Goal: Task Accomplishment & Management: Manage account settings

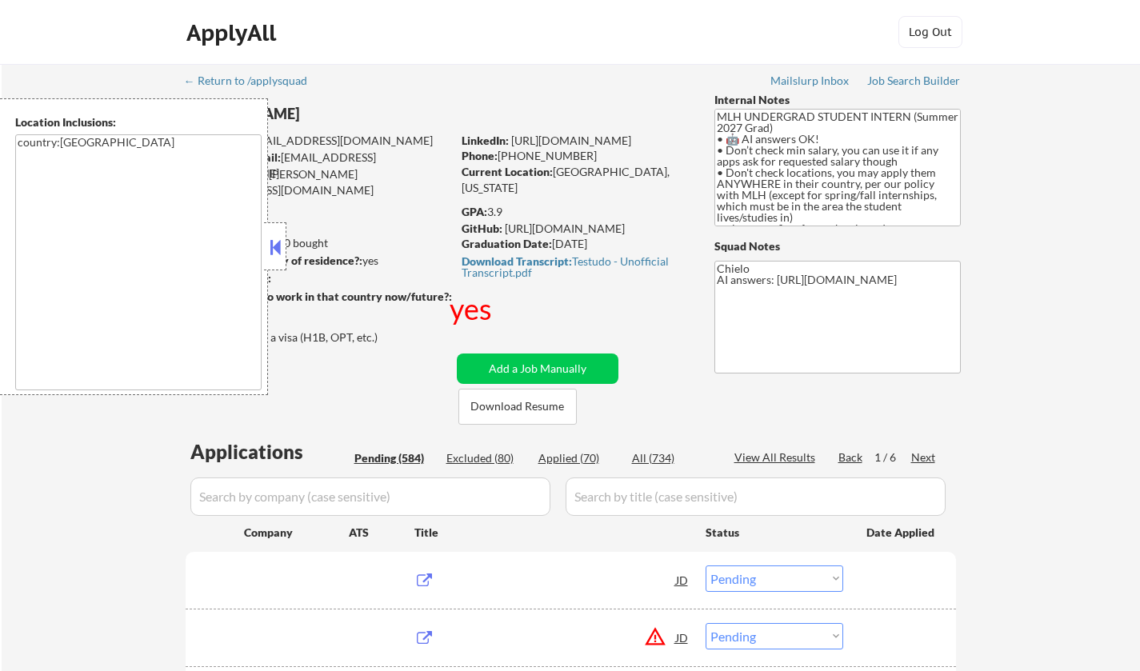
select select ""pending""
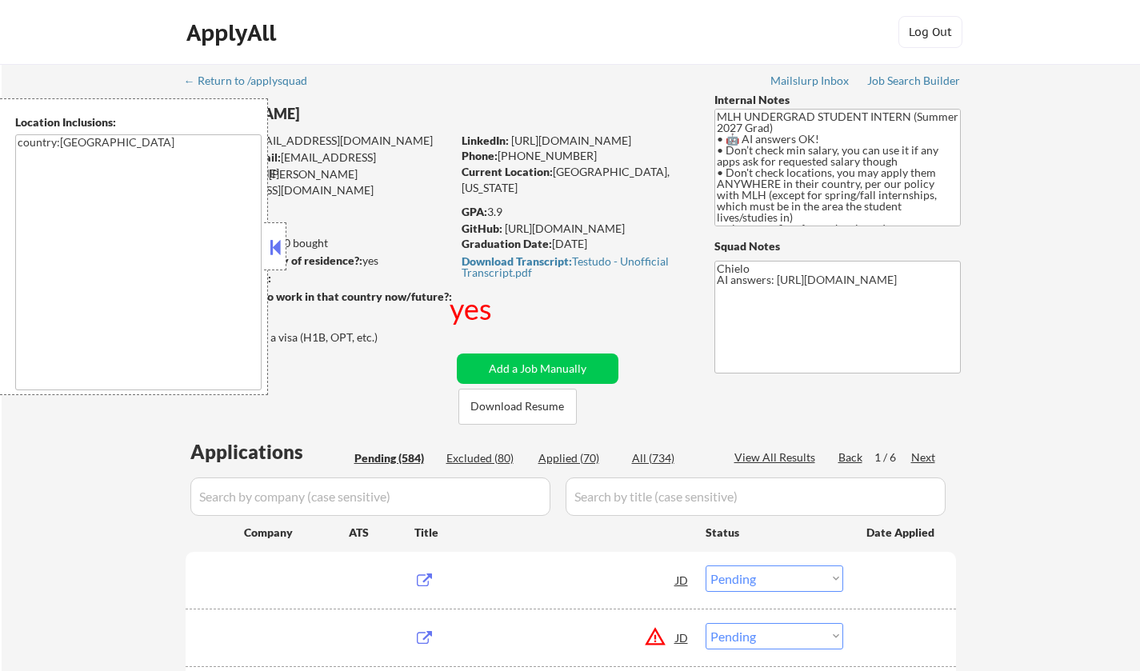
select select ""pending""
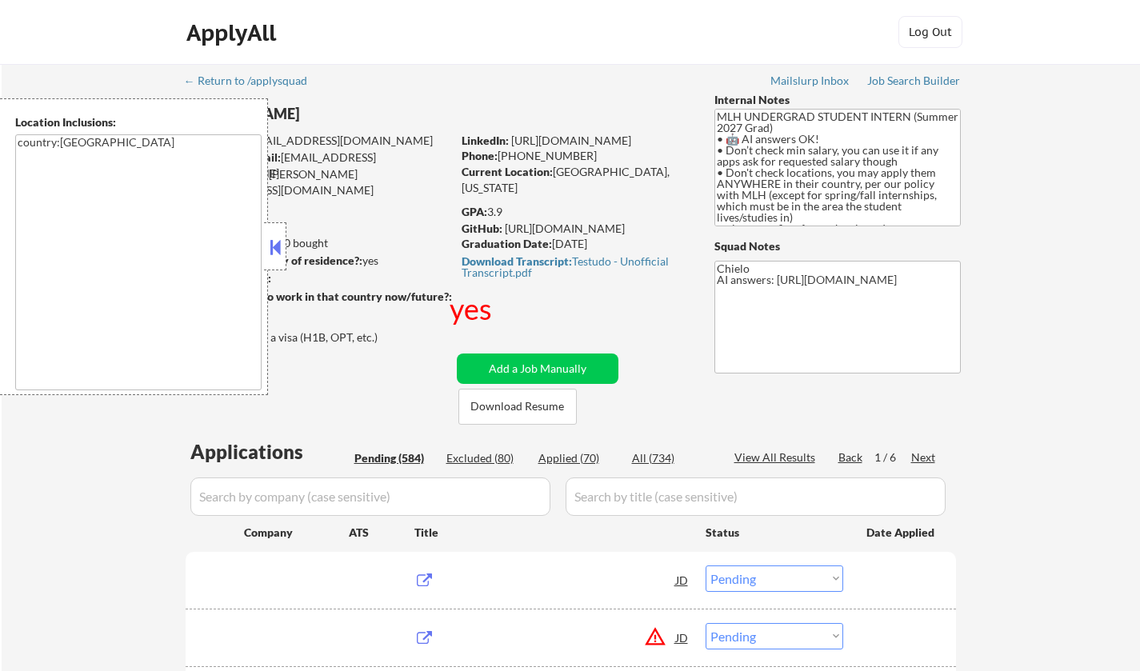
select select ""pending""
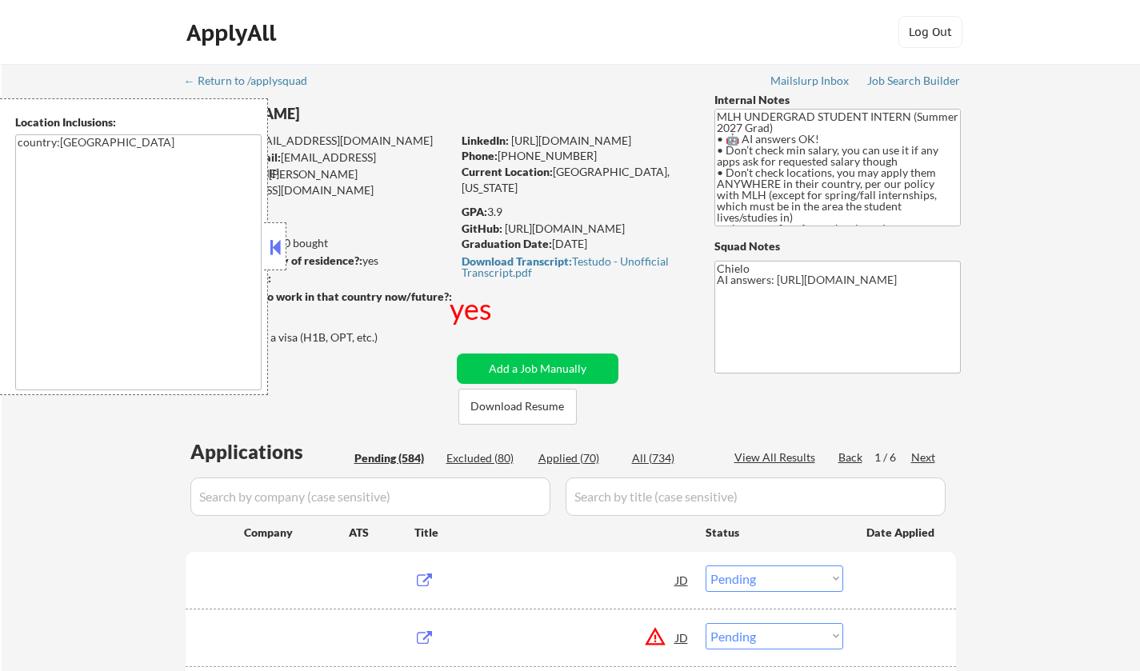
select select ""pending""
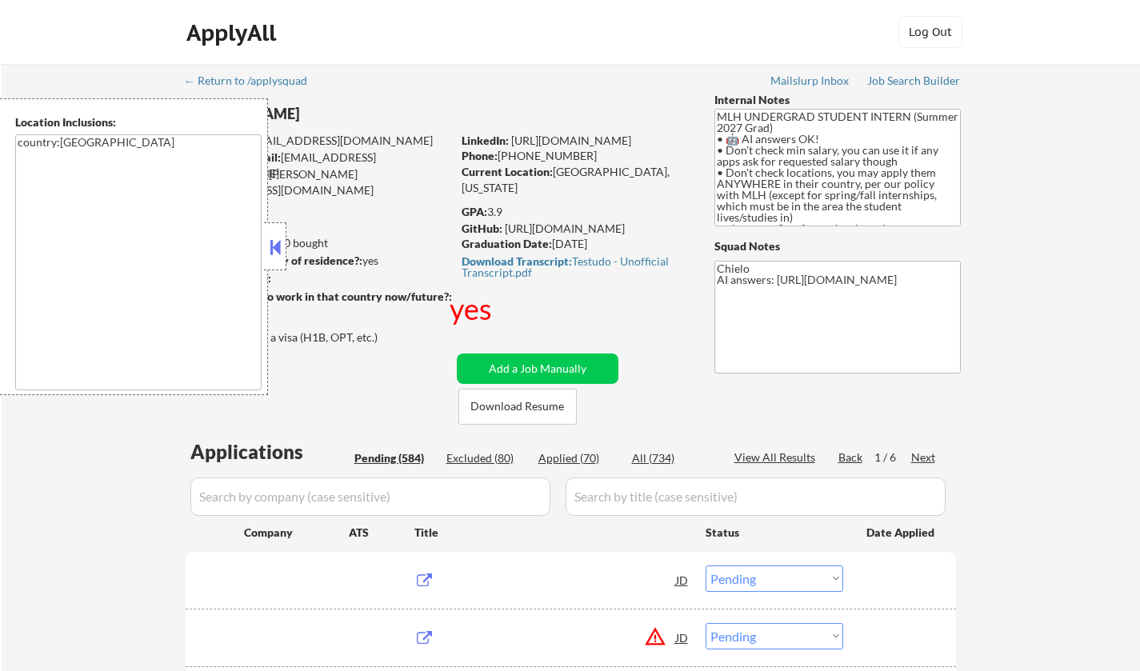
select select ""pending""
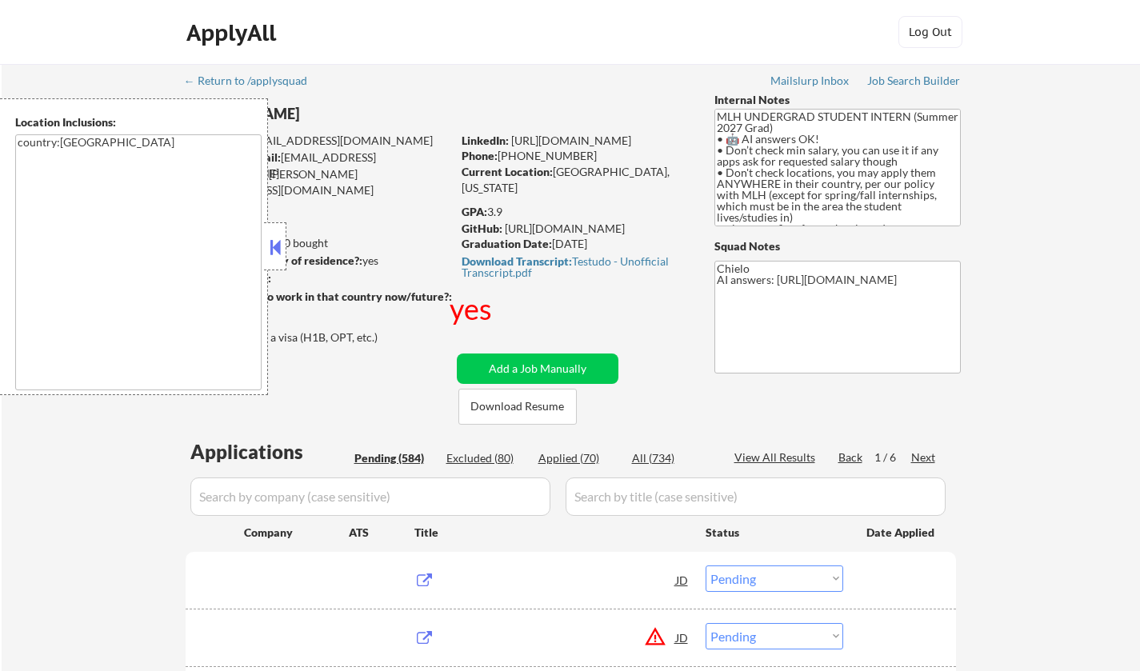
select select ""pending""
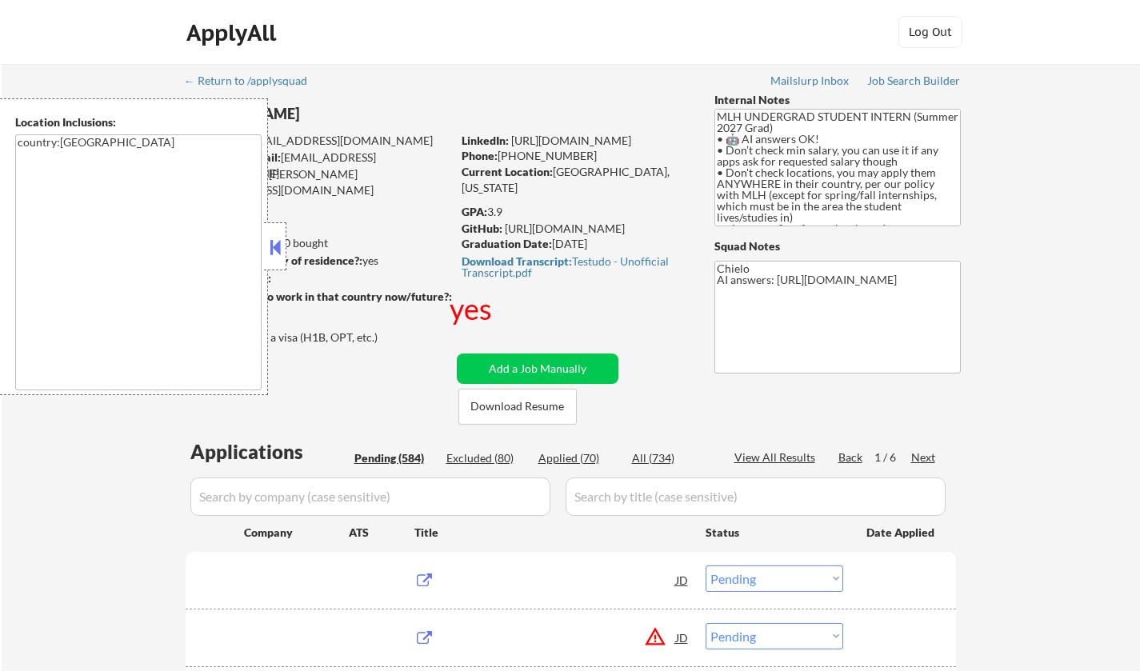
select select ""pending""
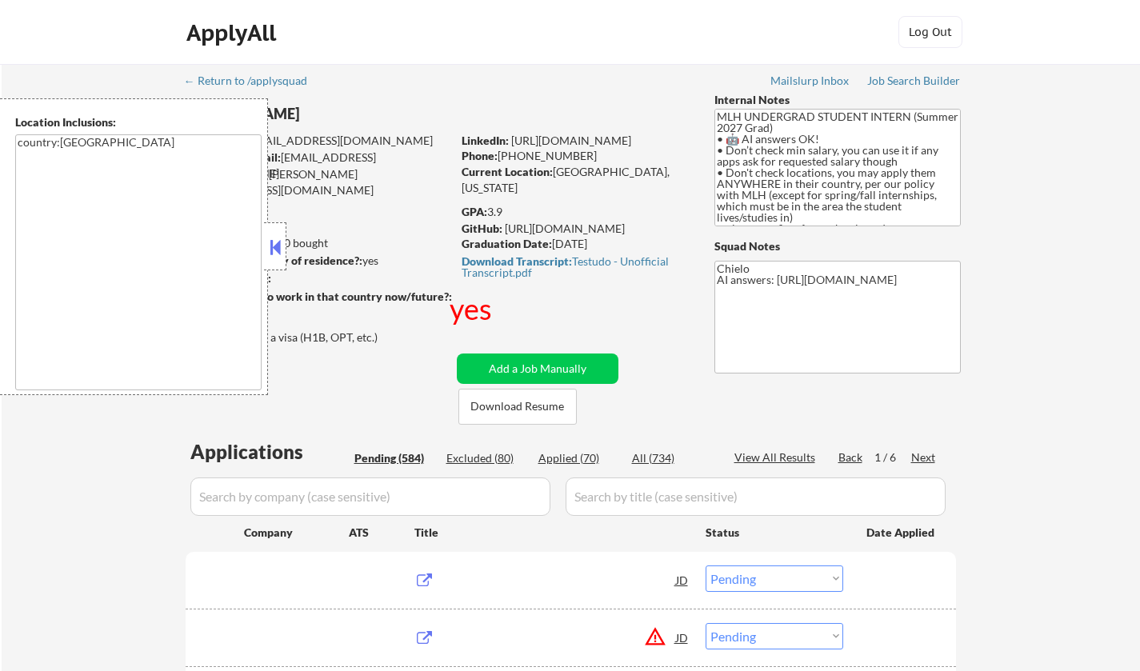
select select ""pending""
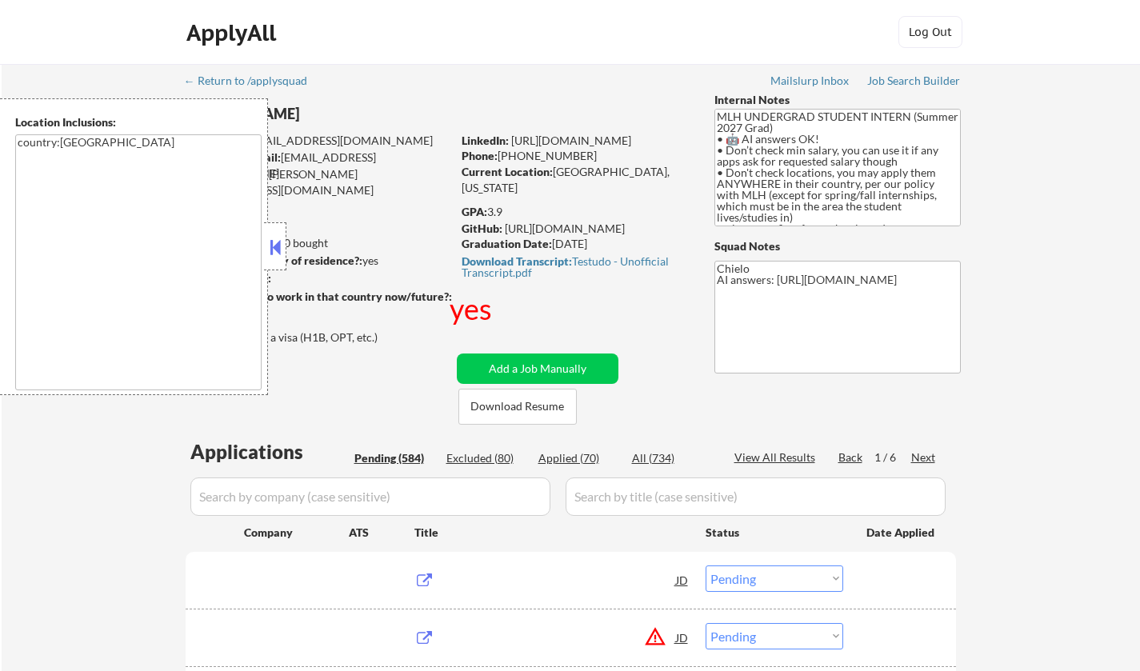
select select ""pending""
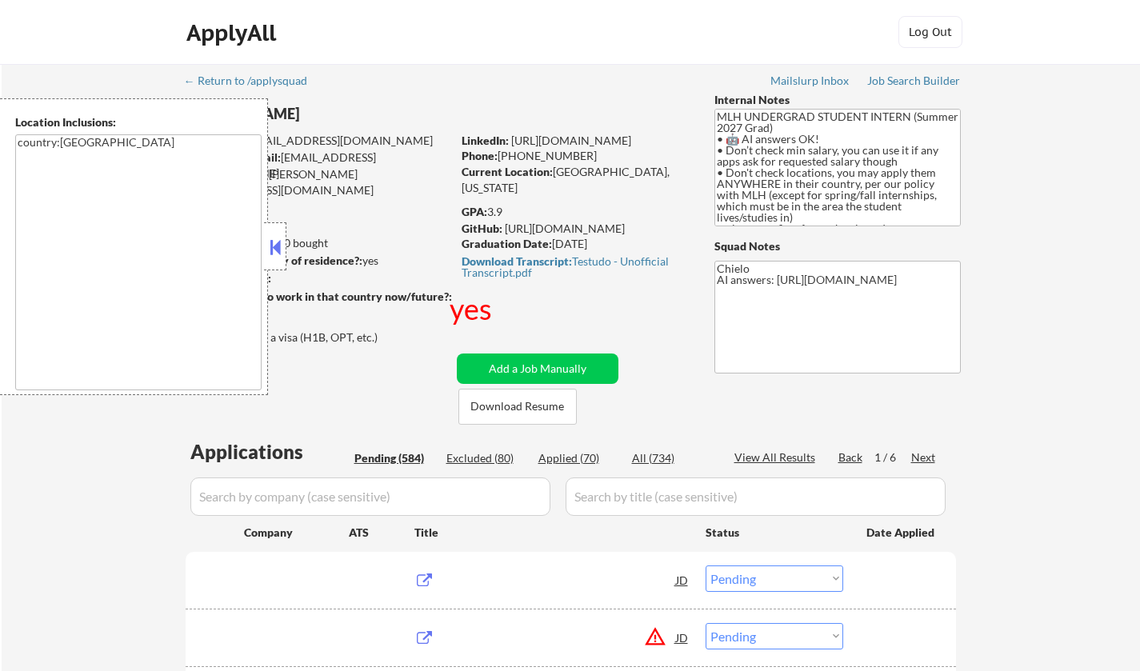
select select ""pending""
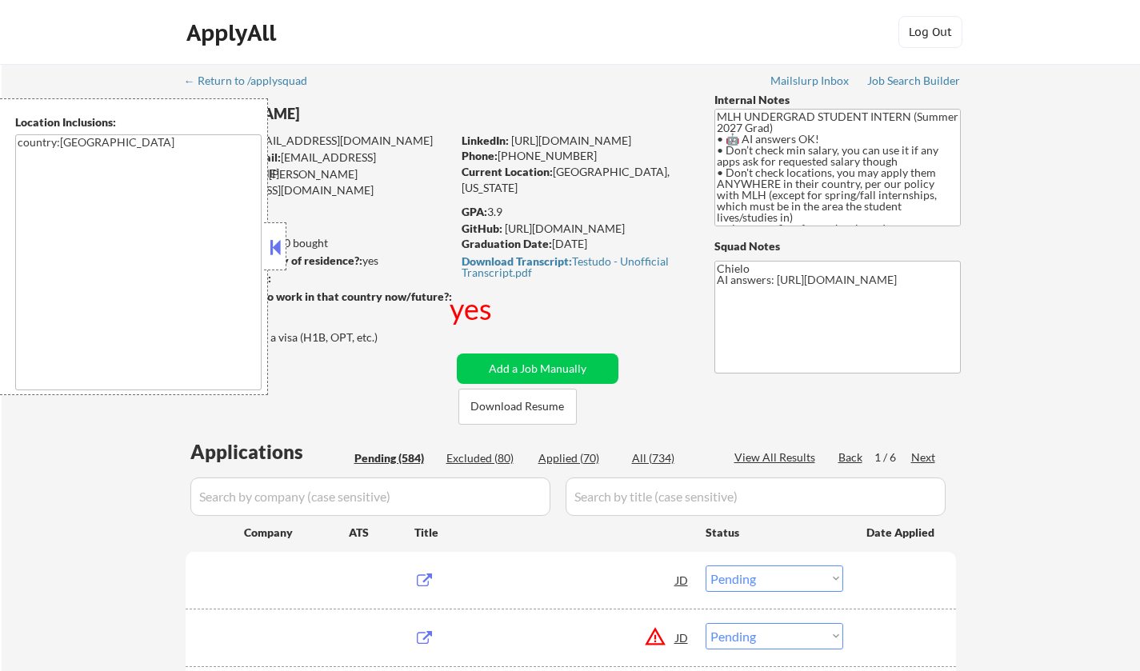
select select ""pending""
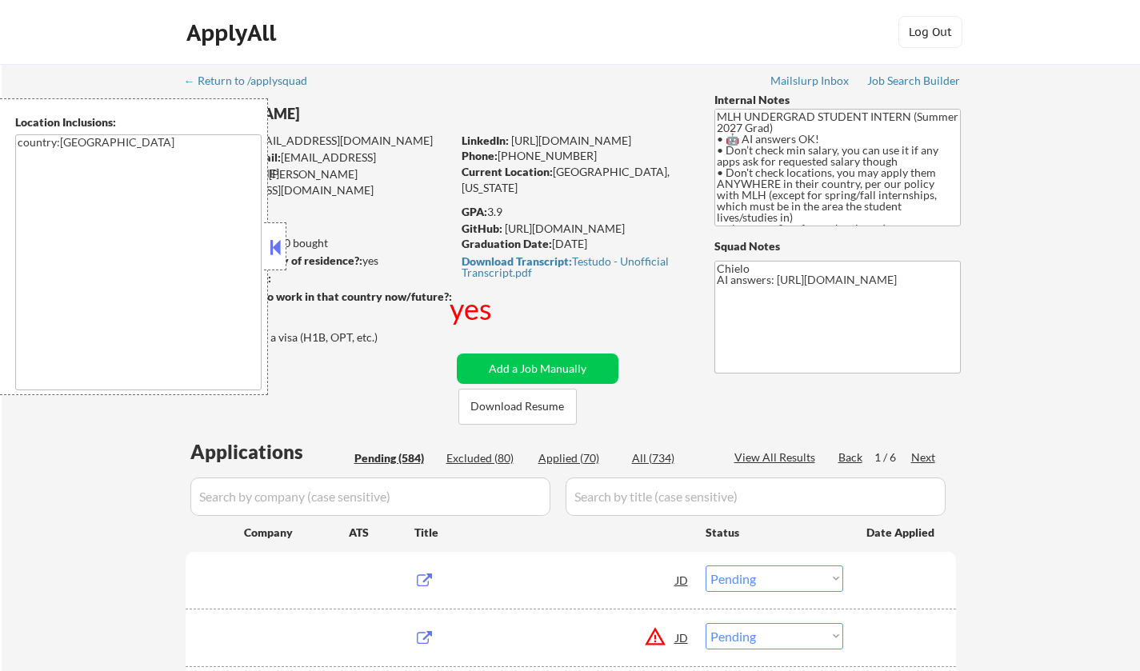
select select ""pending""
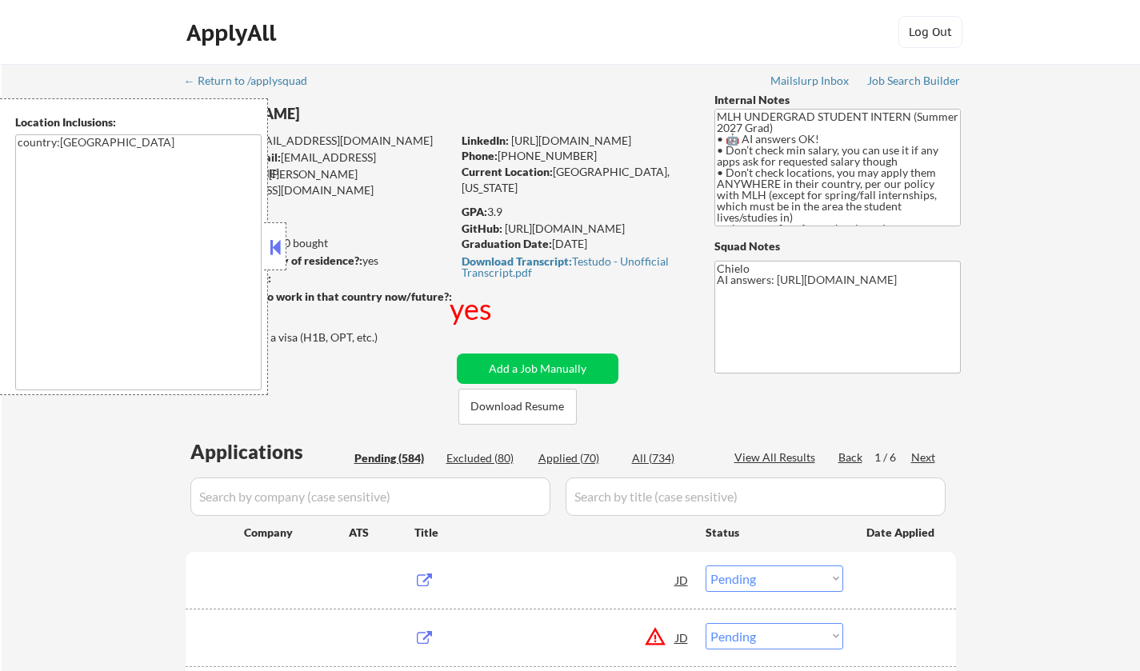
select select ""pending""
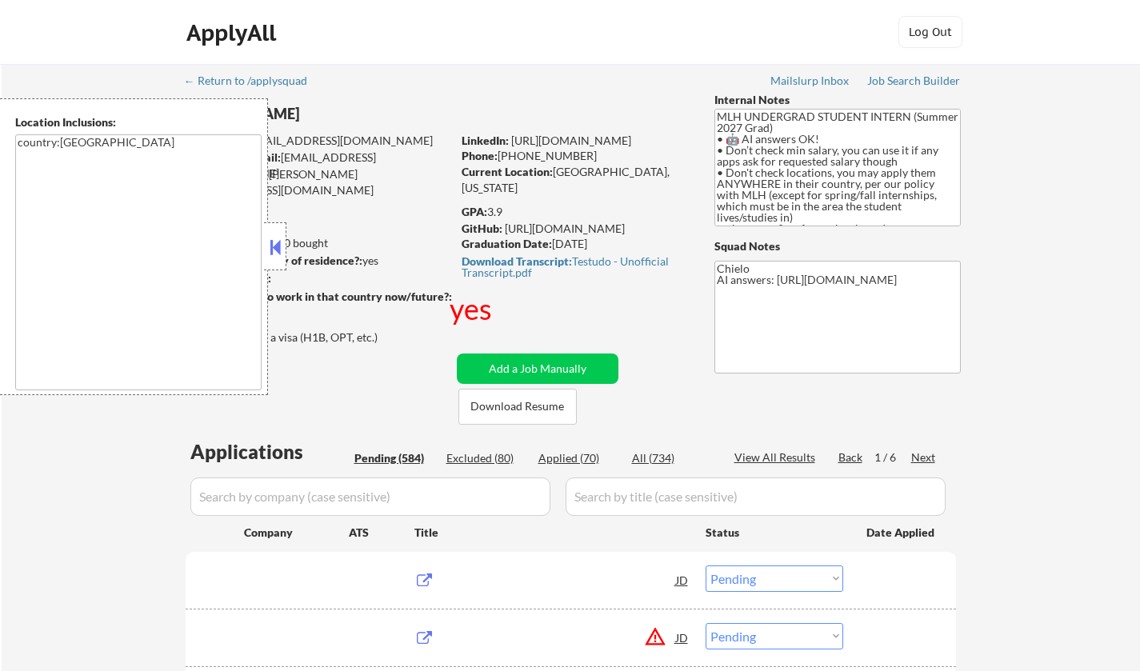
select select ""pending""
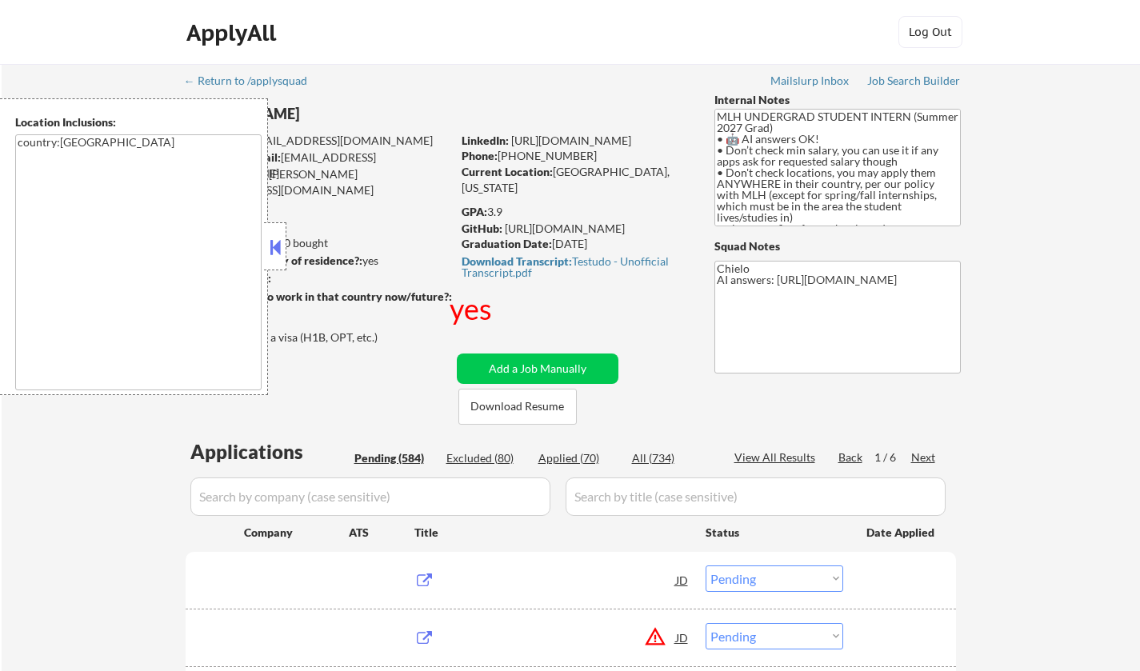
select select ""pending""
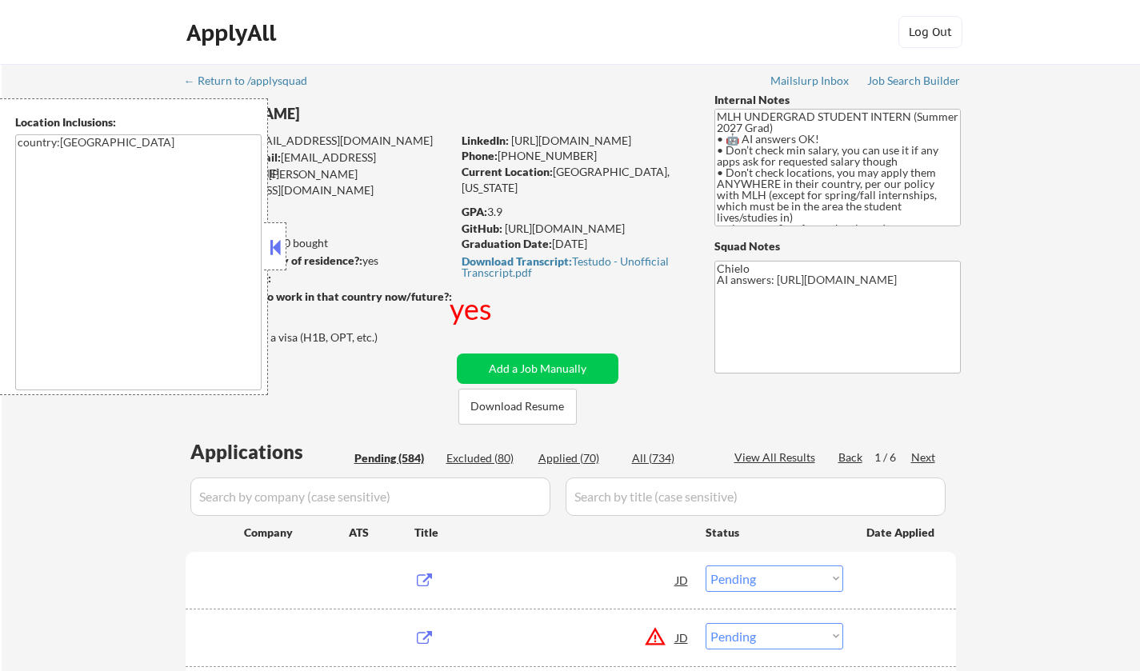
select select ""pending""
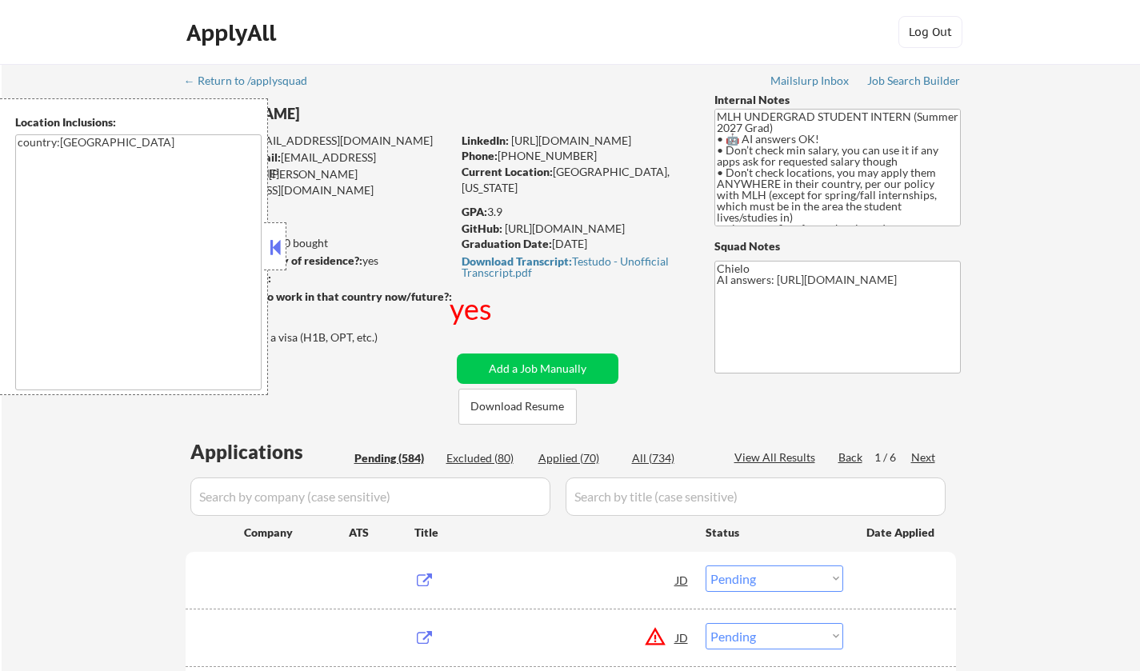
select select ""pending""
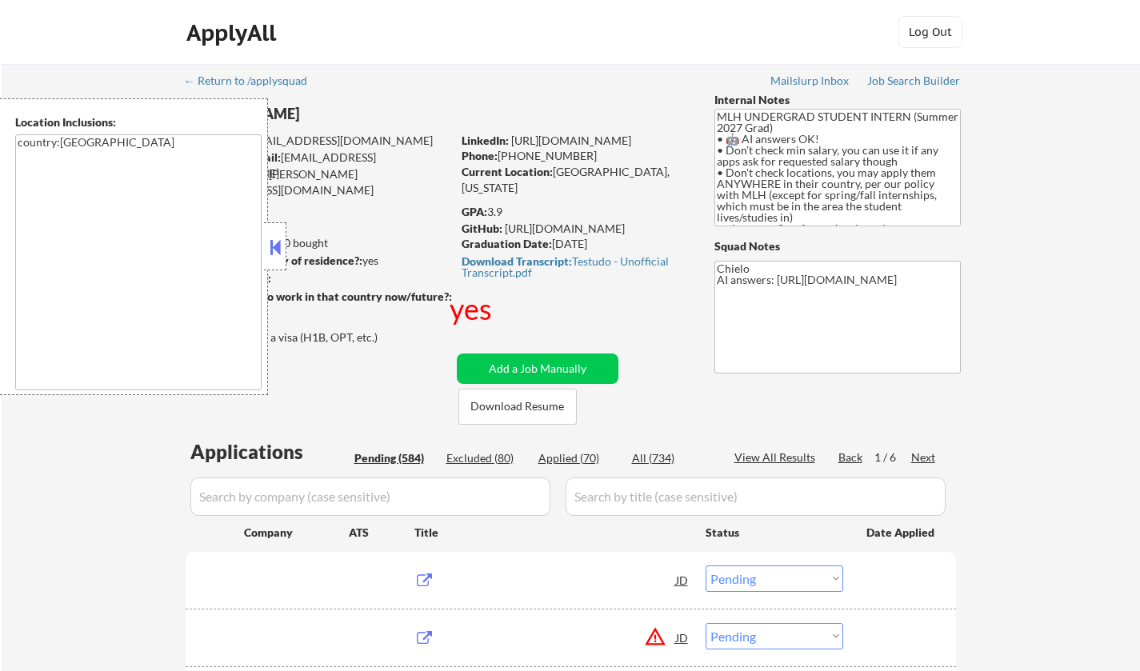
select select ""pending""
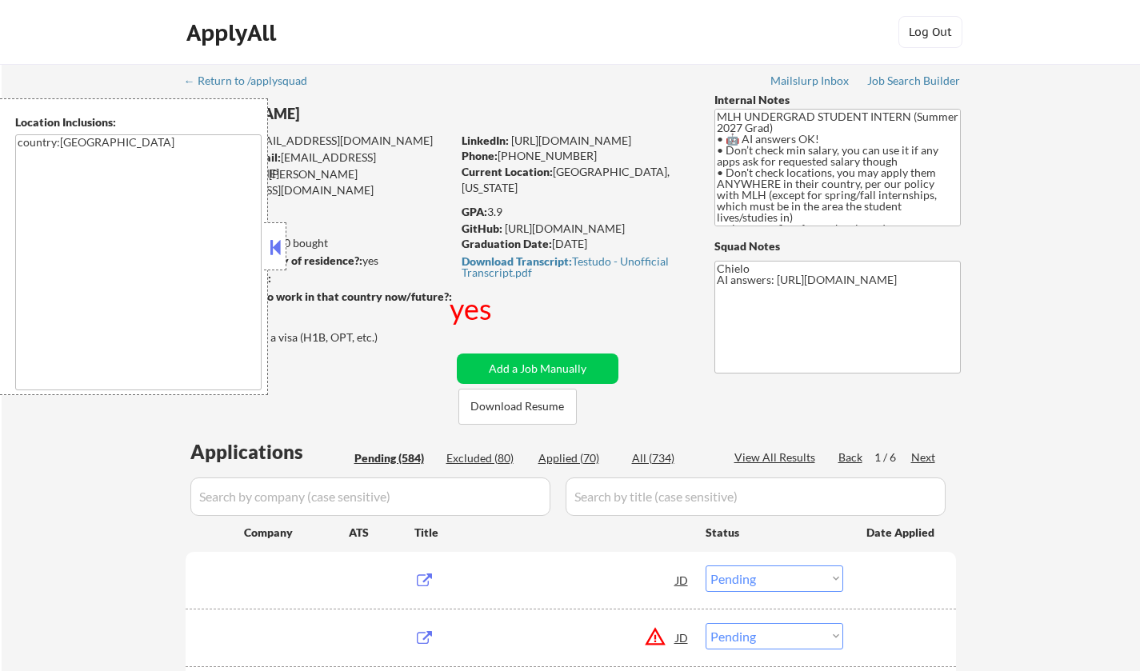
select select ""pending""
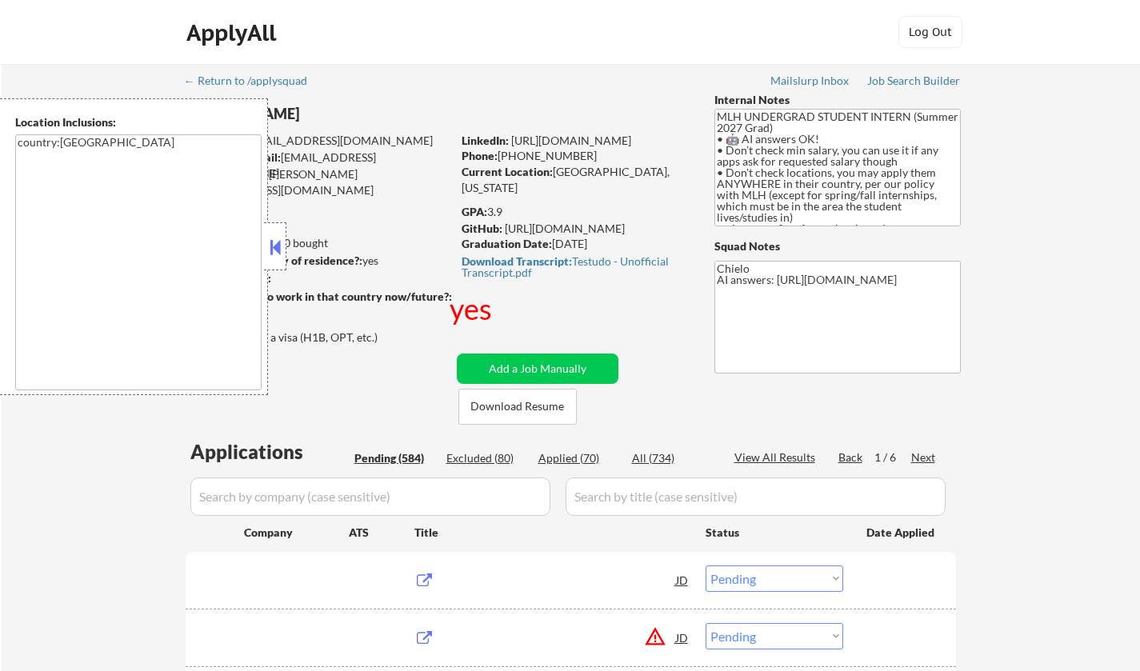
select select ""pending""
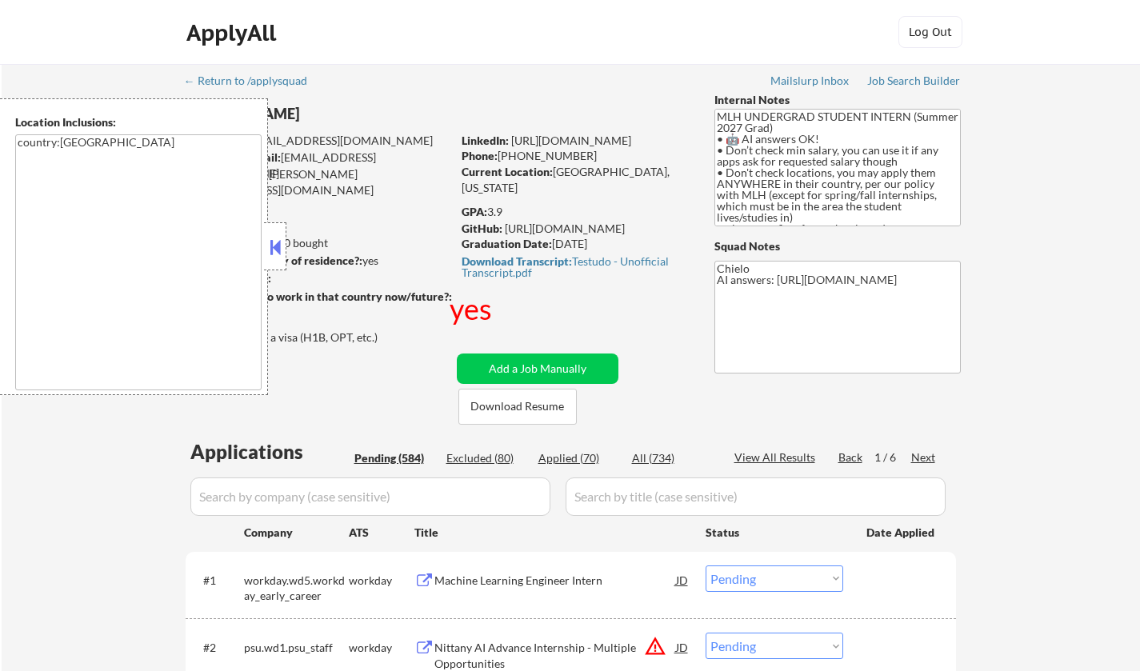
click at [271, 246] on button at bounding box center [275, 247] width 18 height 24
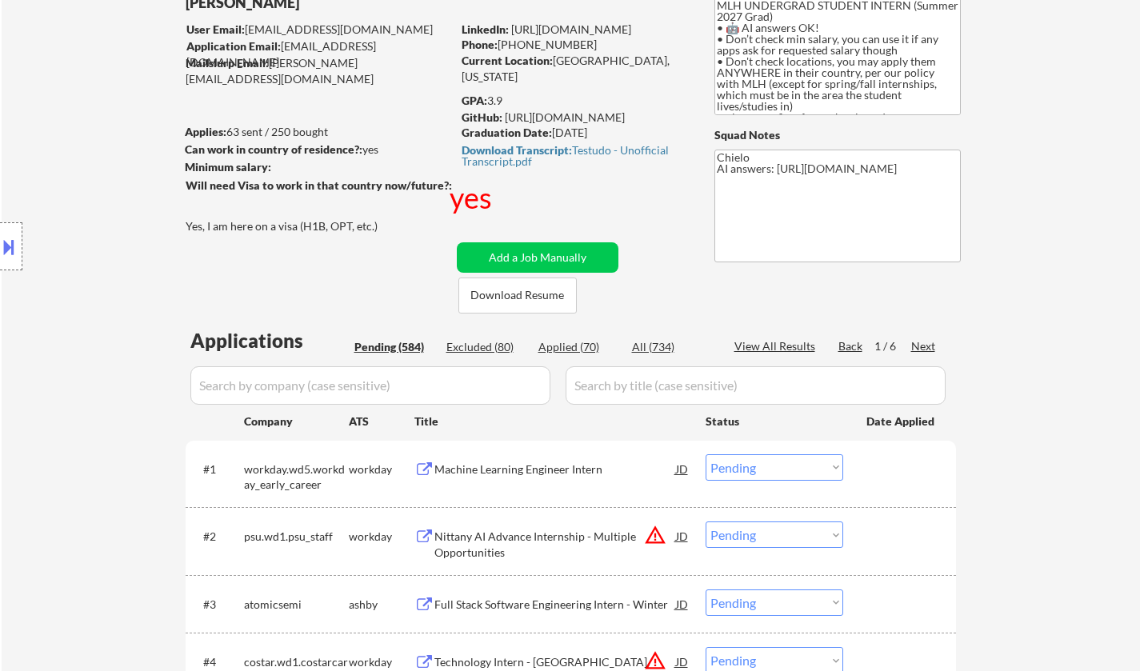
scroll to position [80, 0]
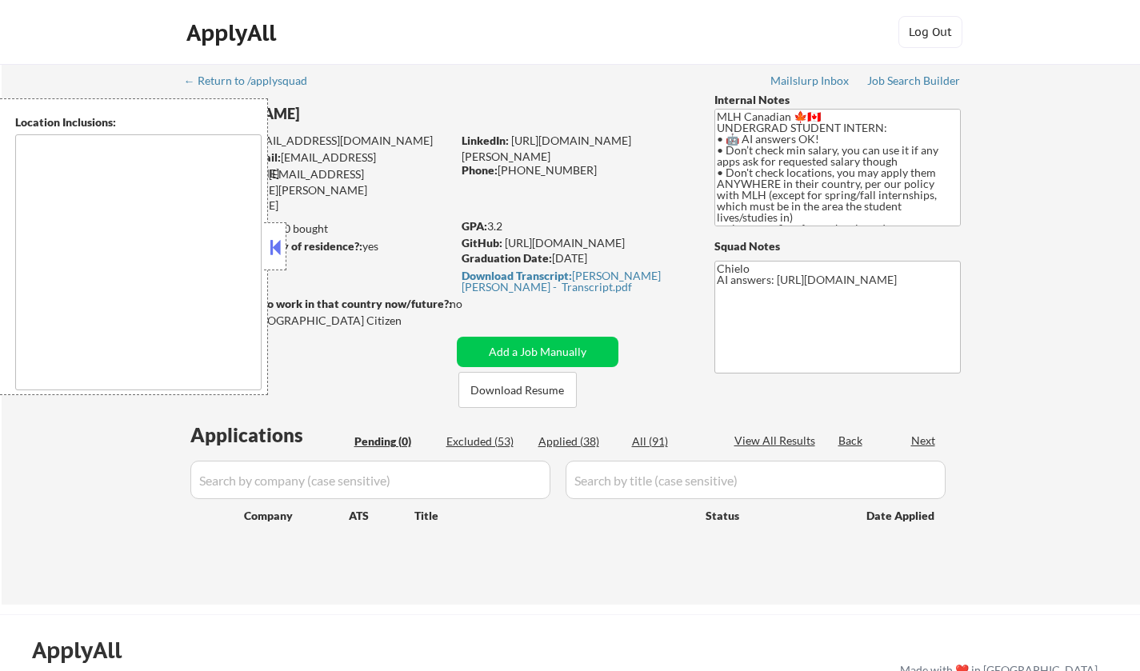
type textarea "country:CA"
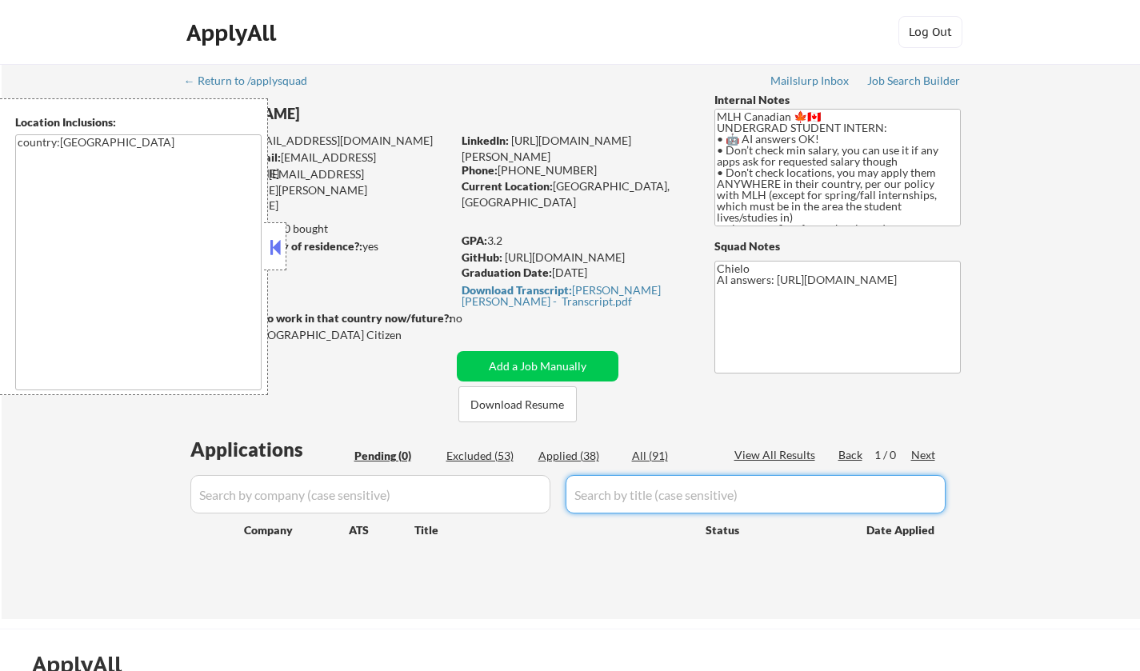
click at [683, 472] on div "Applications Pending (0) Excluded (53) Applied (38) All (91) View All Results B…" at bounding box center [571, 512] width 771 height 153
click at [273, 249] on button at bounding box center [275, 247] width 18 height 24
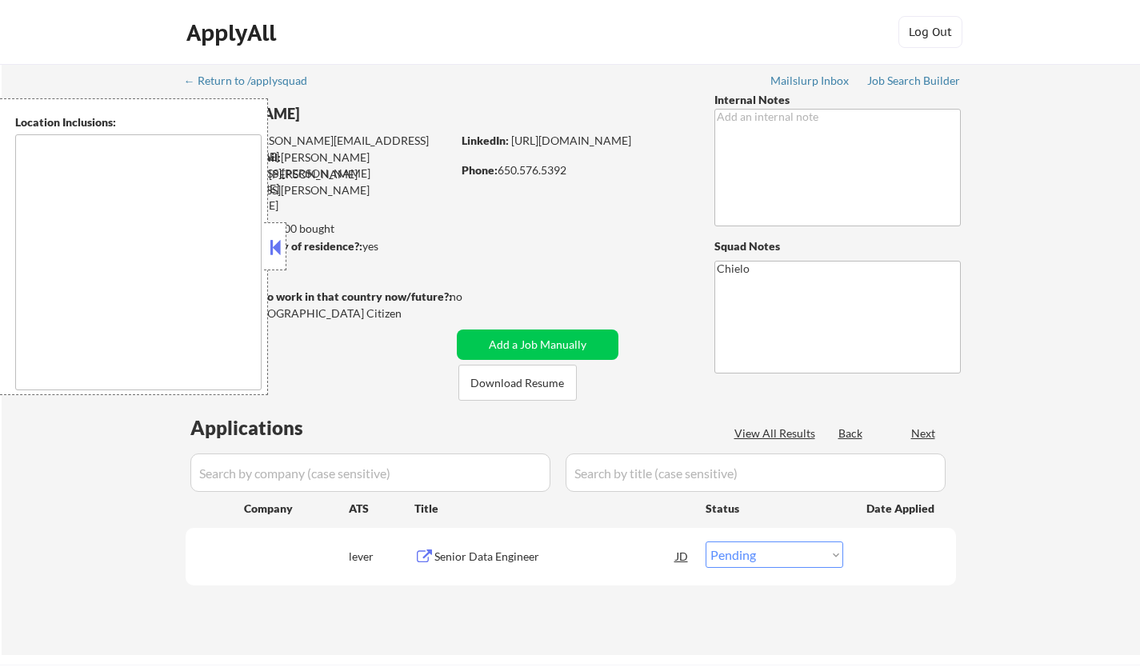
select select ""pending""
type textarea "San Francisco, CA Daly City, CA South San Francisco, CA Brisbane, CA Colma, CA …"
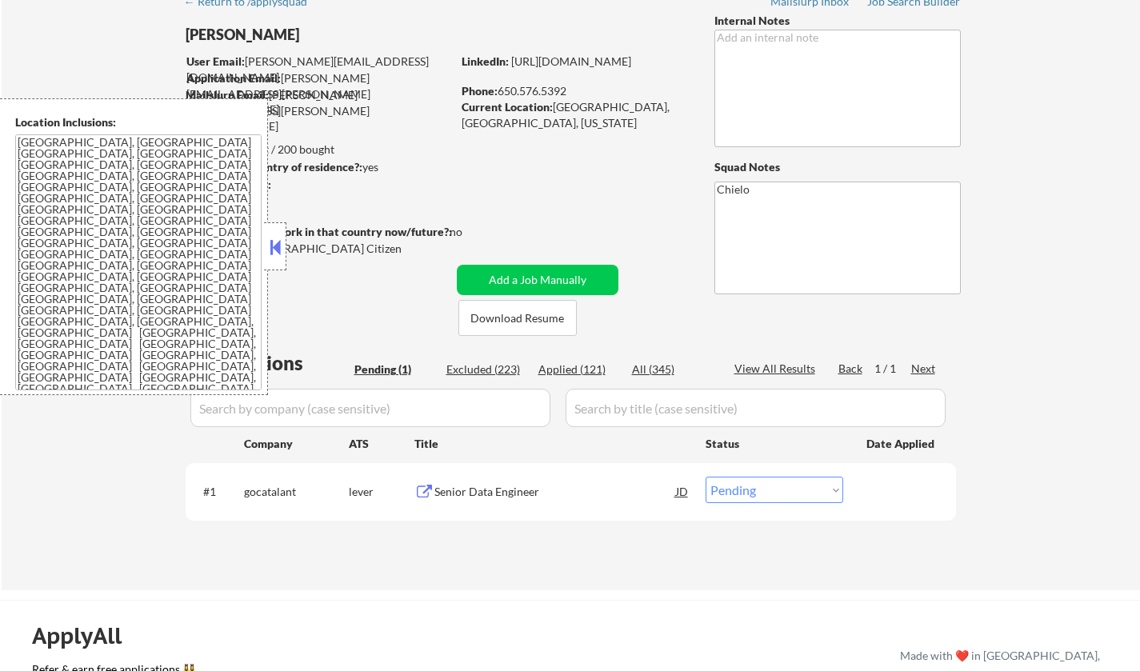
scroll to position [80, 0]
click at [511, 322] on button "Download Resume" at bounding box center [518, 317] width 118 height 36
click at [479, 493] on div "Senior Data Engineer" at bounding box center [556, 491] width 242 height 16
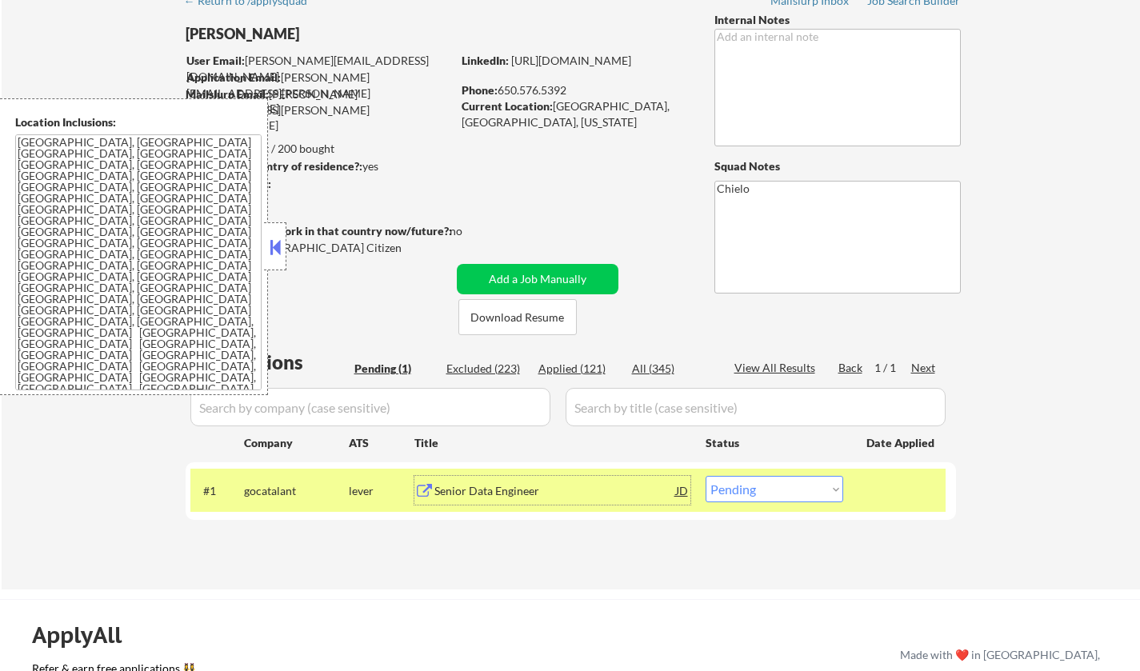
drag, startPoint x: 768, startPoint y: 492, endPoint x: 772, endPoint y: 505, distance: 13.4
click at [768, 492] on select "Choose an option... Pending Applied Excluded (Questions) Excluded (Expired) Exc…" at bounding box center [775, 489] width 138 height 26
select select ""applied""
click at [706, 476] on select "Choose an option... Pending Applied Excluded (Questions) Excluded (Expired) Exc…" at bounding box center [775, 489] width 138 height 26
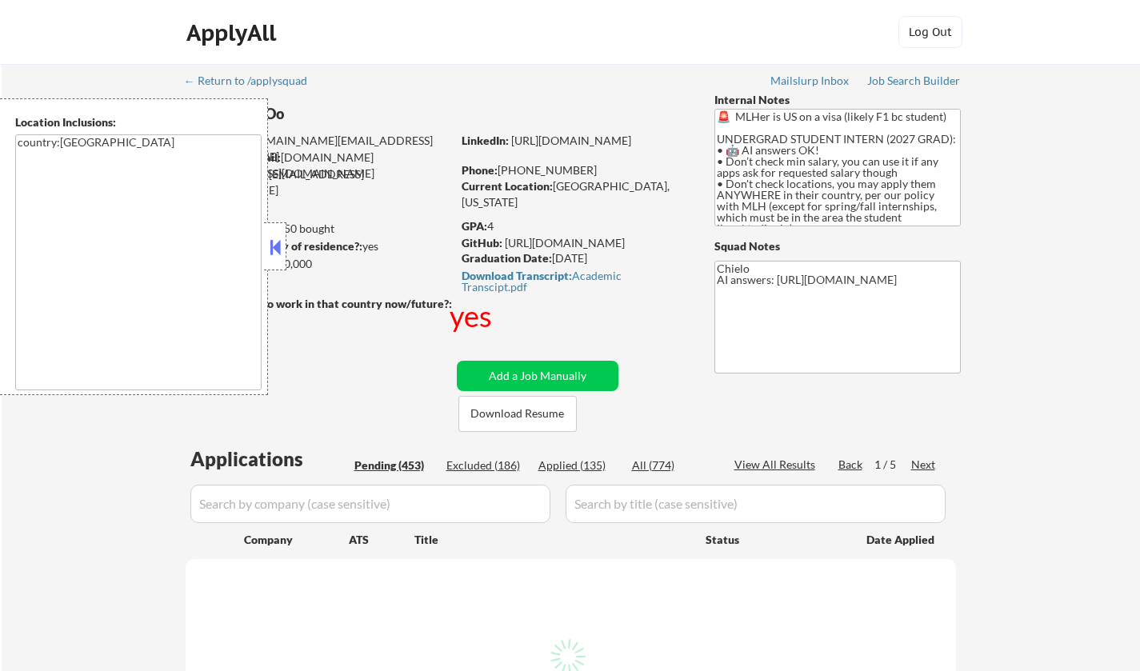
select select ""pending""
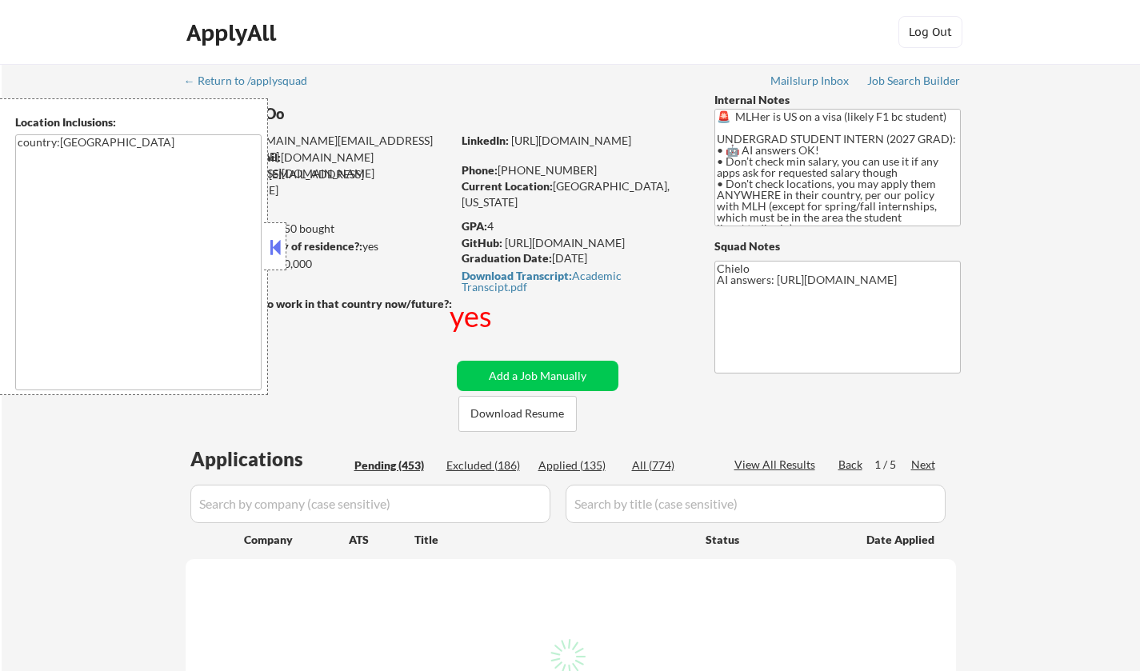
select select ""pending""
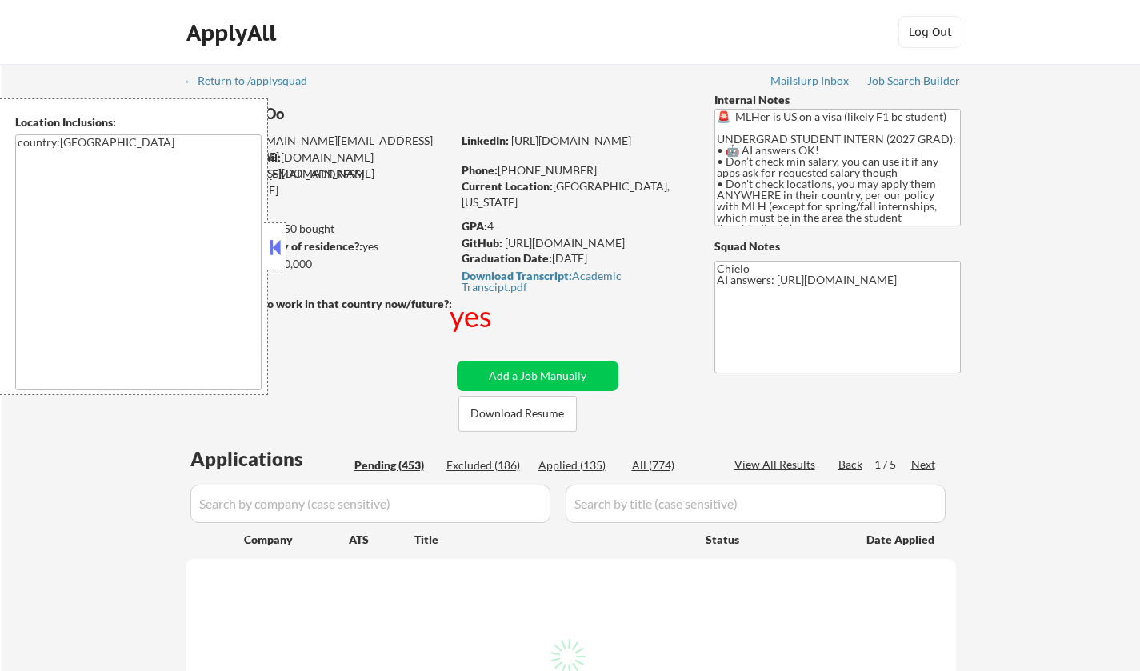
select select ""pending""
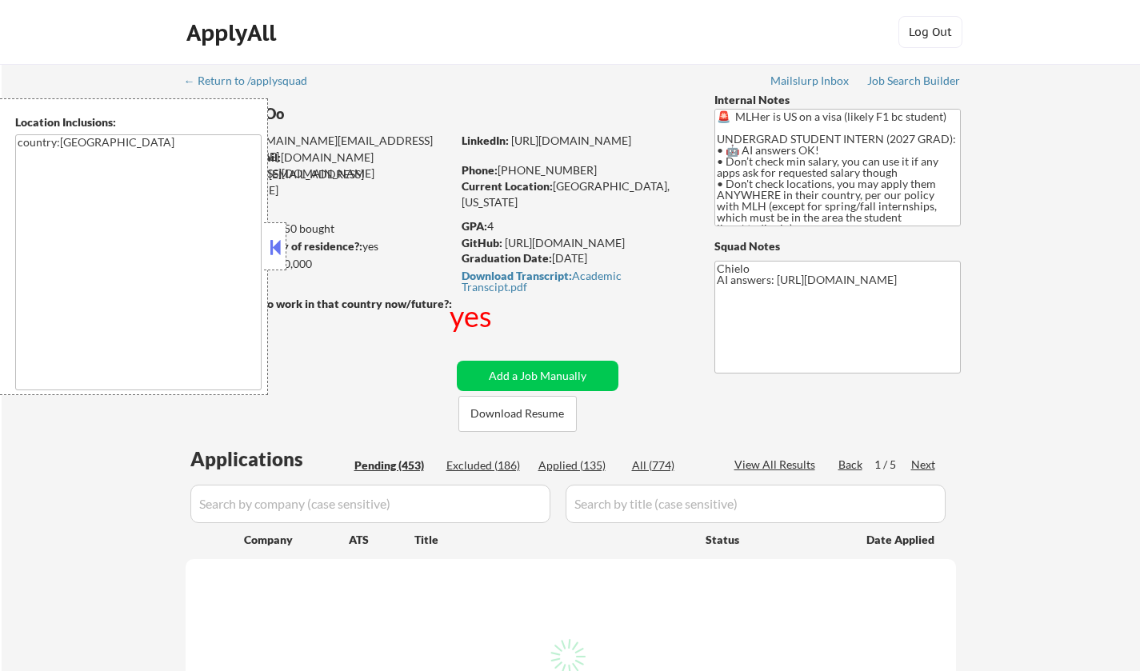
select select ""pending""
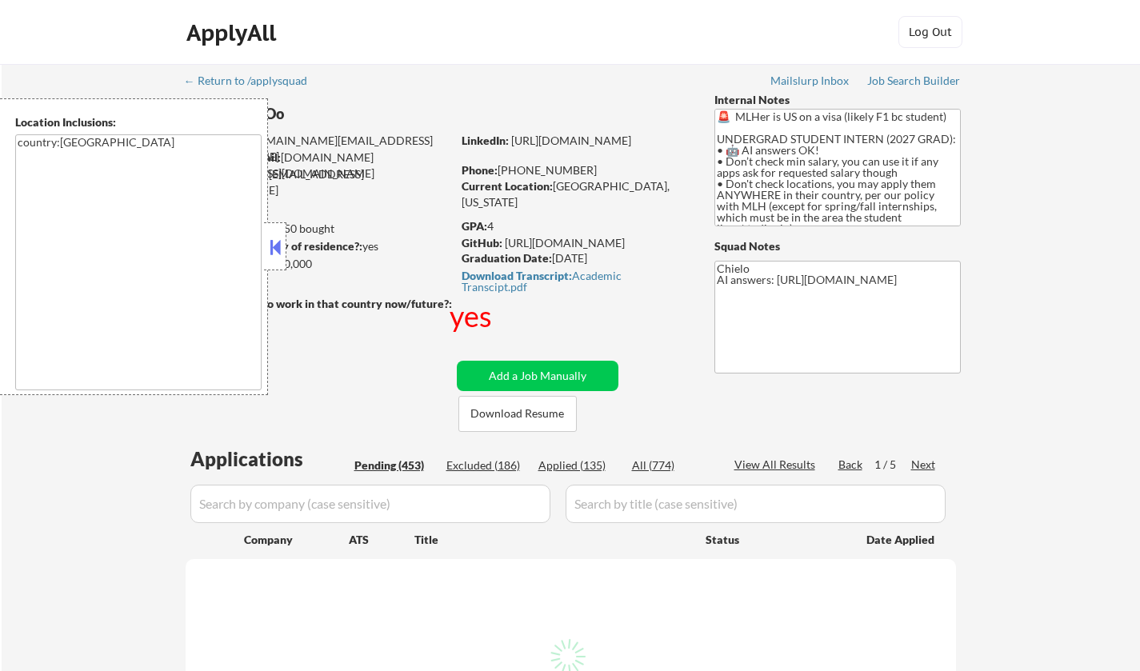
select select ""pending""
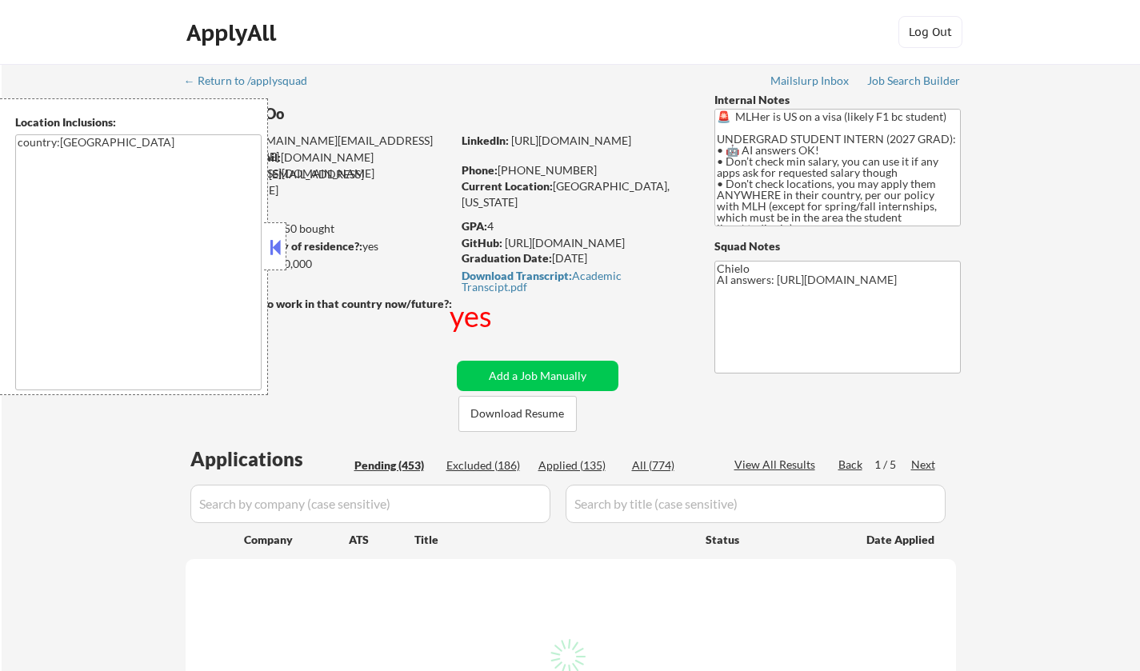
select select ""pending""
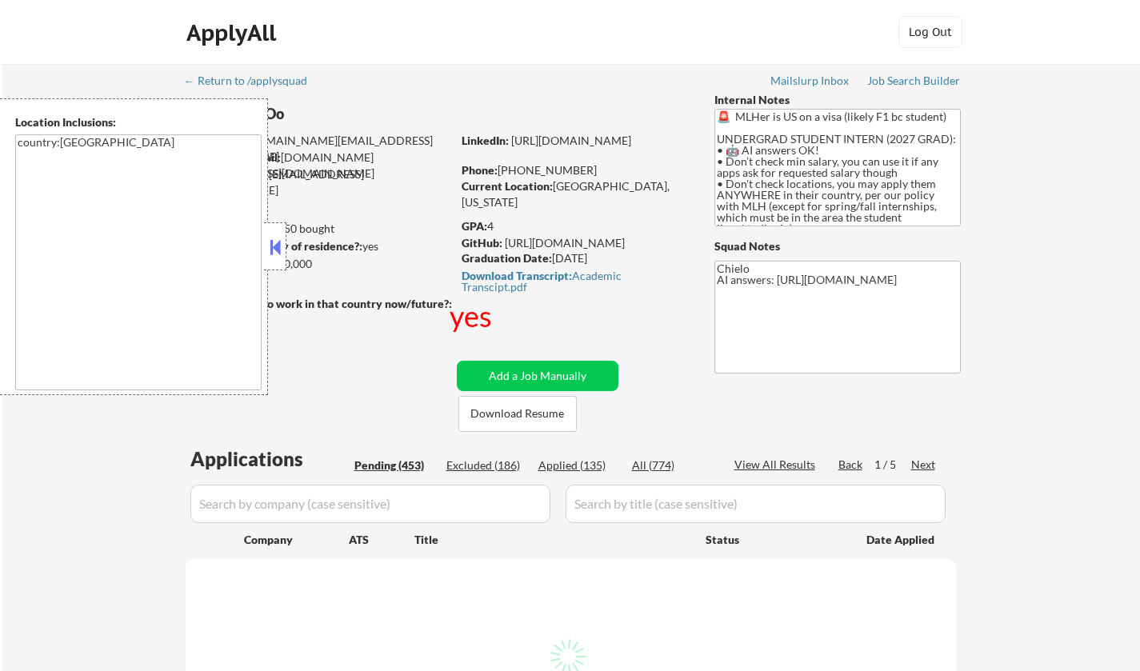
select select ""pending""
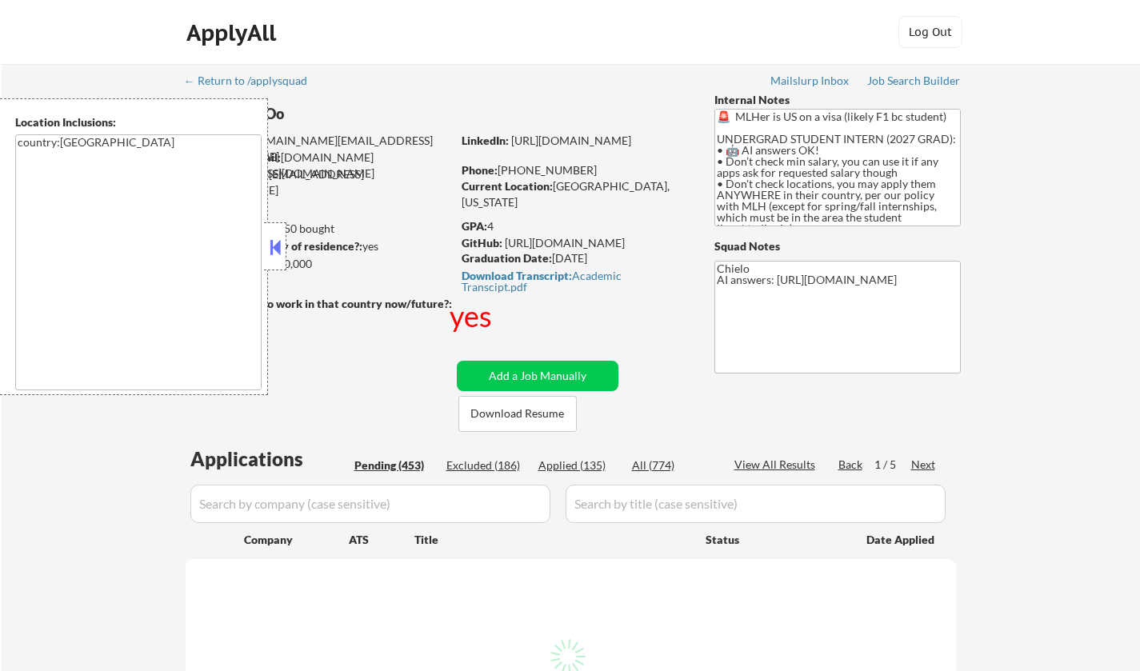
select select ""pending""
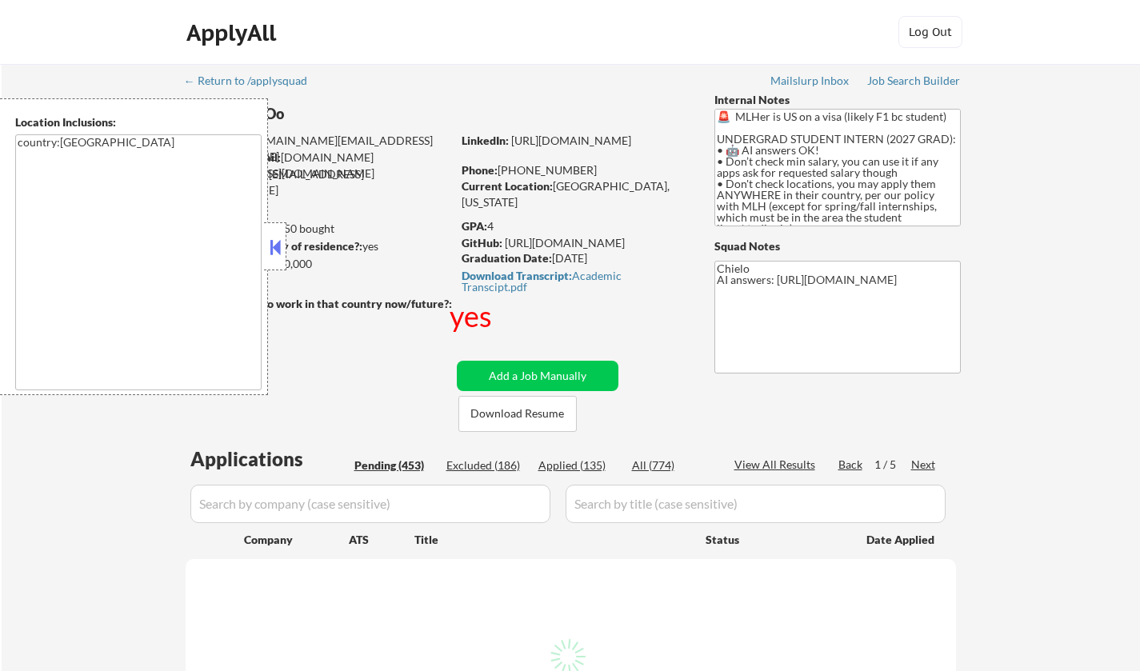
select select ""pending""
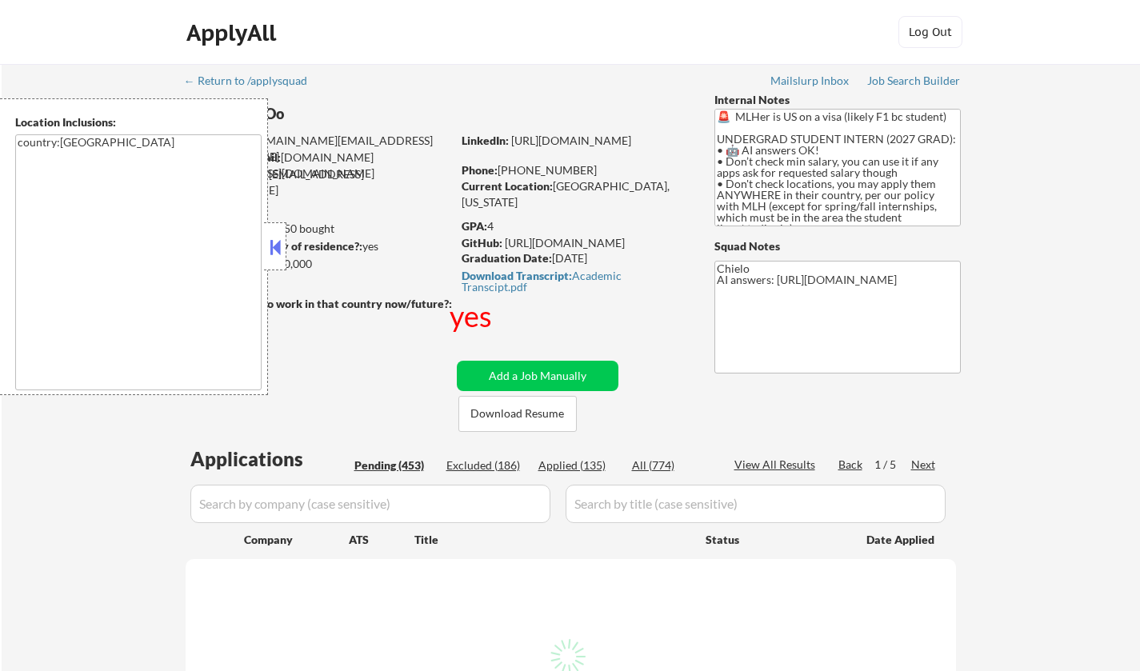
select select ""pending""
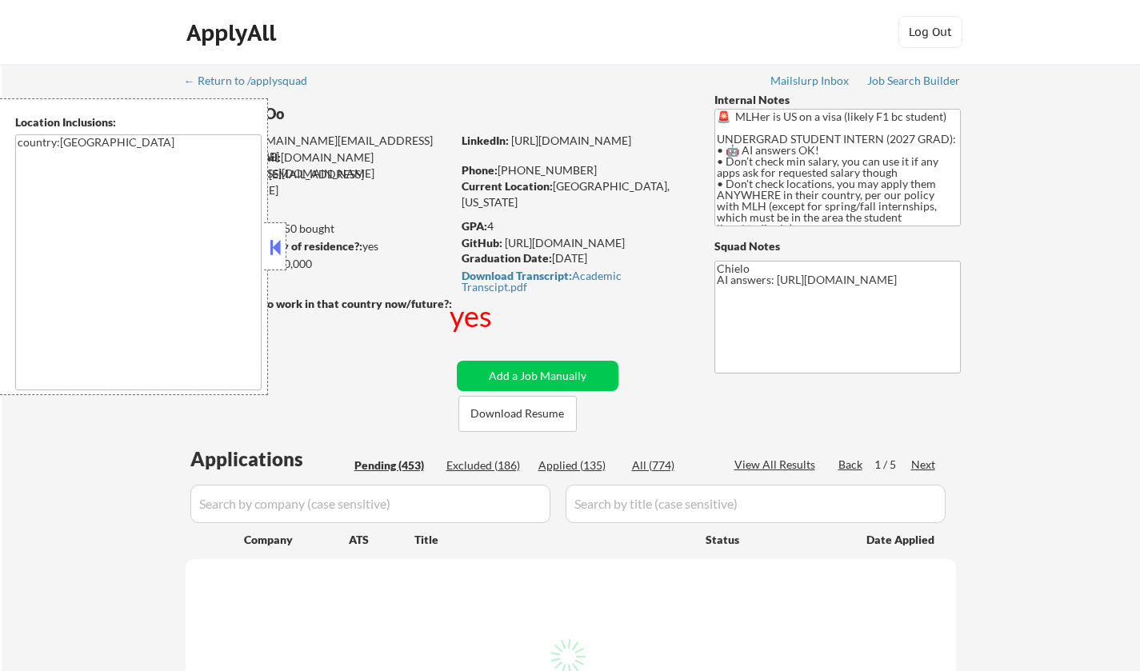
select select ""pending""
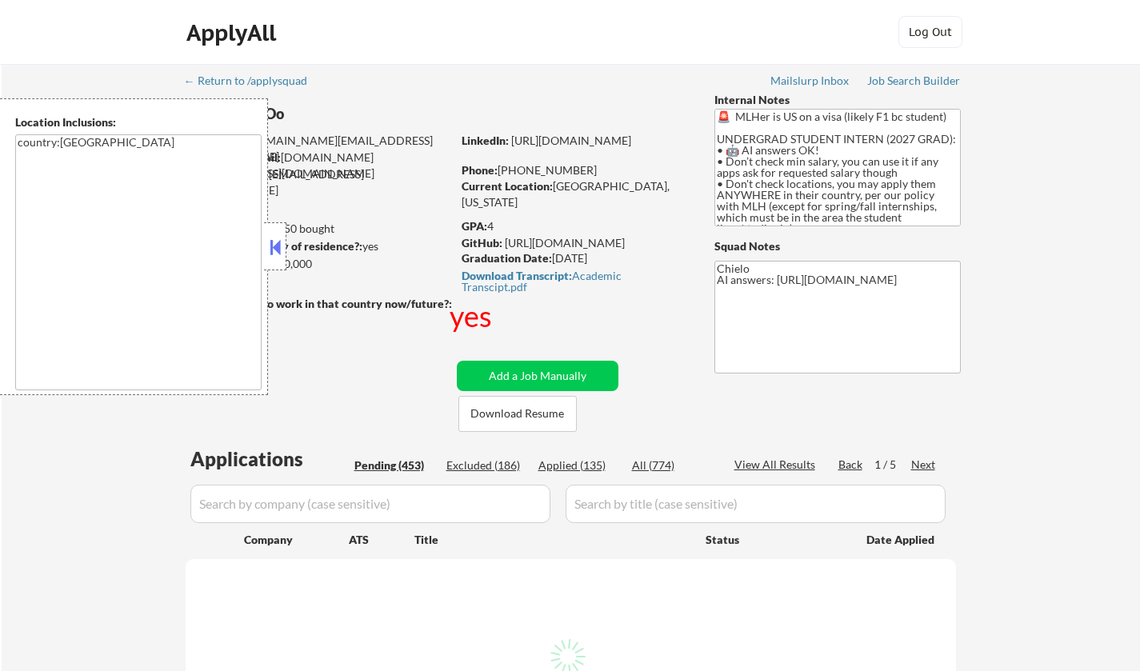
select select ""pending""
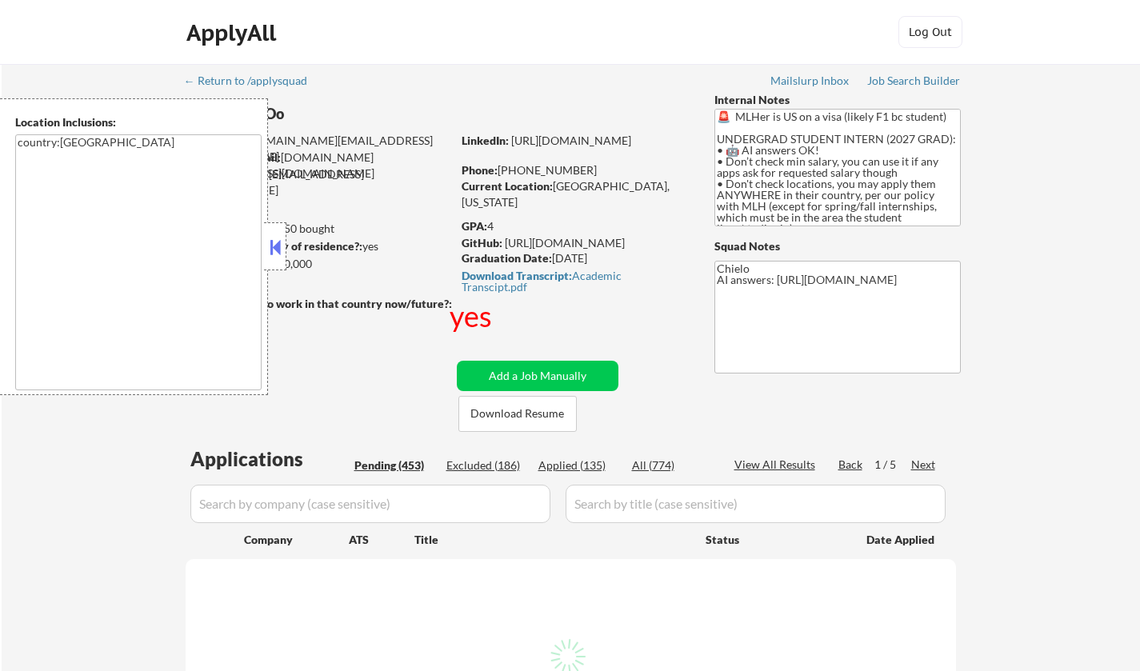
select select ""pending""
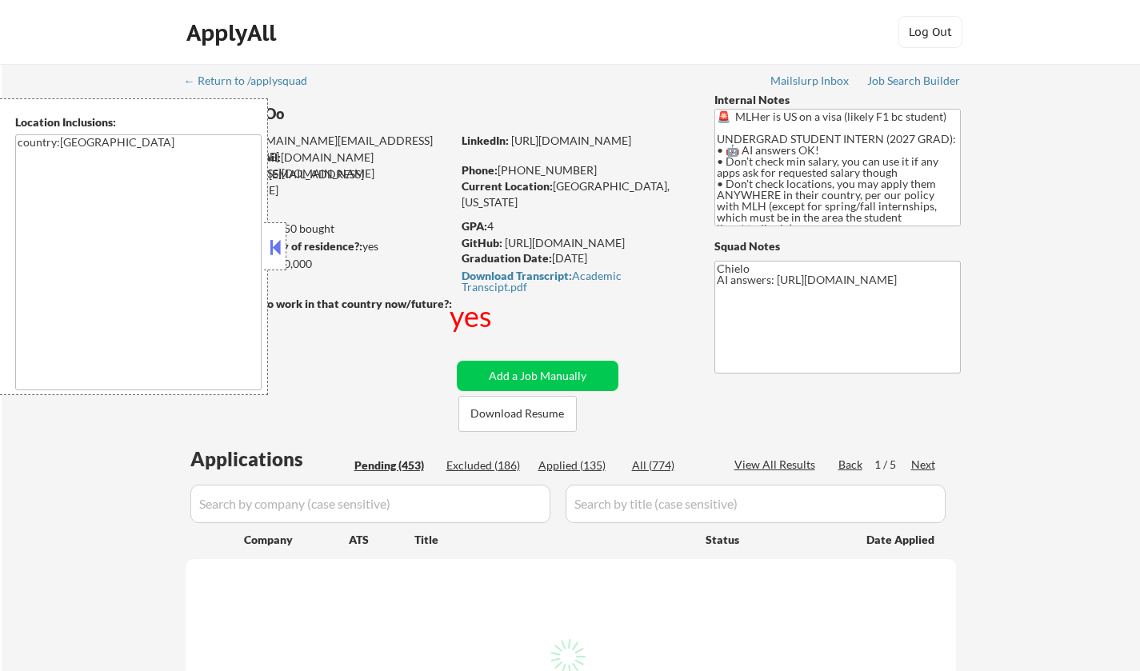
select select ""pending""
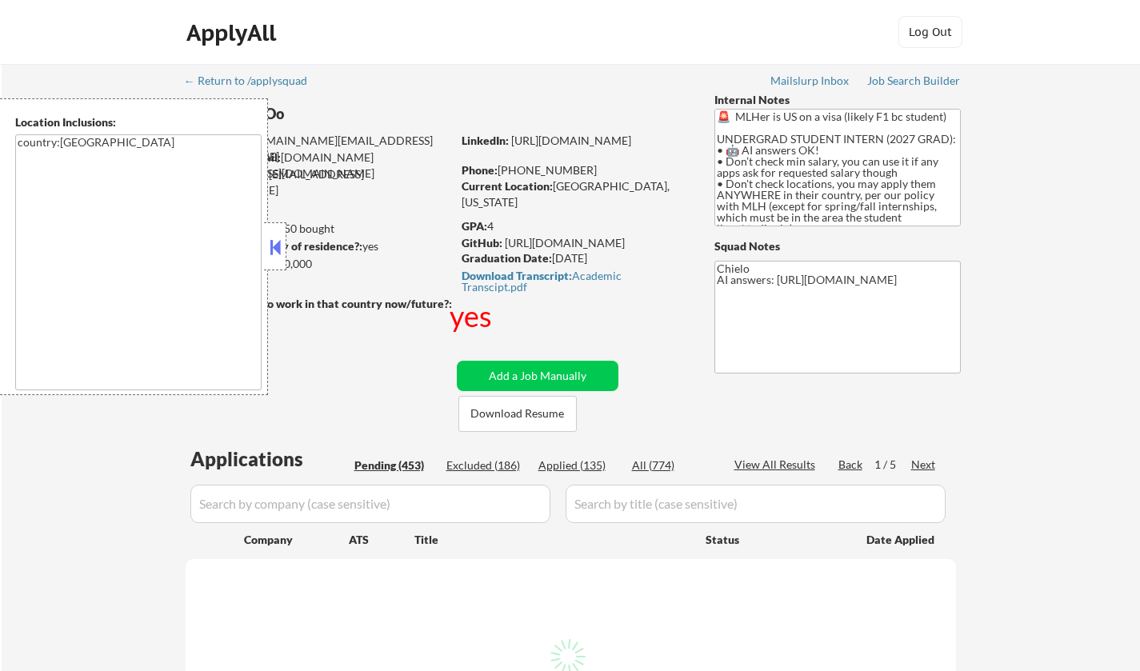
select select ""pending""
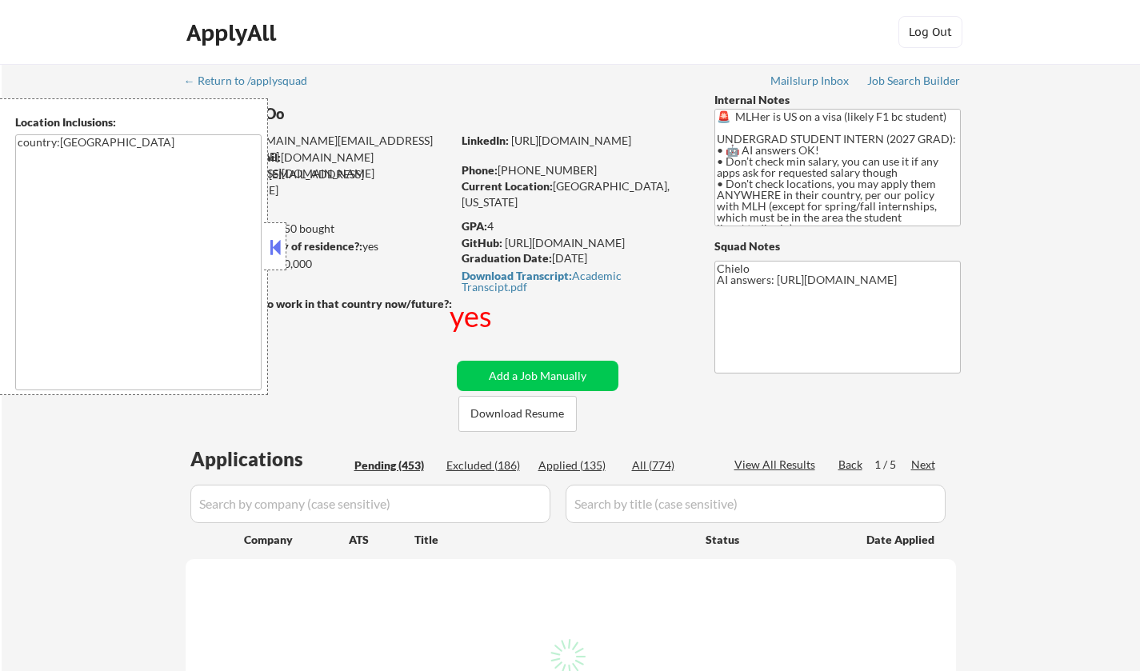
select select ""pending""
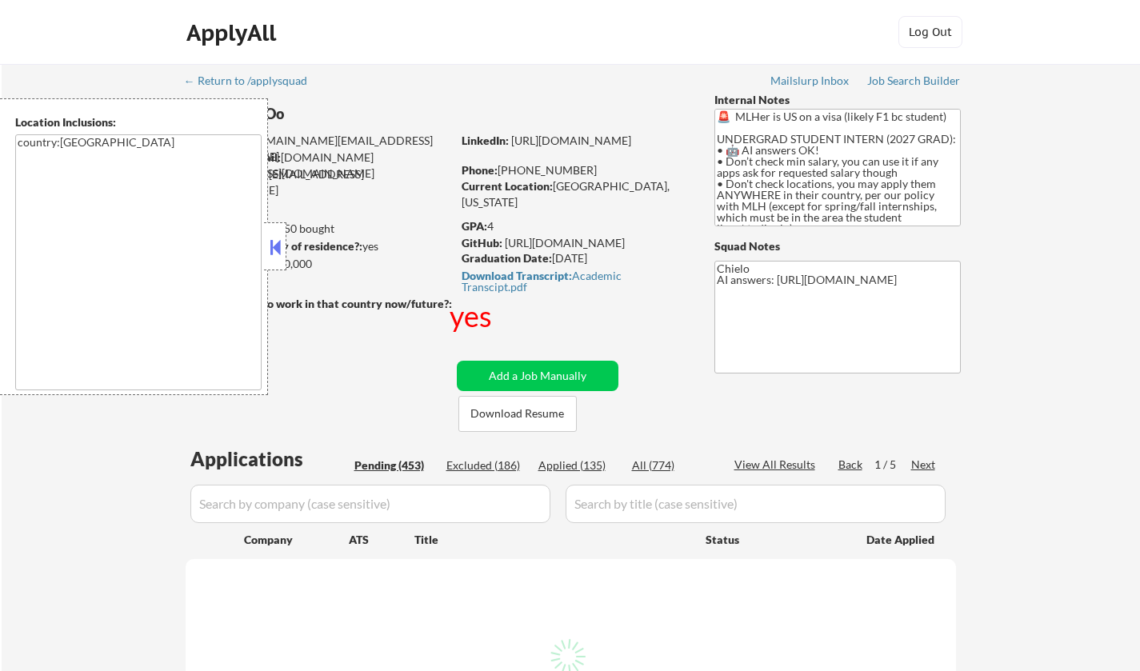
select select ""pending""
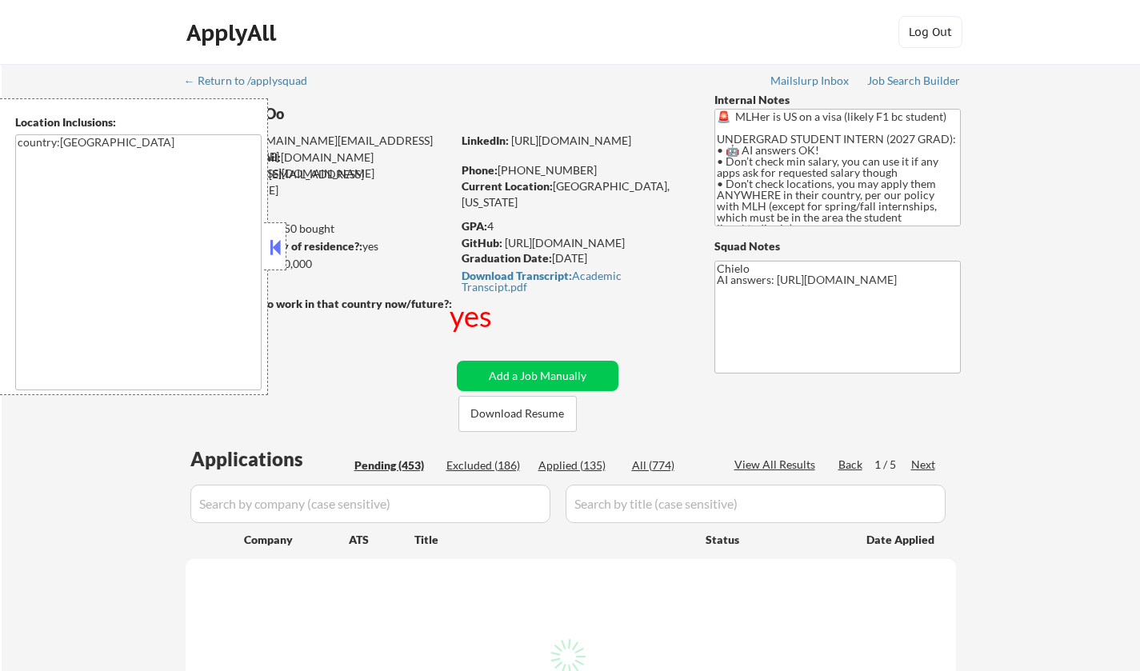
select select ""pending""
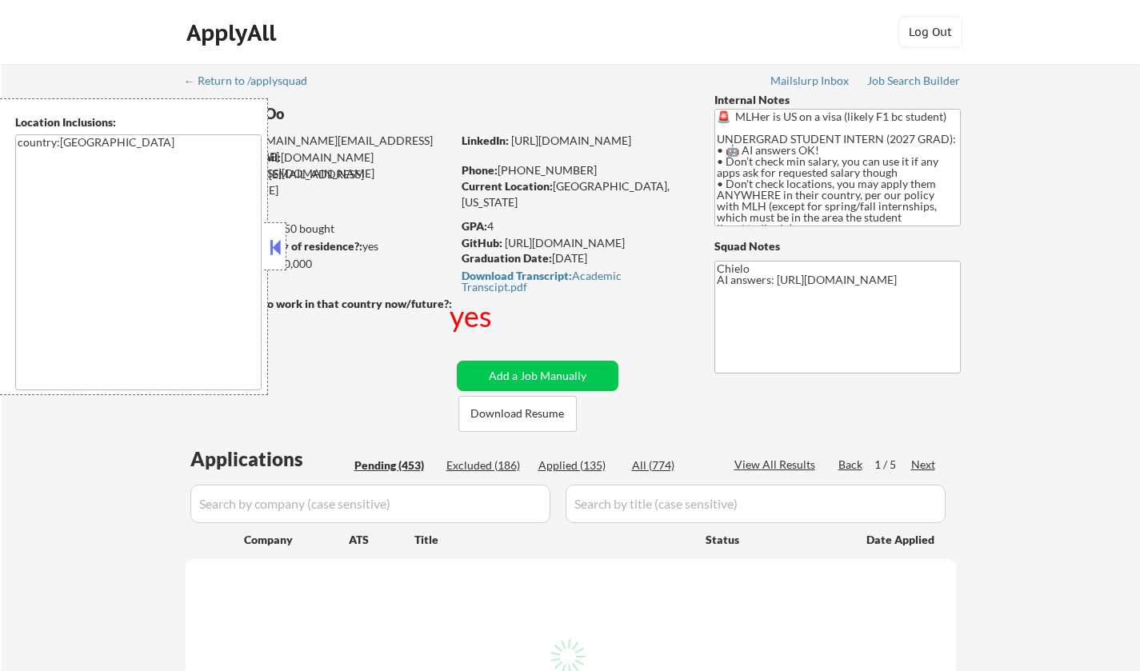
select select ""pending""
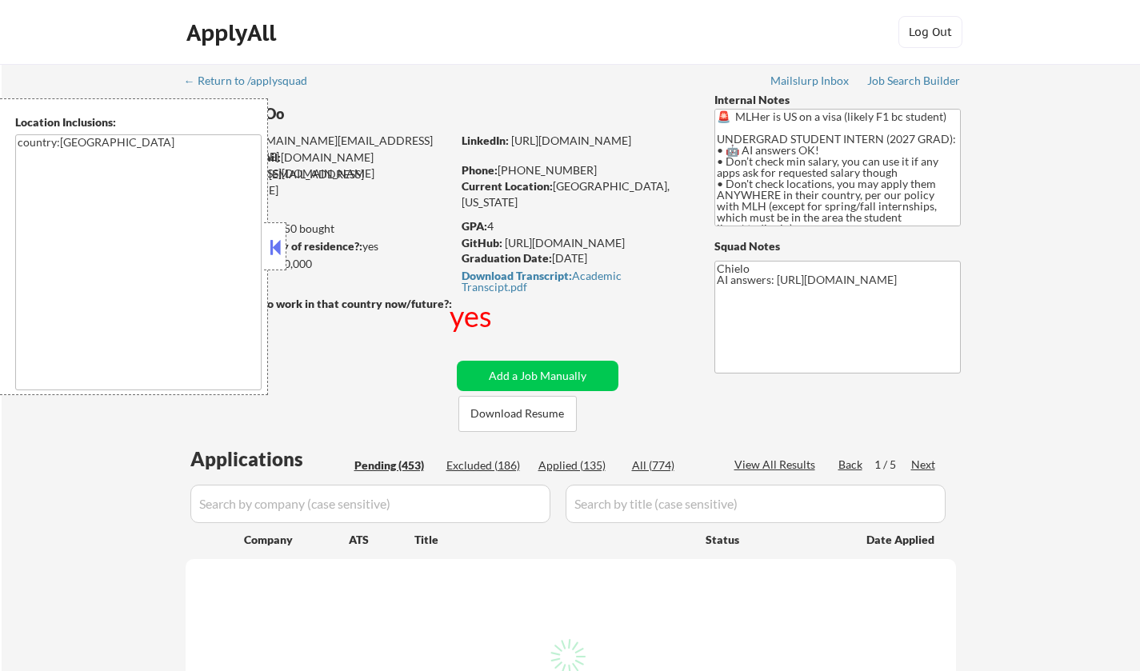
select select ""pending""
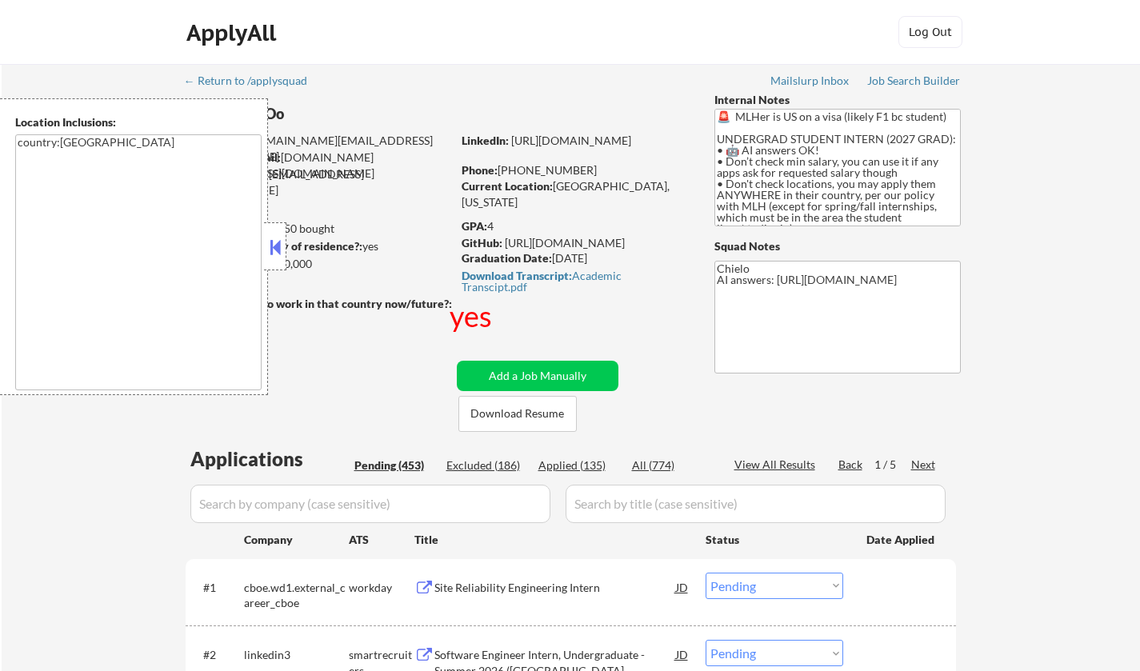
drag, startPoint x: 273, startPoint y: 242, endPoint x: 281, endPoint y: 246, distance: 8.6
click at [274, 242] on button at bounding box center [275, 247] width 18 height 24
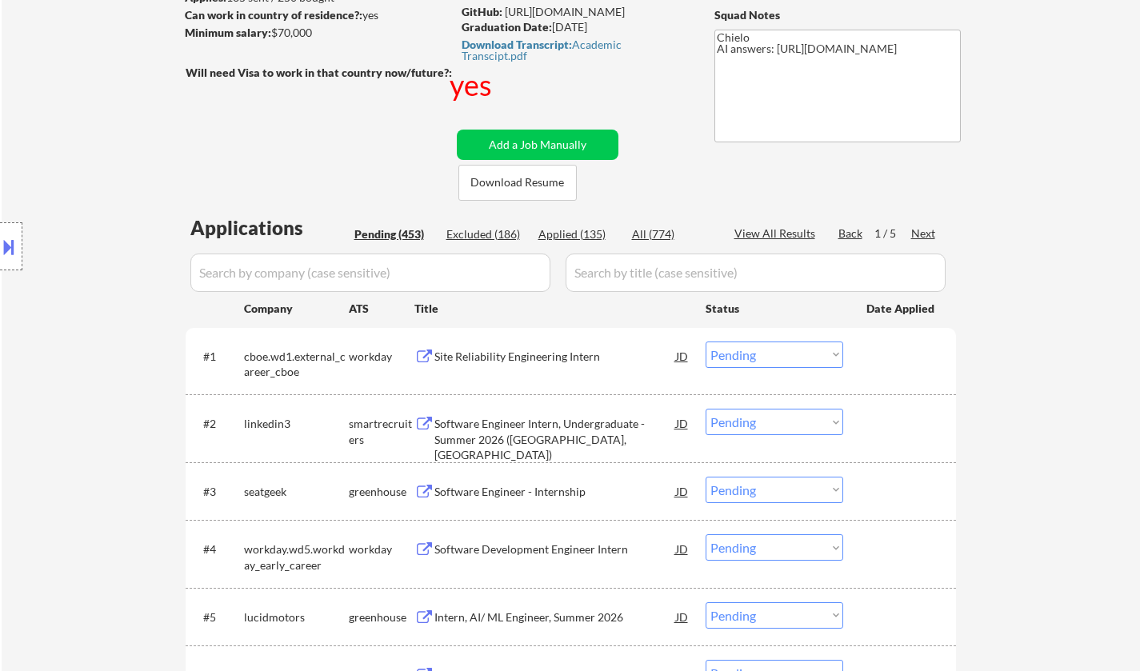
scroll to position [240, 0]
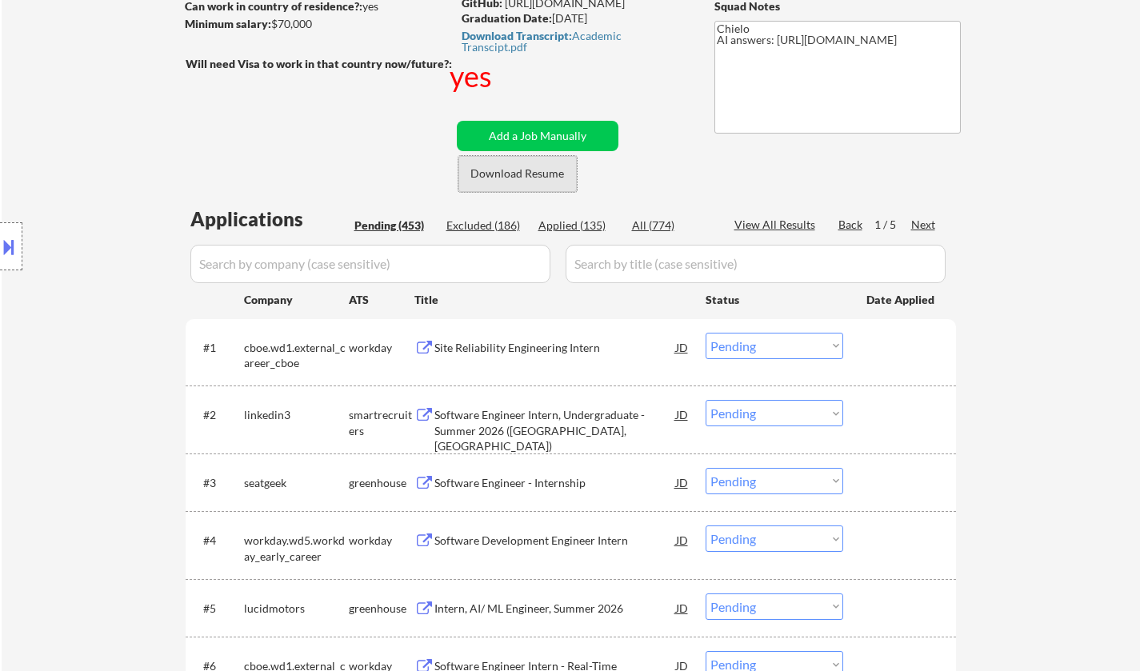
click at [546, 176] on button "Download Resume" at bounding box center [518, 174] width 118 height 36
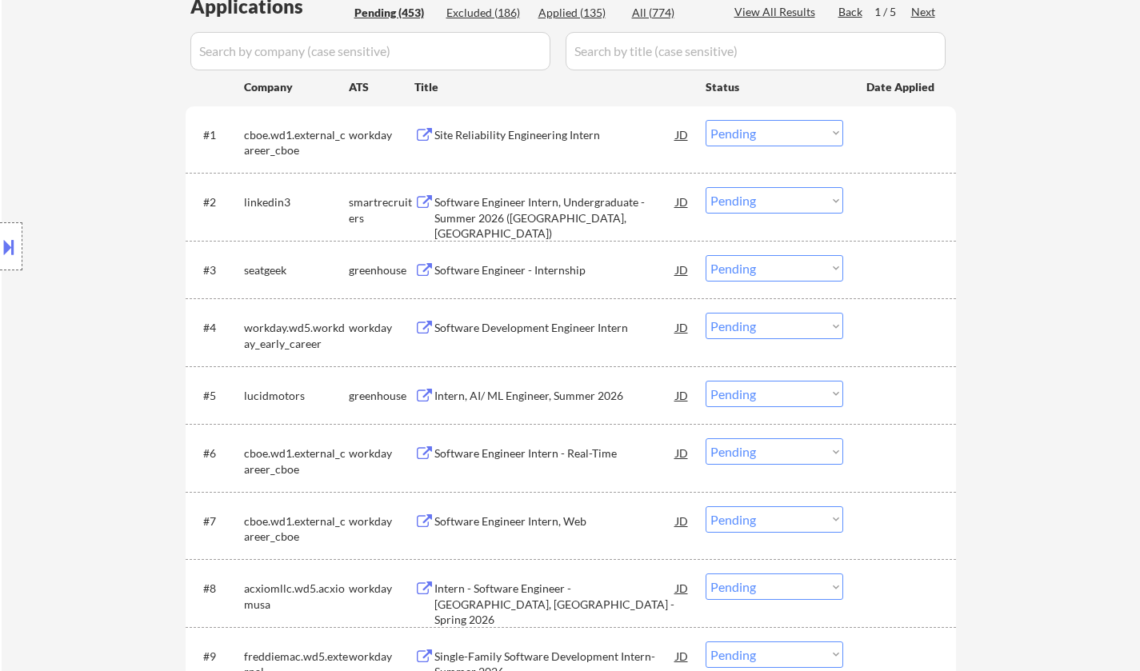
scroll to position [480, 0]
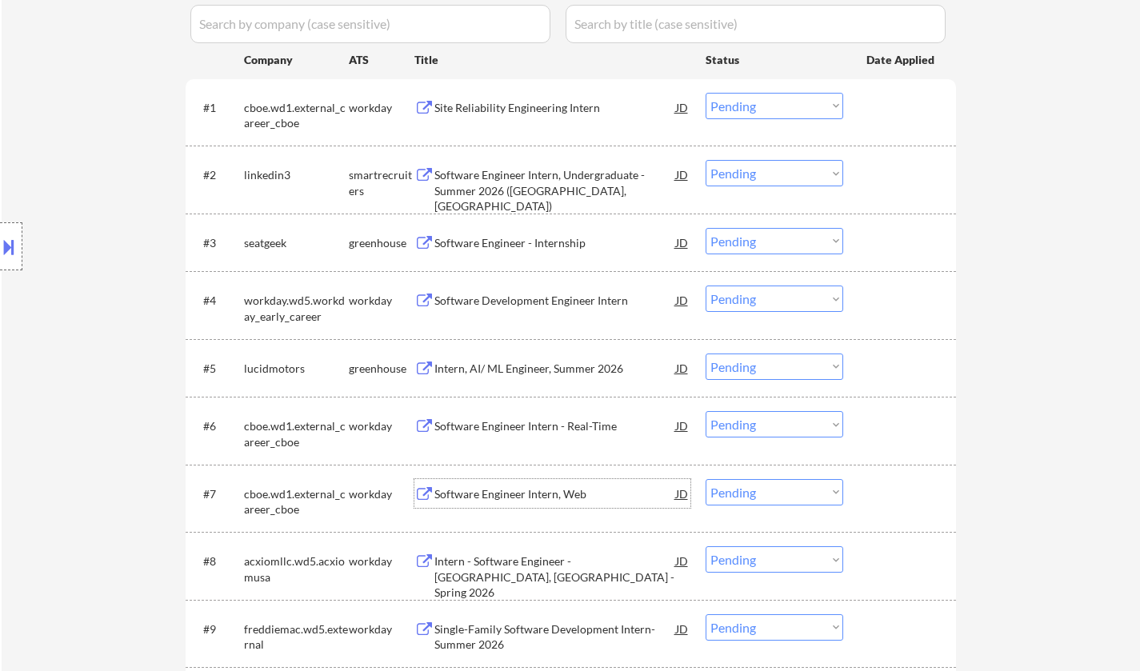
click at [531, 494] on div "Software Engineer Intern, Web" at bounding box center [556, 495] width 242 height 16
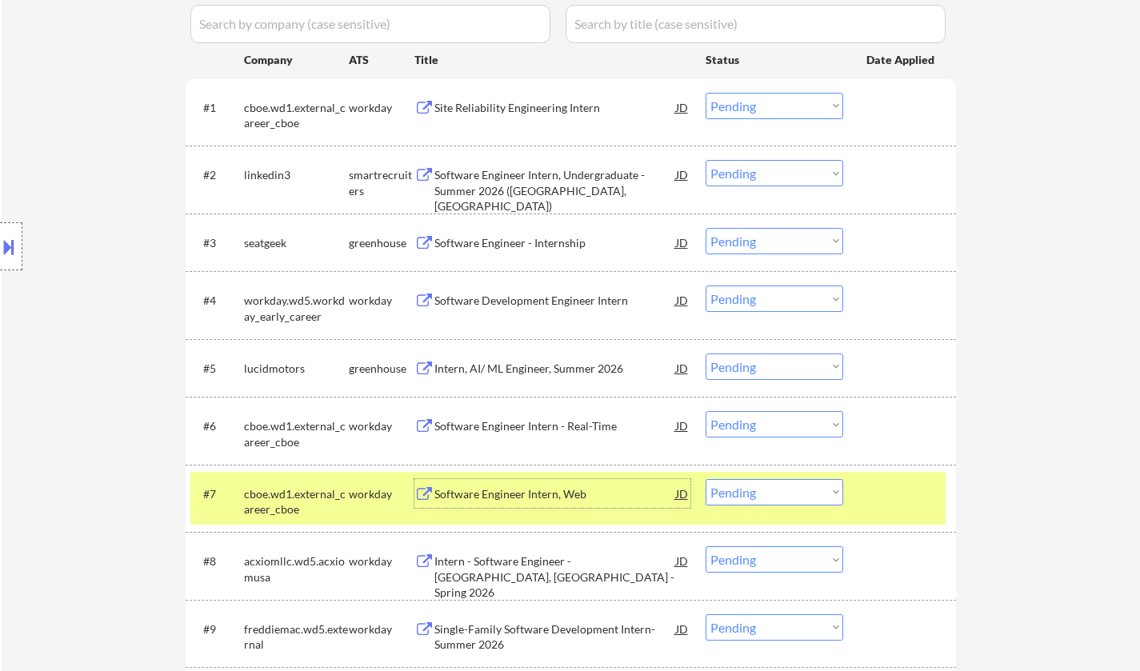
click at [470, 494] on div "Software Engineer Intern, Web" at bounding box center [556, 495] width 242 height 16
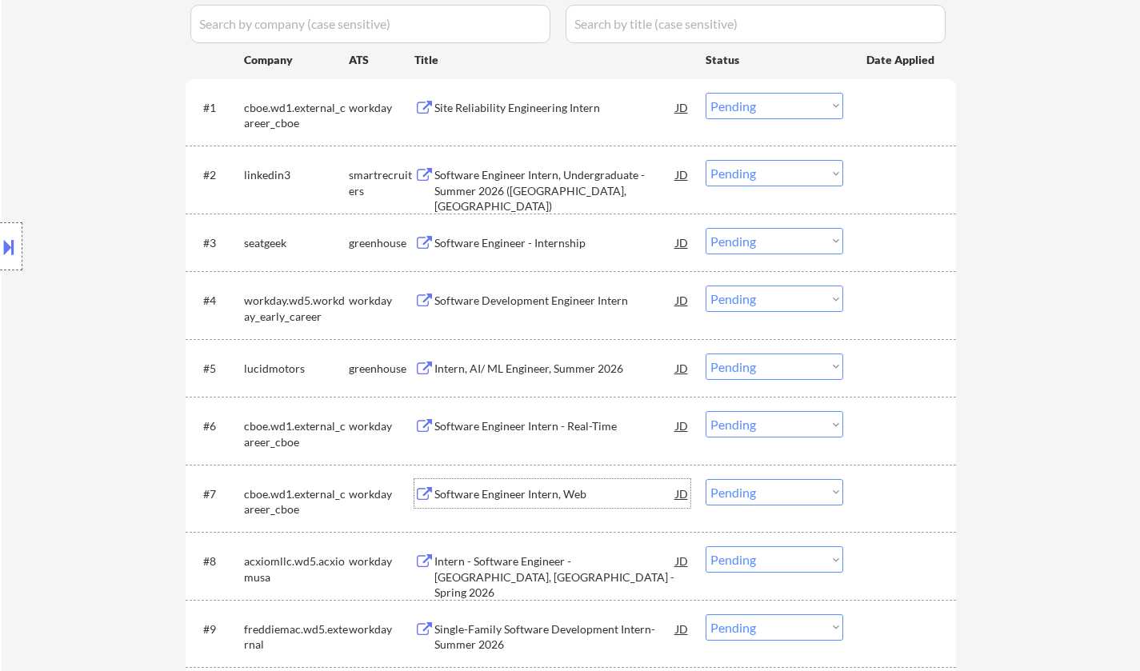
click at [757, 110] on select "Choose an option... Pending Applied Excluded (Questions) Excluded (Expired) Exc…" at bounding box center [775, 106] width 138 height 26
click at [706, 93] on select "Choose an option... Pending Applied Excluded (Questions) Excluded (Expired) Exc…" at bounding box center [775, 106] width 138 height 26
select select ""pending""
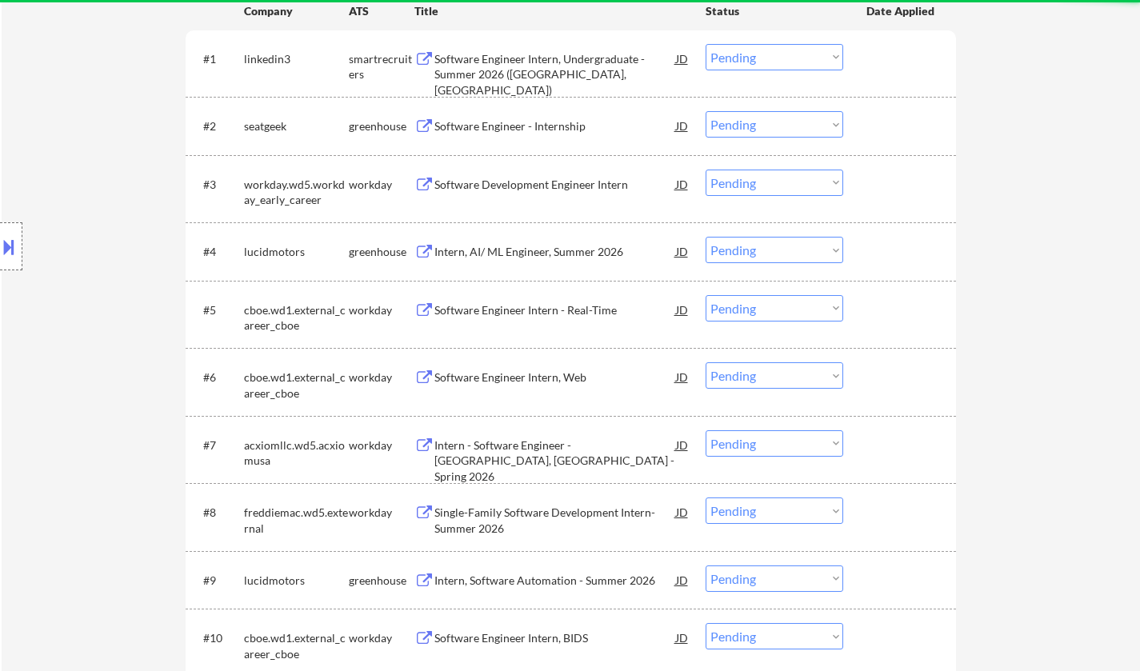
scroll to position [560, 0]
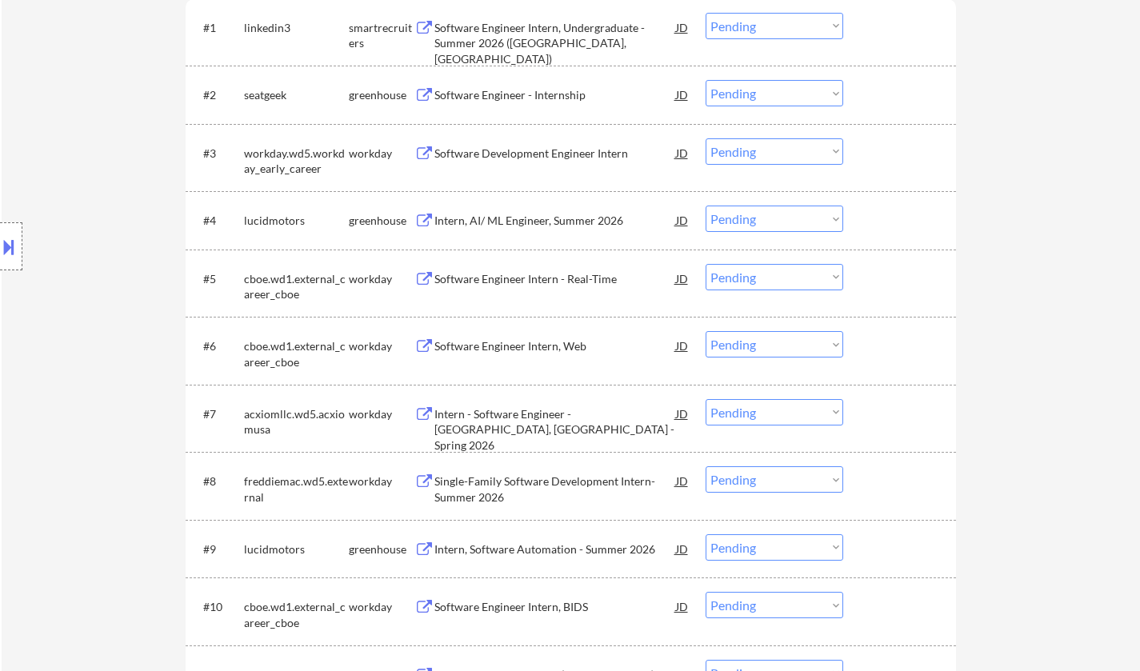
click at [765, 278] on select "Choose an option... Pending Applied Excluded (Questions) Excluded (Expired) Exc…" at bounding box center [775, 277] width 138 height 26
click at [706, 264] on select "Choose an option... Pending Applied Excluded (Questions) Excluded (Expired) Exc…" at bounding box center [775, 277] width 138 height 26
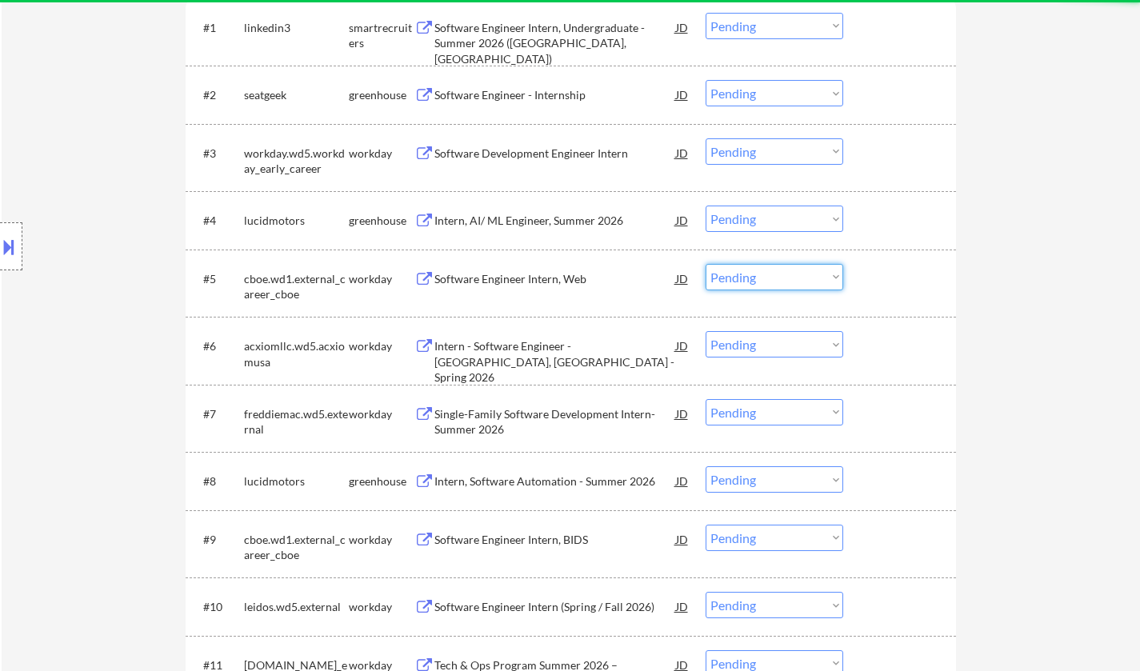
click at [765, 280] on select "Choose an option... Pending Applied Excluded (Questions) Excluded (Expired) Exc…" at bounding box center [775, 277] width 138 height 26
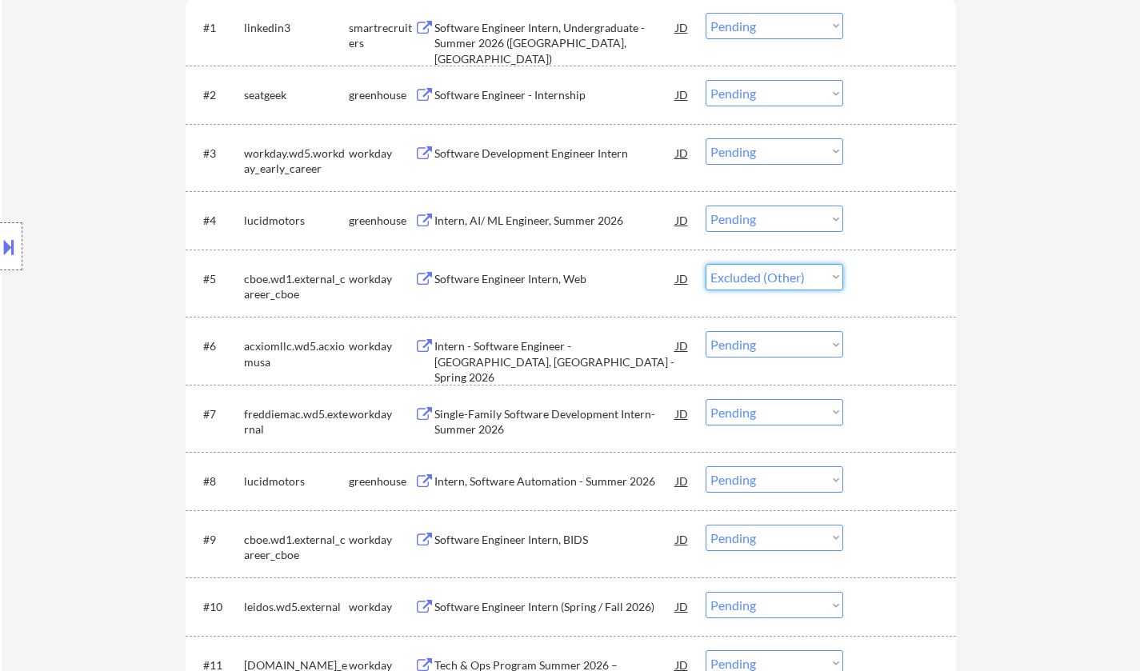
click at [706, 264] on select "Choose an option... Pending Applied Excluded (Questions) Excluded (Expired) Exc…" at bounding box center [775, 277] width 138 height 26
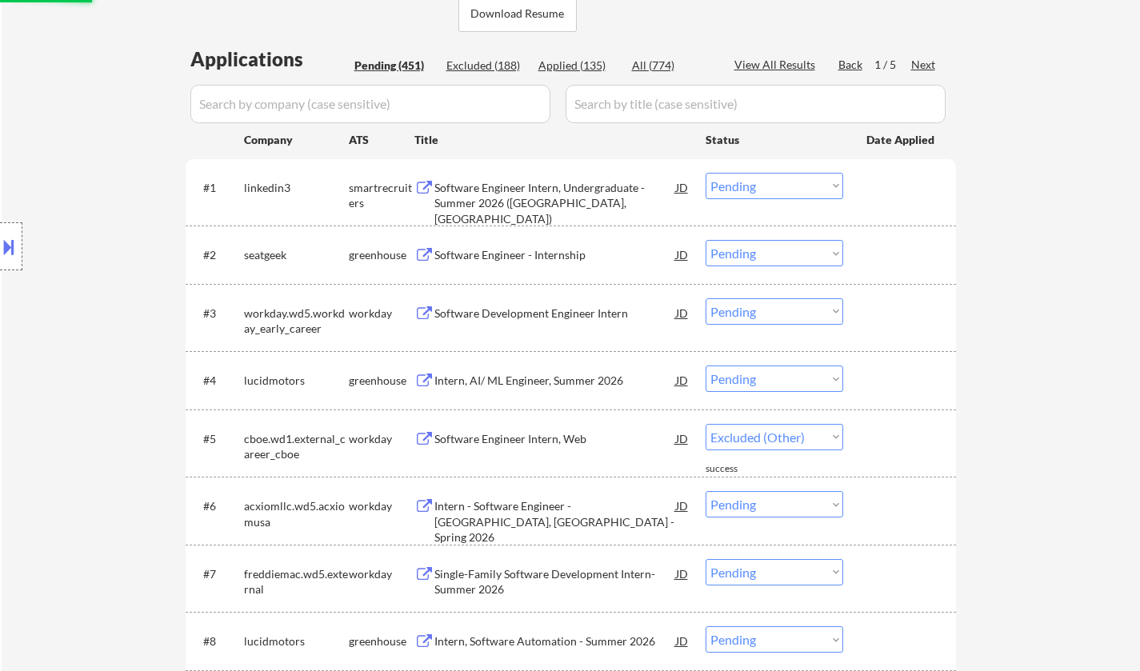
scroll to position [400, 0]
select select ""pending""
click at [532, 251] on div "Software Engineer - Internship" at bounding box center [556, 255] width 242 height 16
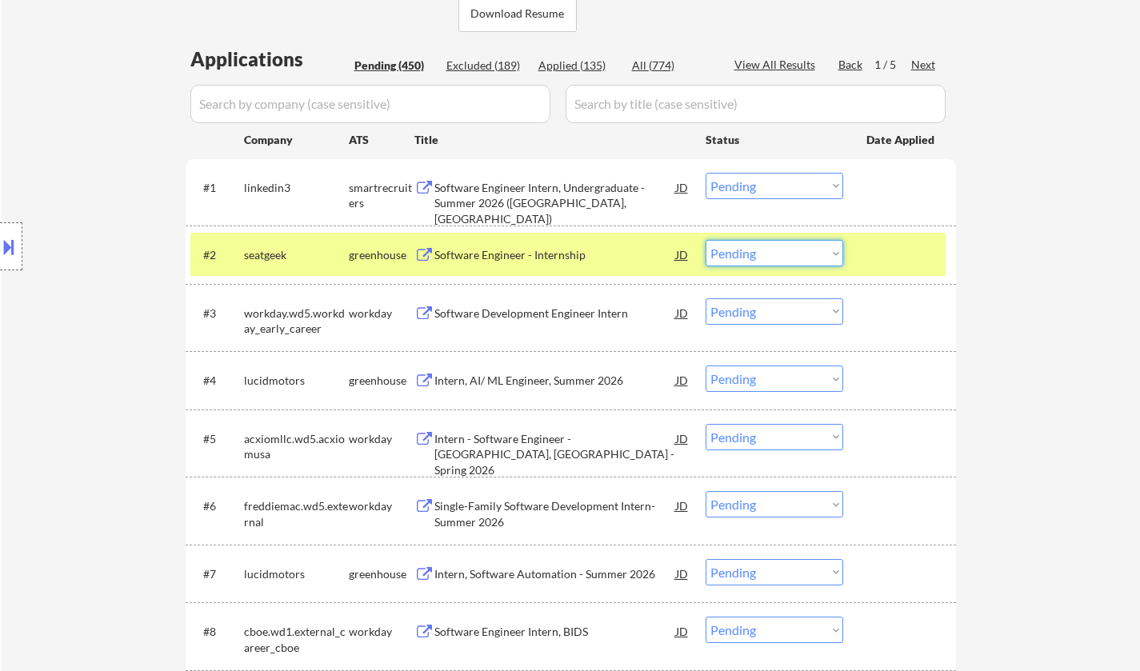
click at [768, 258] on select "Choose an option... Pending Applied Excluded (Questions) Excluded (Expired) Exc…" at bounding box center [775, 253] width 138 height 26
click at [706, 240] on select "Choose an option... Pending Applied Excluded (Questions) Excluded (Expired) Exc…" at bounding box center [775, 253] width 138 height 26
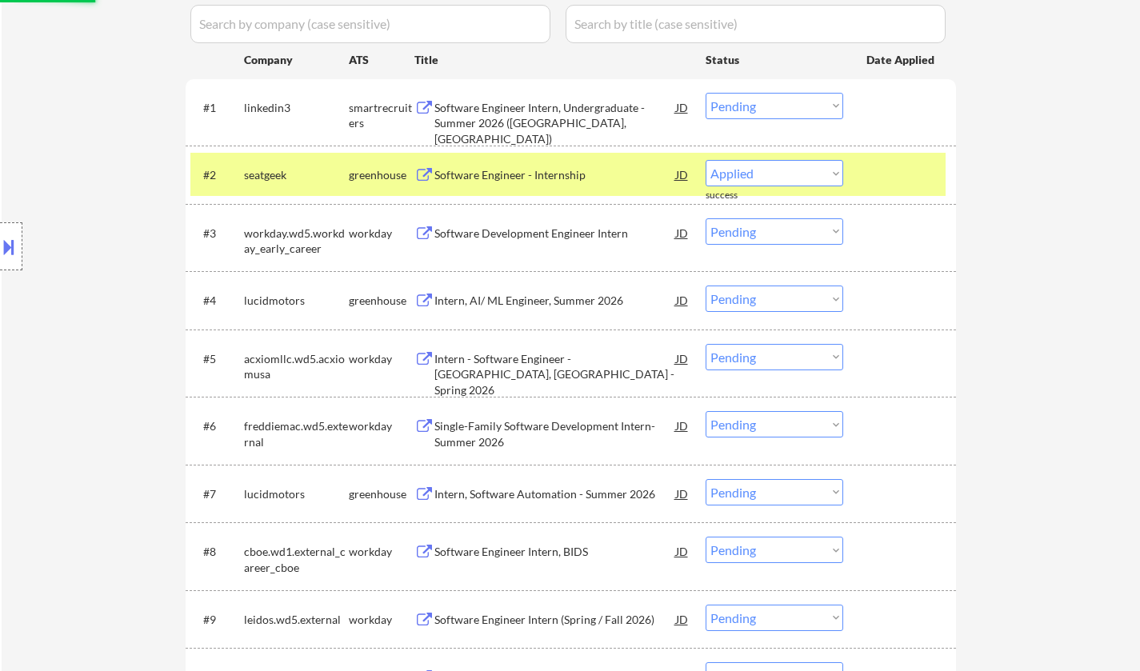
select select ""pending""
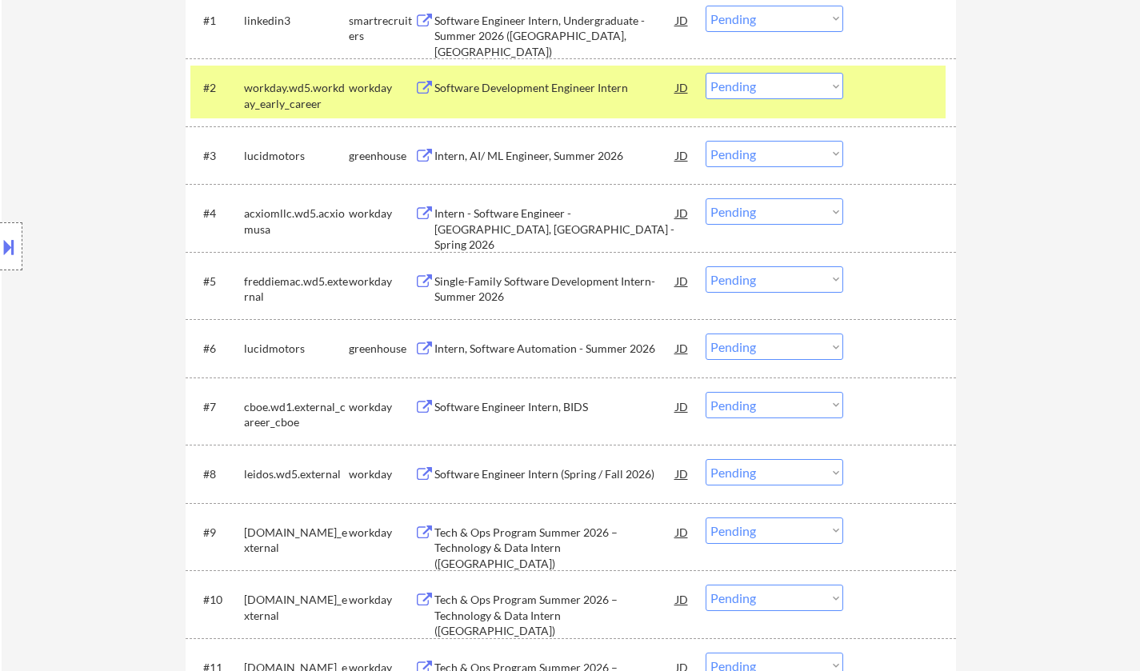
scroll to position [640, 0]
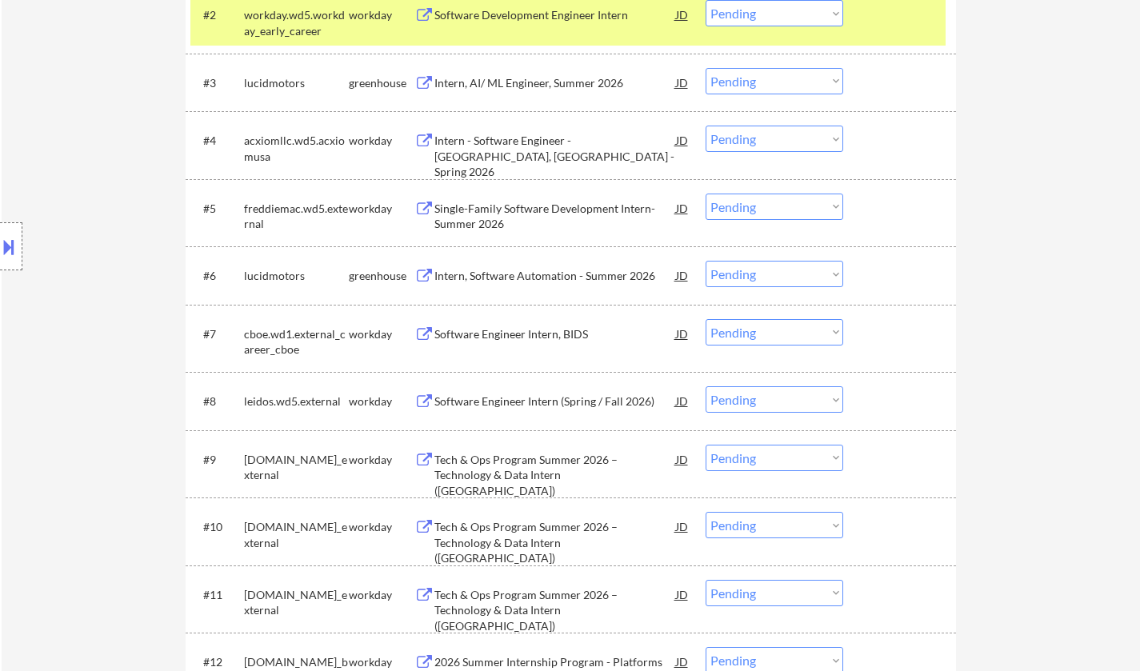
click at [790, 335] on select "Choose an option... Pending Applied Excluded (Questions) Excluded (Expired) Exc…" at bounding box center [775, 332] width 138 height 26
click at [706, 319] on select "Choose an option... Pending Applied Excluded (Questions) Excluded (Expired) Exc…" at bounding box center [775, 332] width 138 height 26
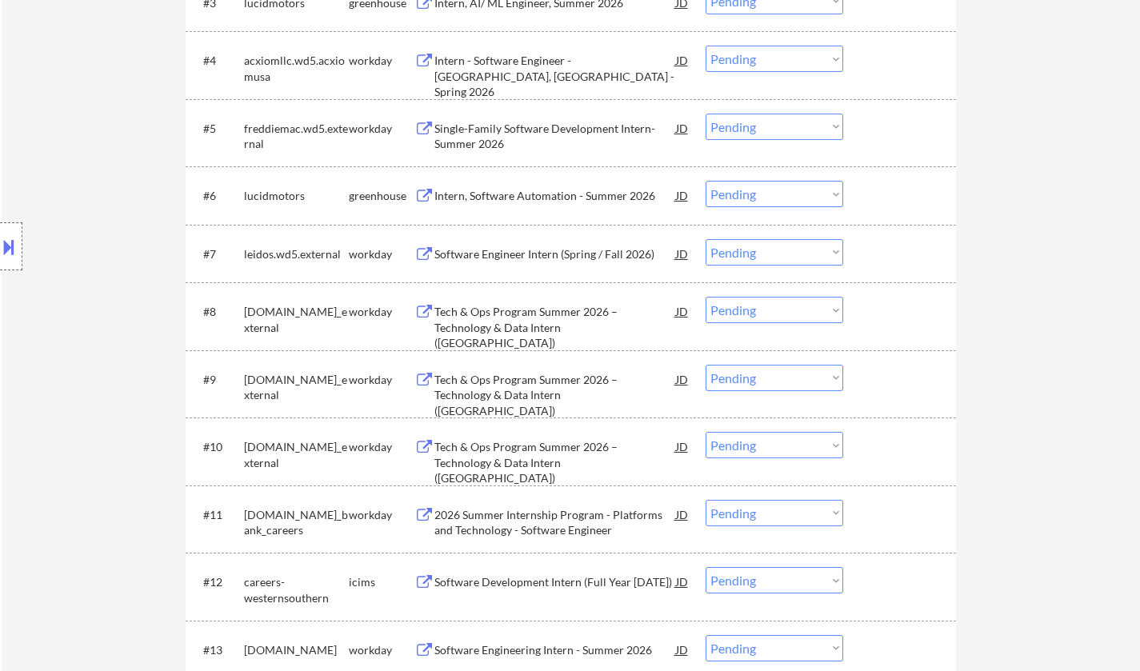
click at [782, 253] on select "Choose an option... Pending Applied Excluded (Questions) Excluded (Expired) Exc…" at bounding box center [775, 252] width 138 height 26
click at [706, 239] on select "Choose an option... Pending Applied Excluded (Questions) Excluded (Expired) Exc…" at bounding box center [775, 252] width 138 height 26
select select ""pending""
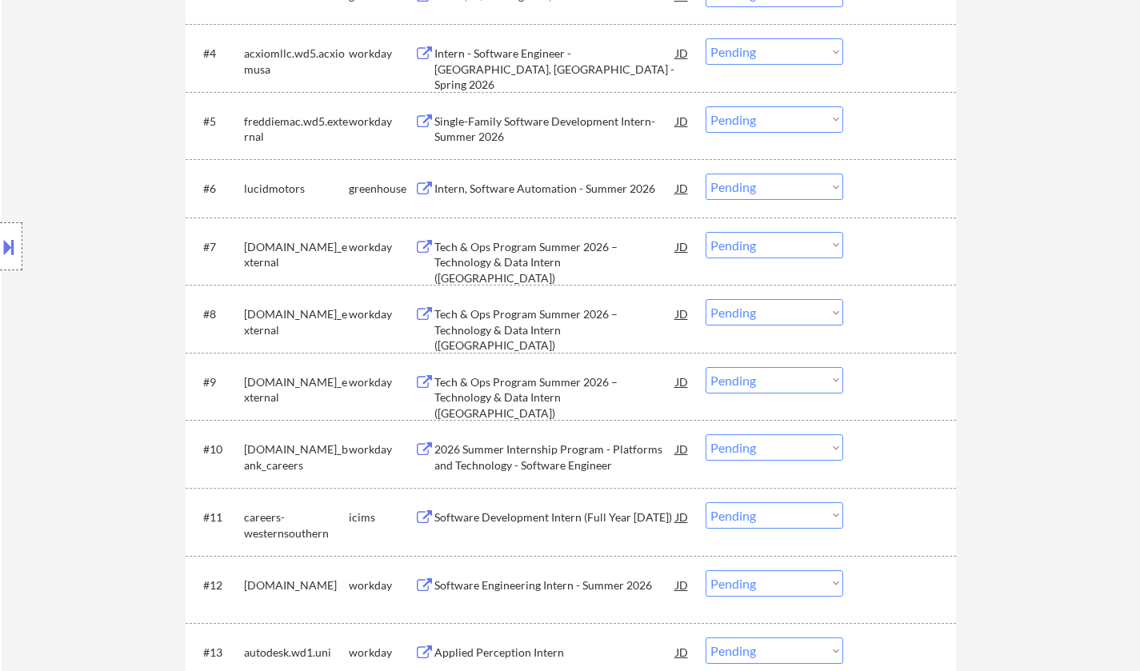
scroll to position [800, 0]
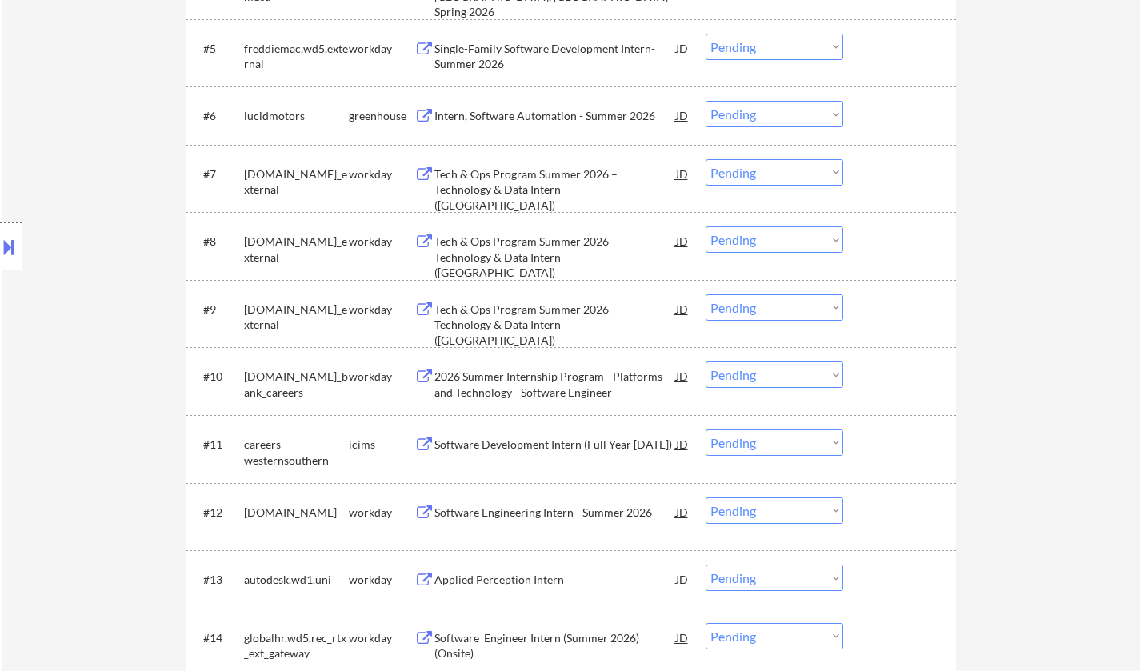
click at [526, 382] on div "2026 Summer Internship Program - Platforms and Technology - Software Engineer" at bounding box center [556, 384] width 242 height 31
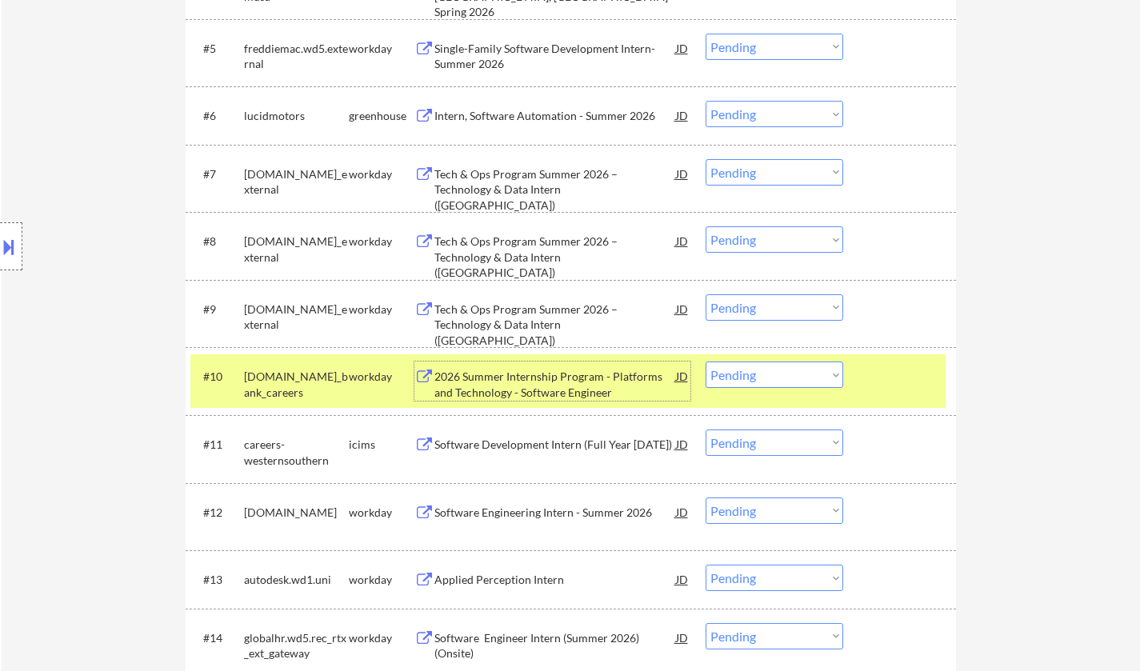
click at [771, 374] on select "Choose an option... Pending Applied Excluded (Questions) Excluded (Expired) Exc…" at bounding box center [775, 375] width 138 height 26
click at [706, 362] on select "Choose an option... Pending Applied Excluded (Questions) Excluded (Expired) Exc…" at bounding box center [775, 375] width 138 height 26
select select ""pending""
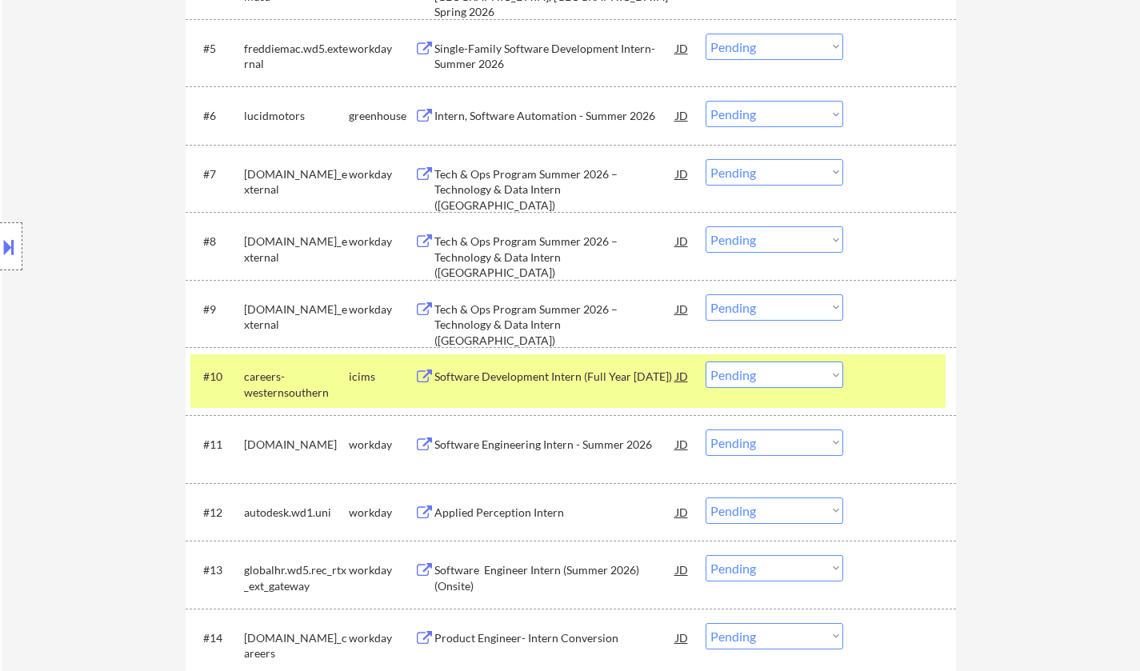
click at [527, 447] on div "Software Engineering Intern - Summer 2026" at bounding box center [556, 445] width 242 height 16
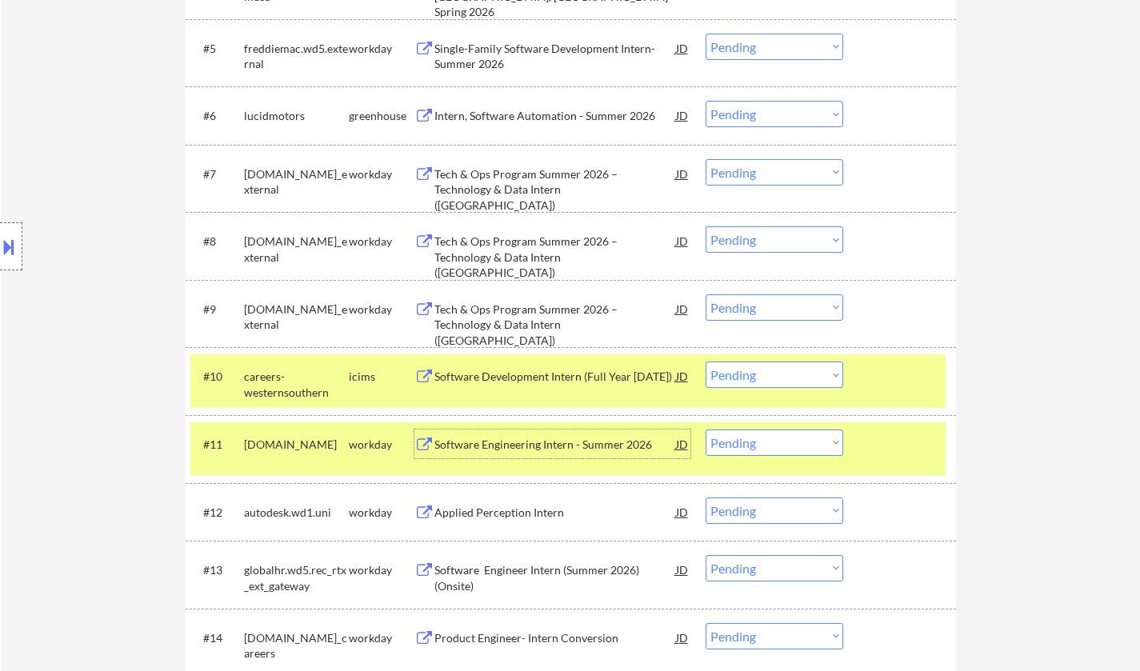
click at [787, 445] on select "Choose an option... Pending Applied Excluded (Questions) Excluded (Expired) Exc…" at bounding box center [775, 443] width 138 height 26
click at [706, 430] on select "Choose an option... Pending Applied Excluded (Questions) Excluded (Expired) Exc…" at bounding box center [775, 443] width 138 height 26
select select ""pending""
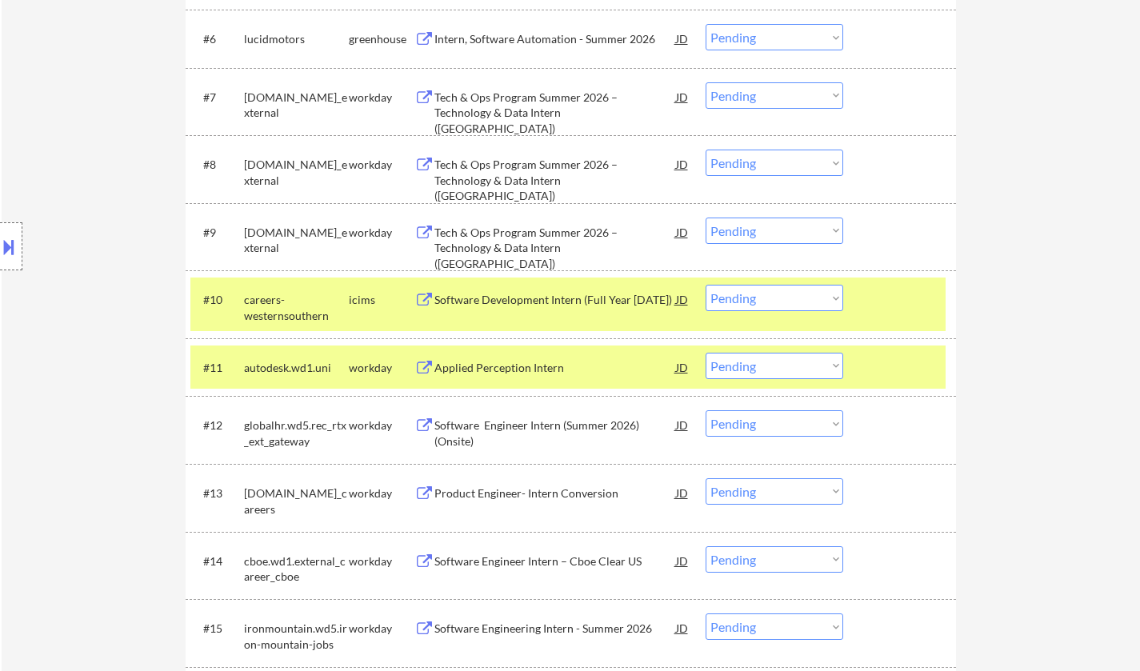
scroll to position [880, 0]
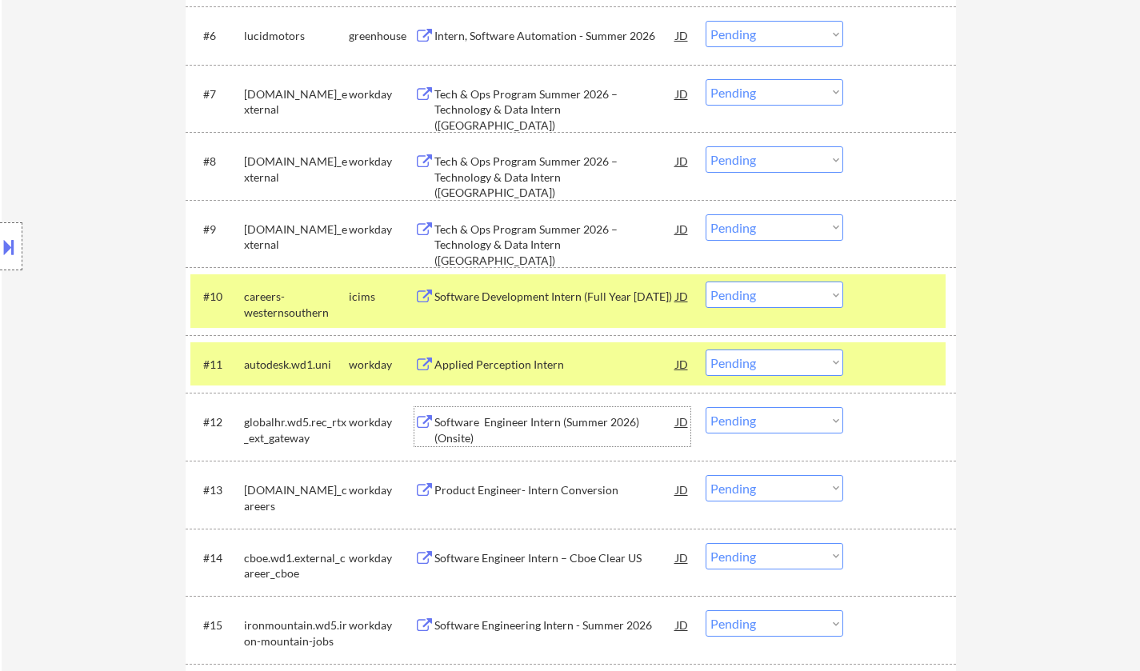
click at [499, 421] on div "Software Engineer Intern (Summer 2026) (Onsite)" at bounding box center [556, 430] width 242 height 31
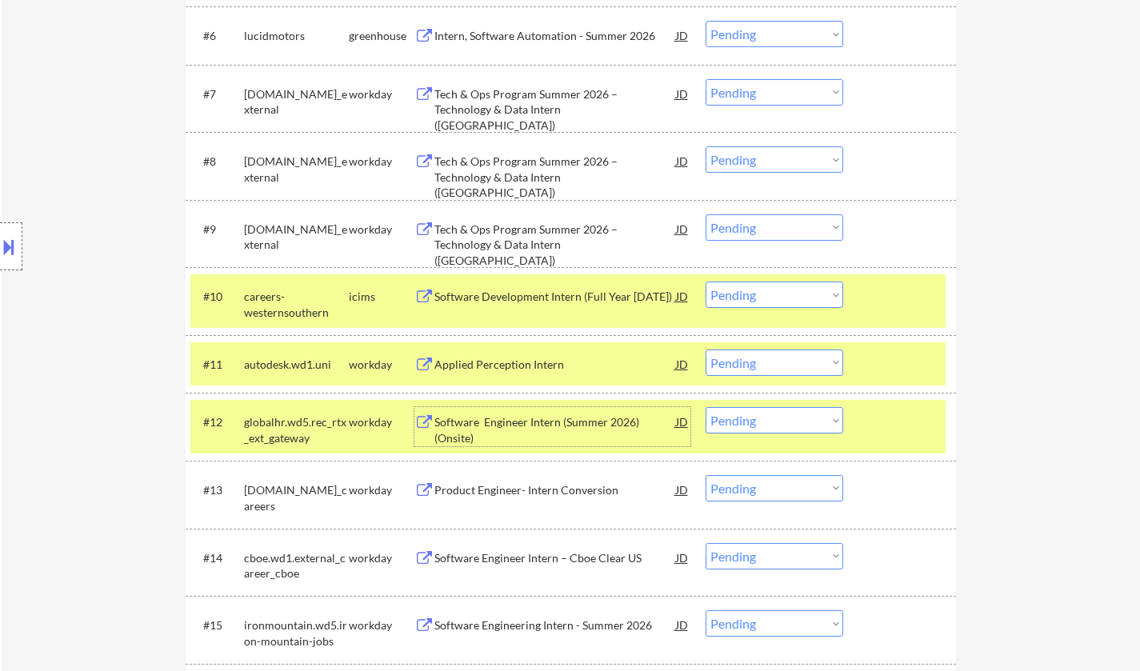
drag, startPoint x: 781, startPoint y: 426, endPoint x: 798, endPoint y: 431, distance: 17.5
click at [782, 425] on select "Choose an option... Pending Applied Excluded (Questions) Excluded (Expired) Exc…" at bounding box center [775, 420] width 138 height 26
click at [706, 407] on select "Choose an option... Pending Applied Excluded (Questions) Excluded (Expired) Exc…" at bounding box center [775, 420] width 138 height 26
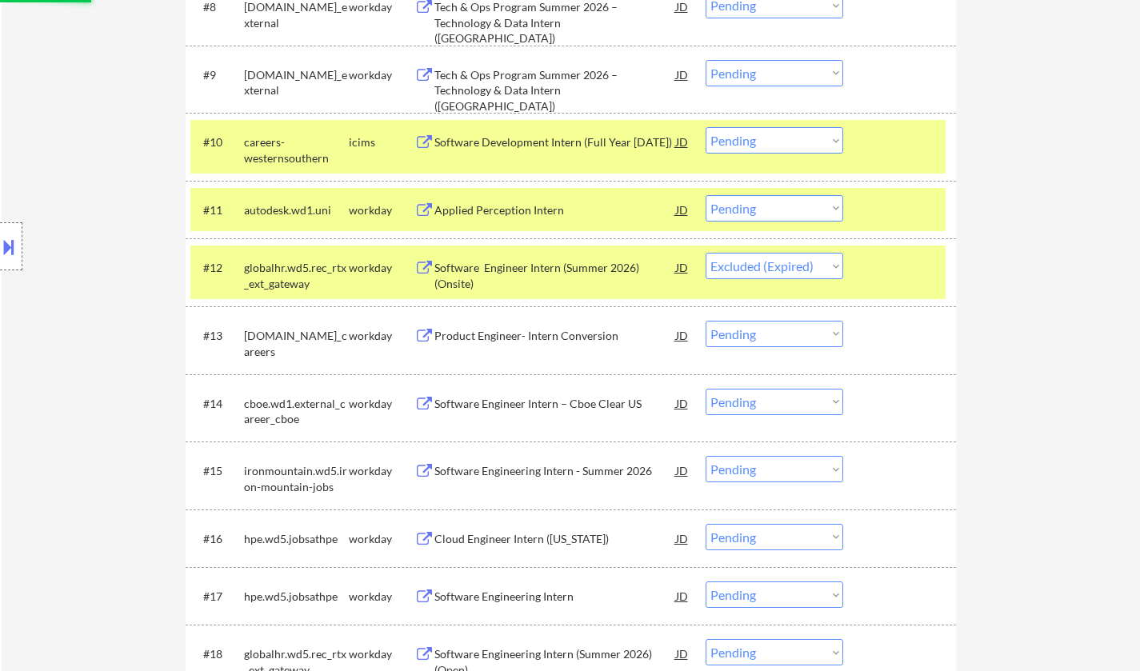
scroll to position [1040, 0]
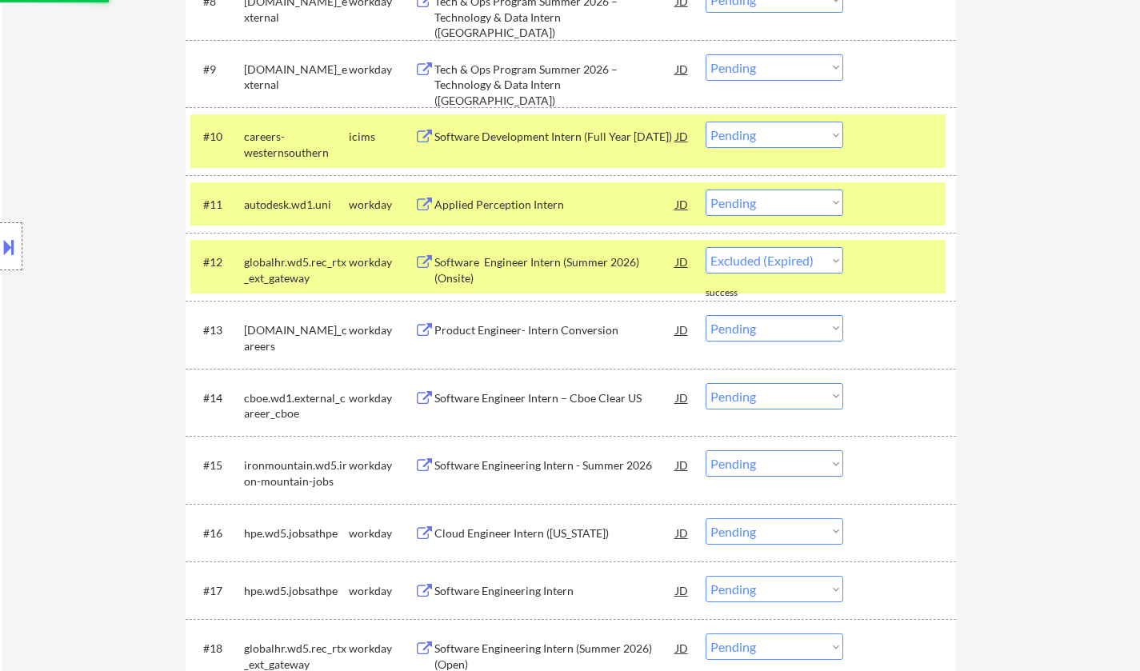
select select ""pending""
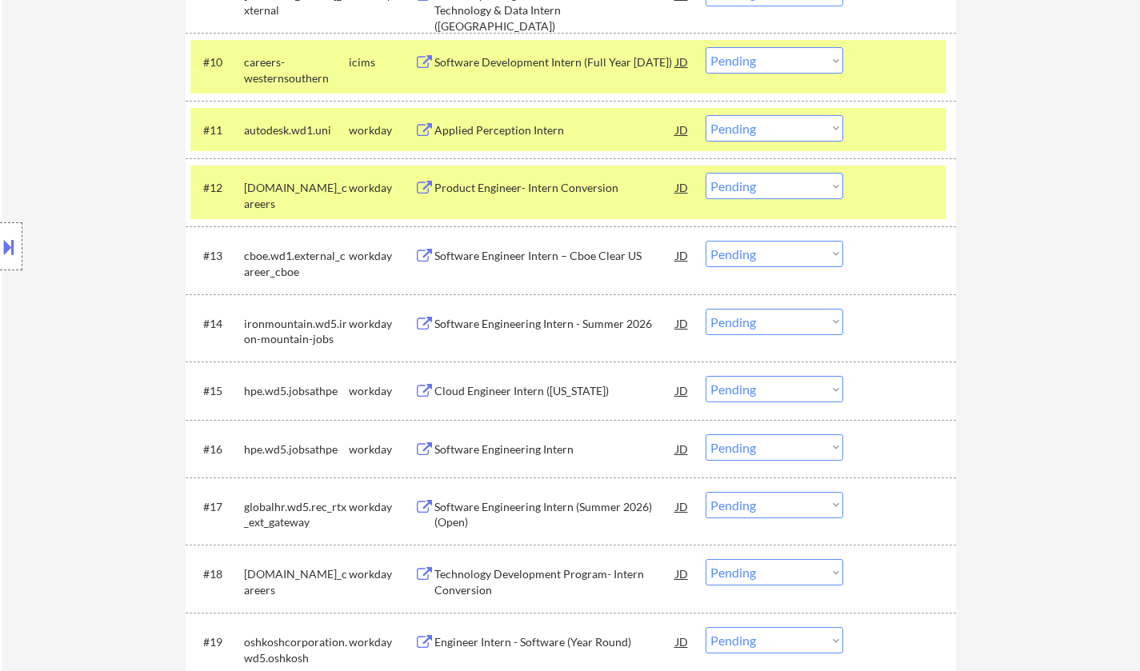
scroll to position [1120, 0]
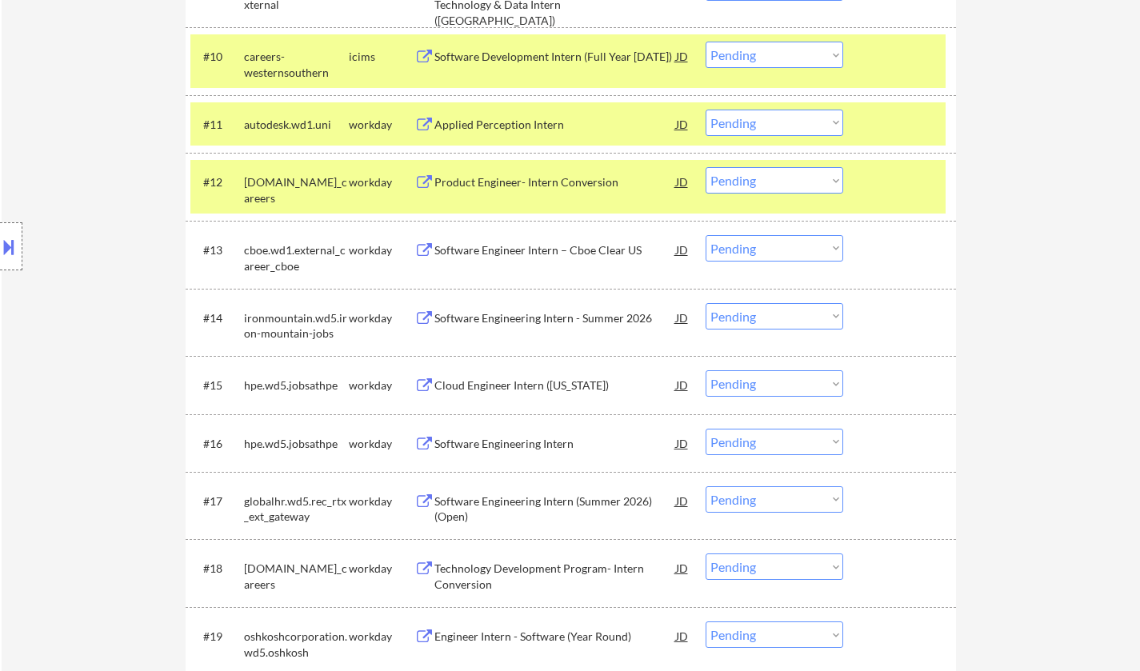
click at [509, 447] on div "Software Engineering Intern" at bounding box center [556, 444] width 242 height 16
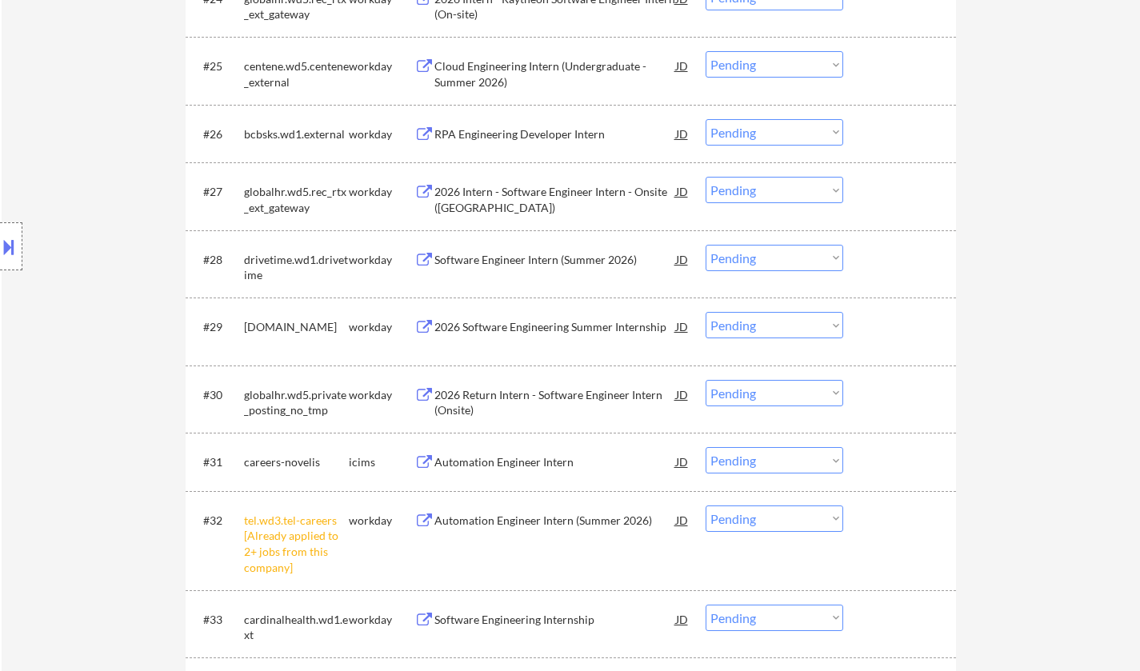
scroll to position [2161, 0]
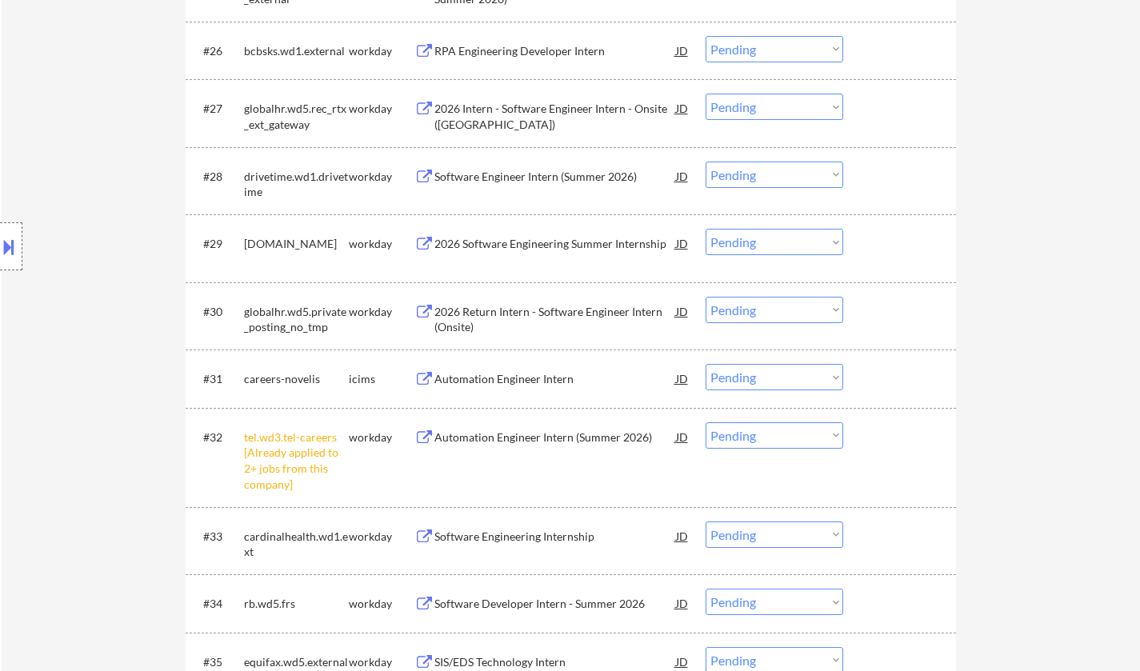
drag, startPoint x: 766, startPoint y: 427, endPoint x: 780, endPoint y: 448, distance: 26.0
click at [767, 428] on select "Choose an option... Pending Applied Excluded (Questions) Excluded (Expired) Exc…" at bounding box center [775, 436] width 138 height 26
click at [706, 423] on select "Choose an option... Pending Applied Excluded (Questions) Excluded (Expired) Exc…" at bounding box center [775, 436] width 138 height 26
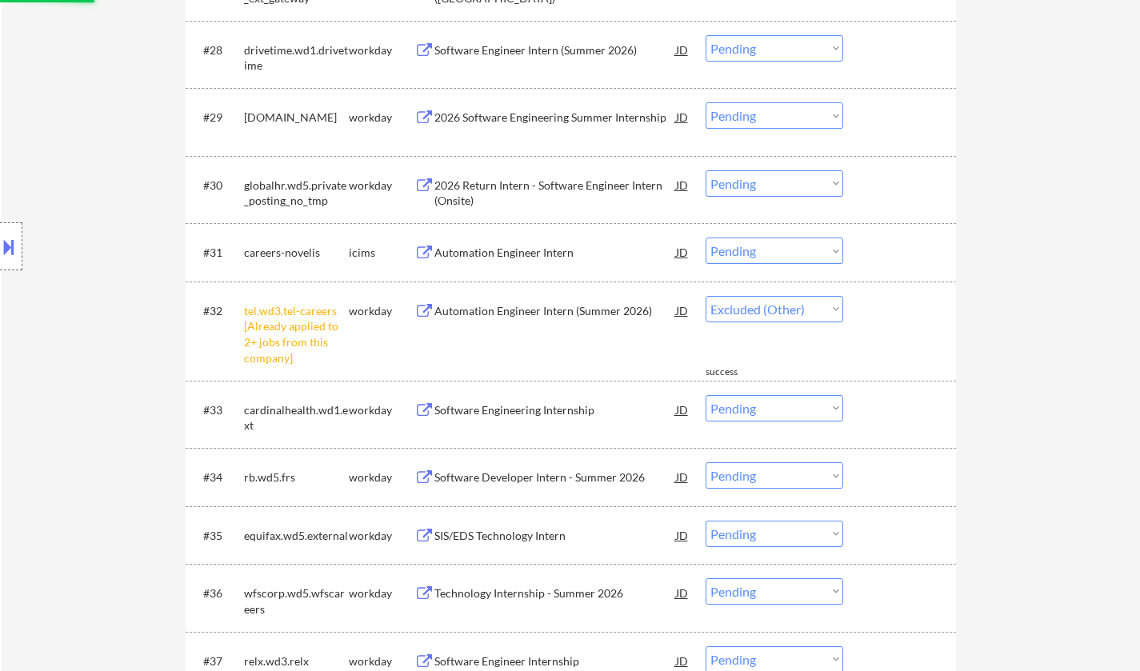
scroll to position [2481, 0]
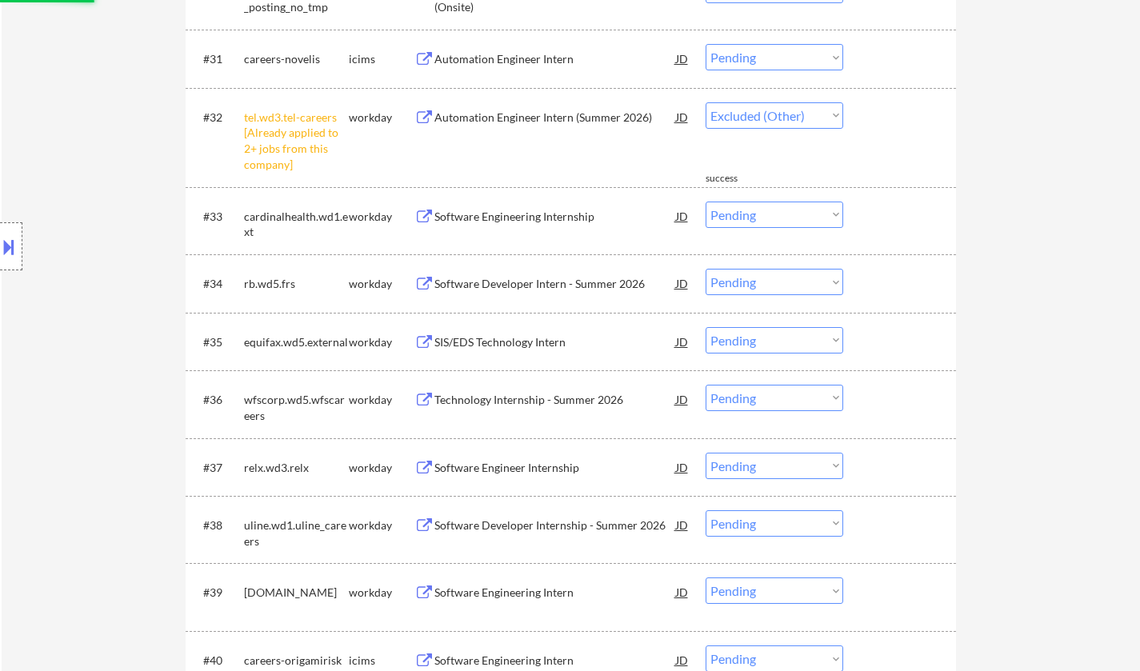
select select ""pending""
click at [537, 217] on div "Software Engineering Internship" at bounding box center [556, 217] width 242 height 16
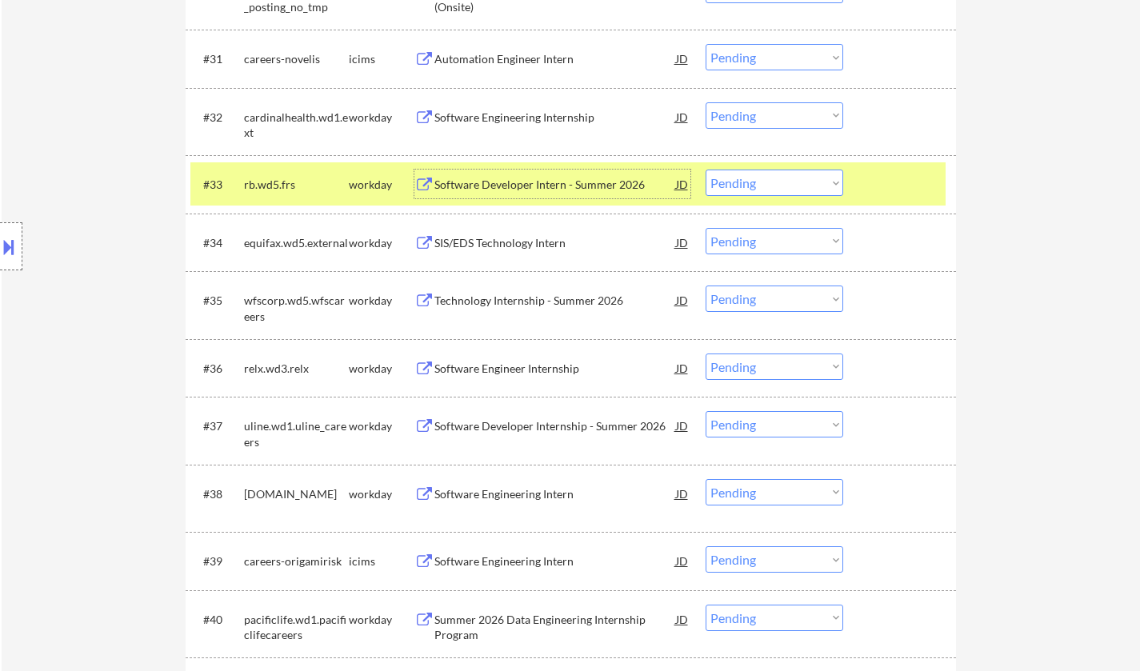
click at [788, 180] on select "Choose an option... Pending Applied Excluded (Questions) Excluded (Expired) Exc…" at bounding box center [775, 183] width 138 height 26
click at [706, 170] on select "Choose an option... Pending Applied Excluded (Questions) Excluded (Expired) Exc…" at bounding box center [775, 183] width 138 height 26
select select ""pending""
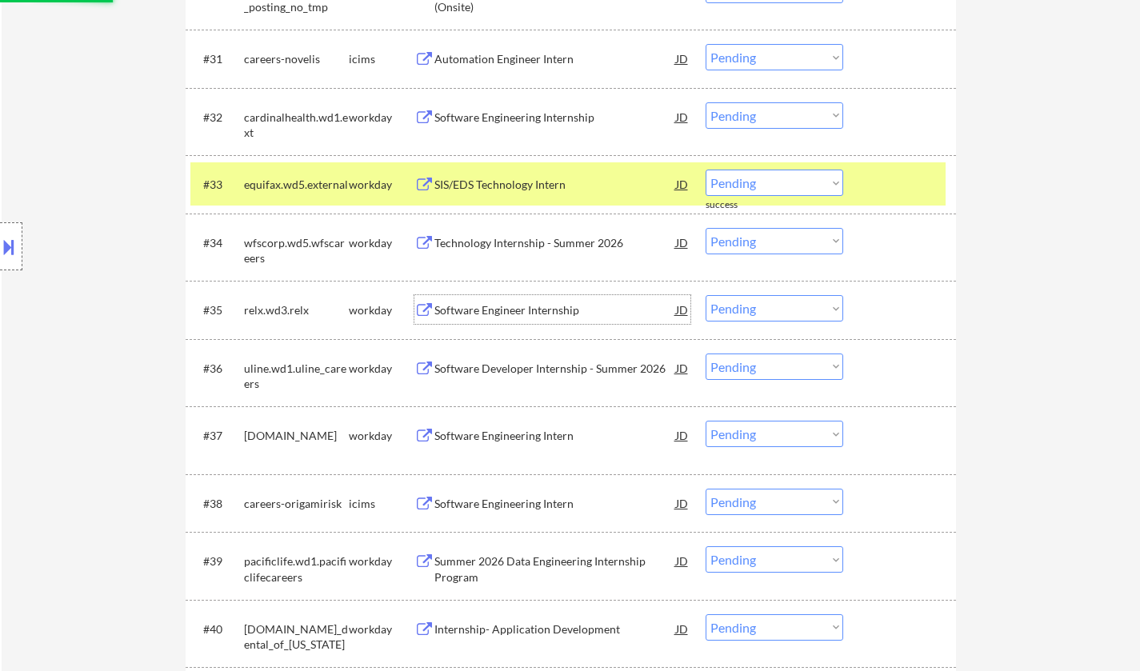
click at [523, 320] on div "Software Engineer Internship" at bounding box center [556, 309] width 242 height 29
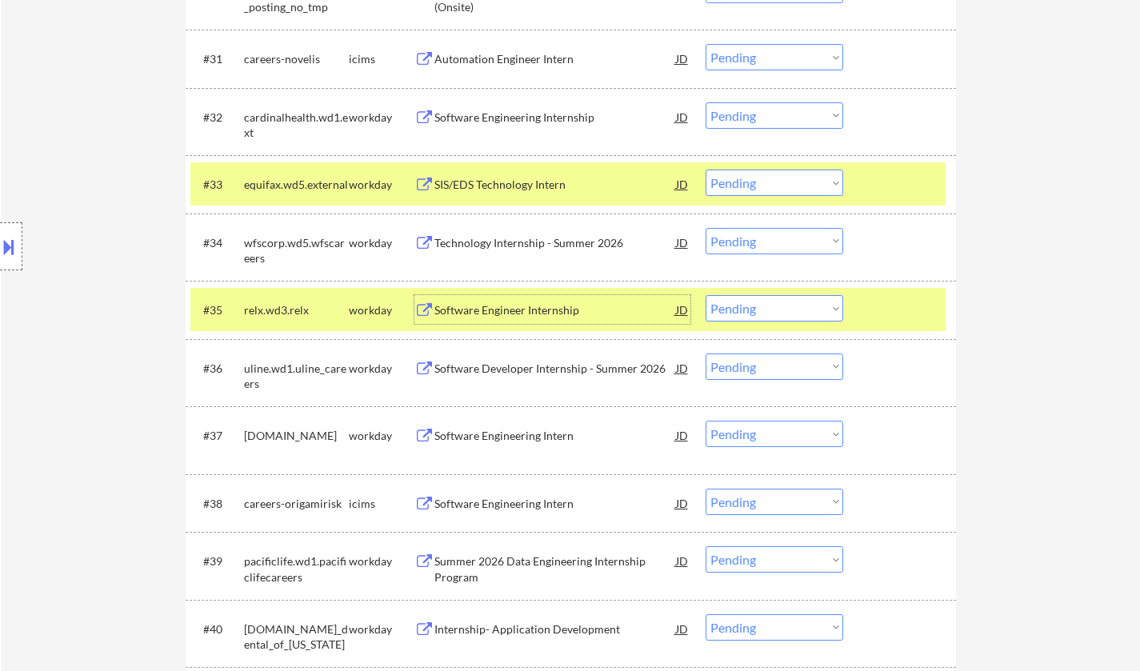
click at [780, 307] on select "Choose an option... Pending Applied Excluded (Questions) Excluded (Expired) Exc…" at bounding box center [775, 308] width 138 height 26
click at [706, 295] on select "Choose an option... Pending Applied Excluded (Questions) Excluded (Expired) Exc…" at bounding box center [775, 308] width 138 height 26
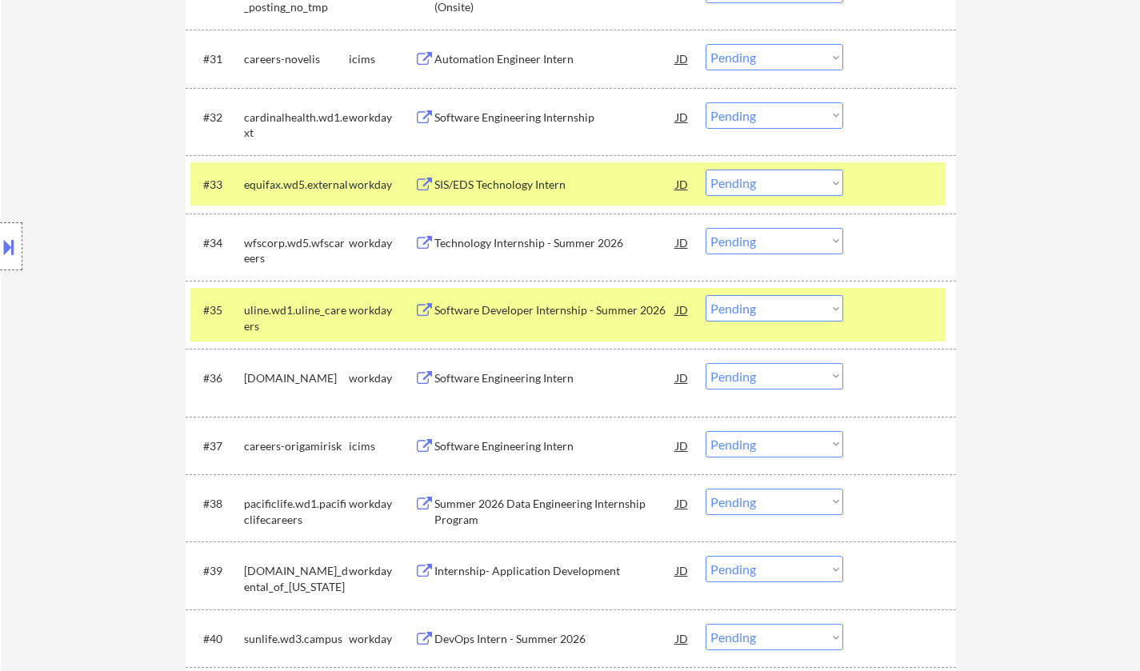
scroll to position [2561, 0]
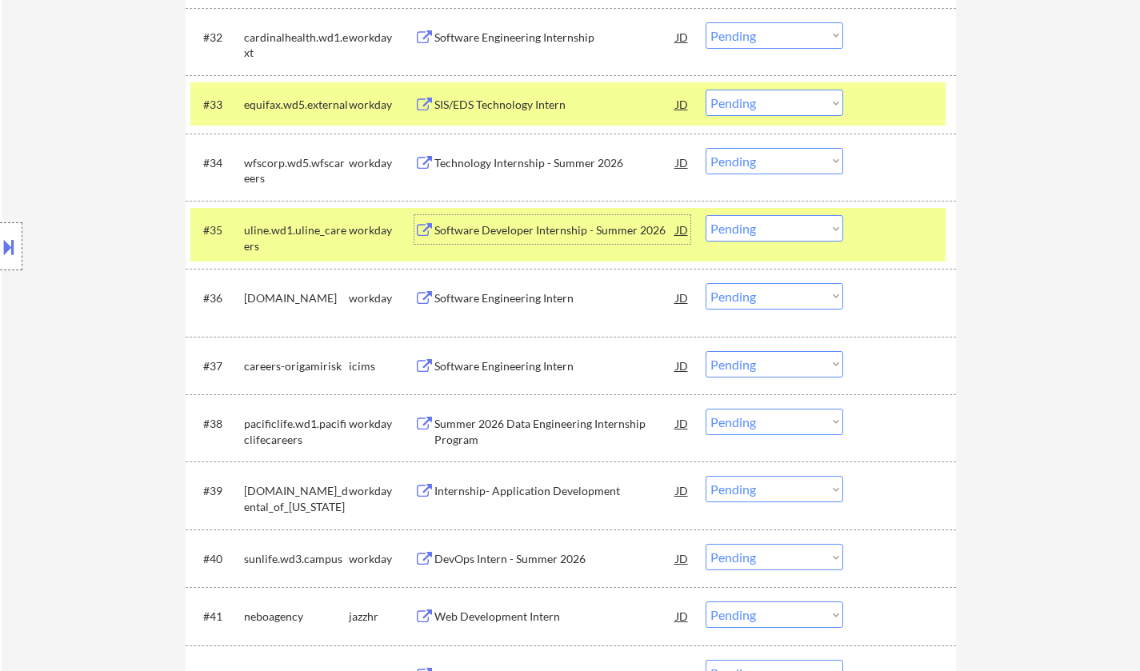
click at [511, 219] on div "Software Developer Internship - Summer 2026" at bounding box center [556, 229] width 242 height 29
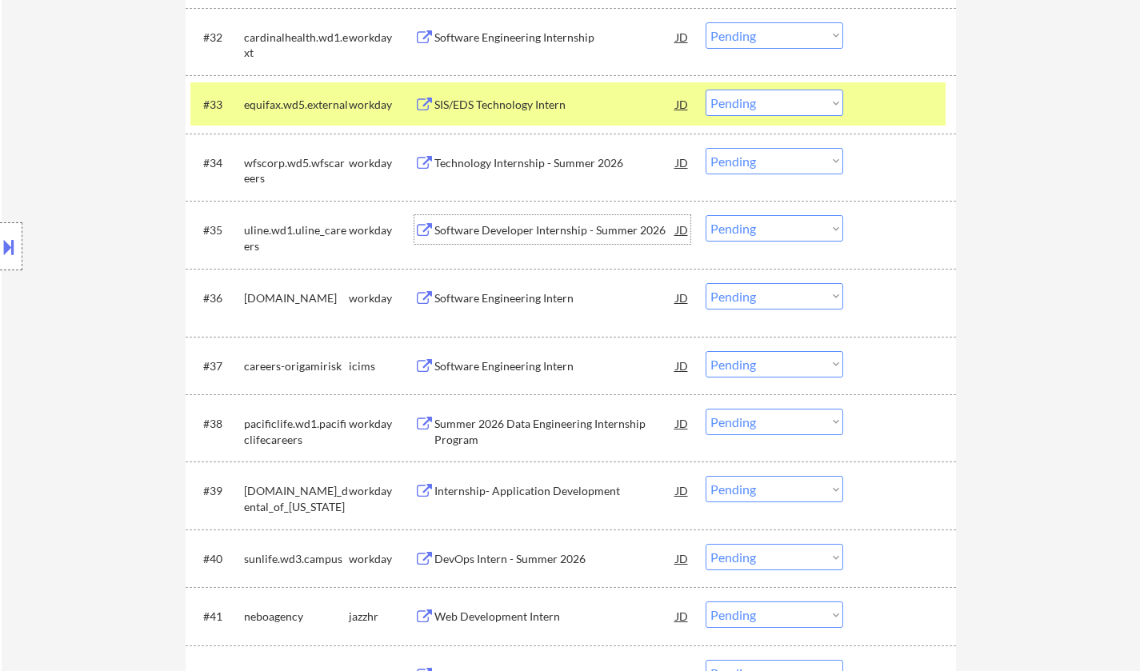
click at [527, 227] on div "Software Developer Internship - Summer 2026" at bounding box center [556, 230] width 242 height 16
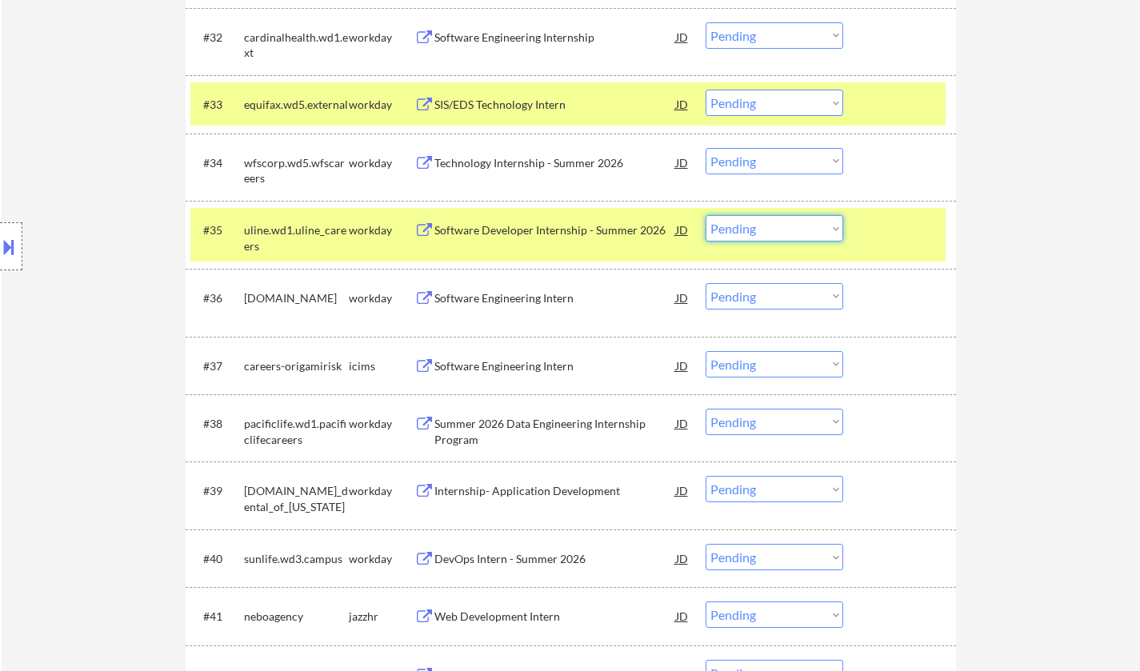
click at [755, 227] on select "Choose an option... Pending Applied Excluded (Questions) Excluded (Expired) Exc…" at bounding box center [775, 228] width 138 height 26
click at [706, 215] on select "Choose an option... Pending Applied Excluded (Questions) Excluded (Expired) Exc…" at bounding box center [775, 228] width 138 height 26
select select ""pending""
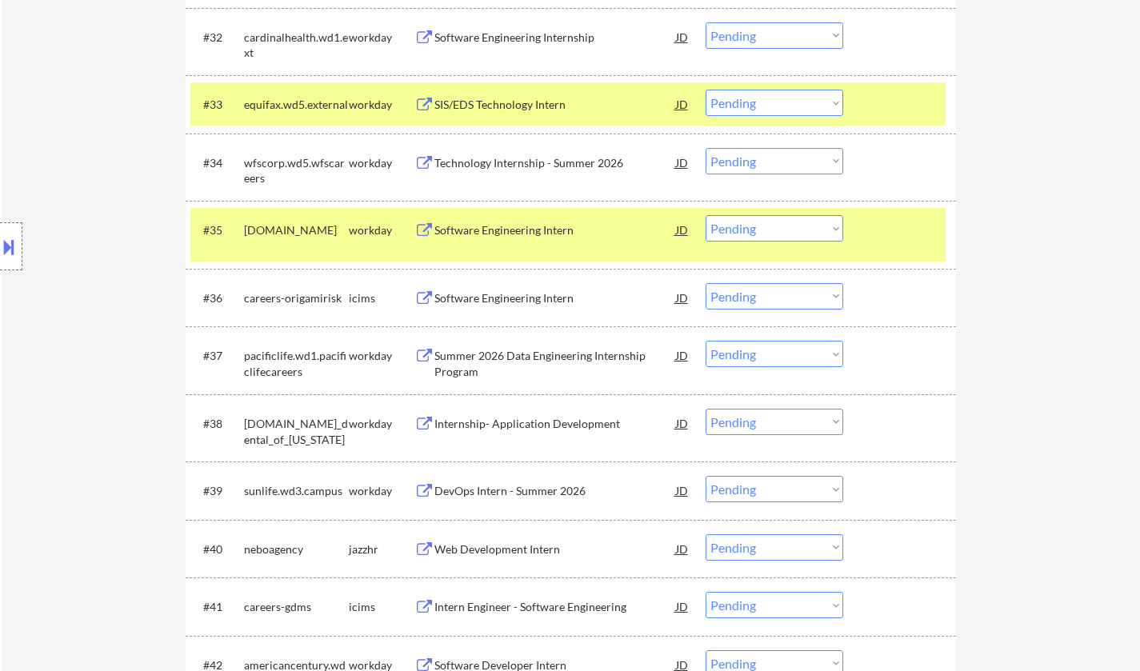
click at [494, 234] on div "Software Engineering Intern" at bounding box center [556, 230] width 242 height 16
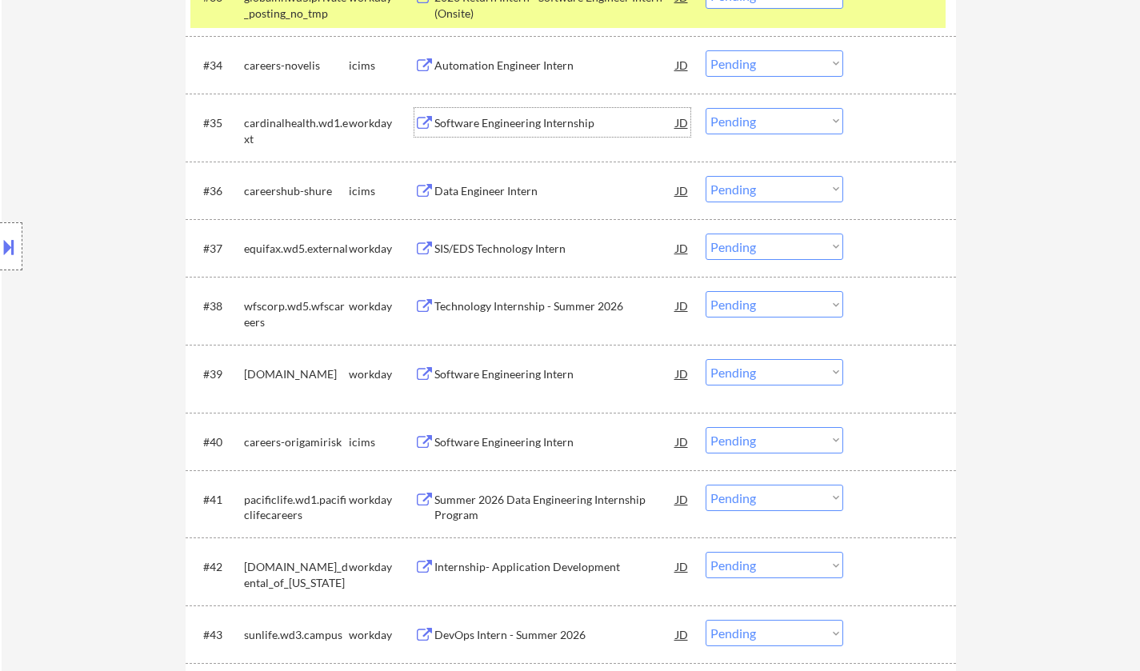
scroll to position [2721, 0]
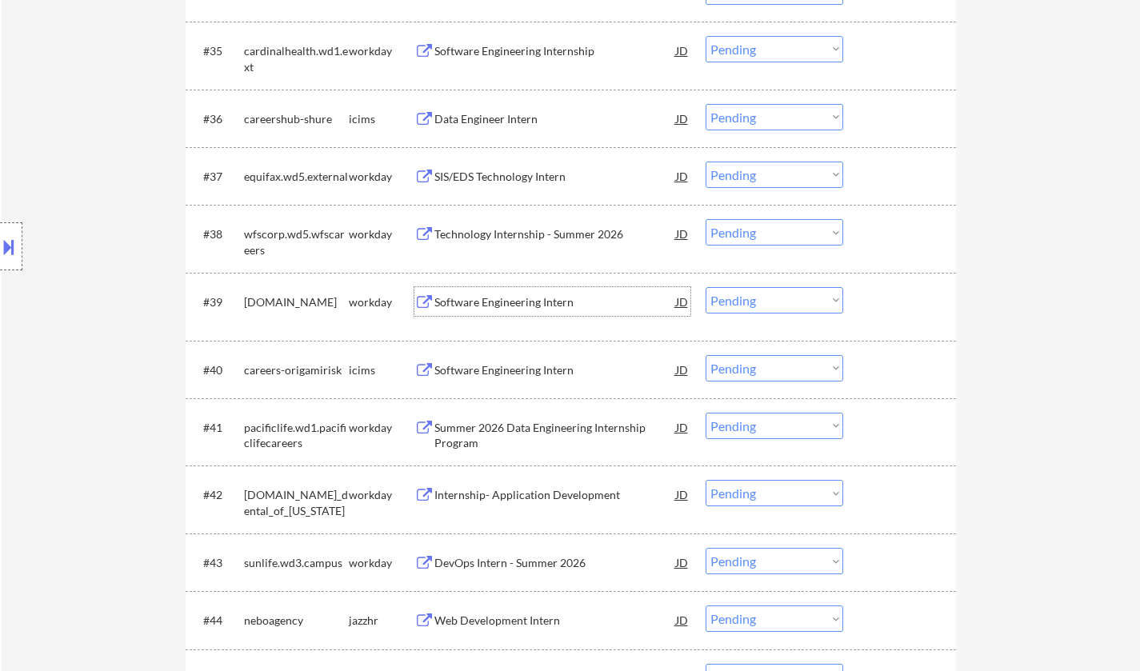
click at [490, 301] on div "Software Engineering Intern" at bounding box center [556, 303] width 242 height 16
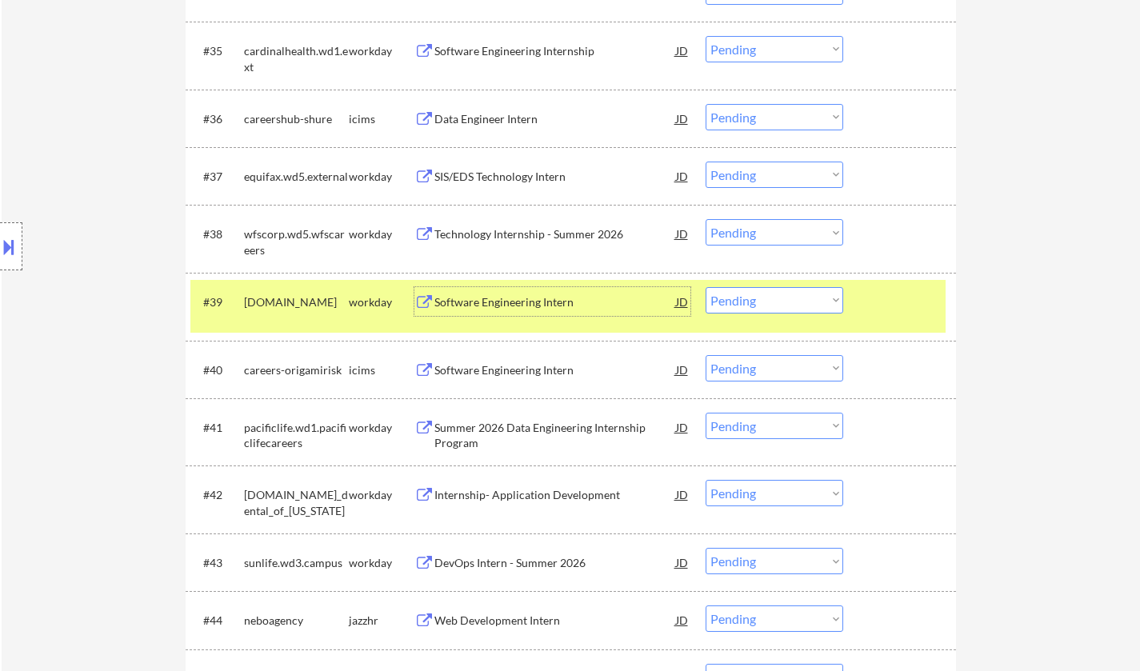
drag, startPoint x: 784, startPoint y: 300, endPoint x: 781, endPoint y: 308, distance: 8.6
click at [784, 300] on select "Choose an option... Pending Applied Excluded (Questions) Excluded (Expired) Exc…" at bounding box center [775, 300] width 138 height 26
click at [706, 287] on select "Choose an option... Pending Applied Excluded (Questions) Excluded (Expired) Exc…" at bounding box center [775, 300] width 138 height 26
select select ""pending""
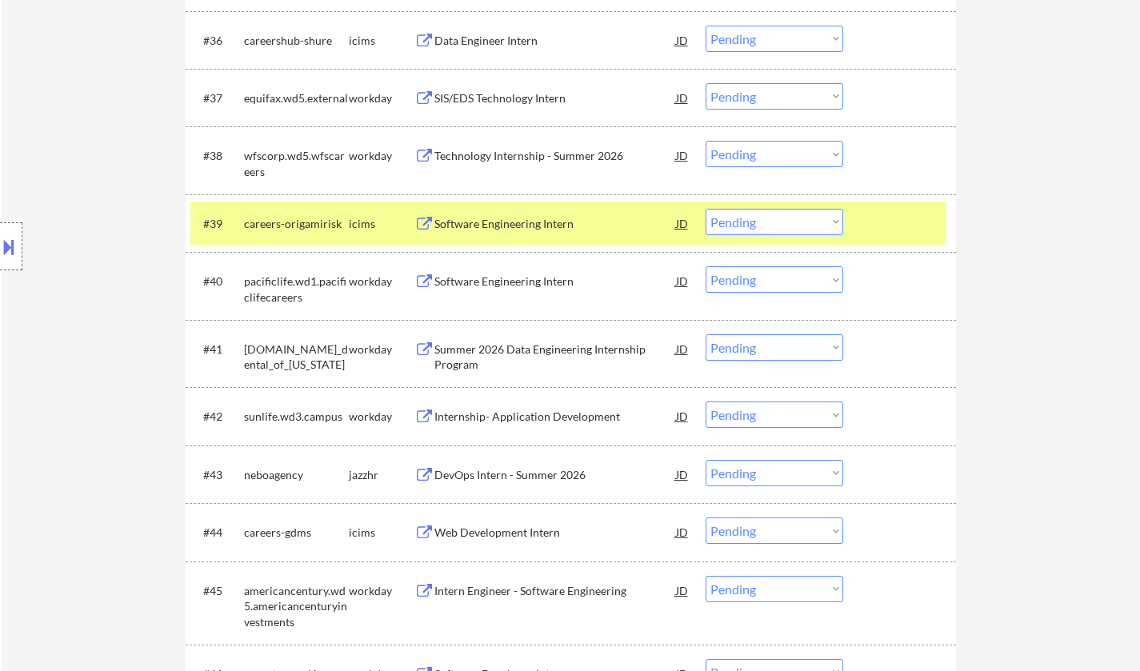
scroll to position [2801, 0]
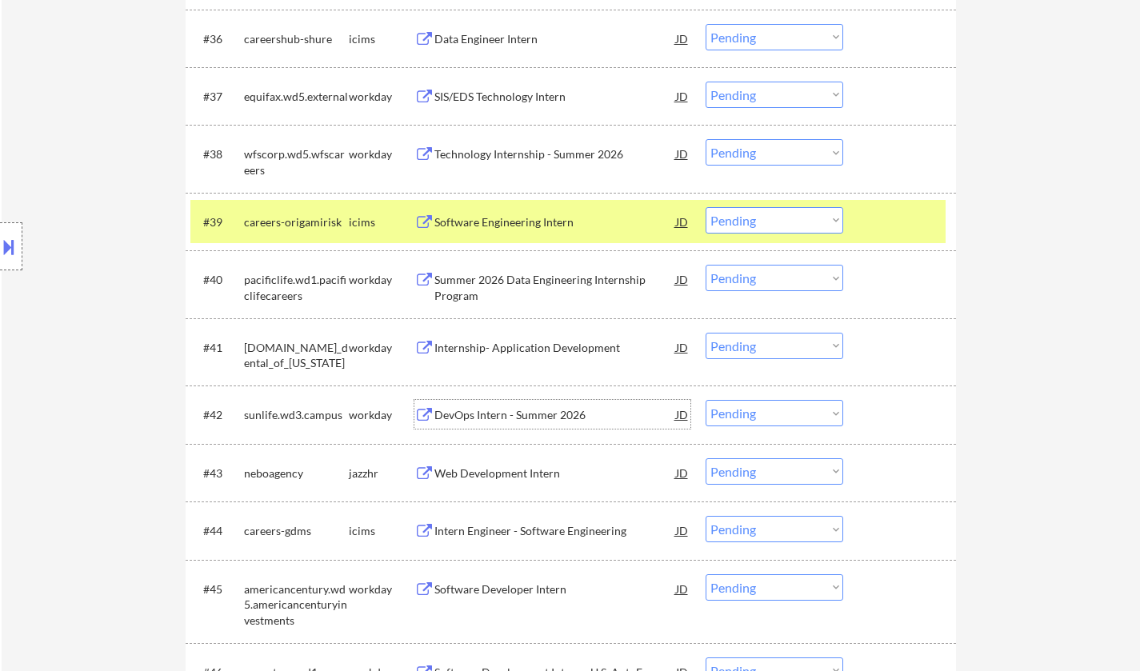
click at [508, 414] on div "DevOps Intern - Summer 2026" at bounding box center [556, 415] width 242 height 16
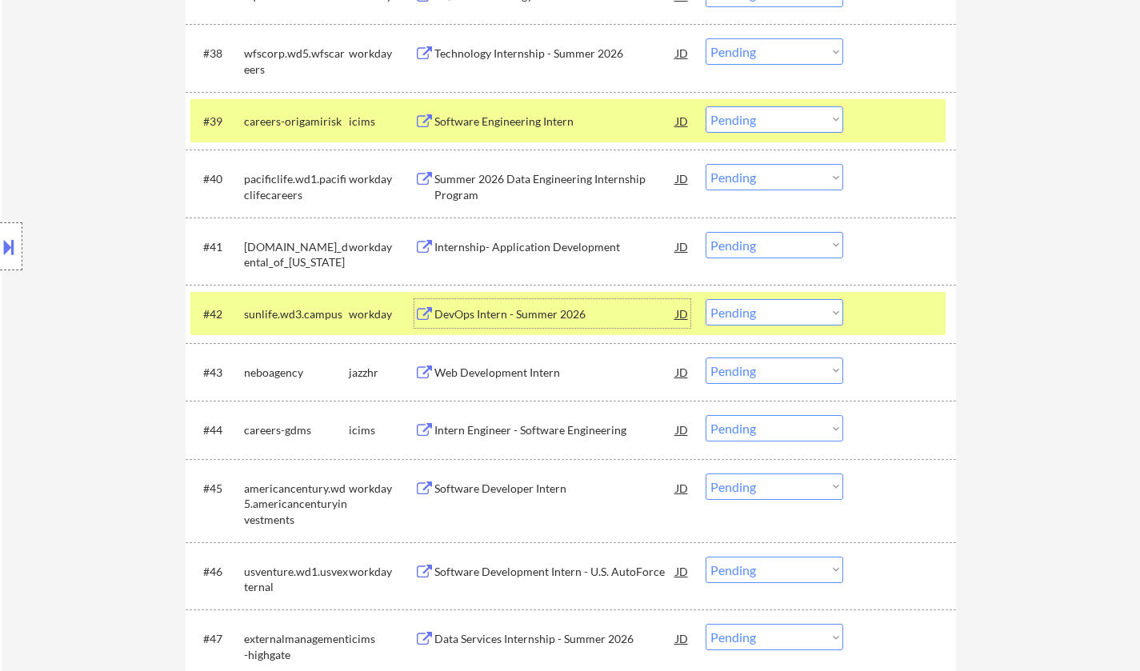
scroll to position [2961, 0]
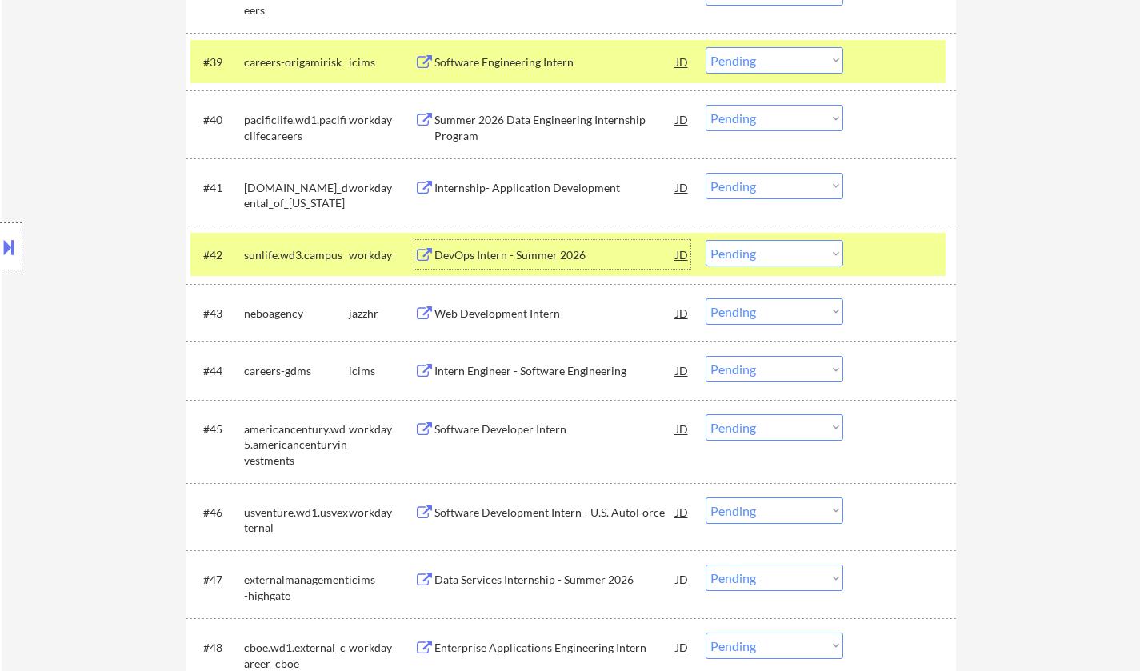
click at [797, 259] on select "Choose an option... Pending Applied Excluded (Questions) Excluded (Expired) Exc…" at bounding box center [775, 253] width 138 height 26
click at [706, 240] on select "Choose an option... Pending Applied Excluded (Questions) Excluded (Expired) Exc…" at bounding box center [775, 253] width 138 height 26
select select ""pending""
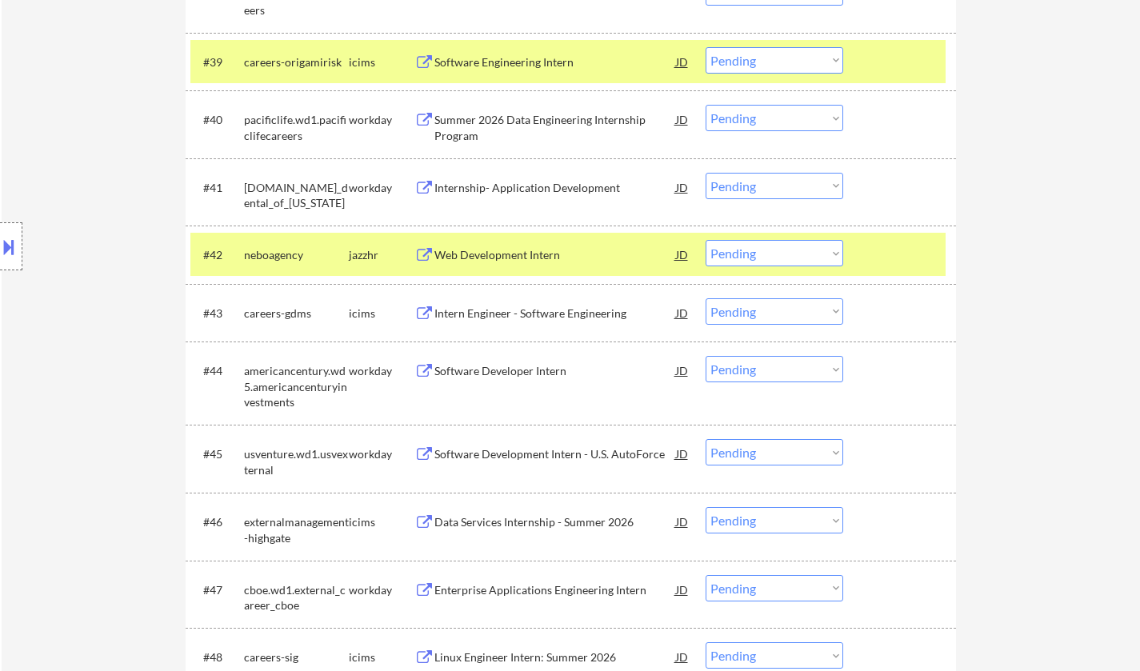
click at [503, 370] on div "Software Developer Intern" at bounding box center [556, 371] width 242 height 16
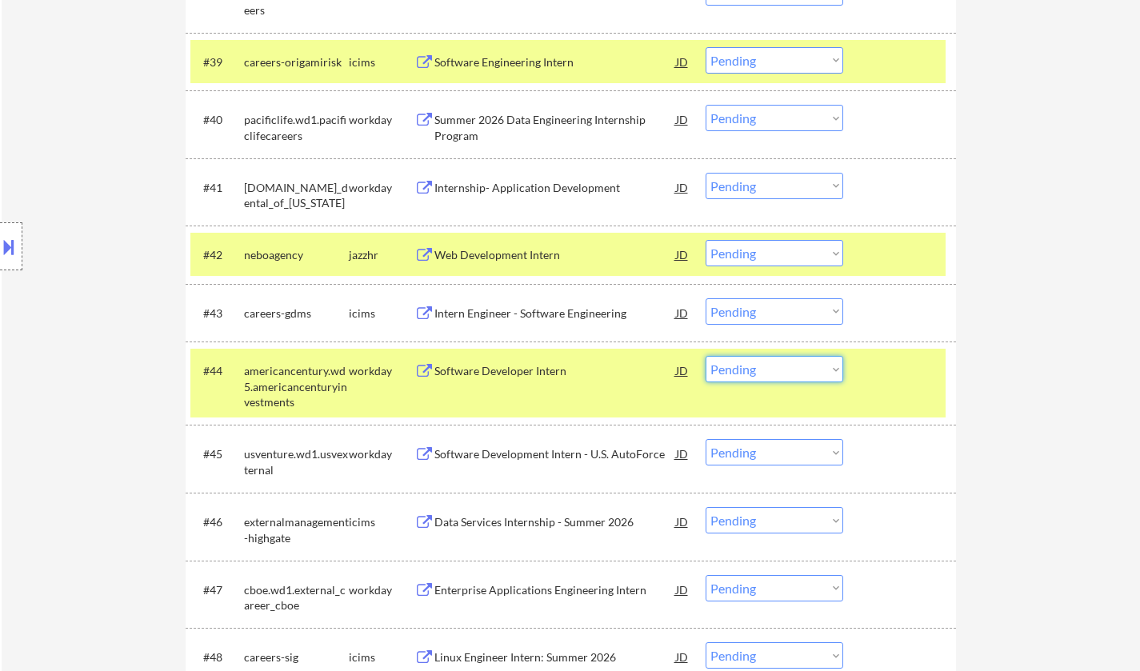
drag, startPoint x: 764, startPoint y: 371, endPoint x: 768, endPoint y: 381, distance: 11.1
click at [764, 371] on select "Choose an option... Pending Applied Excluded (Questions) Excluded (Expired) Exc…" at bounding box center [775, 369] width 138 height 26
click at [706, 356] on select "Choose an option... Pending Applied Excluded (Questions) Excluded (Expired) Exc…" at bounding box center [775, 369] width 138 height 26
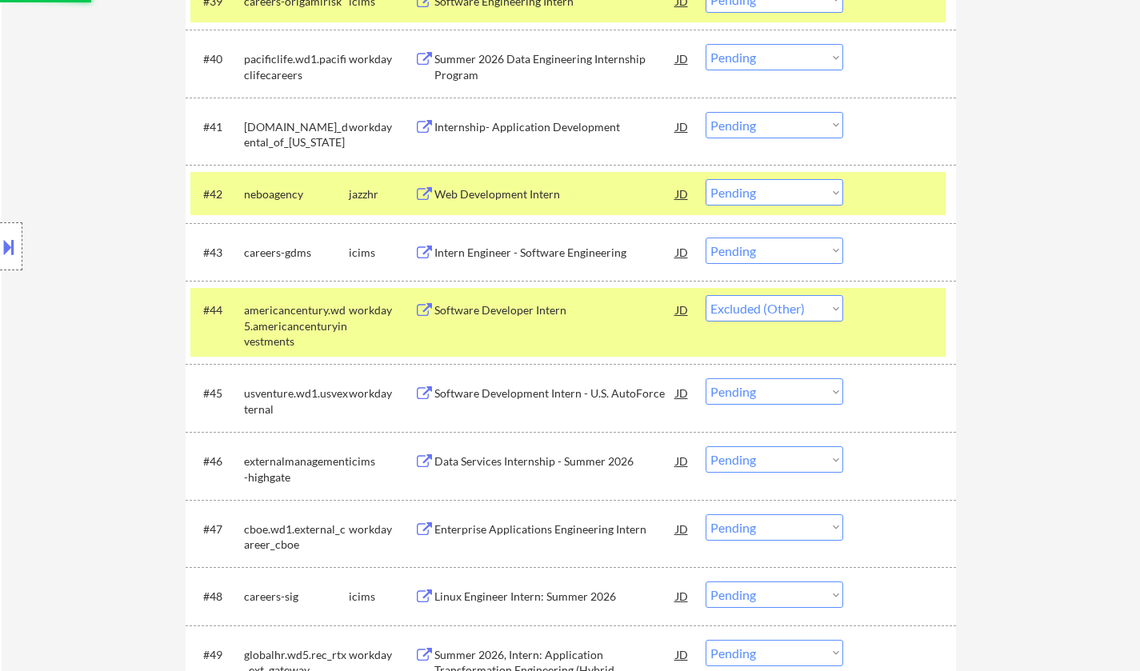
scroll to position [3041, 0]
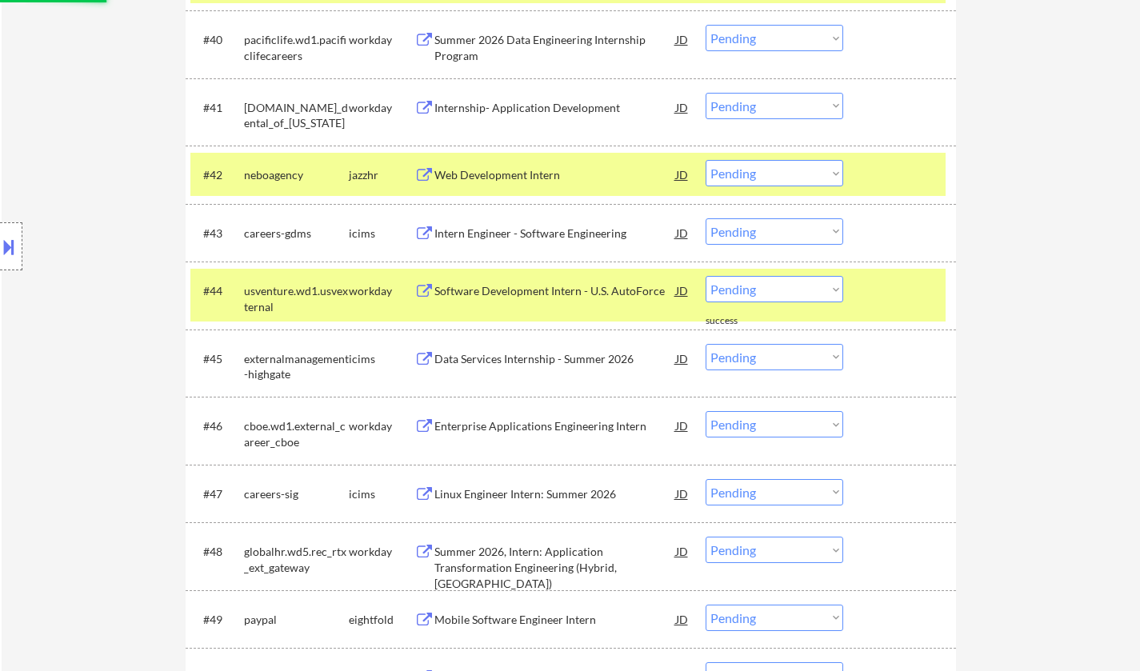
click at [538, 355] on div "Data Services Internship - Summer 2026" at bounding box center [556, 359] width 242 height 16
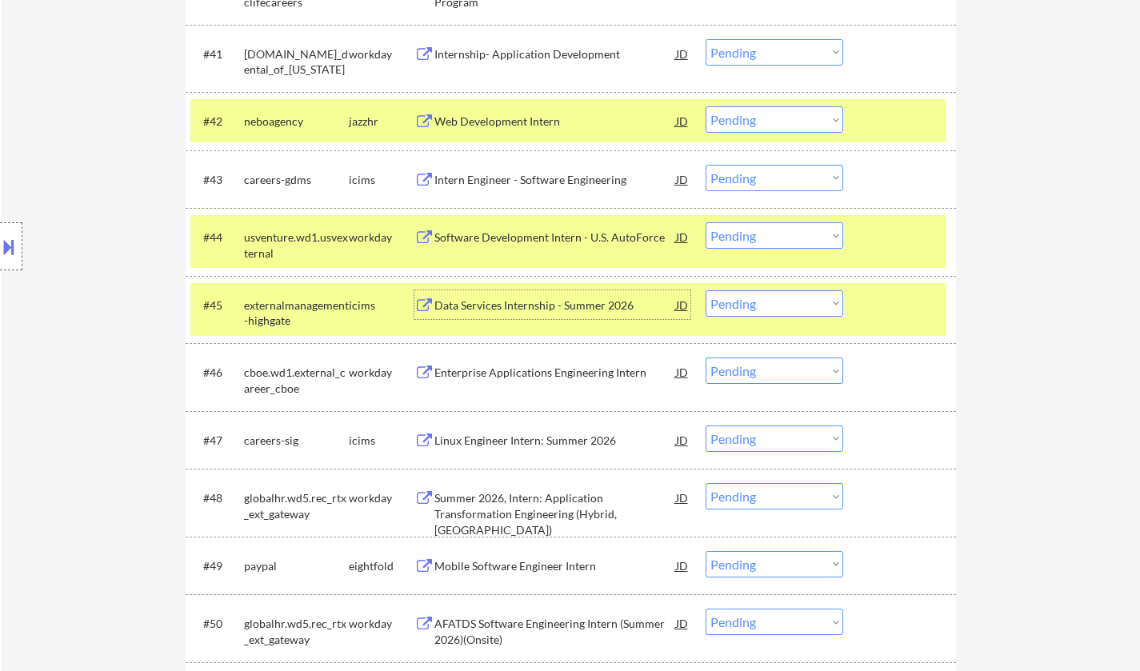
scroll to position [3121, 0]
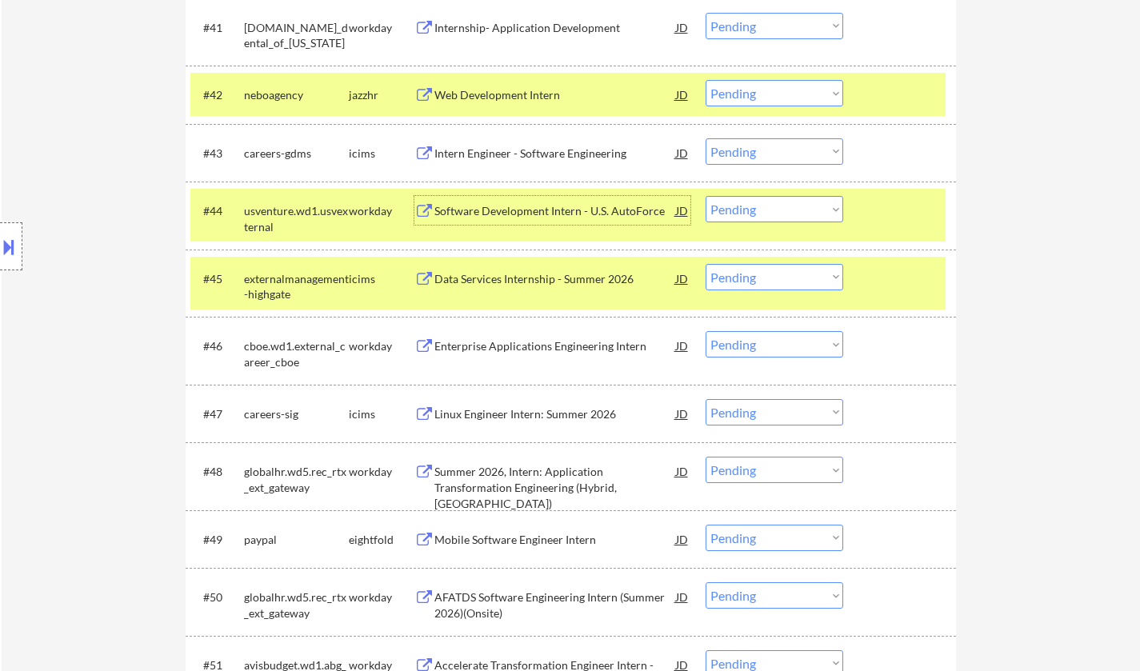
click at [533, 206] on div "Software Development Intern - U.S. AutoForce" at bounding box center [556, 211] width 242 height 16
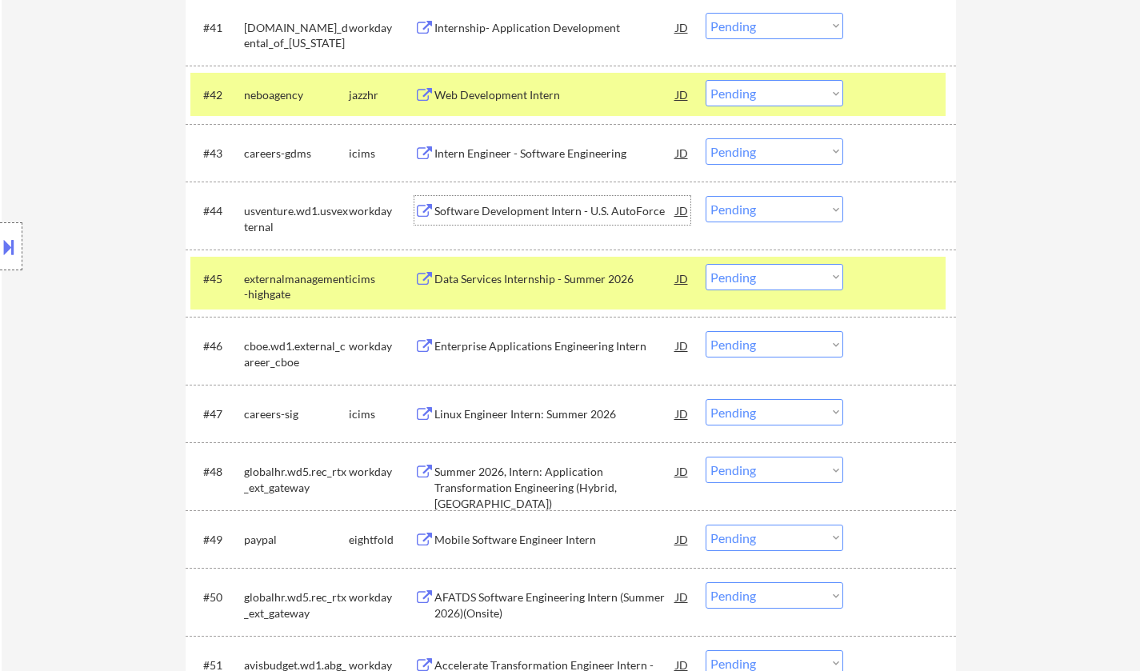
click at [755, 215] on select "Choose an option... Pending Applied Excluded (Questions) Excluded (Expired) Exc…" at bounding box center [775, 209] width 138 height 26
click at [706, 196] on select "Choose an option... Pending Applied Excluded (Questions) Excluded (Expired) Exc…" at bounding box center [775, 209] width 138 height 26
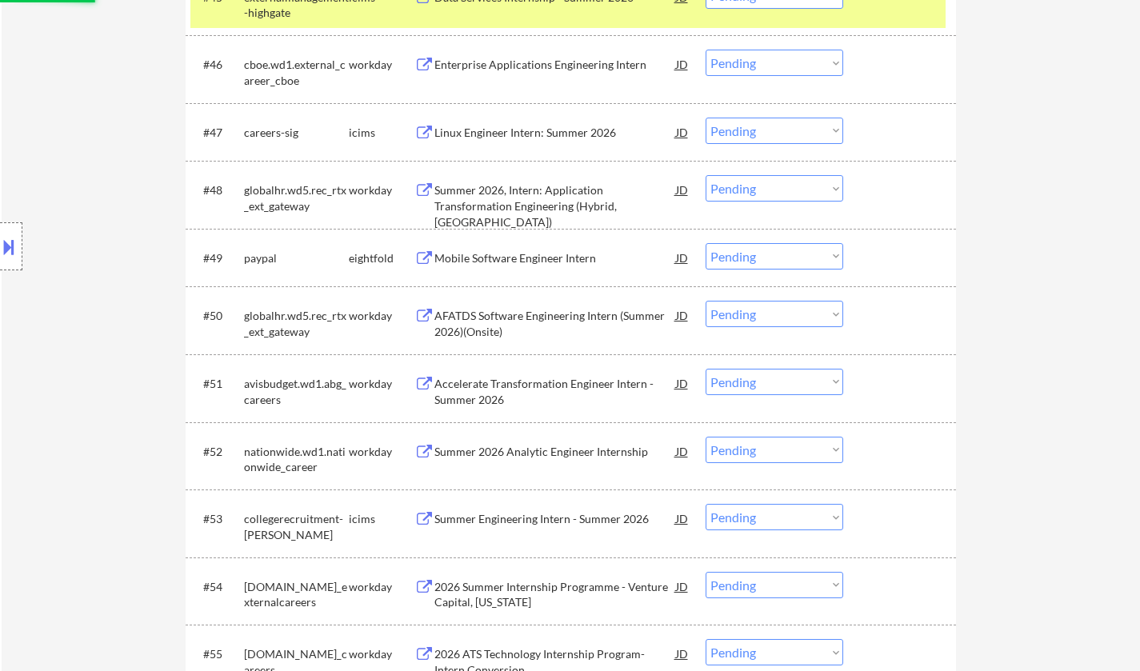
select select ""pending""
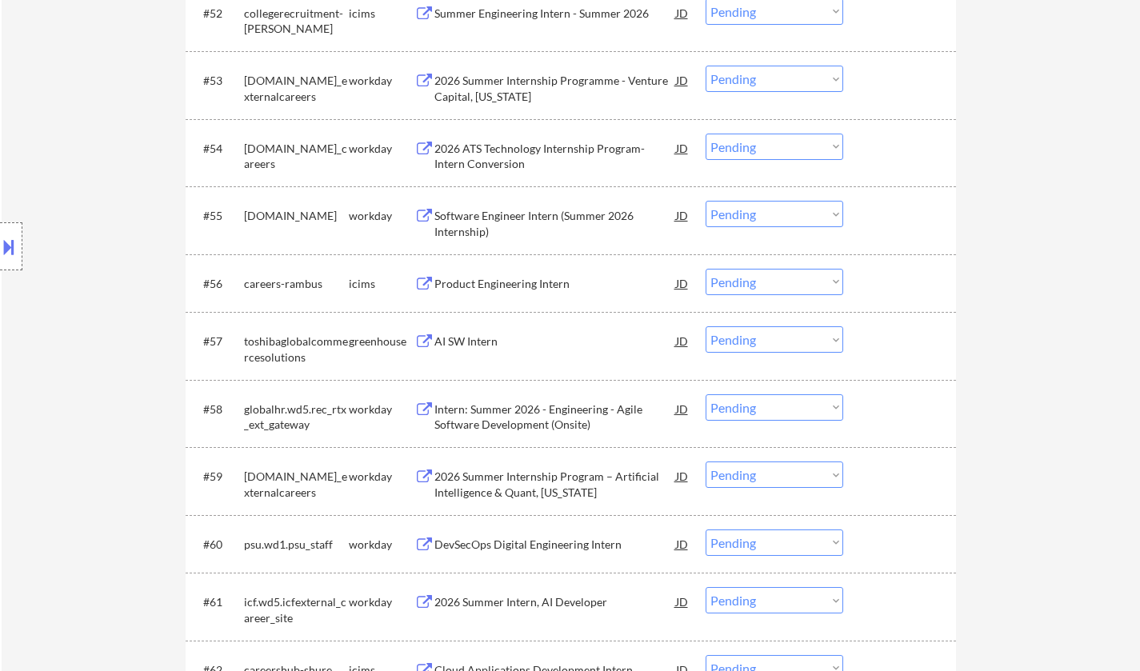
scroll to position [4161, 0]
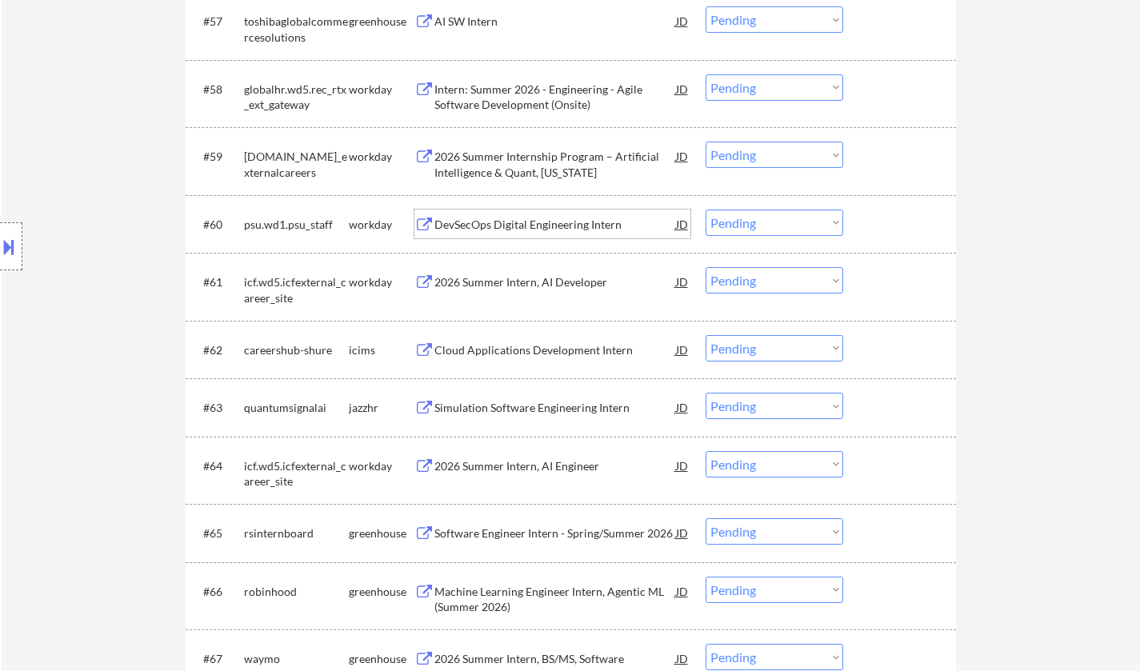
click at [507, 223] on div "DevSecOps Digital Engineering Intern" at bounding box center [556, 225] width 242 height 16
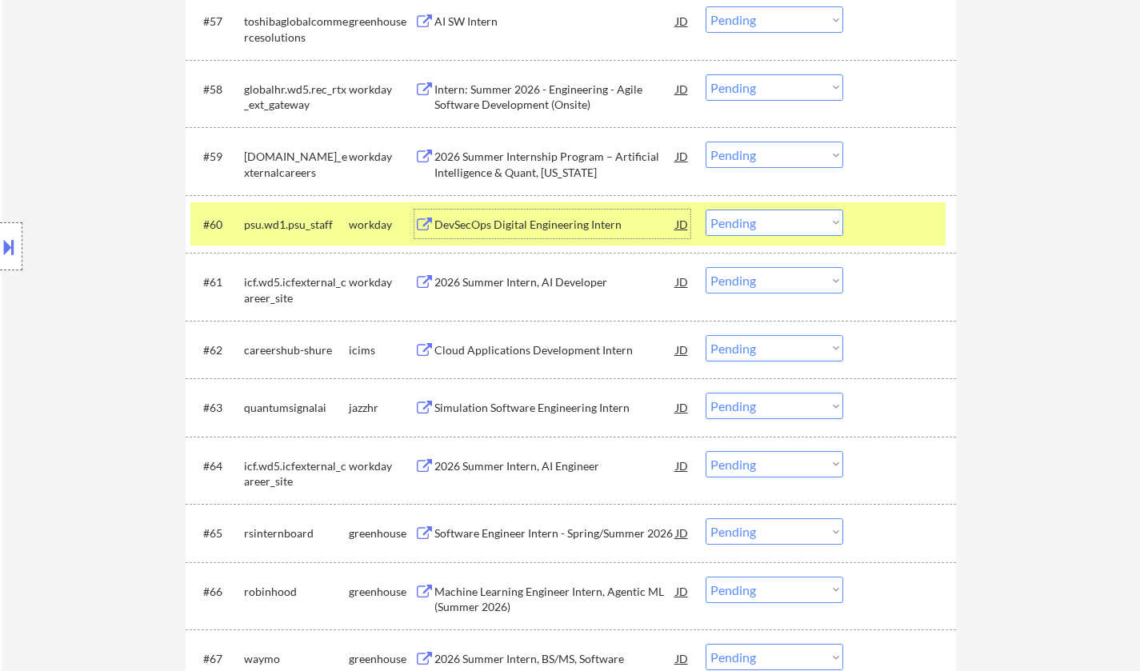
drag, startPoint x: 746, startPoint y: 222, endPoint x: 752, endPoint y: 227, distance: 8.5
click at [747, 222] on select "Choose an option... Pending Applied Excluded (Questions) Excluded (Expired) Exc…" at bounding box center [775, 223] width 138 height 26
click at [706, 210] on select "Choose an option... Pending Applied Excluded (Questions) Excluded (Expired) Exc…" at bounding box center [775, 223] width 138 height 26
select select ""pending""
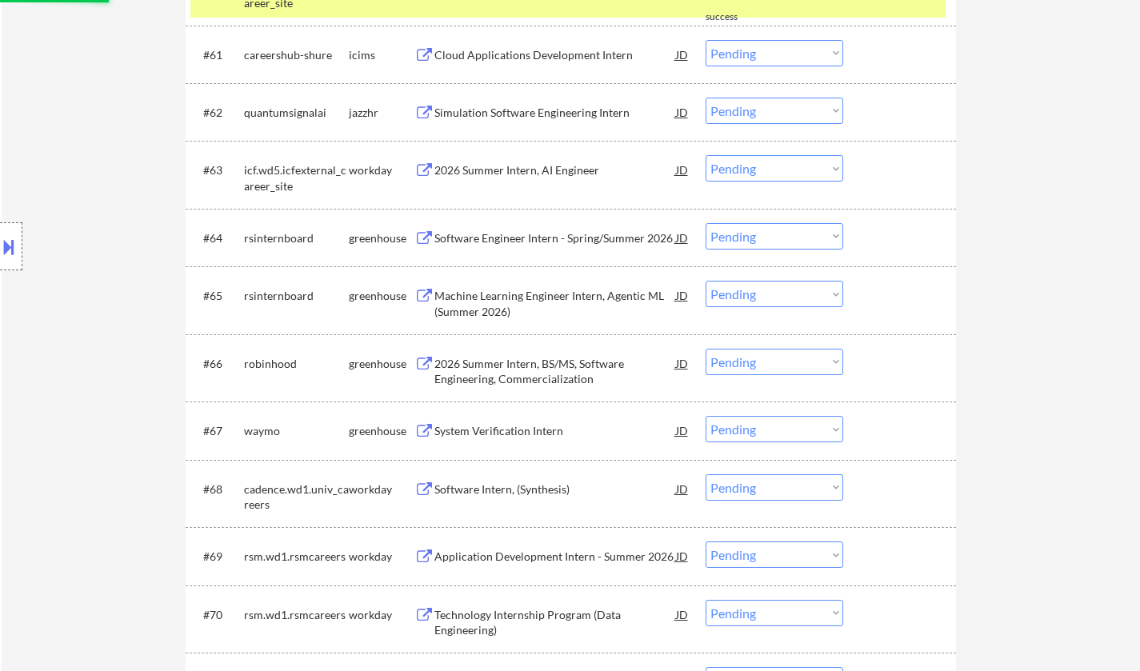
scroll to position [4402, 0]
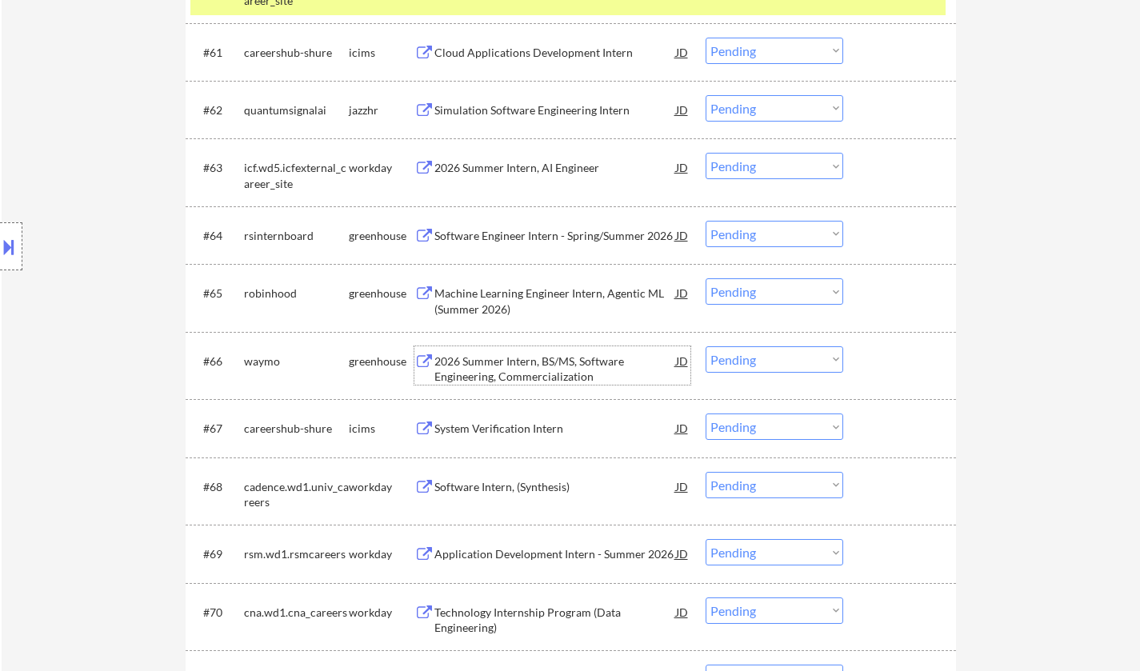
click at [501, 365] on div "2026 Summer Intern, BS/MS, Software Engineering, Commercialization" at bounding box center [556, 369] width 242 height 31
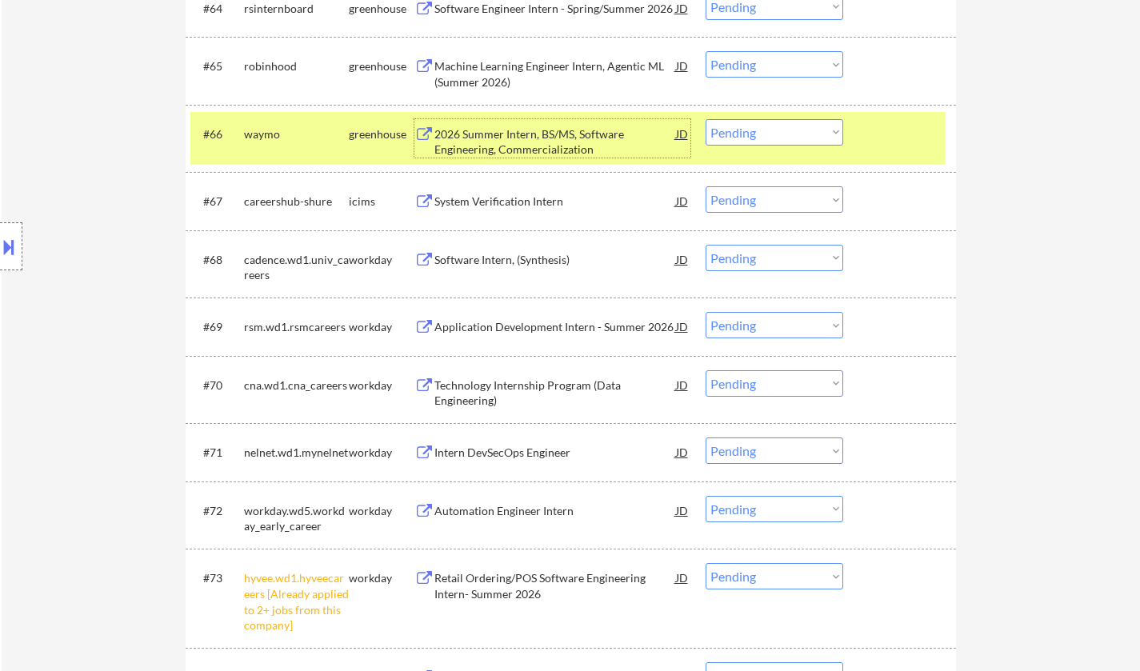
scroll to position [4722, 0]
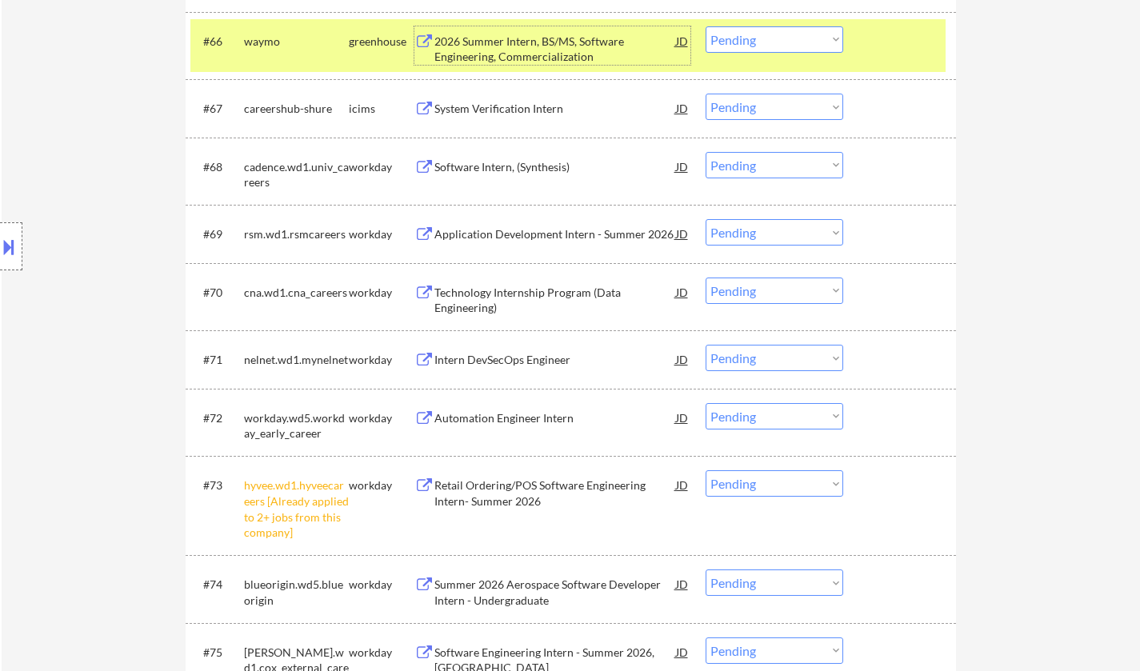
click at [797, 484] on select "Choose an option... Pending Applied Excluded (Questions) Excluded (Expired) Exc…" at bounding box center [775, 484] width 138 height 26
click at [706, 471] on select "Choose an option... Pending Applied Excluded (Questions) Excluded (Expired) Exc…" at bounding box center [775, 484] width 138 height 26
select select ""pending""
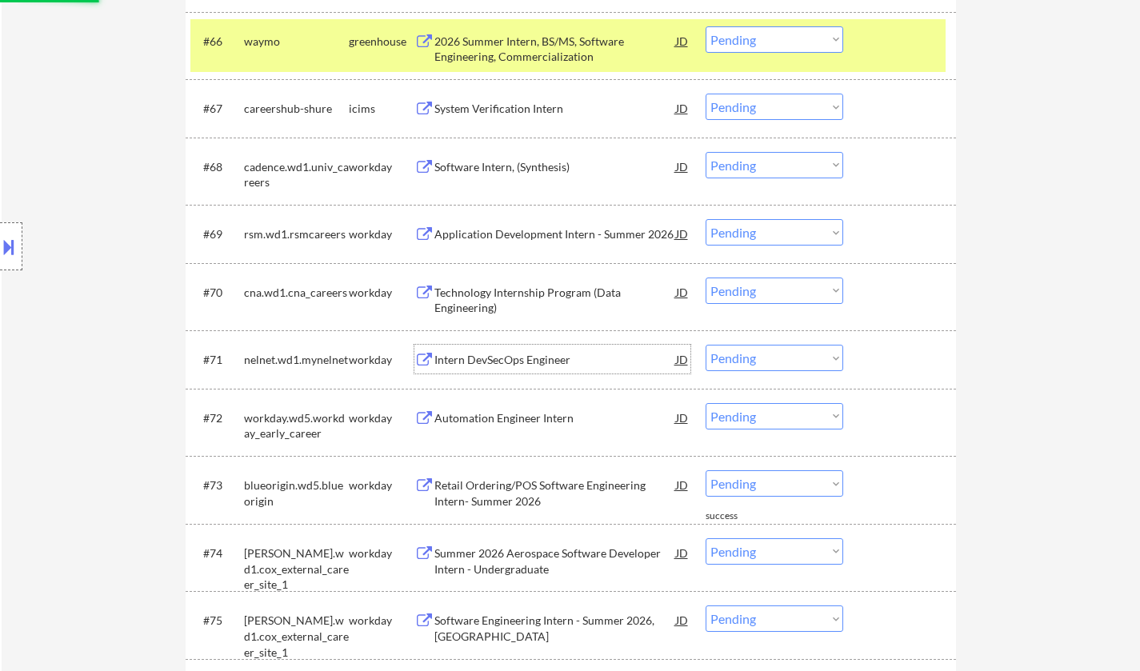
click at [514, 358] on div "Intern DevSecOps Engineer" at bounding box center [556, 360] width 242 height 16
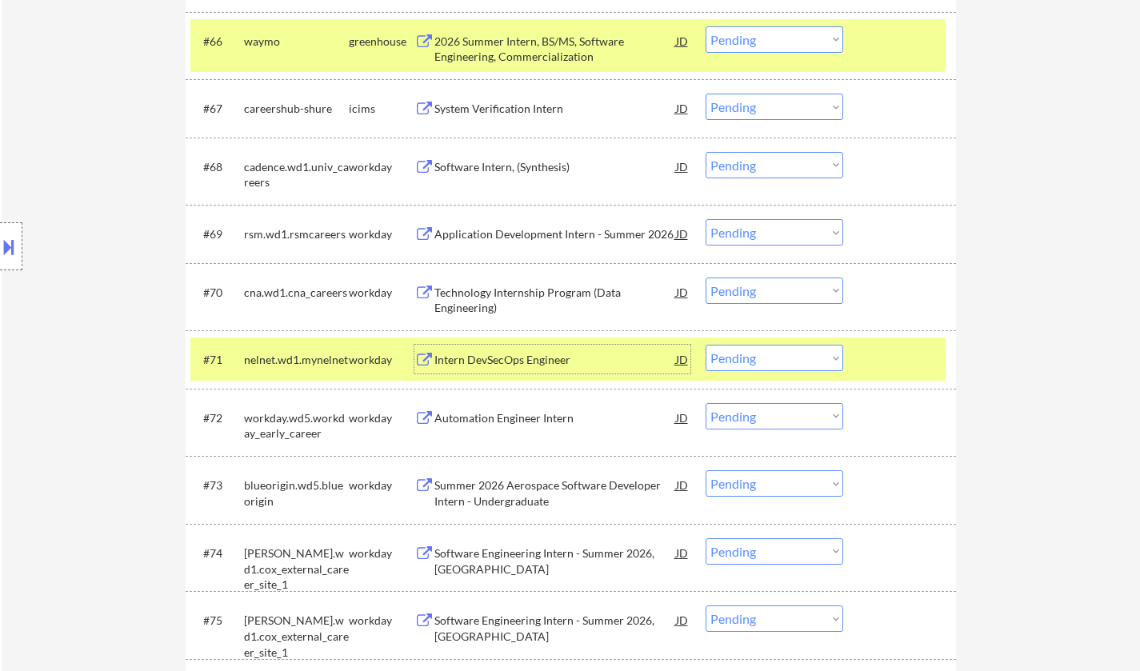
click at [483, 364] on div "Intern DevSecOps Engineer" at bounding box center [556, 360] width 242 height 16
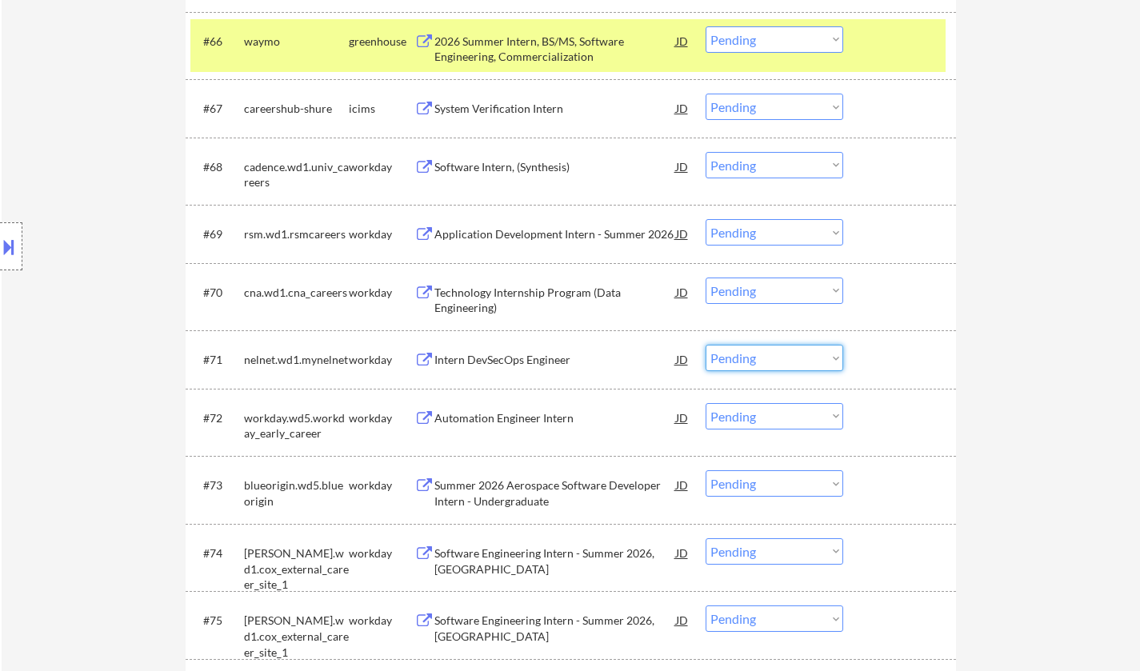
click at [765, 358] on select "Choose an option... Pending Applied Excluded (Questions) Excluded (Expired) Exc…" at bounding box center [775, 358] width 138 height 26
click at [706, 345] on select "Choose an option... Pending Applied Excluded (Questions) Excluded (Expired) Exc…" at bounding box center [775, 358] width 138 height 26
select select ""pending""
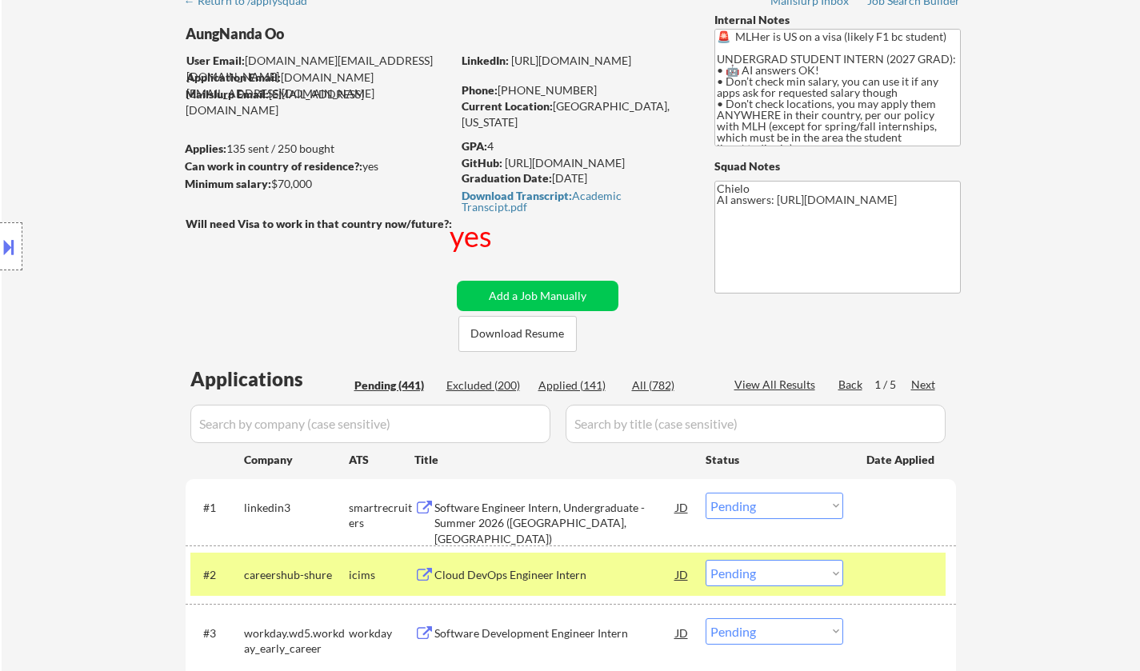
scroll to position [83, 0]
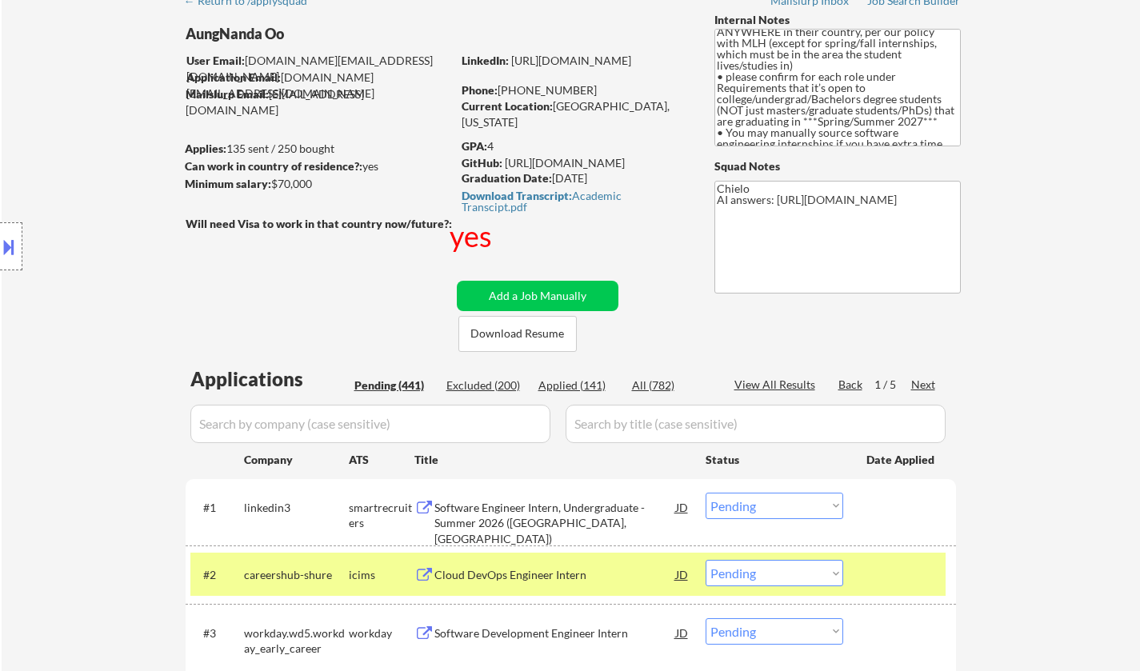
drag, startPoint x: 920, startPoint y: 383, endPoint x: 916, endPoint y: 391, distance: 8.9
click at [918, 383] on div "Next" at bounding box center [925, 385] width 26 height 16
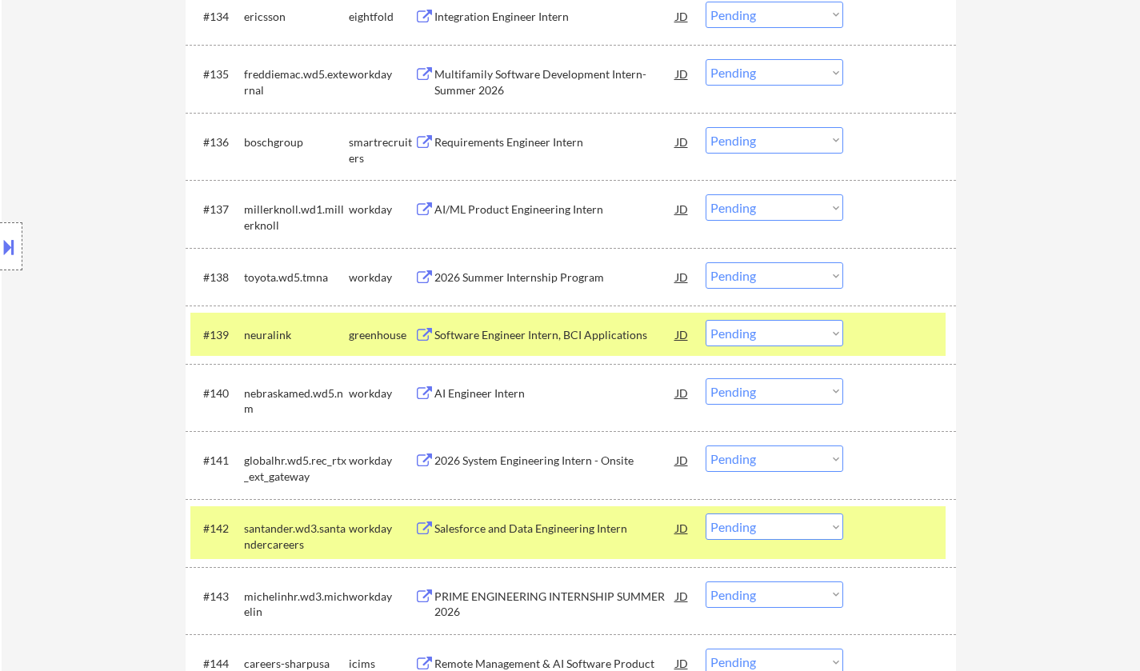
scroll to position [3342, 0]
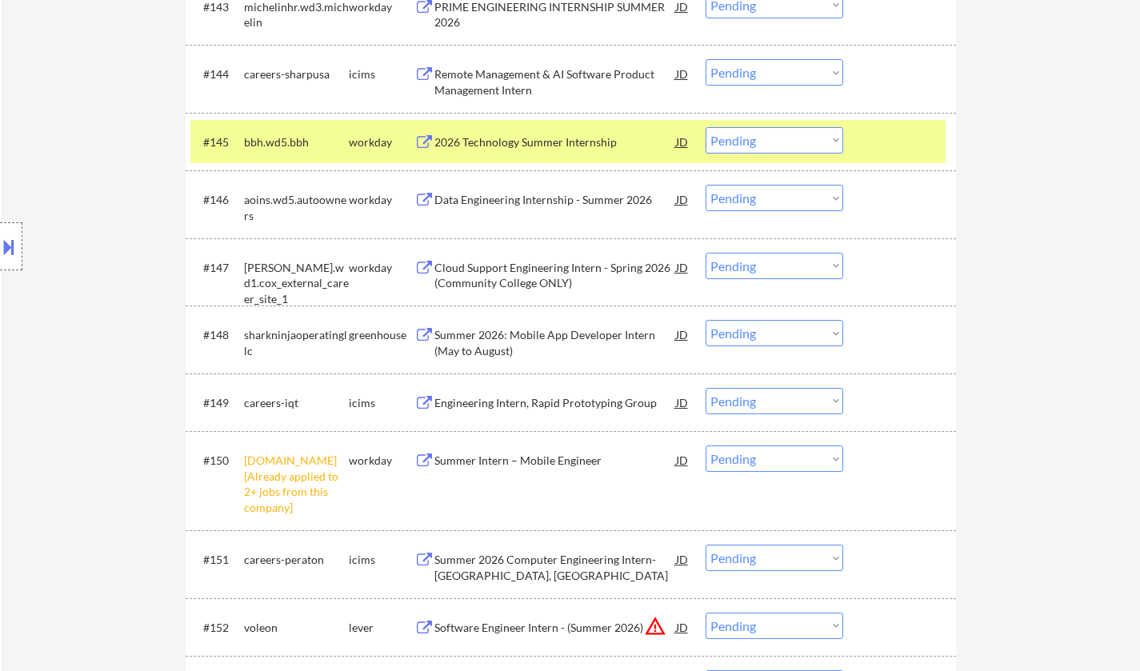
click at [514, 344] on div "Summer 2026: Mobile App Developer Intern (May to August)" at bounding box center [556, 342] width 242 height 31
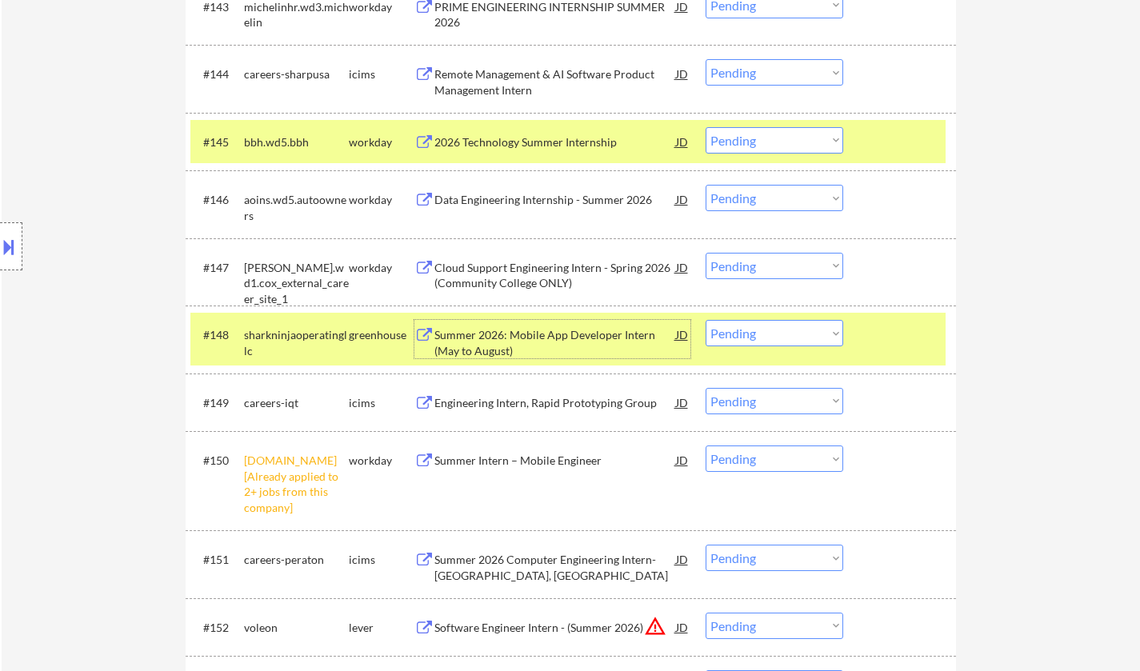
click at [815, 332] on select "Choose an option... Pending Applied Excluded (Questions) Excluded (Expired) Exc…" at bounding box center [775, 333] width 138 height 26
click at [706, 320] on select "Choose an option... Pending Applied Excluded (Questions) Excluded (Expired) Exc…" at bounding box center [775, 333] width 138 height 26
select select ""pending""
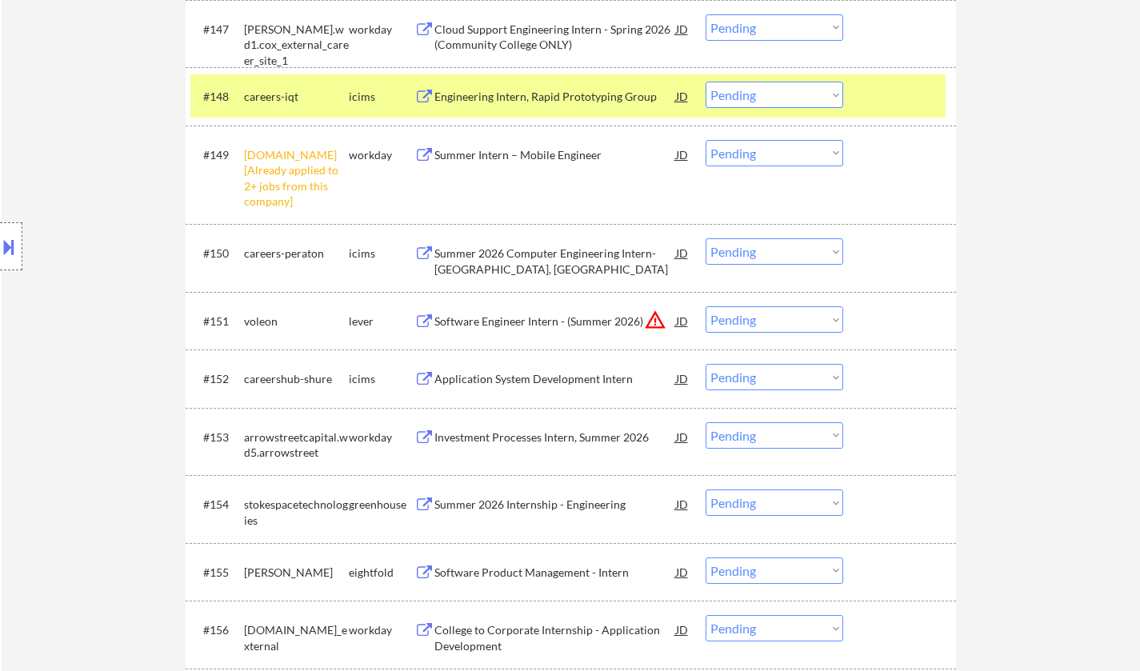
scroll to position [3582, 0]
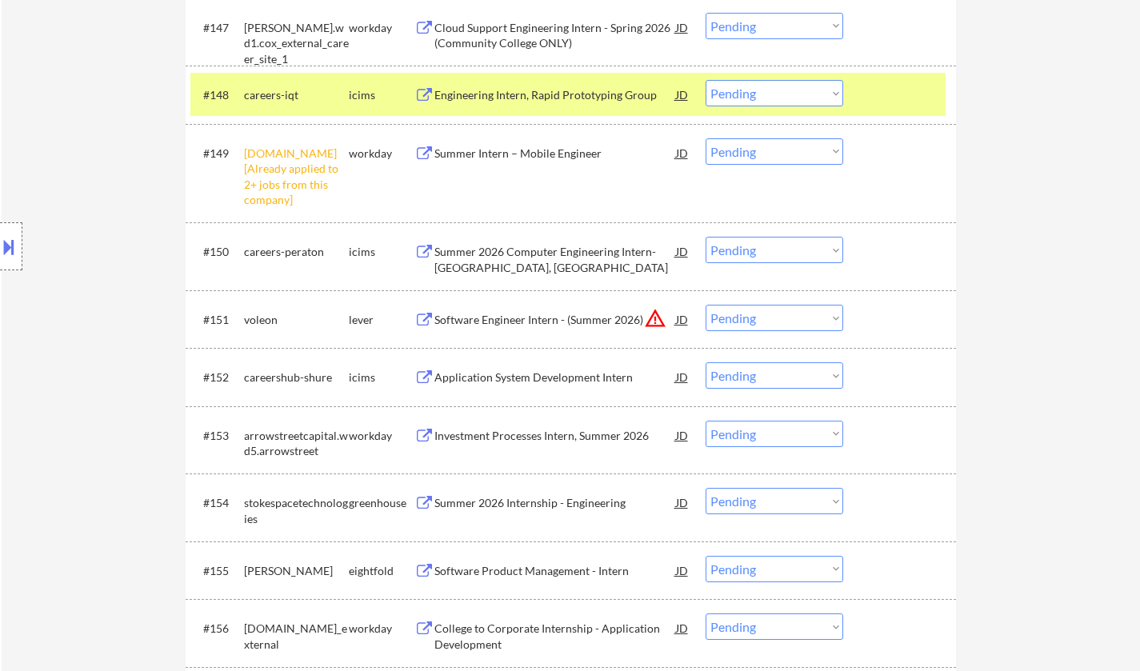
drag, startPoint x: 762, startPoint y: 150, endPoint x: 763, endPoint y: 159, distance: 9.7
click at [762, 150] on select "Choose an option... Pending Applied Excluded (Questions) Excluded (Expired) Exc…" at bounding box center [775, 151] width 138 height 26
click at [706, 138] on select "Choose an option... Pending Applied Excluded (Questions) Excluded (Expired) Exc…" at bounding box center [775, 151] width 138 height 26
select select ""pending""
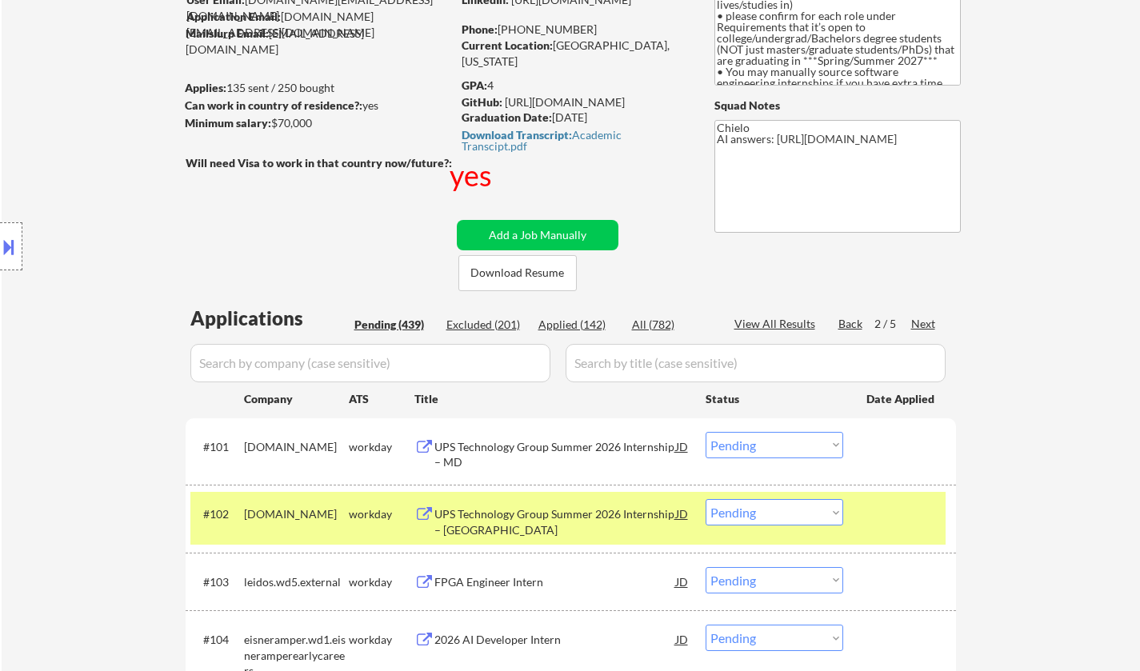
scroll to position [0, 0]
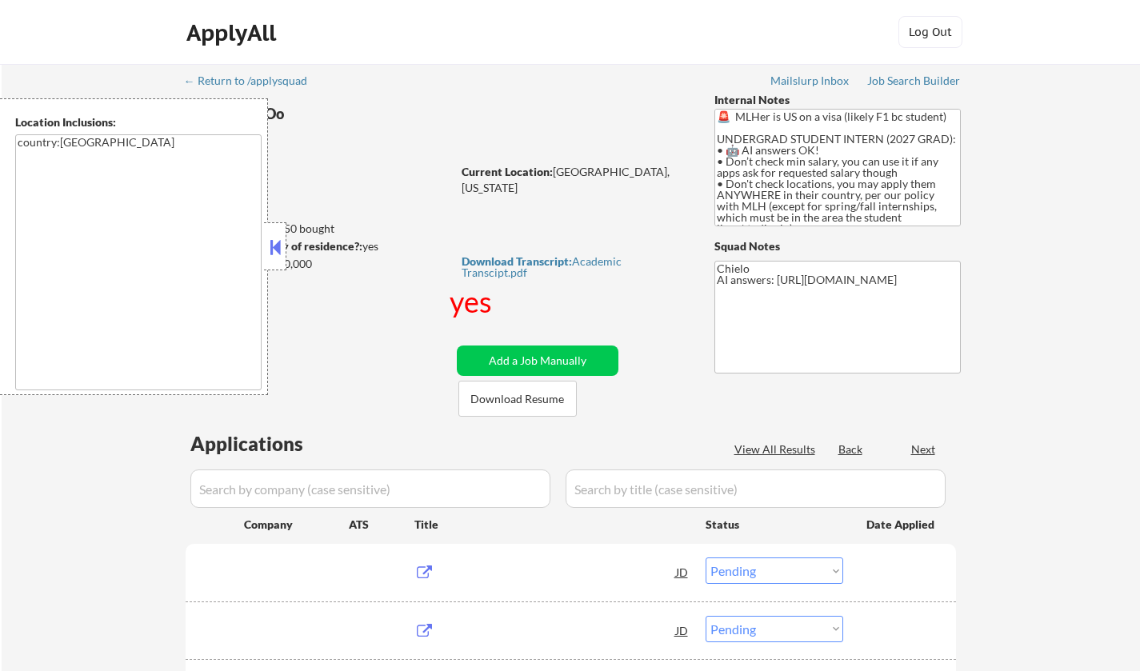
select select ""pending""
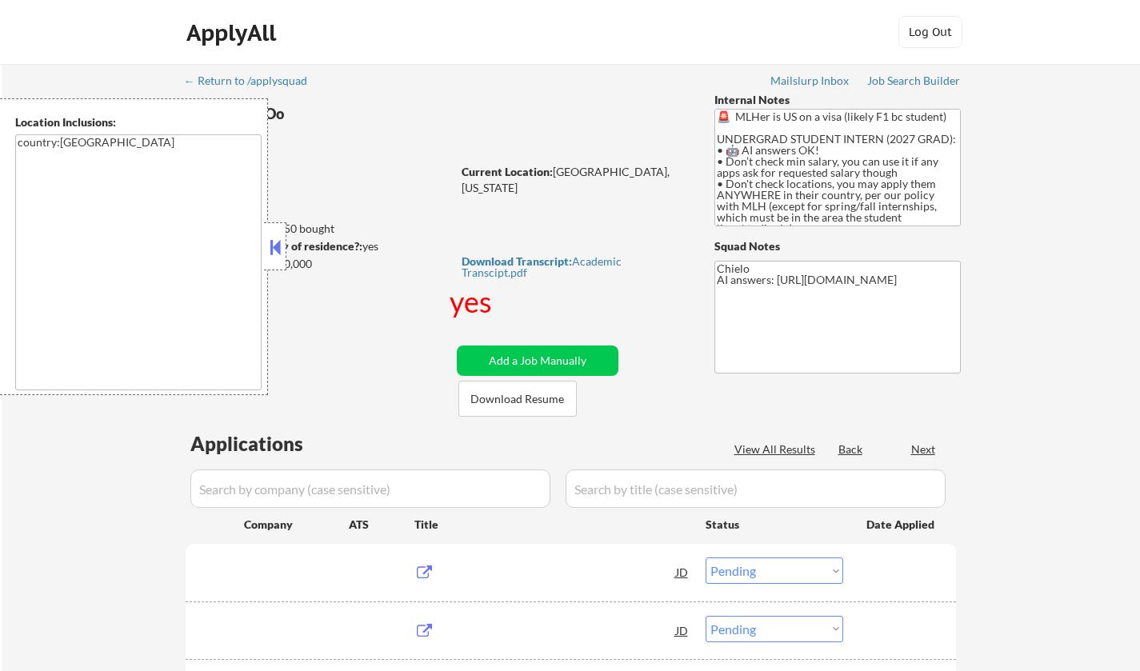
select select ""pending""
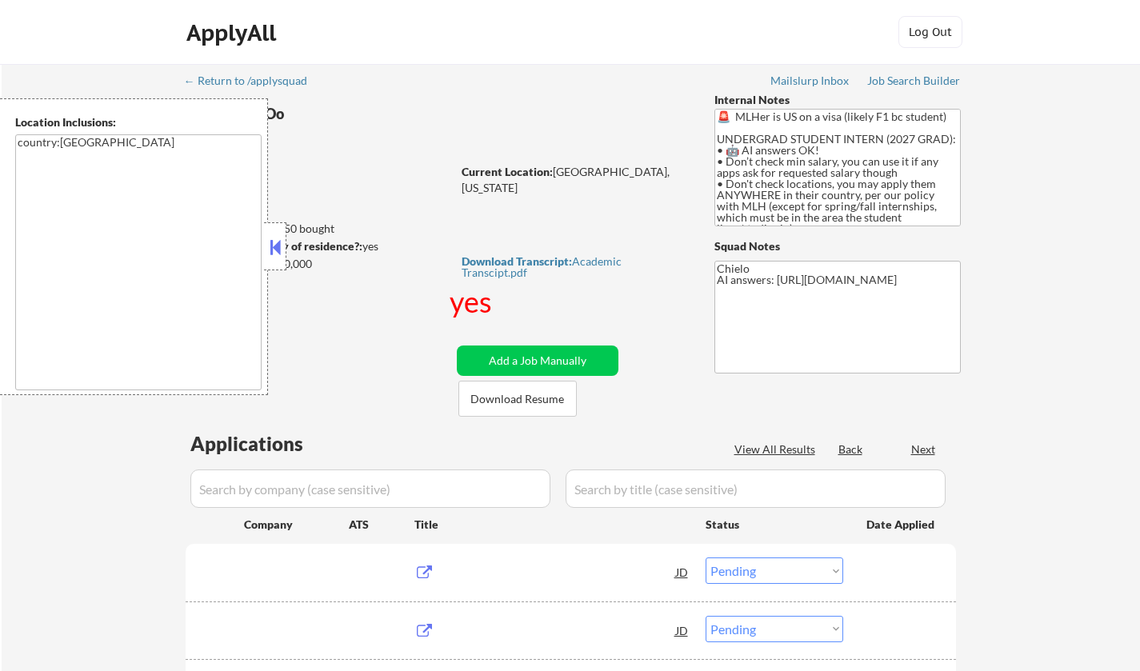
select select ""pending""
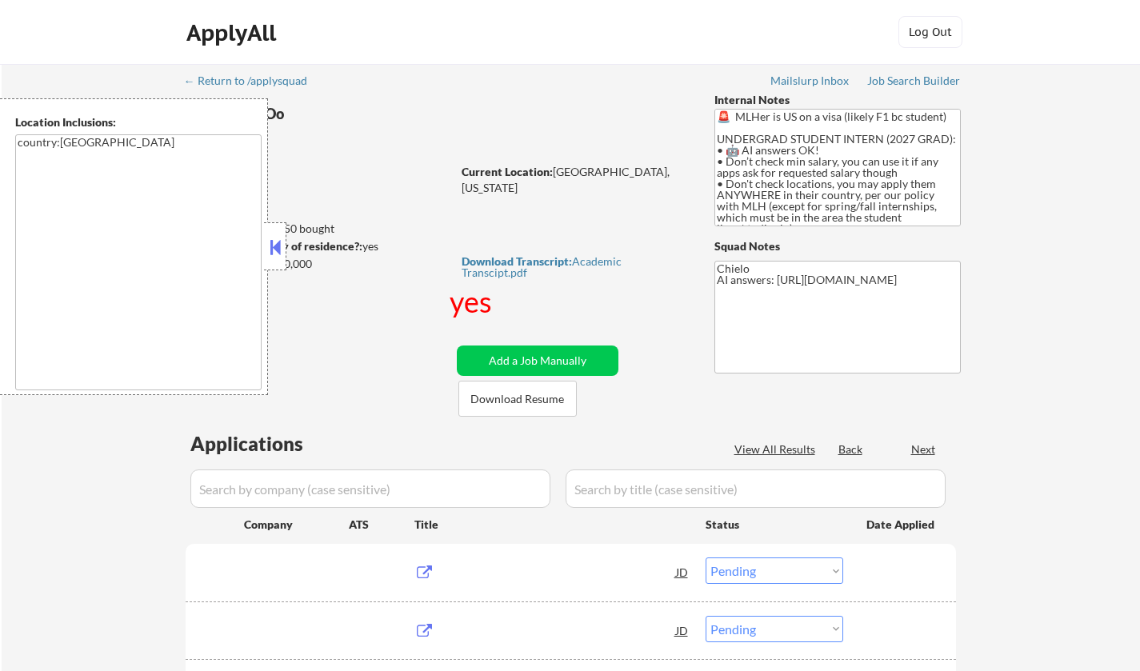
select select ""pending""
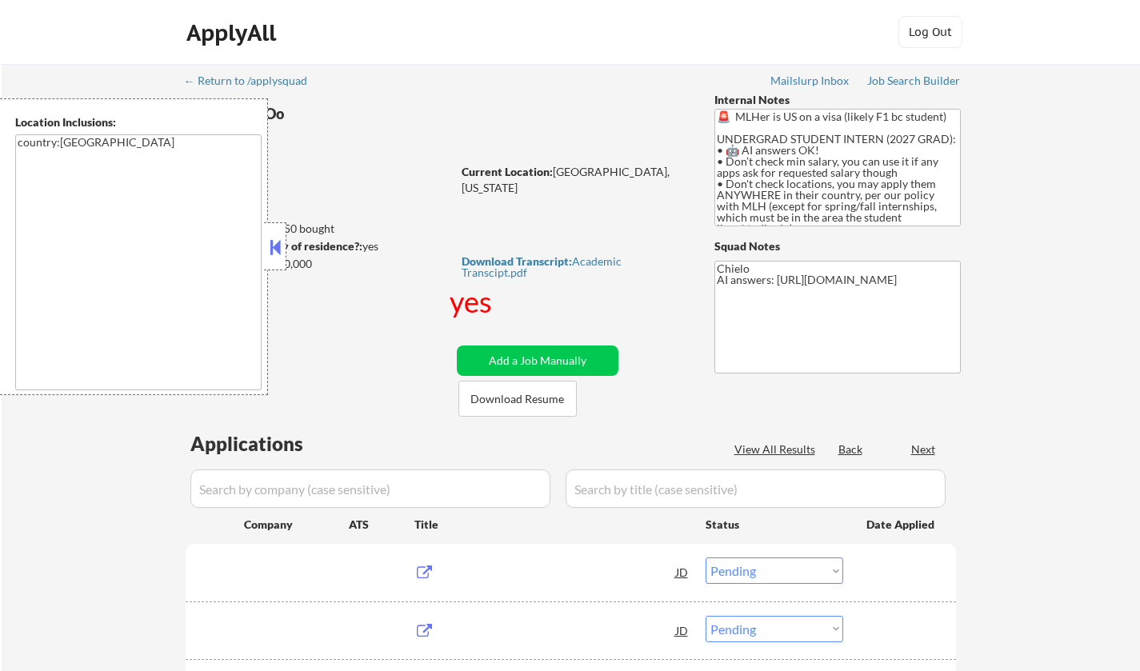
select select ""pending""
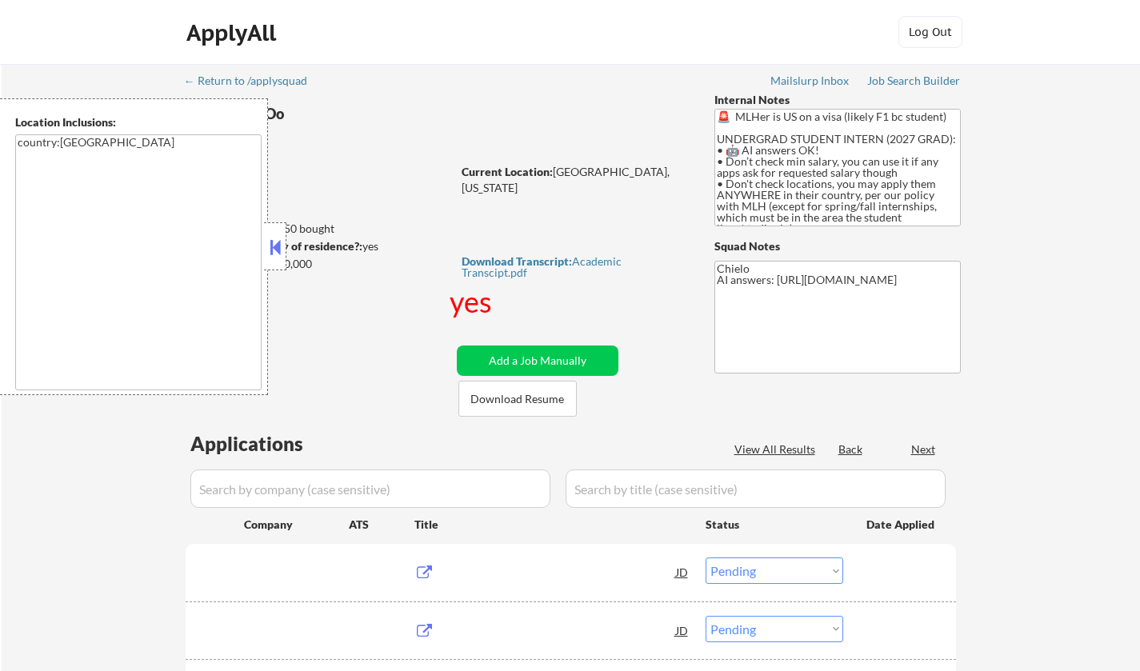
select select ""pending""
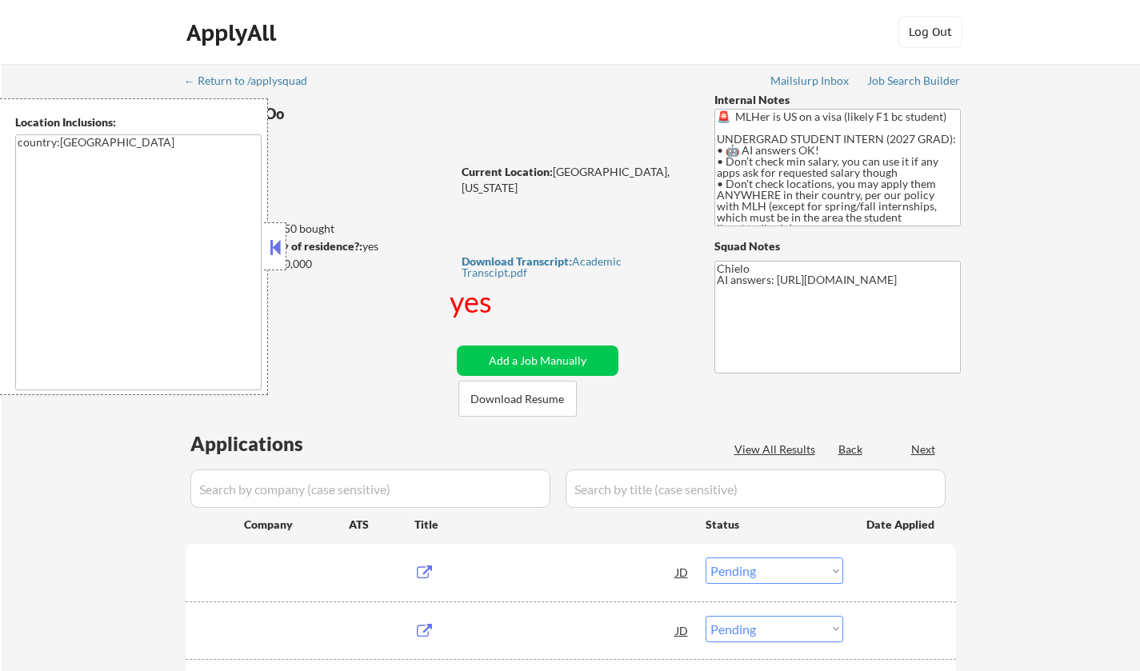
select select ""pending""
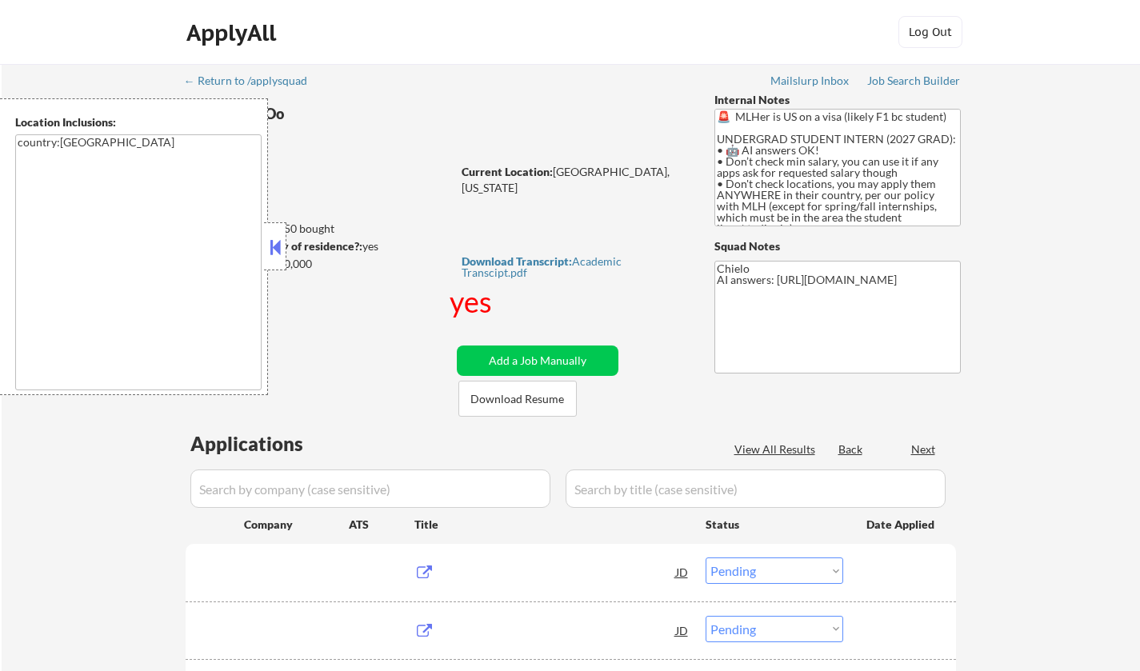
select select ""pending""
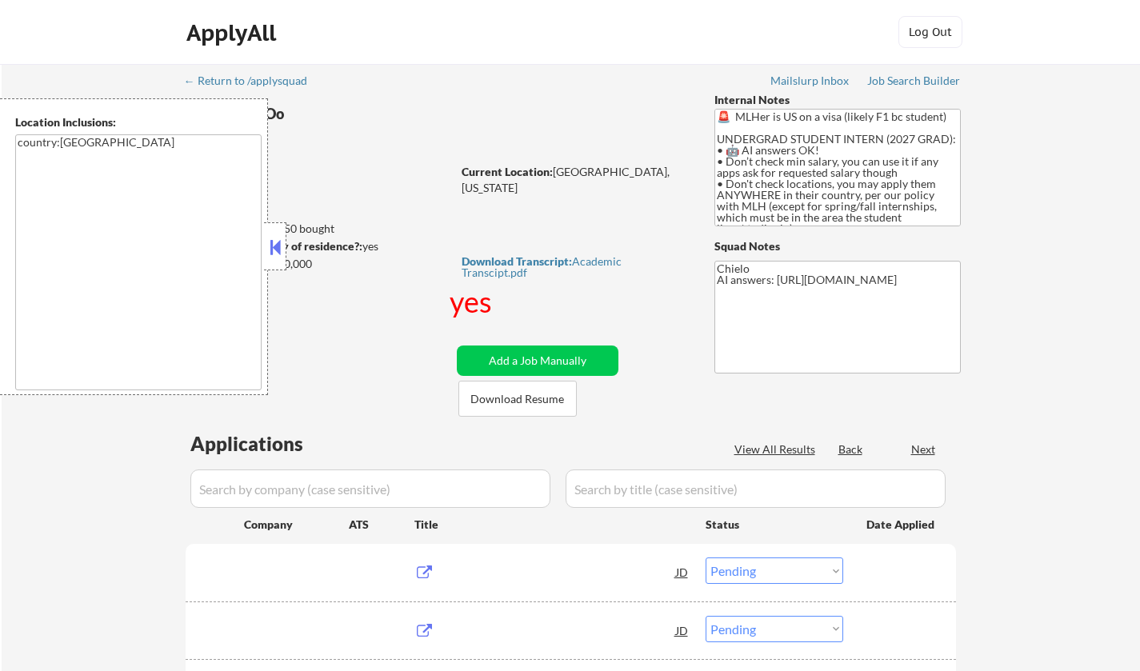
select select ""pending""
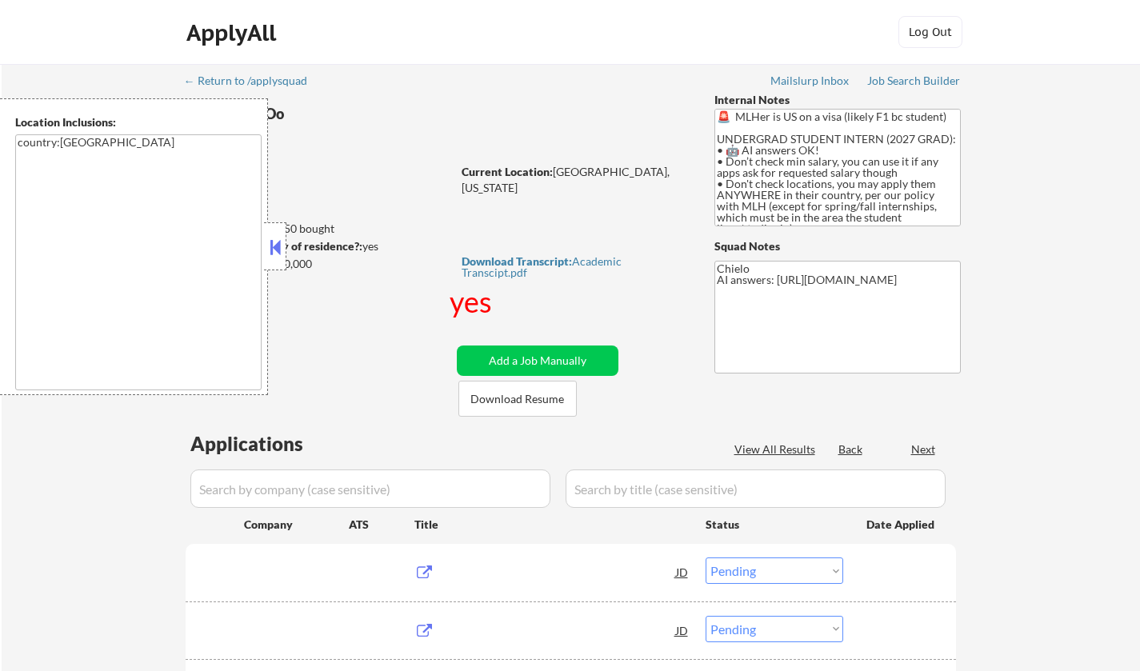
select select ""pending""
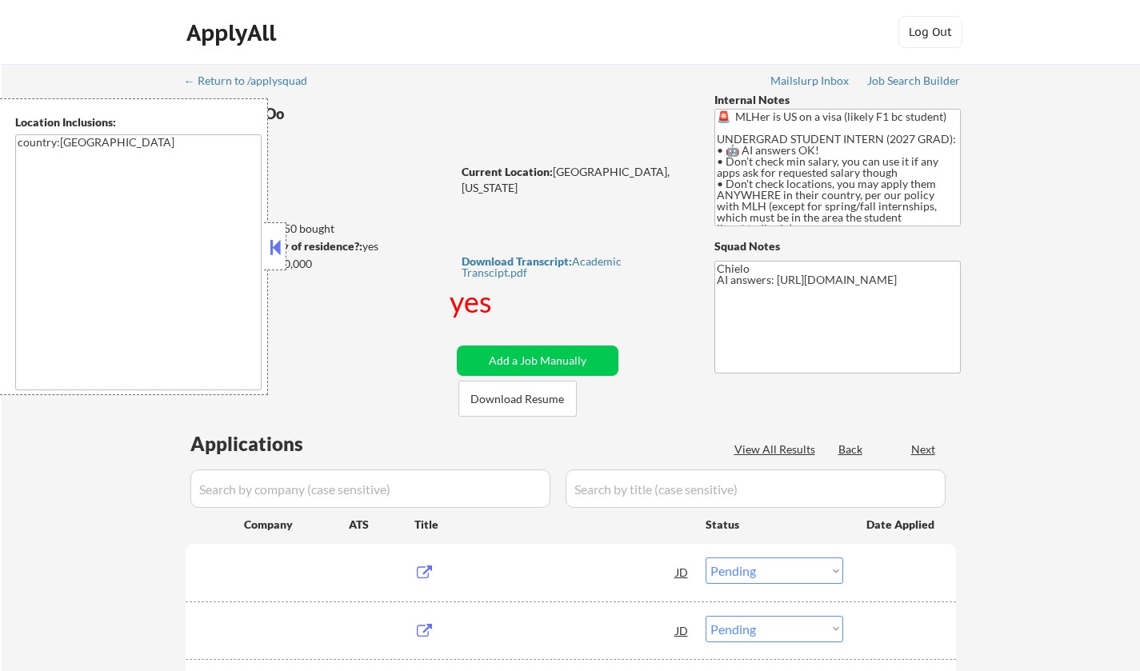
select select ""pending""
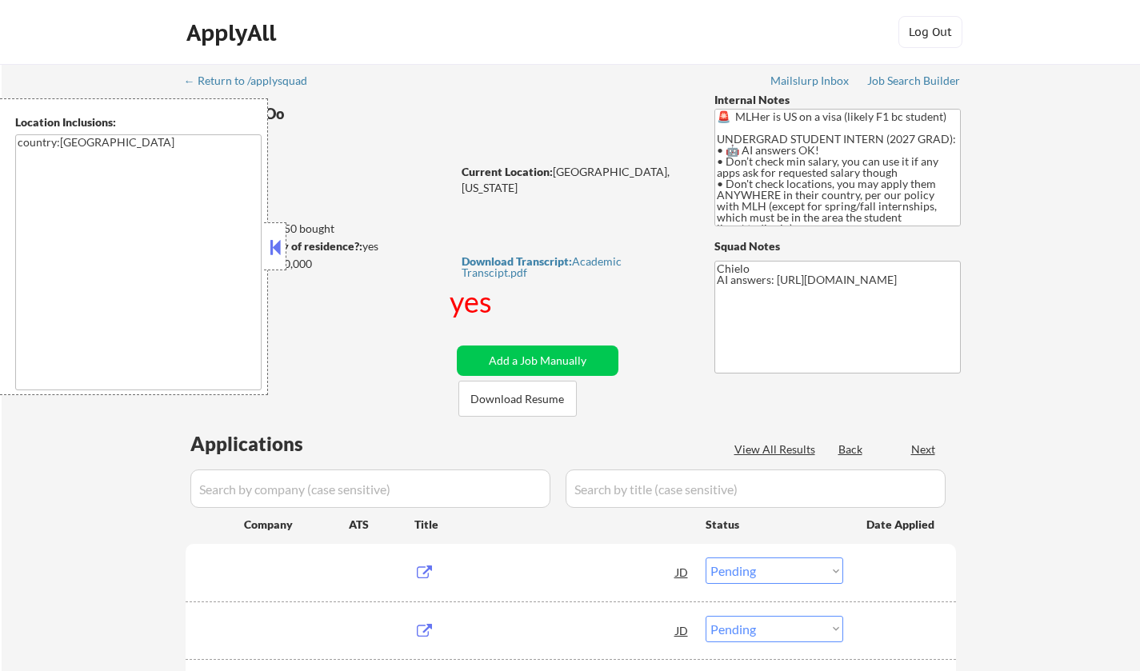
select select ""pending""
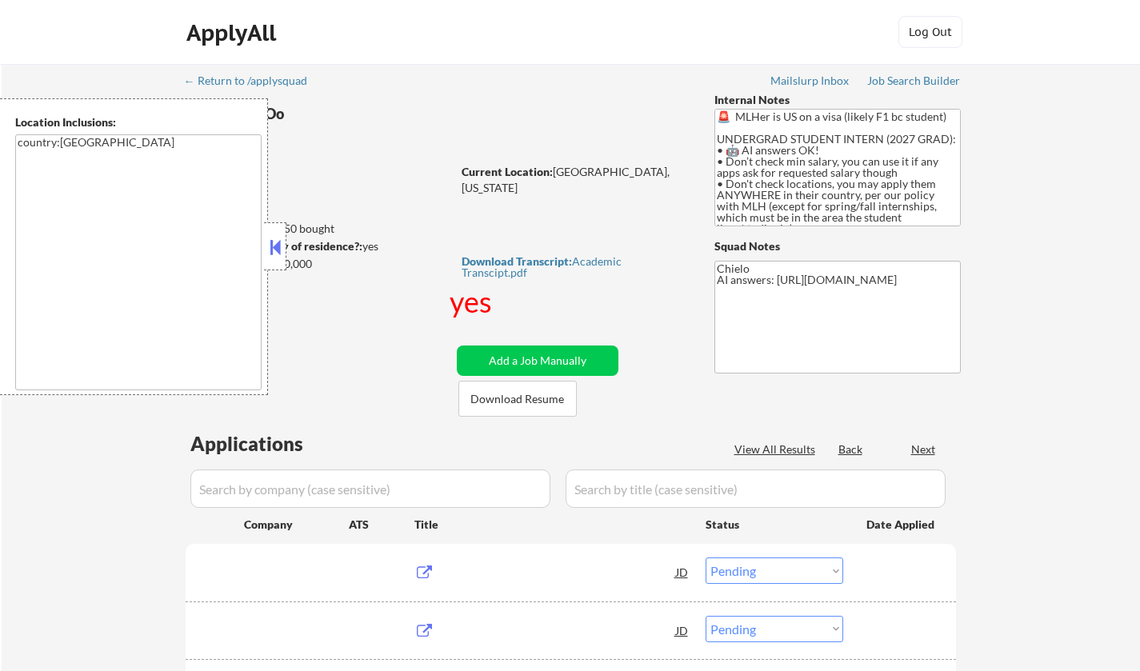
select select ""pending""
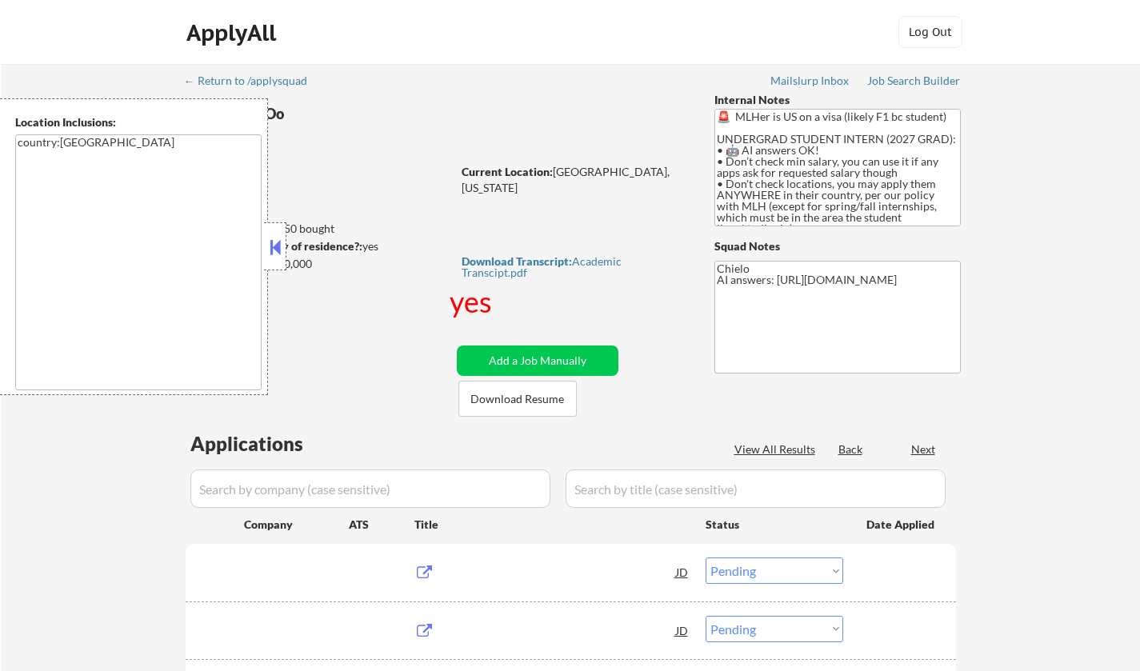
select select ""pending""
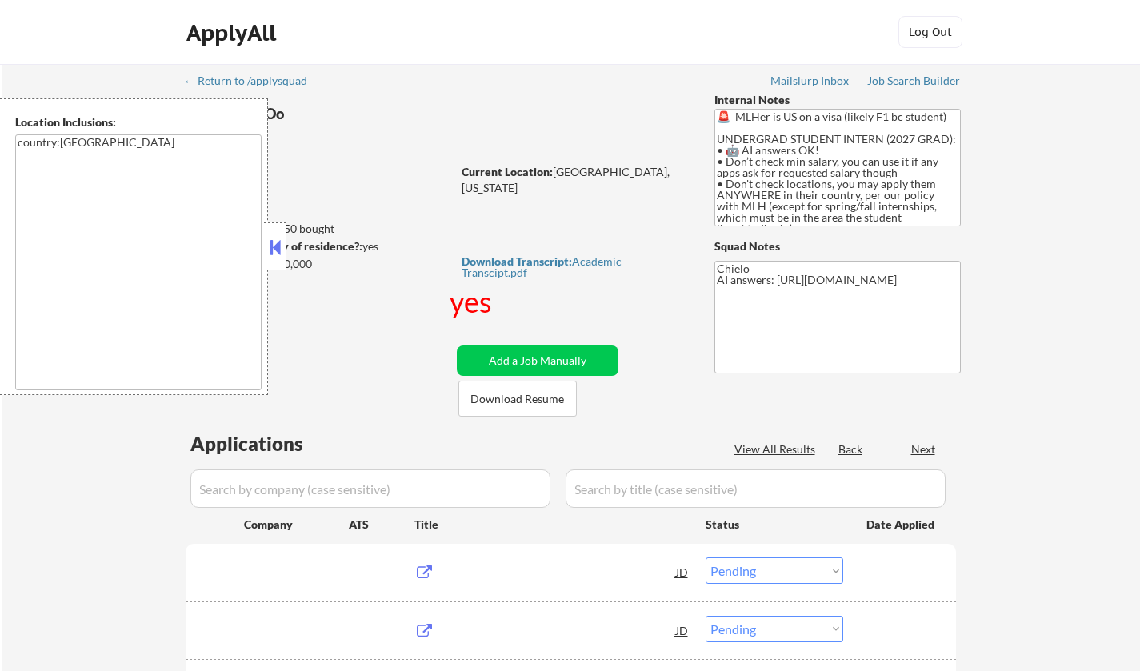
select select ""pending""
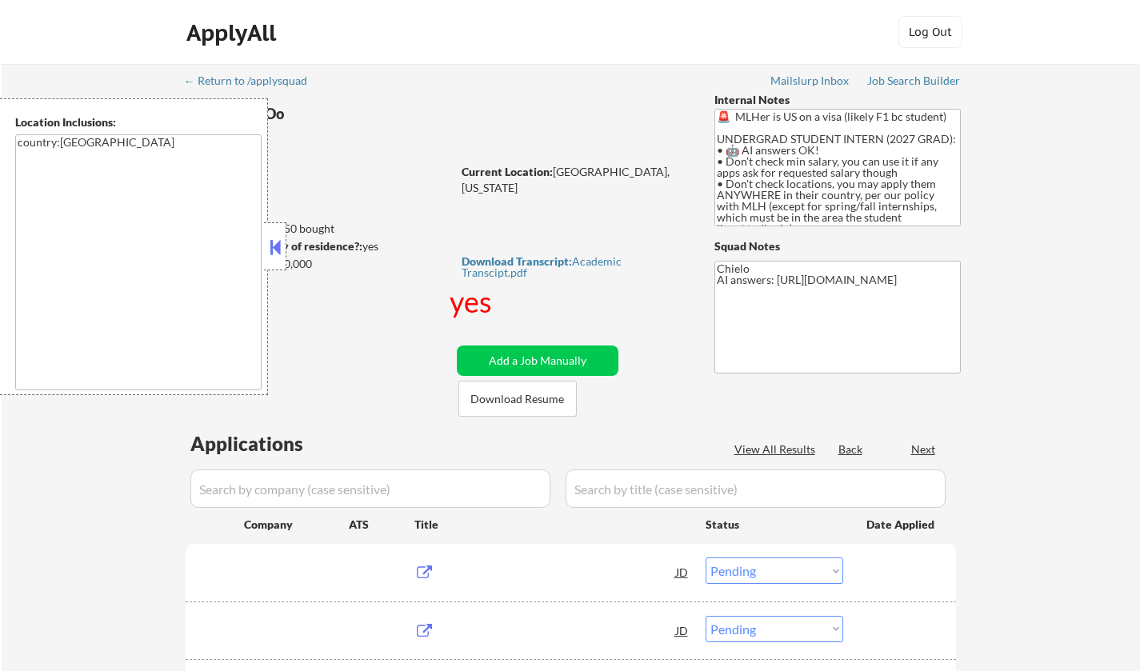
select select ""pending""
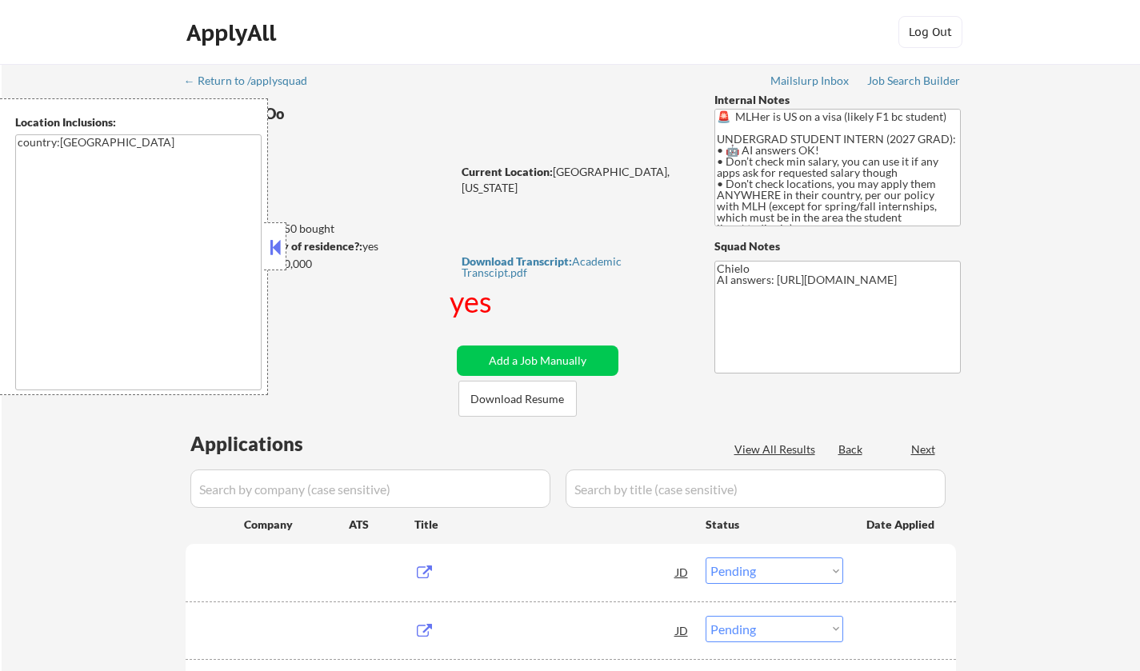
select select ""pending""
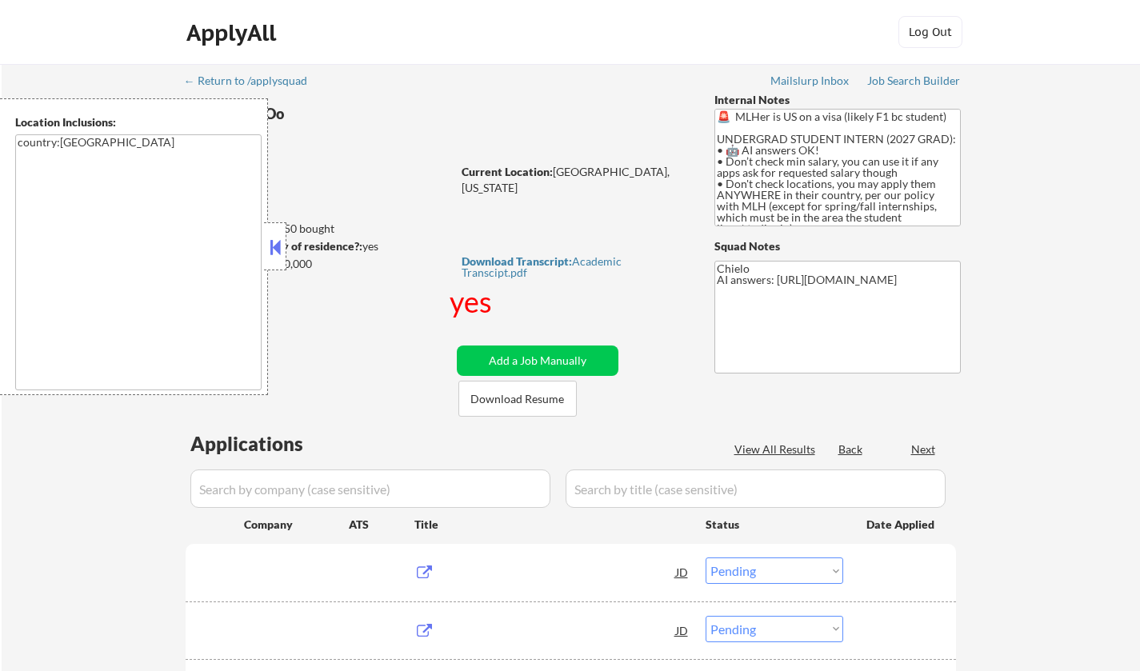
select select ""pending""
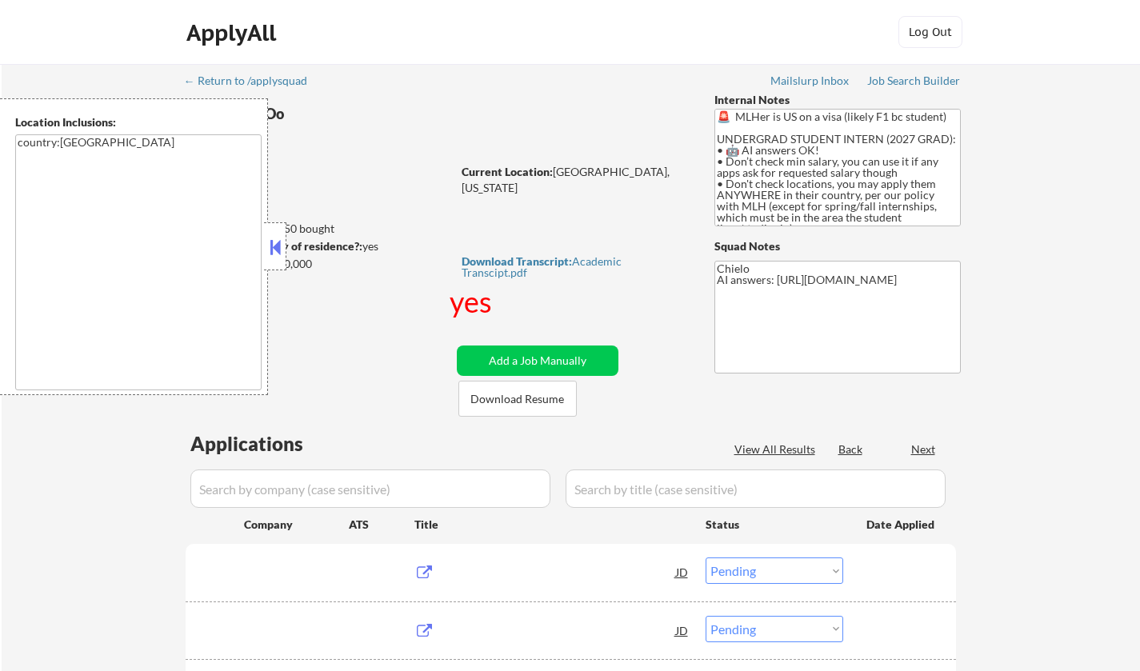
select select ""pending""
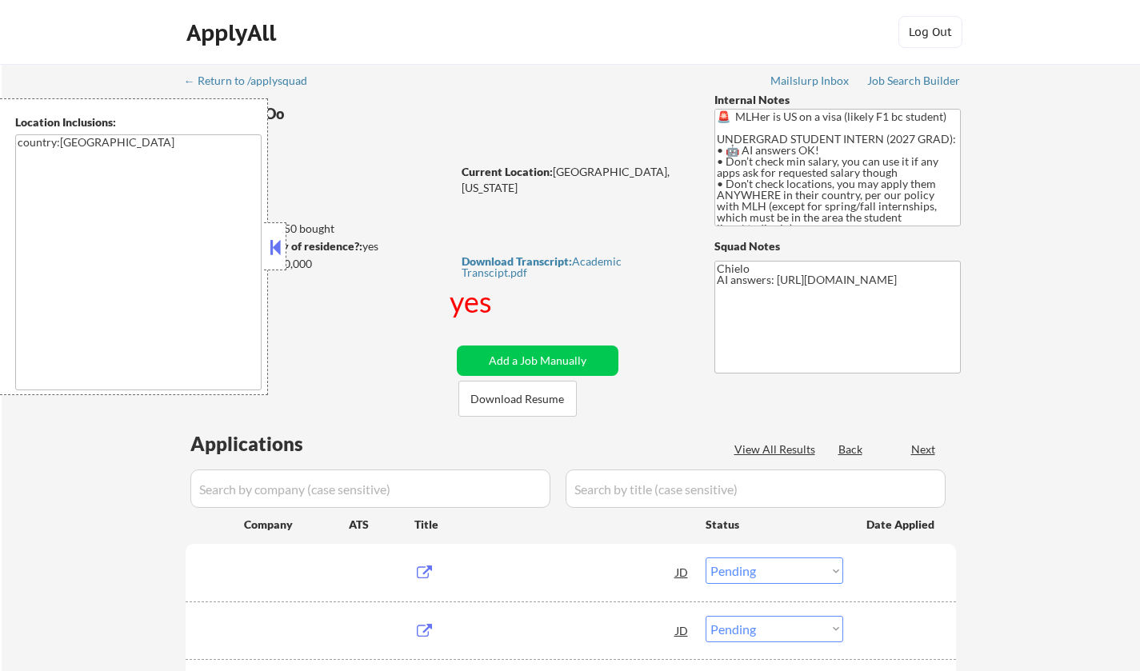
select select ""pending""
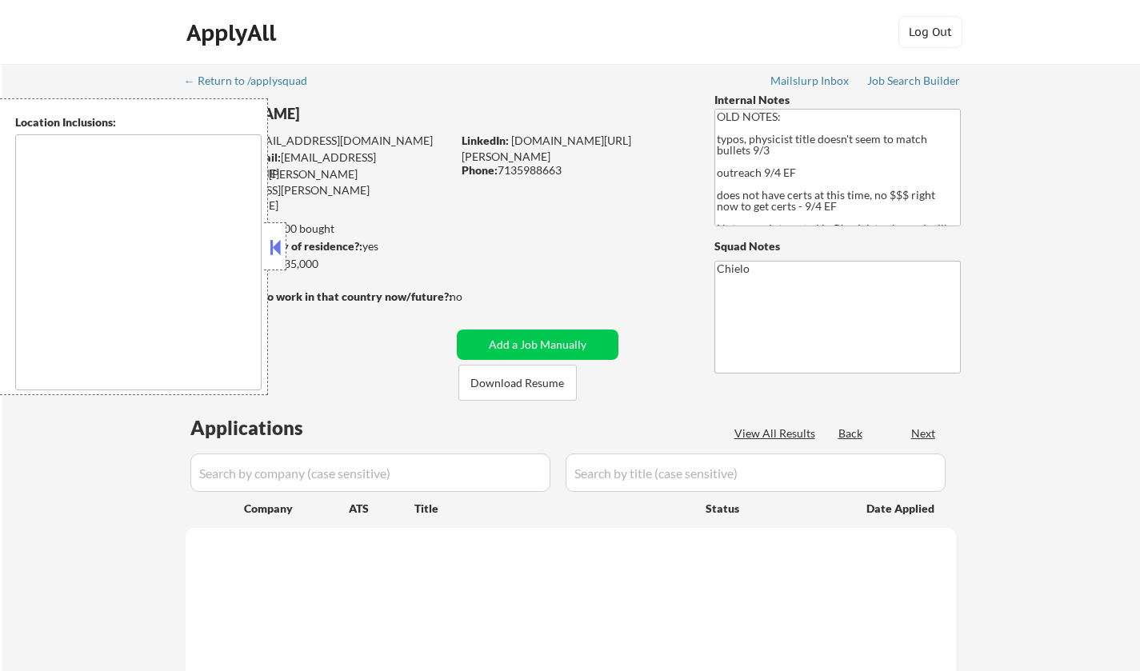
type textarea "[GEOGRAPHIC_DATA], [GEOGRAPHIC_DATA] [GEOGRAPHIC_DATA], [GEOGRAPHIC_DATA] [GEOG…"
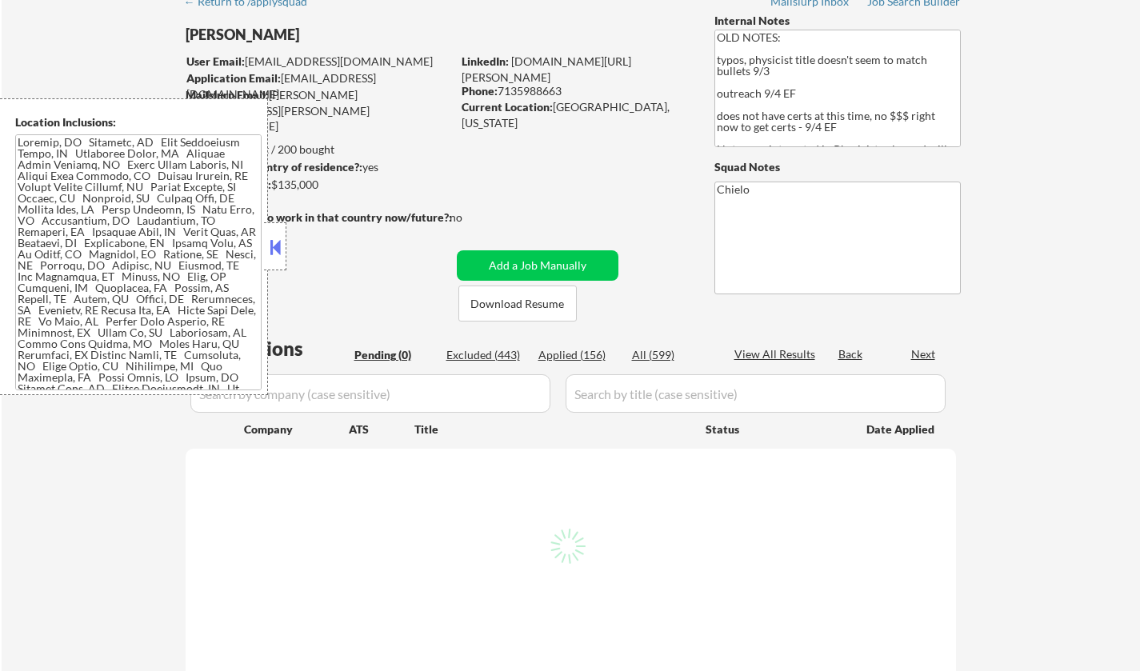
scroll to position [80, 0]
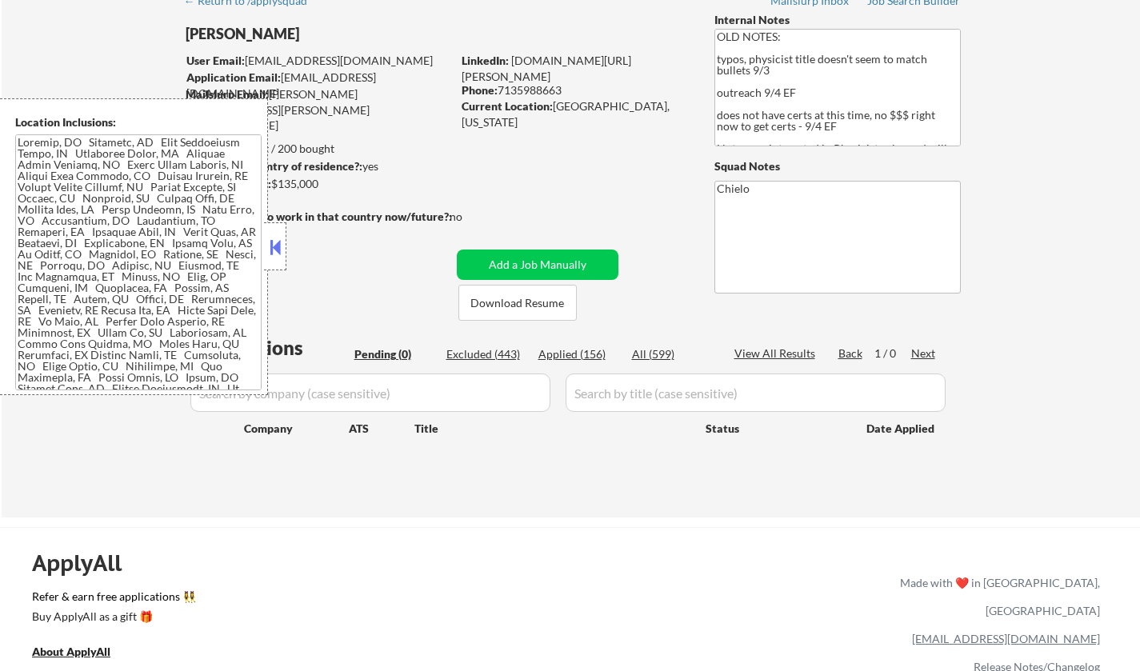
click at [263, 245] on div "Location Inclusions:" at bounding box center [134, 246] width 268 height 297
click at [276, 253] on button at bounding box center [275, 247] width 18 height 24
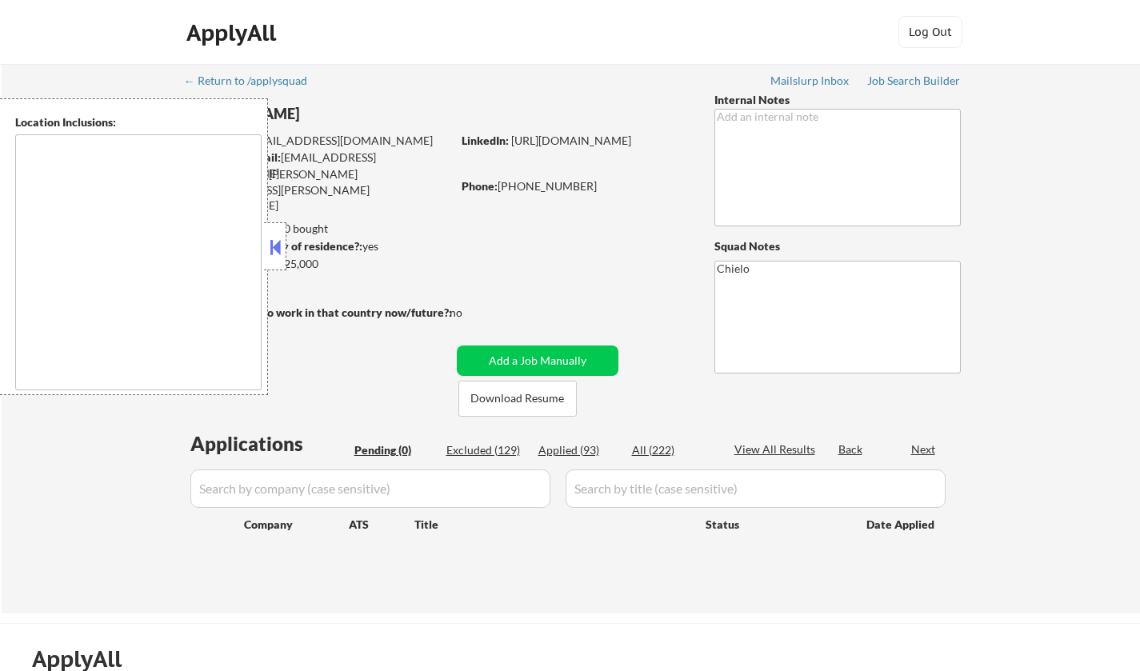
type textarea "remote"
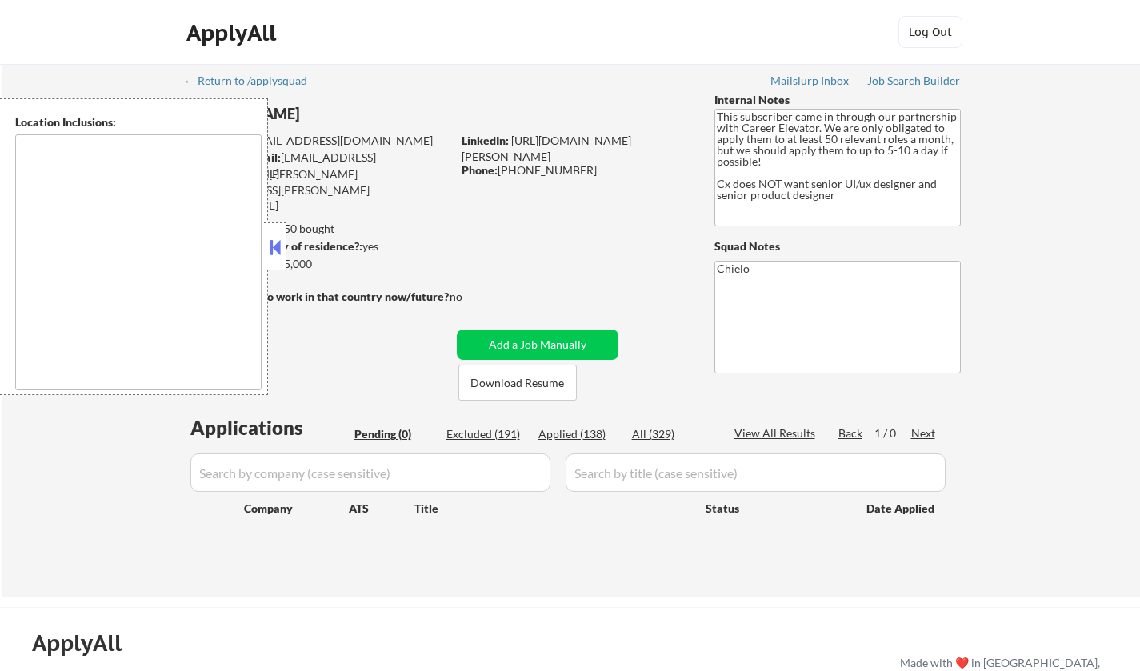
type textarea "[GEOGRAPHIC_DATA], [GEOGRAPHIC_DATA] [GEOGRAPHIC_DATA], [GEOGRAPHIC_DATA] [GEOG…"
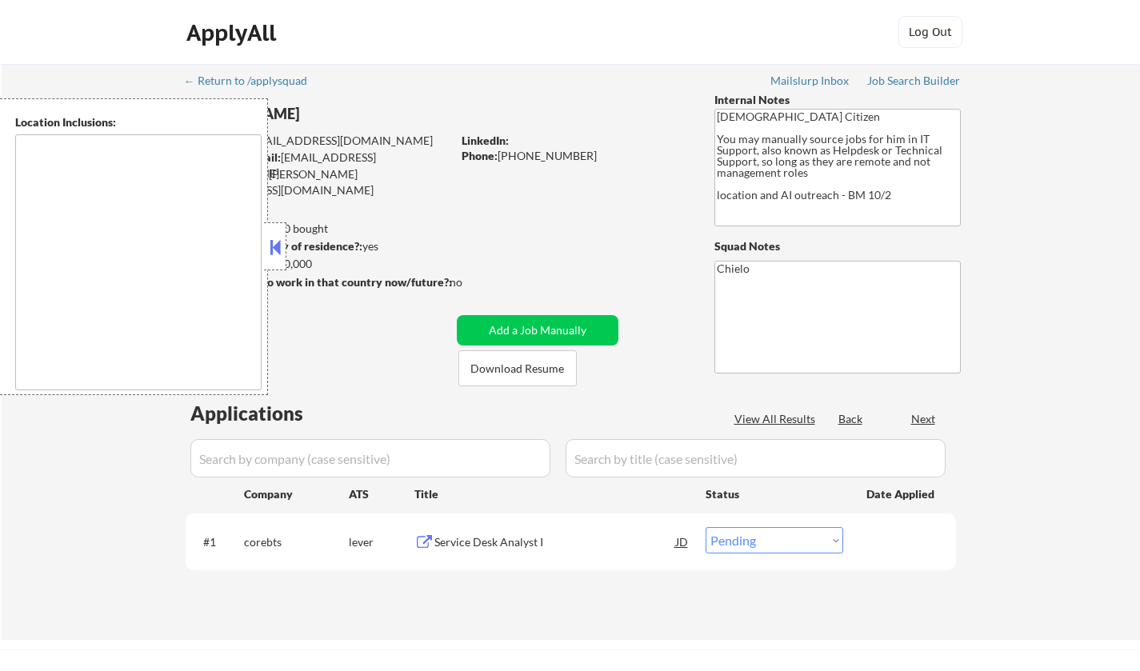
select select ""pending""
type textarea "[GEOGRAPHIC_DATA], [GEOGRAPHIC_DATA] [GEOGRAPHIC_DATA], [GEOGRAPHIC_DATA] [GEOG…"
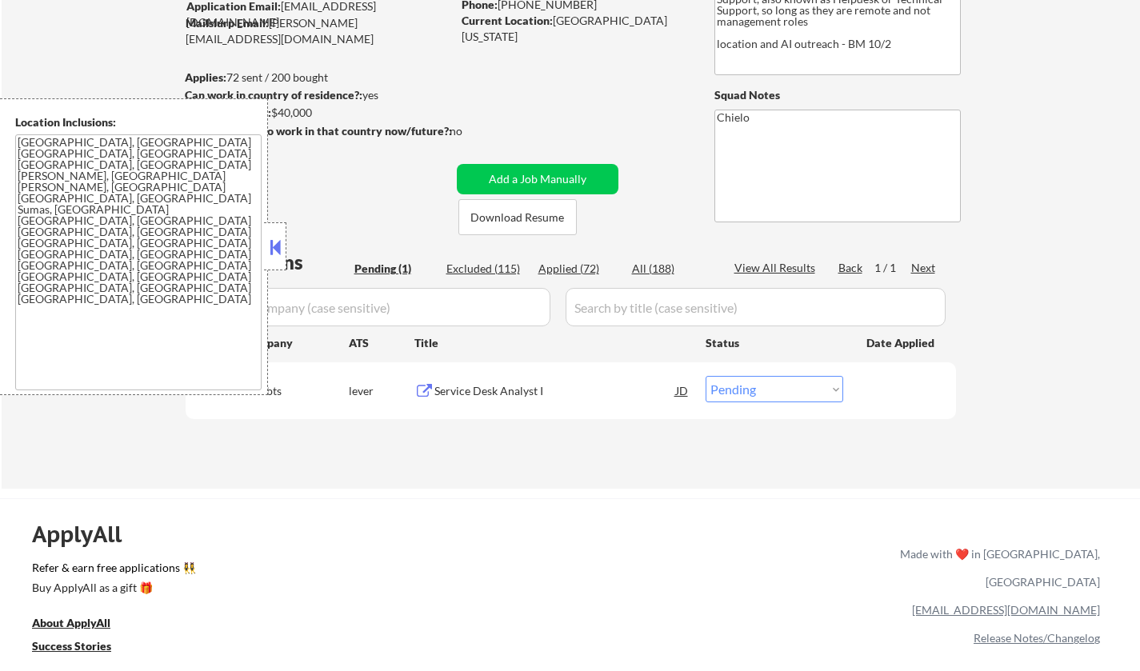
scroll to position [160, 0]
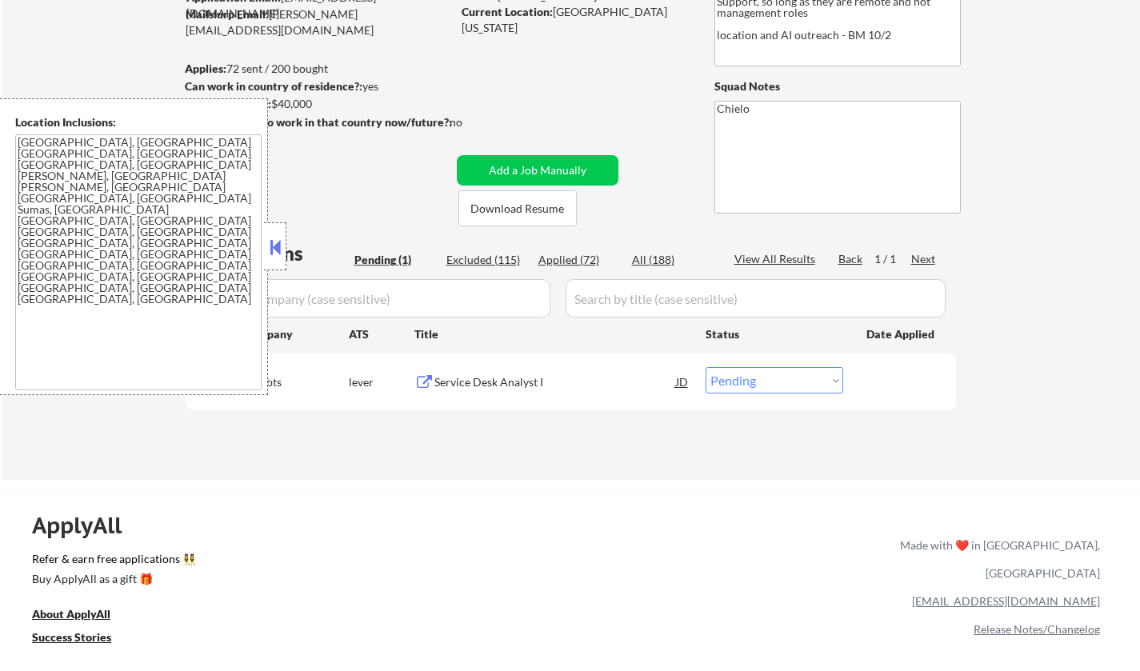
click at [269, 246] on button at bounding box center [275, 247] width 18 height 24
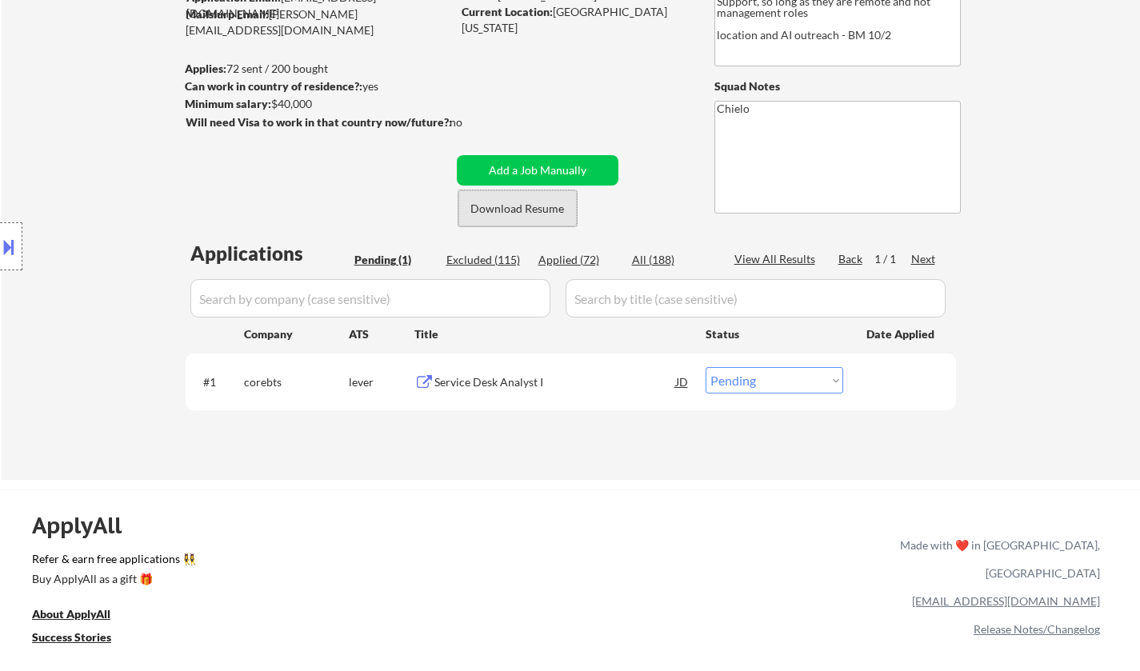
click at [516, 215] on button "Download Resume" at bounding box center [518, 208] width 118 height 36
click at [516, 372] on div "Service Desk Analyst I" at bounding box center [556, 381] width 242 height 29
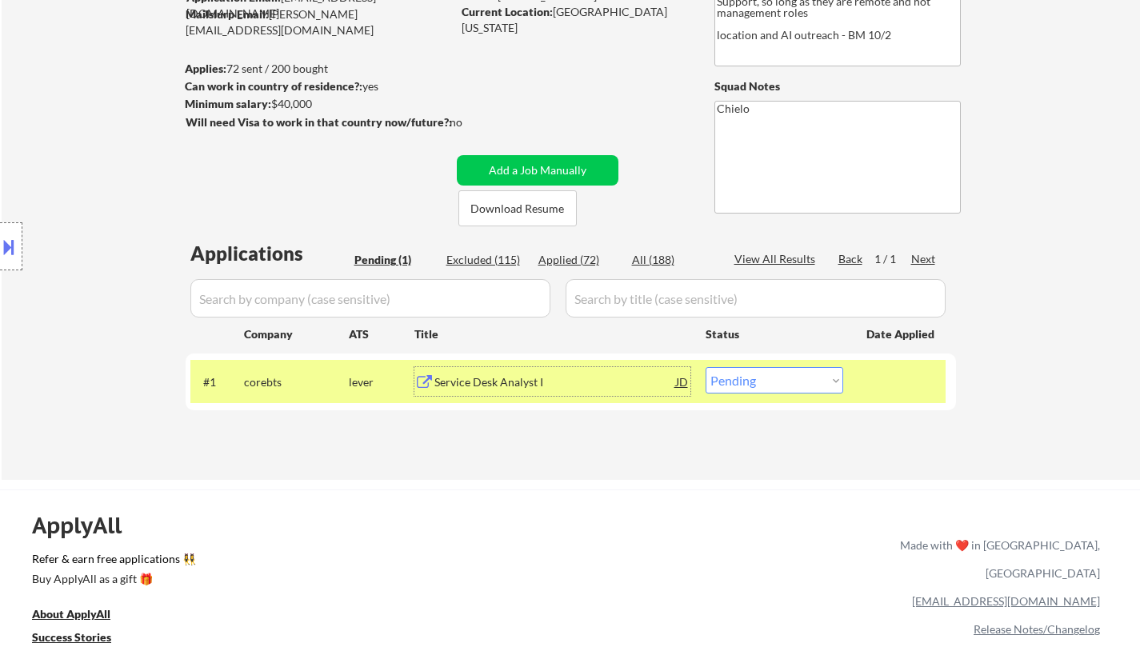
click at [752, 382] on select "Choose an option... Pending Applied Excluded (Questions) Excluded (Expired) Exc…" at bounding box center [775, 380] width 138 height 26
select select ""applied""
click at [706, 367] on select "Choose an option... Pending Applied Excluded (Questions) Excluded (Expired) Exc…" at bounding box center [775, 380] width 138 height 26
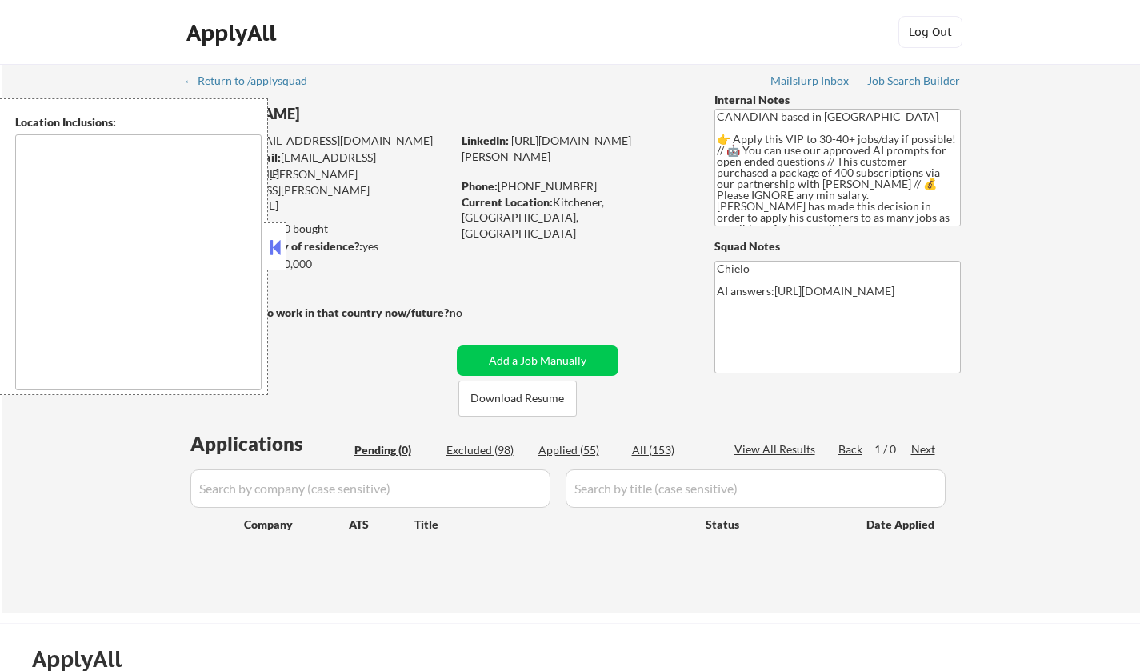
click at [270, 246] on button at bounding box center [275, 247] width 18 height 24
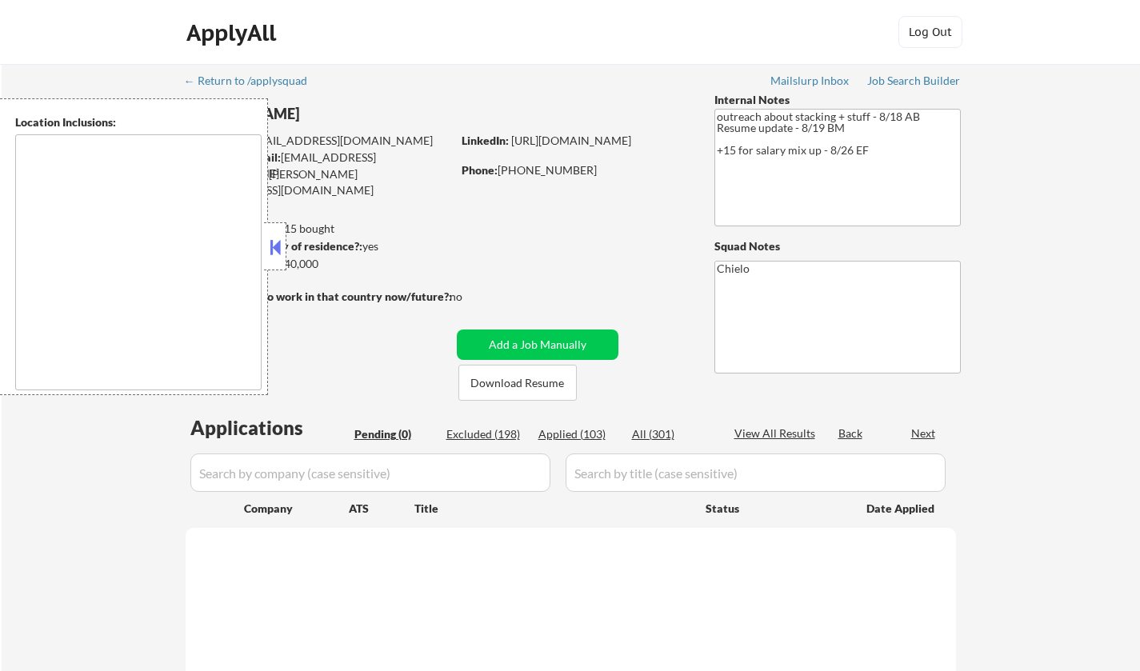
type textarea "[GEOGRAPHIC_DATA], [GEOGRAPHIC_DATA] [GEOGRAPHIC_DATA], [GEOGRAPHIC_DATA] [GEOG…"
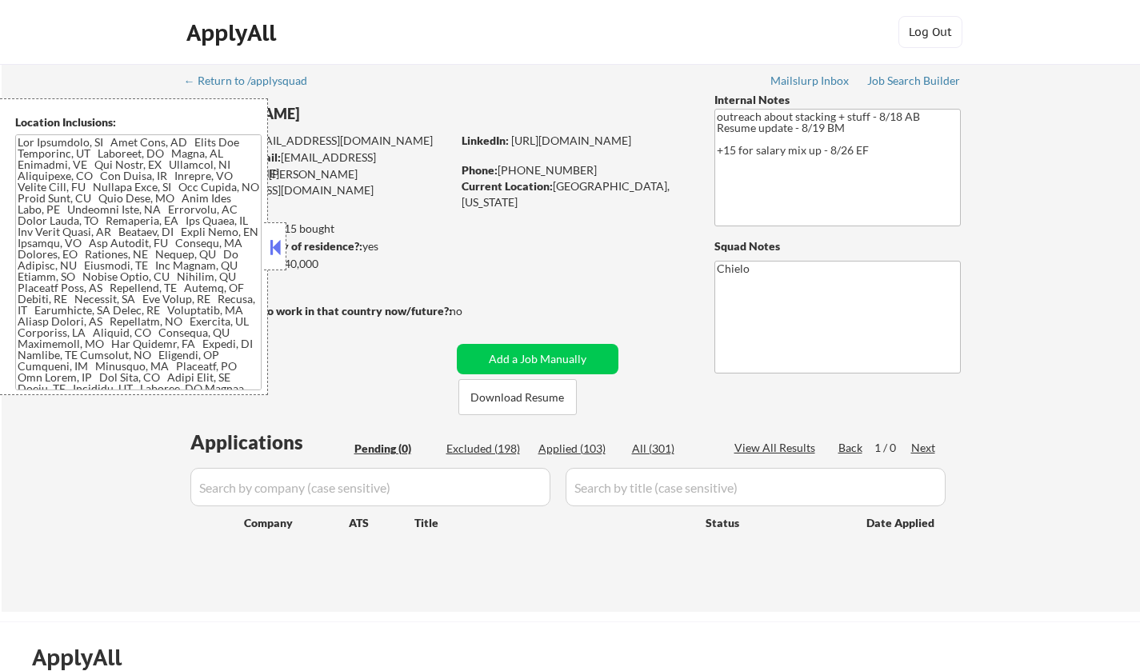
drag, startPoint x: 273, startPoint y: 246, endPoint x: 379, endPoint y: 287, distance: 113.0
click at [273, 247] on button at bounding box center [275, 247] width 18 height 24
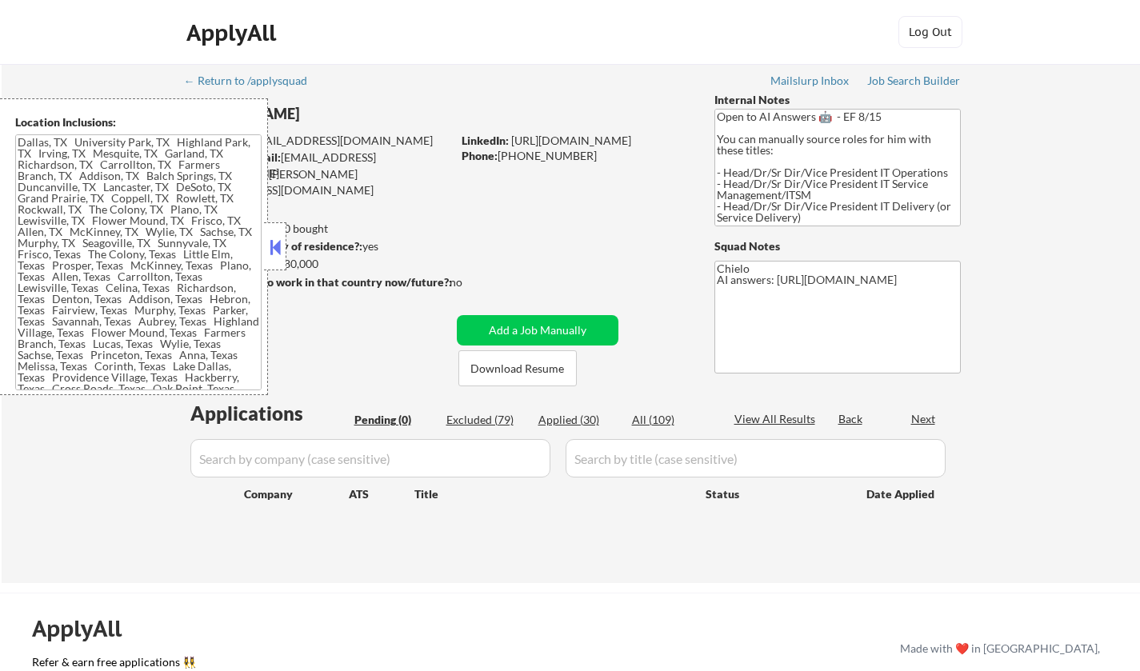
type textarea "[GEOGRAPHIC_DATA], [GEOGRAPHIC_DATA] [GEOGRAPHIC_DATA], [GEOGRAPHIC_DATA] [GEOG…"
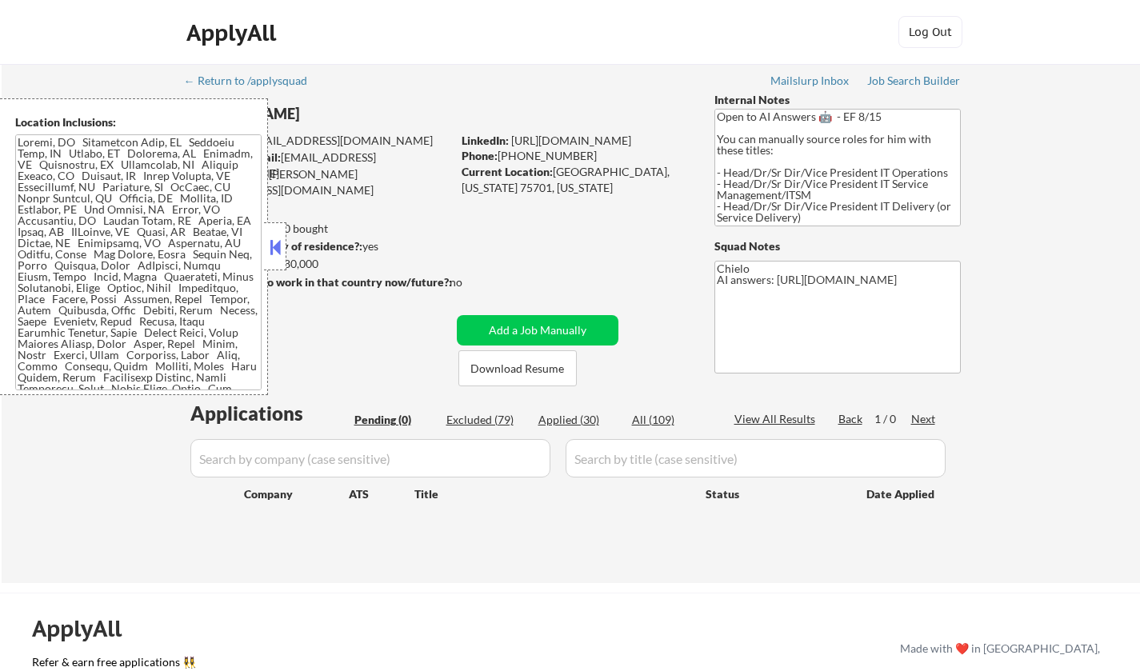
click at [273, 248] on button at bounding box center [275, 247] width 18 height 24
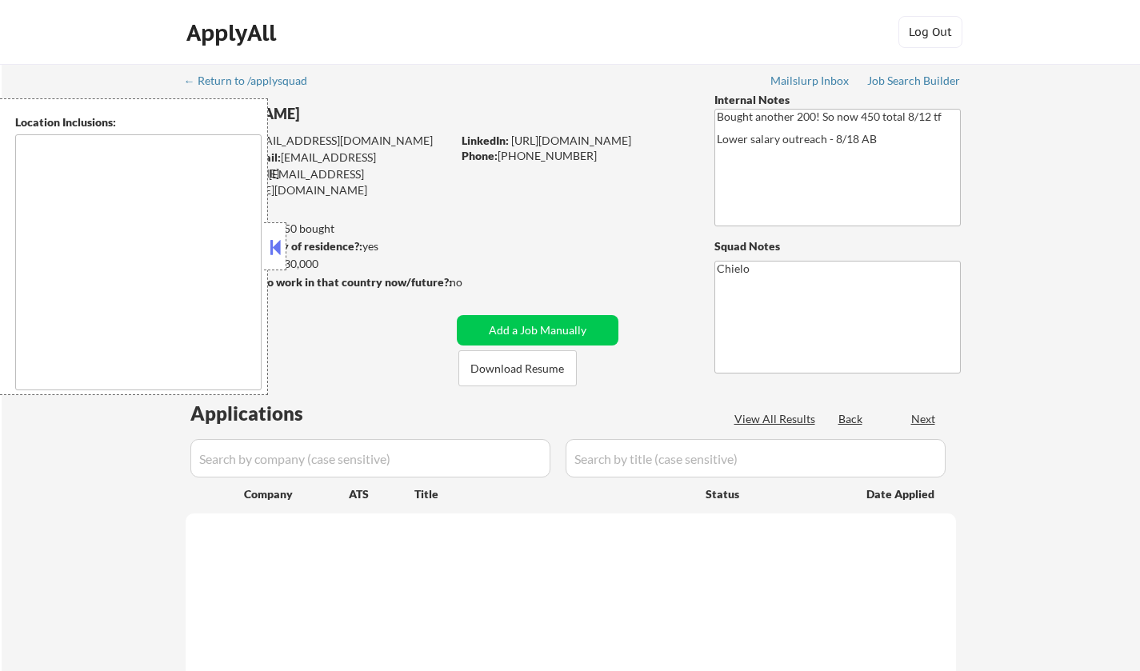
type textarea "[GEOGRAPHIC_DATA], [GEOGRAPHIC_DATA] [GEOGRAPHIC_DATA], [GEOGRAPHIC_DATA] [GEOG…"
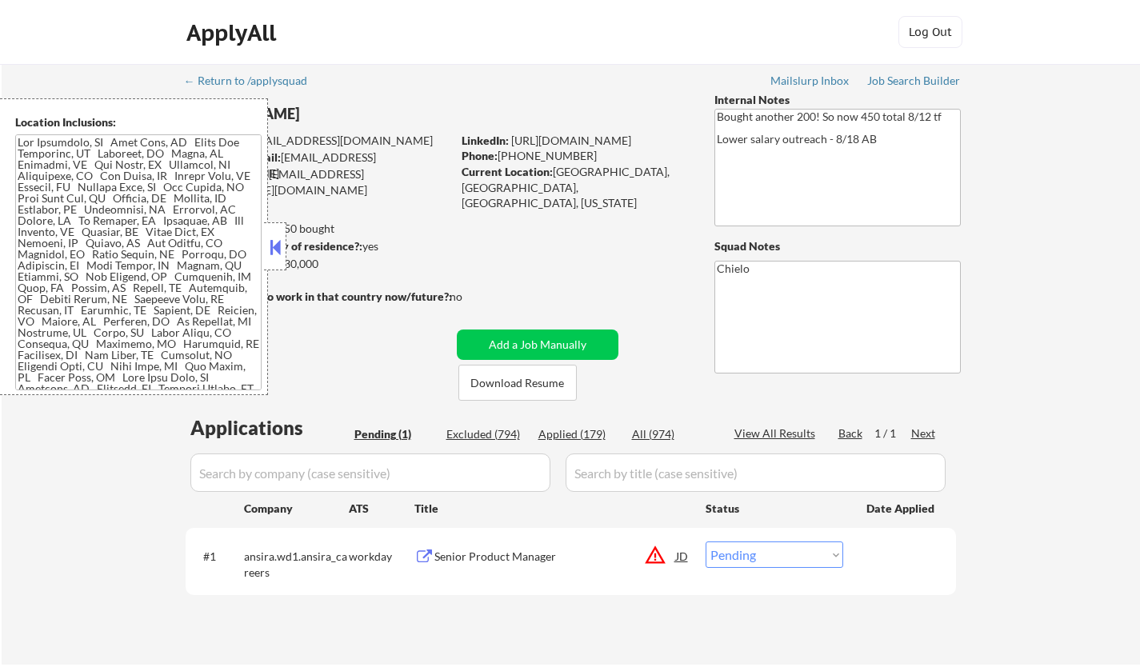
click at [275, 244] on button at bounding box center [275, 247] width 18 height 24
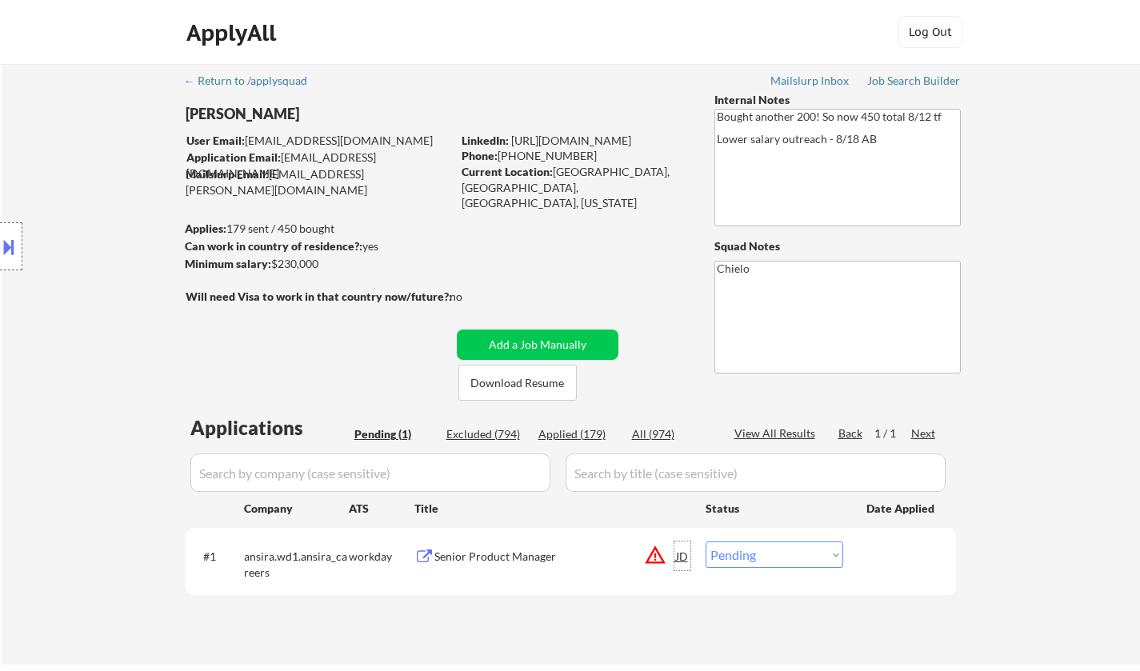
click at [690, 559] on div "JD" at bounding box center [683, 556] width 16 height 29
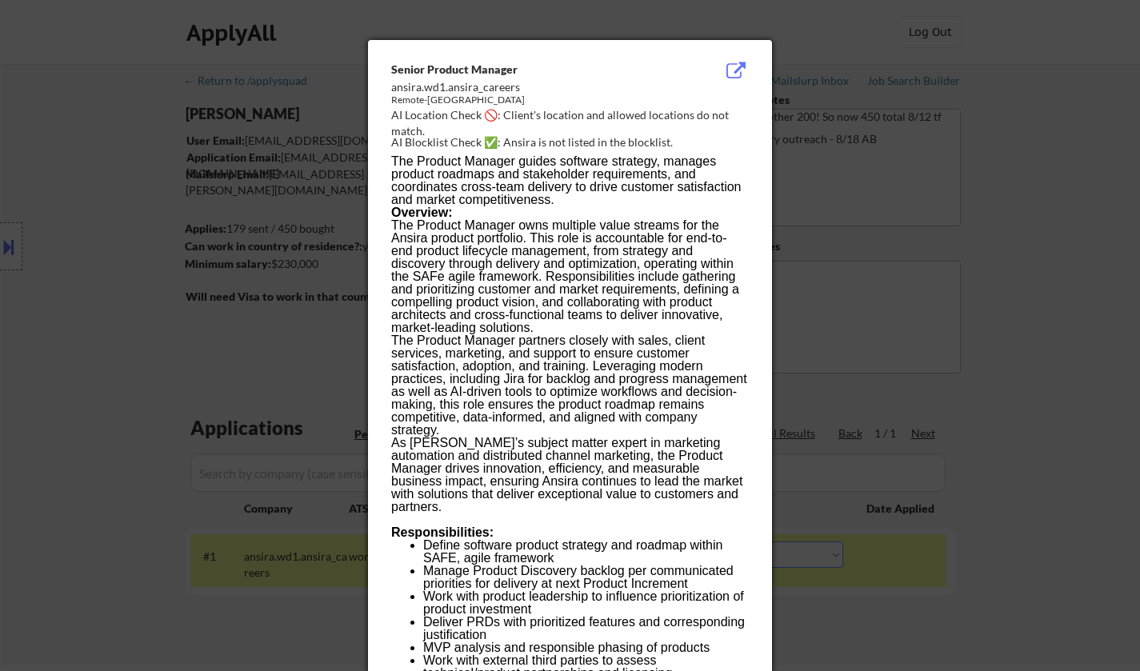
drag, startPoint x: 979, startPoint y: 459, endPoint x: 992, endPoint y: 503, distance: 46.1
click at [980, 459] on div at bounding box center [570, 335] width 1140 height 671
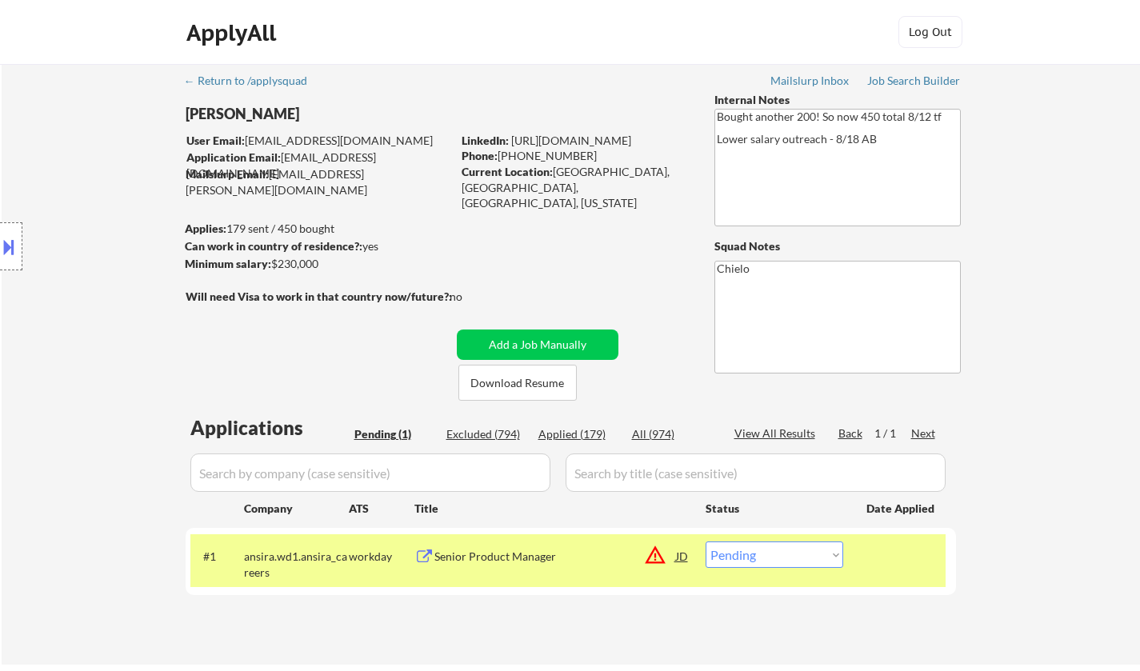
click at [831, 559] on select "Choose an option... Pending Applied Excluded (Questions) Excluded (Expired) Exc…" at bounding box center [775, 555] width 138 height 26
select select ""excluded__location_""
click at [706, 542] on select "Choose an option... Pending Applied Excluded (Questions) Excluded (Expired) Exc…" at bounding box center [775, 555] width 138 height 26
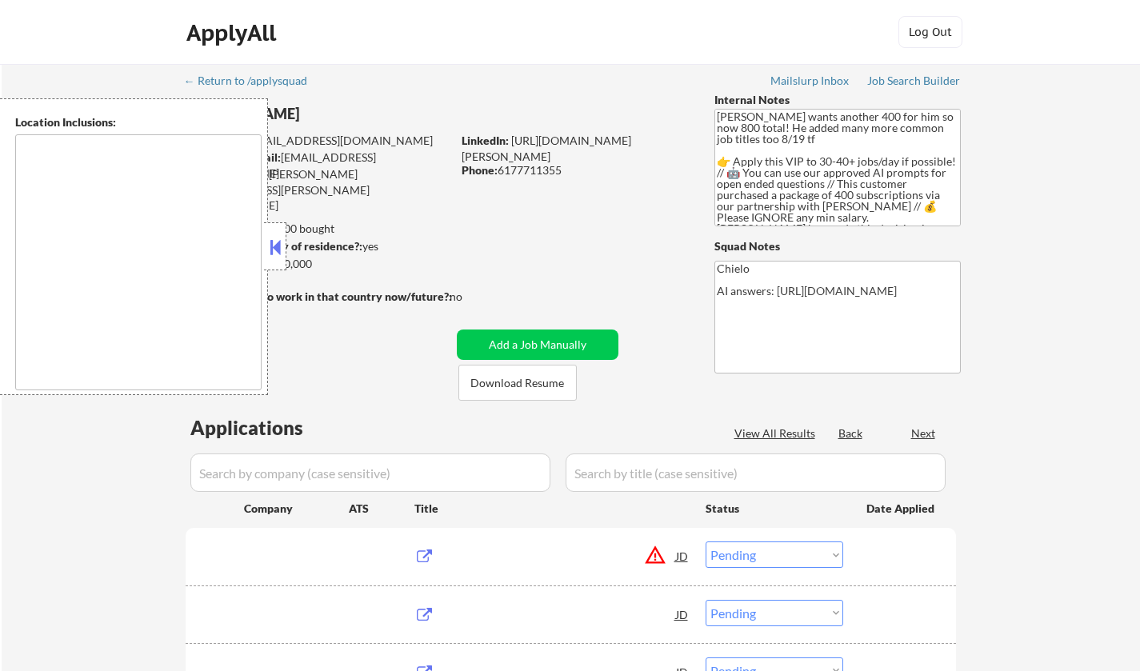
select select ""pending""
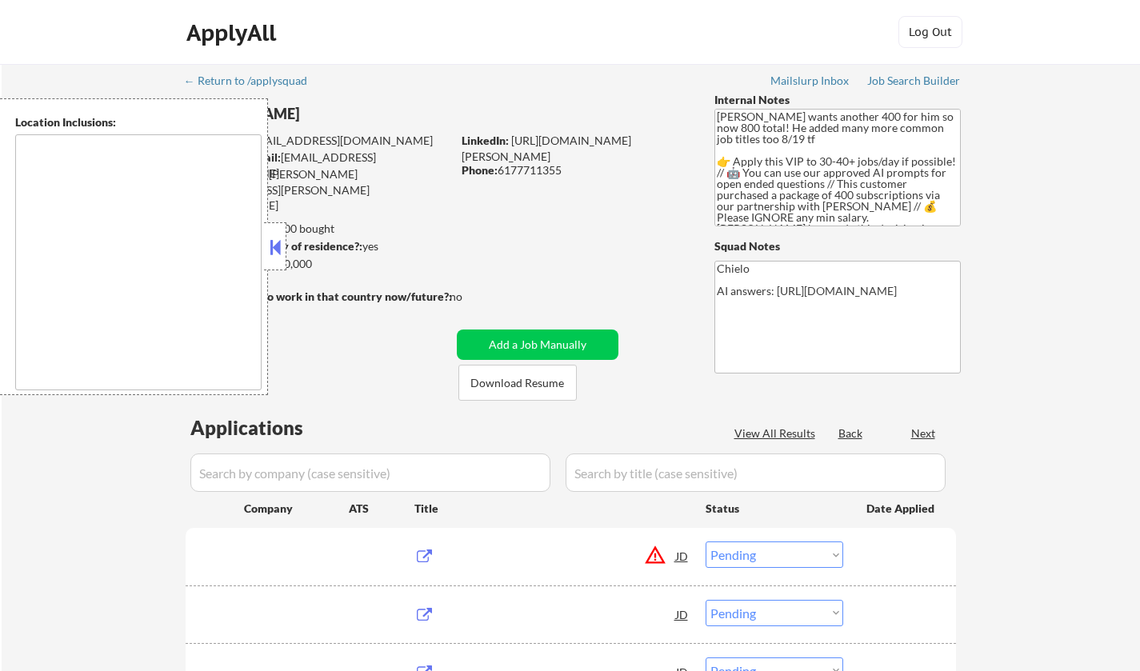
select select ""pending""
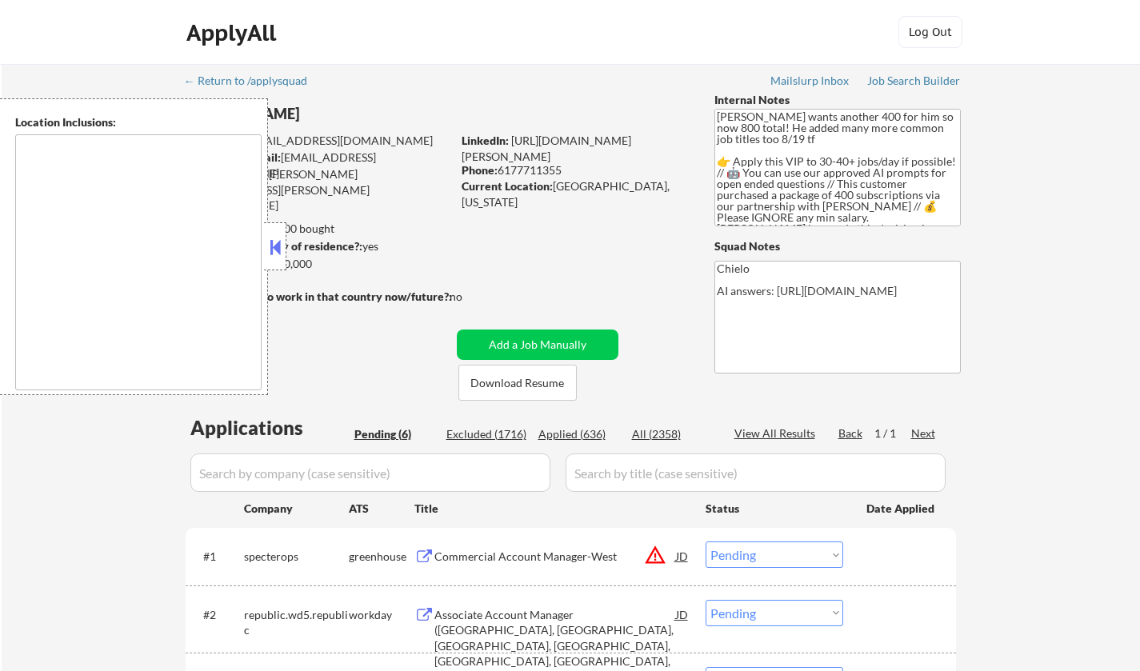
click at [271, 235] on button at bounding box center [275, 247] width 18 height 24
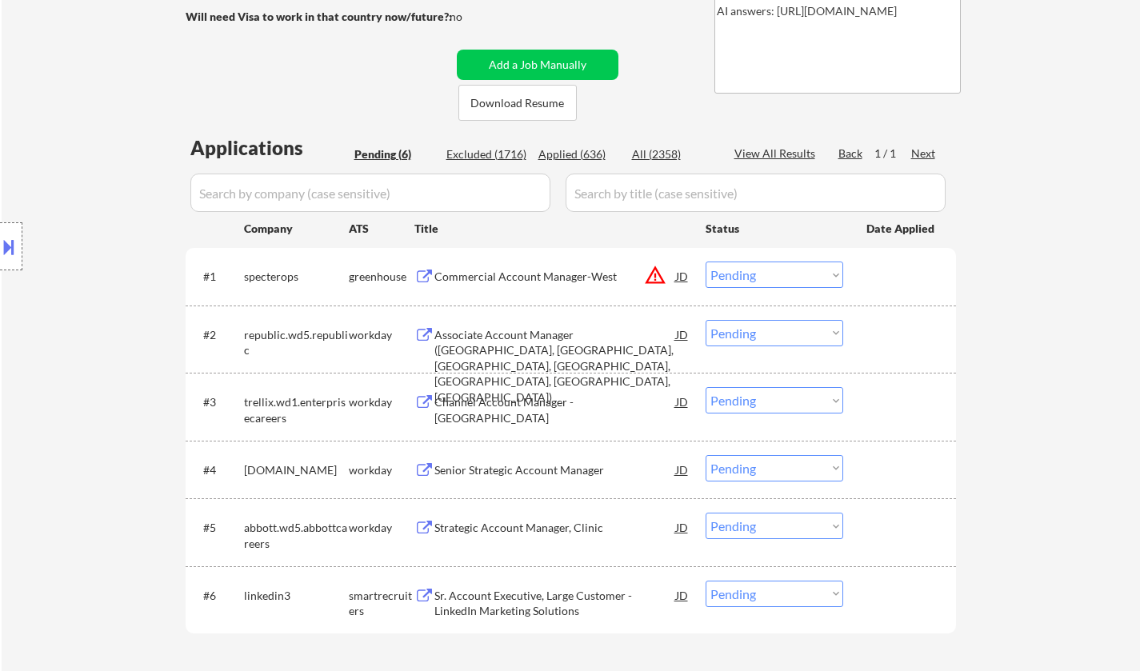
scroll to position [160, 0]
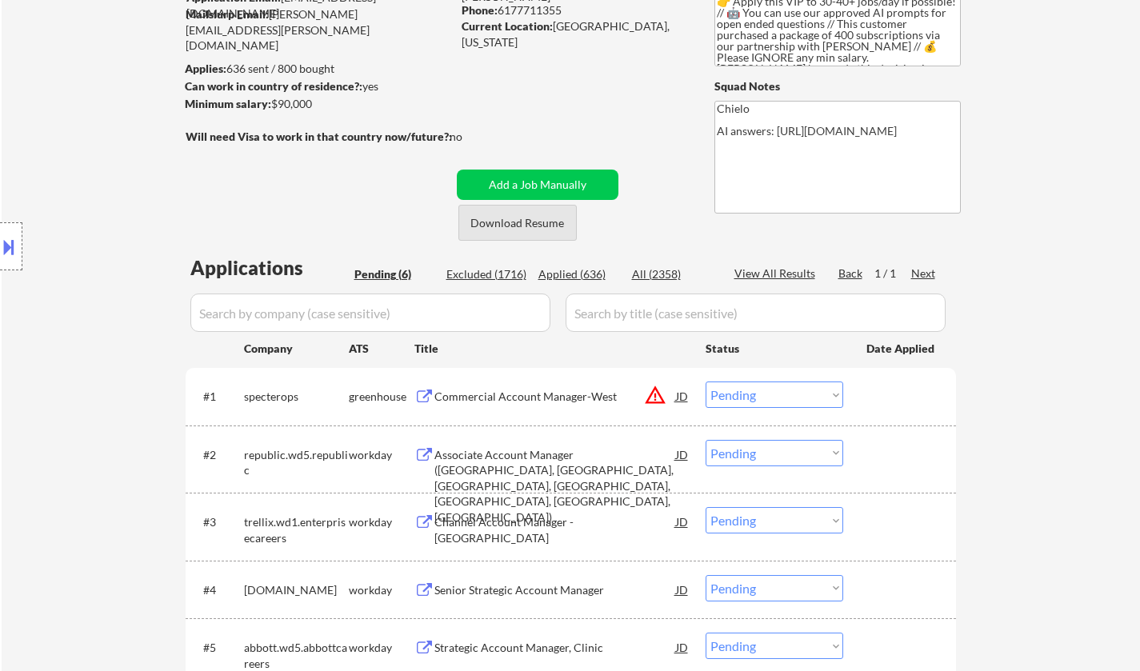
click at [505, 226] on button "Download Resume" at bounding box center [518, 223] width 118 height 36
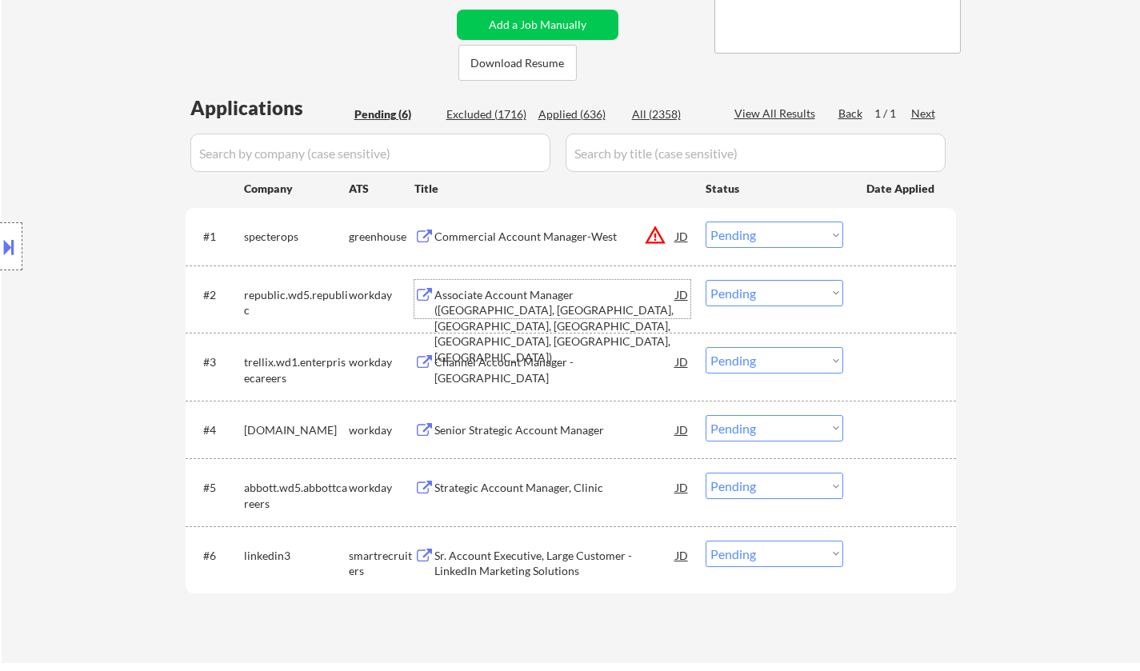
click at [532, 297] on div "Associate Account Manager (PA, MA, NH, RI, NJ, DE, MD)" at bounding box center [556, 326] width 242 height 78
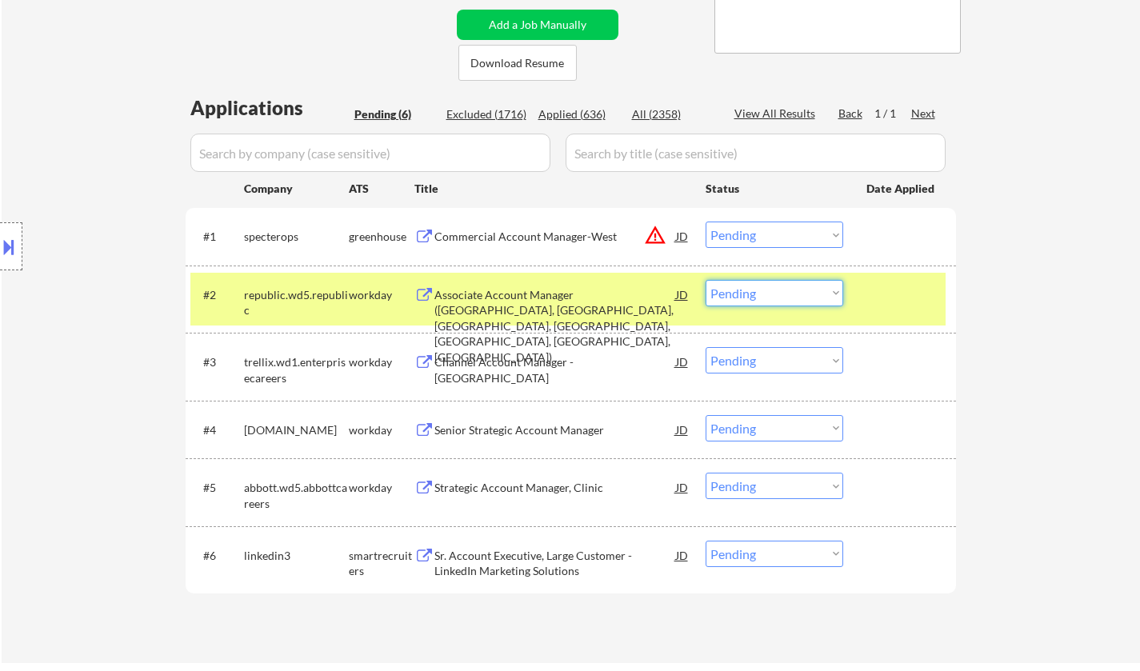
drag, startPoint x: 749, startPoint y: 286, endPoint x: 765, endPoint y: 305, distance: 25.0
click at [751, 287] on select "Choose an option... Pending Applied Excluded (Questions) Excluded (Expired) Exc…" at bounding box center [775, 293] width 138 height 26
click at [706, 280] on select "Choose an option... Pending Applied Excluded (Questions) Excluded (Expired) Exc…" at bounding box center [775, 293] width 138 height 26
click at [686, 238] on div "JD" at bounding box center [683, 236] width 16 height 29
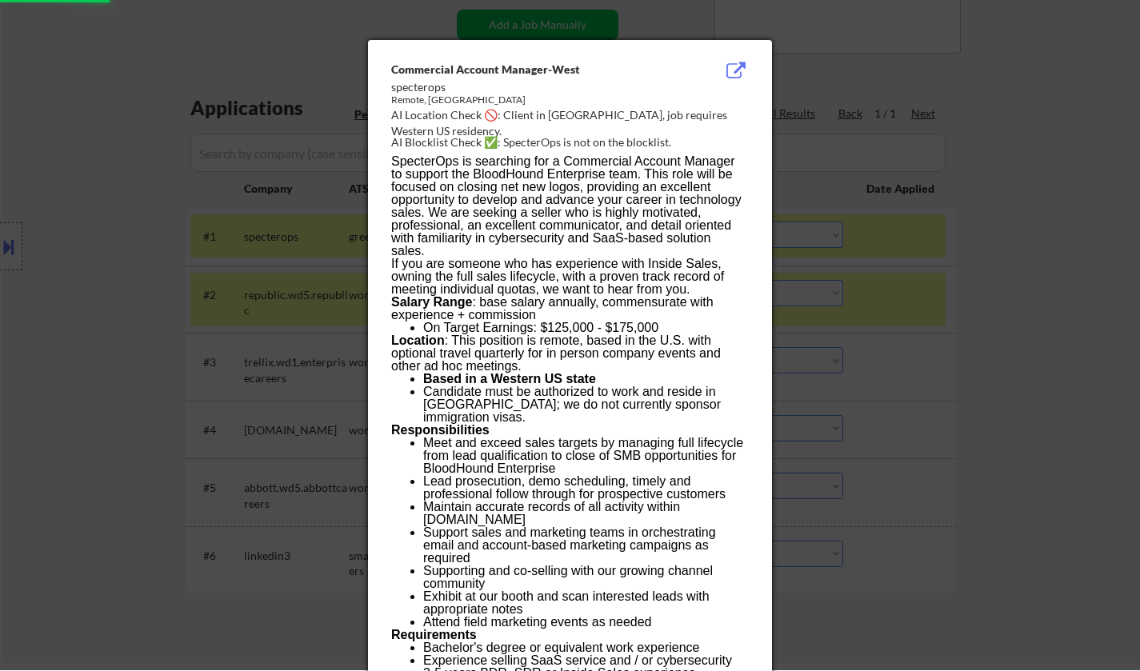
select select ""pending""
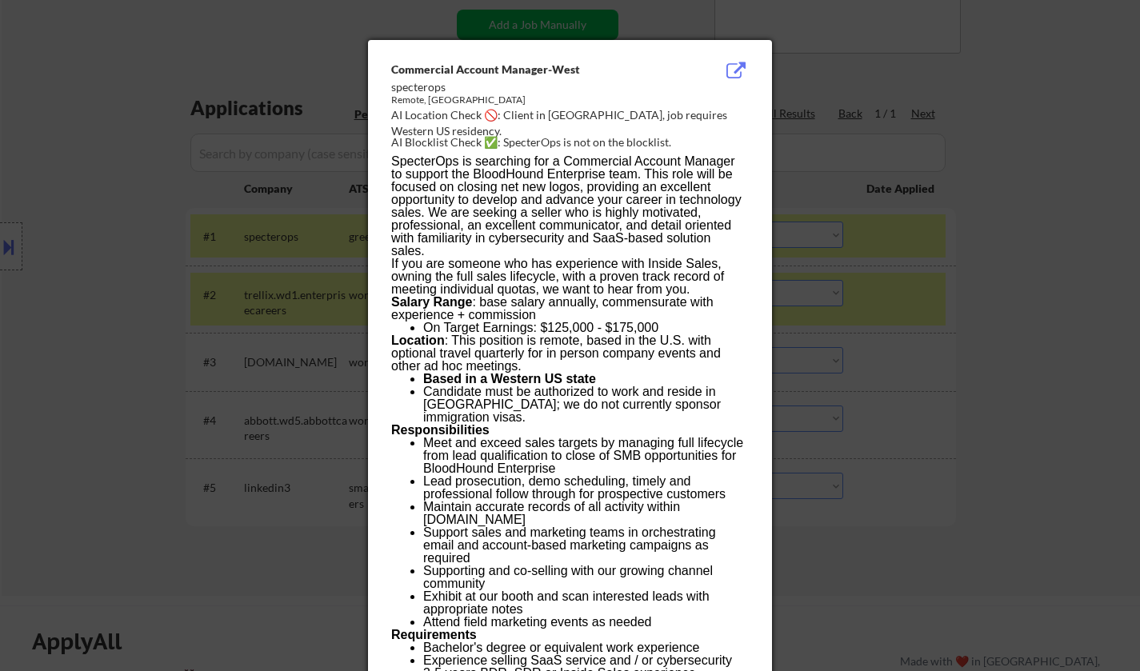
click at [932, 341] on div at bounding box center [570, 335] width 1140 height 671
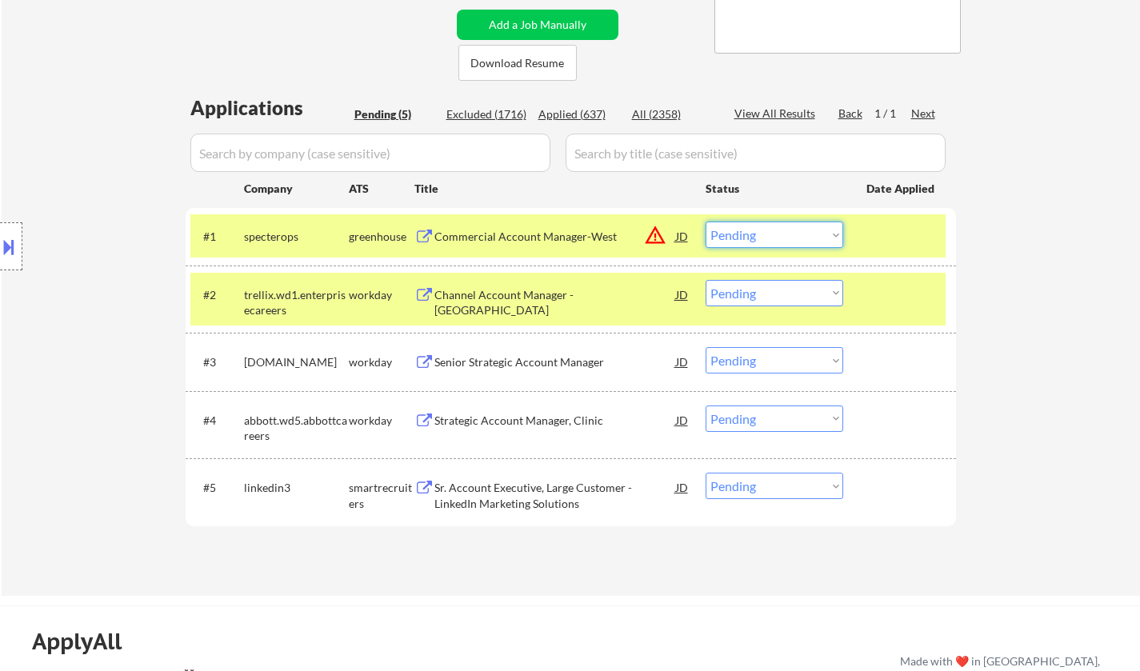
drag, startPoint x: 763, startPoint y: 230, endPoint x: 783, endPoint y: 246, distance: 25.1
click at [764, 232] on select "Choose an option... Pending Applied Excluded (Questions) Excluded (Expired) Exc…" at bounding box center [775, 235] width 138 height 26
click at [706, 222] on select "Choose an option... Pending Applied Excluded (Questions) Excluded (Expired) Exc…" at bounding box center [775, 235] width 138 height 26
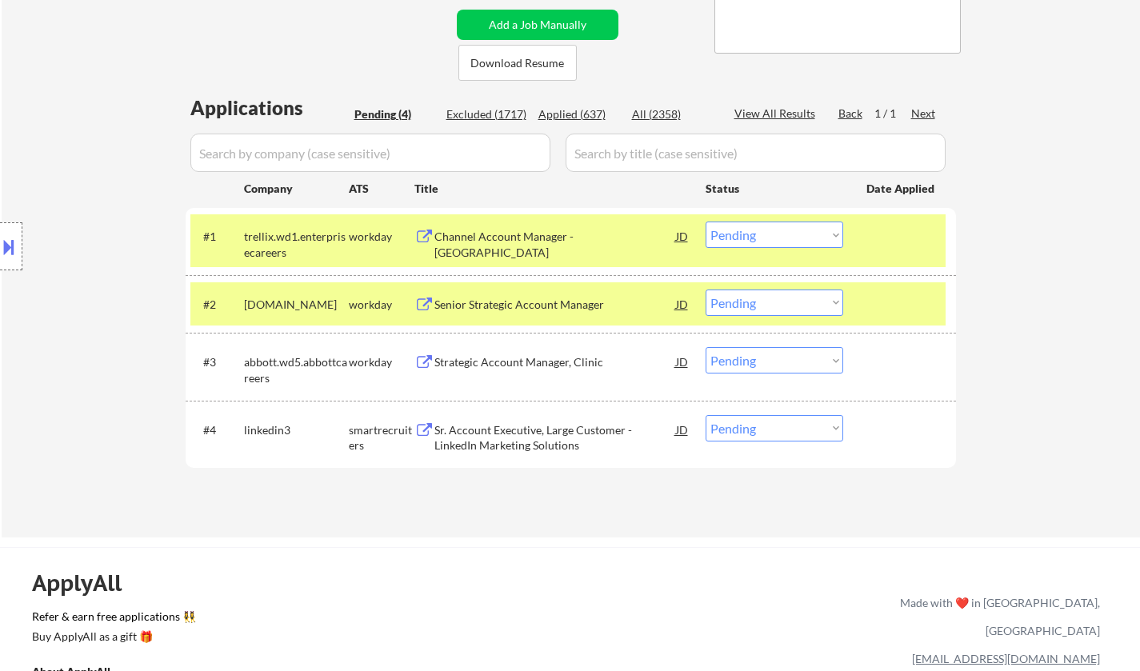
scroll to position [400, 0]
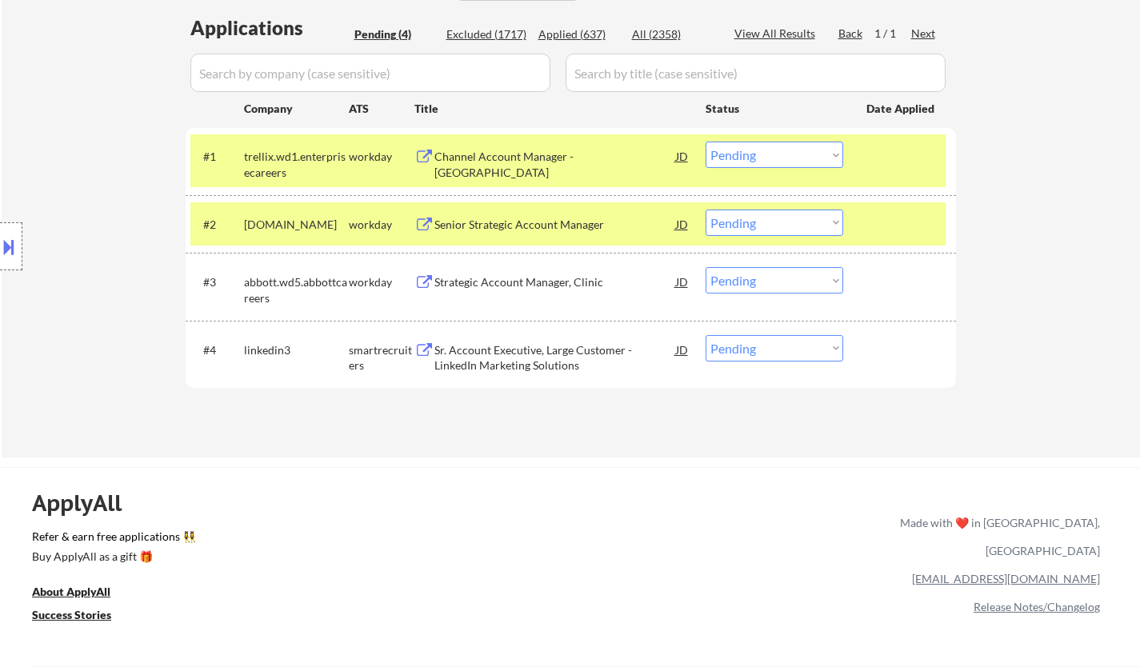
click at [505, 154] on div "Channel Account Manager - Central" at bounding box center [556, 164] width 242 height 31
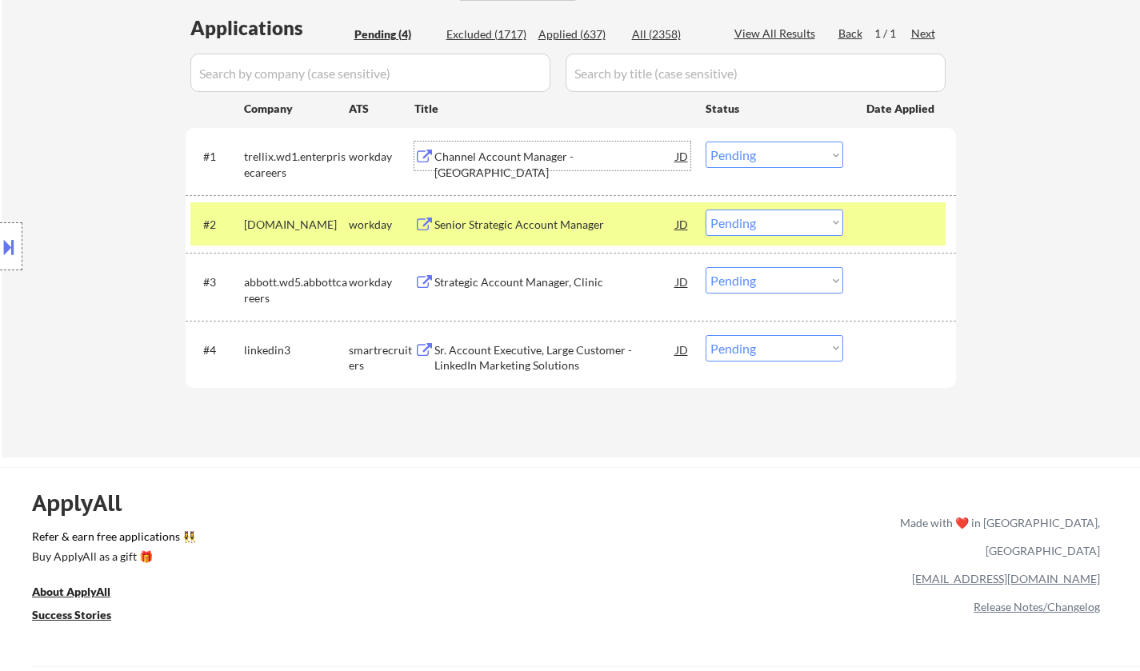
click at [787, 160] on select "Choose an option... Pending Applied Excluded (Questions) Excluded (Expired) Exc…" at bounding box center [775, 155] width 138 height 26
click at [706, 142] on select "Choose an option... Pending Applied Excluded (Questions) Excluded (Expired) Exc…" at bounding box center [775, 155] width 138 height 26
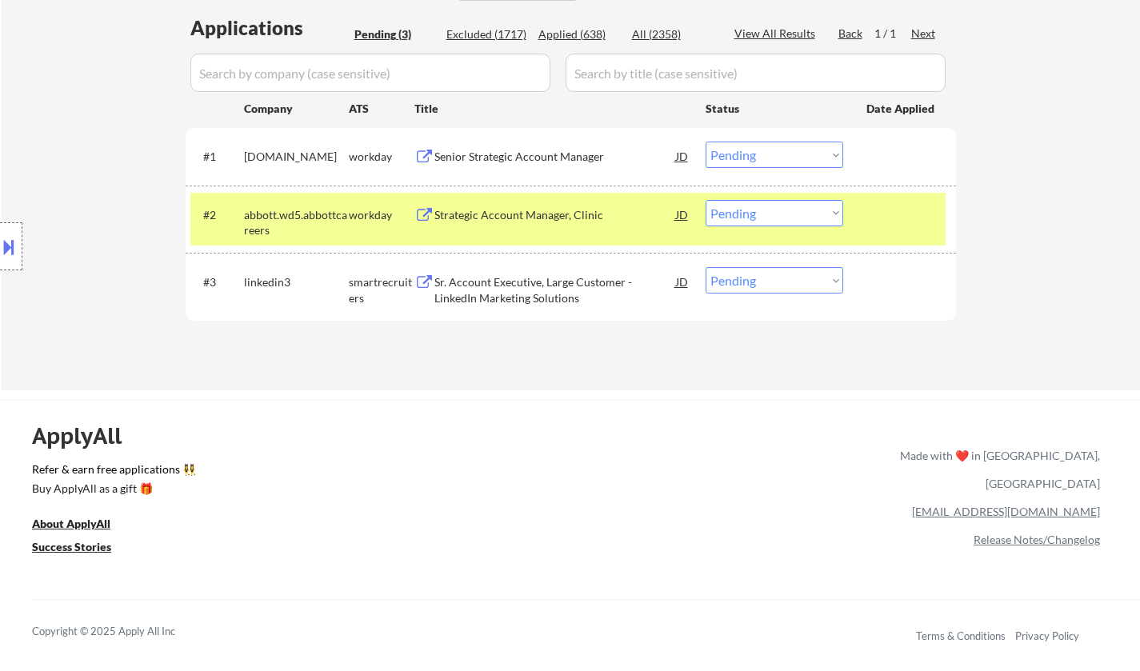
click at [516, 155] on div "Senior Strategic Account Manager" at bounding box center [556, 157] width 242 height 16
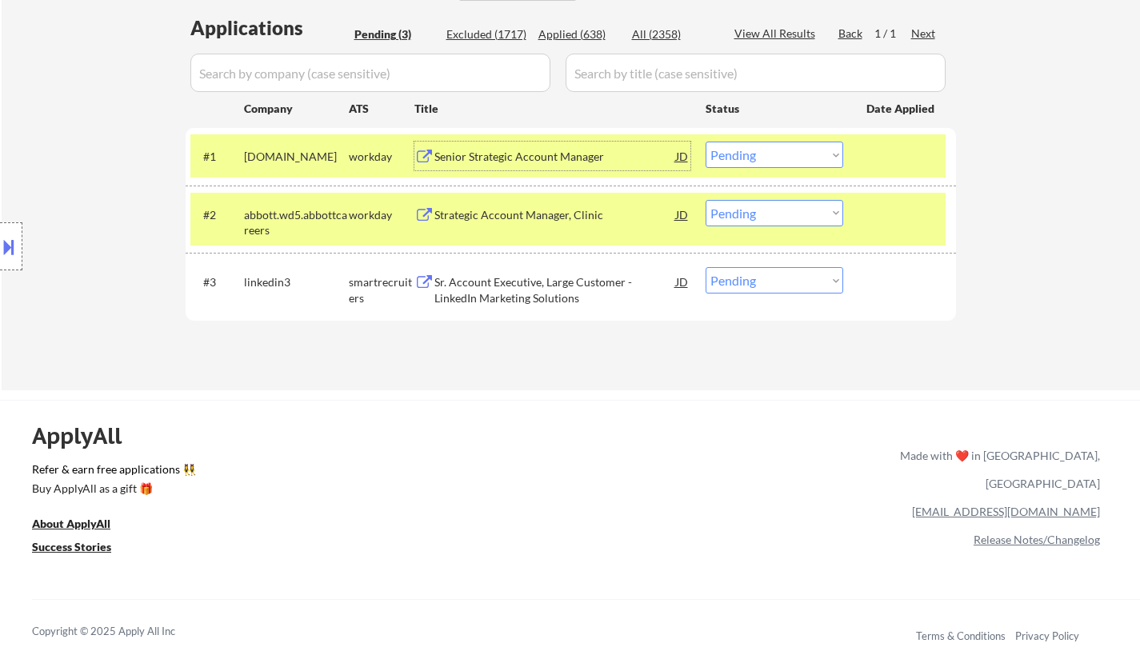
click at [780, 153] on select "Choose an option... Pending Applied Excluded (Questions) Excluded (Expired) Exc…" at bounding box center [775, 155] width 138 height 26
click at [706, 142] on select "Choose an option... Pending Applied Excluded (Questions) Excluded (Expired) Exc…" at bounding box center [775, 155] width 138 height 26
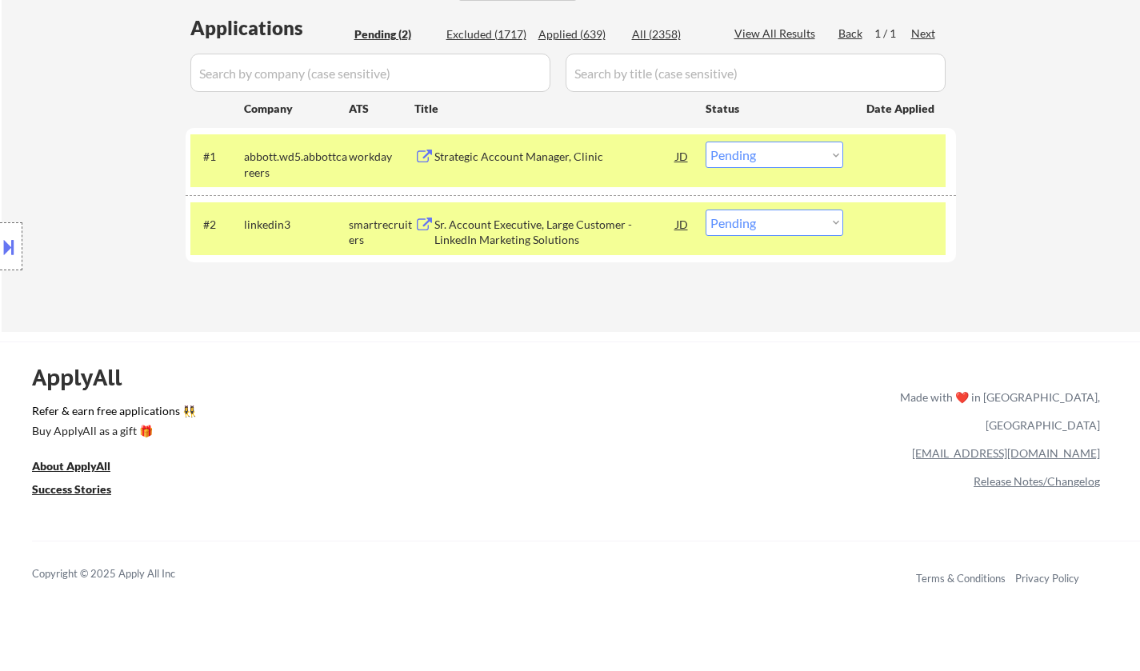
click at [519, 155] on div "Strategic Account Manager, Clinic" at bounding box center [556, 157] width 242 height 16
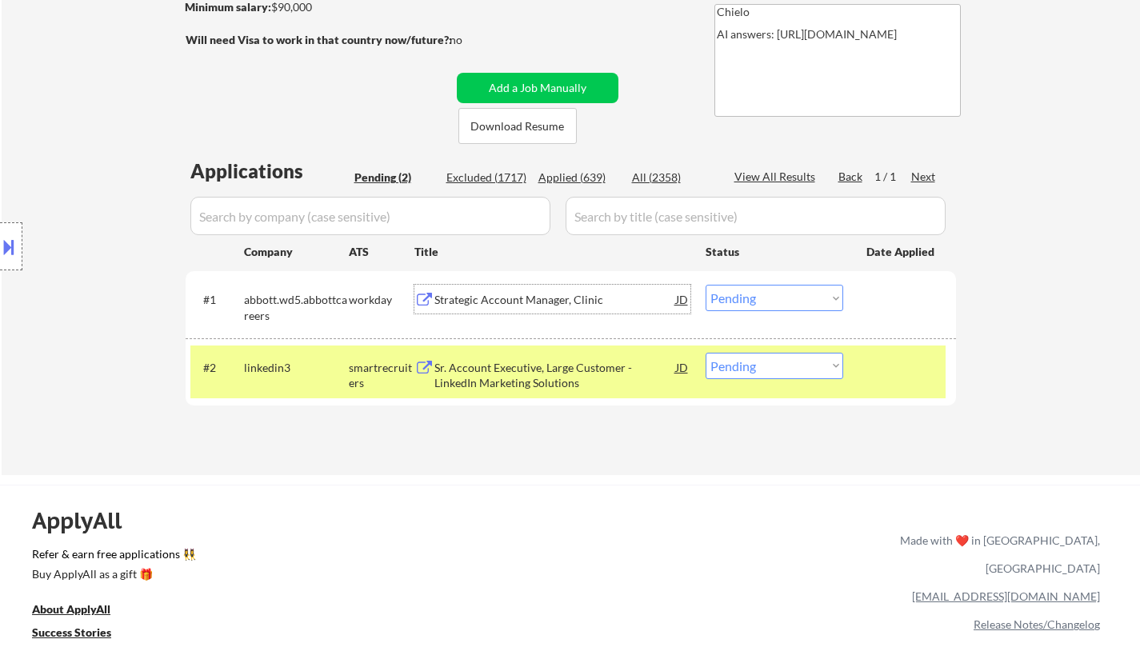
scroll to position [320, 0]
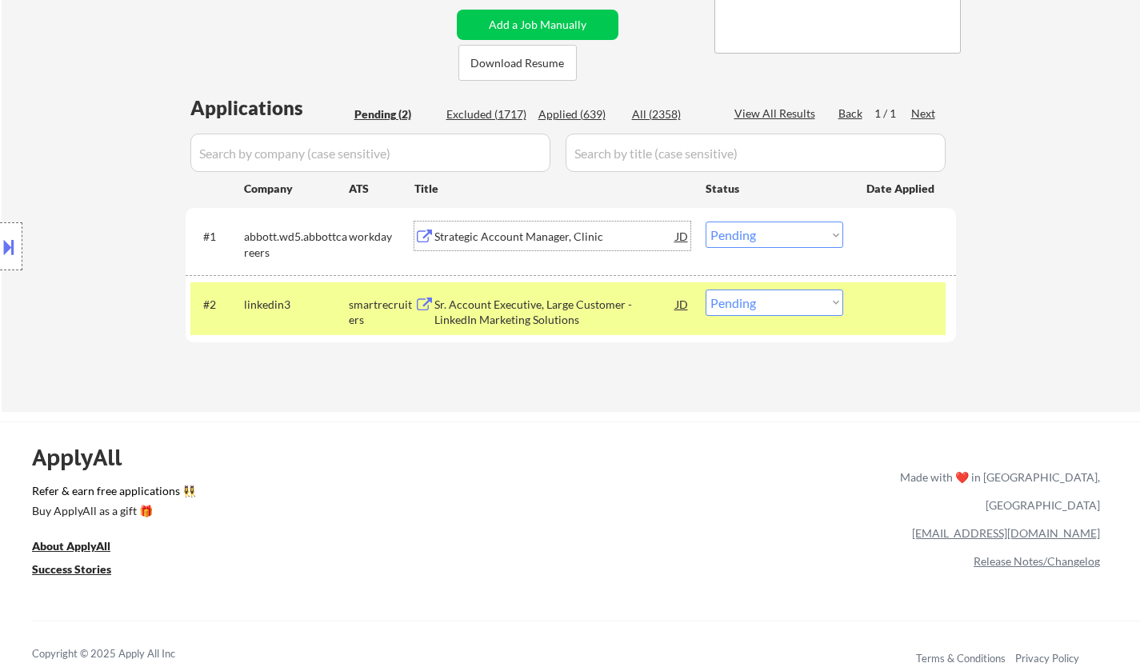
click at [771, 230] on select "Choose an option... Pending Applied Excluded (Questions) Excluded (Expired) Exc…" at bounding box center [775, 235] width 138 height 26
click at [706, 222] on select "Choose an option... Pending Applied Excluded (Questions) Excluded (Expired) Exc…" at bounding box center [775, 235] width 138 height 26
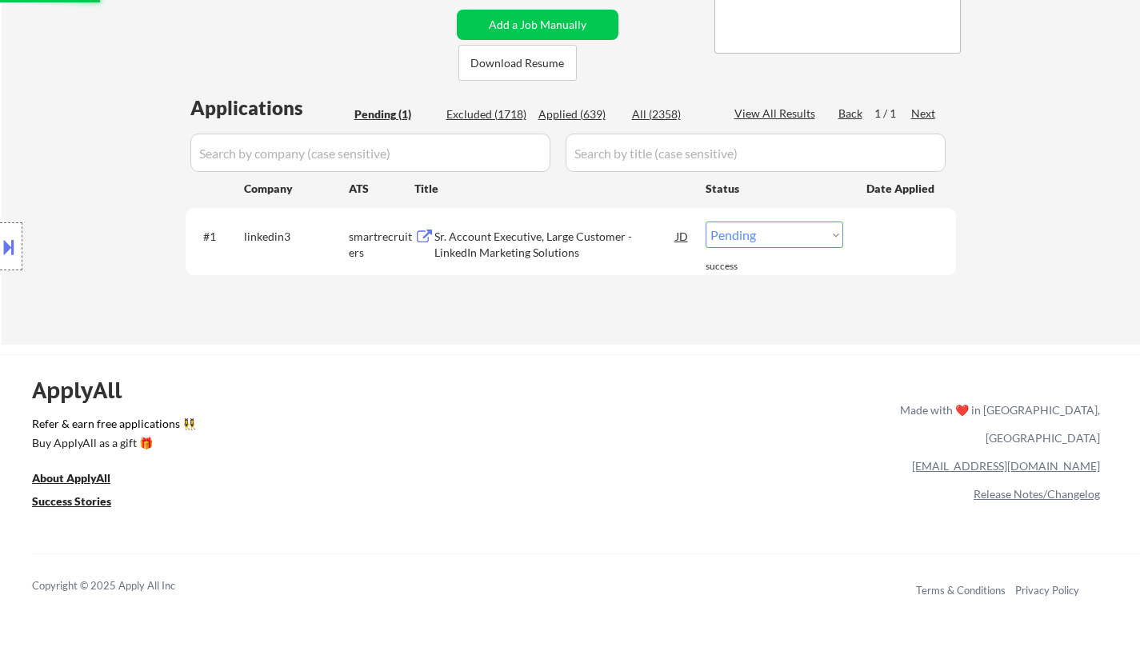
click at [539, 237] on div "Sr. Account Executive, Large Customer - LinkedIn Marketing Solutions" at bounding box center [556, 244] width 242 height 31
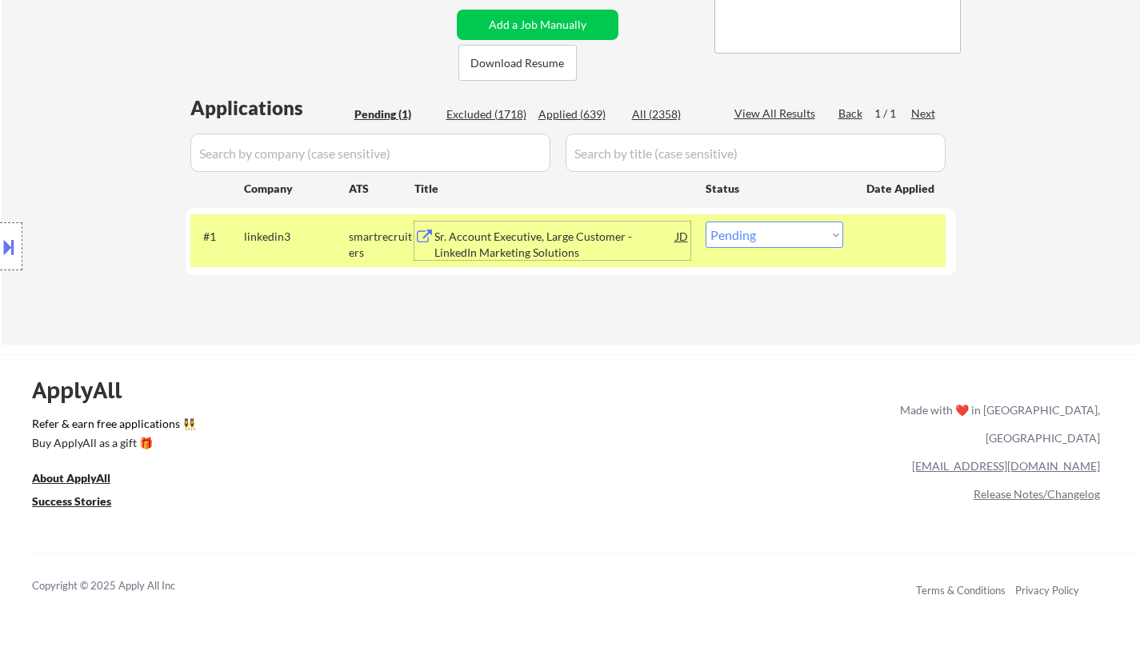
click at [758, 231] on select "Choose an option... Pending Applied Excluded (Questions) Excluded (Expired) Exc…" at bounding box center [775, 235] width 138 height 26
select select ""excluded__expired_""
click at [706, 222] on select "Choose an option... Pending Applied Excluded (Questions) Excluded (Expired) Exc…" at bounding box center [775, 235] width 138 height 26
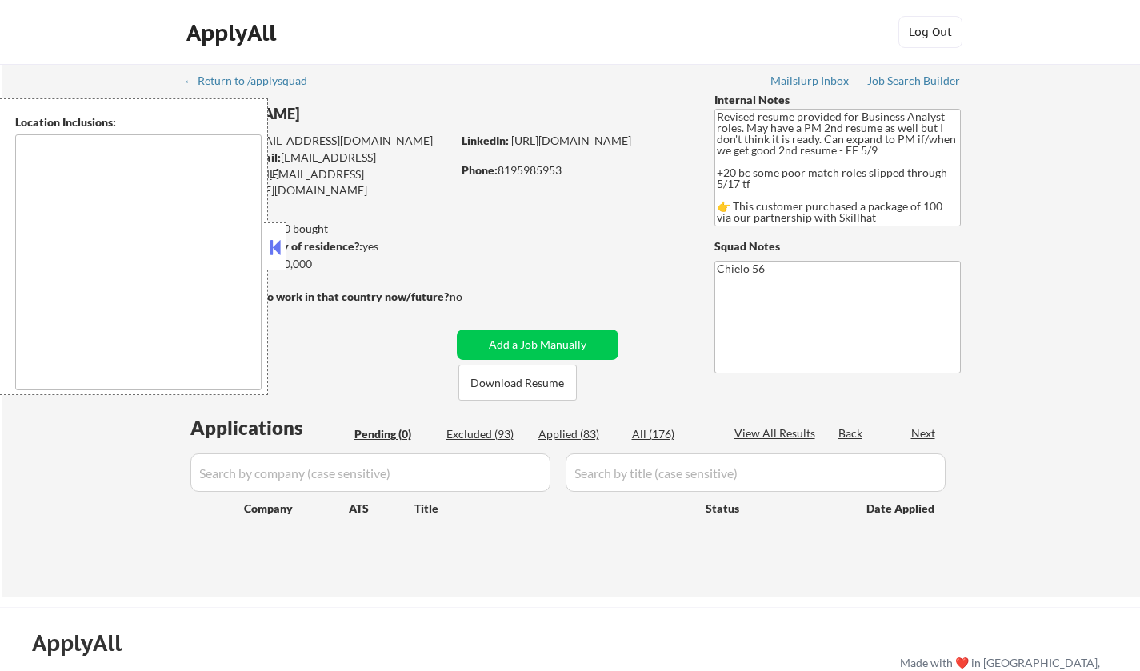
type textarea "[GEOGRAPHIC_DATA], ON [GEOGRAPHIC_DATA], [GEOGRAPHIC_DATA] [GEOGRAPHIC_DATA], O…"
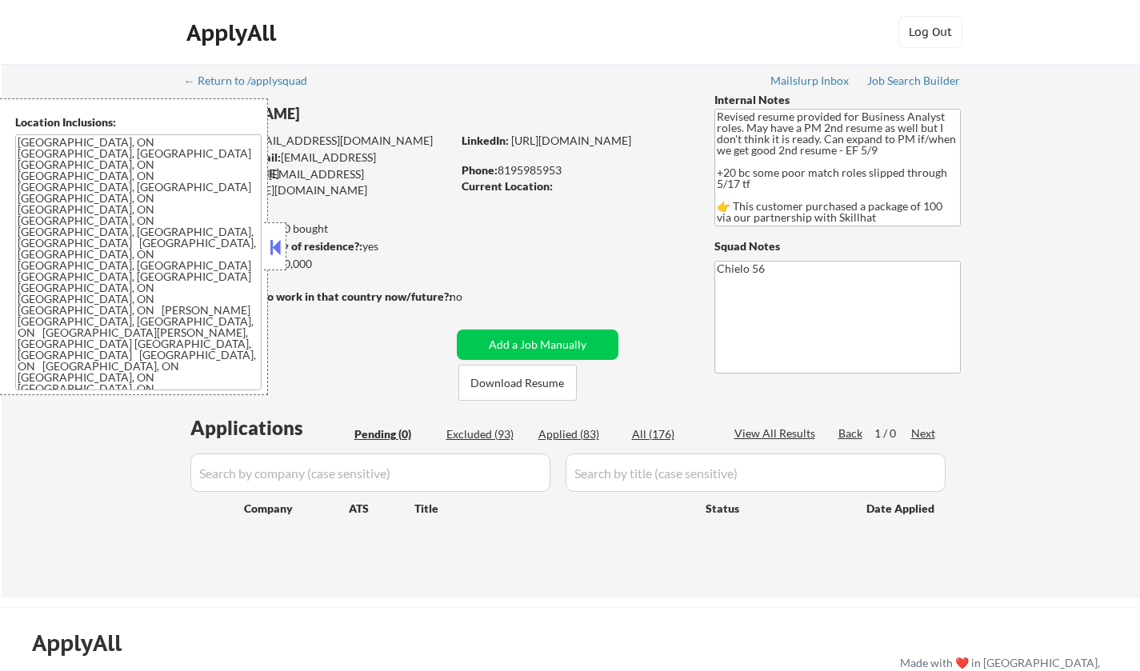
click at [267, 242] on button at bounding box center [275, 247] width 18 height 24
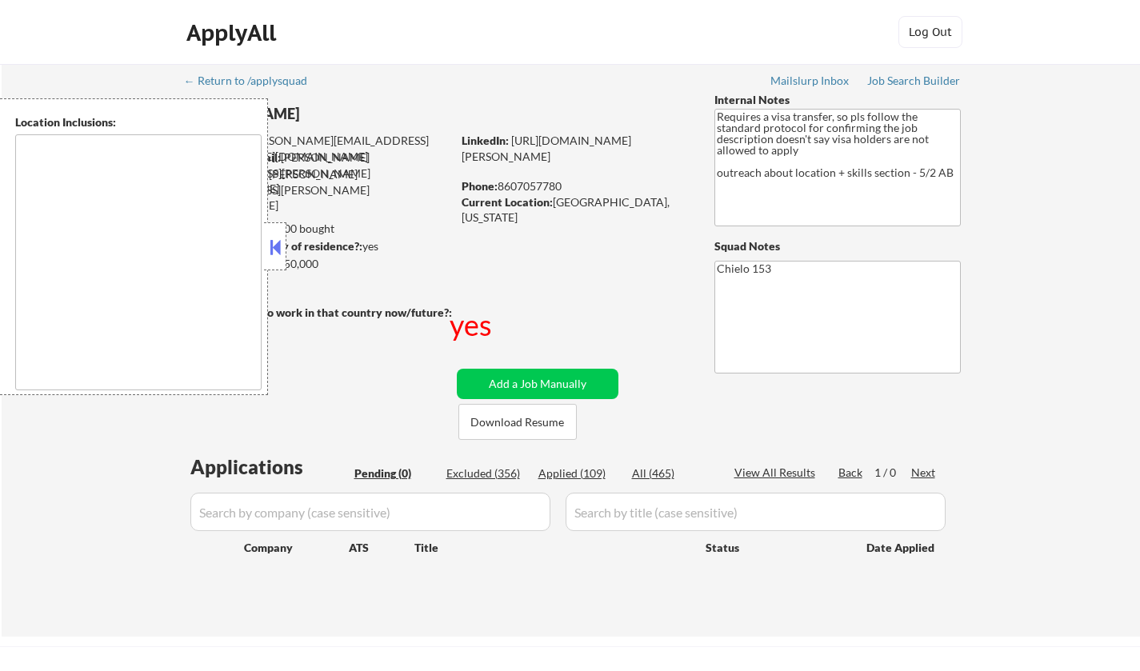
click at [277, 251] on button at bounding box center [275, 247] width 18 height 24
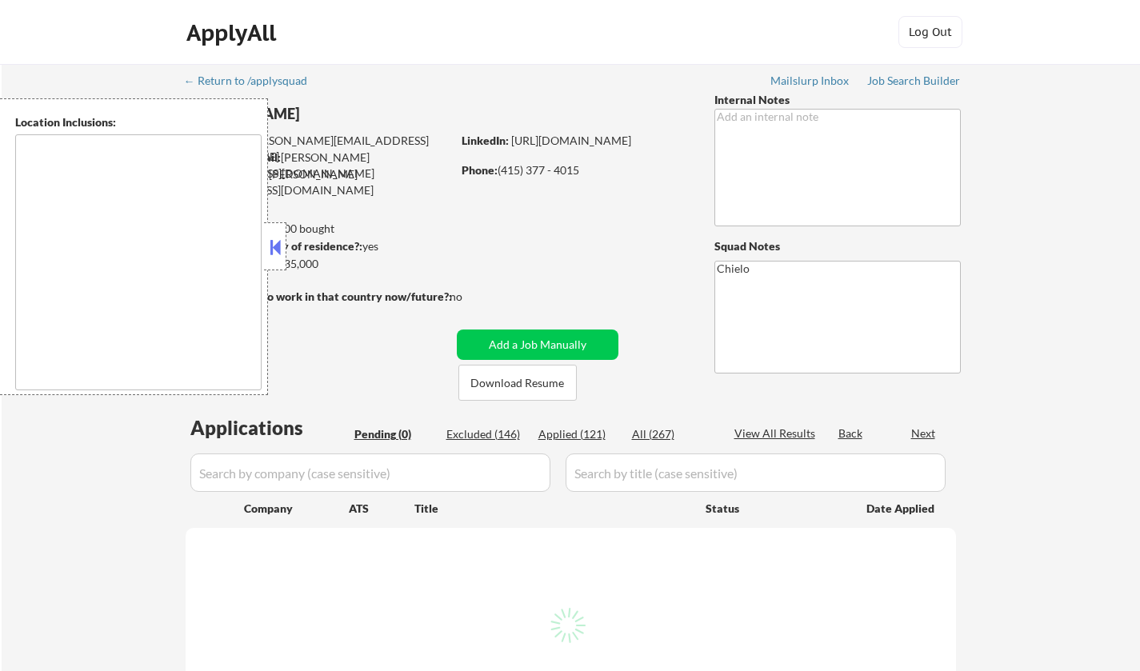
type textarea "[GEOGRAPHIC_DATA], [GEOGRAPHIC_DATA] [GEOGRAPHIC_DATA], [GEOGRAPHIC_DATA] [GEOG…"
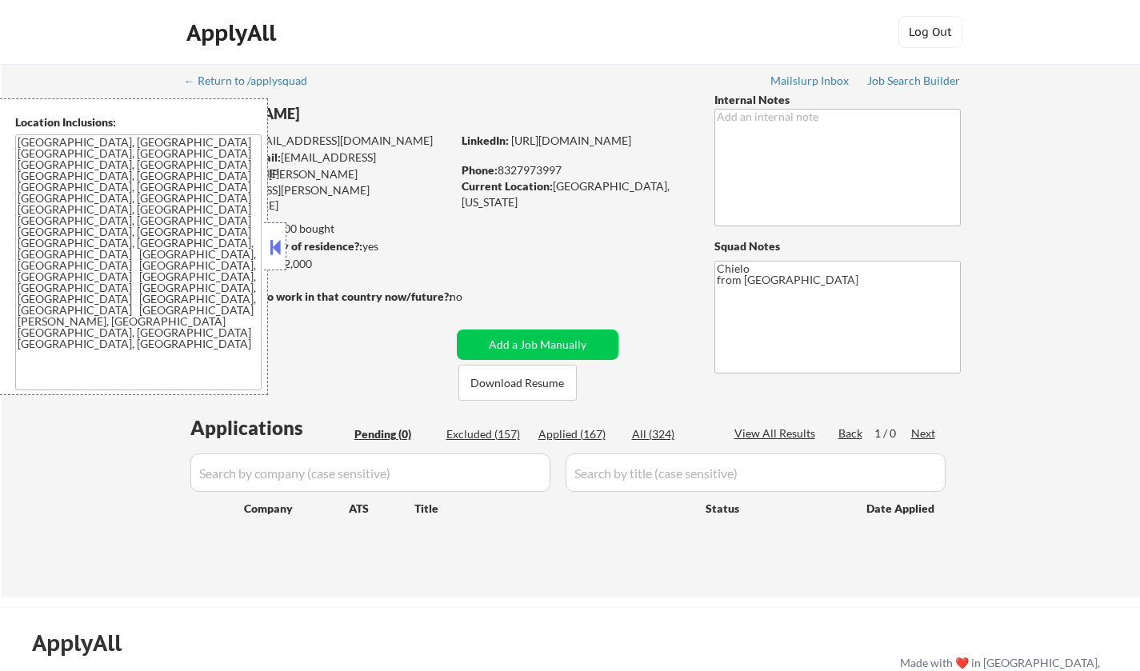
drag, startPoint x: 274, startPoint y: 258, endPoint x: 352, endPoint y: 26, distance: 245.5
click at [279, 250] on button at bounding box center [275, 247] width 18 height 24
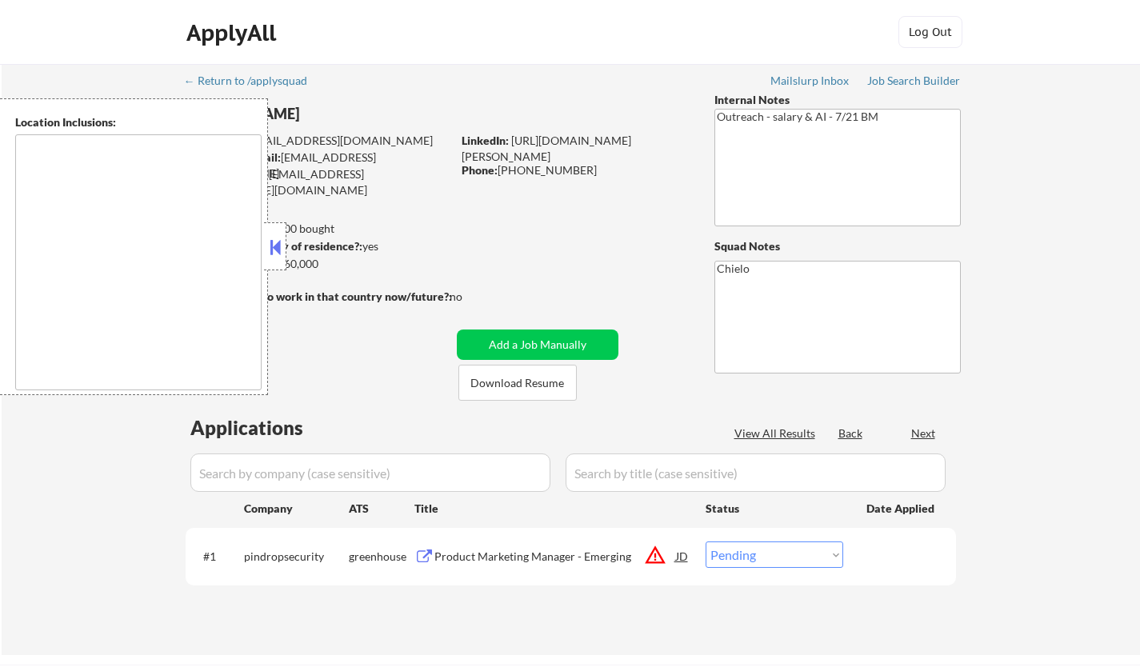
select select ""pending""
type textarea "remote"
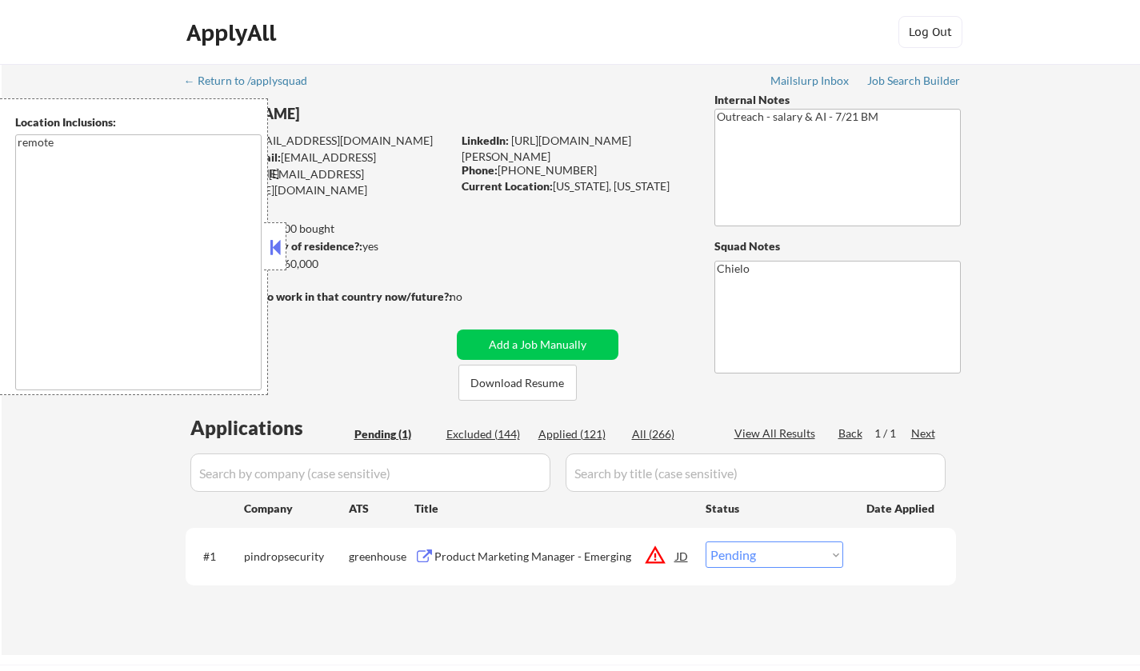
click at [275, 246] on button at bounding box center [275, 247] width 18 height 24
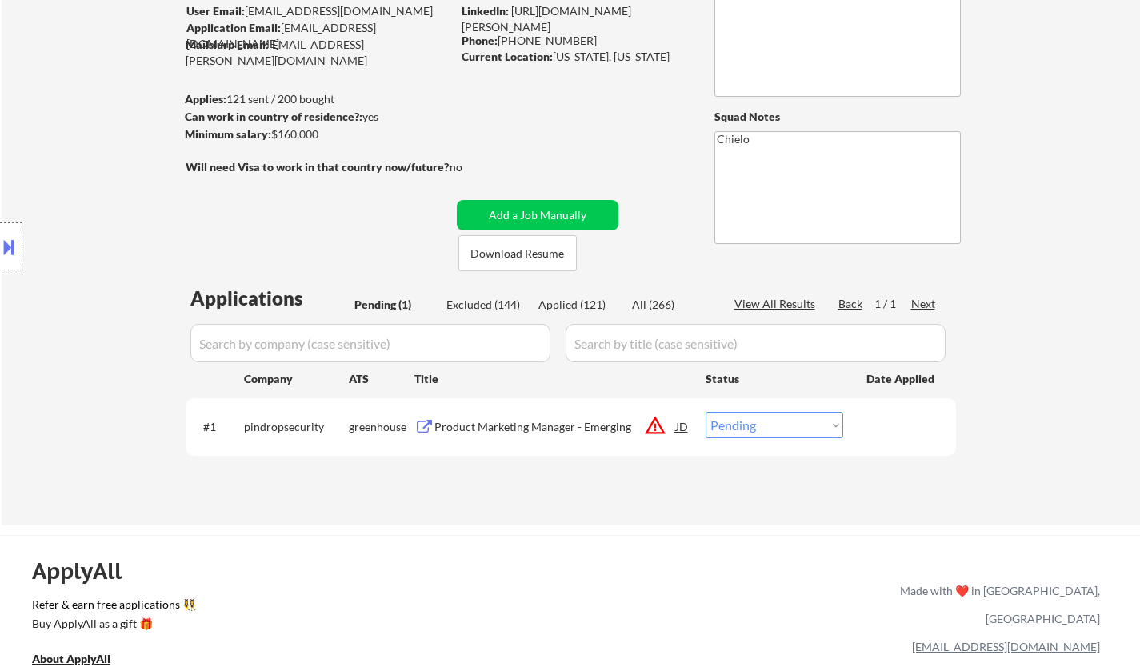
scroll to position [160, 0]
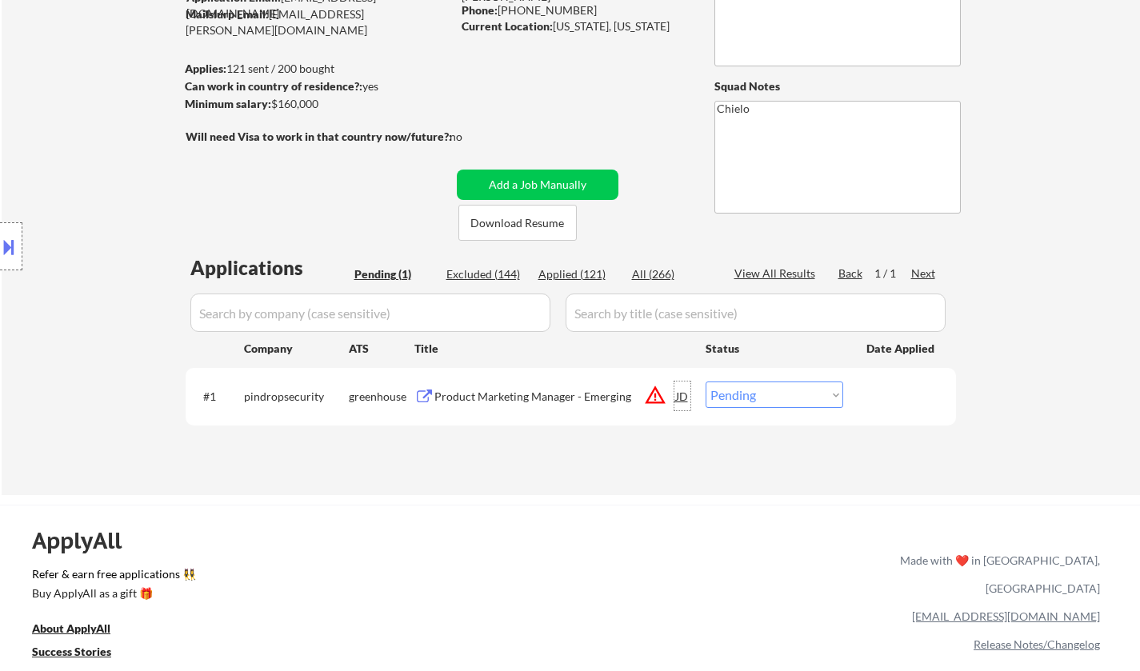
click at [680, 392] on div "JD" at bounding box center [683, 396] width 16 height 29
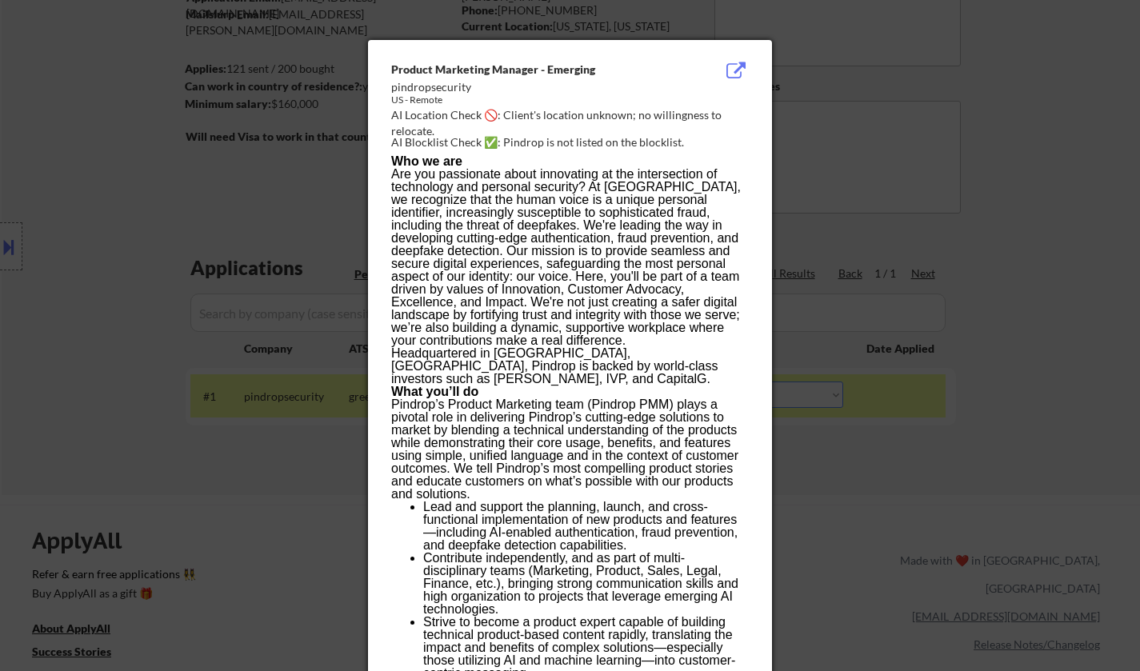
click at [796, 497] on div at bounding box center [570, 335] width 1140 height 671
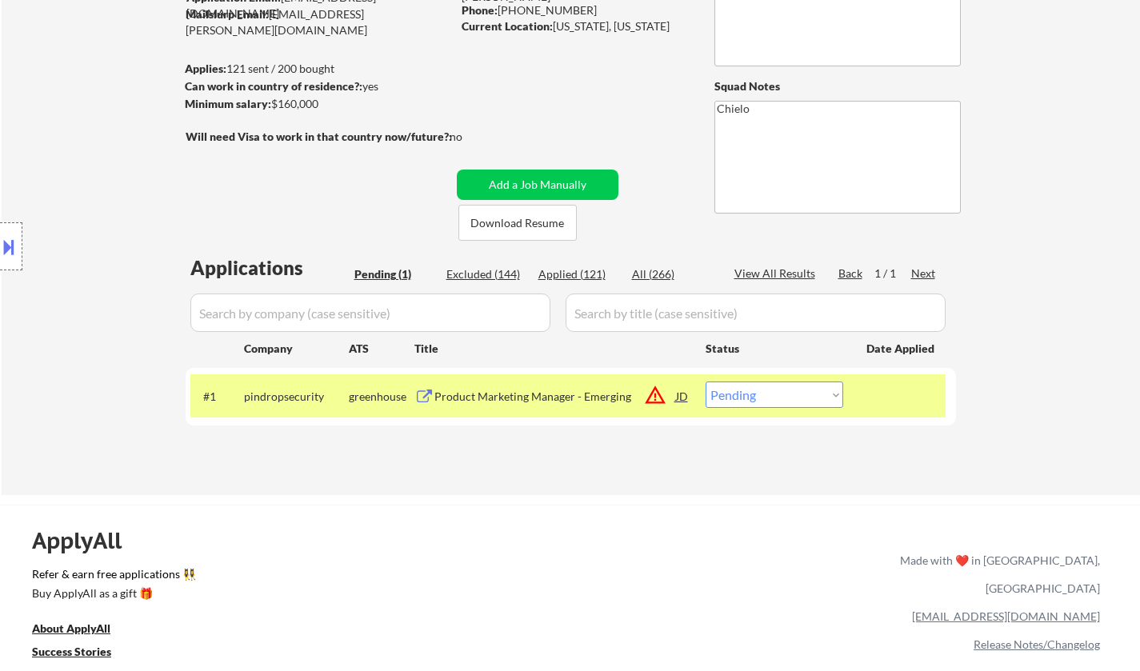
click at [510, 397] on div "Product Marketing Manager - Emerging" at bounding box center [556, 397] width 242 height 16
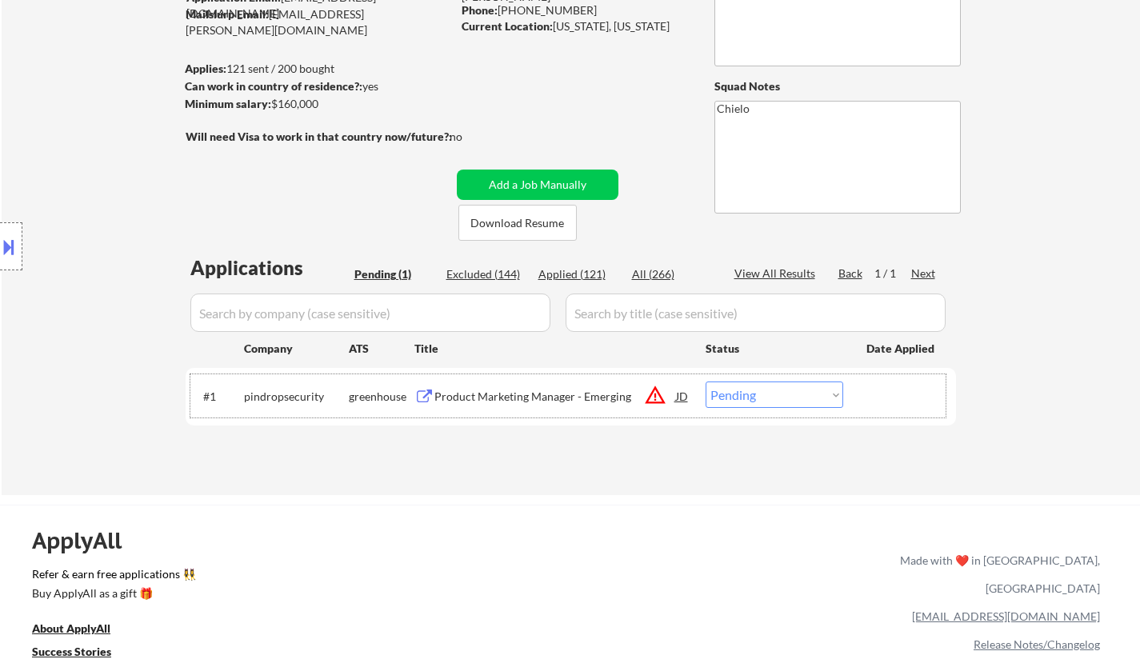
drag, startPoint x: 780, startPoint y: 409, endPoint x: 791, endPoint y: 418, distance: 14.2
click at [781, 410] on div "#1 pindropsecurity greenhouse Product Marketing Manager - Emerging JD warning_a…" at bounding box center [567, 396] width 755 height 43
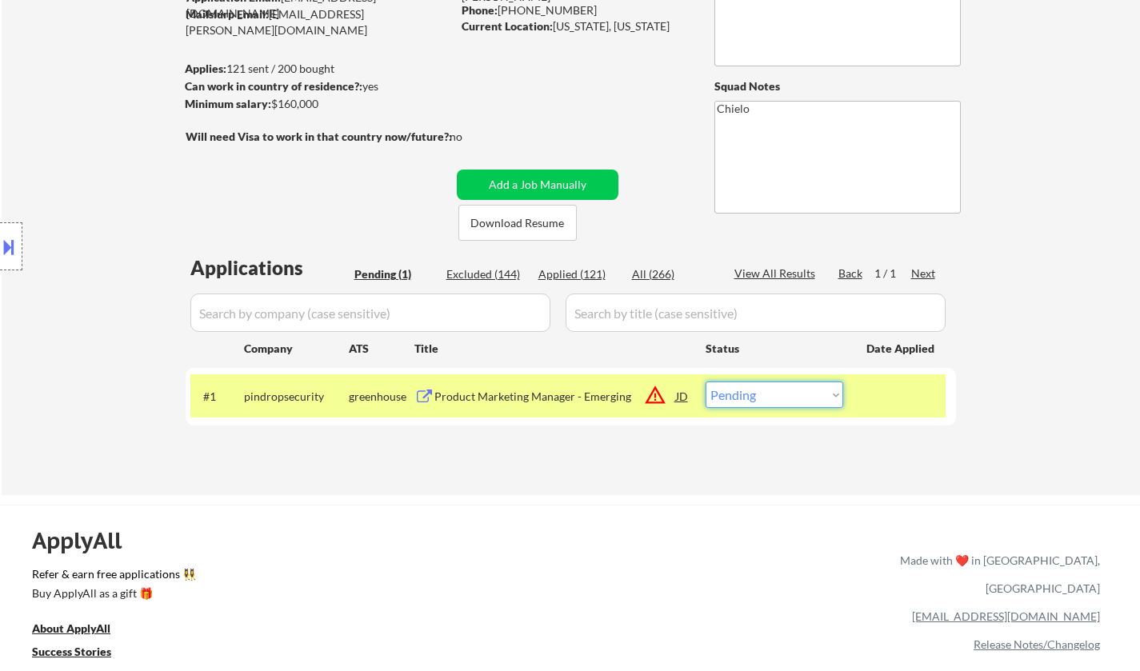
click at [792, 405] on select "Choose an option... Pending Applied Excluded (Questions) Excluded (Expired) Exc…" at bounding box center [775, 395] width 138 height 26
select select ""excluded__salary_""
click at [706, 382] on select "Choose an option... Pending Applied Excluded (Questions) Excluded (Expired) Exc…" at bounding box center [775, 395] width 138 height 26
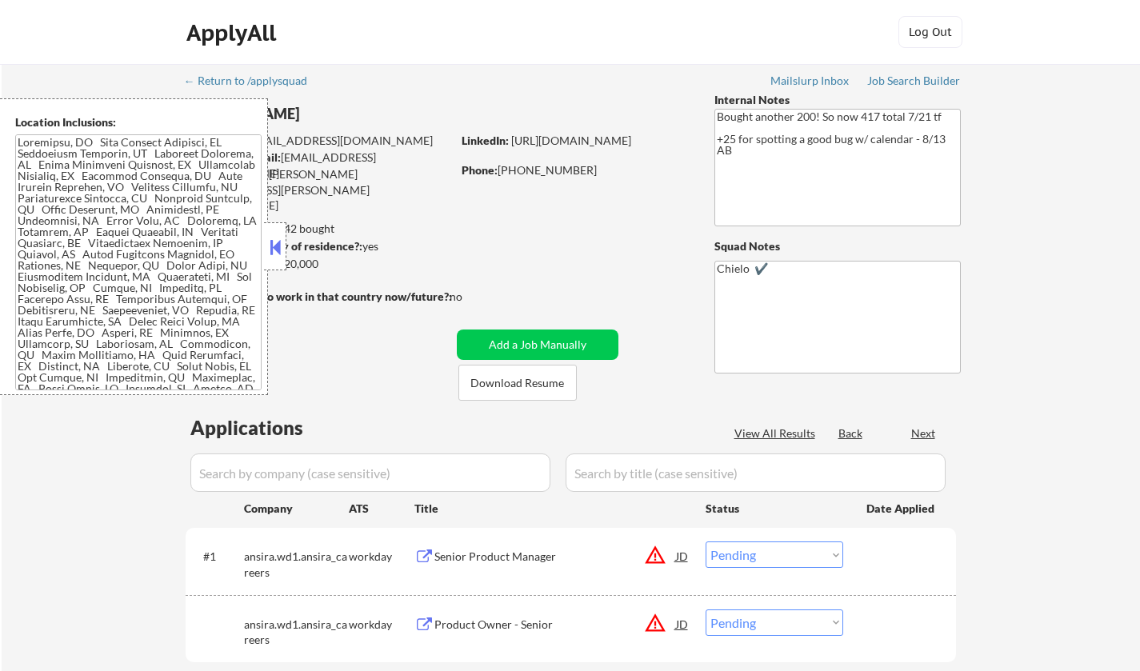
select select ""pending""
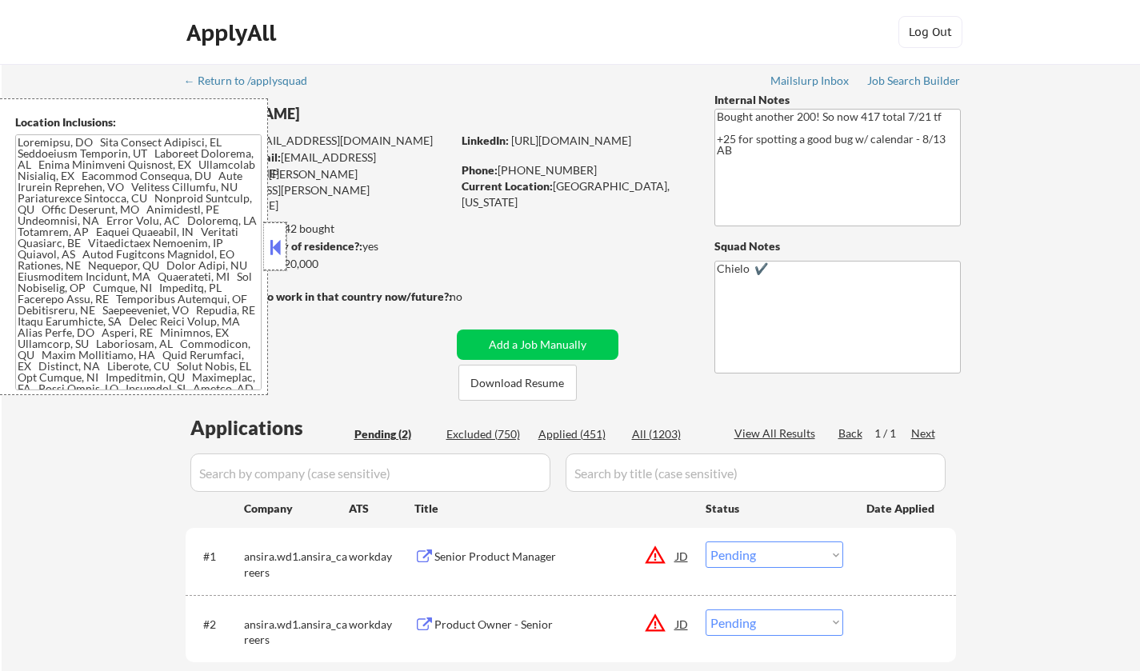
click at [284, 246] on div at bounding box center [275, 246] width 22 height 48
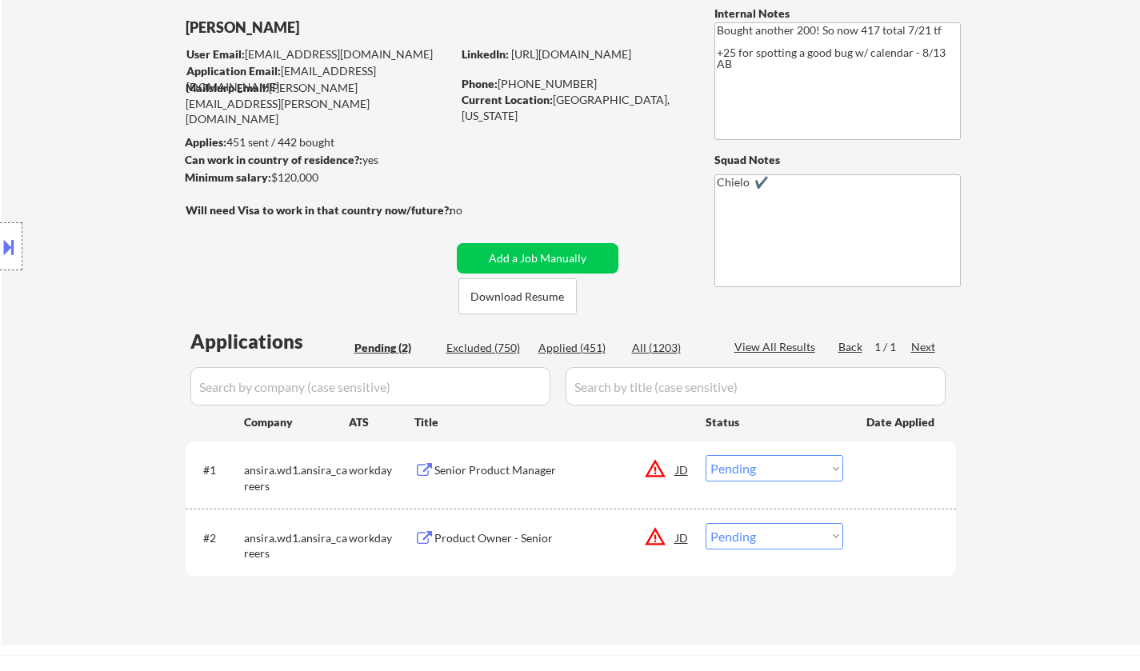
scroll to position [160, 0]
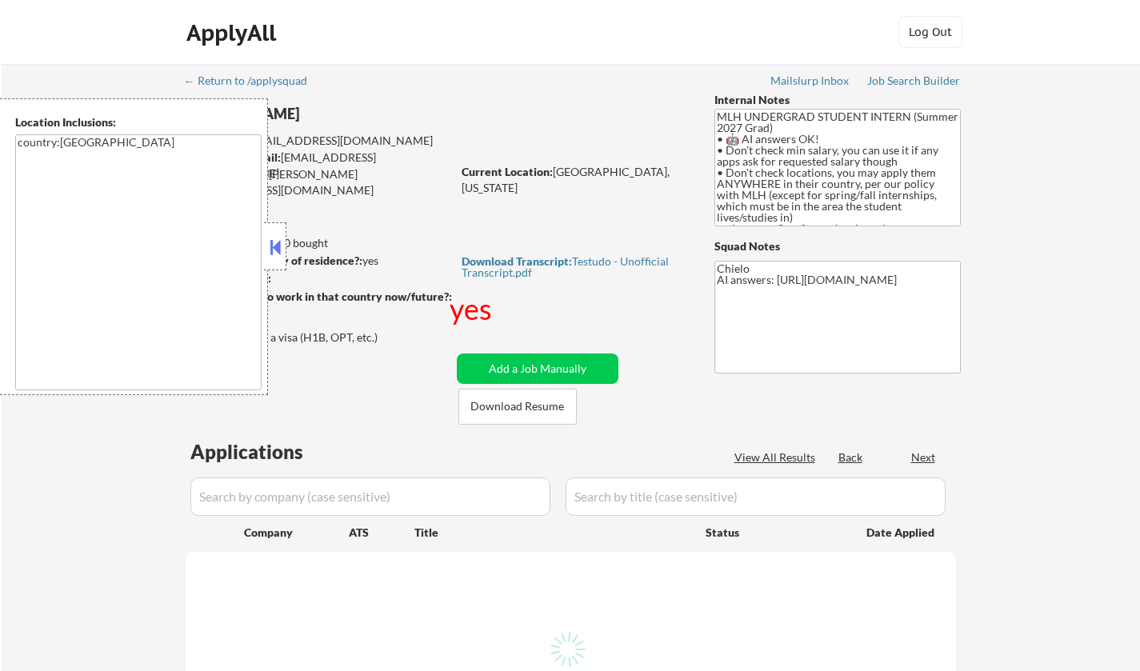
select select ""pending""
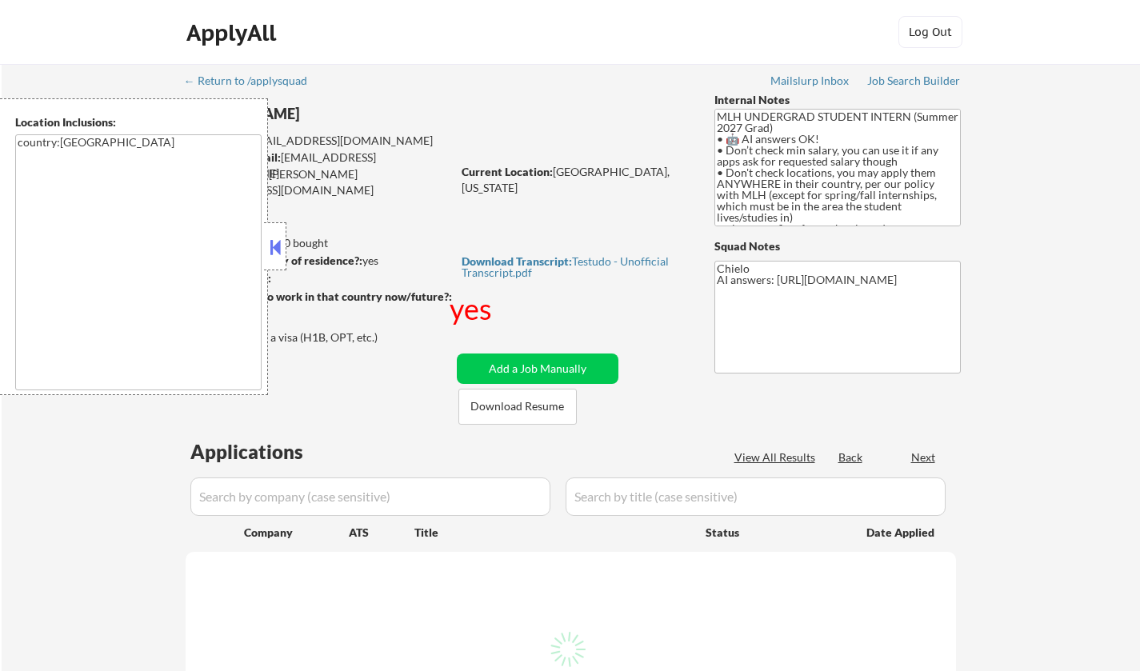
select select ""pending""
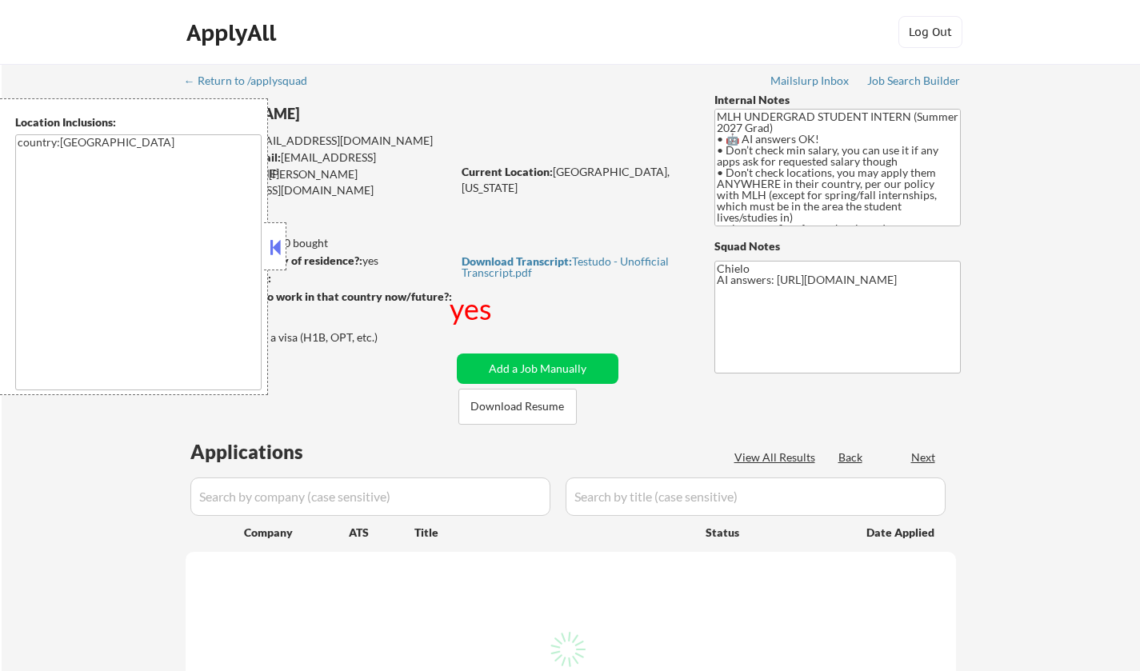
select select ""pending""
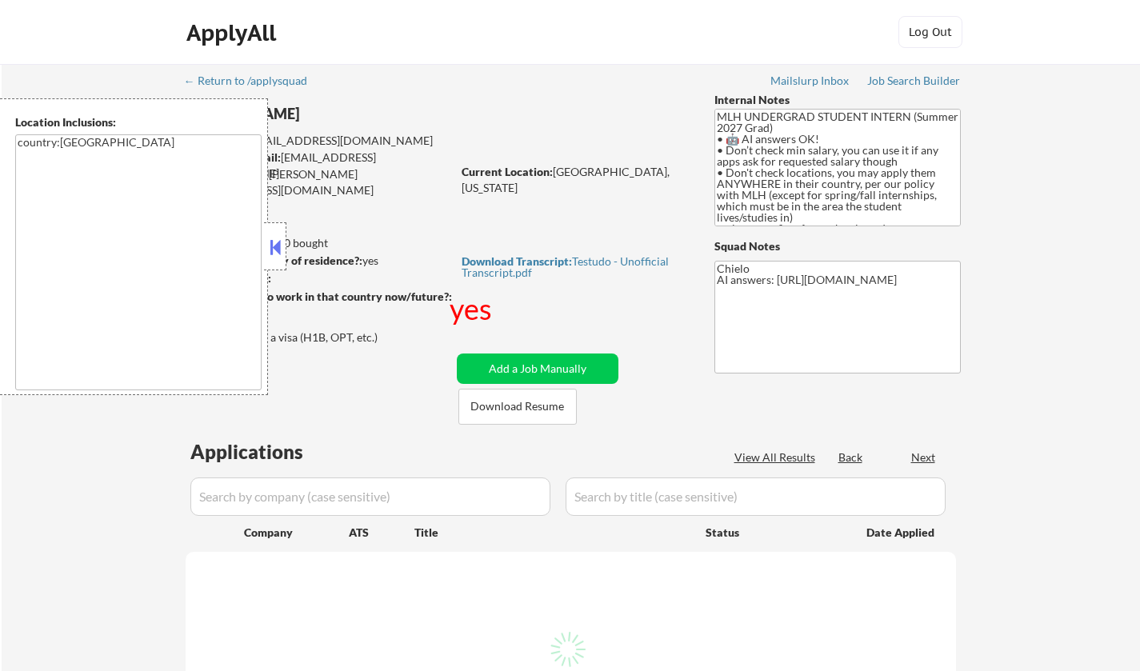
select select ""pending""
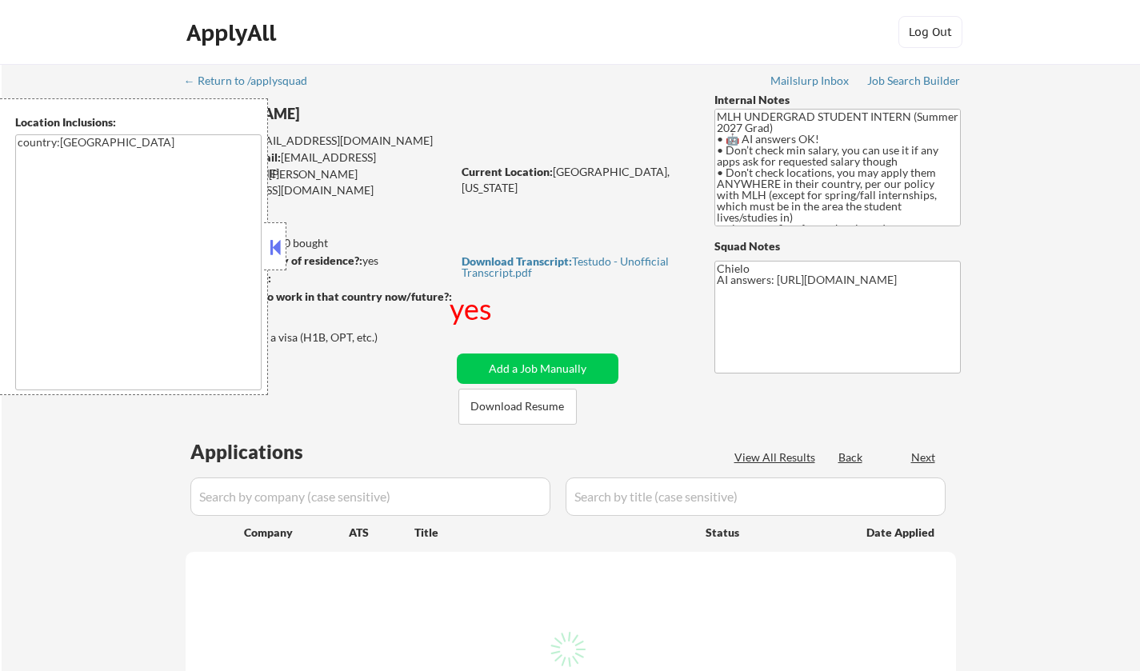
select select ""pending""
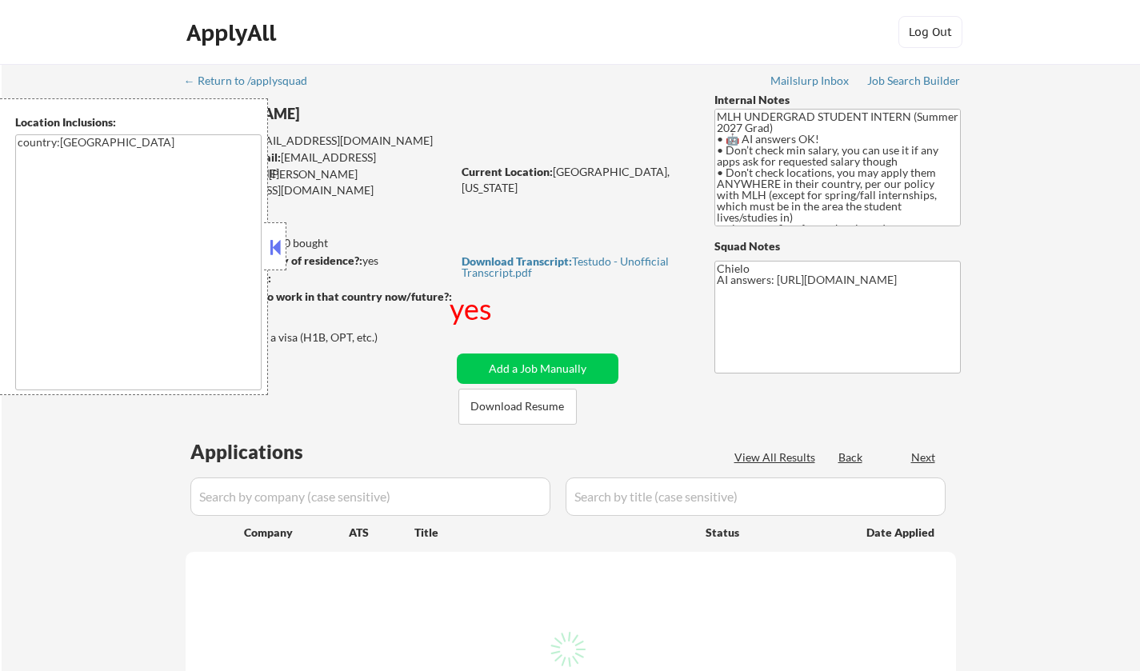
select select ""pending""
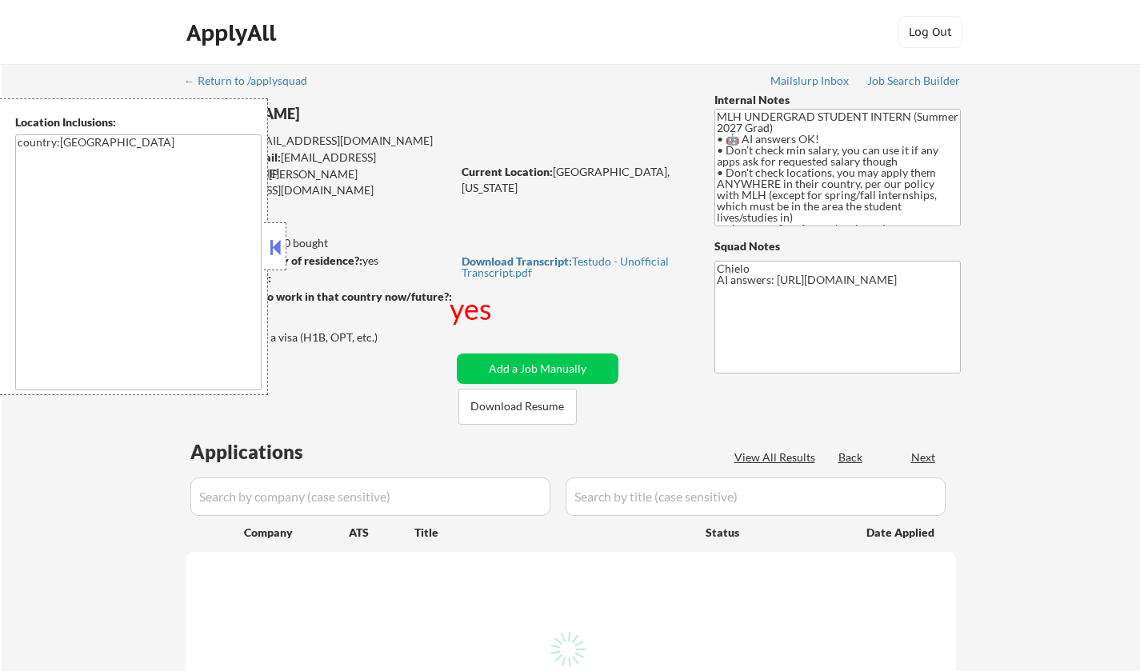
select select ""pending""
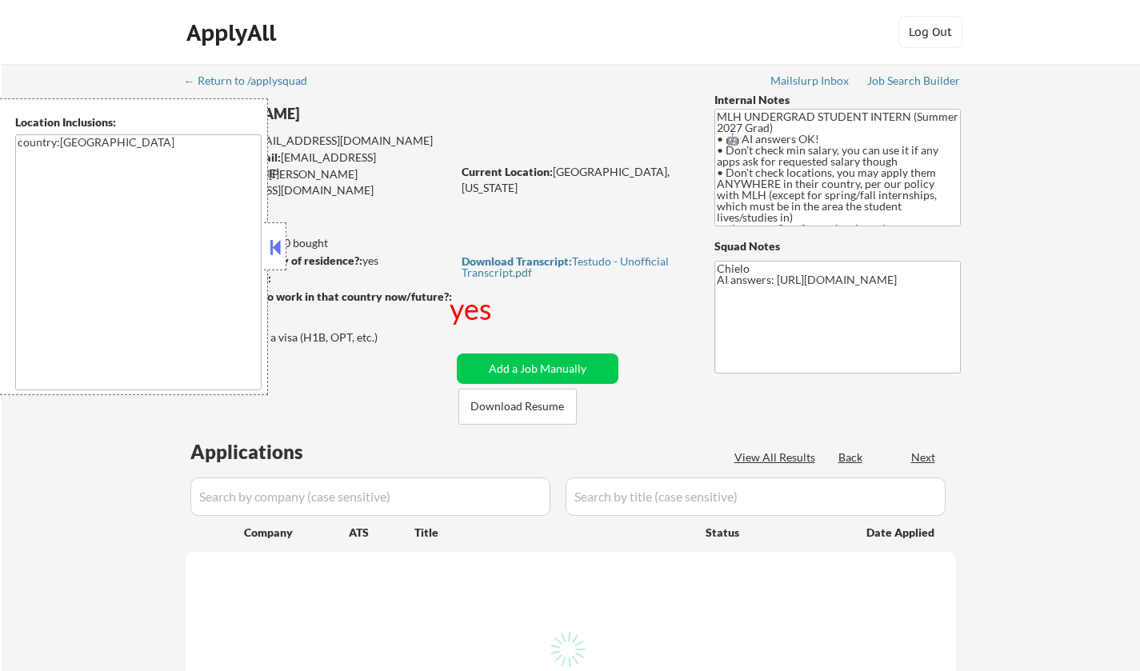
select select ""pending""
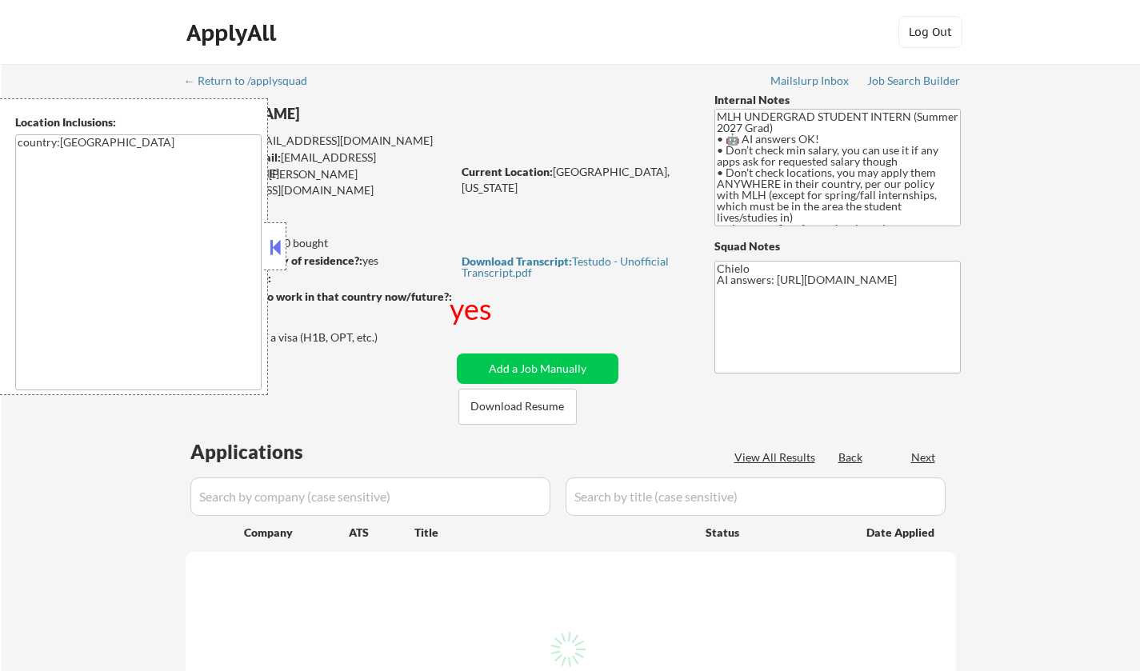
select select ""pending""
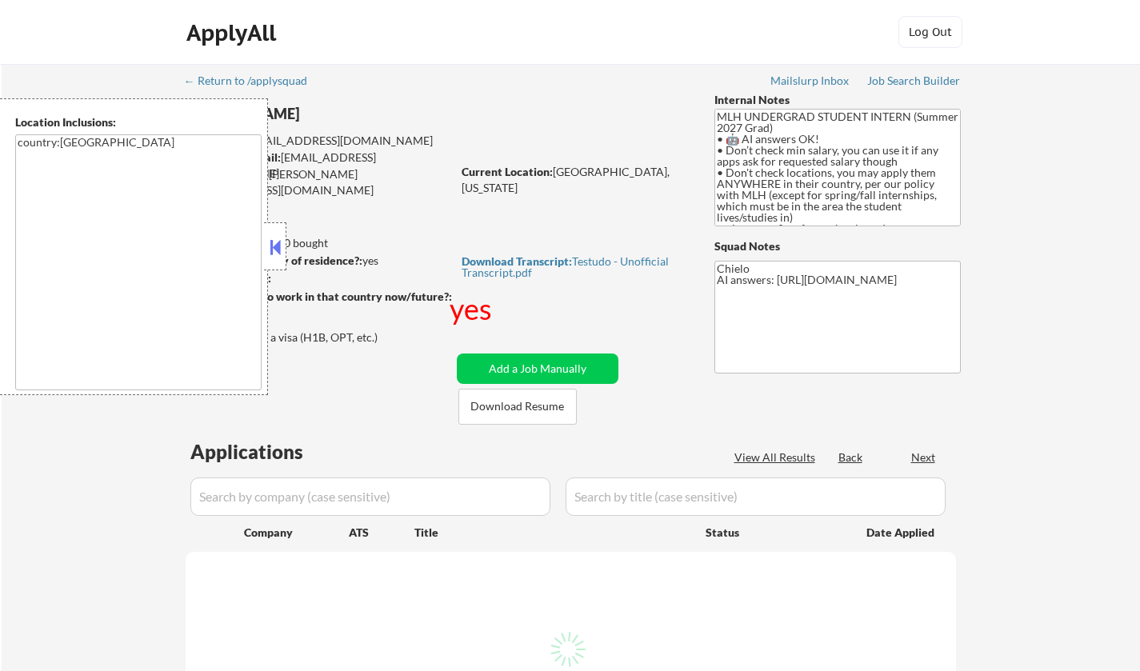
select select ""pending""
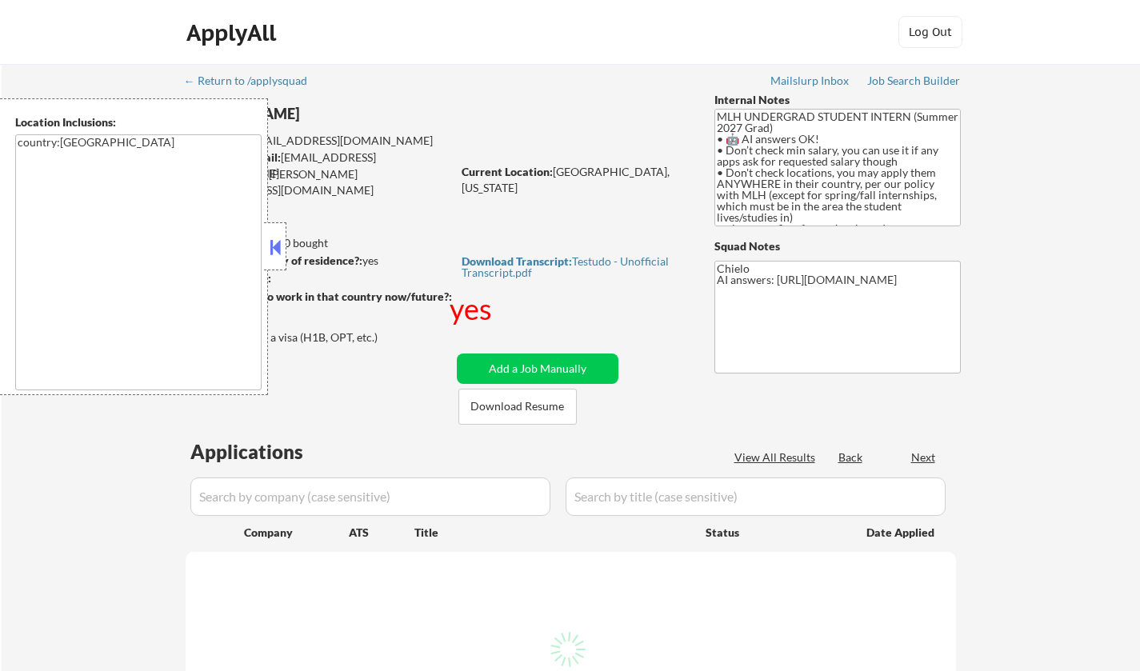
select select ""pending""
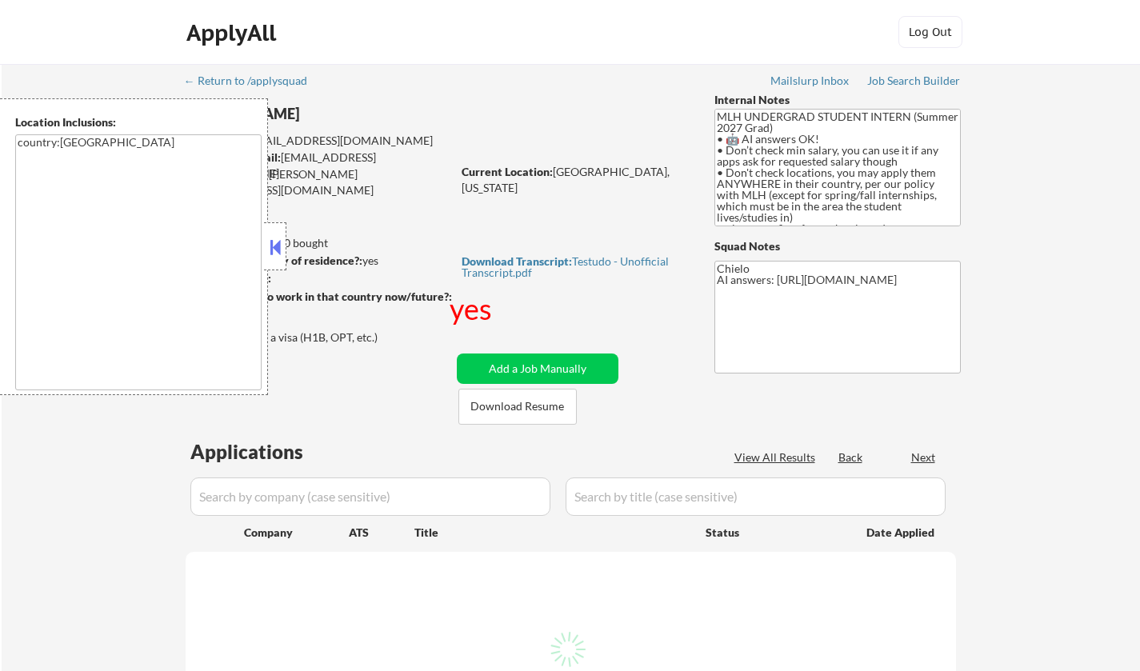
select select ""pending""
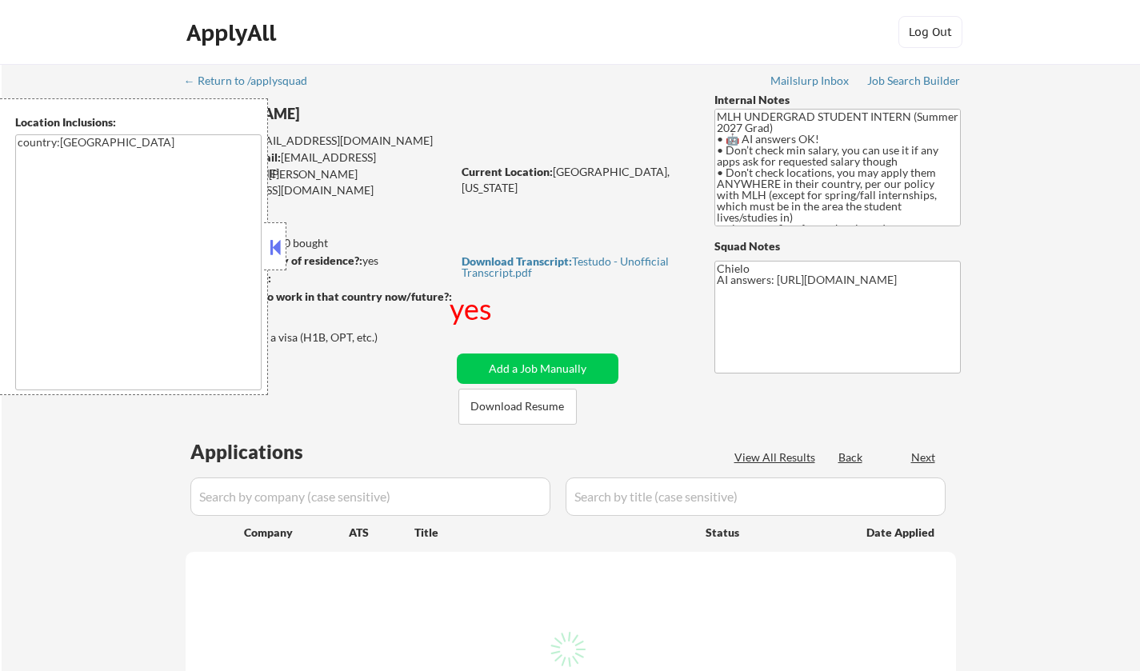
select select ""pending""
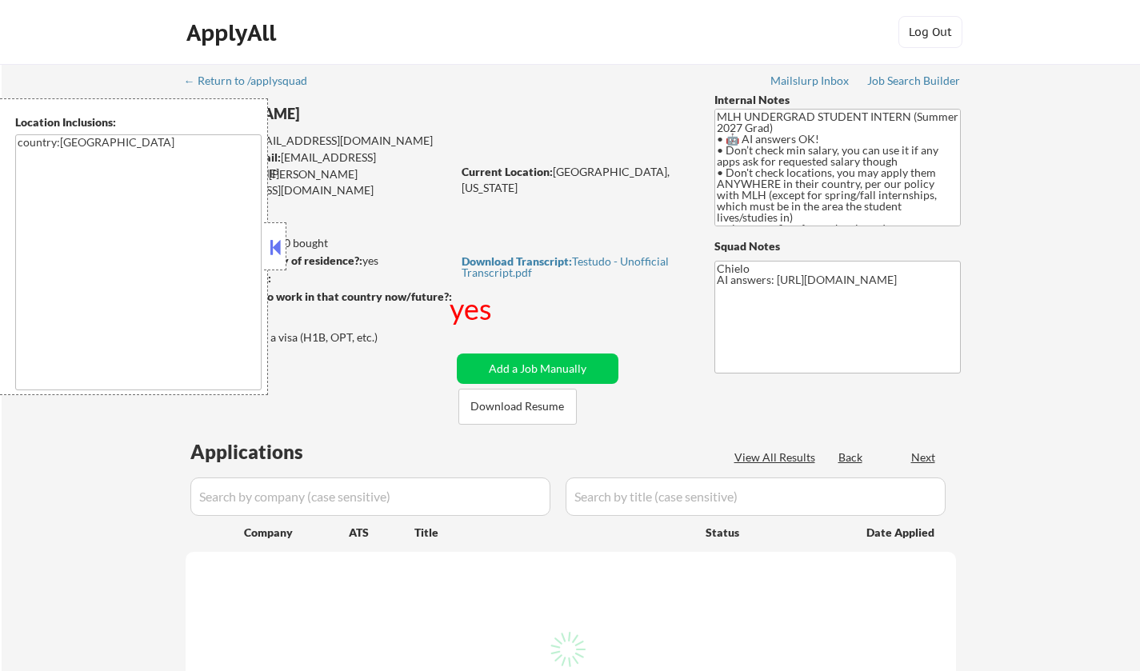
select select ""pending""
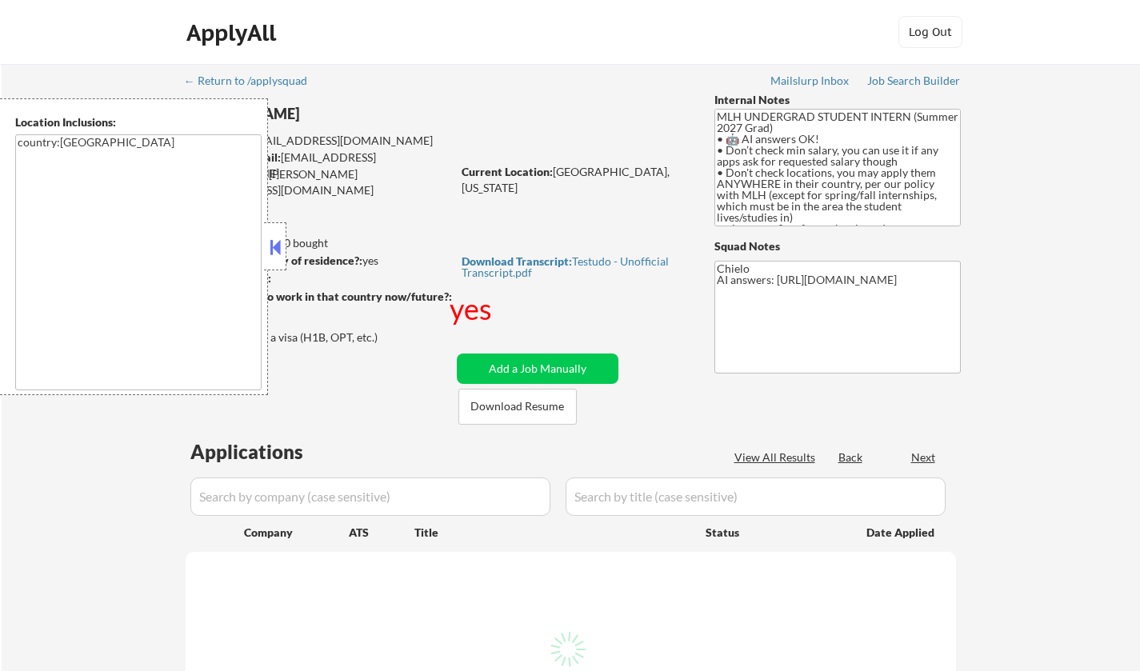
select select ""pending""
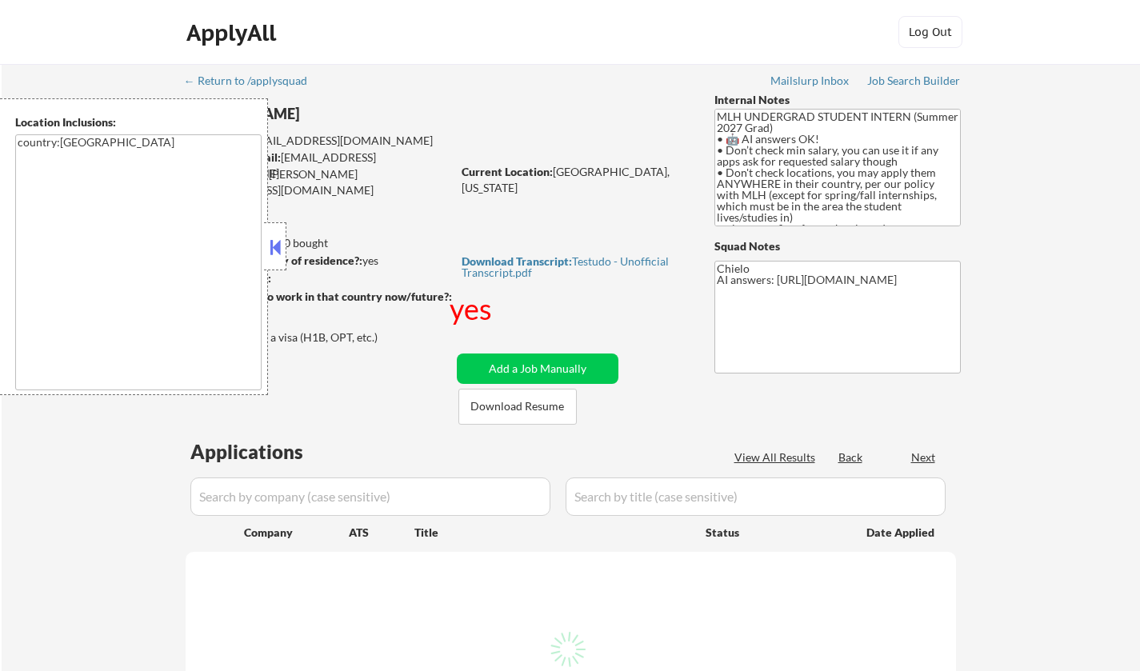
select select ""pending""
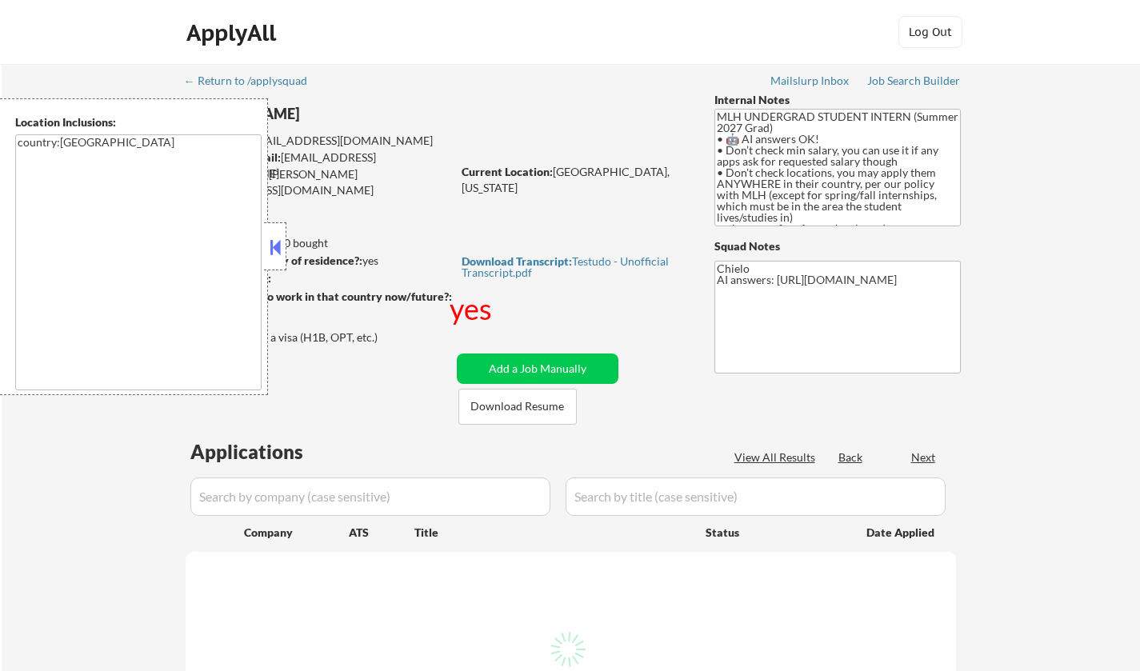
select select ""pending""
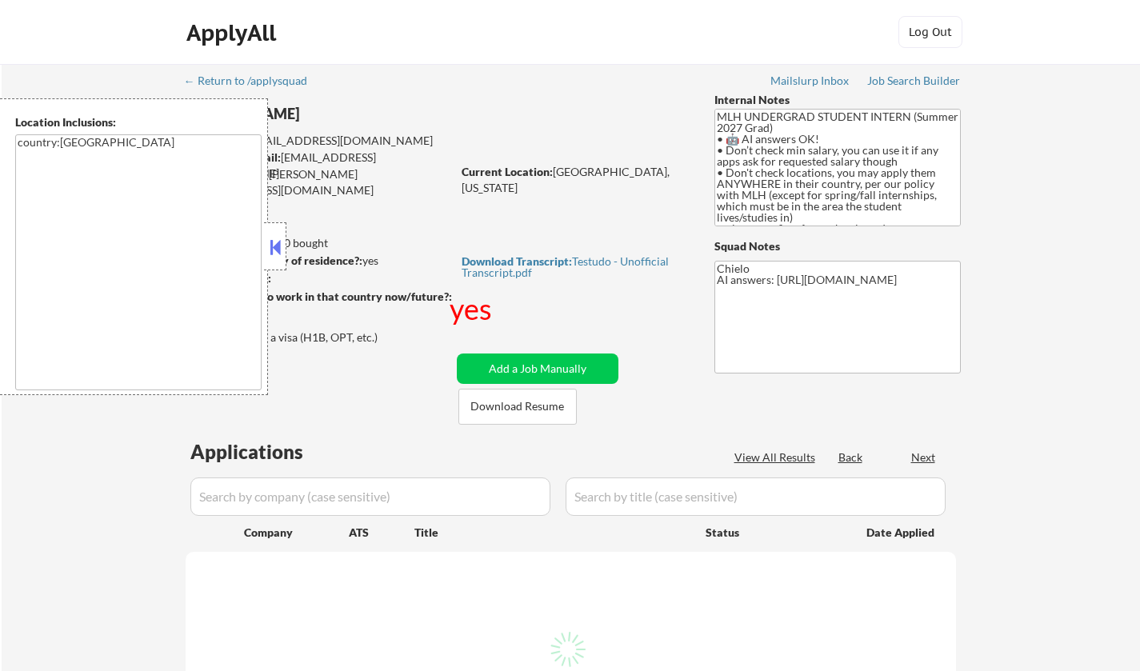
select select ""pending""
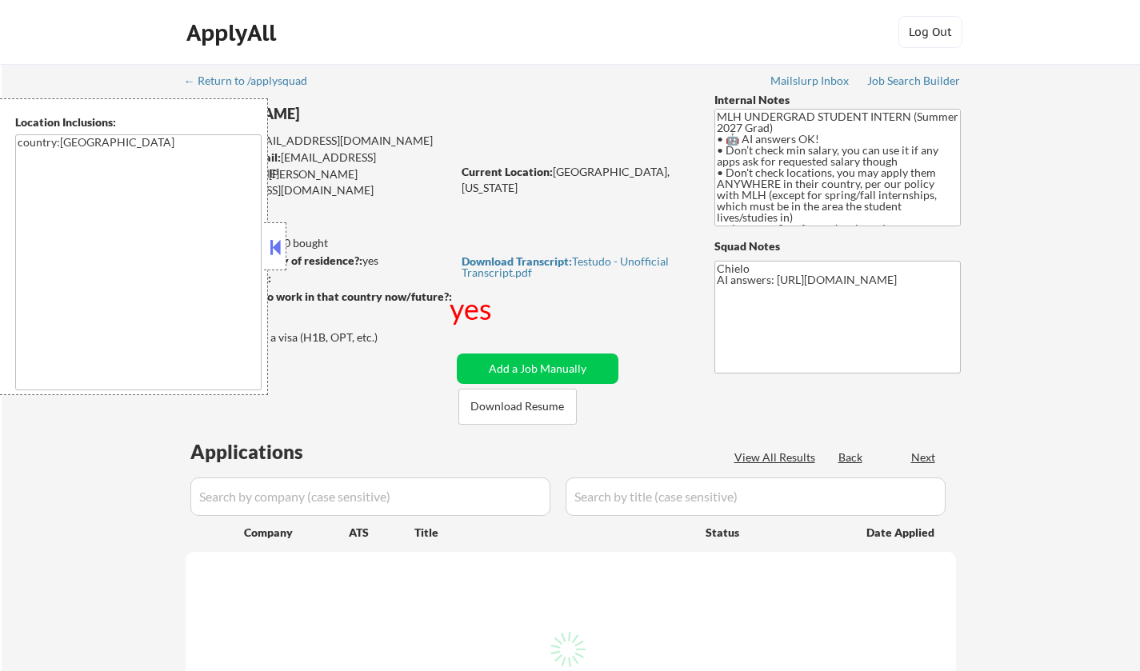
select select ""pending""
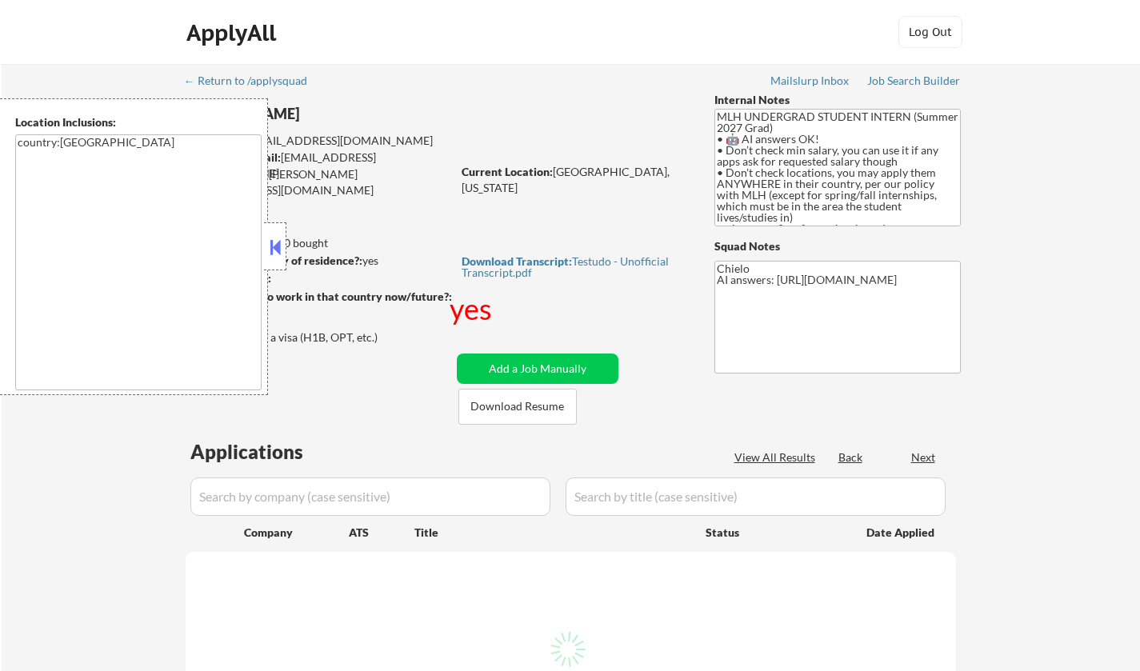
select select ""pending""
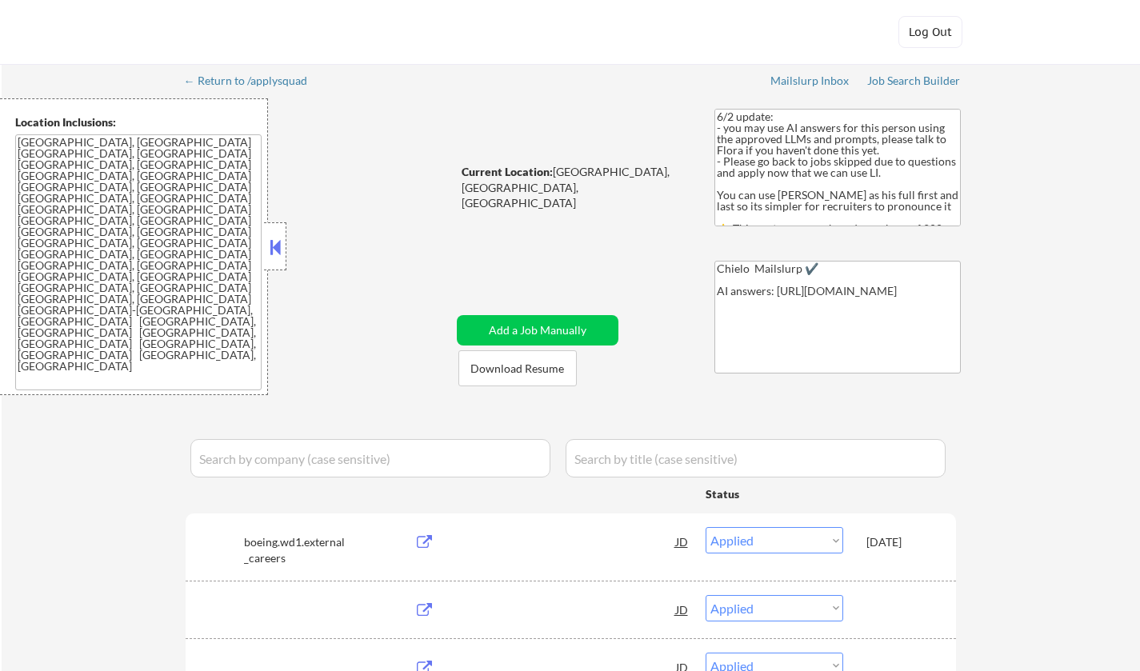
select select ""applied""
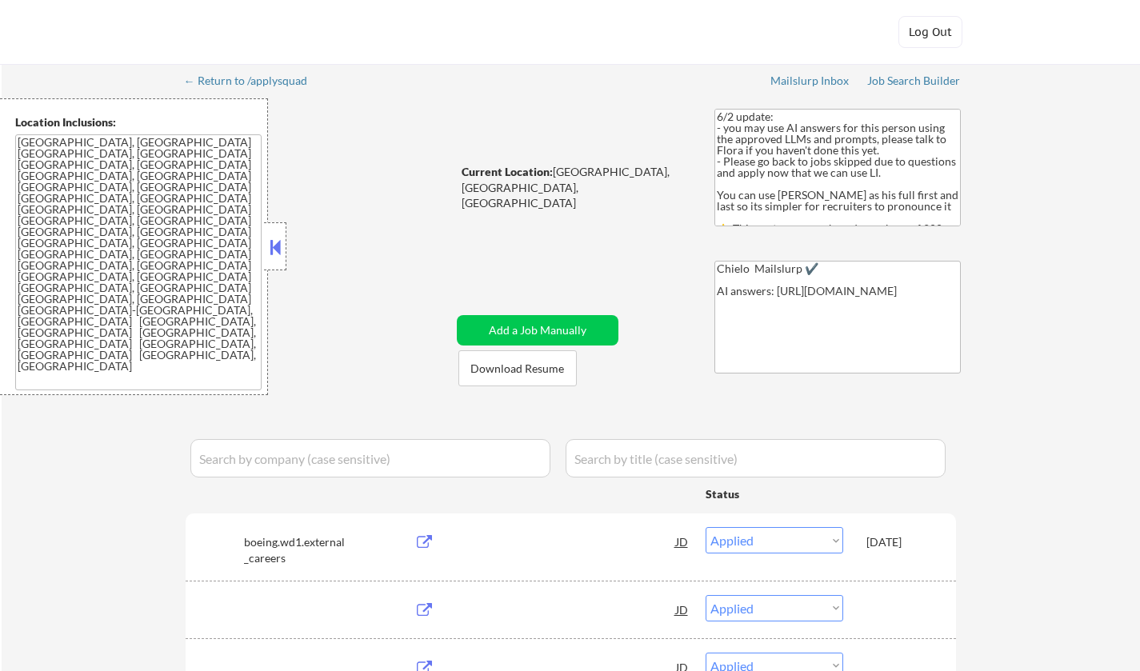
select select ""applied""
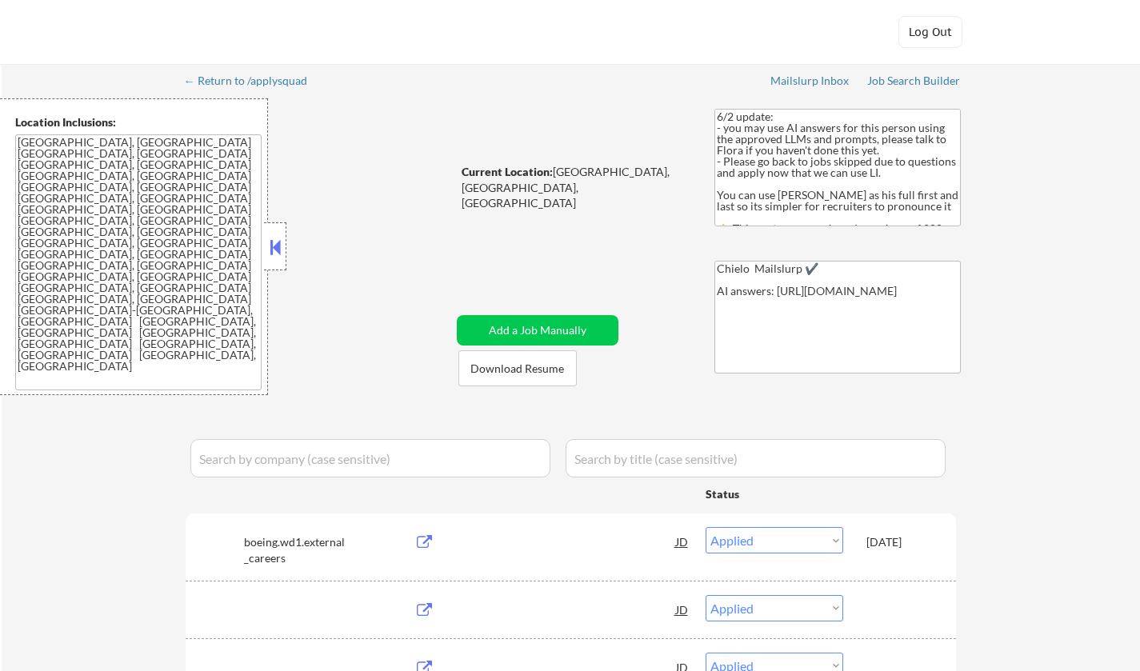
select select ""applied""
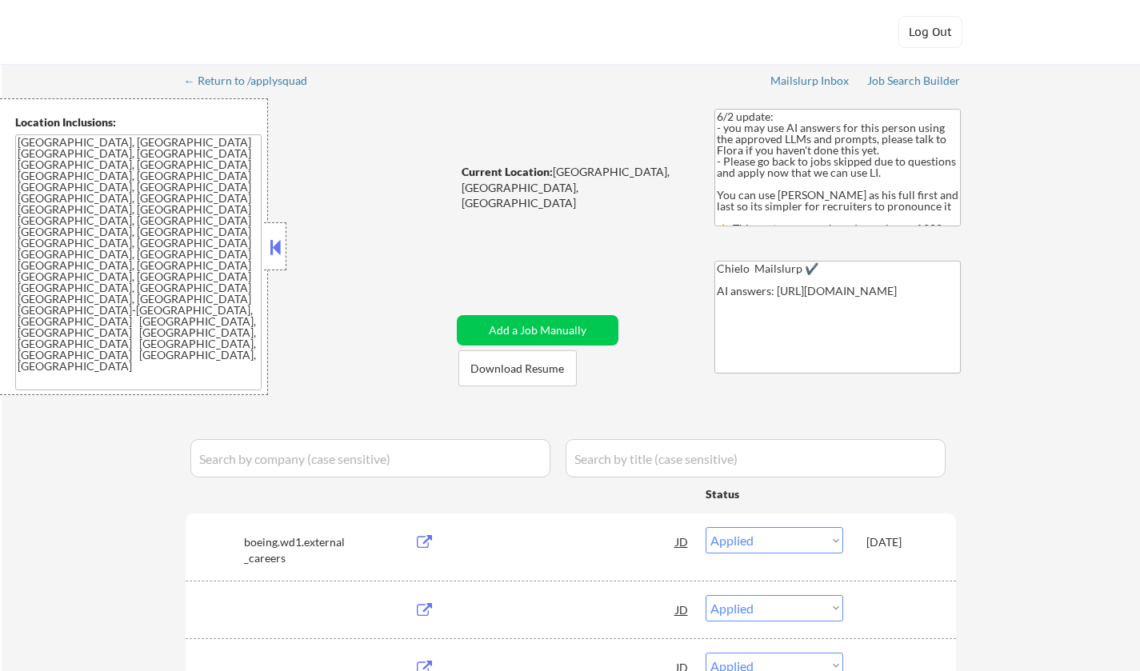
select select ""applied""
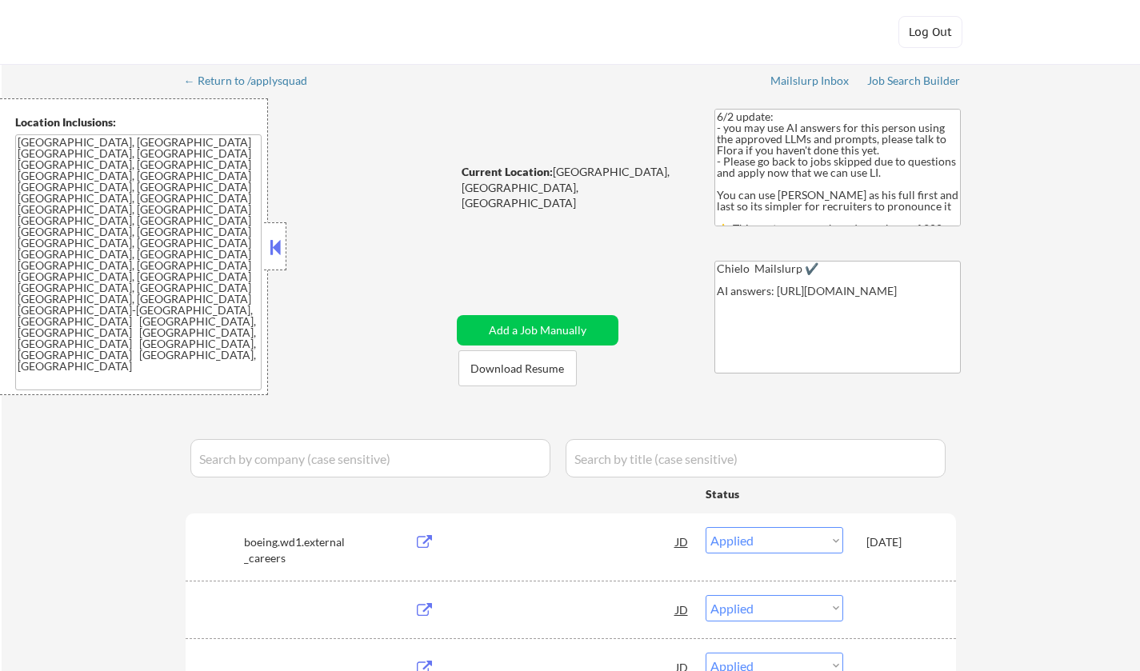
select select ""applied""
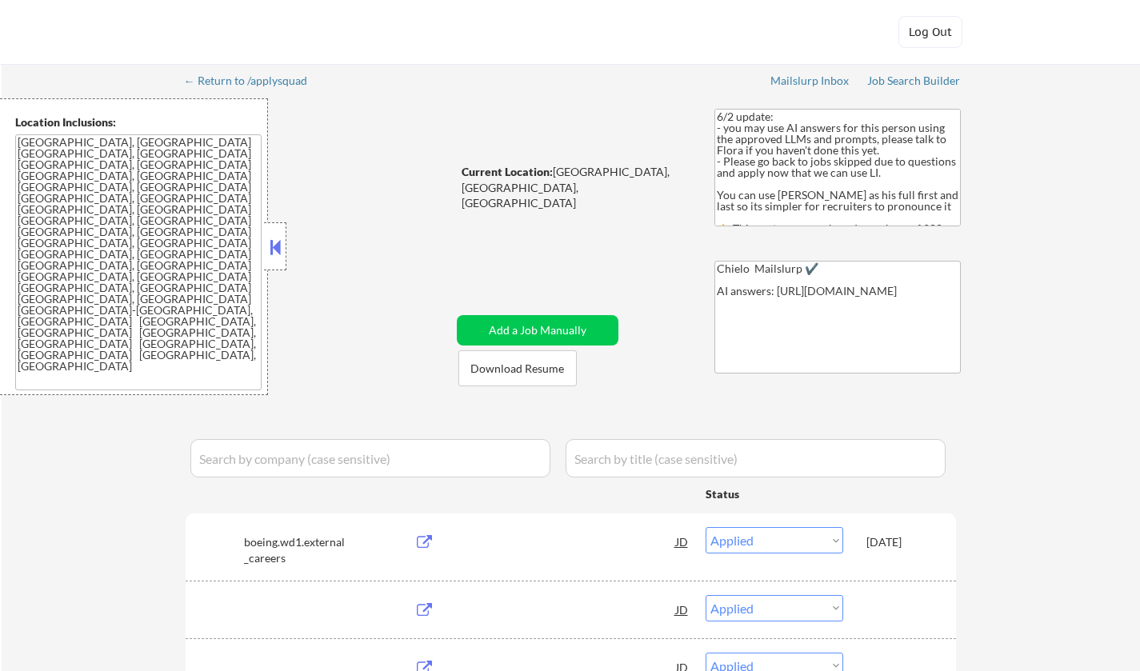
select select ""applied""
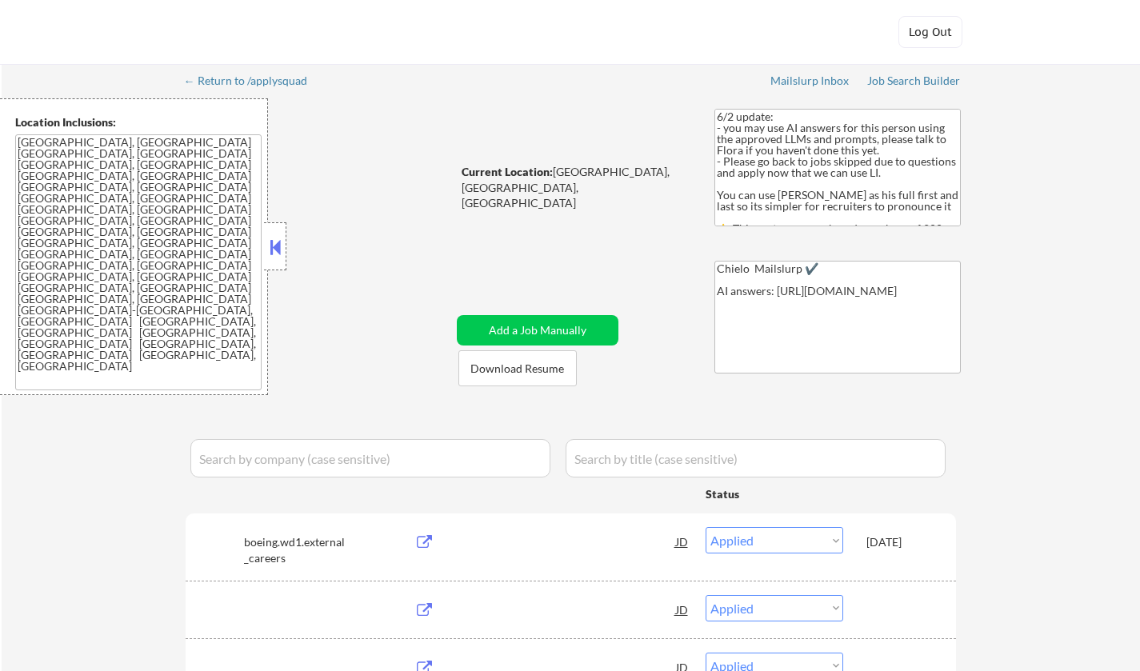
select select ""applied""
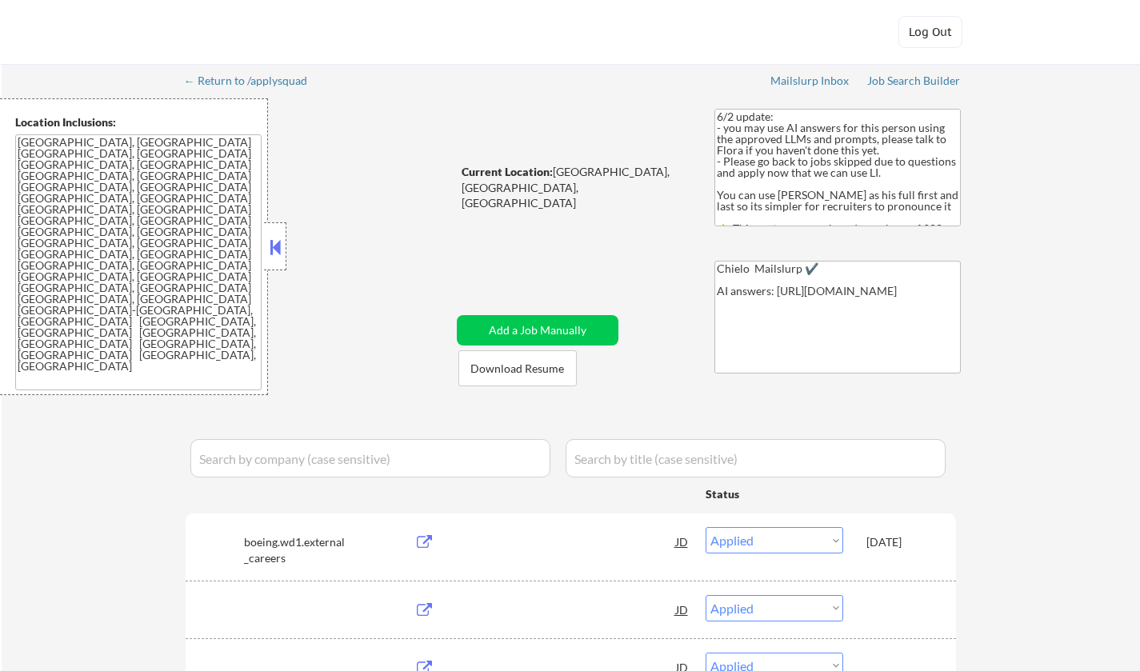
select select ""applied""
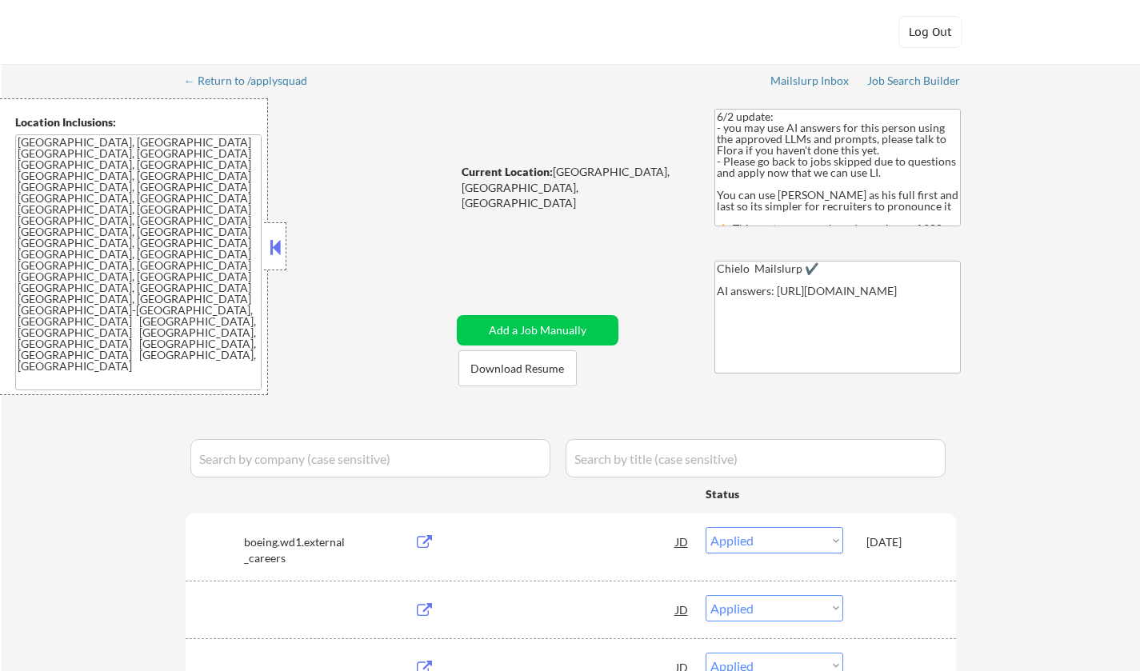
select select ""applied""
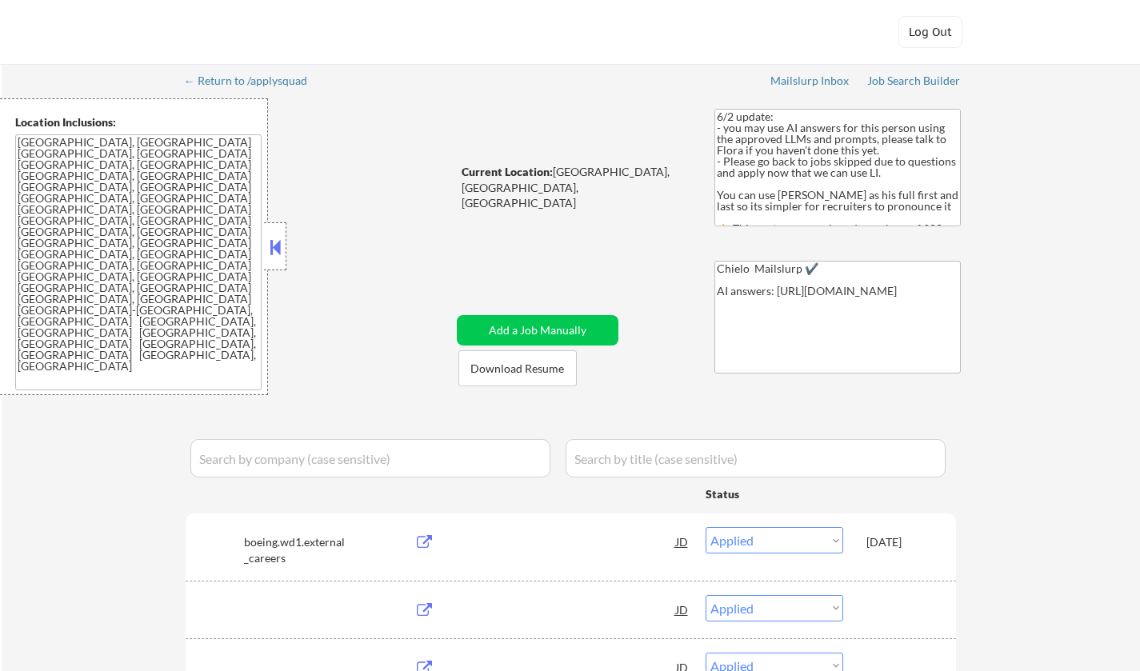
select select ""applied""
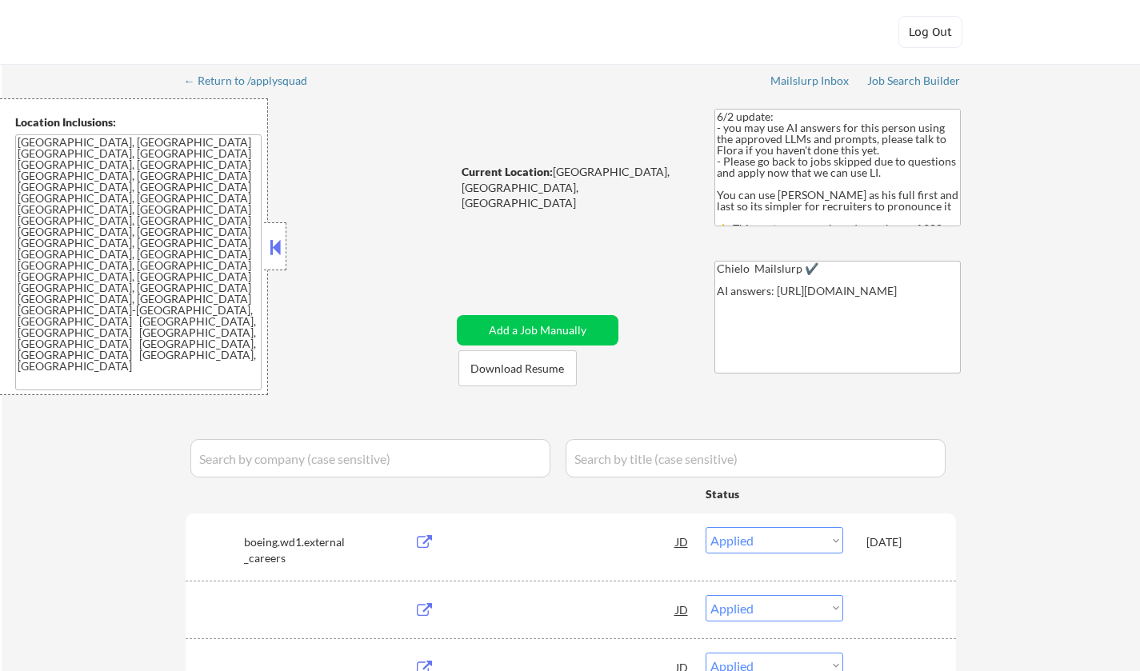
select select ""applied""
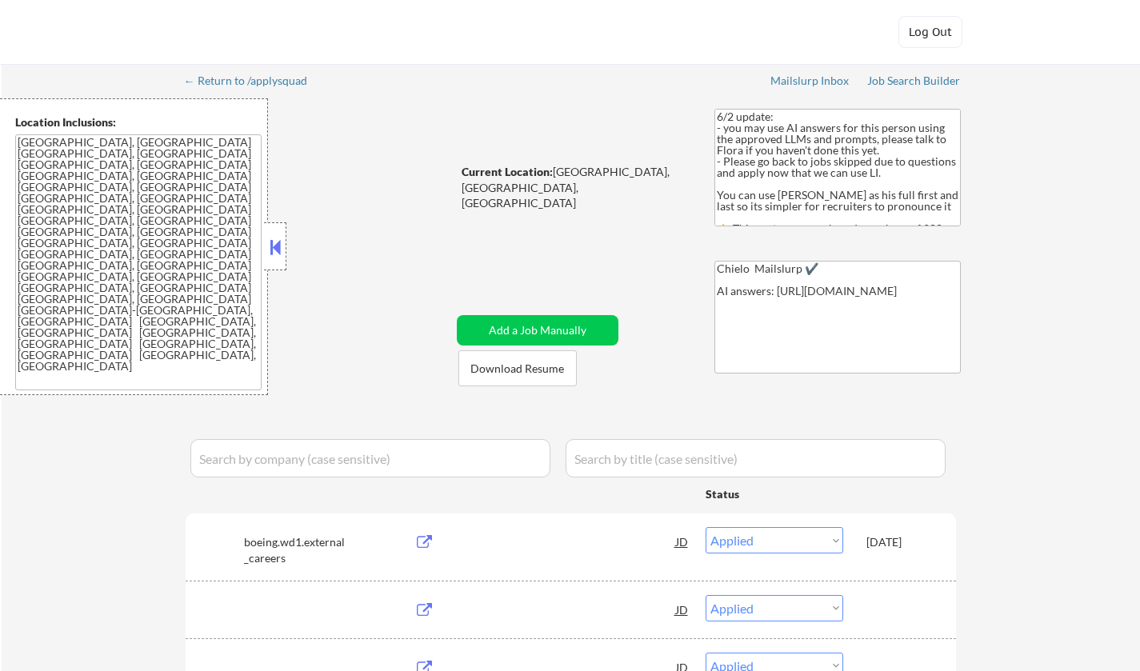
select select ""applied""
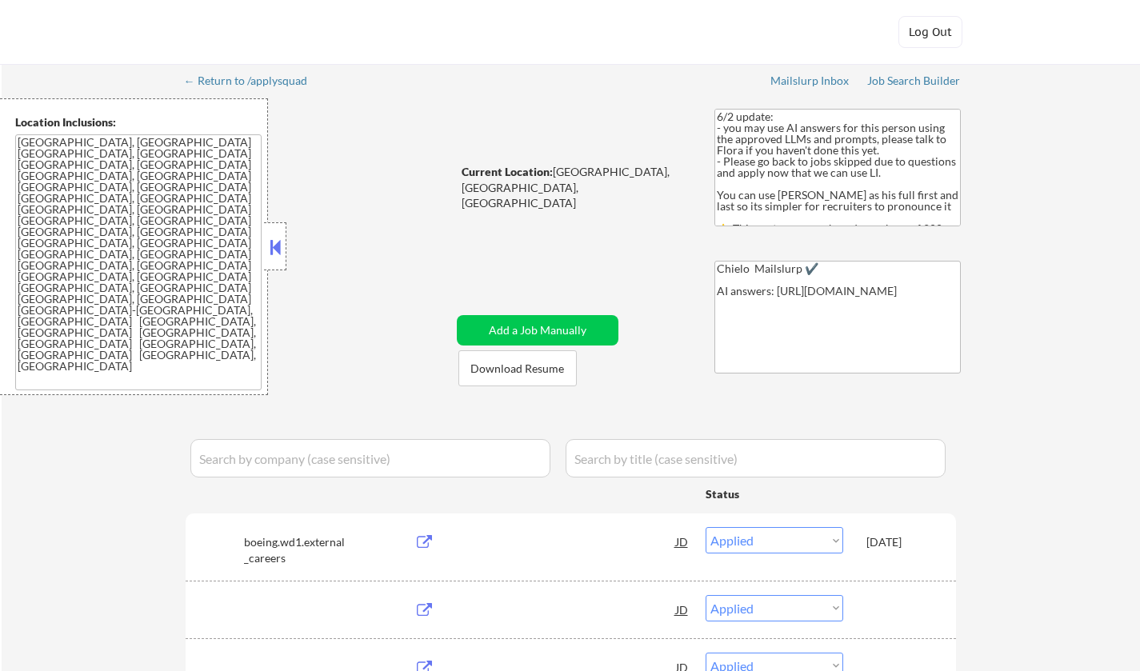
select select ""applied""
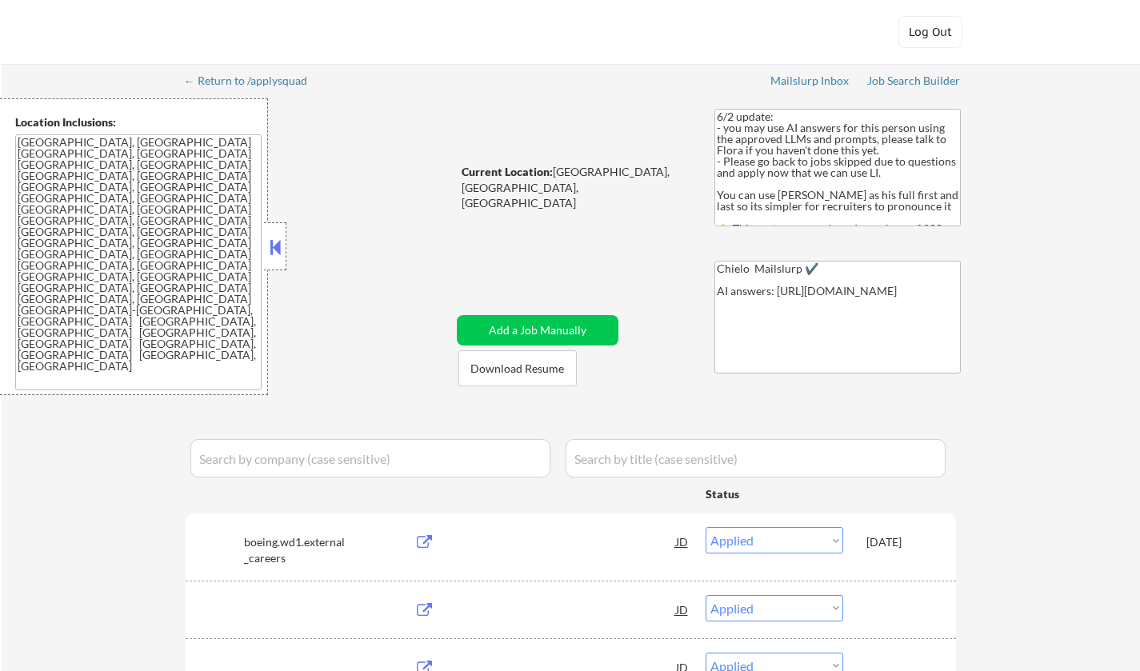
select select ""applied""
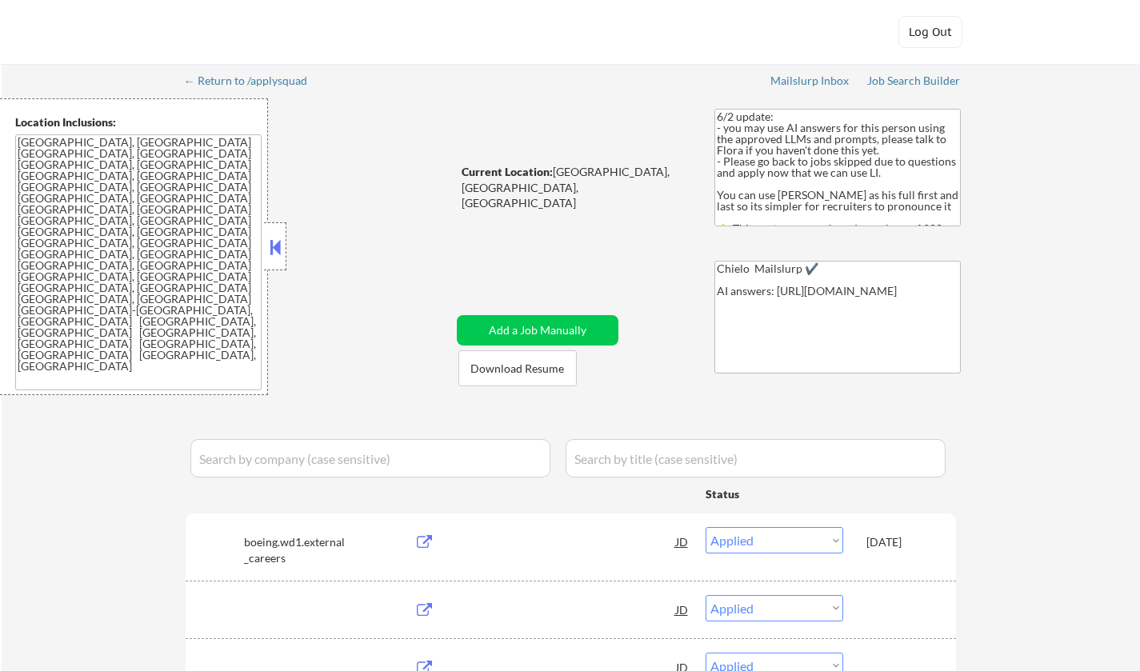
select select ""applied""
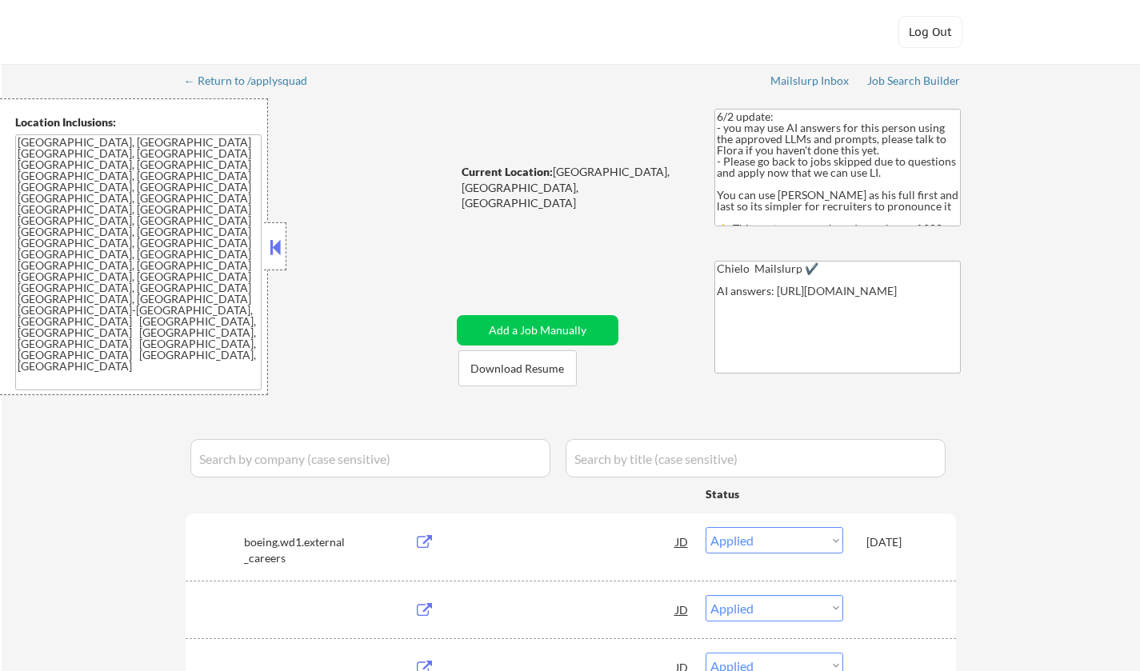
select select ""applied""
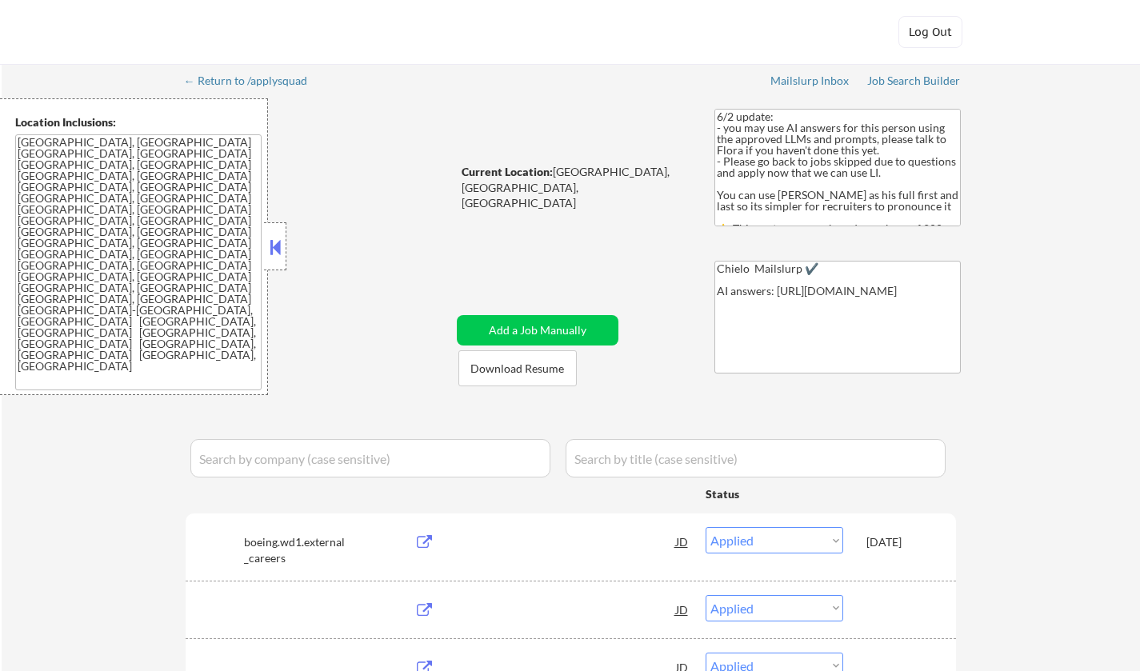
select select ""applied""
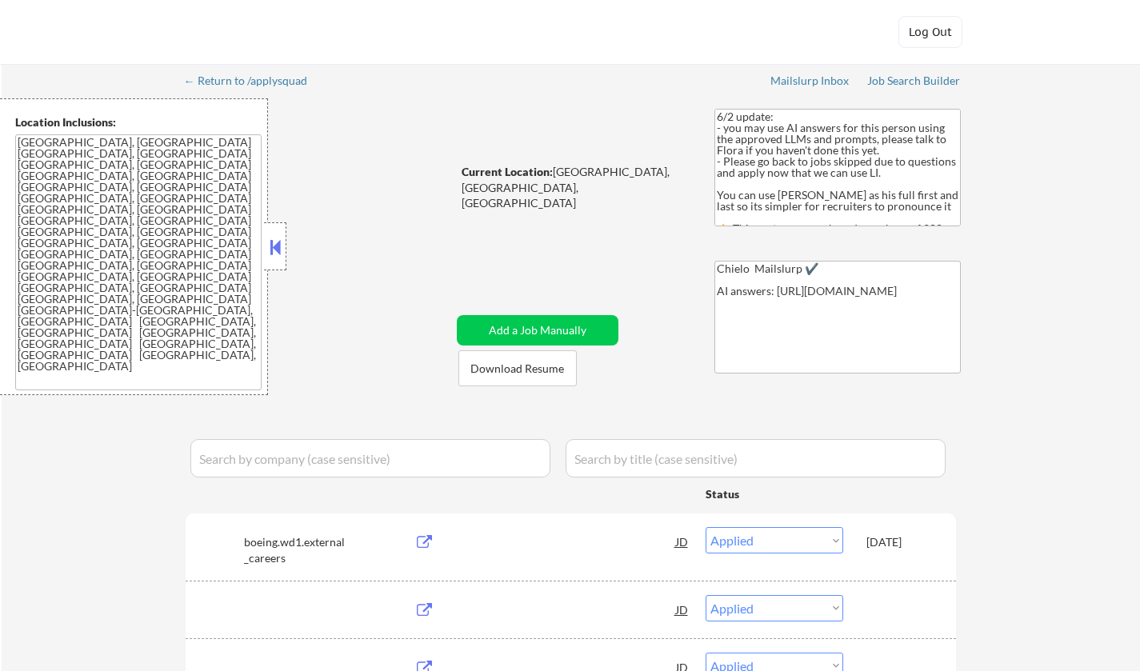
select select ""applied""
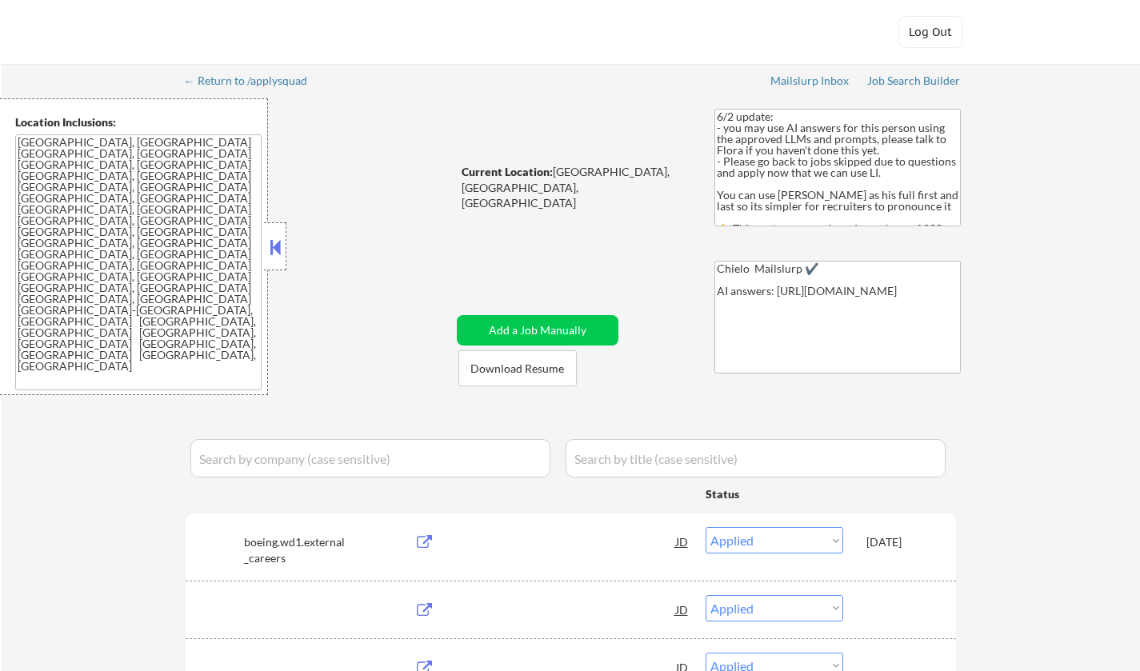
select select ""applied""
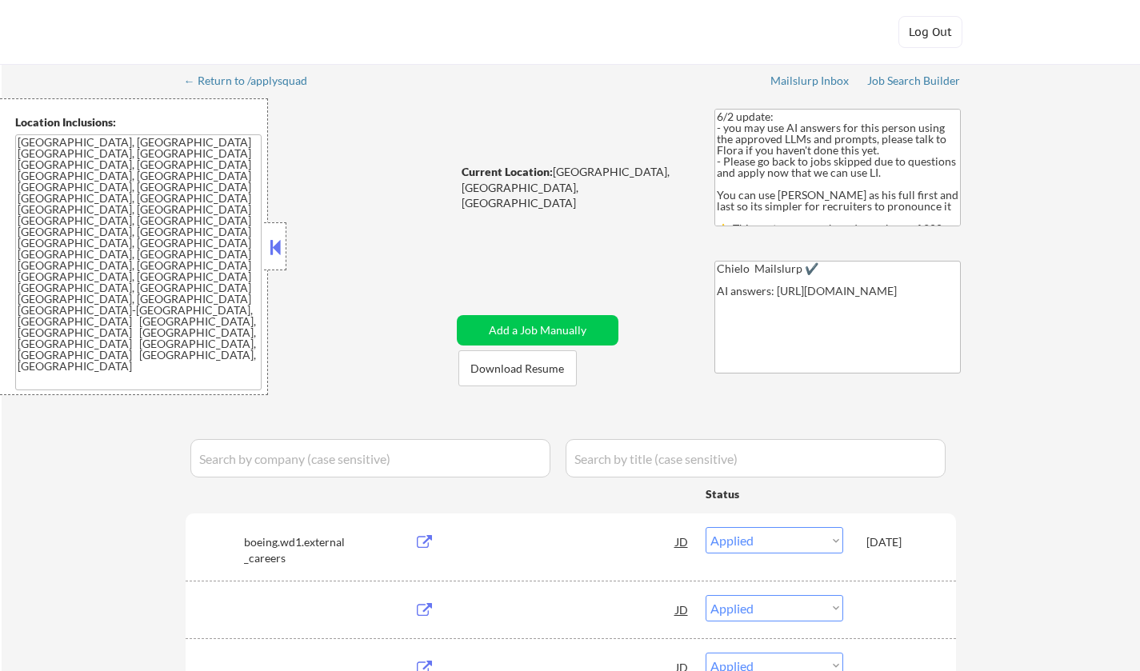
select select ""applied""
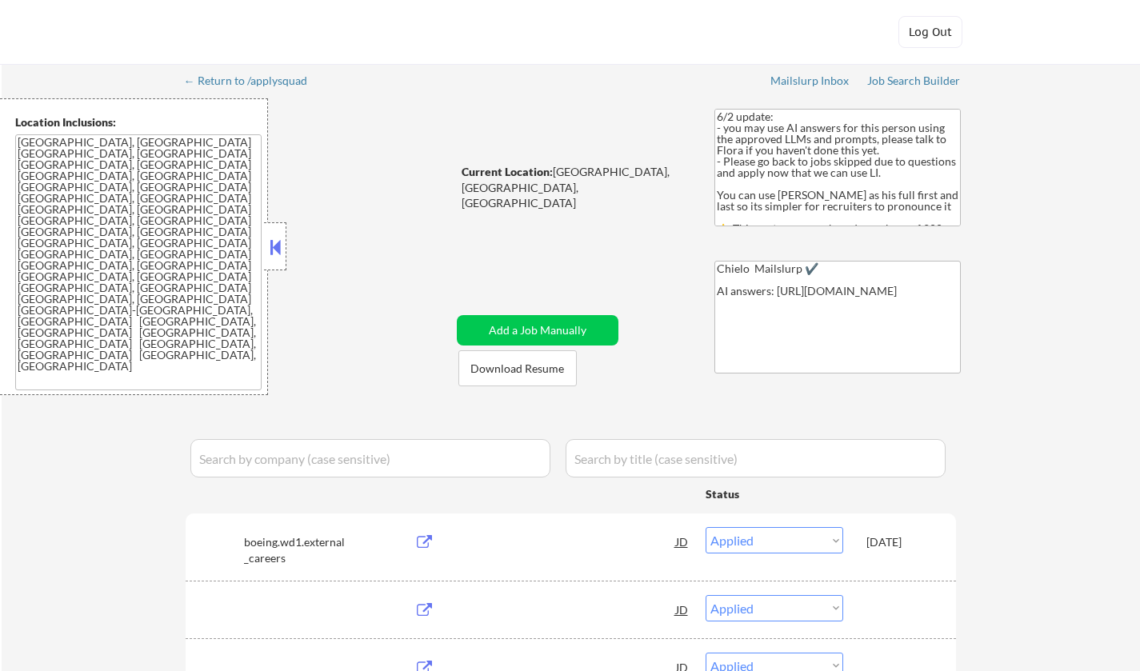
select select ""pending""
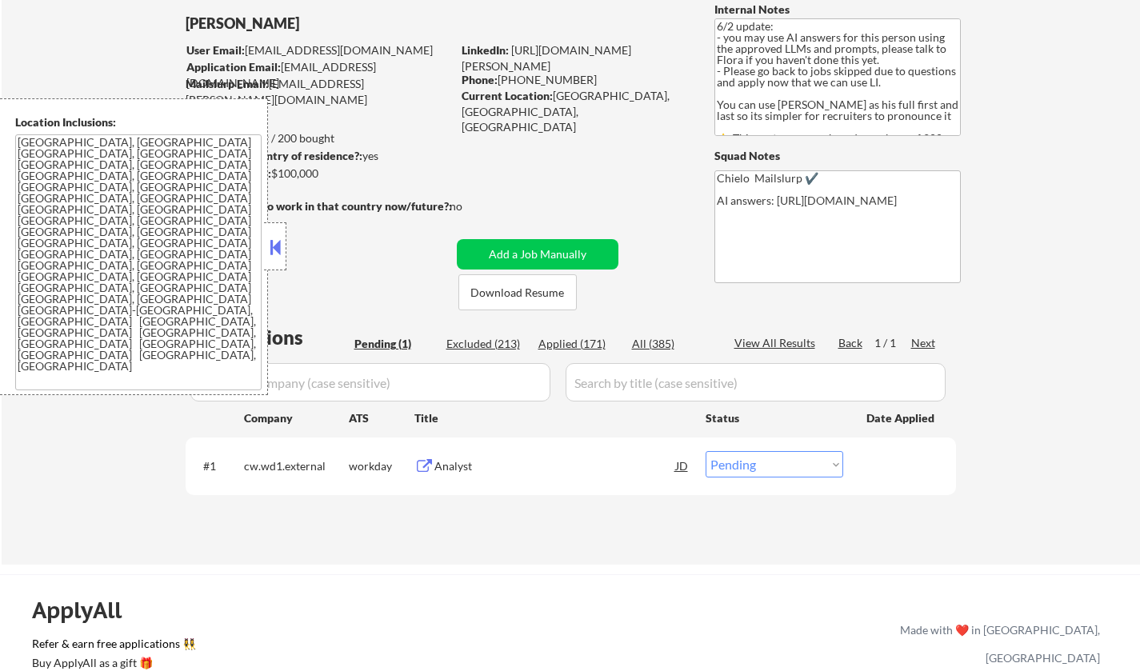
scroll to position [160, 0]
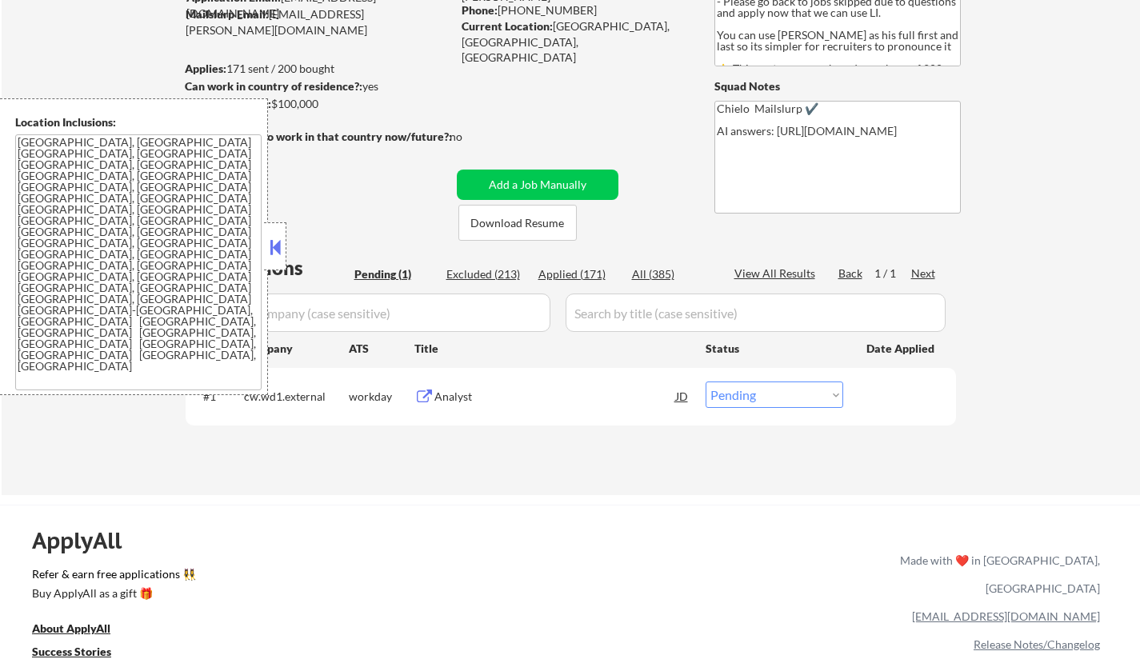
click at [267, 240] on button at bounding box center [275, 247] width 18 height 24
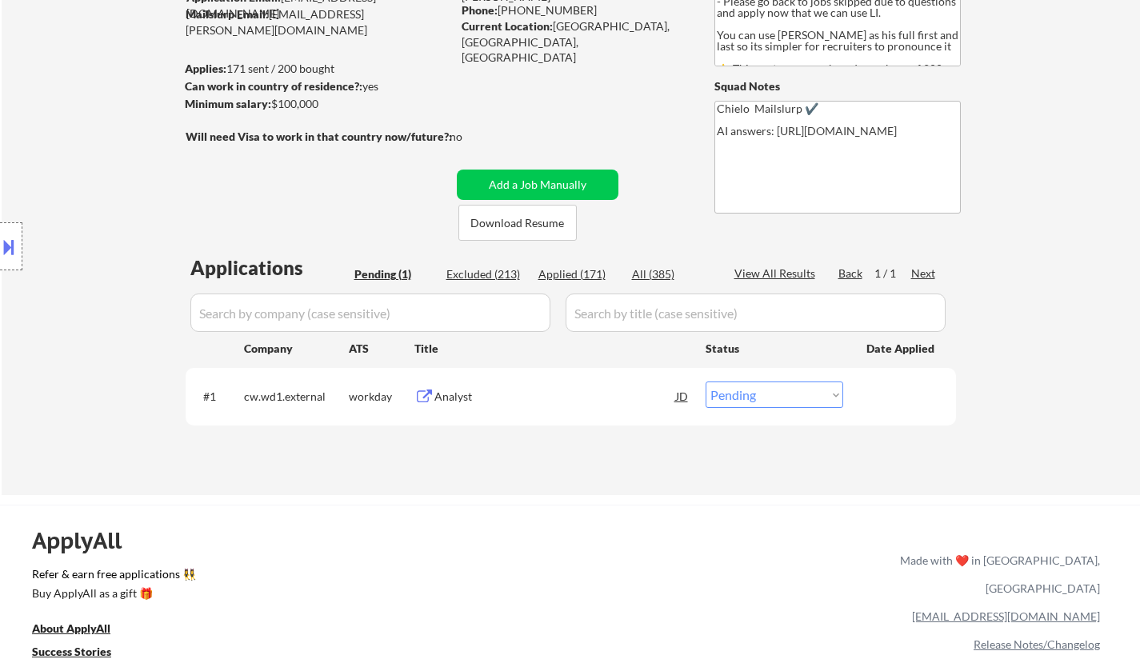
select select ""pending""
click at [459, 399] on div "Analyst" at bounding box center [556, 397] width 242 height 16
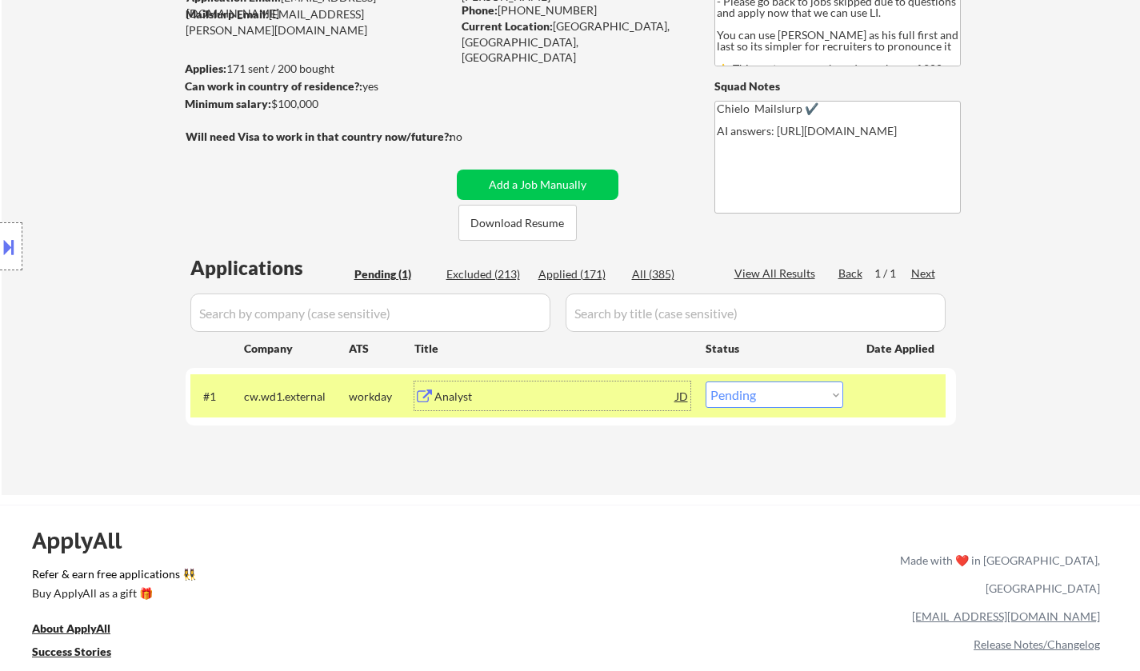
drag, startPoint x: 813, startPoint y: 394, endPoint x: 815, endPoint y: 403, distance: 9.7
click at [813, 395] on select "Choose an option... Pending Applied Excluded (Questions) Excluded (Expired) Exc…" at bounding box center [775, 395] width 138 height 26
select select ""excluded__salary_""
click at [706, 382] on select "Choose an option... Pending Applied Excluded (Questions) Excluded (Expired) Exc…" at bounding box center [775, 395] width 138 height 26
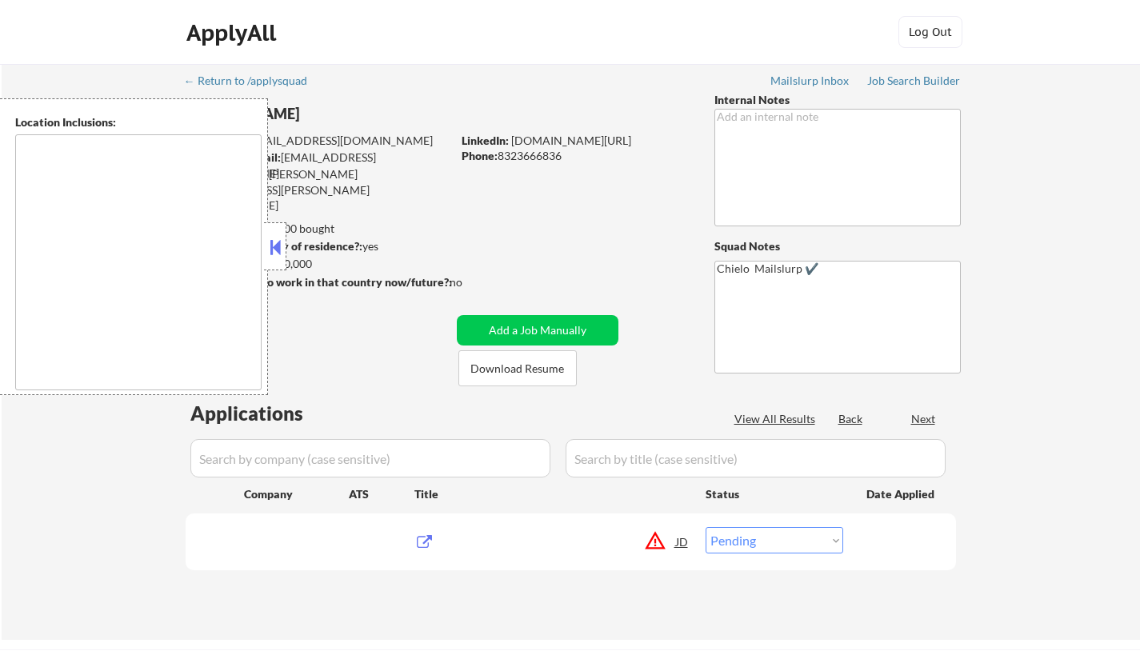
select select ""pending""
type textarea "[GEOGRAPHIC_DATA], [GEOGRAPHIC_DATA] [GEOGRAPHIC_DATA], [GEOGRAPHIC_DATA] [GEOG…"
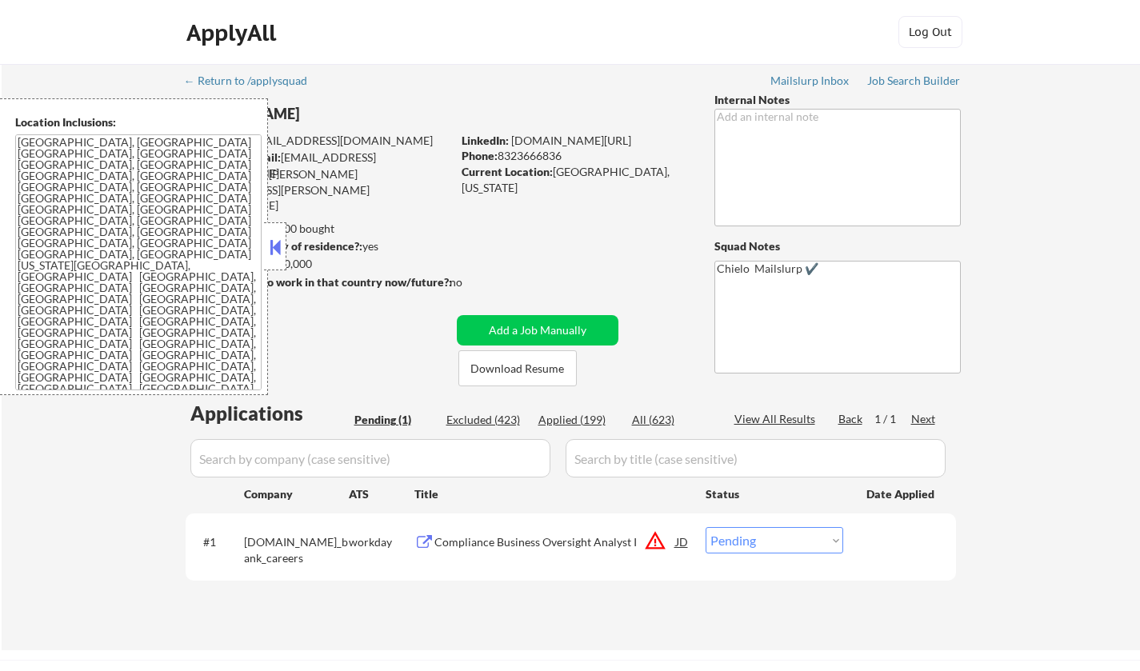
drag, startPoint x: 275, startPoint y: 249, endPoint x: 311, endPoint y: 289, distance: 53.8
click at [277, 249] on button at bounding box center [275, 247] width 18 height 24
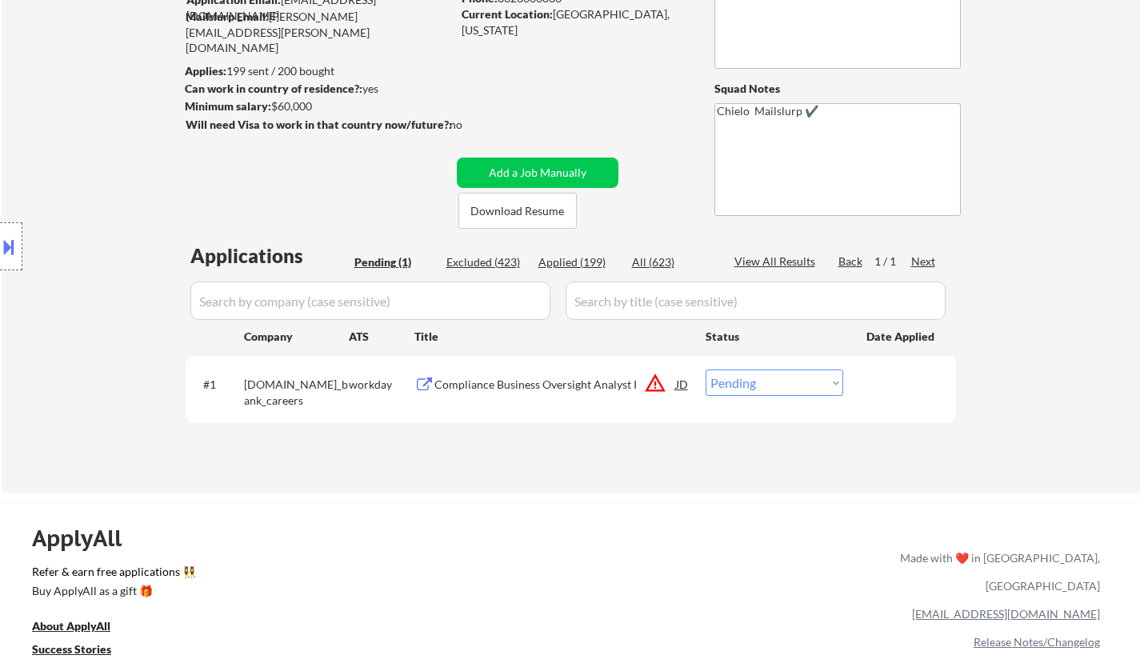
scroll to position [160, 0]
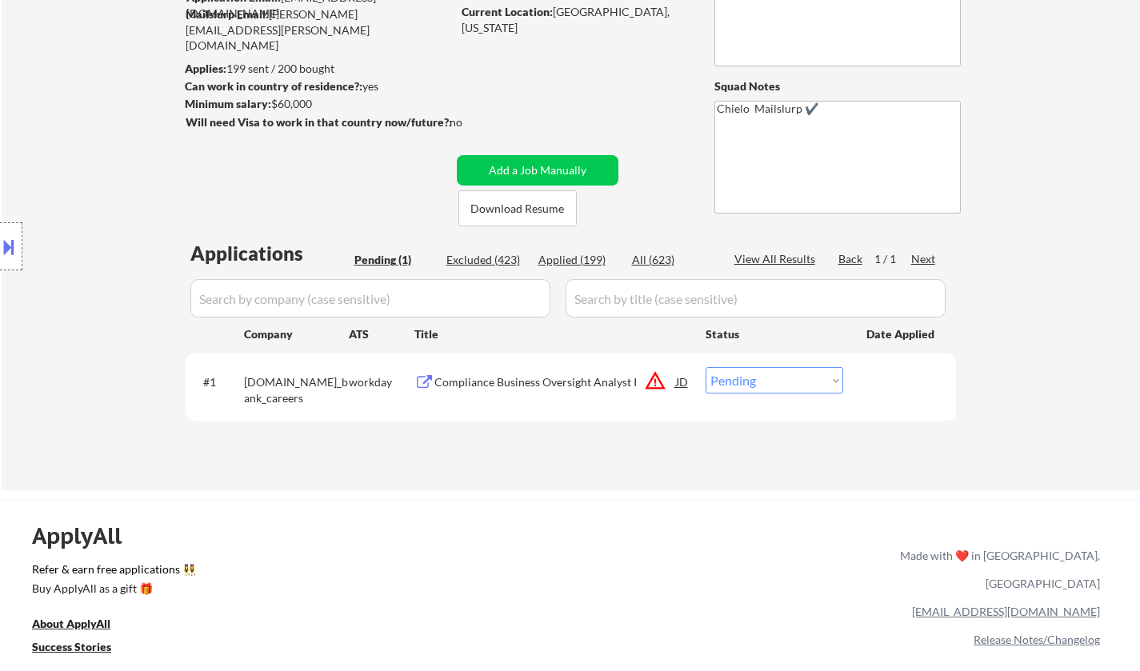
click at [682, 383] on div "JD" at bounding box center [683, 381] width 16 height 29
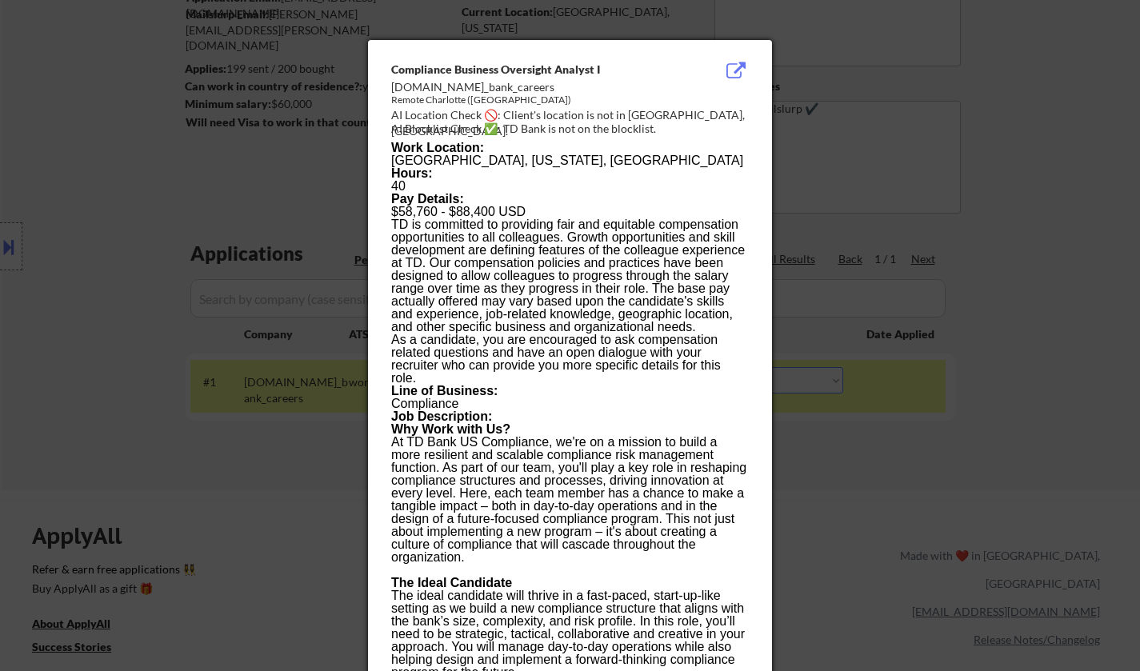
drag, startPoint x: 1005, startPoint y: 484, endPoint x: 931, endPoint y: 441, distance: 86.1
click at [1004, 483] on div at bounding box center [570, 335] width 1140 height 671
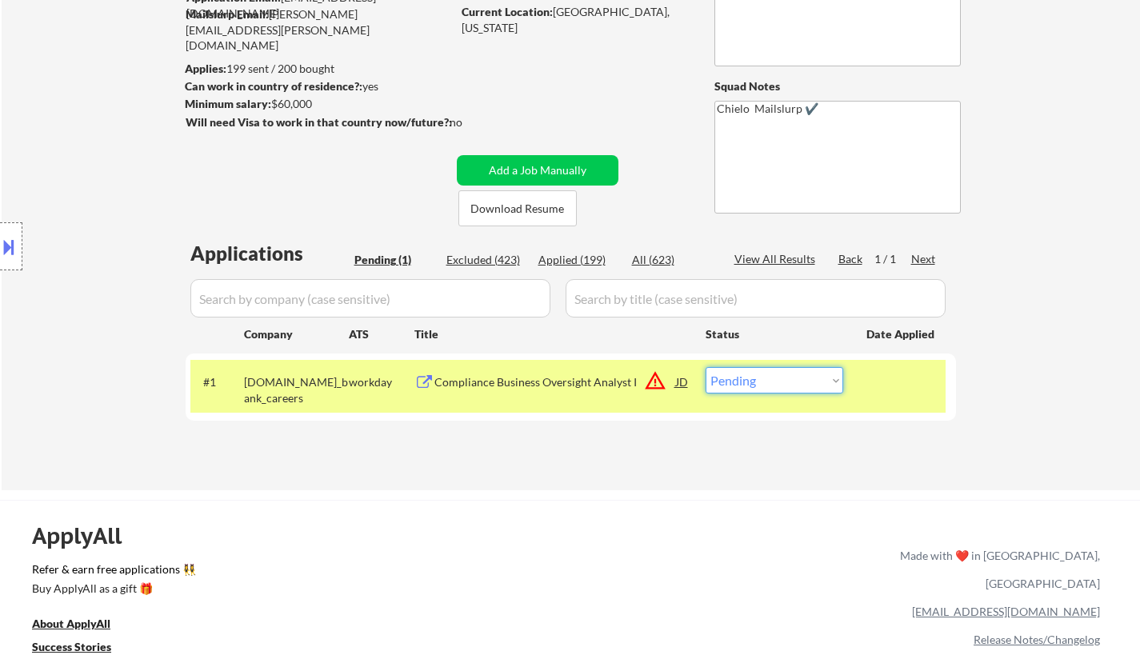
click at [798, 386] on select "Choose an option... Pending Applied Excluded (Questions) Excluded (Expired) Exc…" at bounding box center [775, 380] width 138 height 26
select select ""excluded__location_""
click at [706, 367] on select "Choose an option... Pending Applied Excluded (Questions) Excluded (Expired) Exc…" at bounding box center [775, 380] width 138 height 26
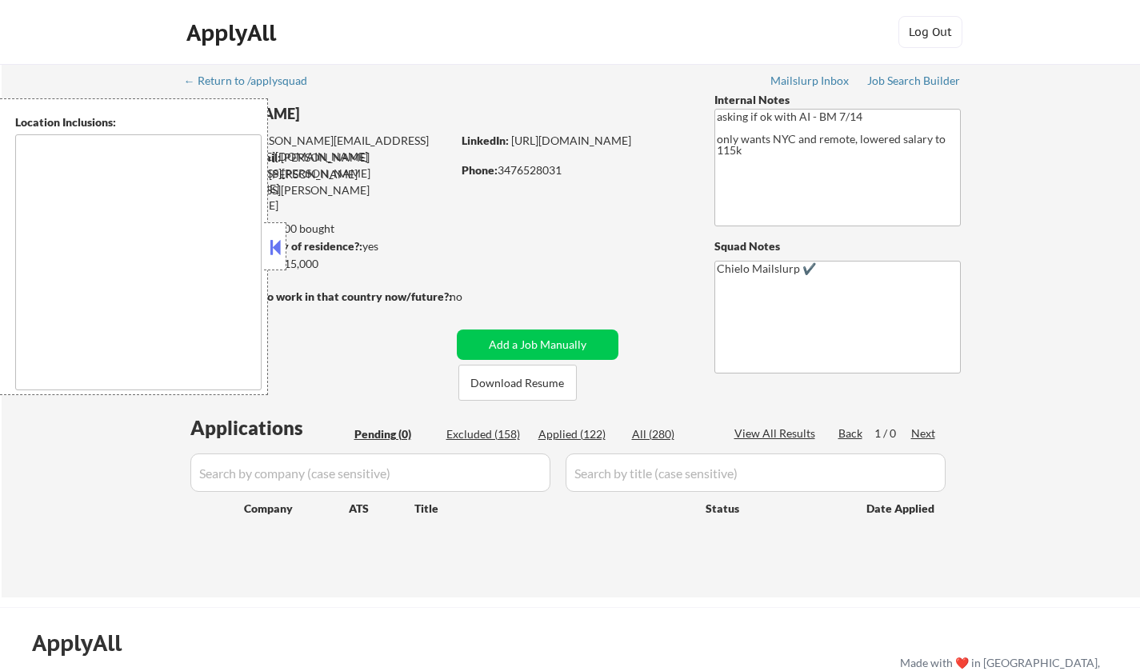
type textarea "[GEOGRAPHIC_DATA], [GEOGRAPHIC_DATA] [GEOGRAPHIC_DATA], [GEOGRAPHIC_DATA] [GEOG…"
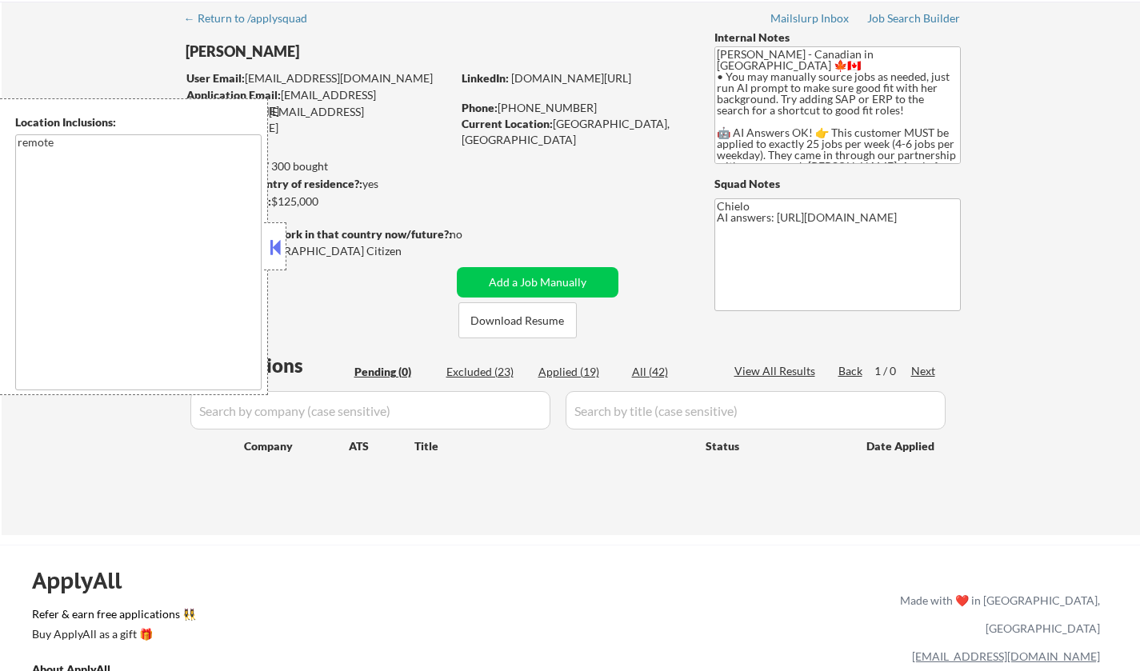
scroll to position [80, 0]
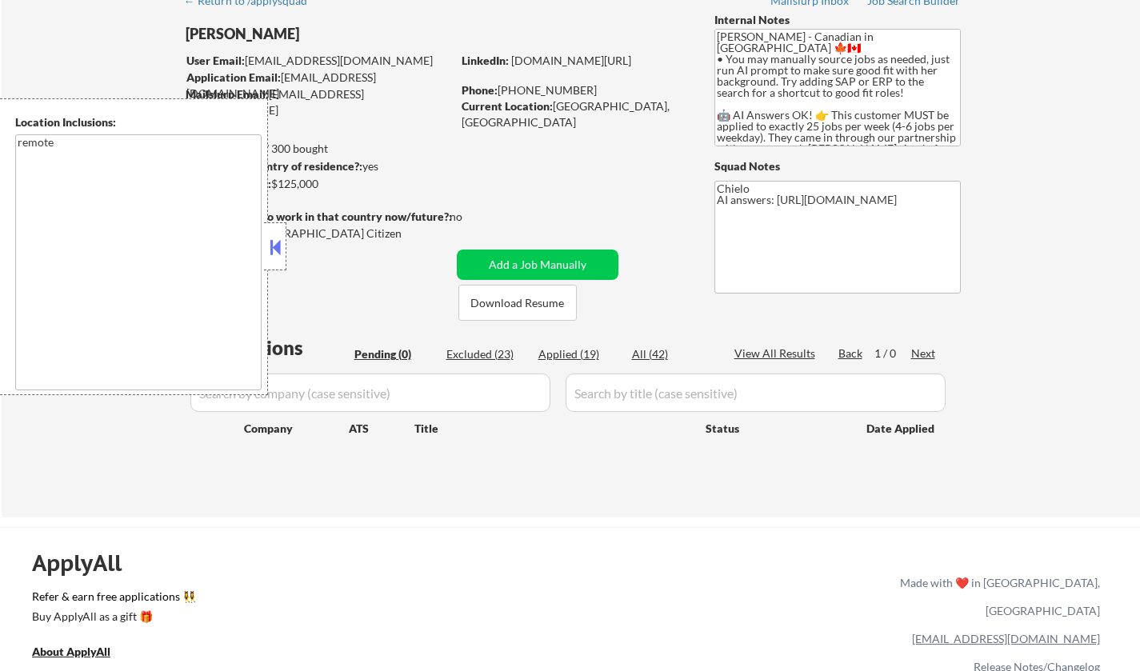
click at [276, 244] on button at bounding box center [275, 247] width 18 height 24
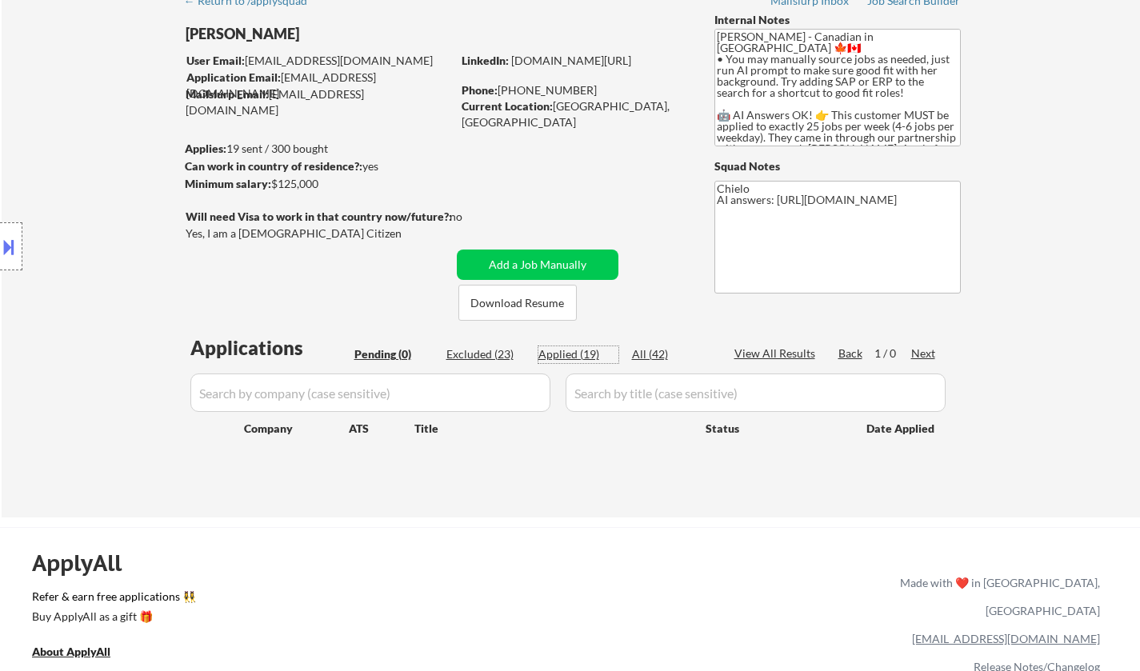
click at [557, 348] on div "Applied (19)" at bounding box center [579, 355] width 80 height 16
select select ""applied""
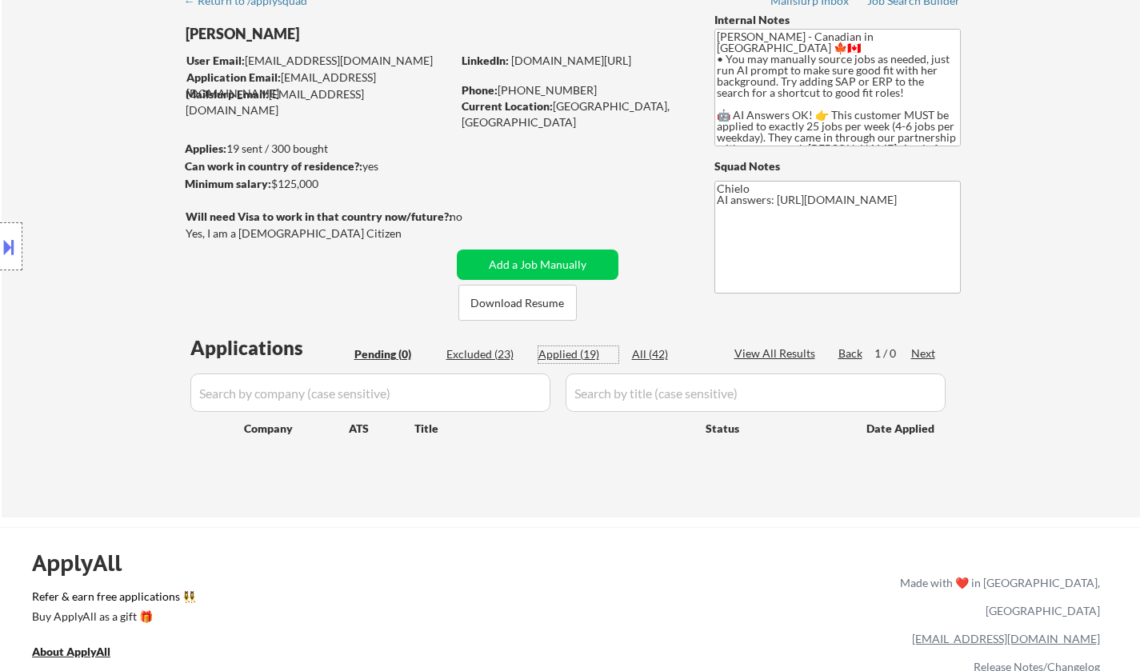
select select ""applied""
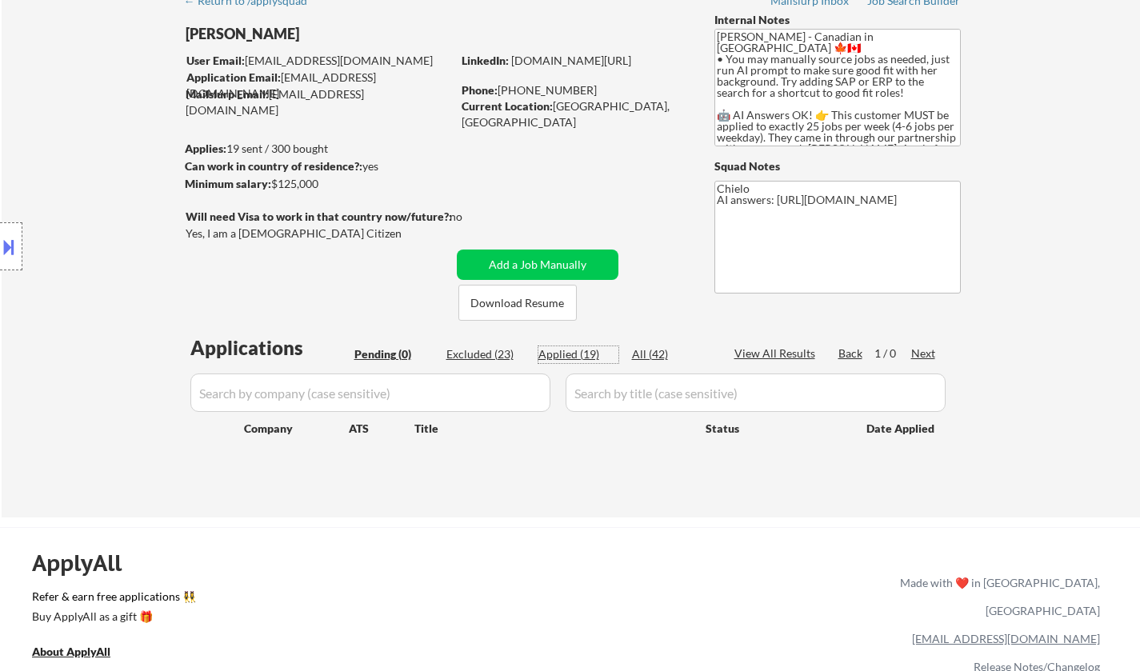
select select ""applied""
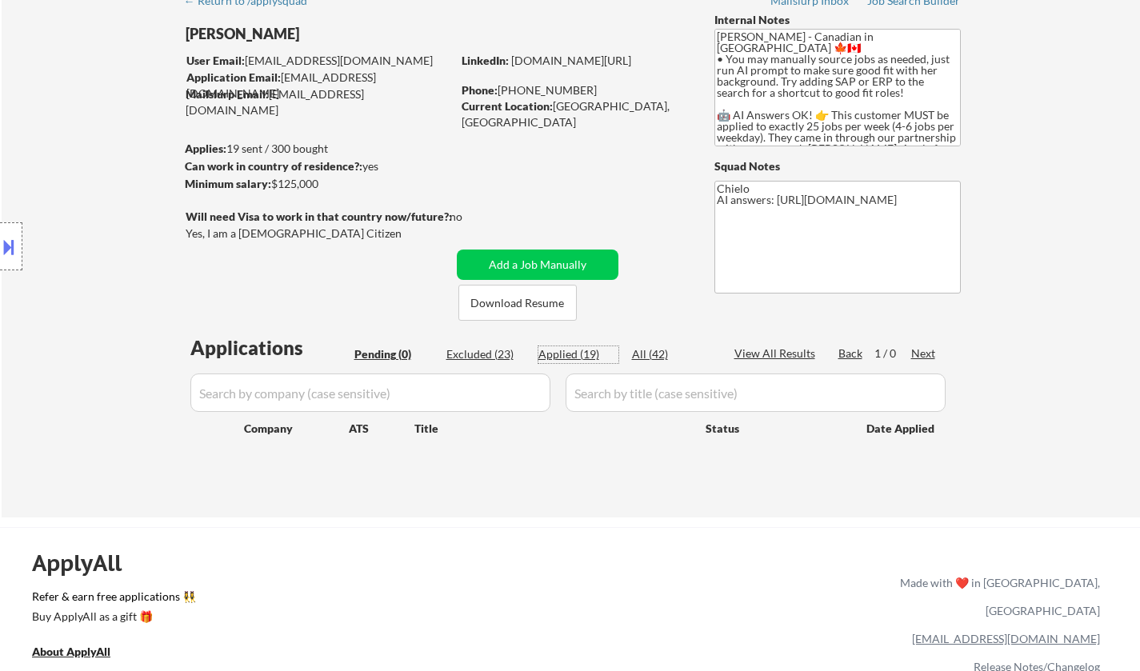
select select ""applied""
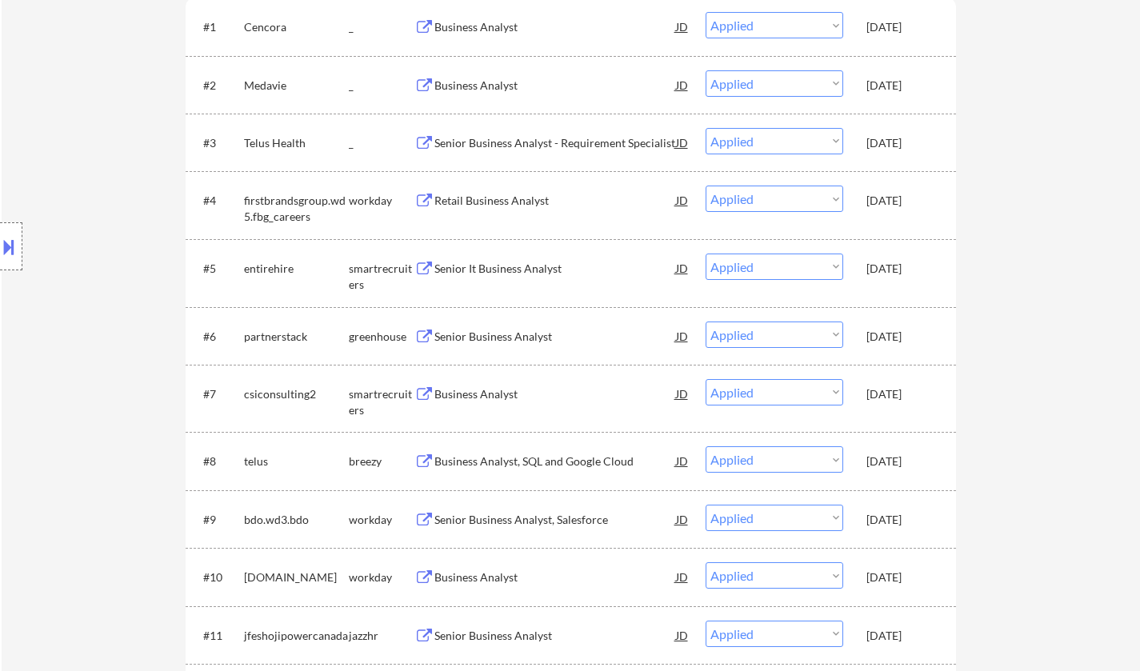
scroll to position [560, 0]
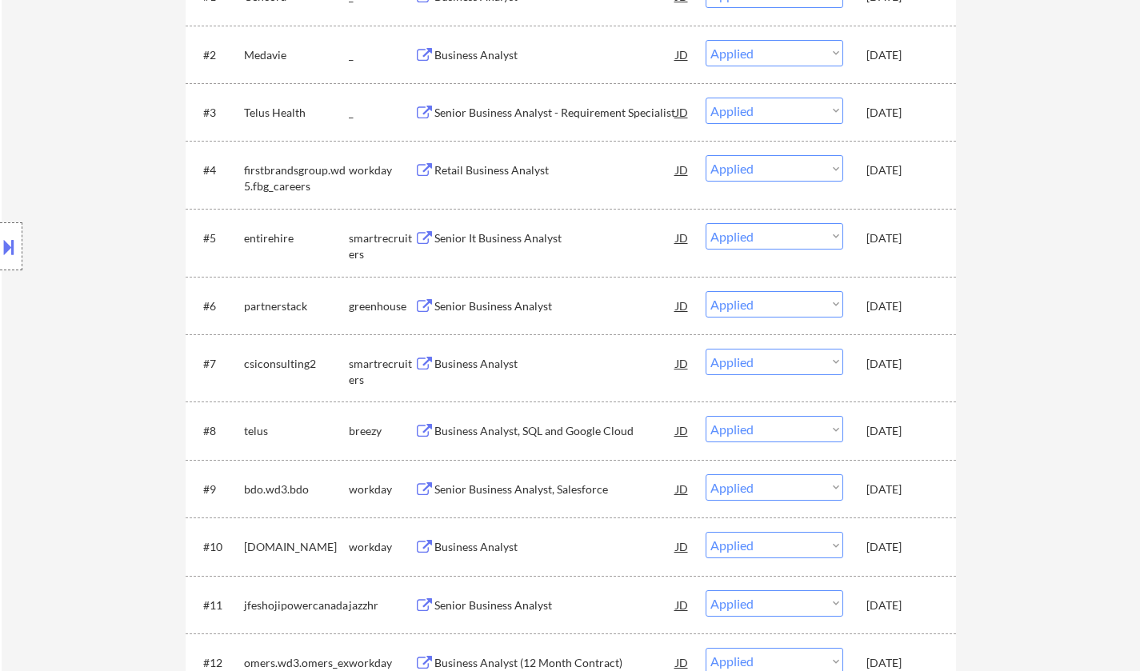
click at [2, 234] on button at bounding box center [9, 247] width 18 height 26
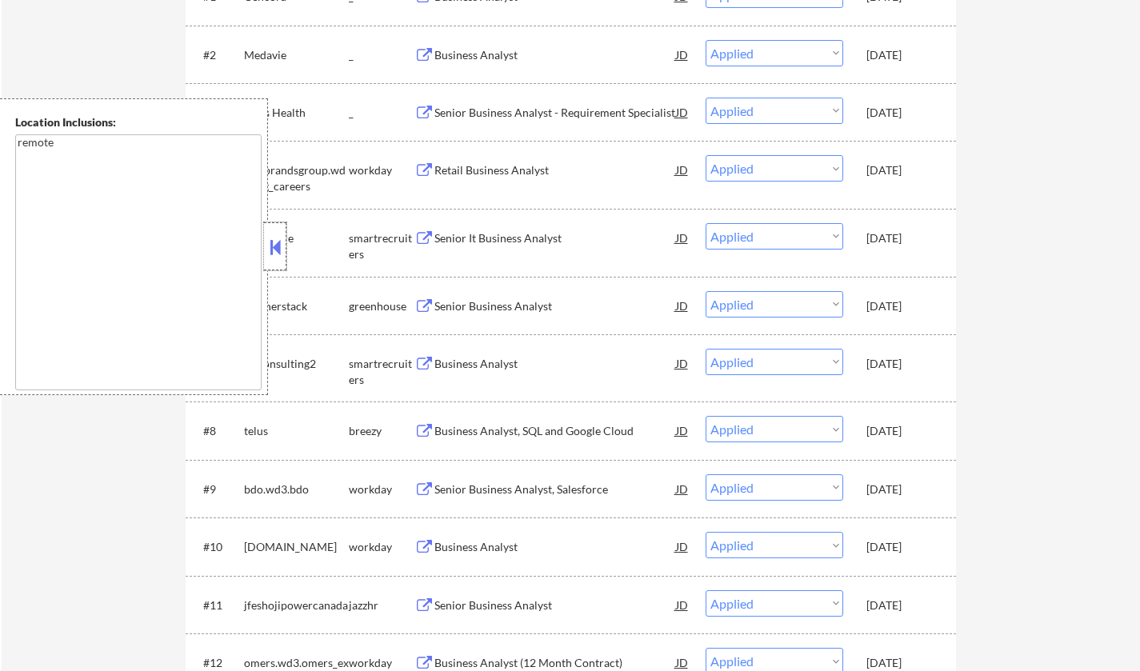
click at [277, 262] on div at bounding box center [275, 246] width 22 height 48
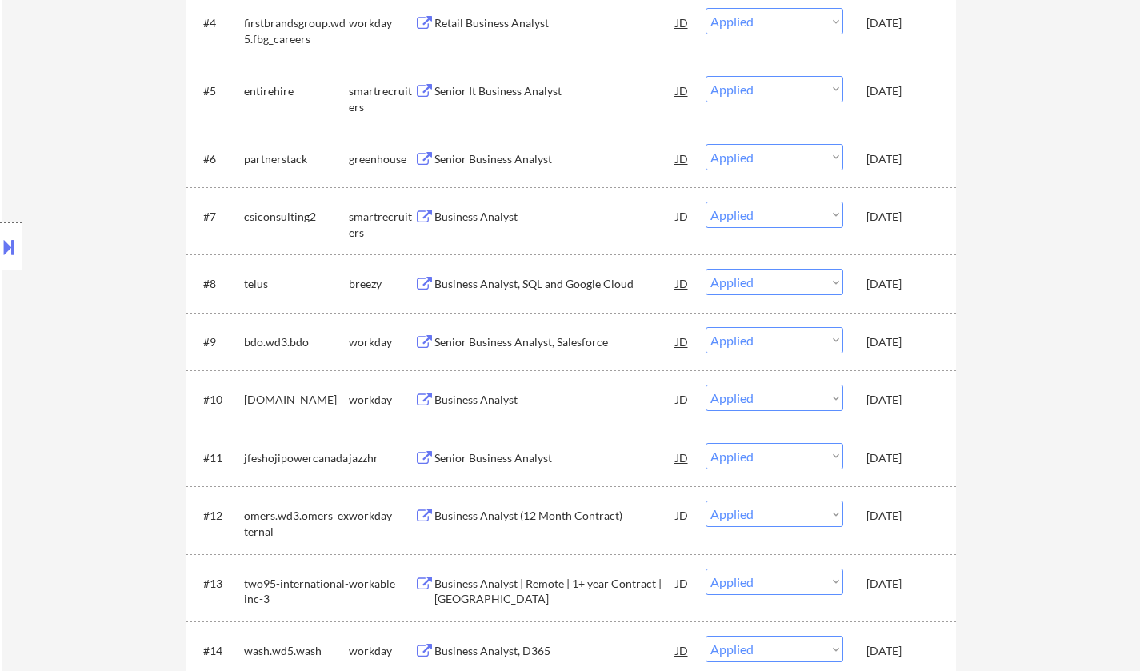
scroll to position [640, 0]
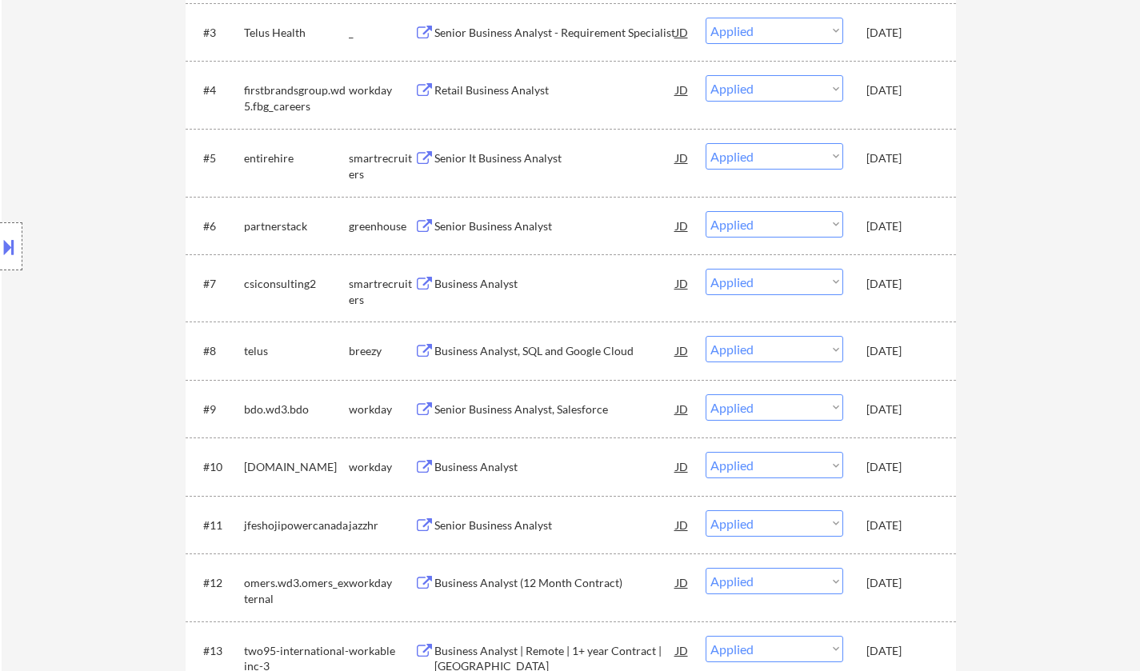
select select ""applied""
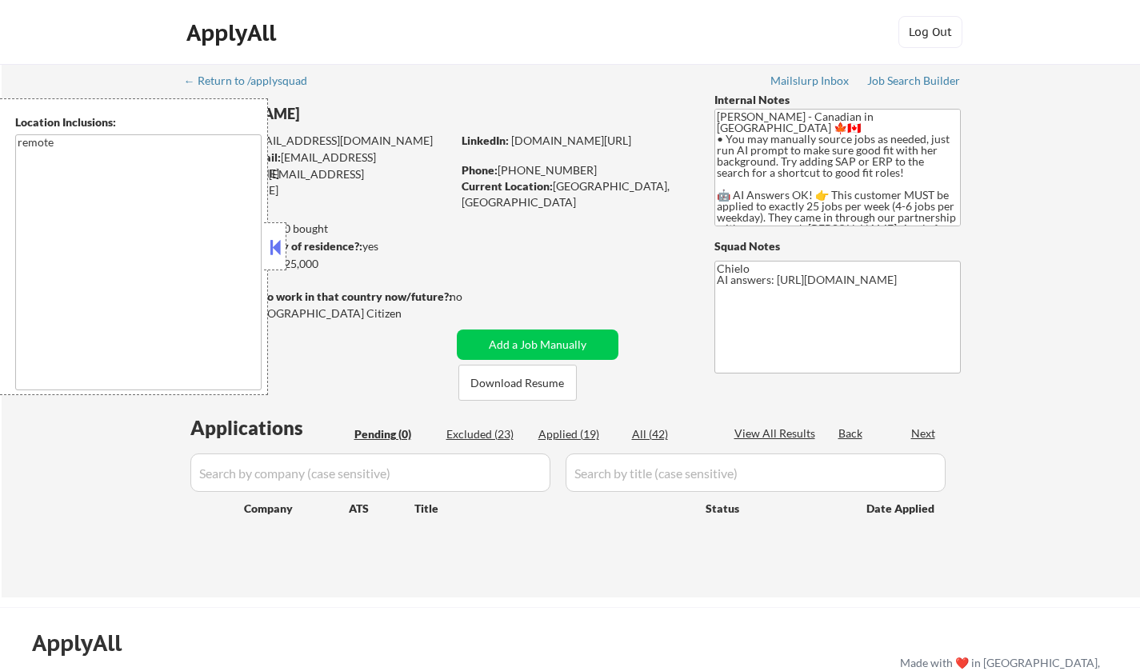
click at [276, 246] on button at bounding box center [275, 247] width 18 height 24
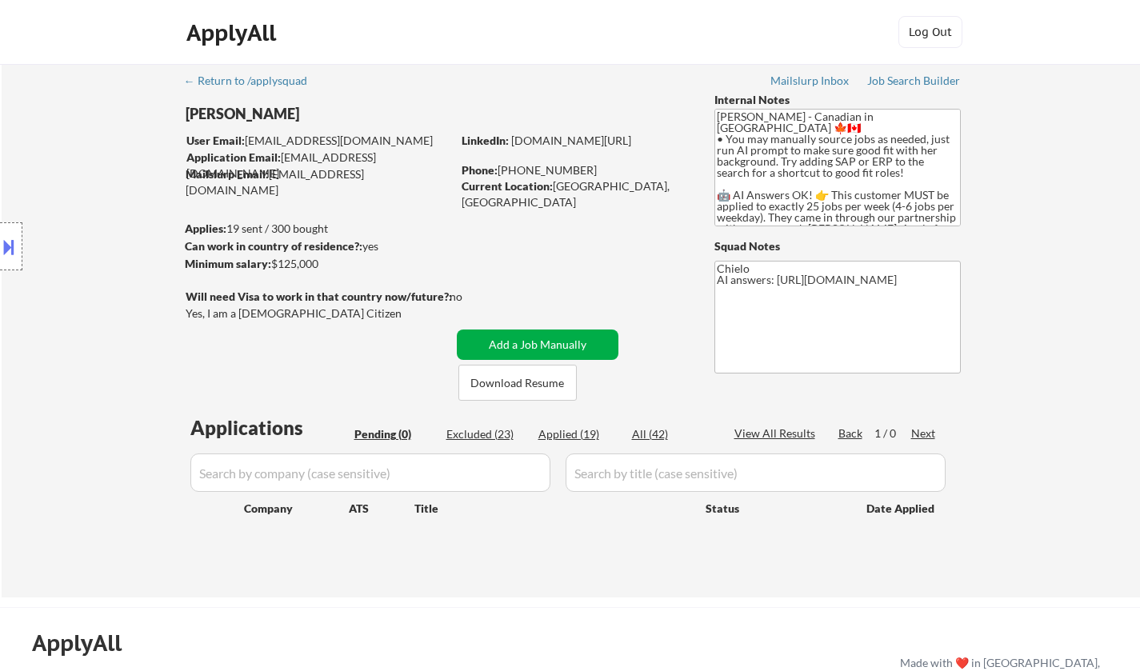
click at [544, 348] on button "Add a Job Manually" at bounding box center [538, 345] width 162 height 30
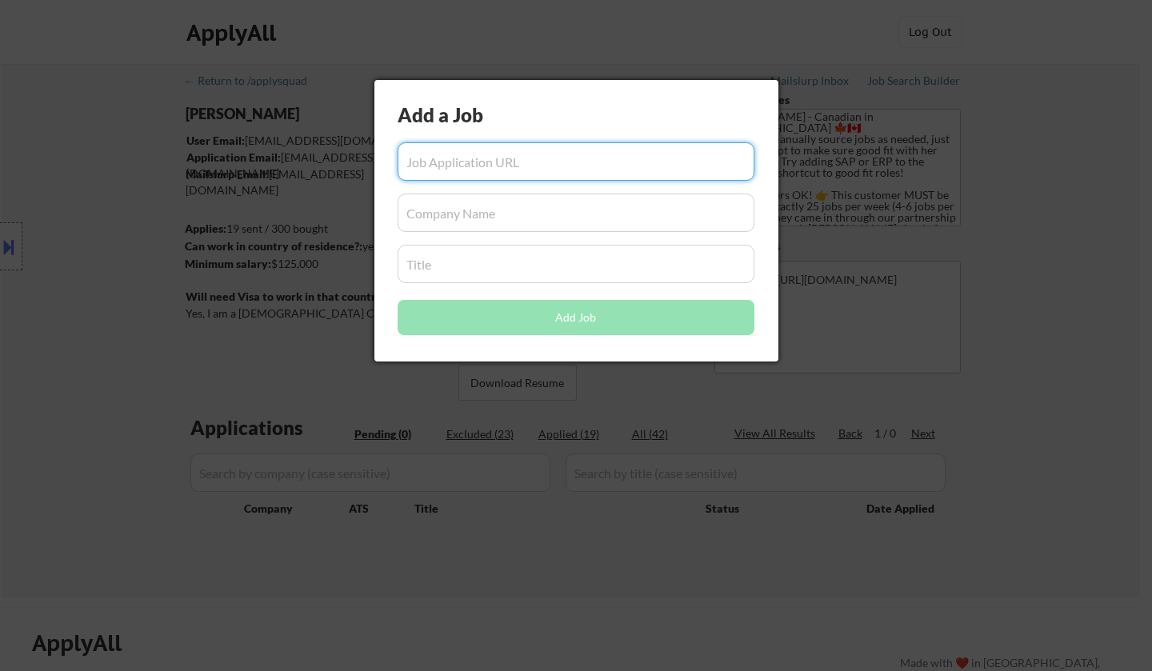
click at [471, 172] on input "input" at bounding box center [576, 161] width 357 height 38
paste input "[URL][DOMAIN_NAME]"
type input "[URL][DOMAIN_NAME]"
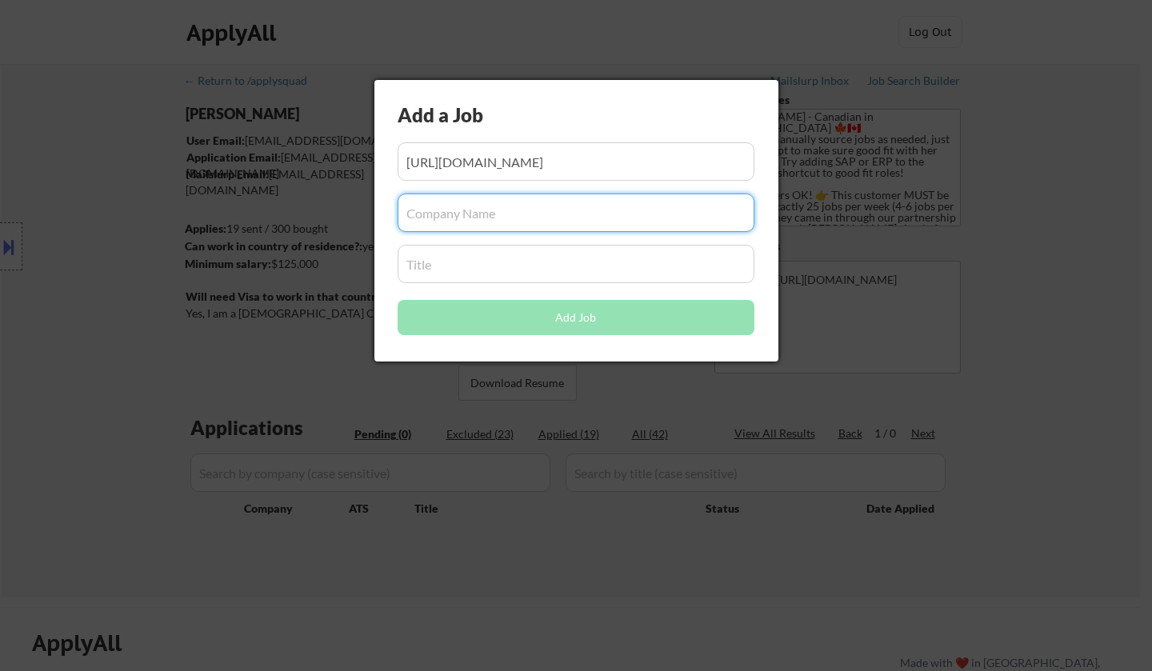
click at [477, 220] on input "input" at bounding box center [576, 213] width 357 height 38
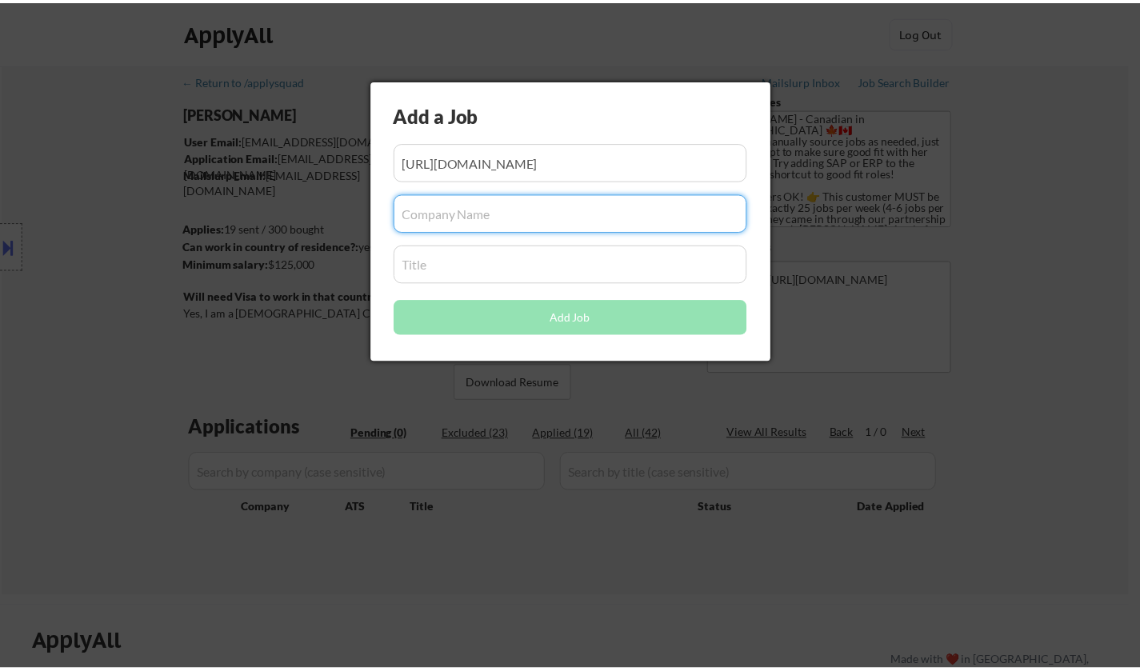
scroll to position [0, 0]
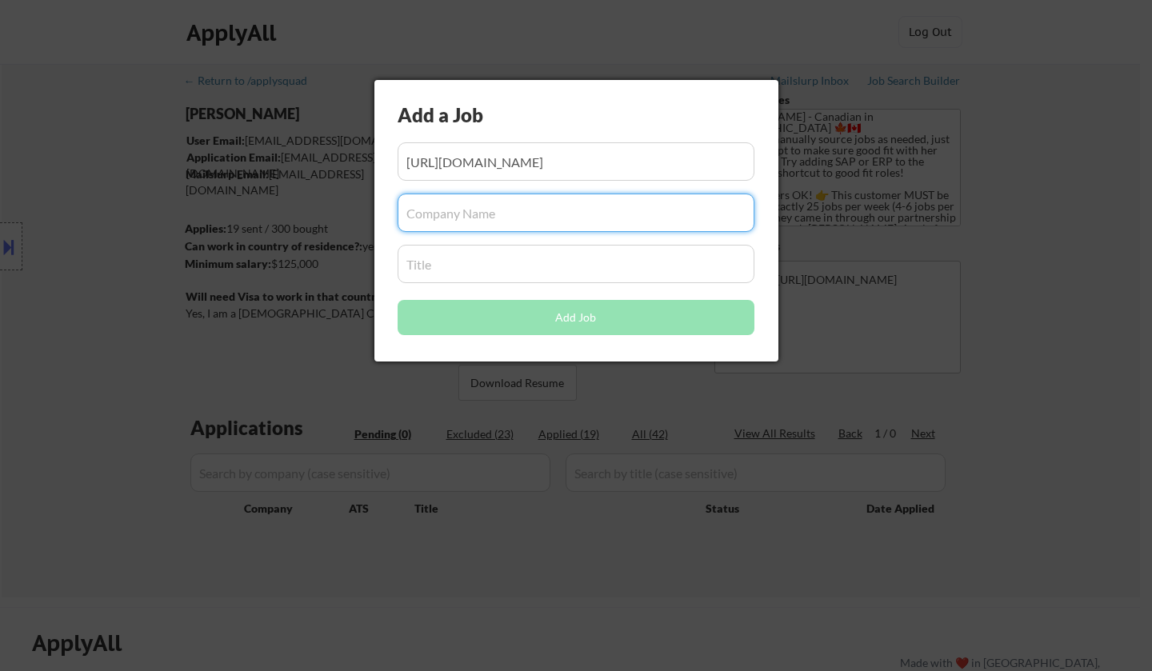
click at [487, 268] on input "input" at bounding box center [576, 264] width 357 height 38
click at [443, 215] on input "input" at bounding box center [576, 213] width 357 height 38
type input "Insurity"
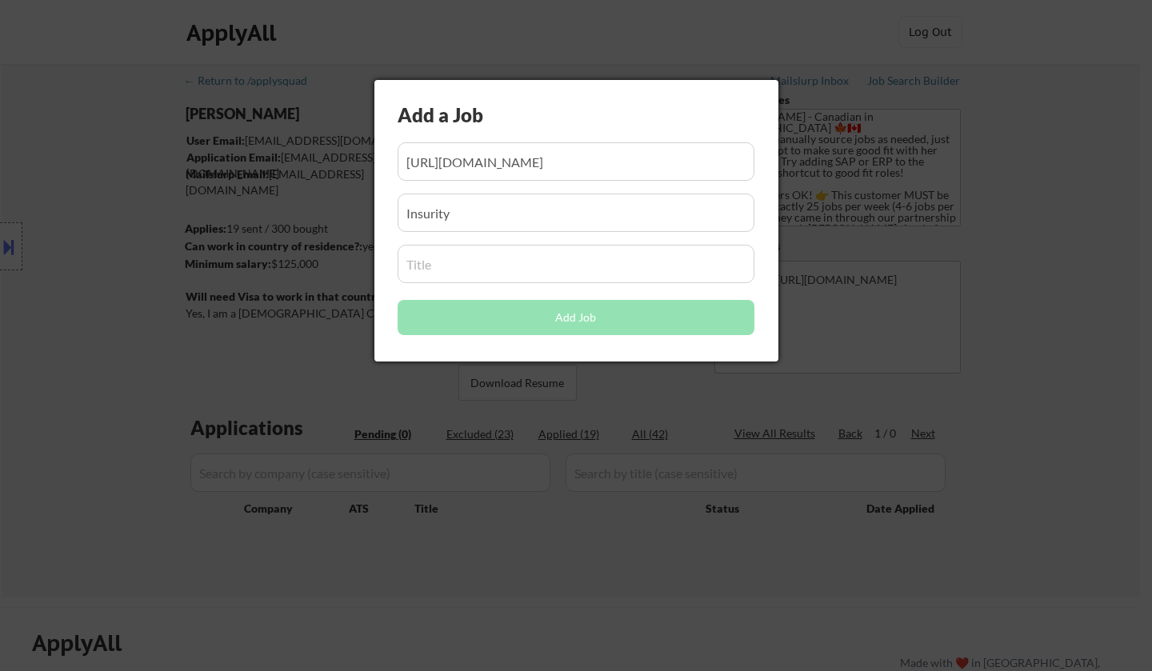
click at [440, 263] on input "input" at bounding box center [576, 264] width 357 height 38
paste input "Sr. Business Analyst"
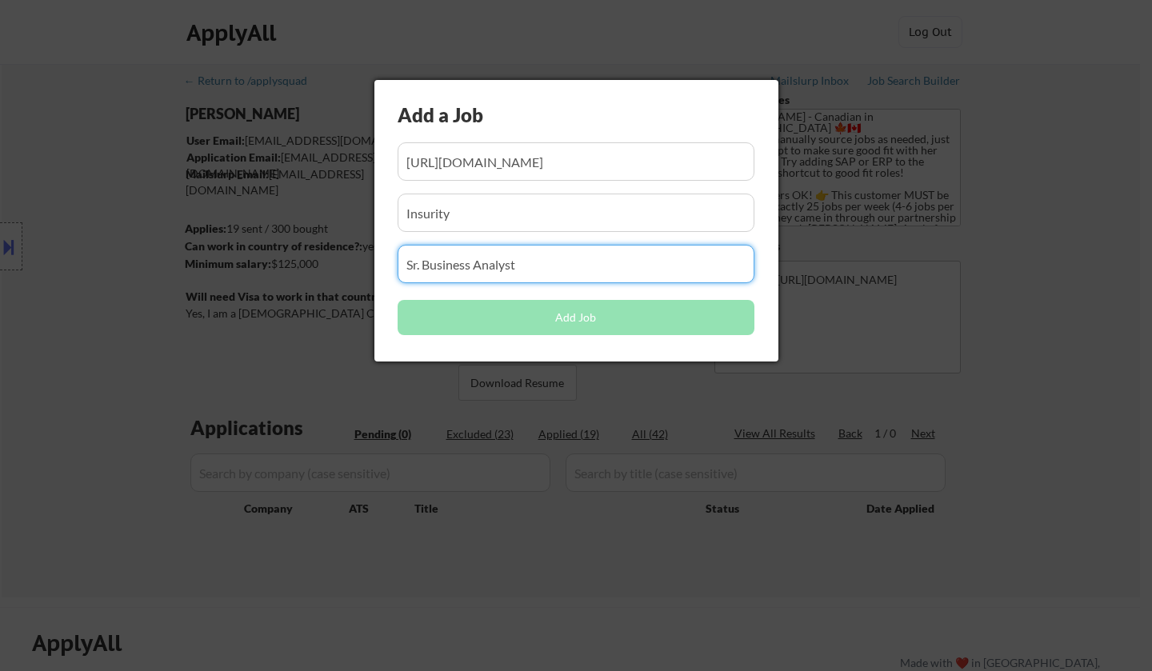
type input "Sr. Business Analyst"
click at [475, 212] on input "input" at bounding box center [576, 213] width 357 height 38
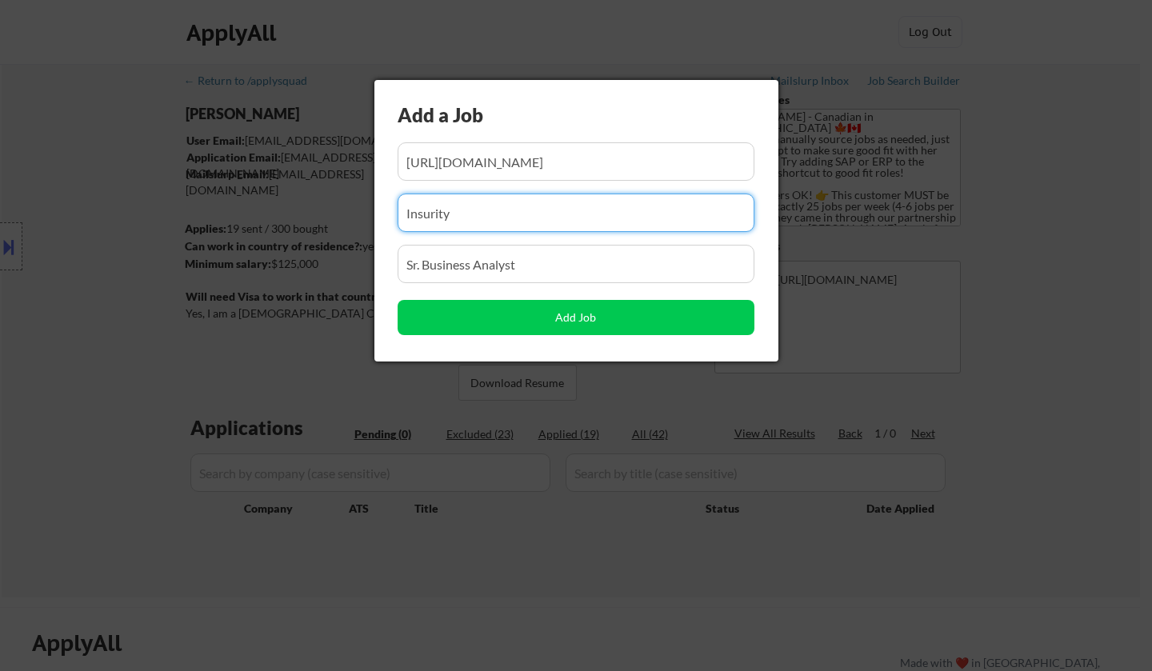
click at [567, 146] on input "input" at bounding box center [576, 161] width 357 height 38
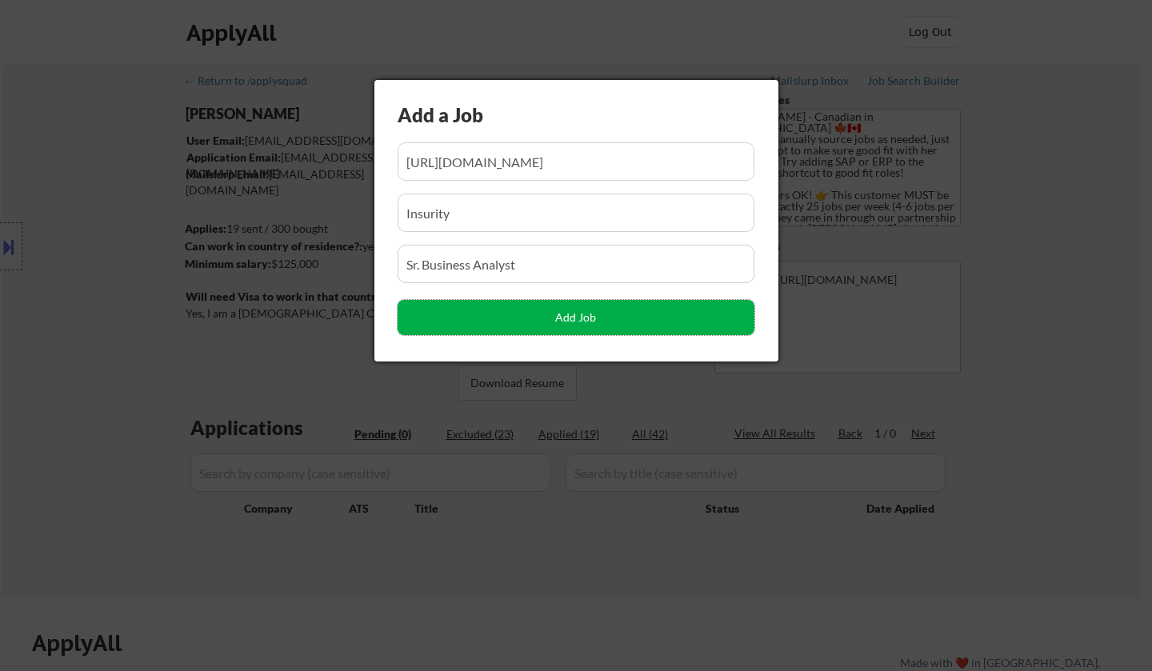
click at [607, 319] on button "Add Job" at bounding box center [576, 317] width 357 height 35
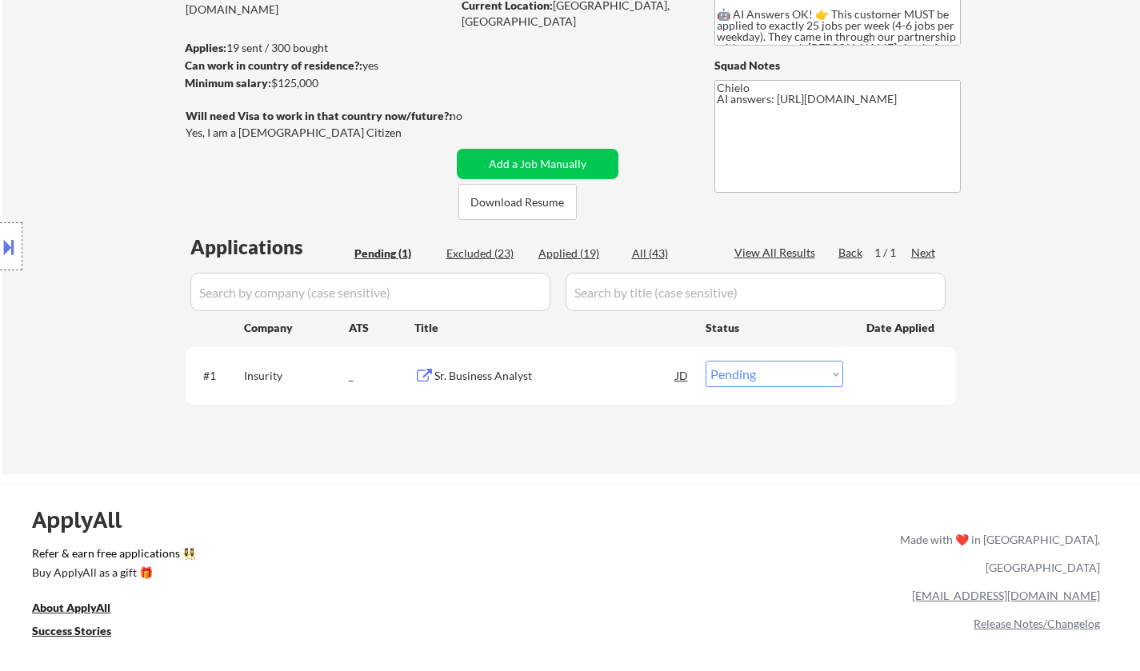
scroll to position [240, 0]
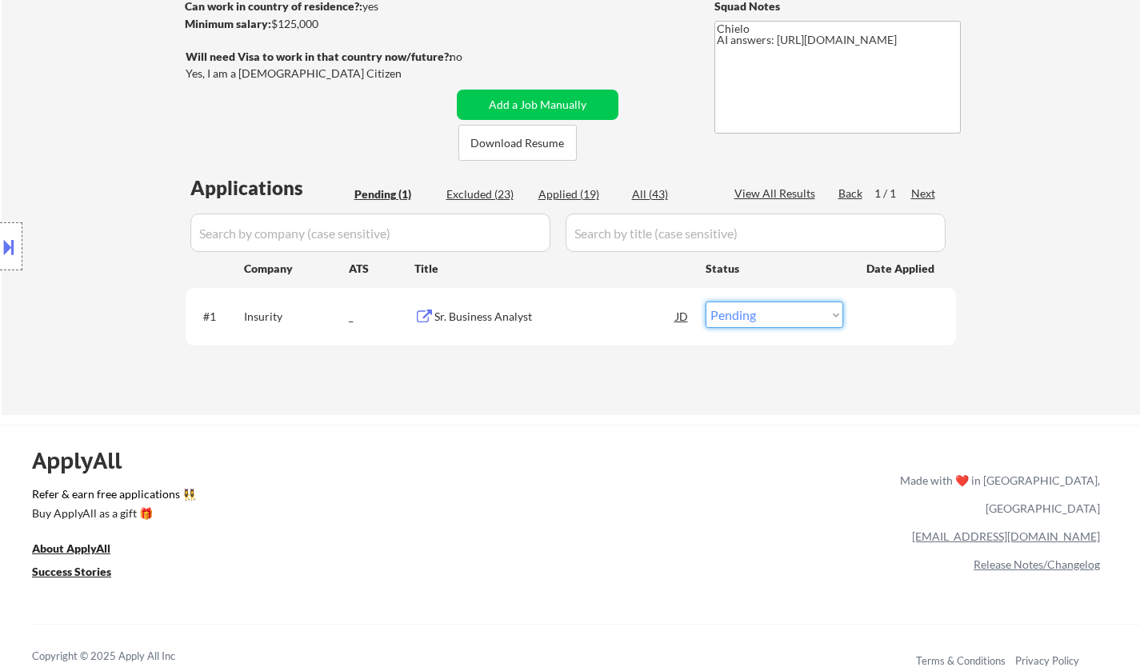
click at [759, 317] on select "Choose an option... Pending Applied Excluded (Questions) Excluded (Expired) Exc…" at bounding box center [775, 315] width 138 height 26
select select ""applied""
click at [706, 302] on select "Choose an option... Pending Applied Excluded (Questions) Excluded (Expired) Exc…" at bounding box center [775, 315] width 138 height 26
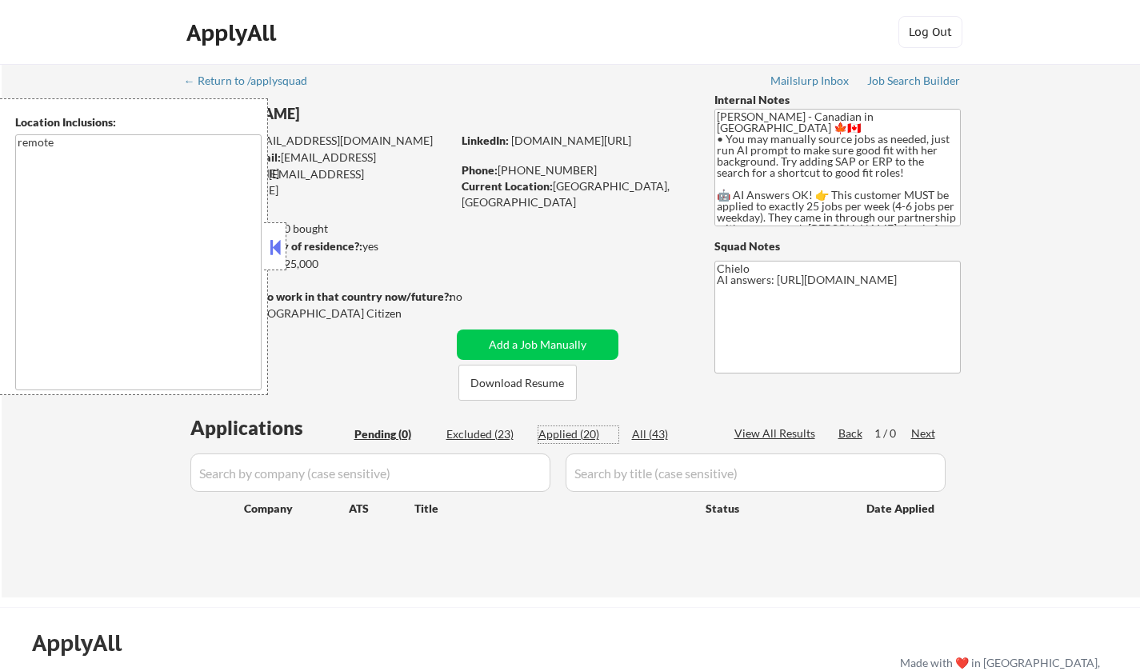
click at [579, 435] on div "Applied (20)" at bounding box center [579, 435] width 80 height 16
select select ""applied""
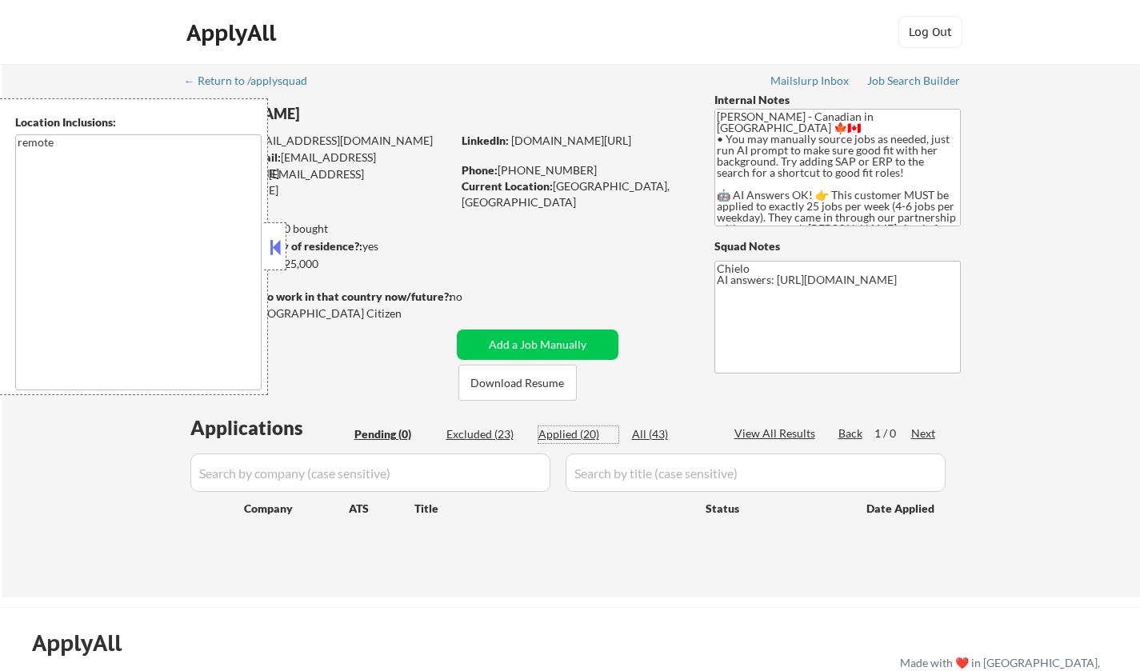
select select ""applied""
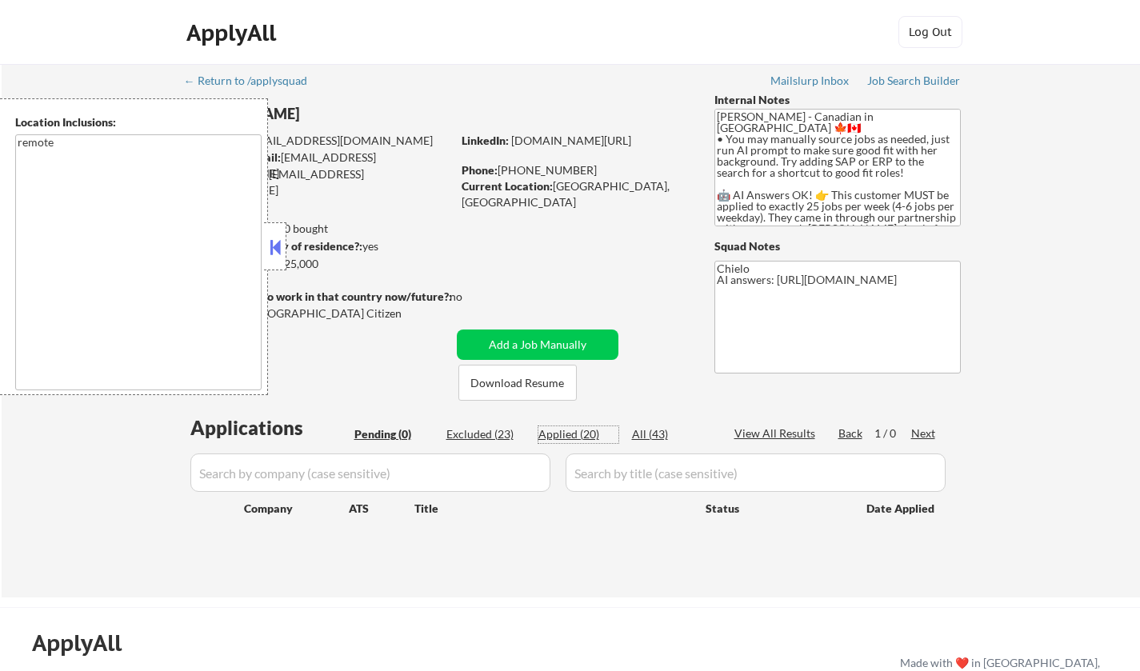
select select ""applied""
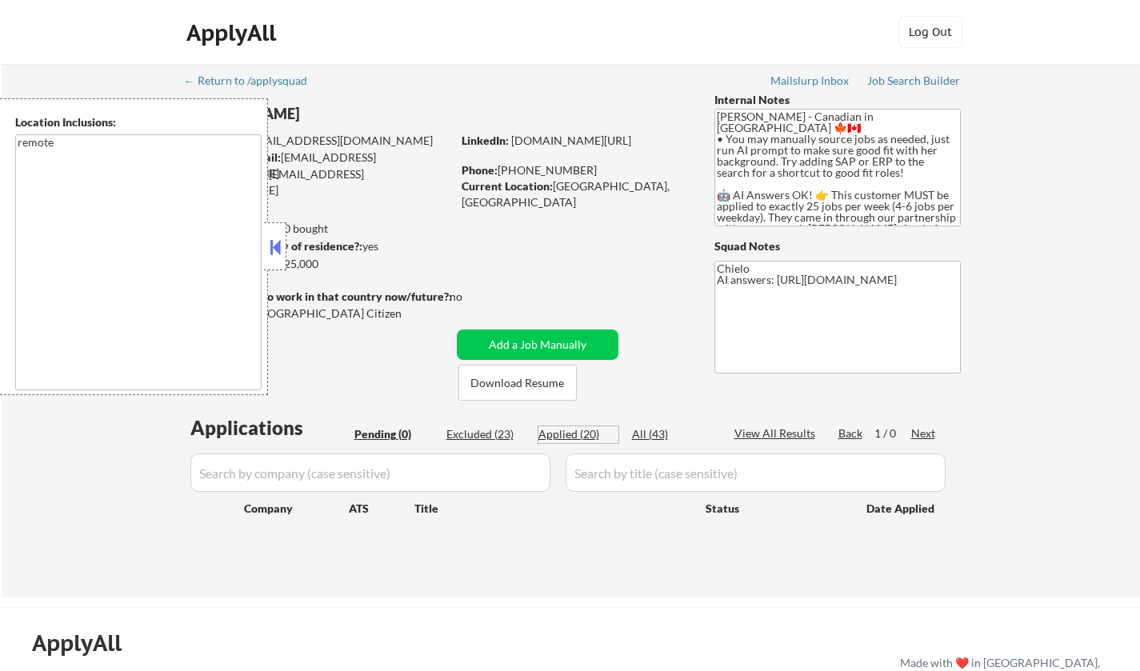
select select ""applied""
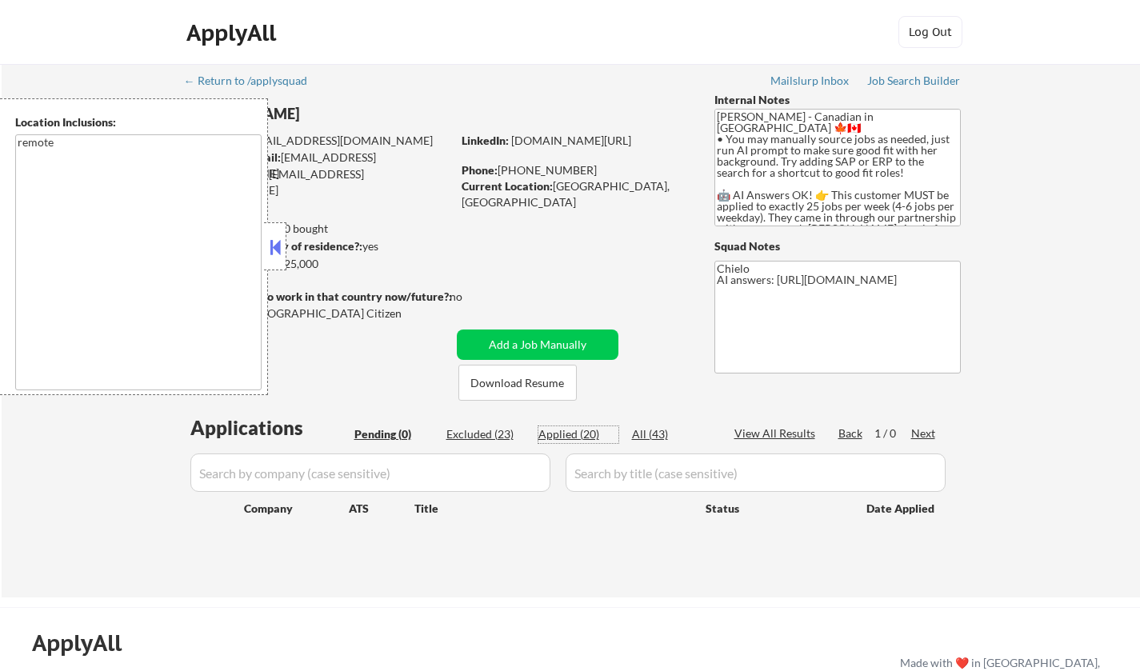
select select ""applied""
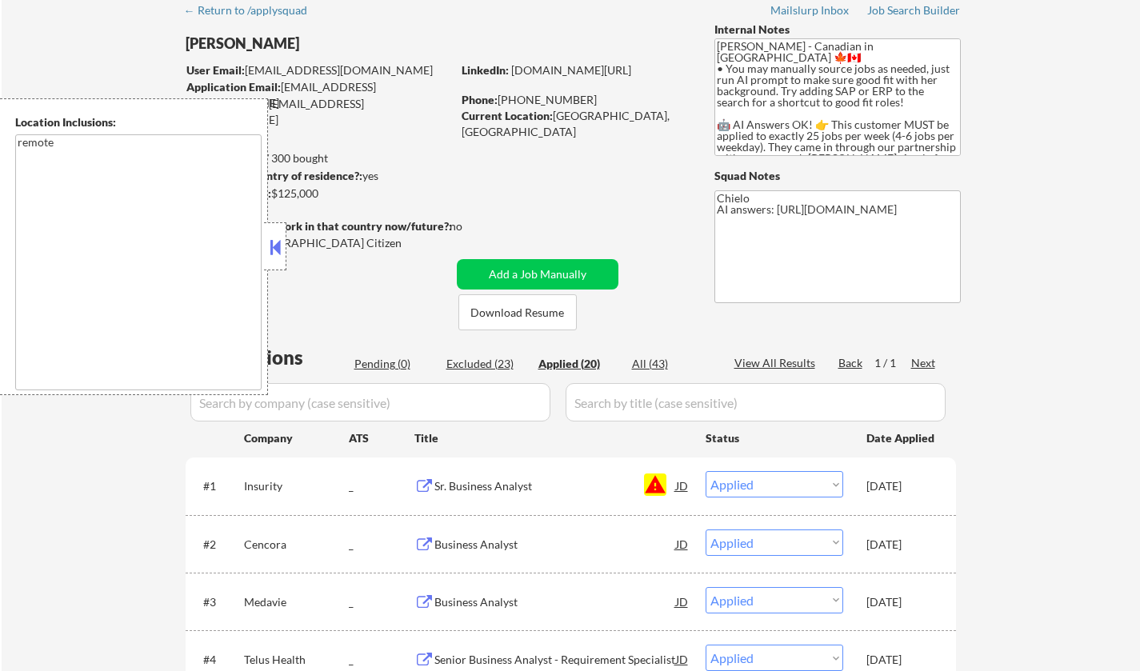
scroll to position [80, 0]
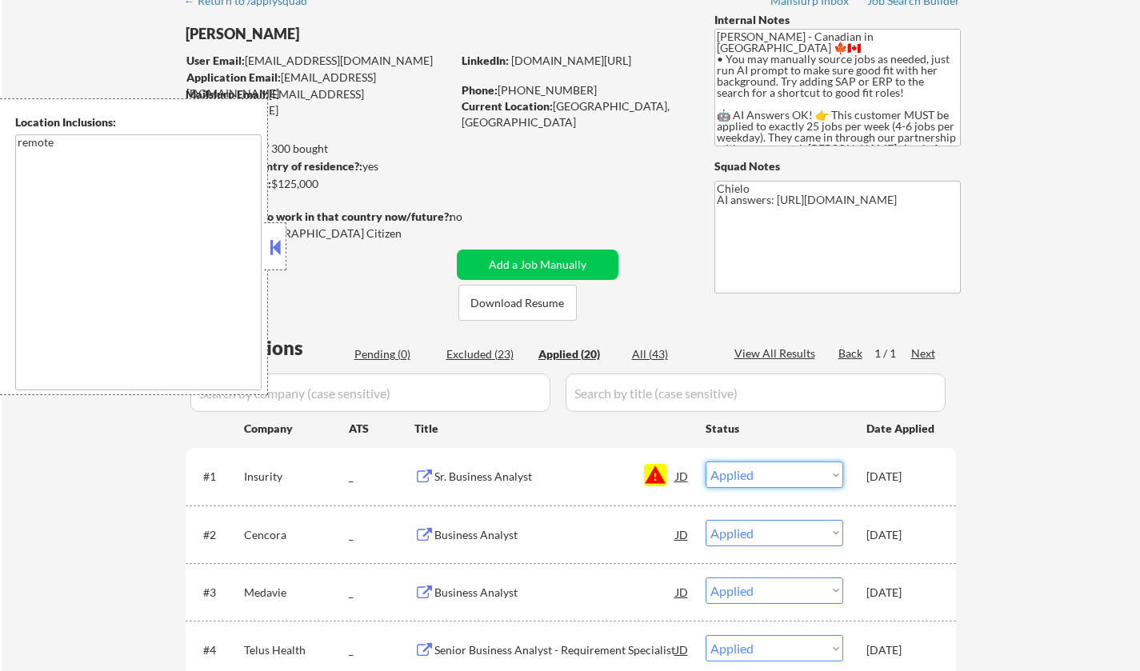
click at [799, 473] on select "Choose an option... Pending Applied Excluded (Questions) Excluded (Expired) Exc…" at bounding box center [775, 475] width 138 height 26
click at [677, 480] on div "JD" at bounding box center [683, 476] width 16 height 29
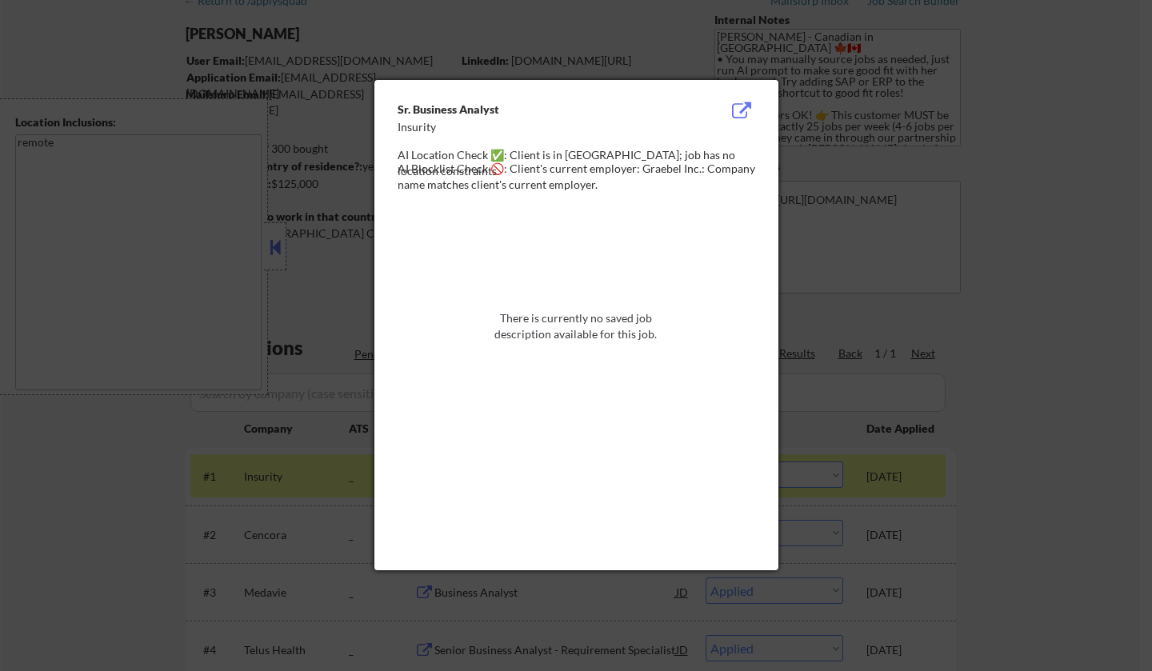
click at [278, 238] on div at bounding box center [576, 335] width 1152 height 671
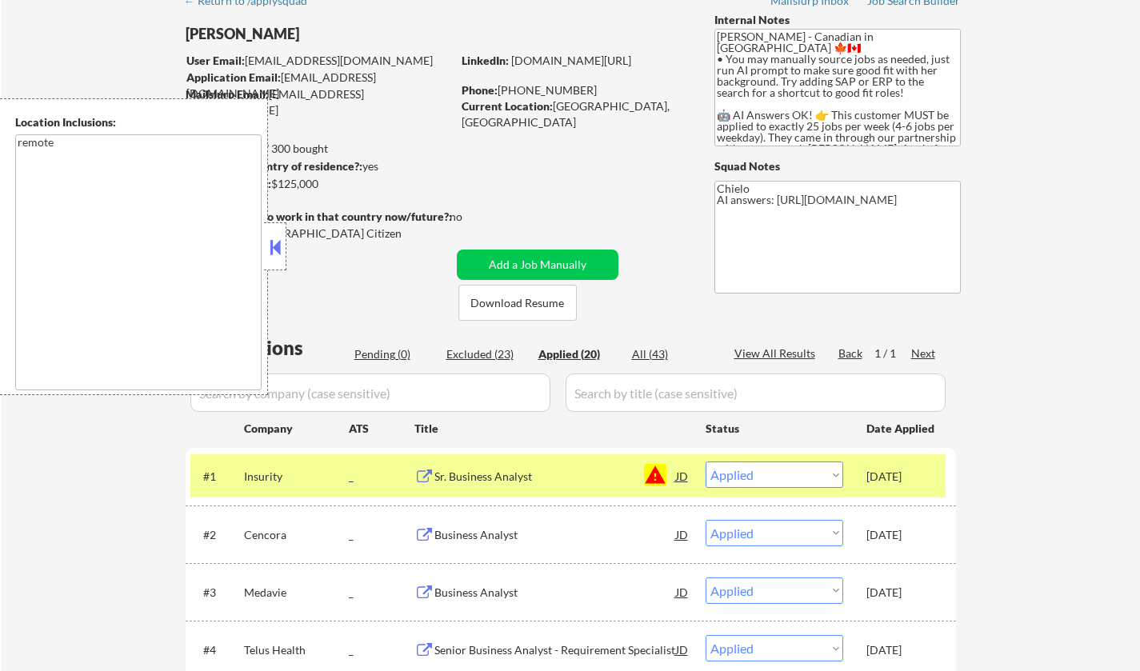
click at [488, 471] on div "Sr. Business Analyst" at bounding box center [556, 477] width 242 height 16
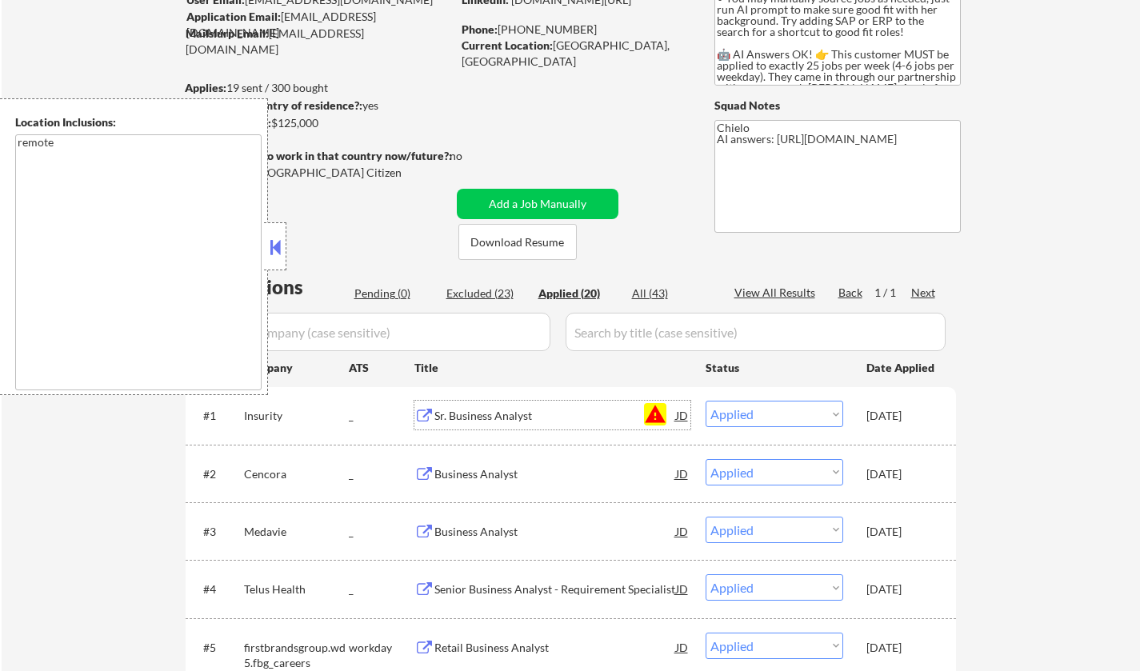
scroll to position [160, 0]
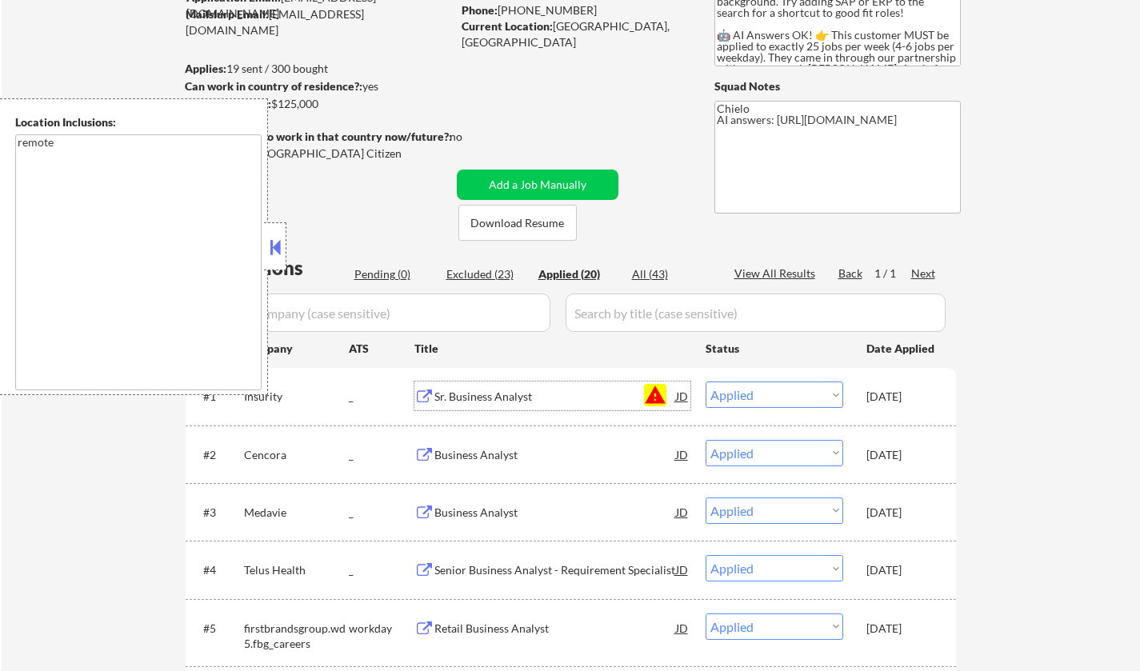
click at [281, 242] on button at bounding box center [275, 247] width 18 height 24
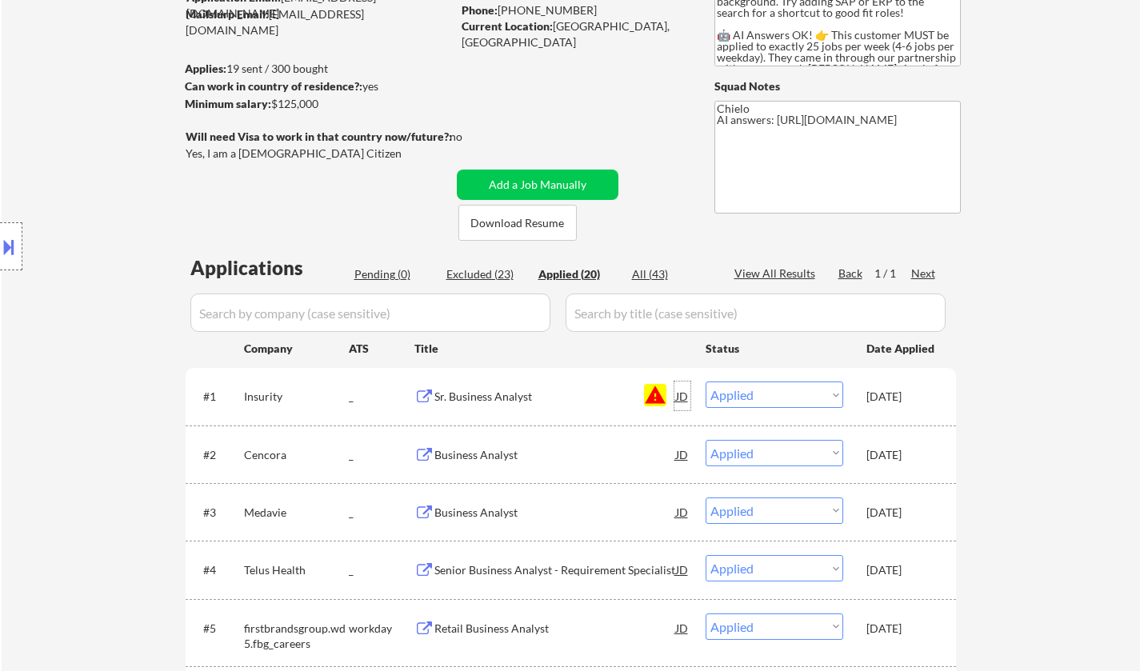
click at [679, 395] on div "JD" at bounding box center [683, 396] width 16 height 29
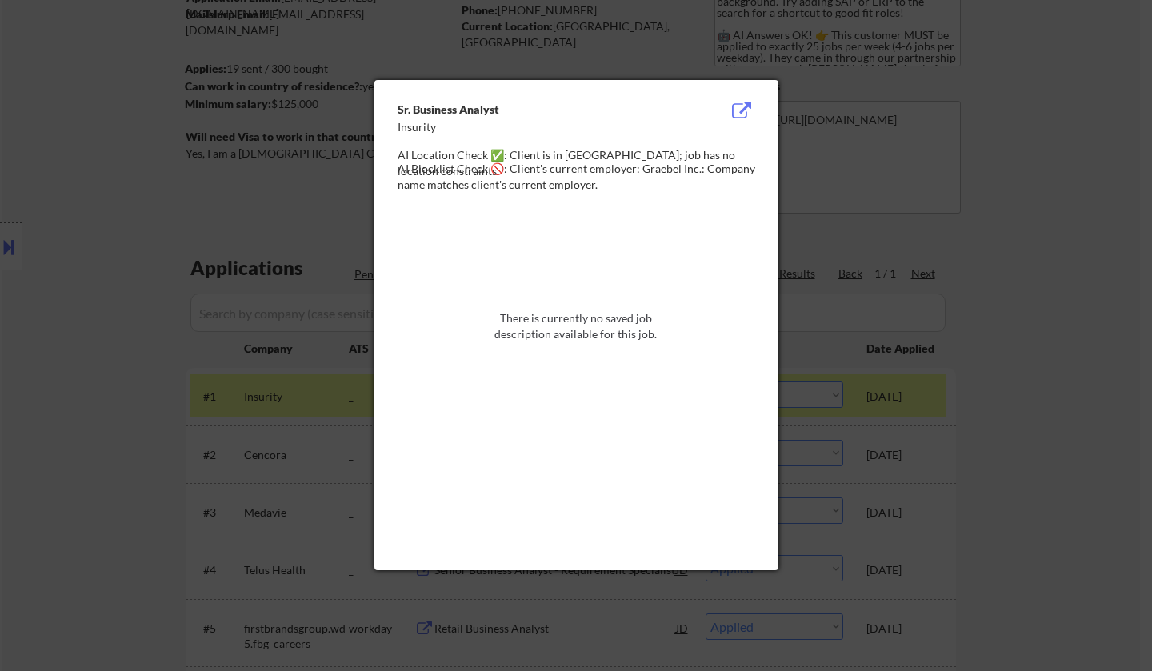
click at [580, 270] on div at bounding box center [576, 381] width 357 height 372
click at [1138, 427] on div at bounding box center [576, 335] width 1152 height 671
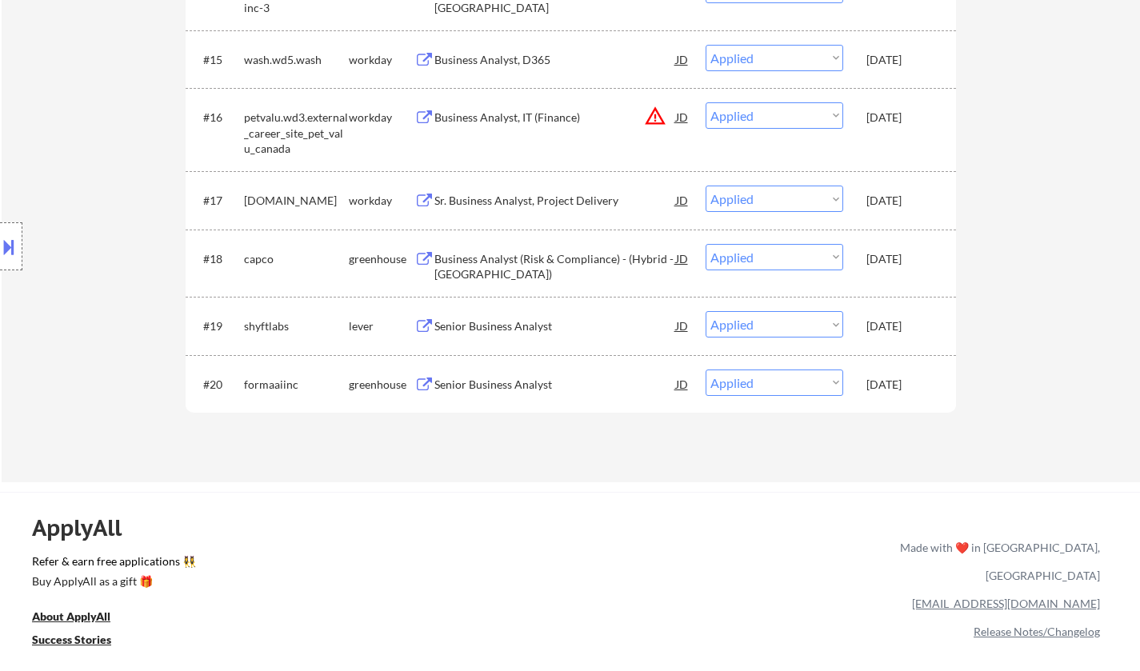
scroll to position [1360, 0]
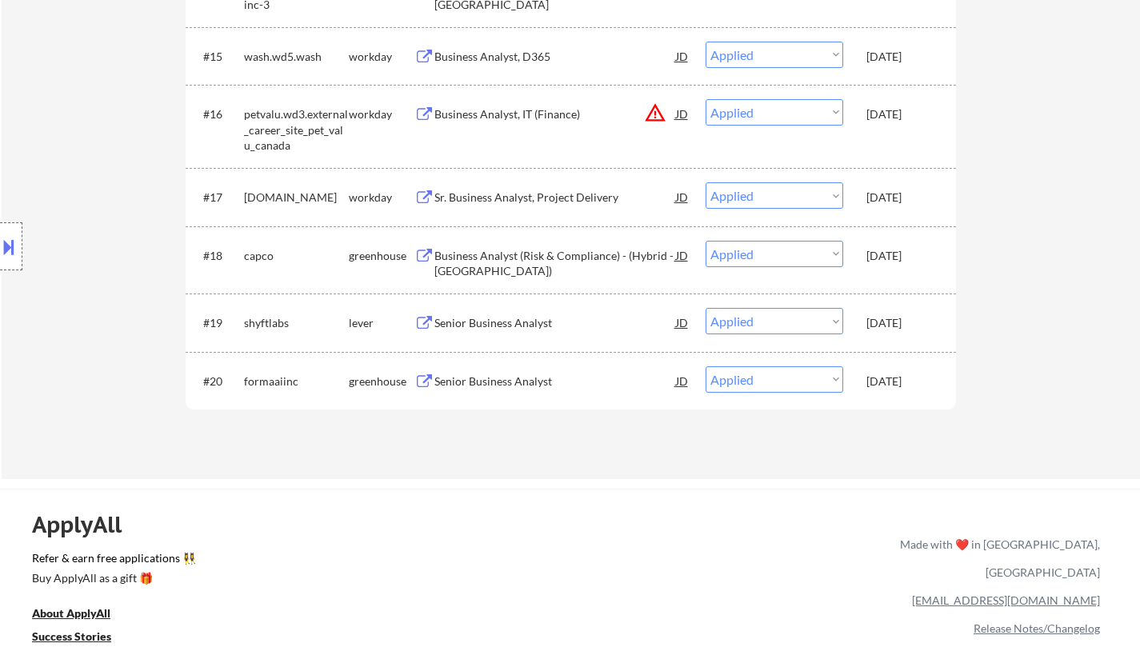
click at [10, 254] on button at bounding box center [9, 247] width 18 height 26
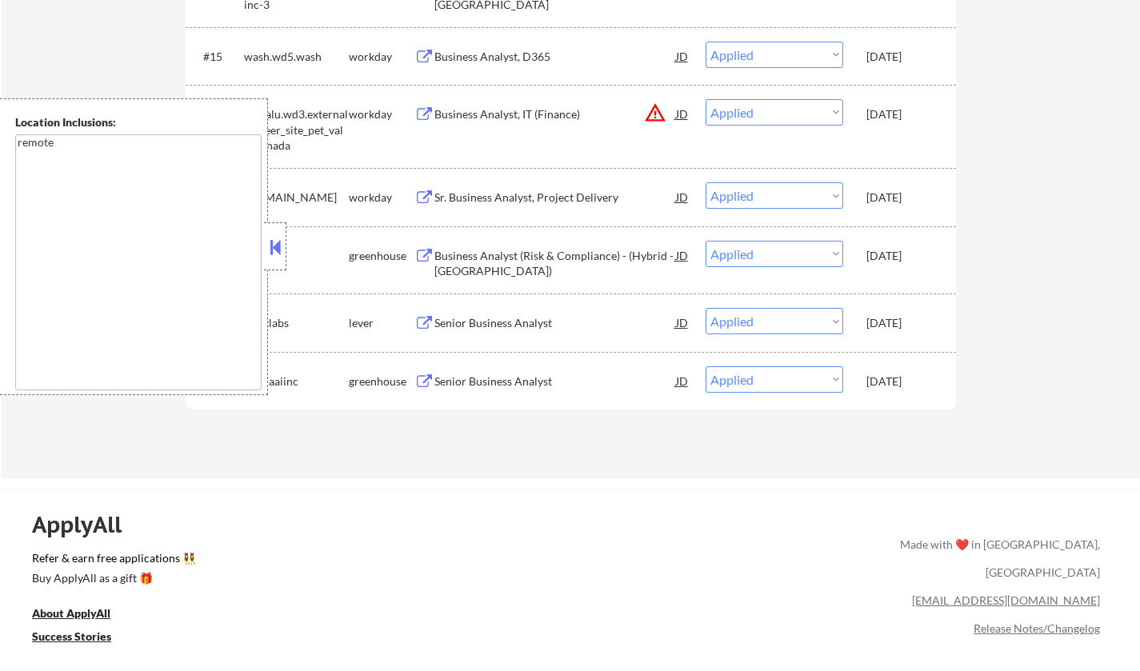
click at [282, 245] on button at bounding box center [275, 247] width 18 height 24
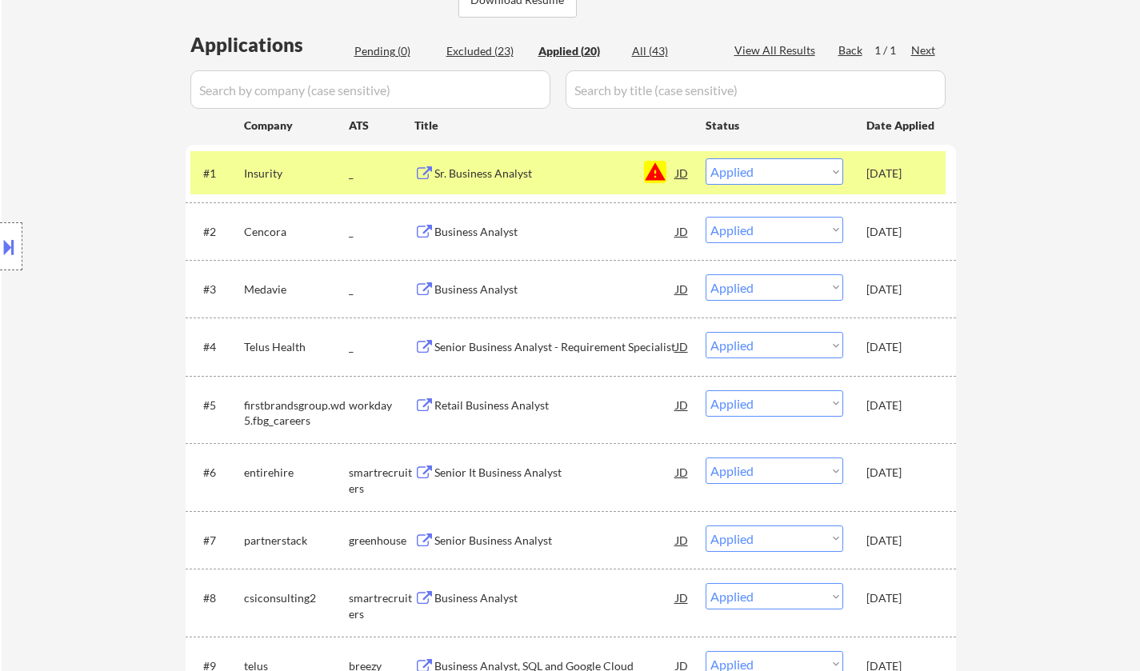
scroll to position [400, 0]
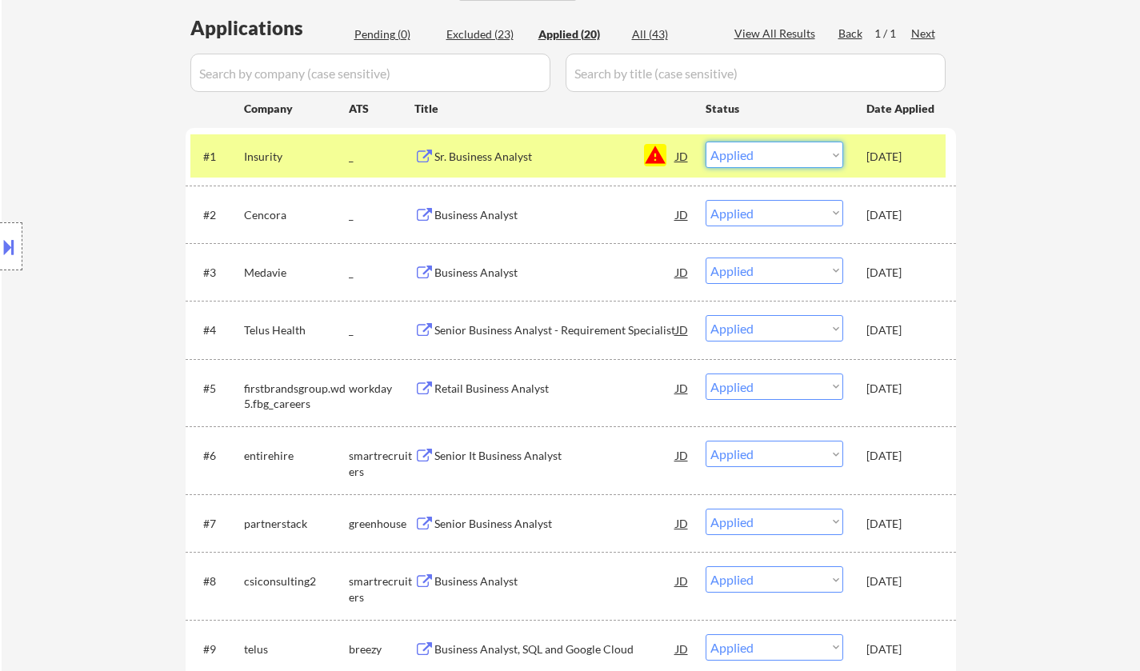
click at [763, 150] on select "Choose an option... Pending Applied Excluded (Questions) Excluded (Expired) Exc…" at bounding box center [775, 155] width 138 height 26
click at [706, 142] on select "Choose an option... Pending Applied Excluded (Questions) Excluded (Expired) Exc…" at bounding box center [775, 155] width 138 height 26
select select ""applied""
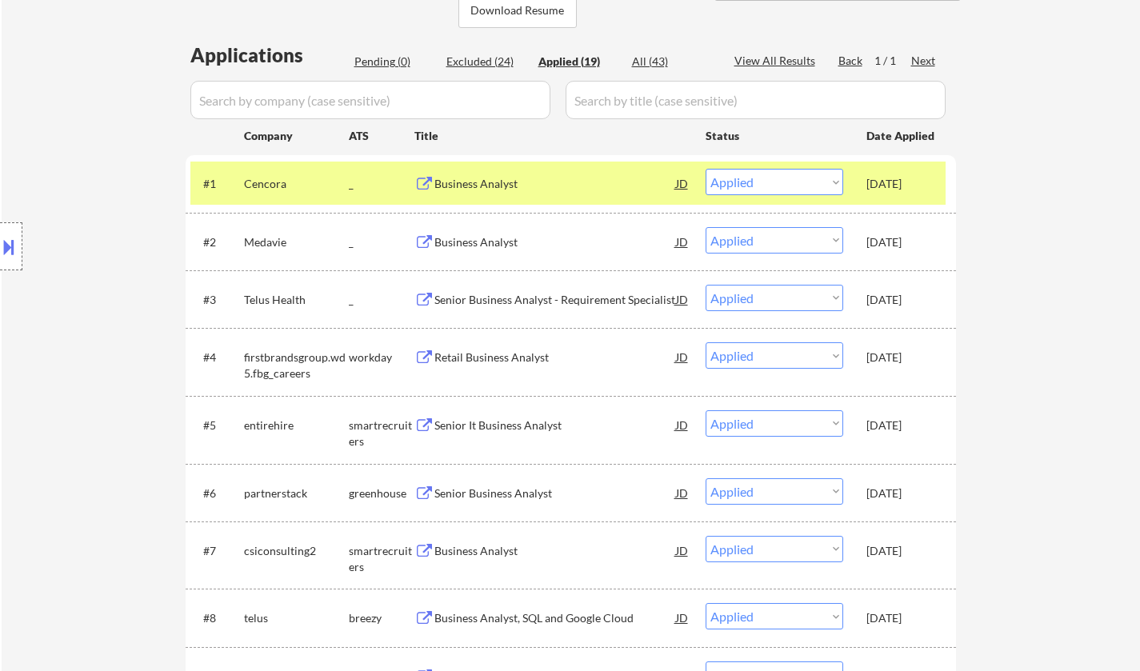
scroll to position [240, 0]
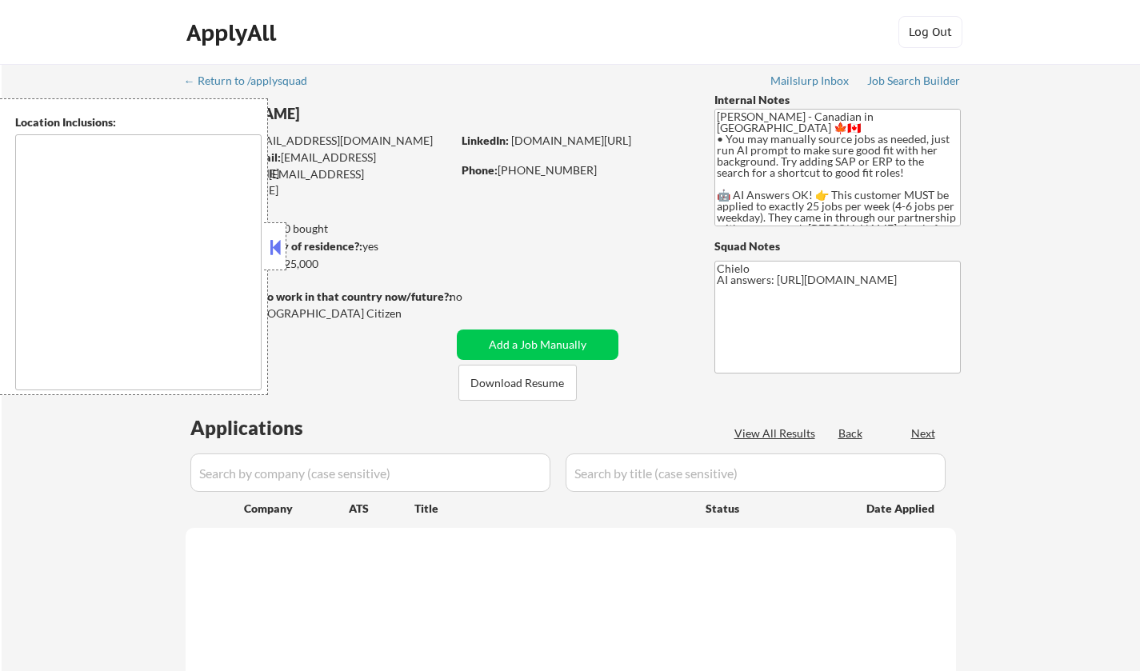
type textarea "remote"
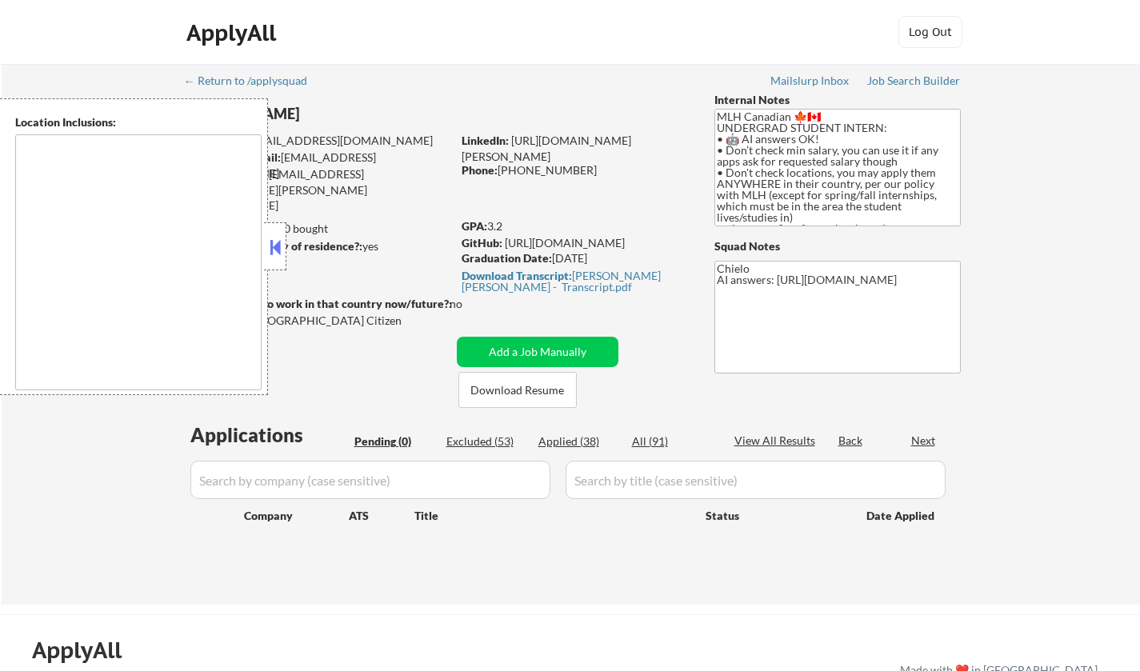
type textarea "country:[GEOGRAPHIC_DATA]"
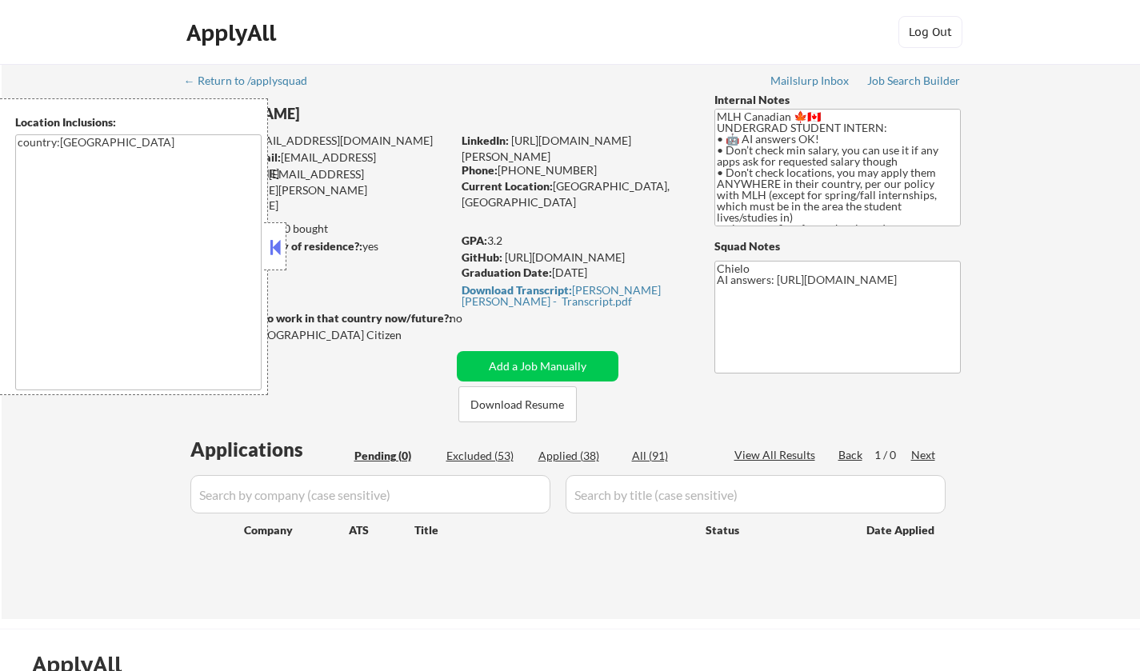
click at [282, 257] on button at bounding box center [275, 247] width 18 height 24
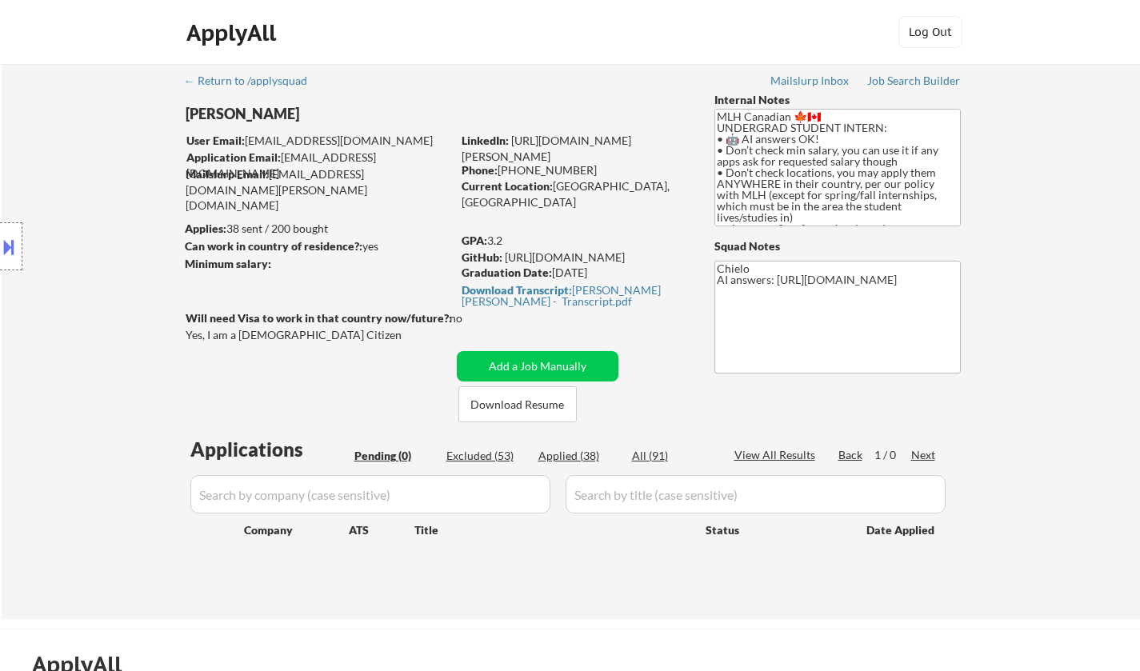
click at [575, 453] on div "Applied (38)" at bounding box center [579, 456] width 80 height 16
select select ""applied""
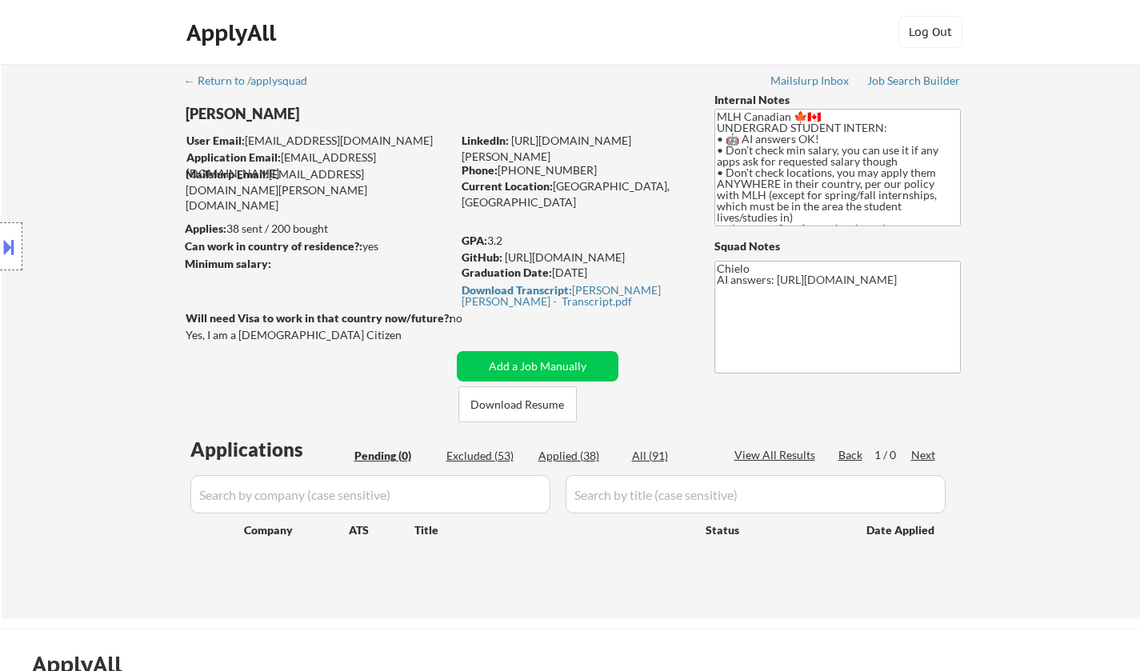
select select ""applied""
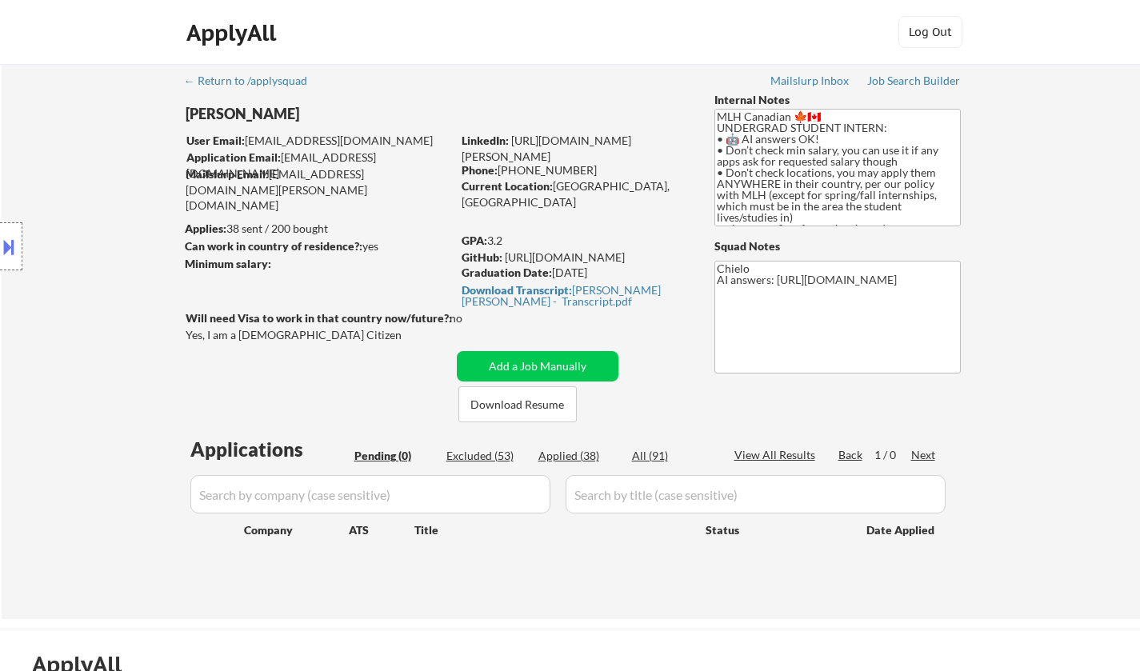
select select ""applied""
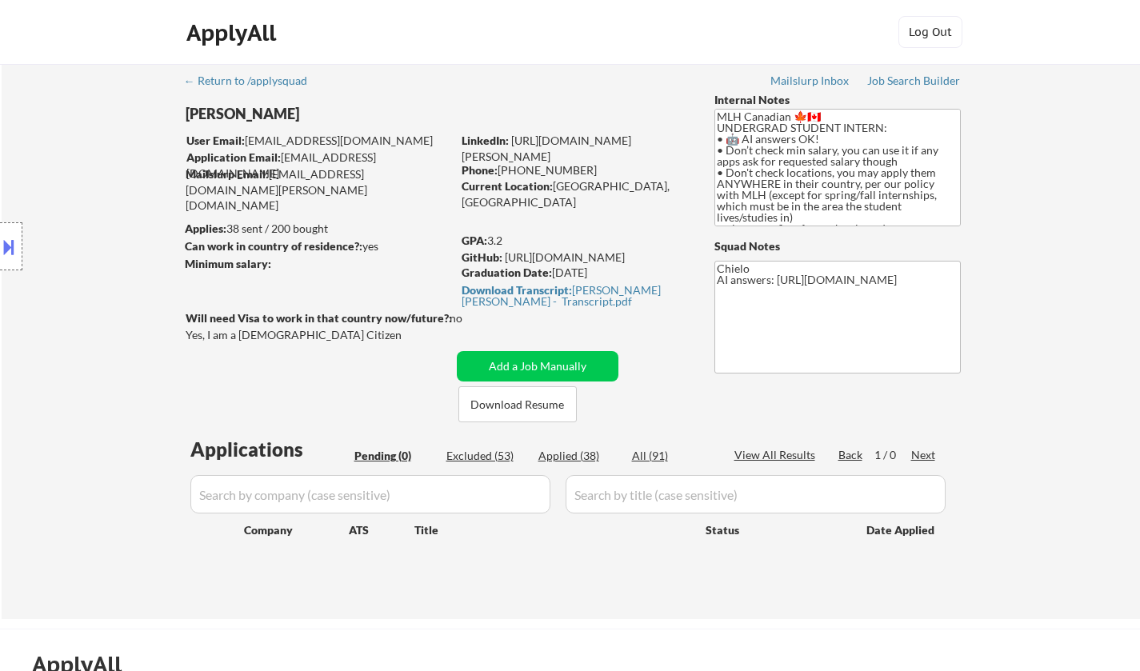
select select ""applied""
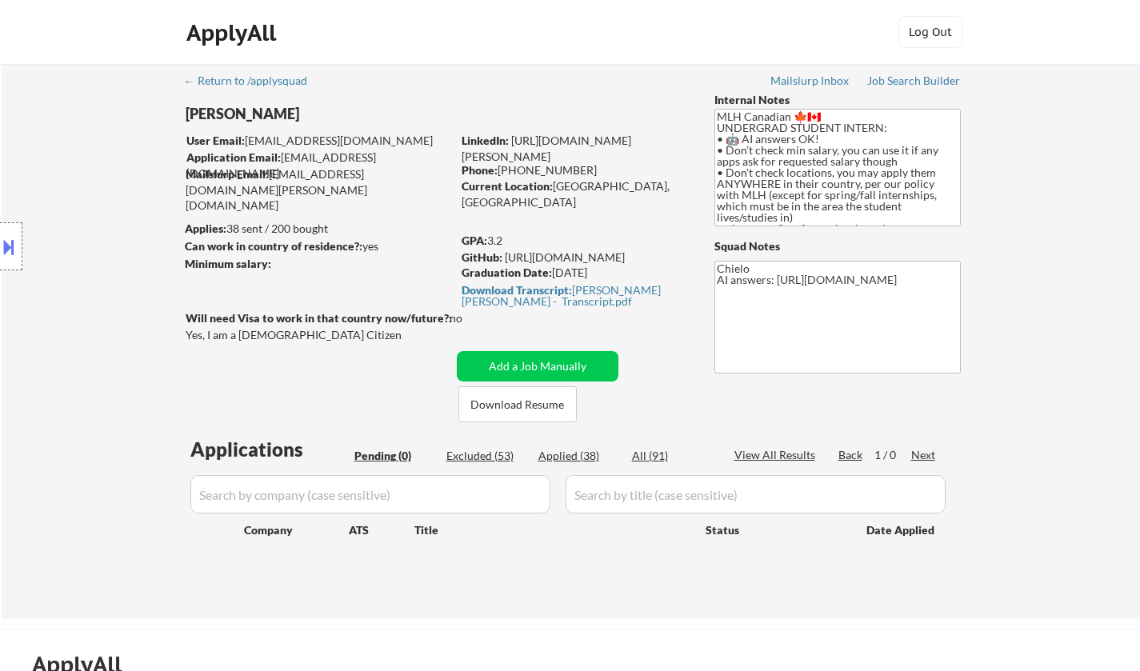
select select ""applied""
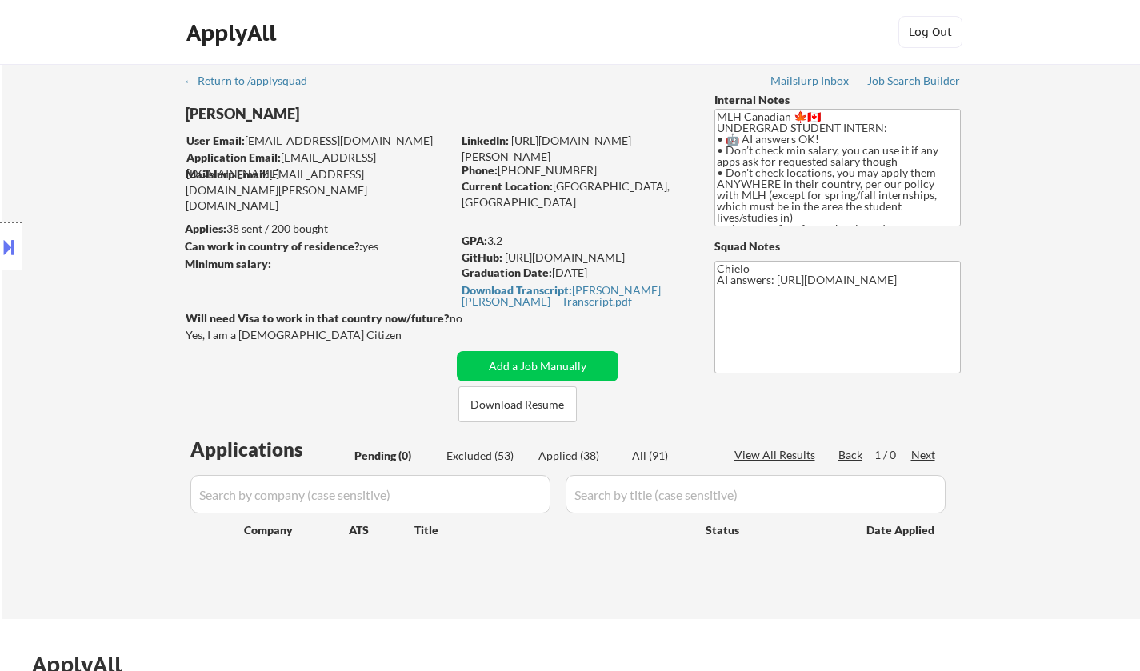
select select ""applied""
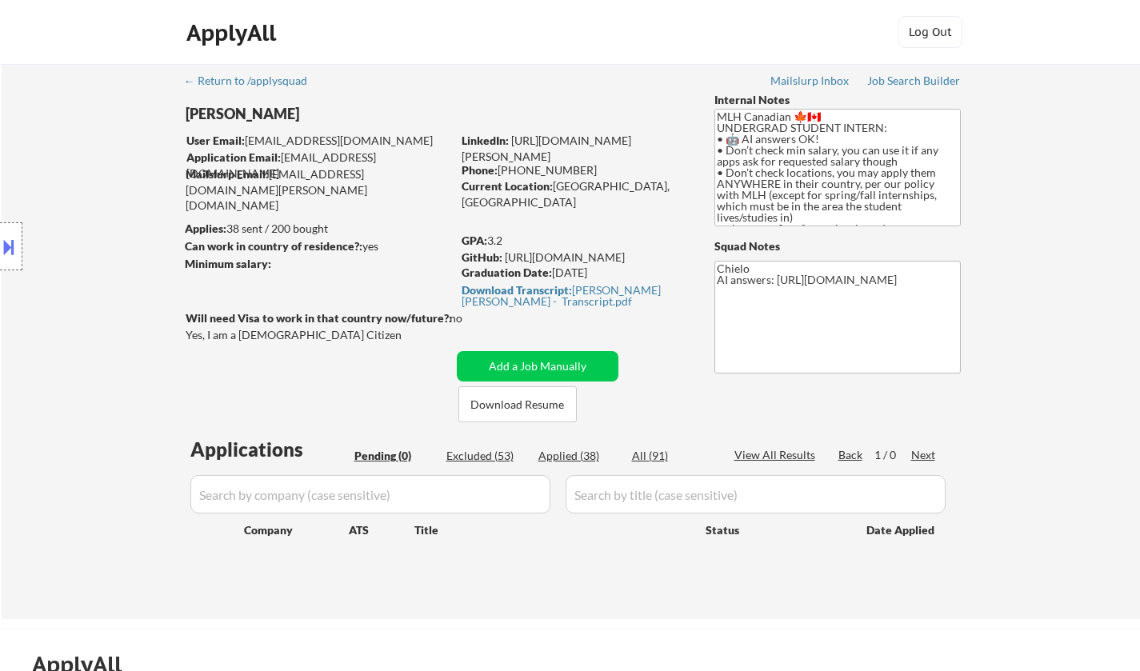
select select ""applied""
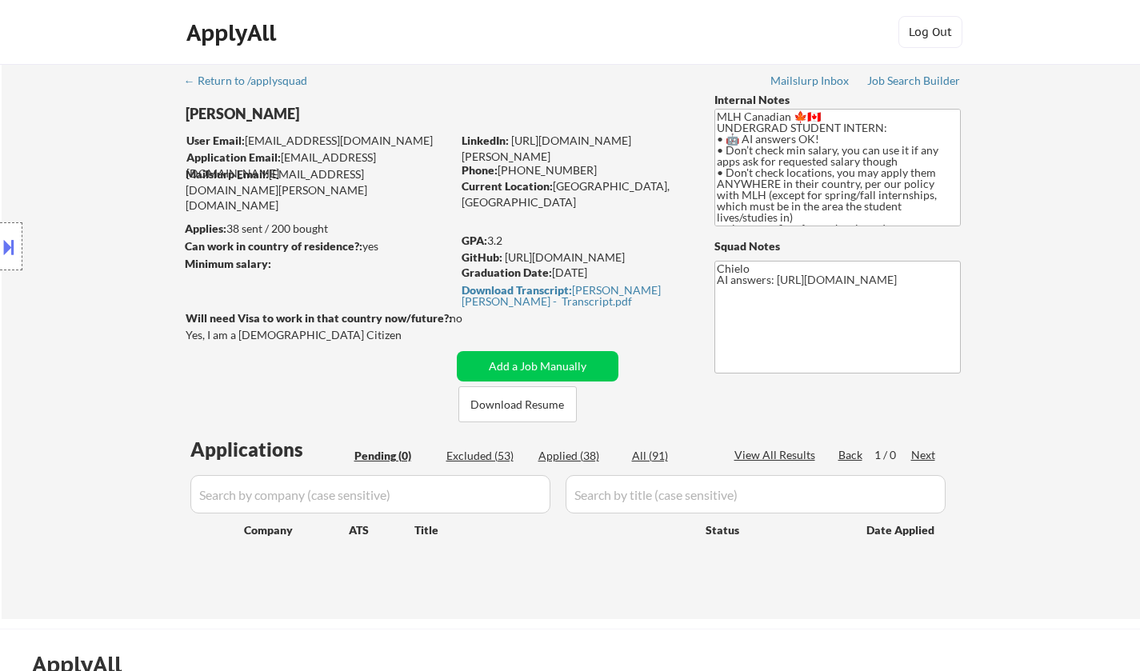
select select ""applied""
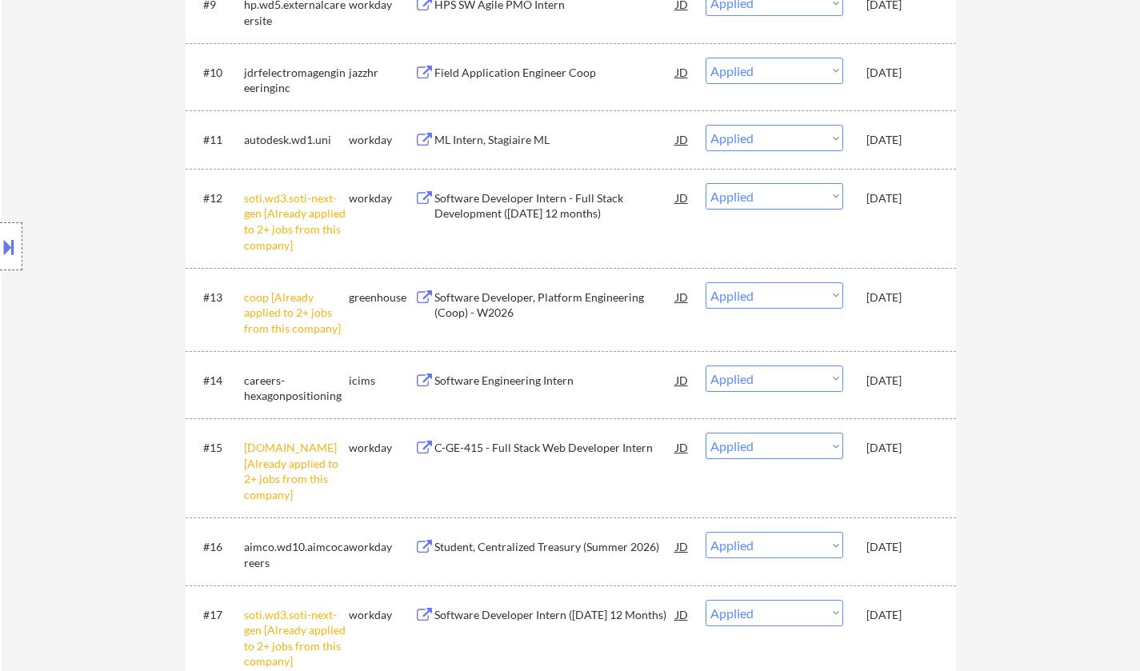
scroll to position [1280, 0]
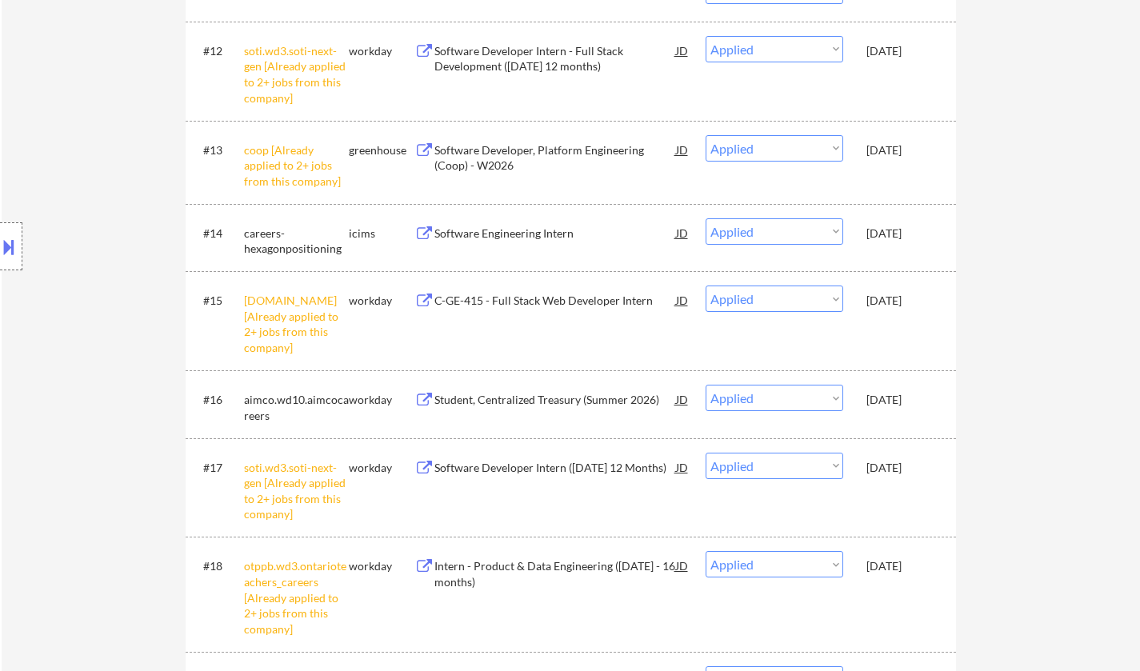
click at [0, 250] on button at bounding box center [9, 247] width 18 height 26
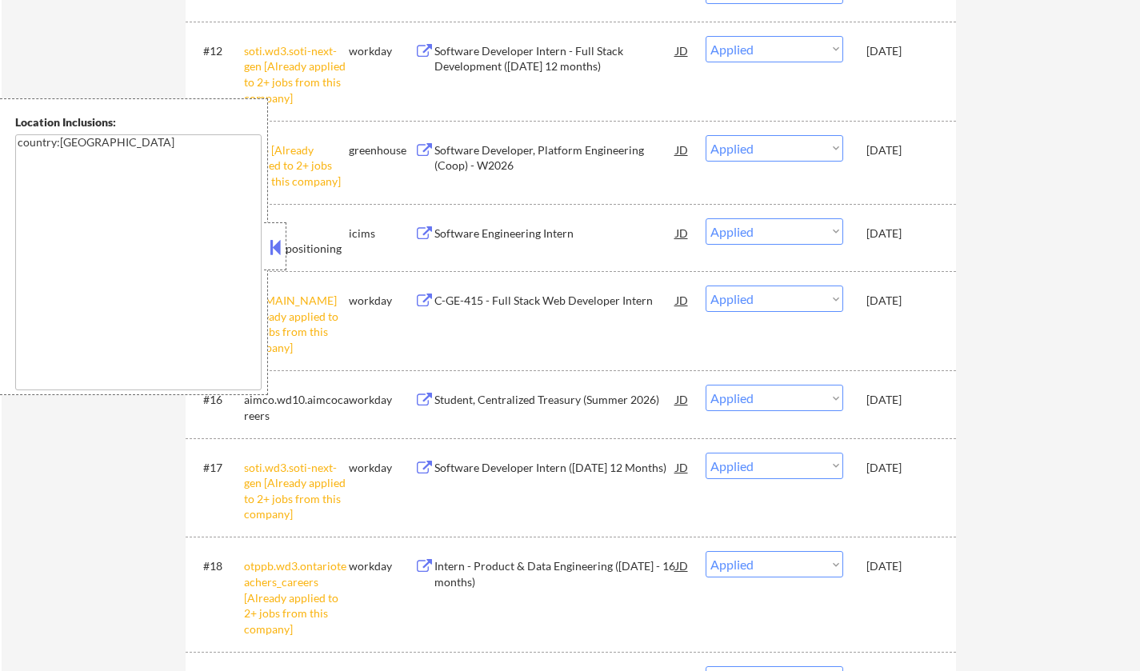
click at [271, 242] on button at bounding box center [275, 247] width 18 height 24
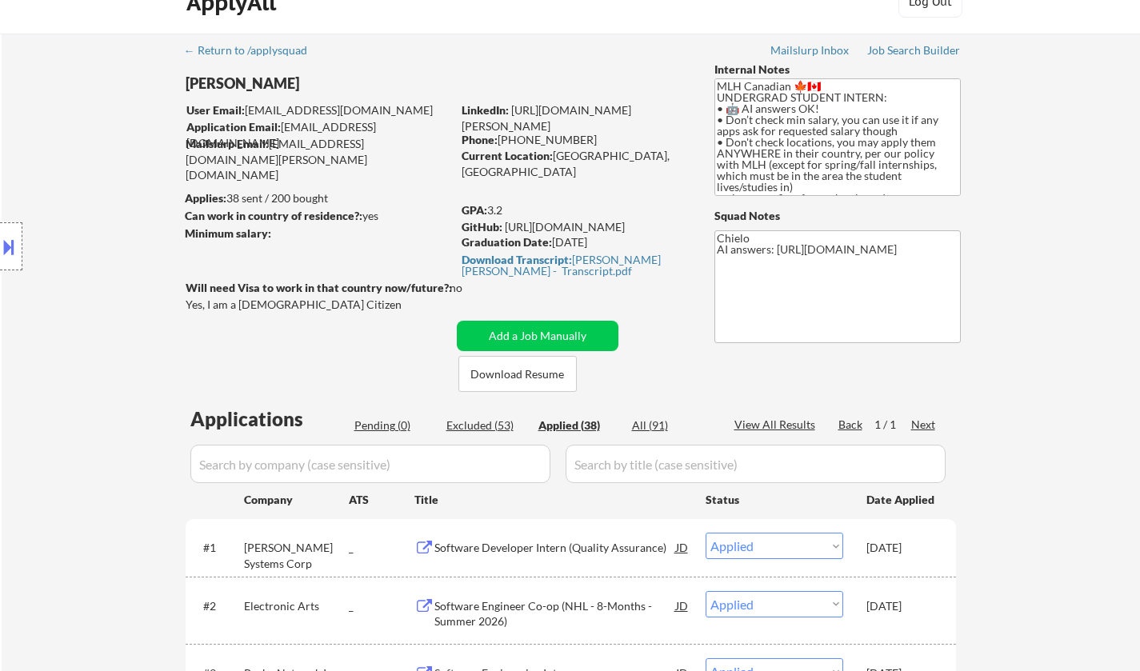
scroll to position [0, 0]
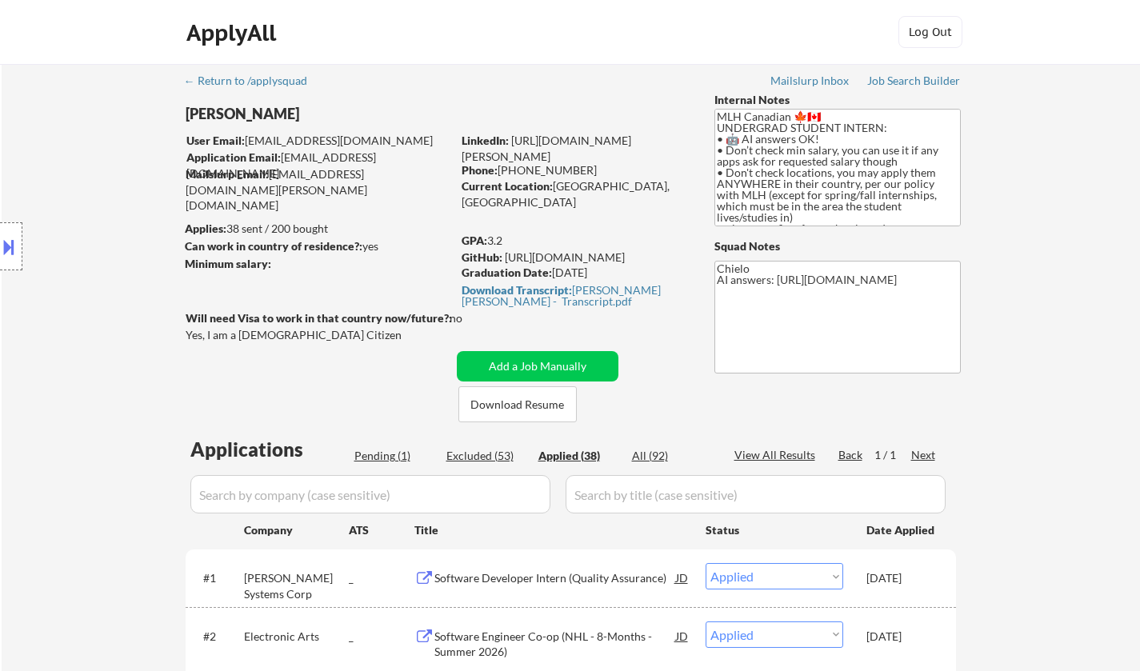
select select ""applied""
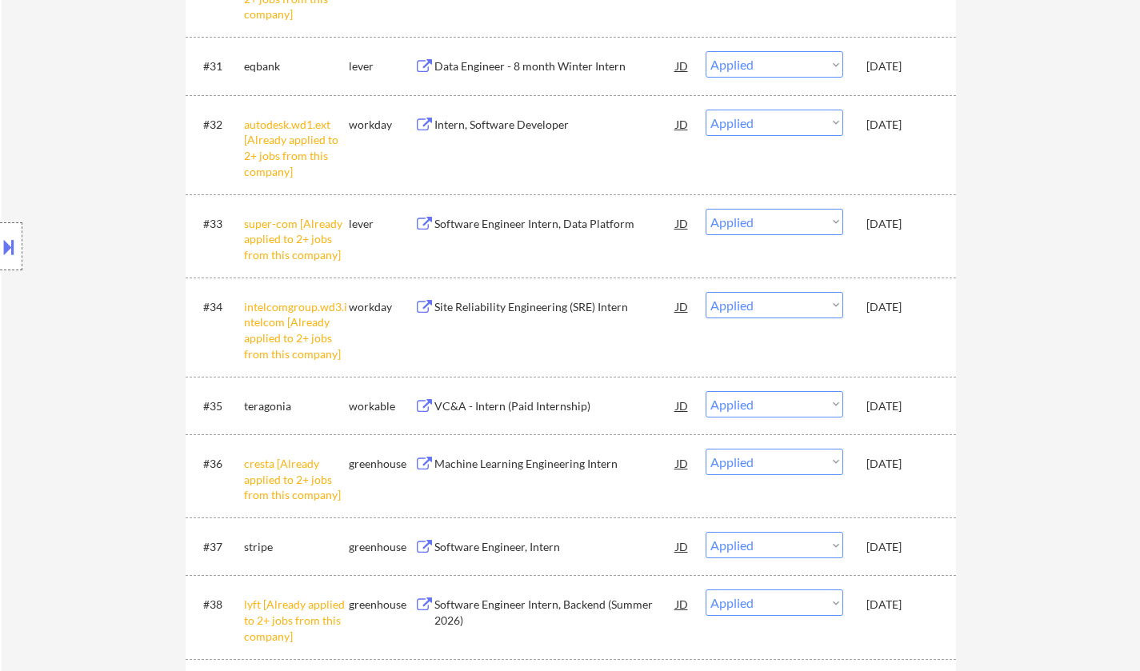
scroll to position [2801, 0]
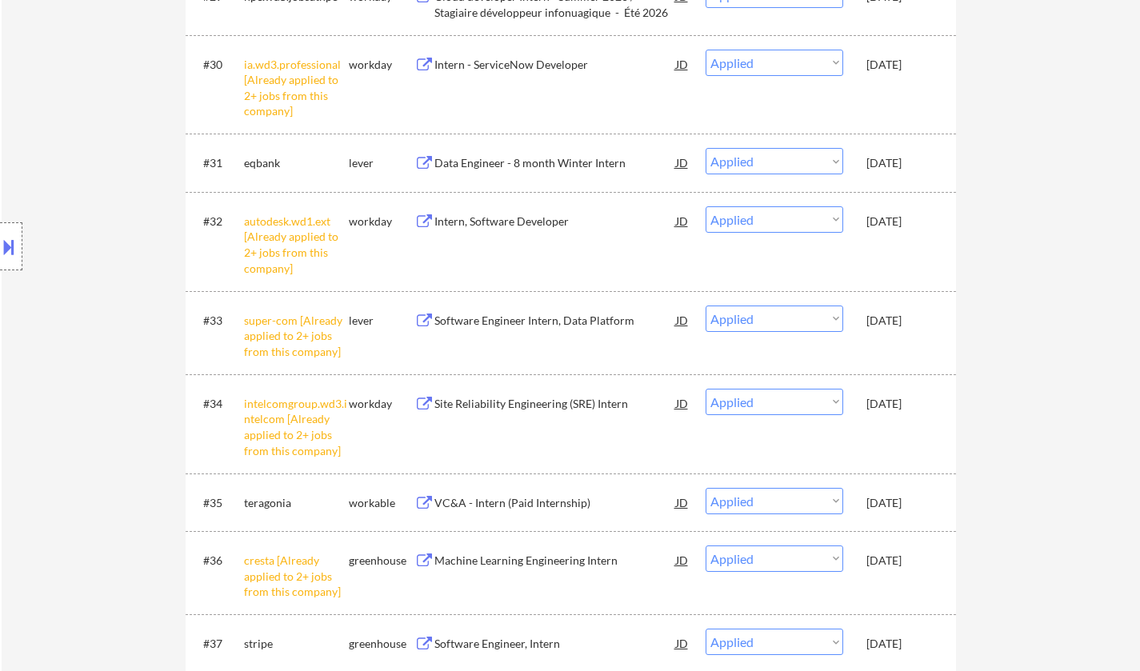
select select ""applied""
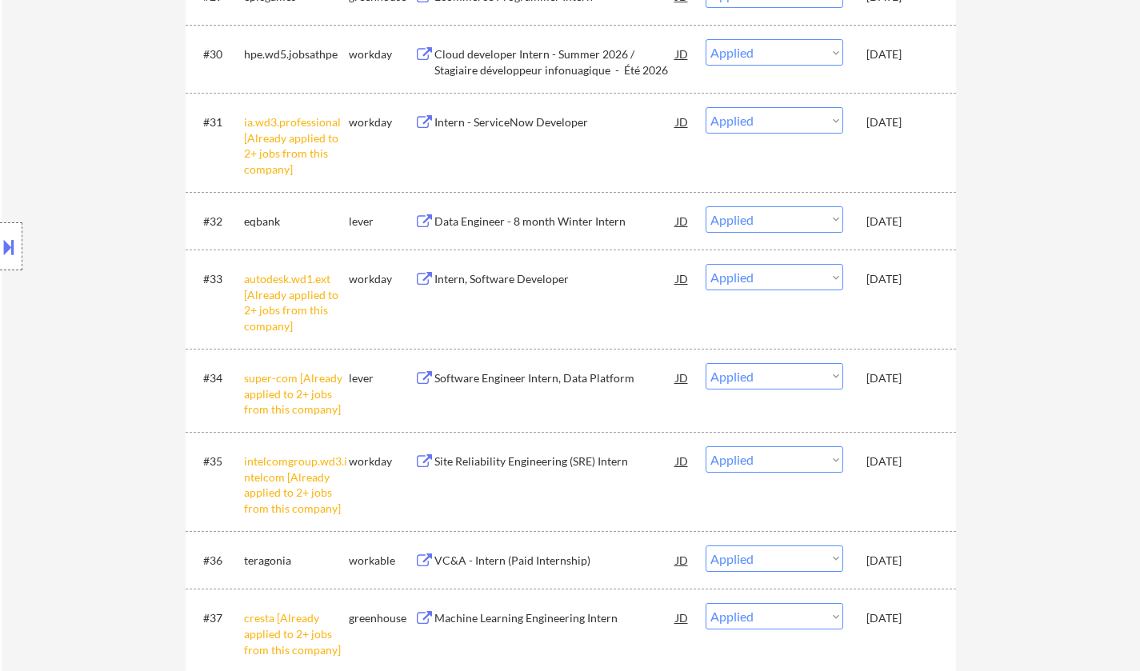
scroll to position [359, 0]
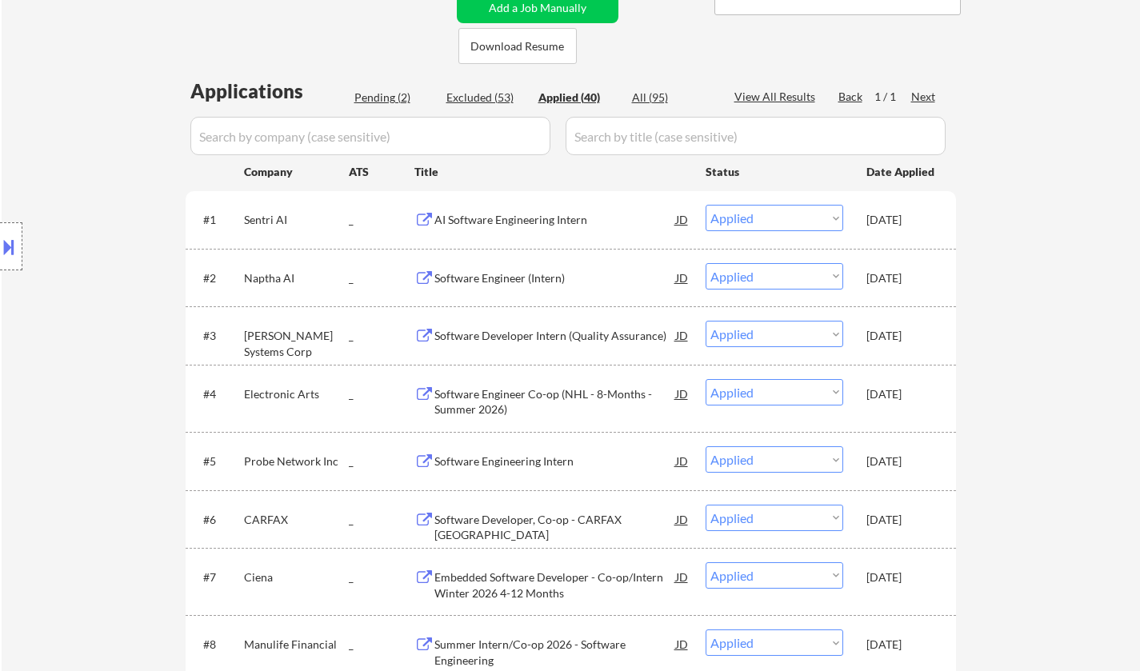
select select ""applied""
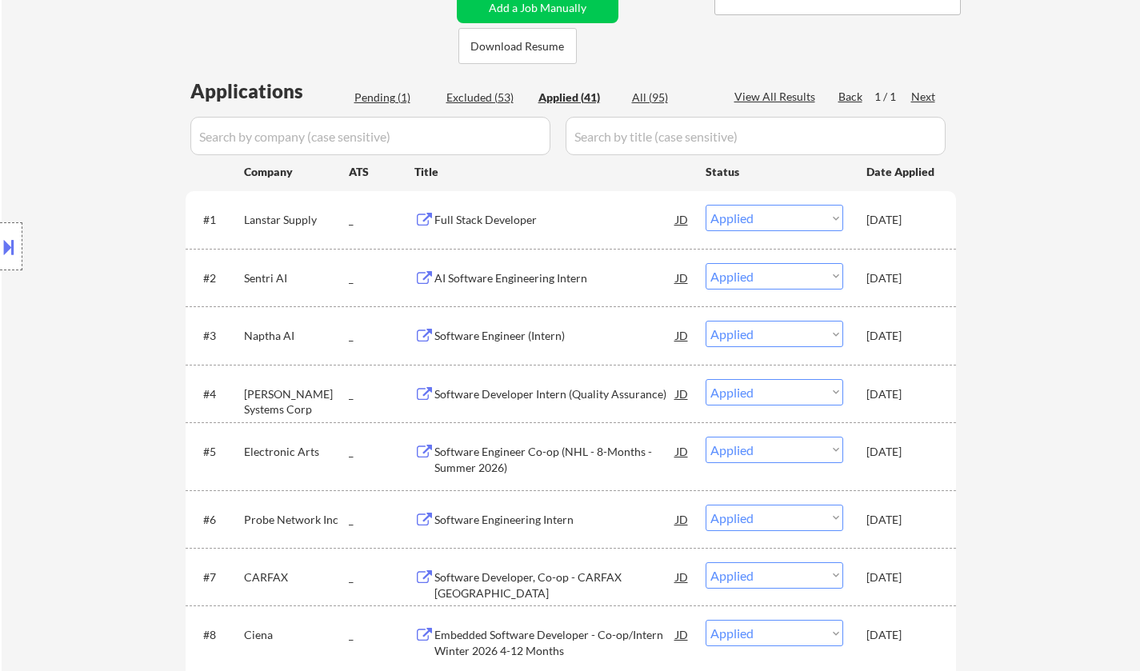
click at [379, 97] on div "Pending (1)" at bounding box center [395, 98] width 80 height 16
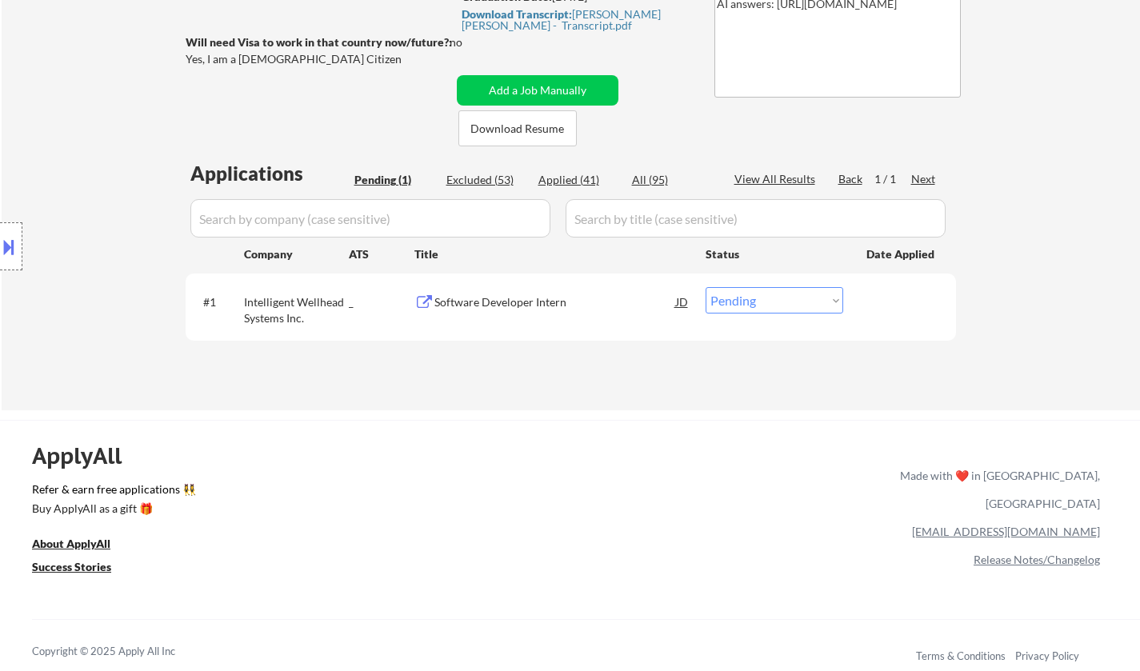
scroll to position [278, 0]
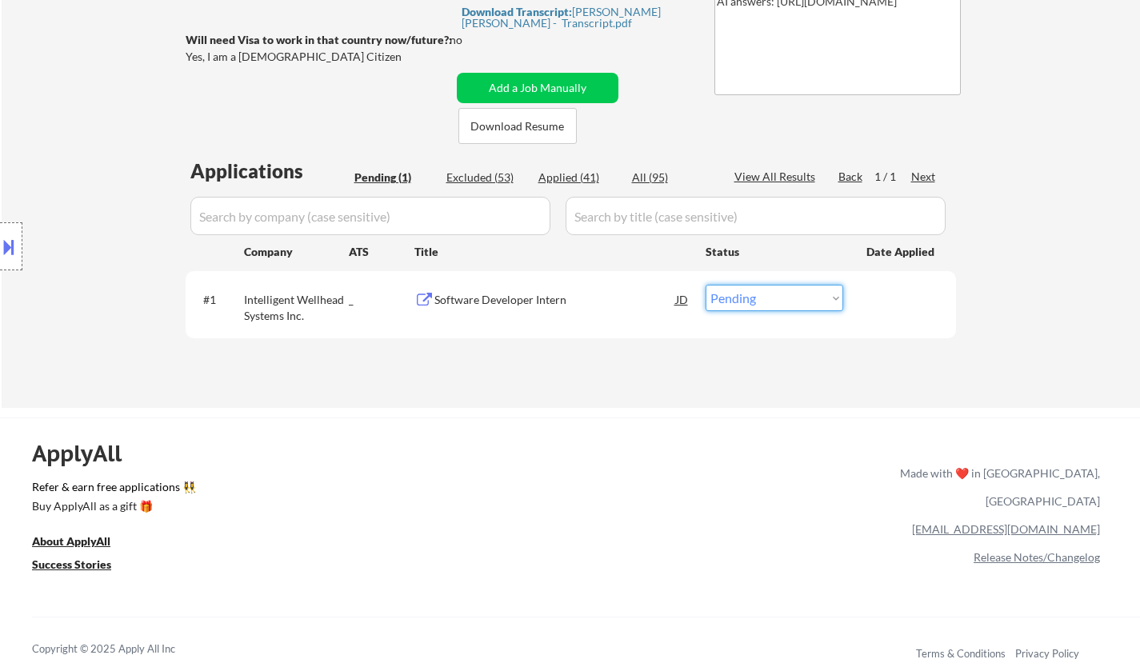
click at [773, 303] on select "Choose an option... Pending Applied Excluded (Questions) Excluded (Expired) Exc…" at bounding box center [775, 298] width 138 height 26
select select ""applied""
click at [706, 285] on select "Choose an option... Pending Applied Excluded (Questions) Excluded (Expired) Exc…" at bounding box center [775, 298] width 138 height 26
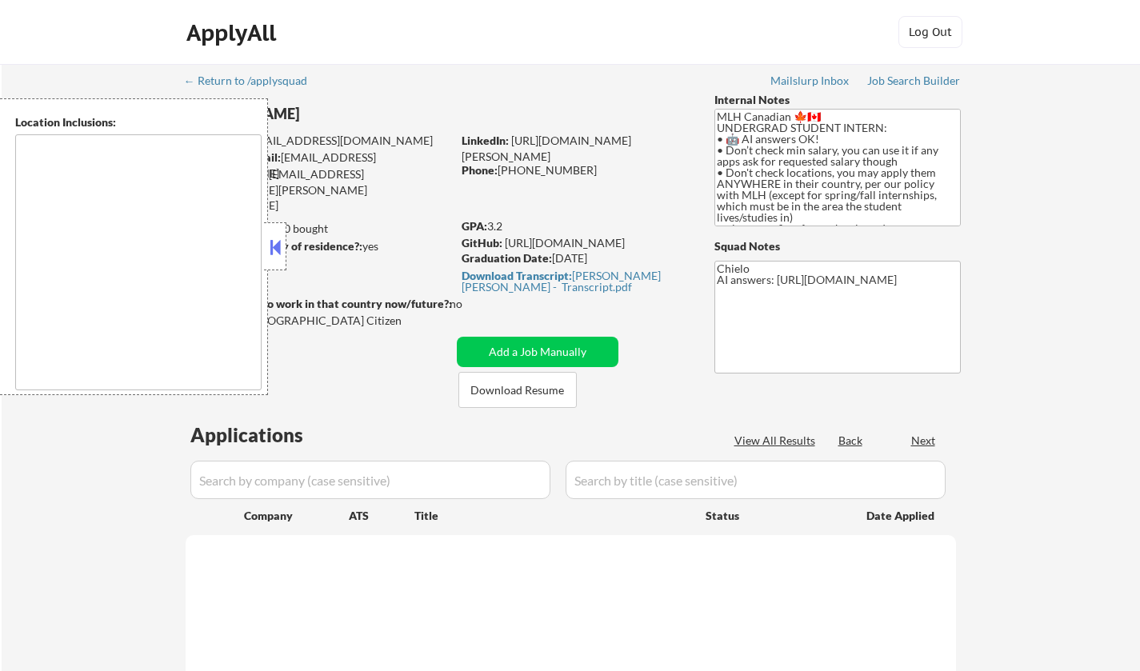
type textarea "country:[GEOGRAPHIC_DATA]"
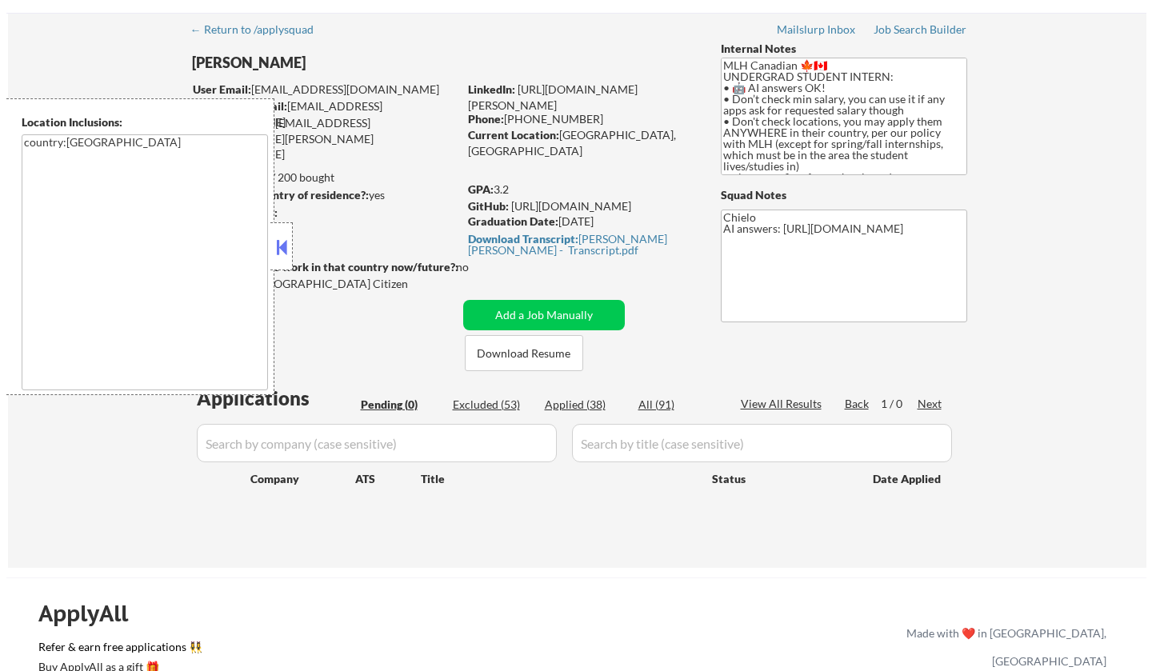
scroll to position [80, 0]
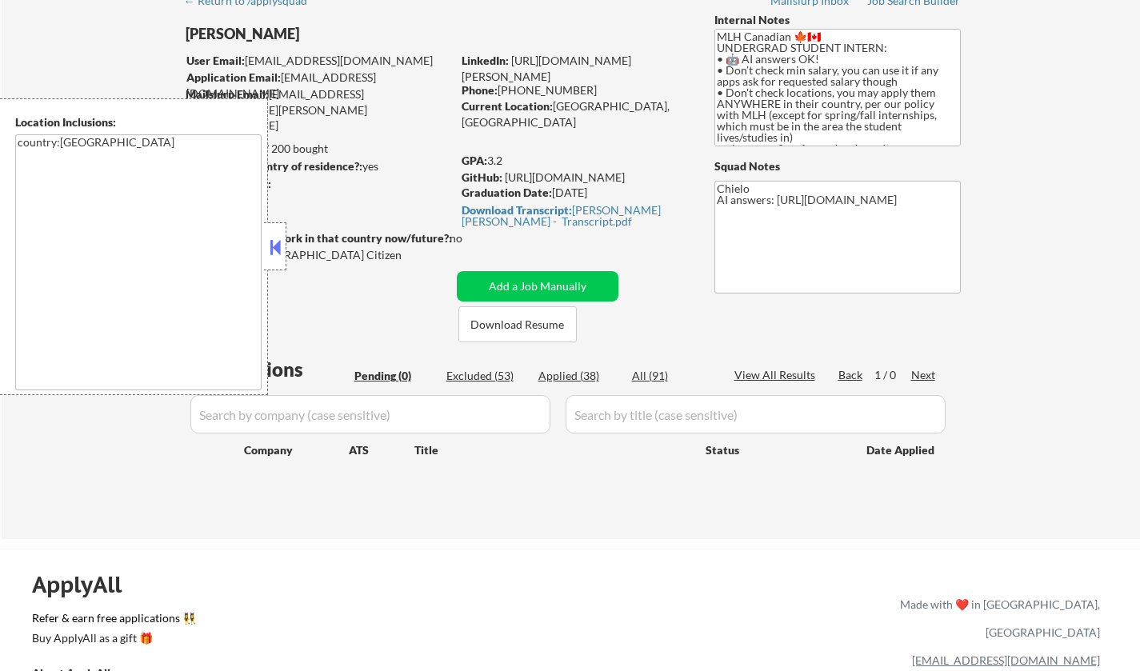
click at [277, 243] on button at bounding box center [275, 247] width 18 height 24
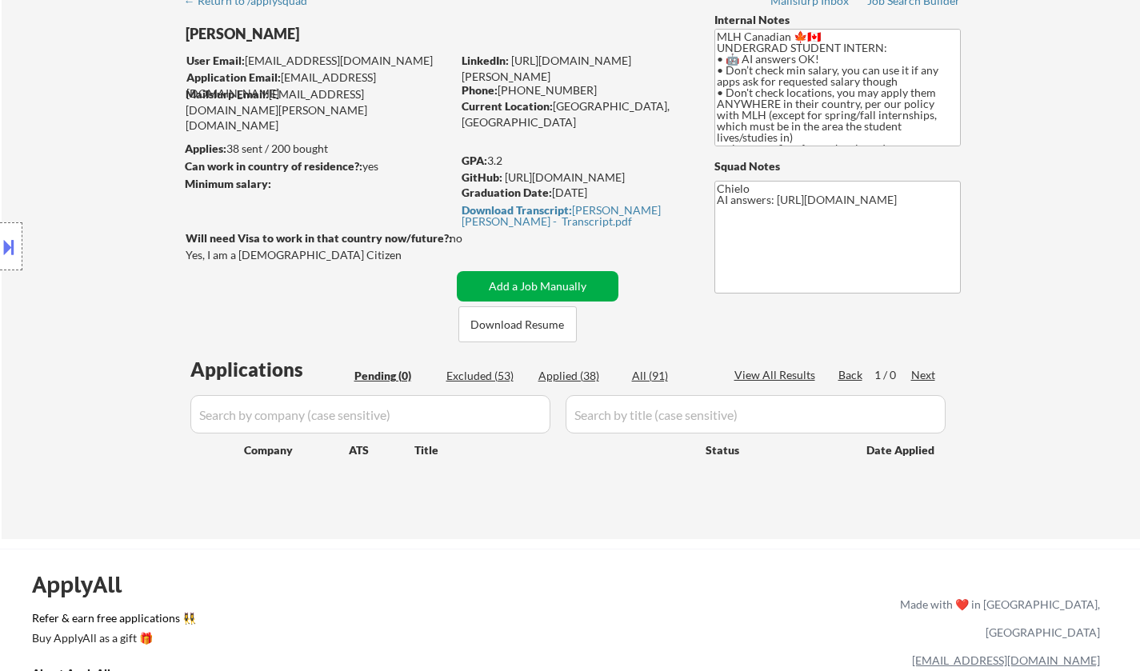
click at [515, 281] on button "Add a Job Manually" at bounding box center [538, 286] width 162 height 30
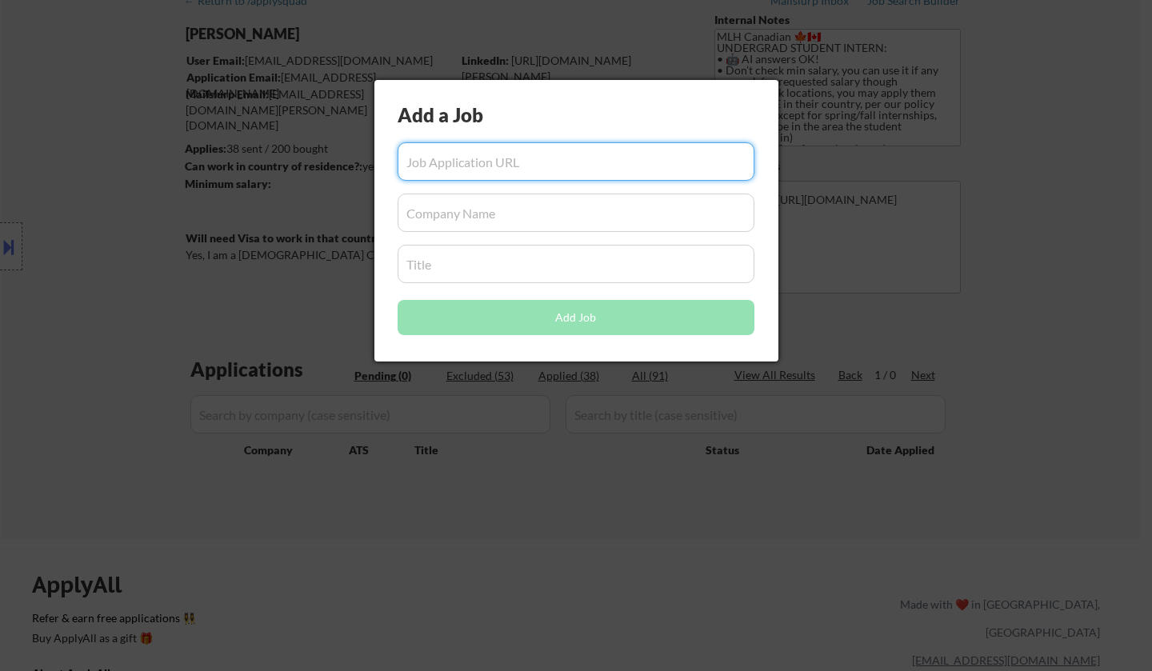
click at [524, 166] on input "input" at bounding box center [576, 161] width 357 height 38
paste input "[URL][DOMAIN_NAME]"
type input "[URL][DOMAIN_NAME]"
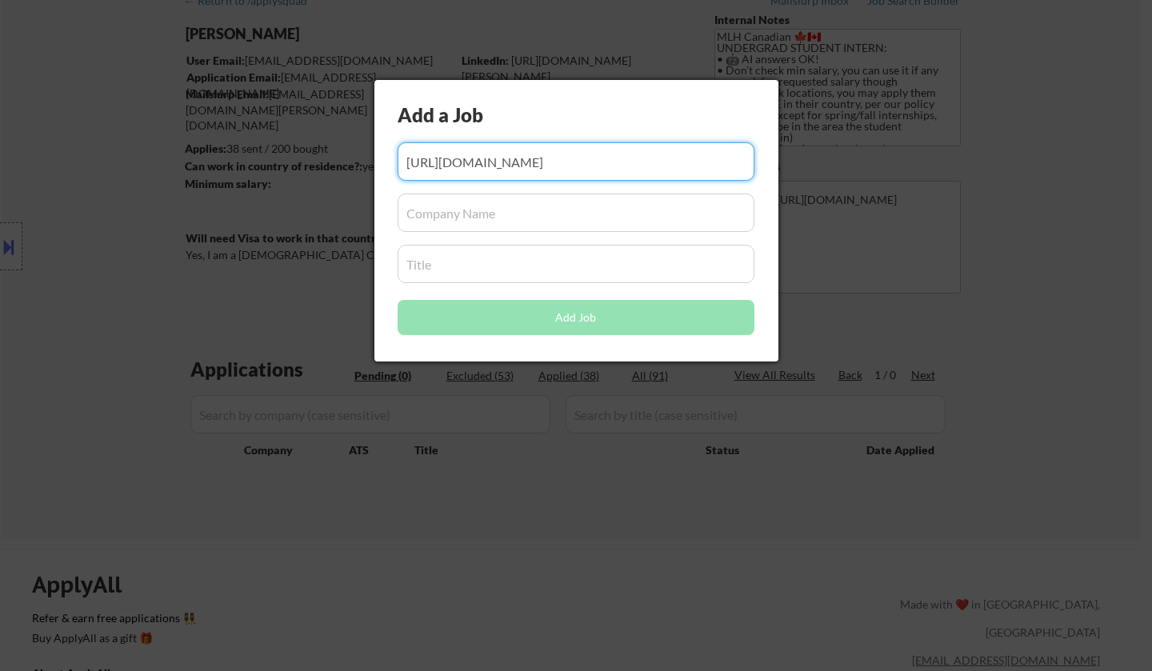
click at [511, 213] on input "input" at bounding box center [576, 213] width 357 height 38
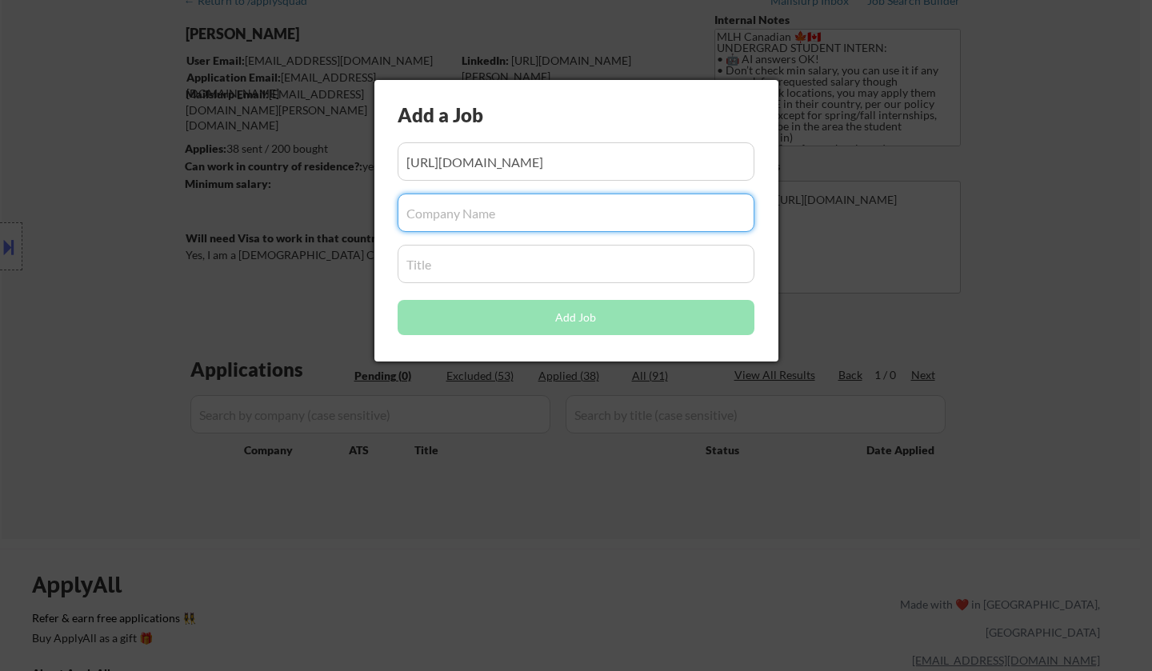
click at [460, 210] on input "input" at bounding box center [576, 213] width 357 height 38
paste input "Naptha AI"
type input "Naptha AI"
click at [478, 252] on input "input" at bounding box center [576, 264] width 357 height 38
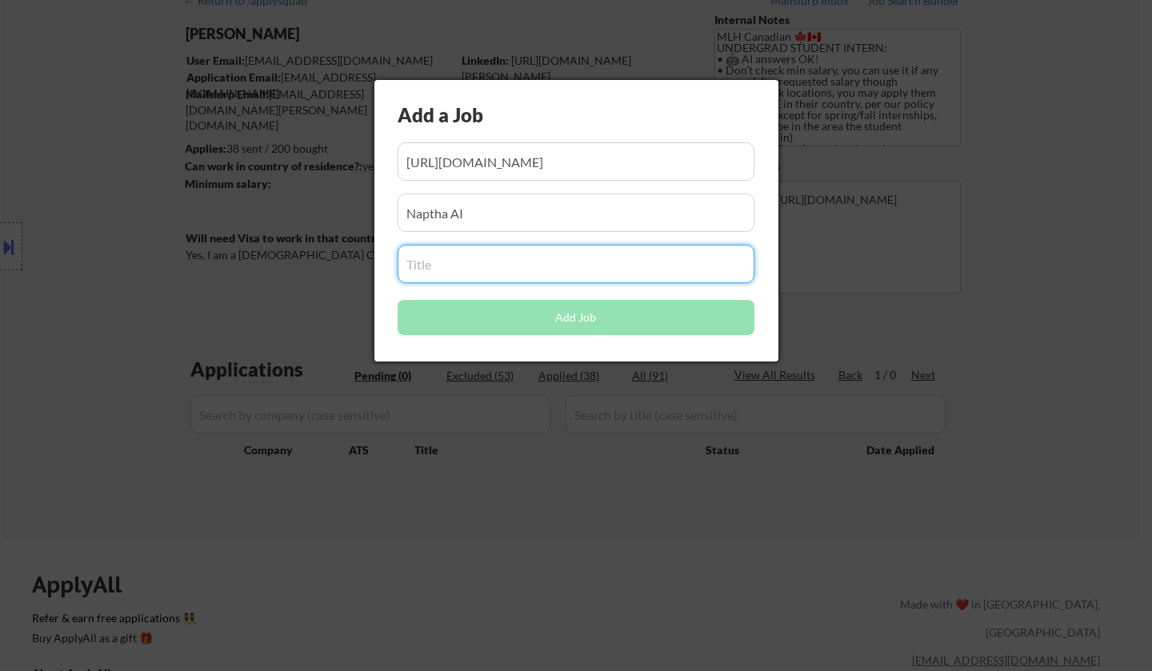
click at [435, 262] on input "input" at bounding box center [576, 264] width 357 height 38
paste input "Software Engineer (Intern)"
type input "Software Engineer (Intern)"
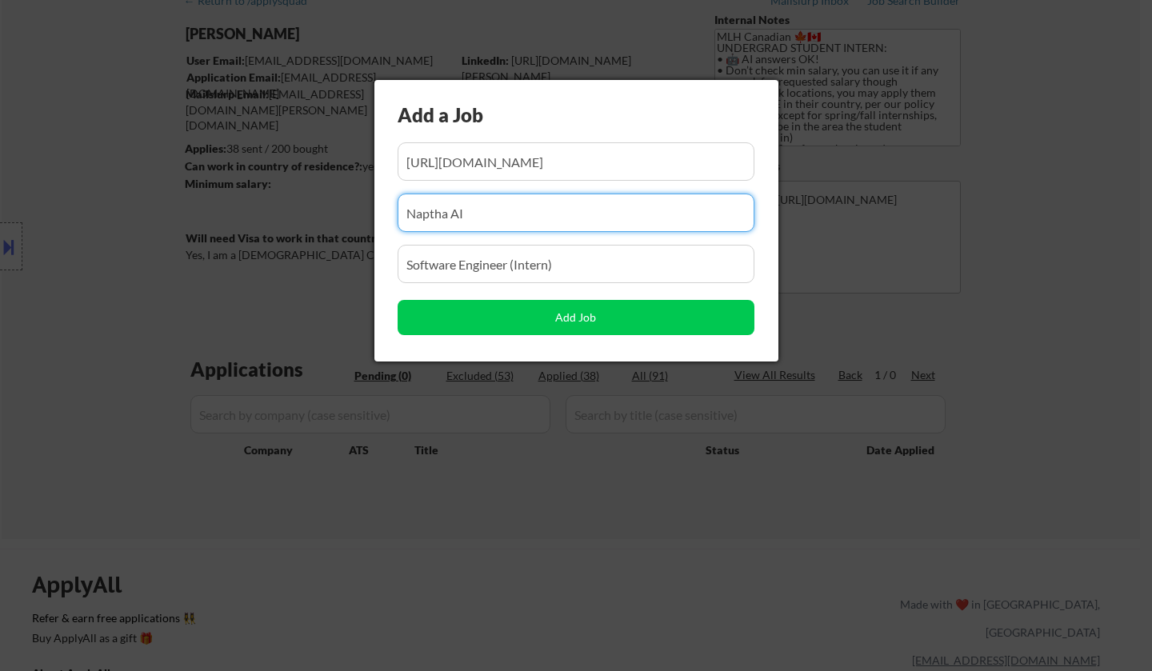
click at [479, 206] on input "input" at bounding box center [576, 213] width 357 height 38
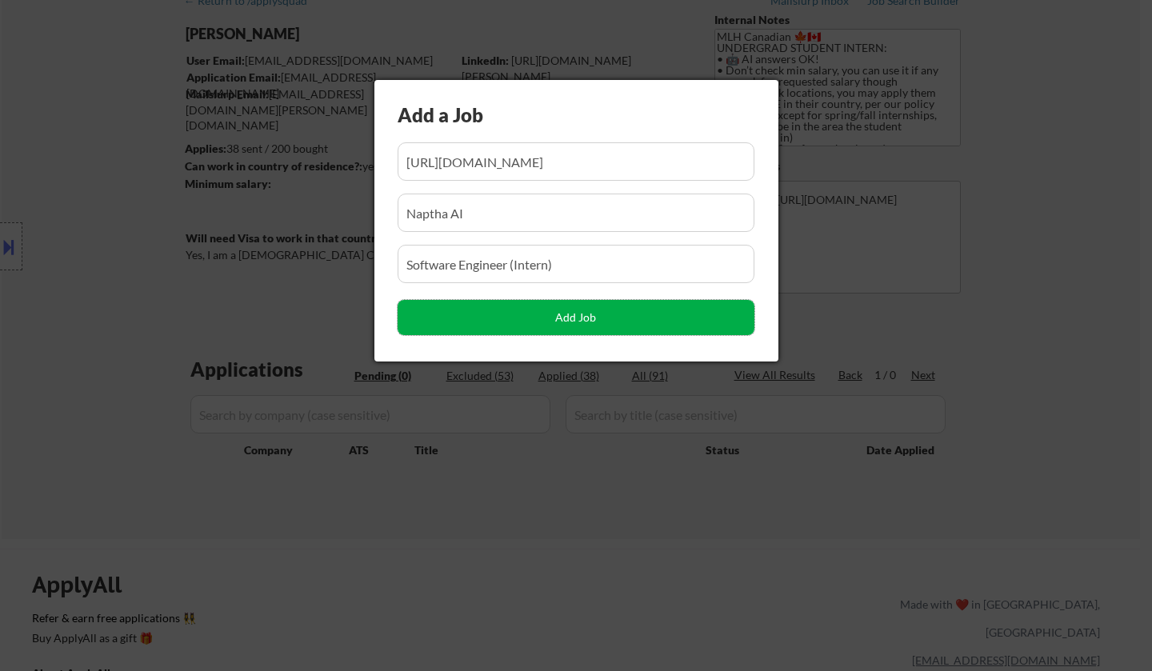
click at [539, 311] on button "Add Job" at bounding box center [576, 317] width 357 height 35
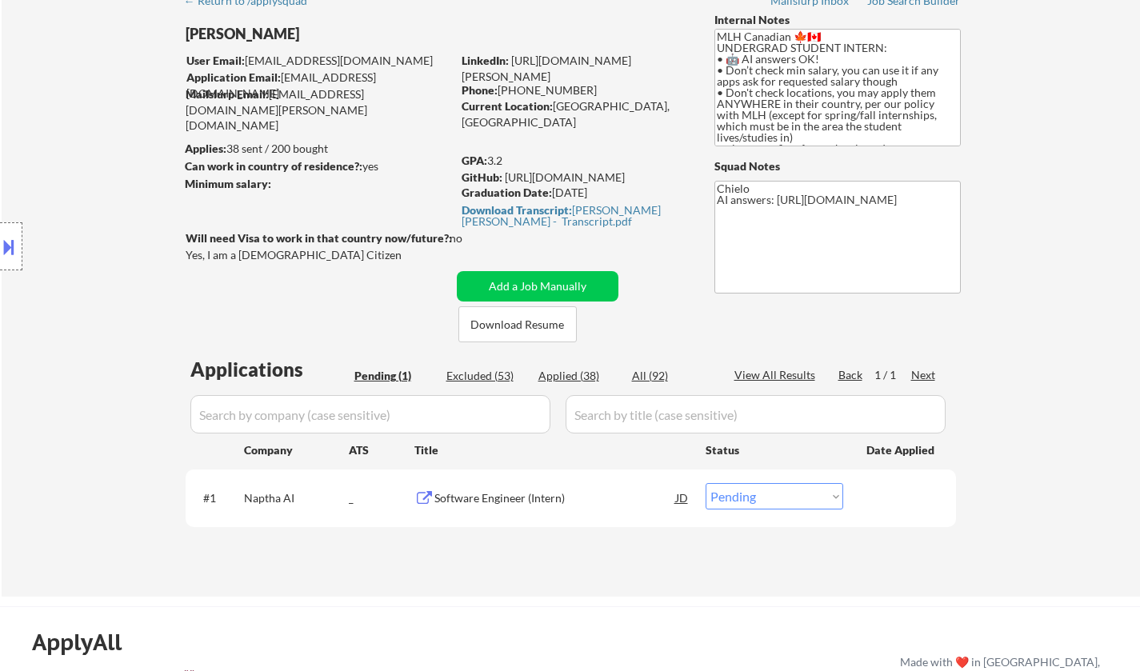
click at [741, 496] on select "Choose an option... Pending Applied Excluded (Questions) Excluded (Expired) Exc…" at bounding box center [775, 496] width 138 height 26
select select ""applied""
click at [706, 483] on select "Choose an option... Pending Applied Excluded (Questions) Excluded (Expired) Exc…" at bounding box center [775, 496] width 138 height 26
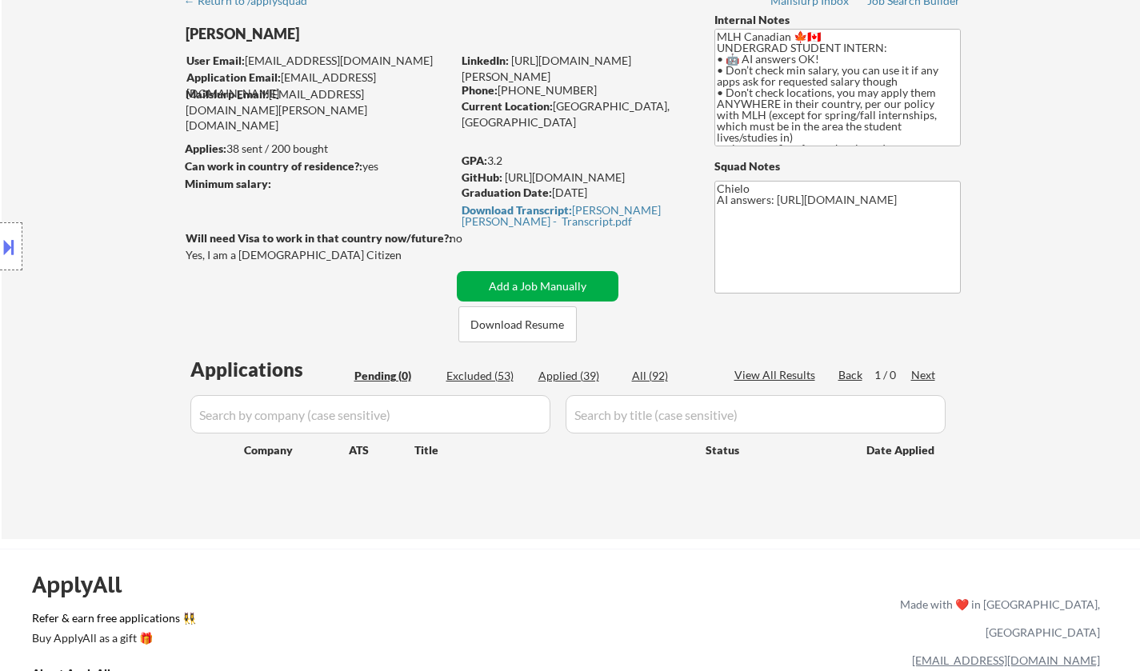
click at [527, 295] on button "Add a Job Manually" at bounding box center [538, 286] width 162 height 30
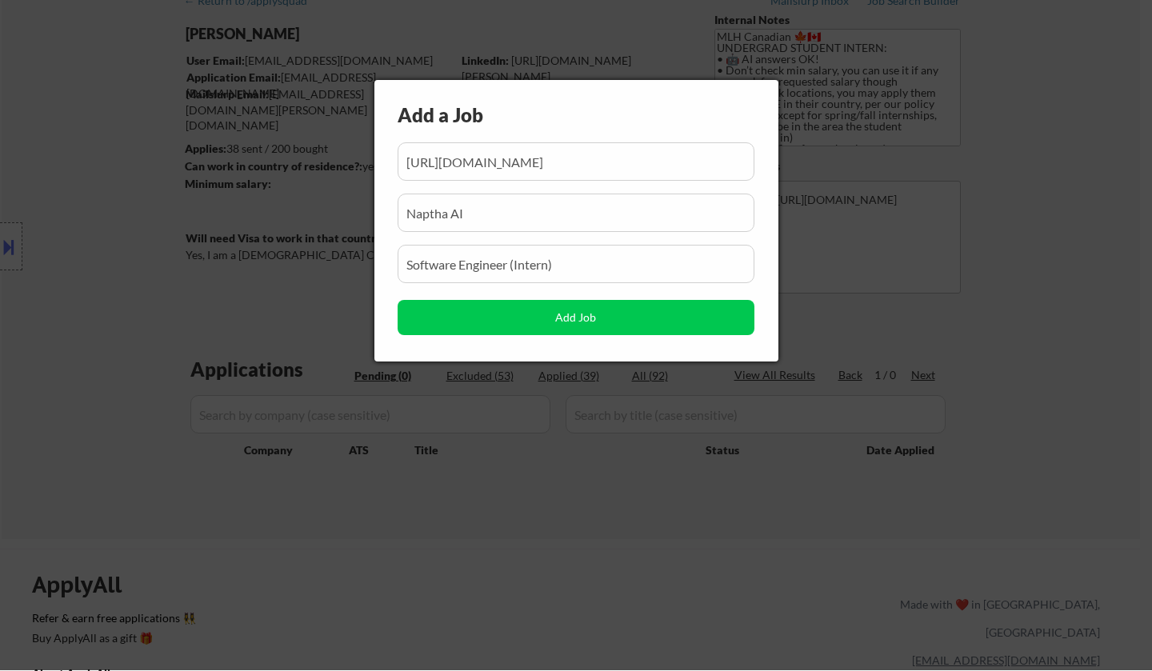
scroll to position [0, 415]
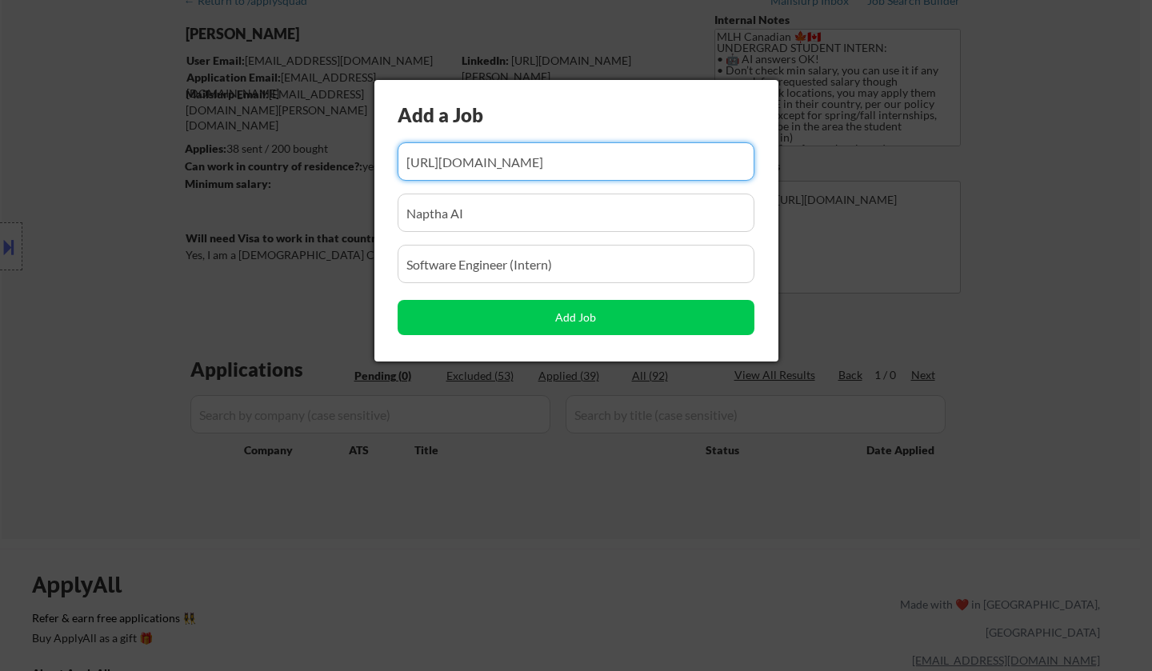
click at [497, 160] on input "input" at bounding box center [576, 161] width 357 height 38
click at [496, 160] on input "input" at bounding box center [576, 161] width 357 height 38
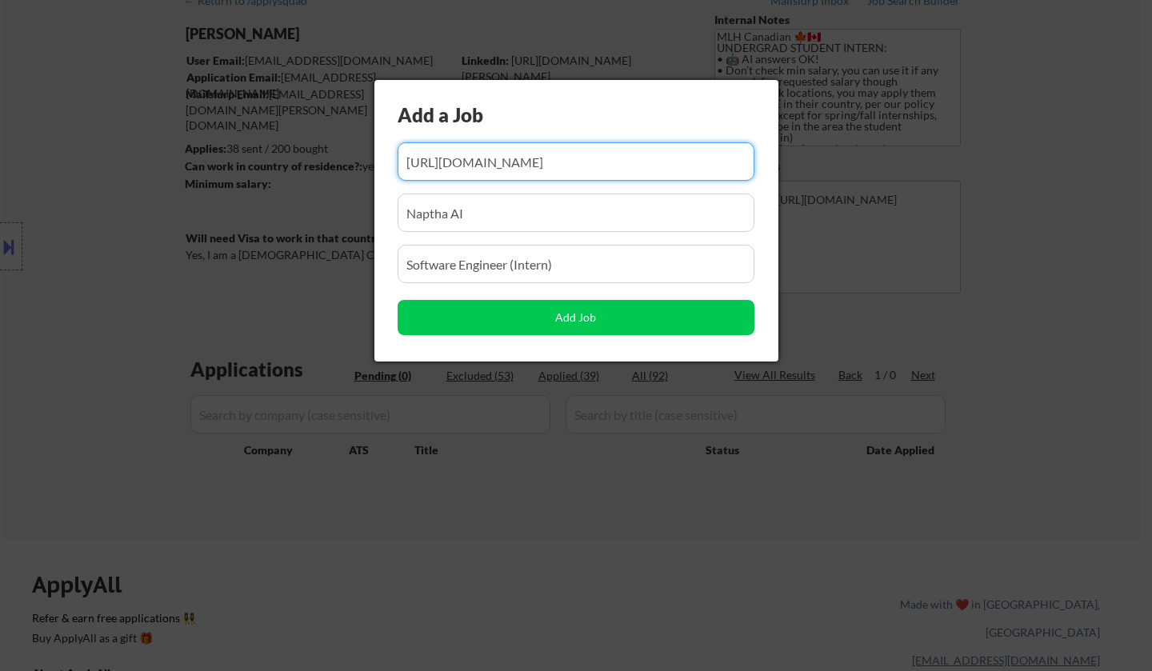
type input "[URL][DOMAIN_NAME]"
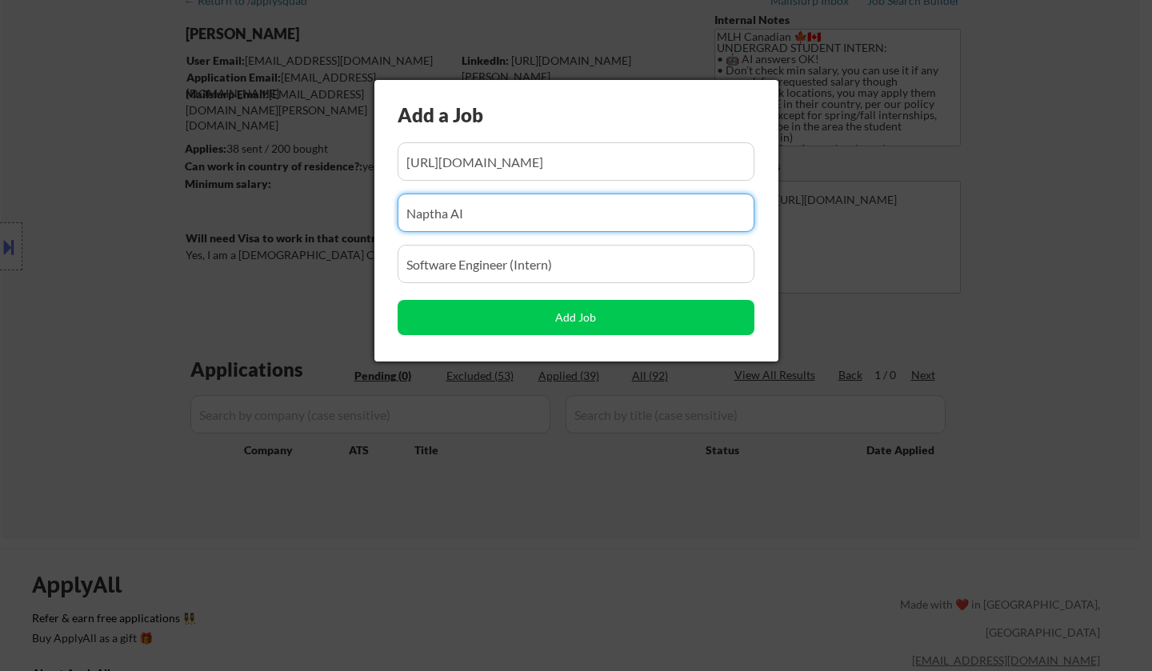
click at [345, 202] on body "← Return to /applysquad Mailslurp Inbox Job Search Builder [PERSON_NAME] User E…" at bounding box center [576, 255] width 1152 height 671
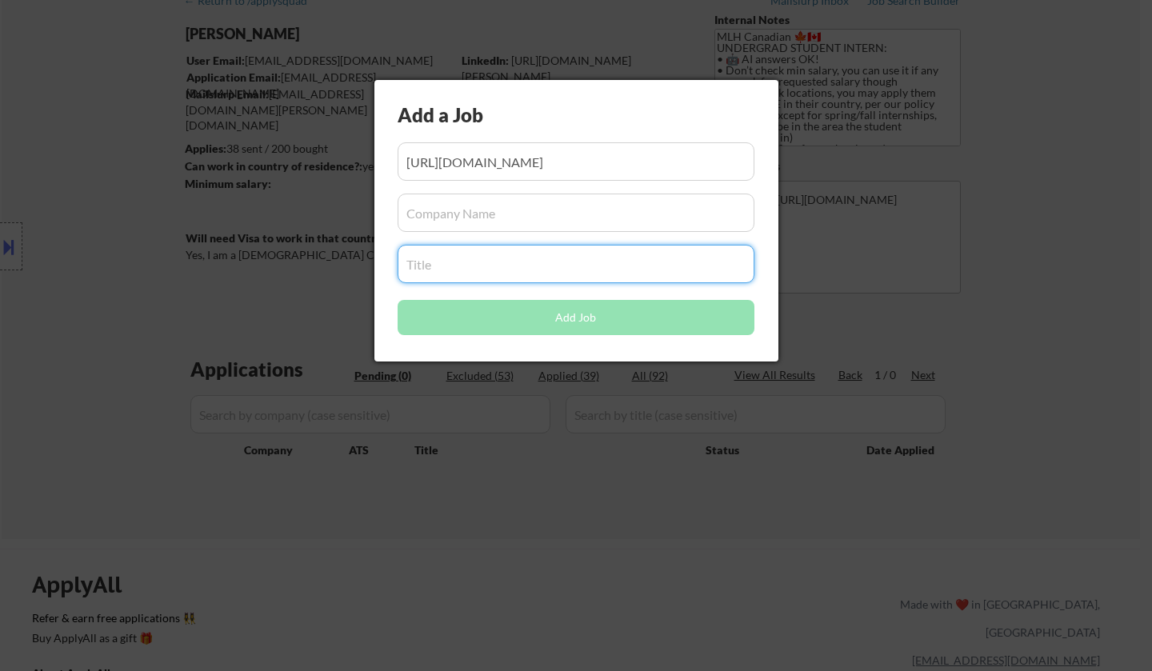
drag, startPoint x: 515, startPoint y: 270, endPoint x: 519, endPoint y: 160, distance: 110.5
click at [276, 234] on body "← Return to /applysquad Mailslurp Inbox Job Search Builder [PERSON_NAME] User E…" at bounding box center [576, 255] width 1152 height 671
click at [586, 152] on input "input" at bounding box center [576, 161] width 357 height 38
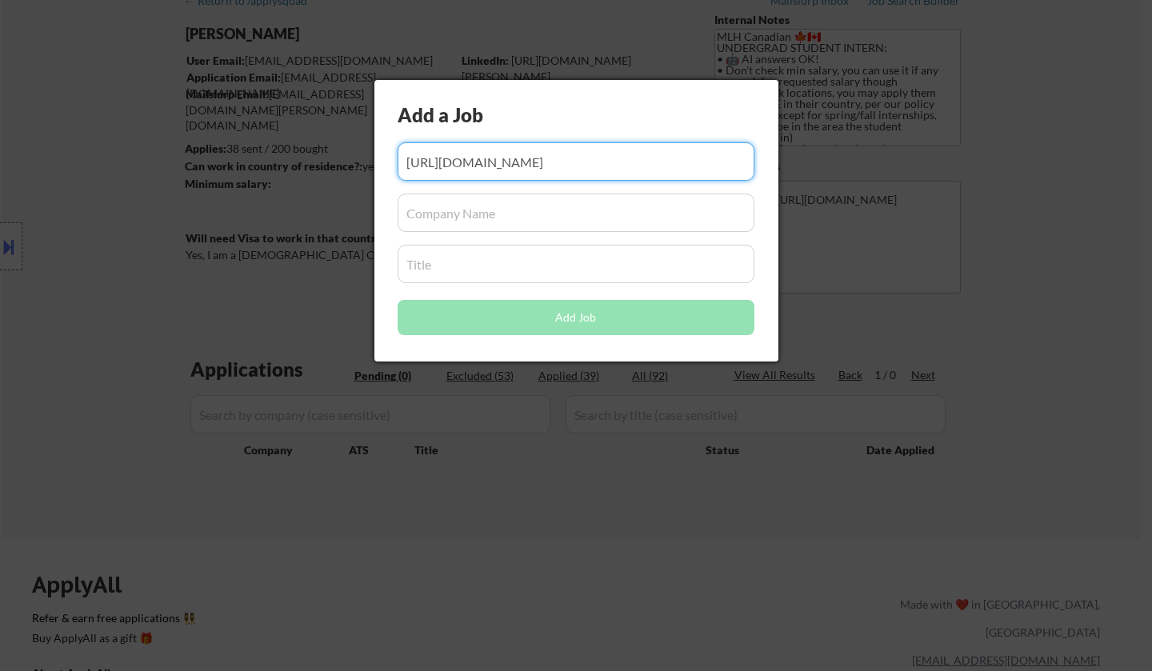
click at [586, 152] on input "input" at bounding box center [576, 161] width 357 height 38
click at [585, 152] on input "input" at bounding box center [576, 161] width 357 height 38
click at [521, 169] on input "input" at bounding box center [576, 161] width 357 height 38
paste input "[URL][DOMAIN_NAME]"
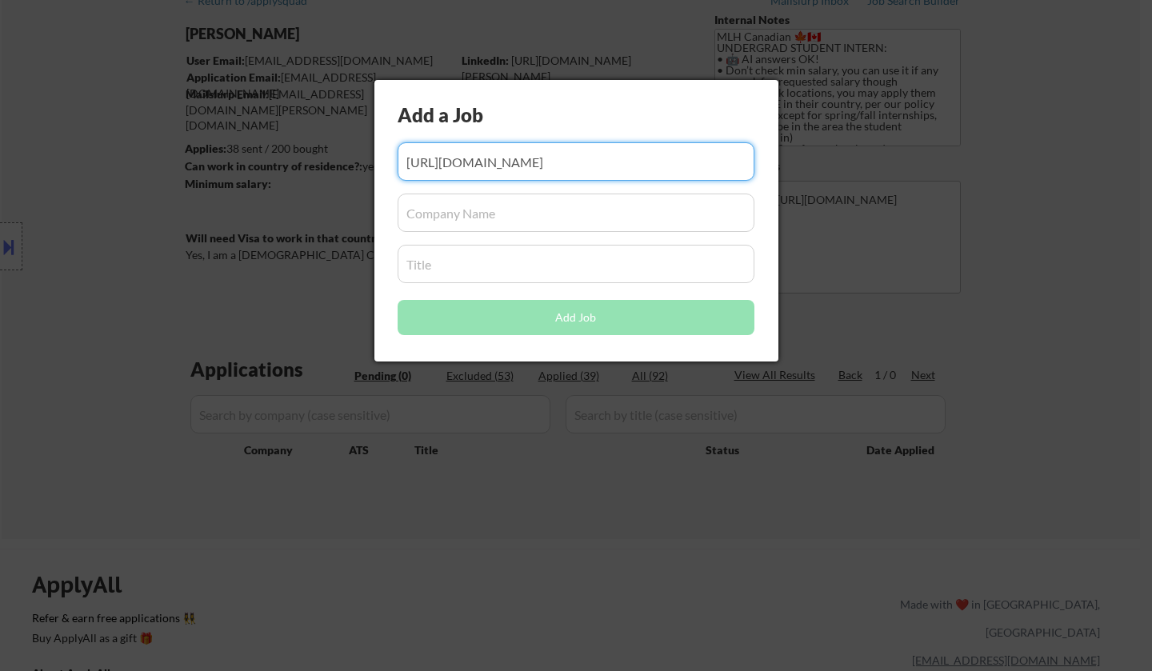
type input "[URL][DOMAIN_NAME]"
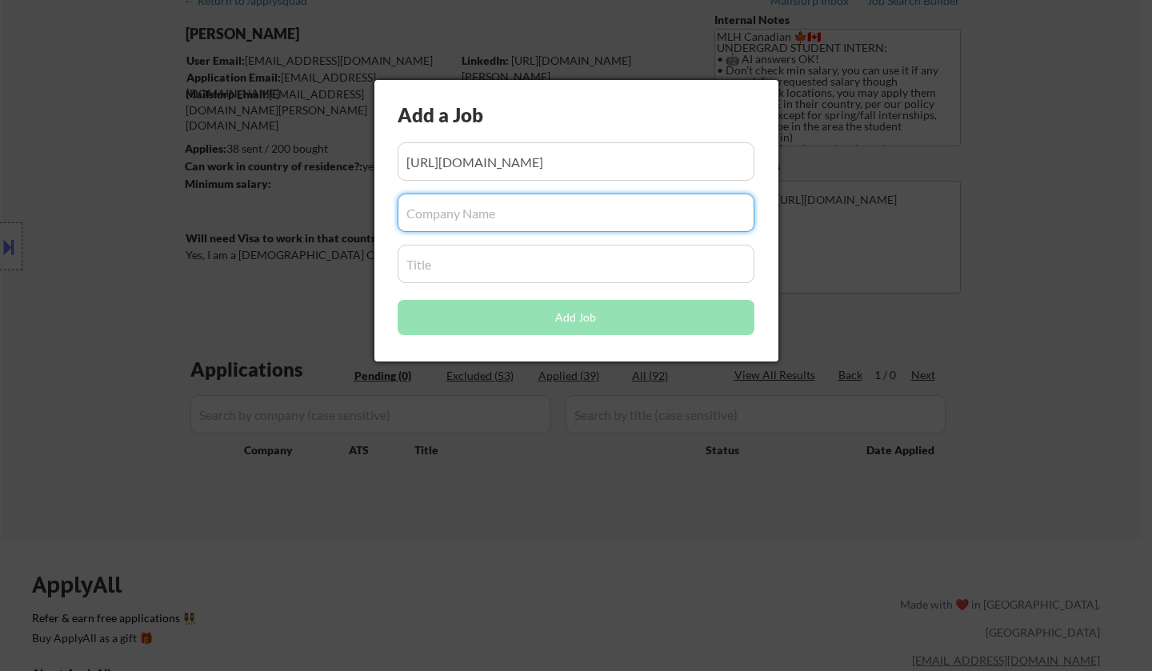
click at [513, 213] on input "input" at bounding box center [576, 213] width 357 height 38
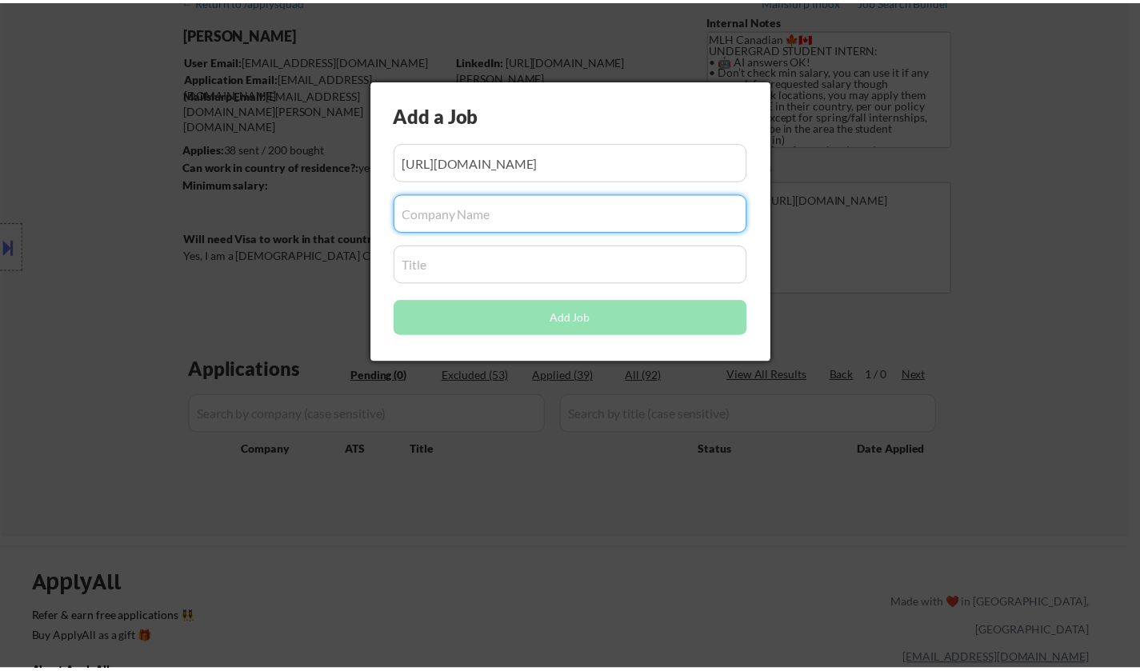
scroll to position [0, 0]
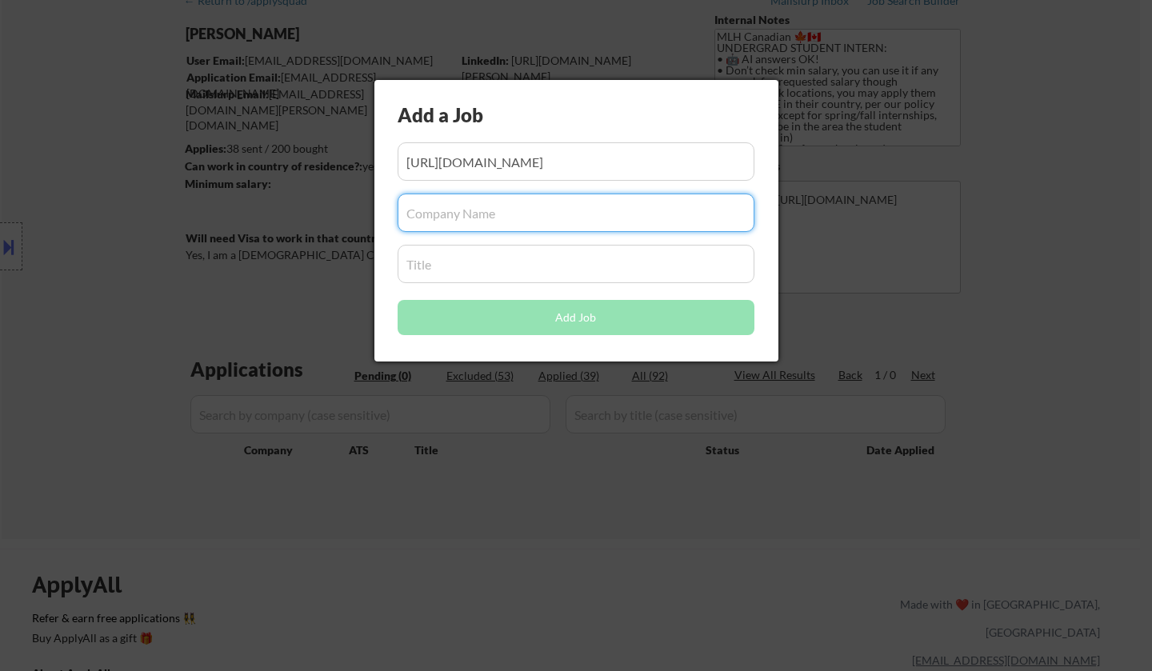
click at [490, 221] on input "input" at bounding box center [576, 213] width 357 height 38
paste input "Sentri AI"
type input "Sentri AI"
click at [473, 267] on input "input" at bounding box center [576, 264] width 357 height 38
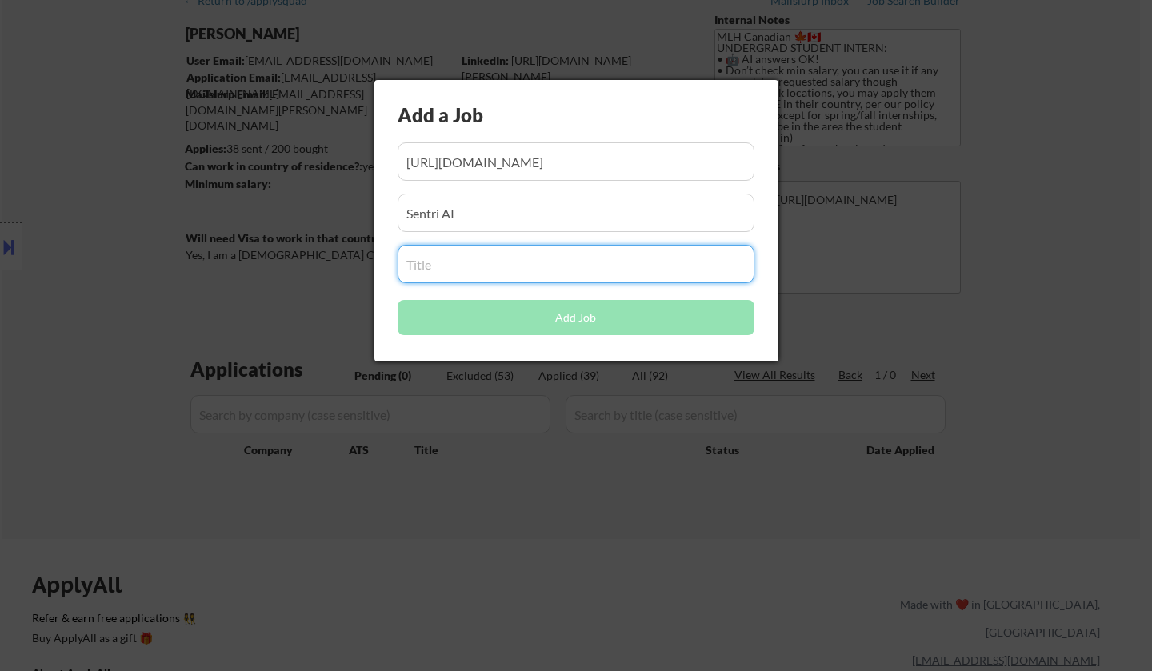
click at [460, 259] on input "input" at bounding box center [576, 264] width 357 height 38
paste input "AI Software Engineering Intern"
type input "AI Software Engineering Intern"
click at [508, 210] on input "input" at bounding box center [576, 213] width 357 height 38
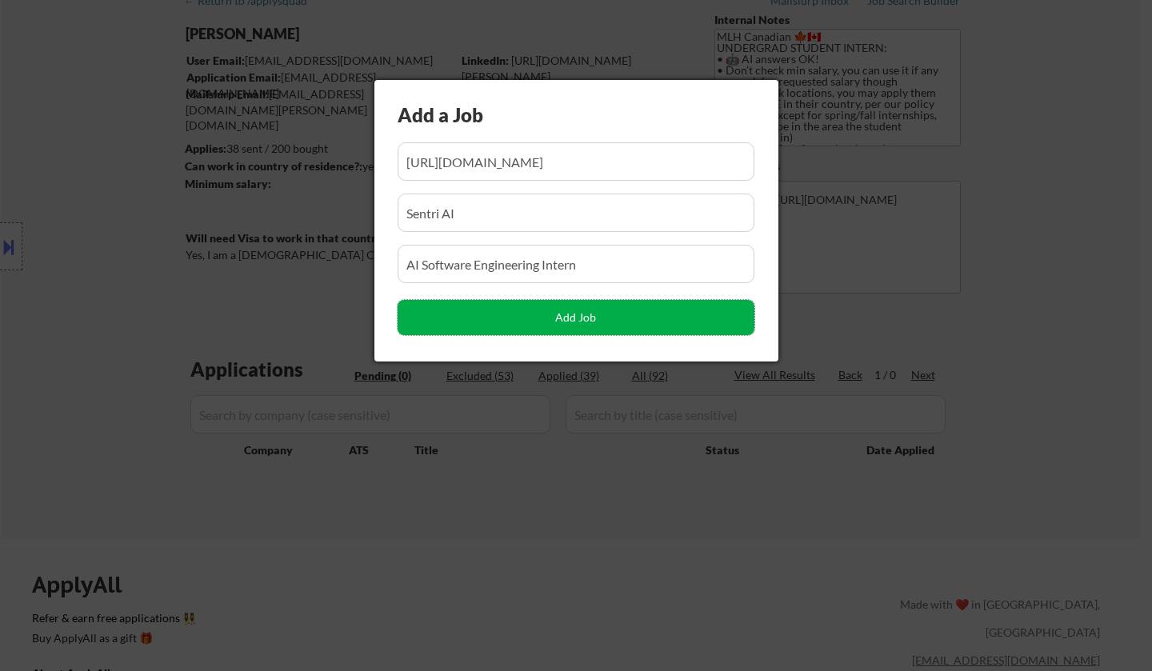
click at [588, 322] on button "Add Job" at bounding box center [576, 317] width 357 height 35
select select ""pending""
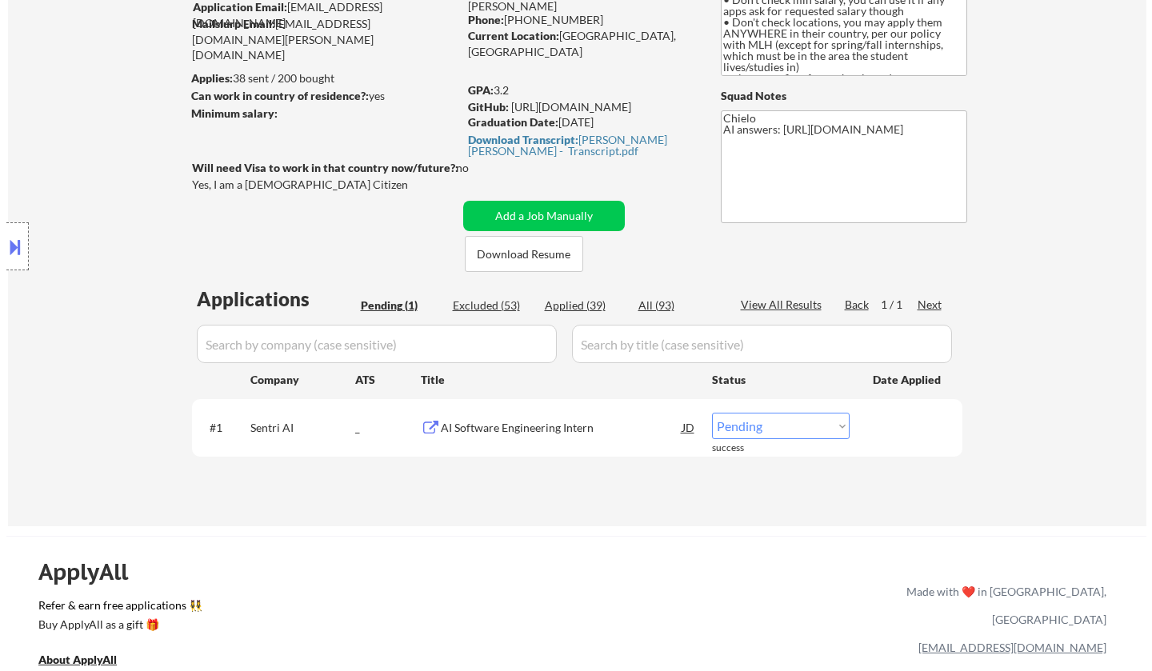
scroll to position [160, 0]
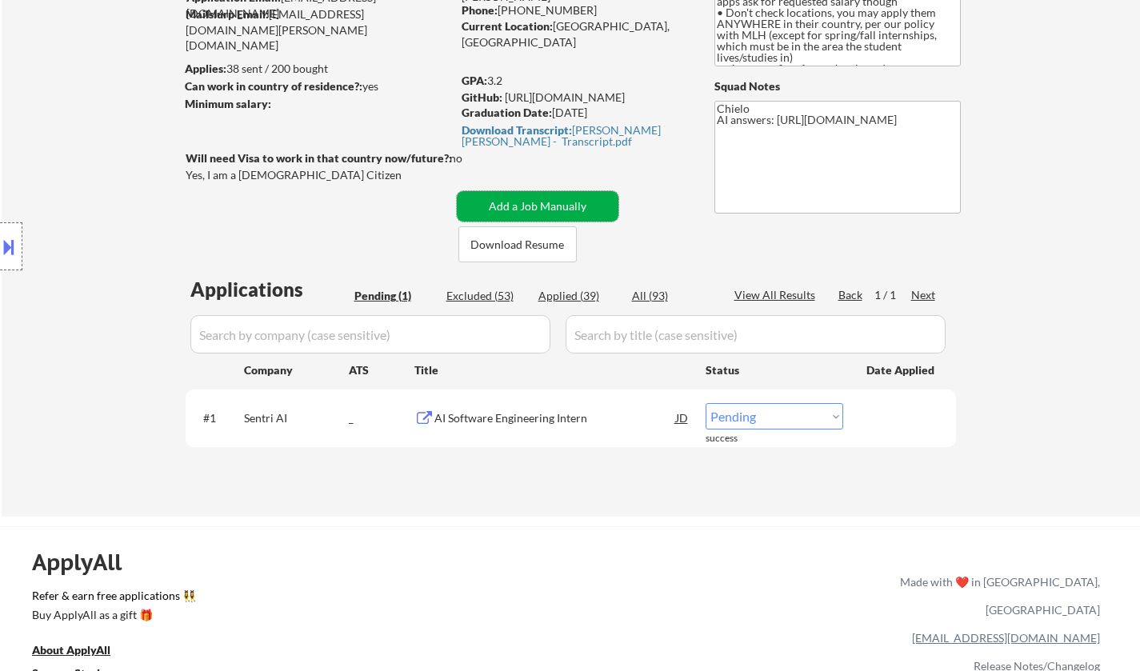
click at [536, 204] on button "Add a Job Manually" at bounding box center [538, 206] width 162 height 30
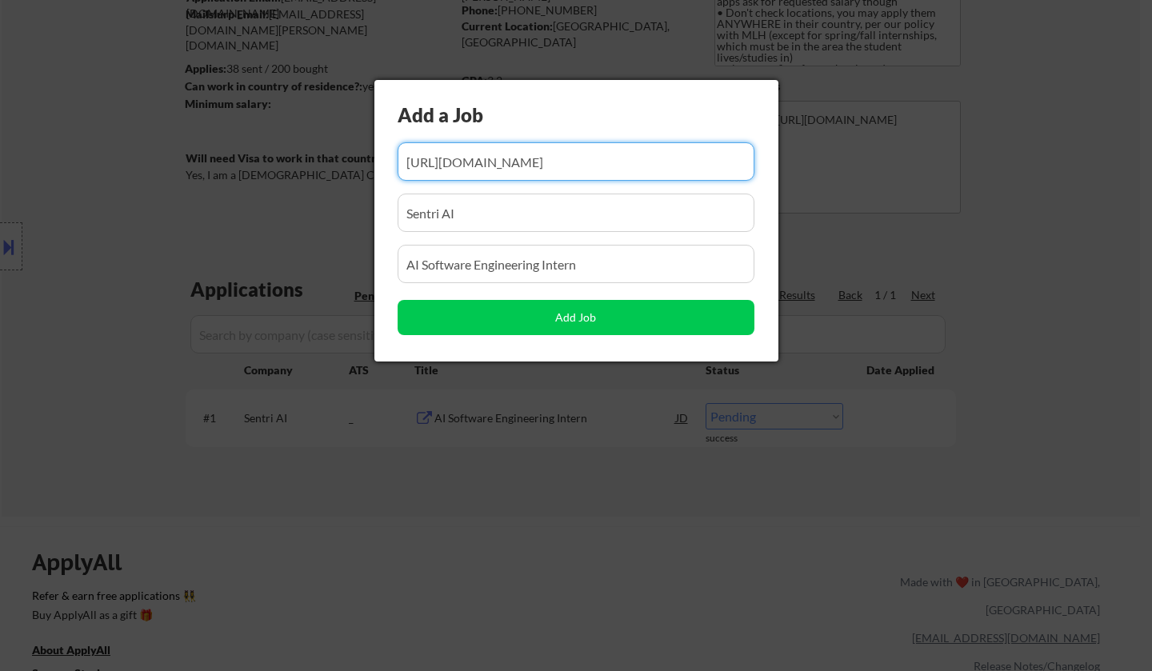
scroll to position [0, 375]
click at [507, 162] on input "input" at bounding box center [576, 161] width 357 height 38
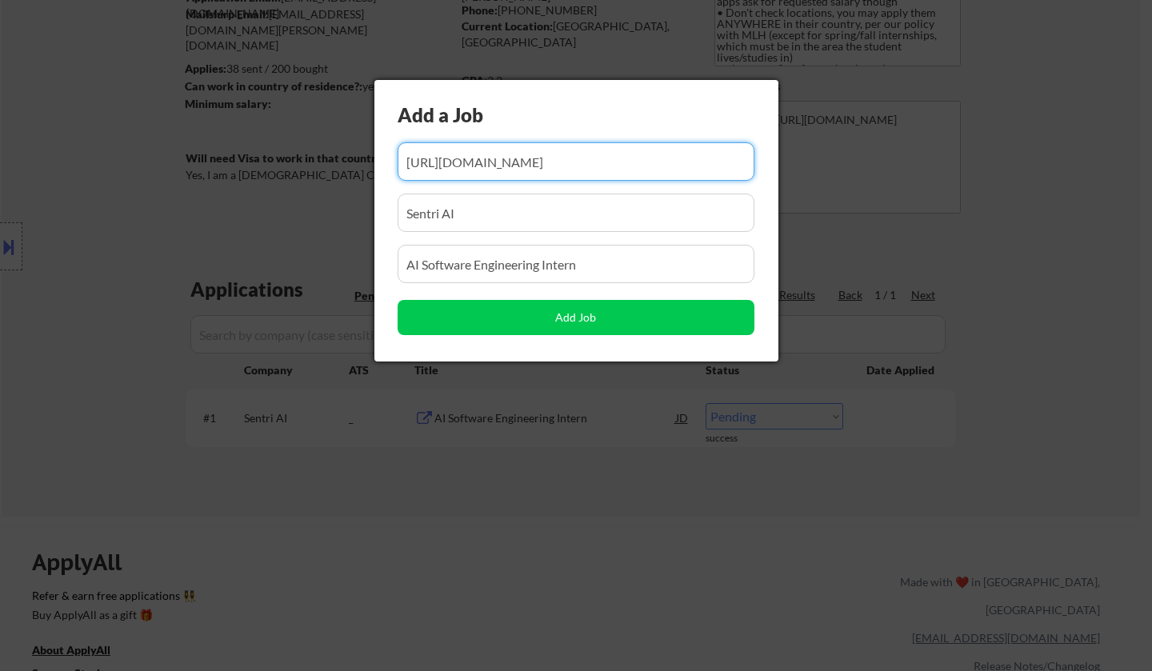
drag, startPoint x: 507, startPoint y: 162, endPoint x: 512, endPoint y: 174, distance: 14.0
click at [507, 162] on input "input" at bounding box center [576, 161] width 357 height 38
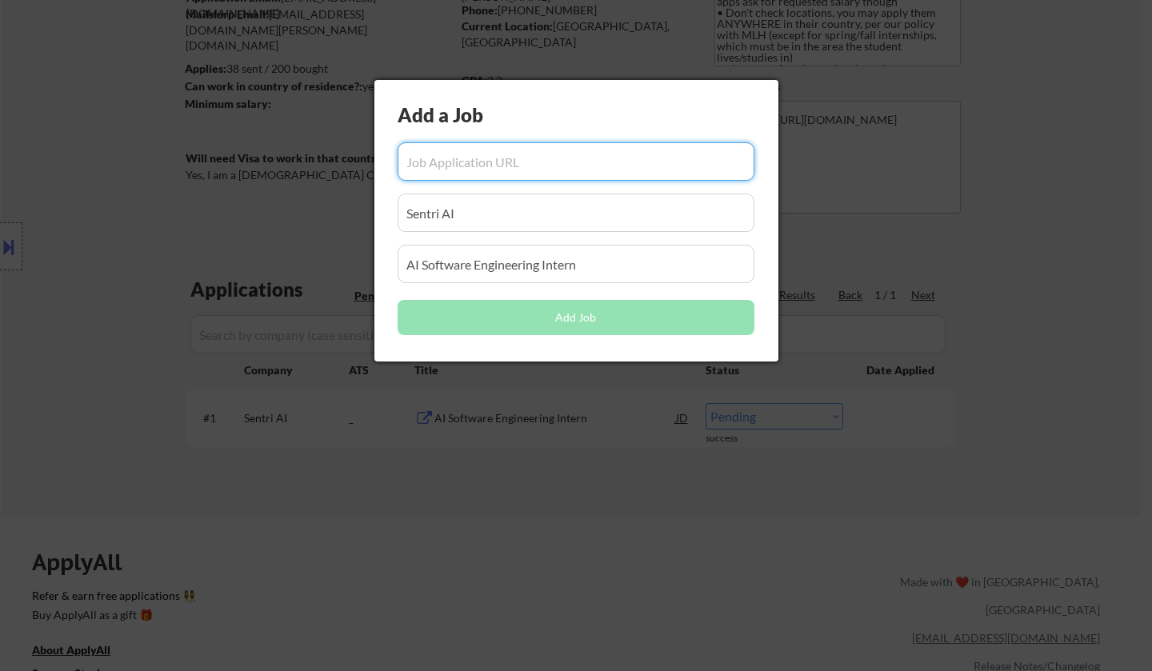
scroll to position [0, 0]
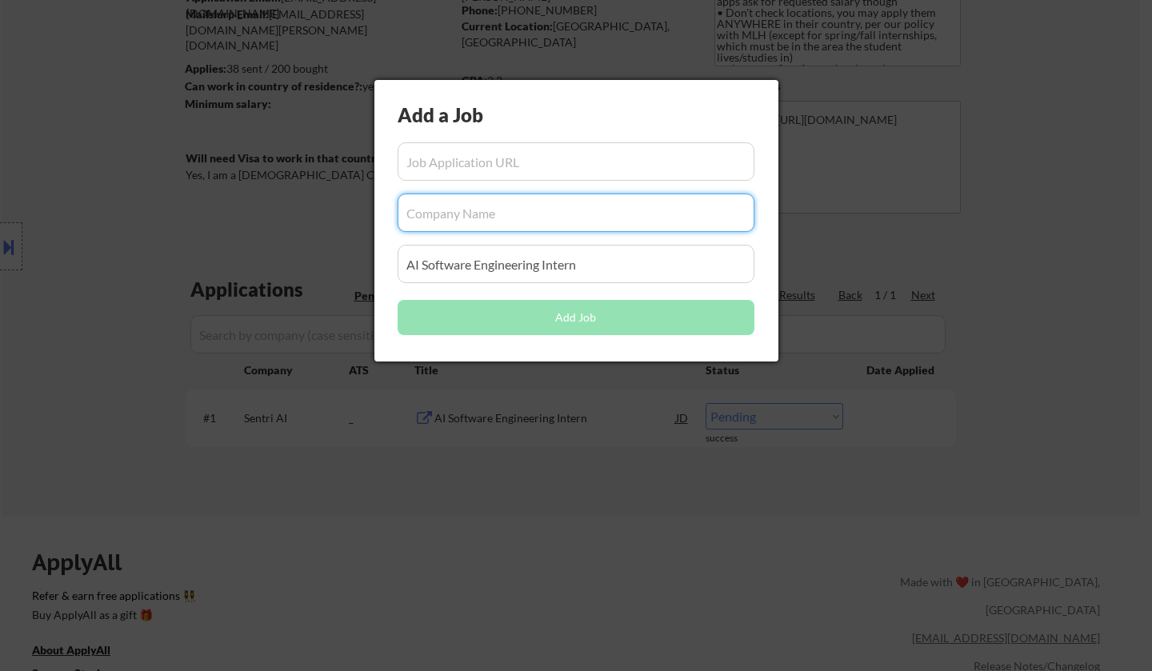
drag, startPoint x: 472, startPoint y: 212, endPoint x: 378, endPoint y: 210, distance: 94.5
click at [378, 210] on div "Add a Job Add Job" at bounding box center [577, 221] width 404 height 282
drag, startPoint x: 586, startPoint y: 271, endPoint x: 307, endPoint y: 261, distance: 279.5
click at [307, 261] on body "← Return to /applysquad Mailslurp Inbox Job Search Builder [PERSON_NAME] User E…" at bounding box center [576, 175] width 1152 height 671
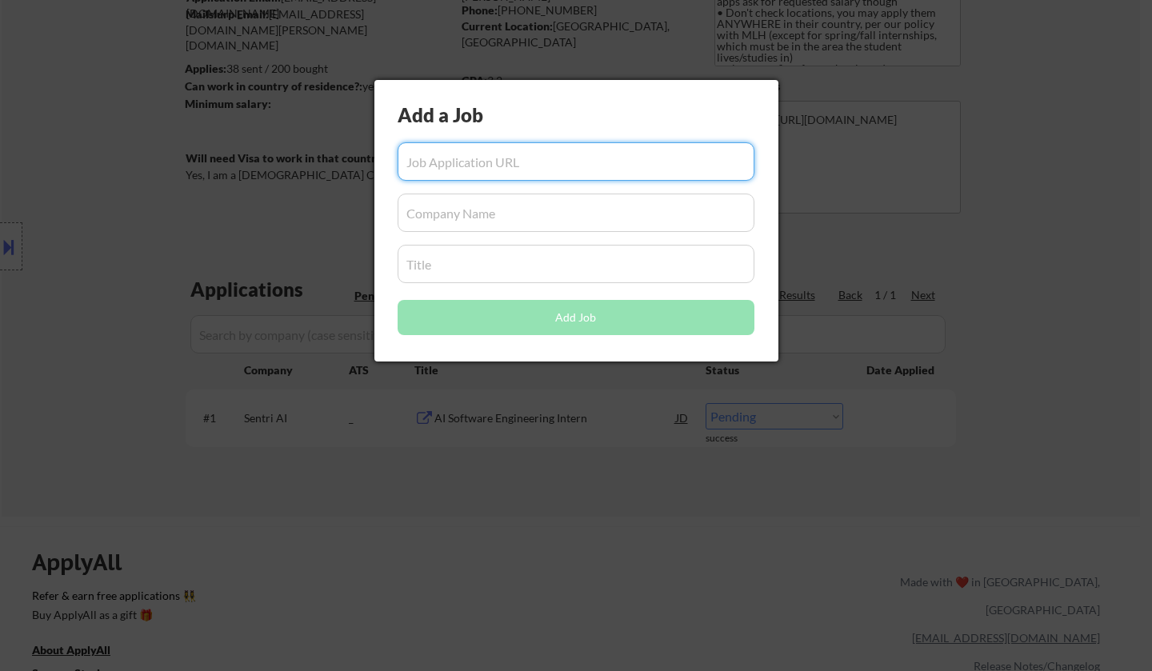
click at [487, 168] on input "input" at bounding box center [576, 161] width 357 height 38
paste input "[URL][DOMAIN_NAME]"
type input "[URL][DOMAIN_NAME]"
click at [550, 211] on input "input" at bounding box center [576, 213] width 357 height 38
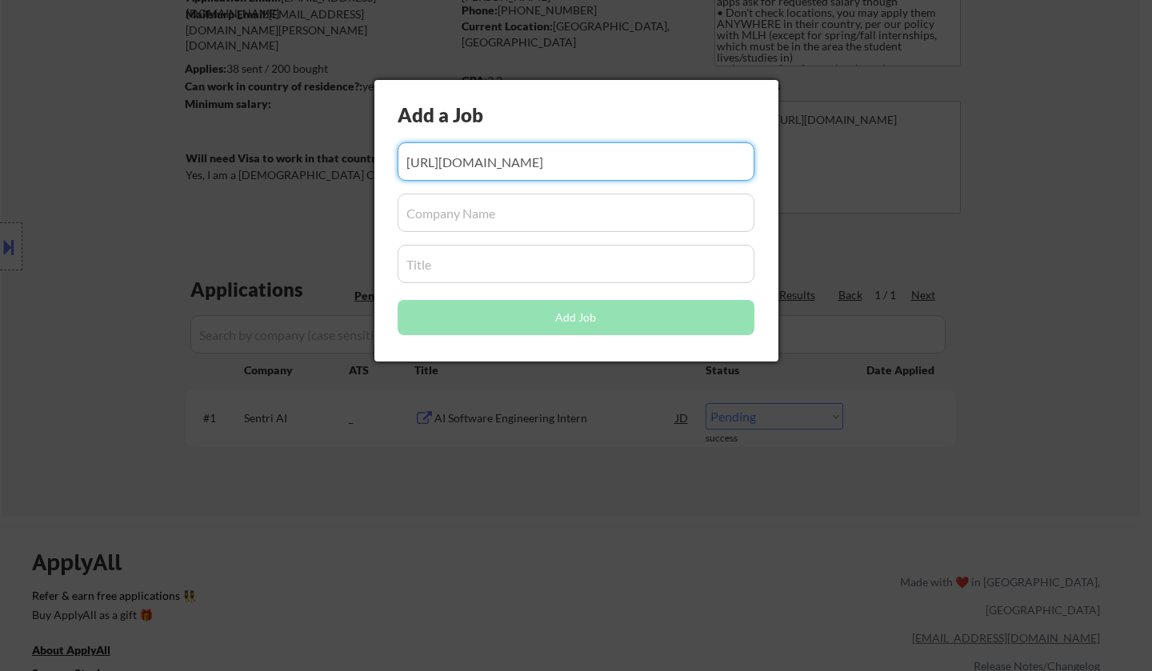
scroll to position [0, 0]
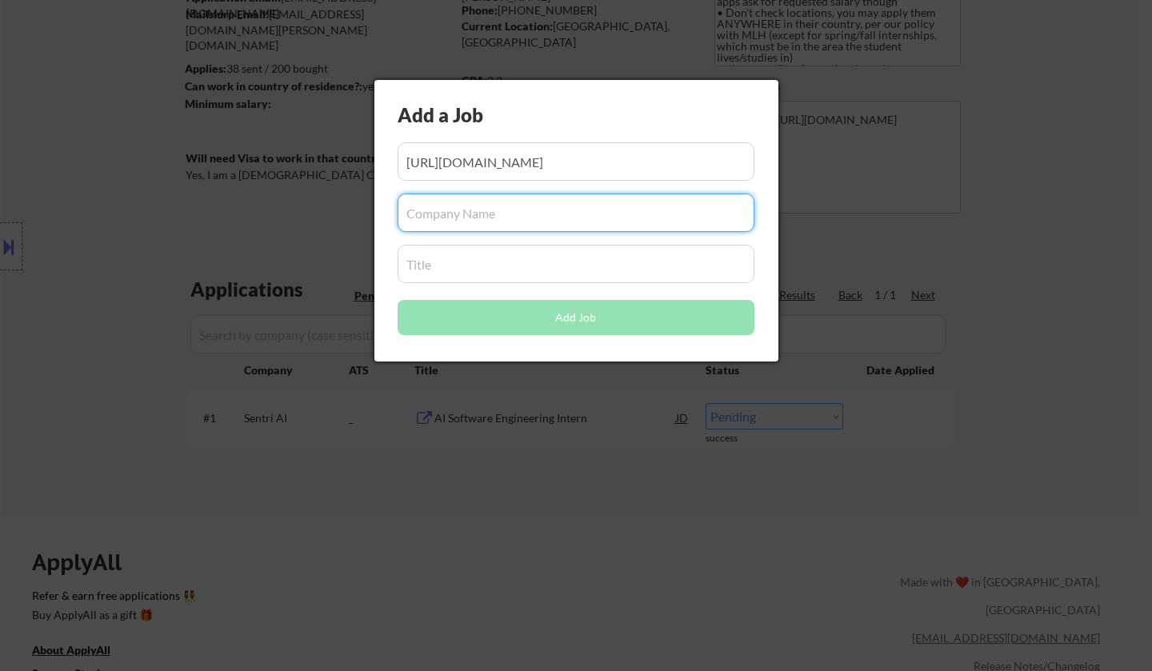
click at [463, 212] on input "input" at bounding box center [576, 213] width 357 height 38
paste input "Lanstar Supply"
type input "Lanstar Supply"
click at [459, 261] on input "input" at bounding box center [576, 264] width 357 height 38
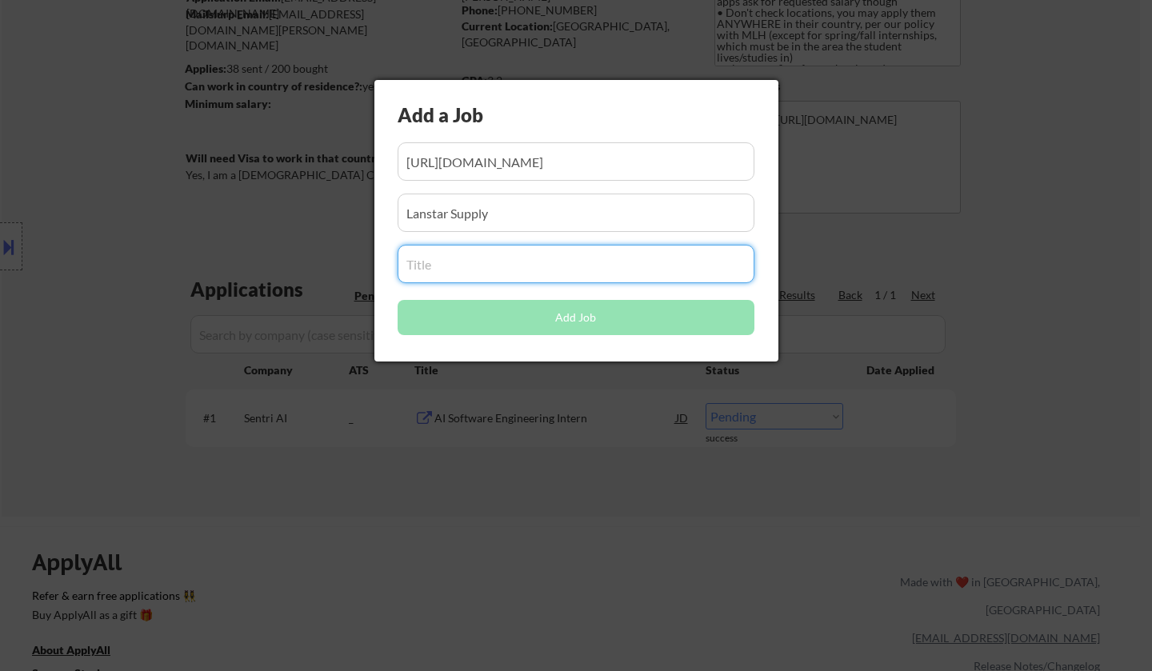
click at [428, 265] on input "input" at bounding box center [576, 264] width 357 height 38
paste input "Full Stack Developer"
type input "Full Stack Developer"
drag, startPoint x: 535, startPoint y: 220, endPoint x: 536, endPoint y: 237, distance: 16.9
click at [534, 219] on input "input" at bounding box center [576, 213] width 357 height 38
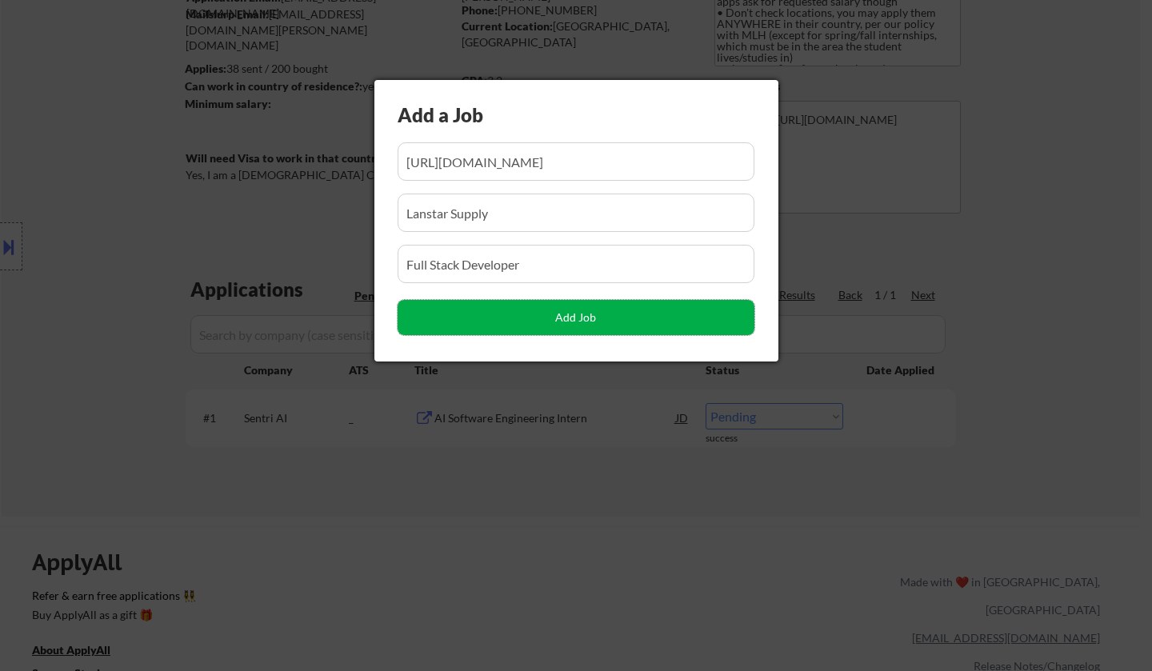
click at [579, 313] on button "Add Job" at bounding box center [576, 317] width 357 height 35
select select ""pending""
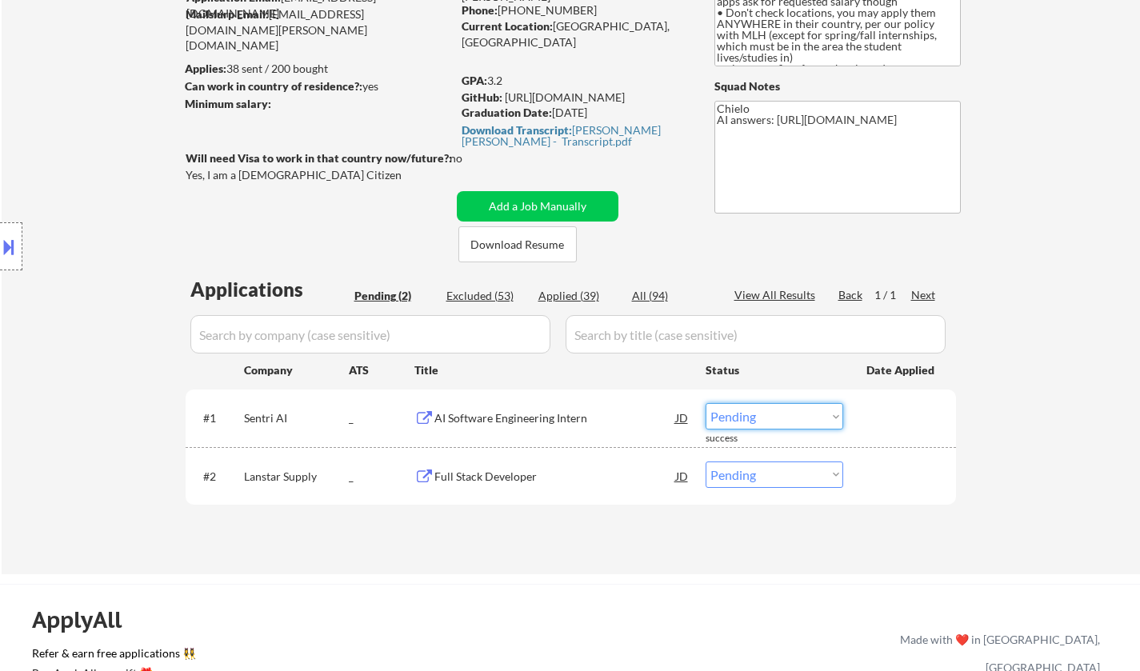
click at [761, 419] on select "Choose an option... Pending Applied Excluded (Questions) Excluded (Expired) Exc…" at bounding box center [775, 416] width 138 height 26
click at [706, 403] on select "Choose an option... Pending Applied Excluded (Questions) Excluded (Expired) Exc…" at bounding box center [775, 416] width 138 height 26
select select ""pending""
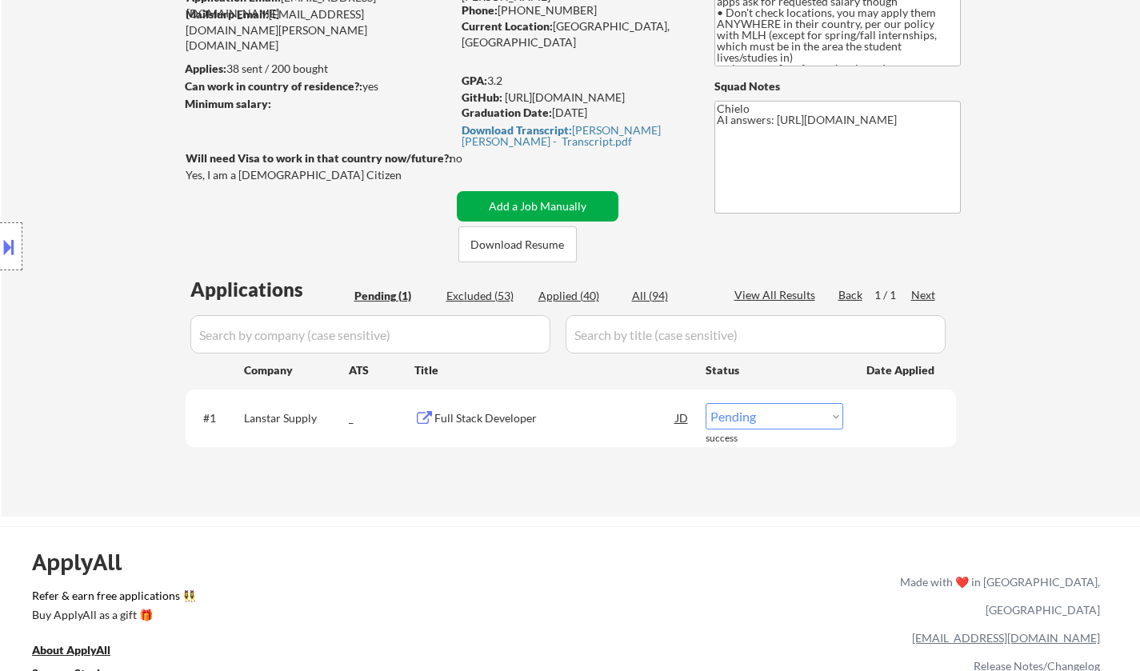
click at [535, 198] on button "Add a Job Manually" at bounding box center [538, 206] width 162 height 30
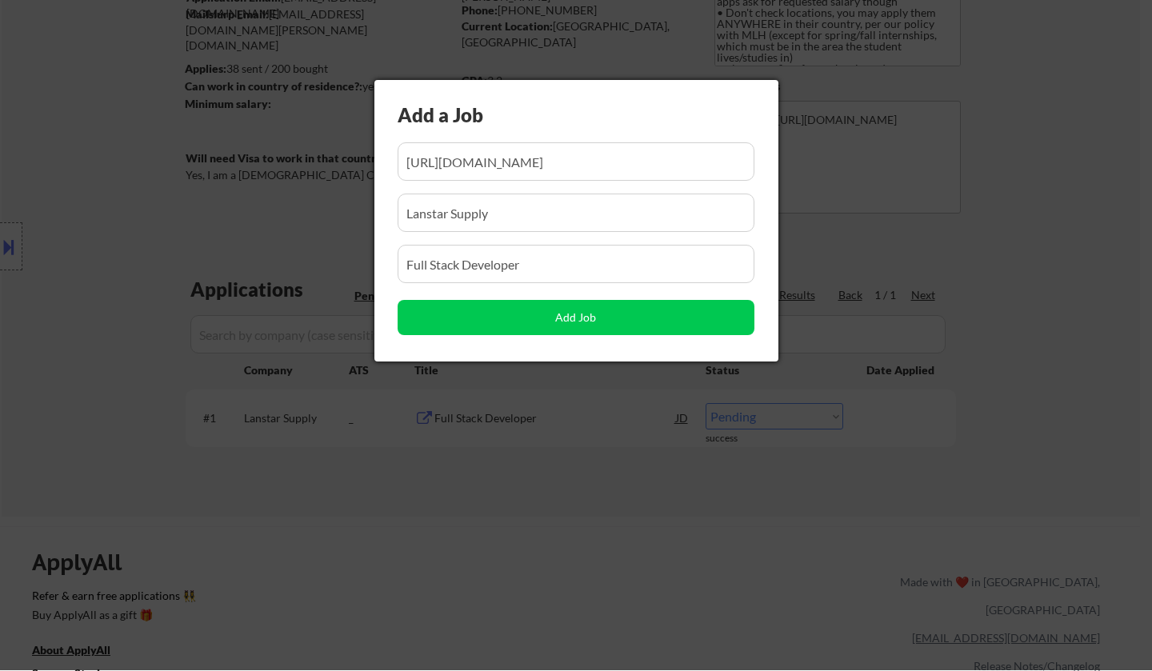
scroll to position [0, 388]
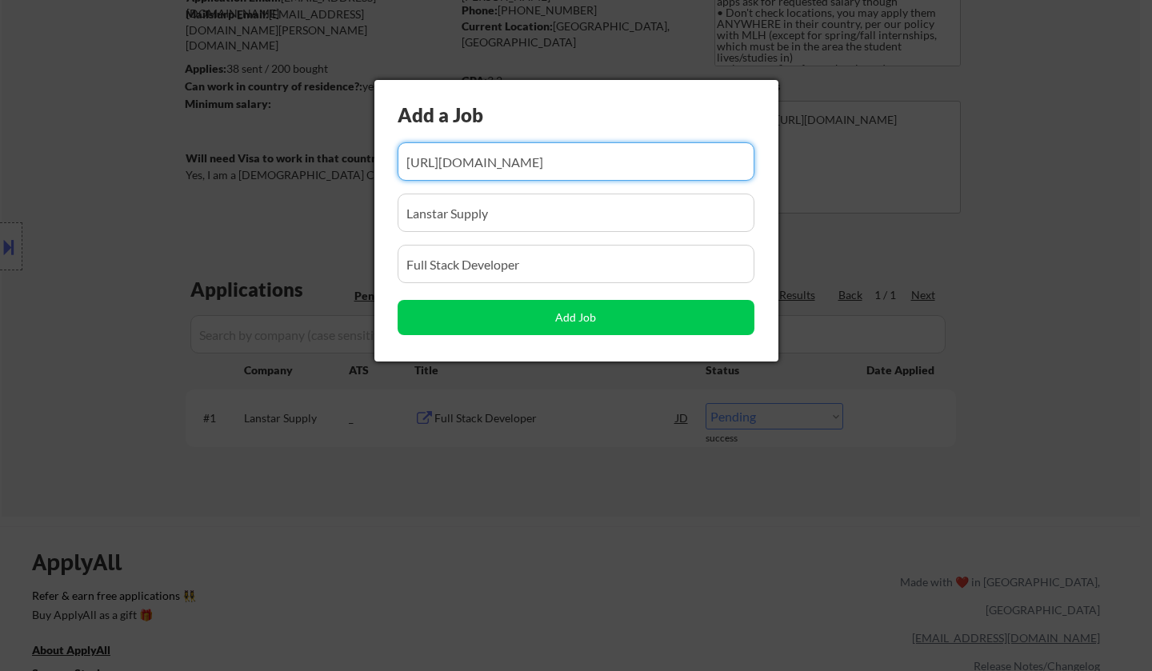
click at [505, 159] on input "input" at bounding box center [576, 161] width 357 height 38
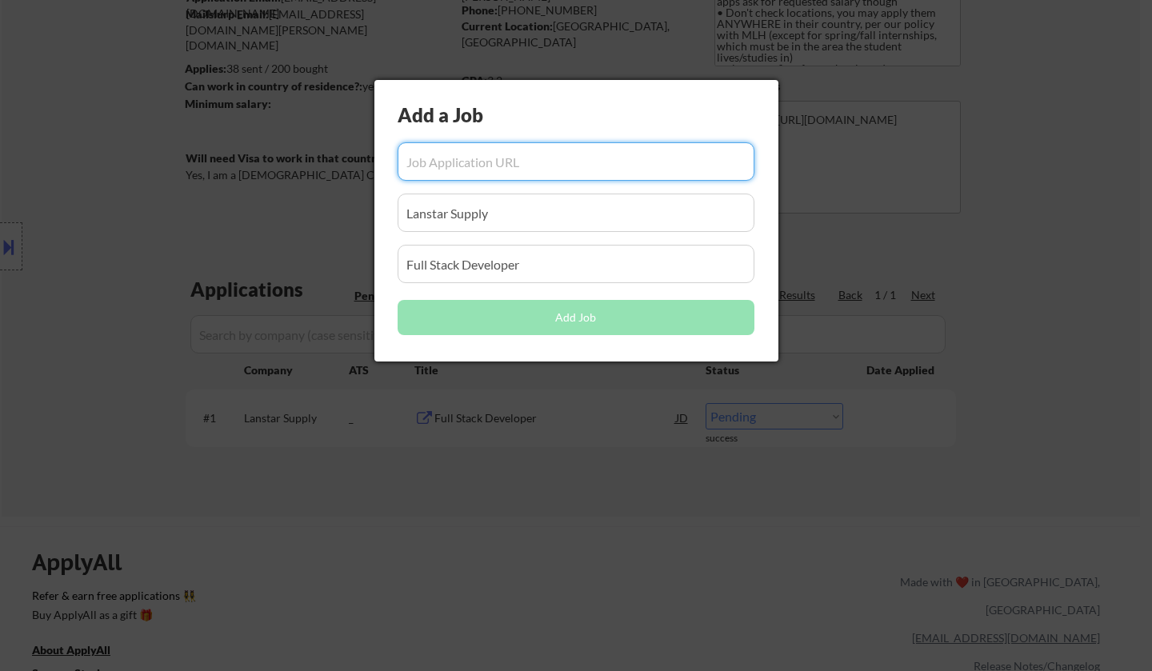
scroll to position [0, 0]
drag, startPoint x: 269, startPoint y: 214, endPoint x: 282, endPoint y: 218, distance: 13.7
click at [266, 213] on body "← Return to /applysquad Mailslurp Inbox Job Search Builder [PERSON_NAME] User E…" at bounding box center [576, 175] width 1152 height 671
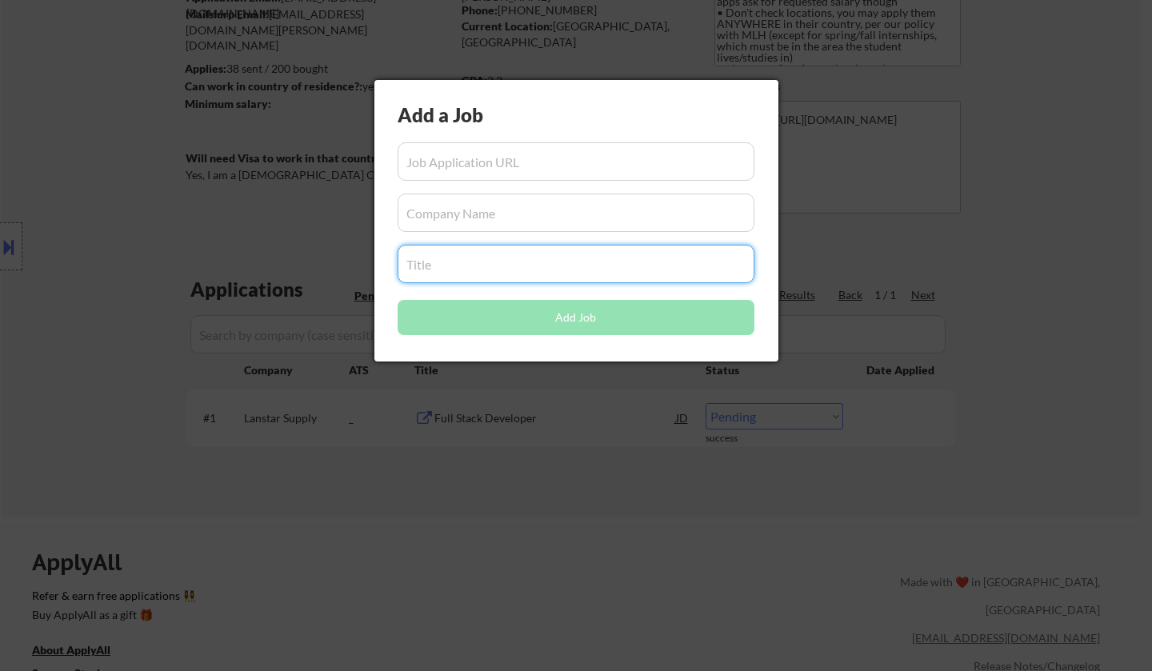
drag, startPoint x: 495, startPoint y: 266, endPoint x: 205, endPoint y: 256, distance: 290.7
click at [196, 261] on body "← Return to /applysquad Mailslurp Inbox Job Search Builder [PERSON_NAME] User E…" at bounding box center [576, 175] width 1152 height 671
click at [523, 158] on input "input" at bounding box center [576, 161] width 357 height 38
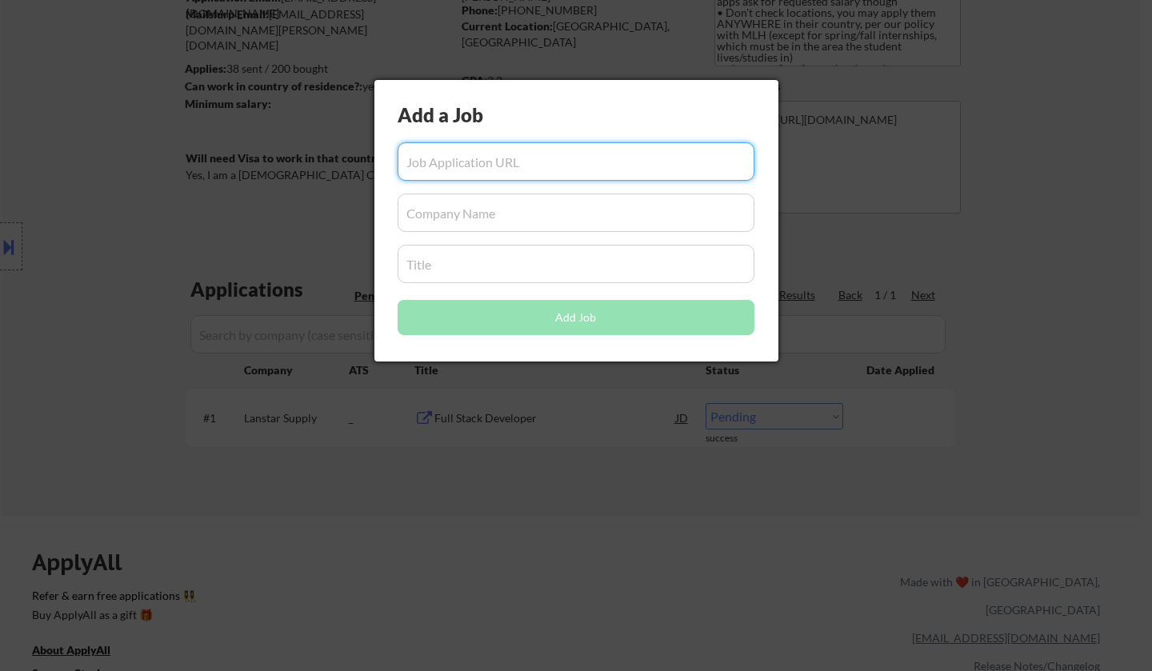
paste input "[URL][DOMAIN_NAME]"
type input "[URL][DOMAIN_NAME]"
click at [536, 207] on input "input" at bounding box center [576, 213] width 357 height 38
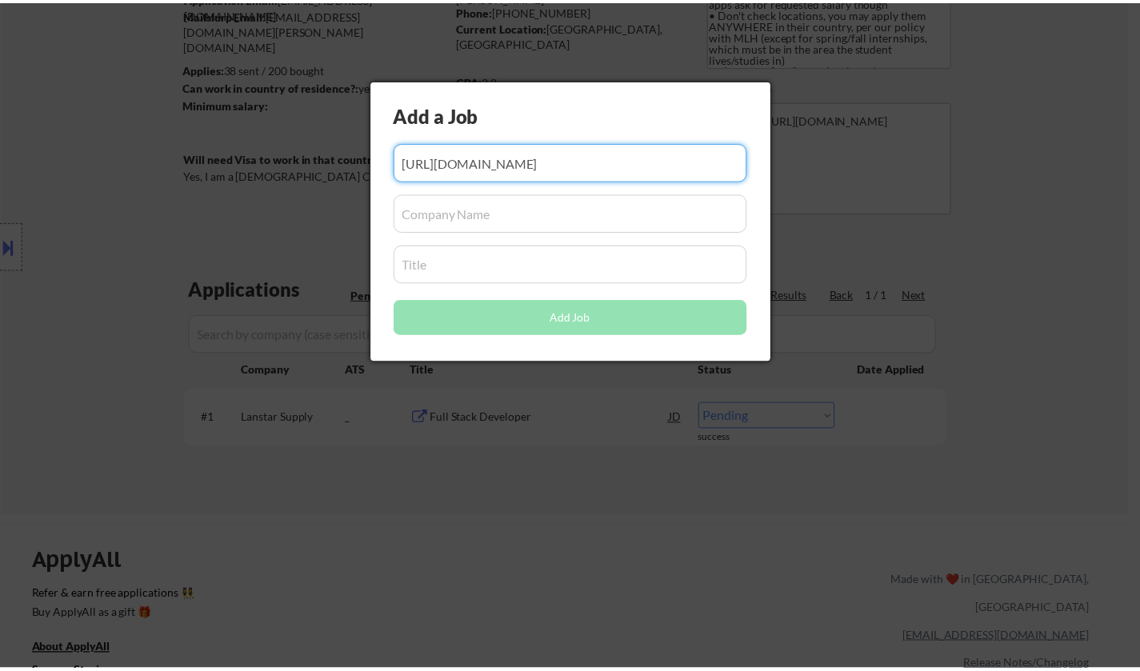
scroll to position [0, 0]
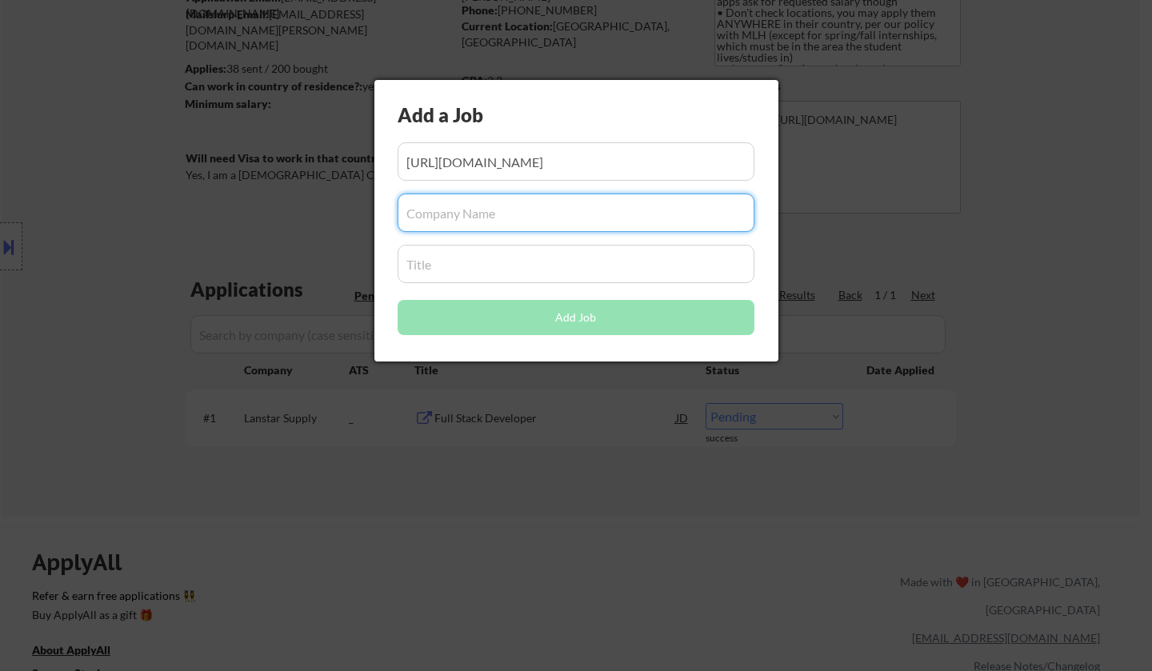
drag, startPoint x: 450, startPoint y: 207, endPoint x: 458, endPoint y: 211, distance: 8.9
click at [451, 206] on input "input" at bounding box center [576, 213] width 357 height 38
paste input "Intelligent Wellhead Systems Inc."
type input "Intelligent Wellhead Systems Inc."
click at [466, 274] on input "input" at bounding box center [576, 264] width 357 height 38
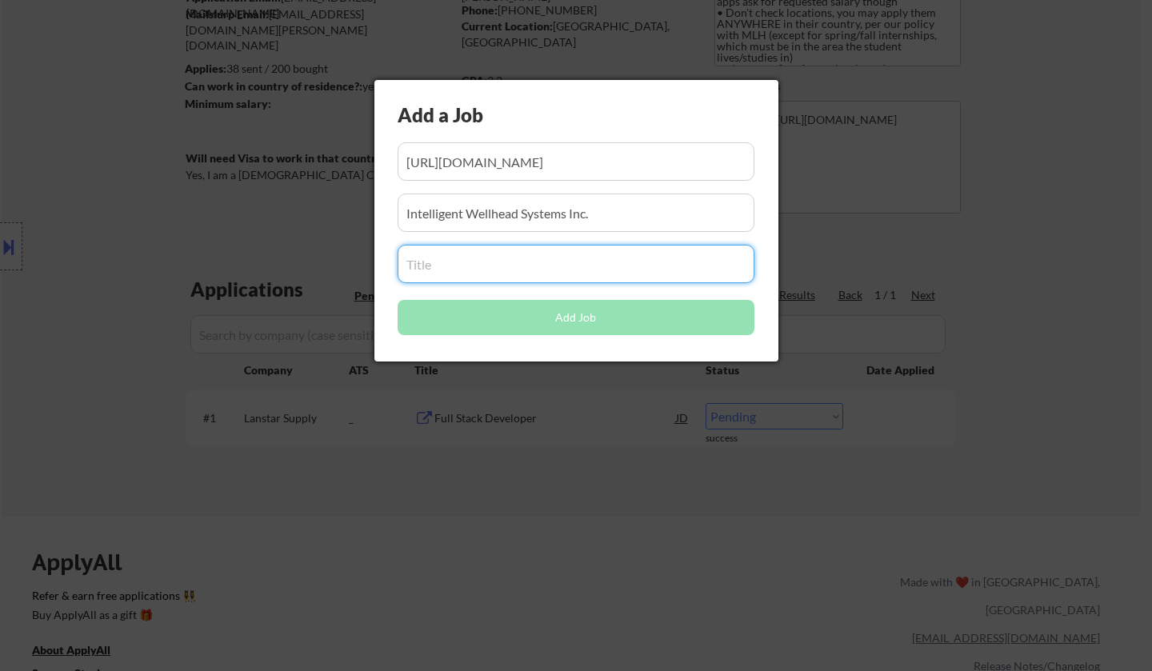
click at [461, 260] on input "input" at bounding box center [576, 264] width 357 height 38
paste input "Software Developer Intern"
type input "Software Developer Intern"
click at [623, 211] on input "input" at bounding box center [576, 213] width 357 height 38
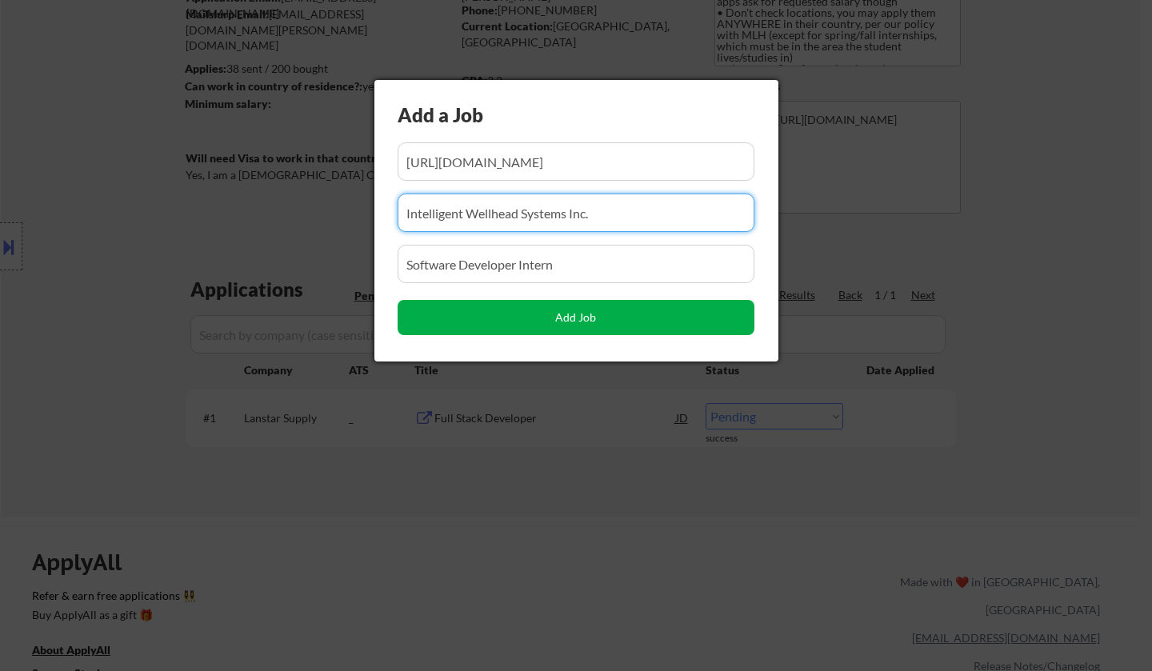
click at [622, 315] on button "Add Job" at bounding box center [576, 317] width 357 height 35
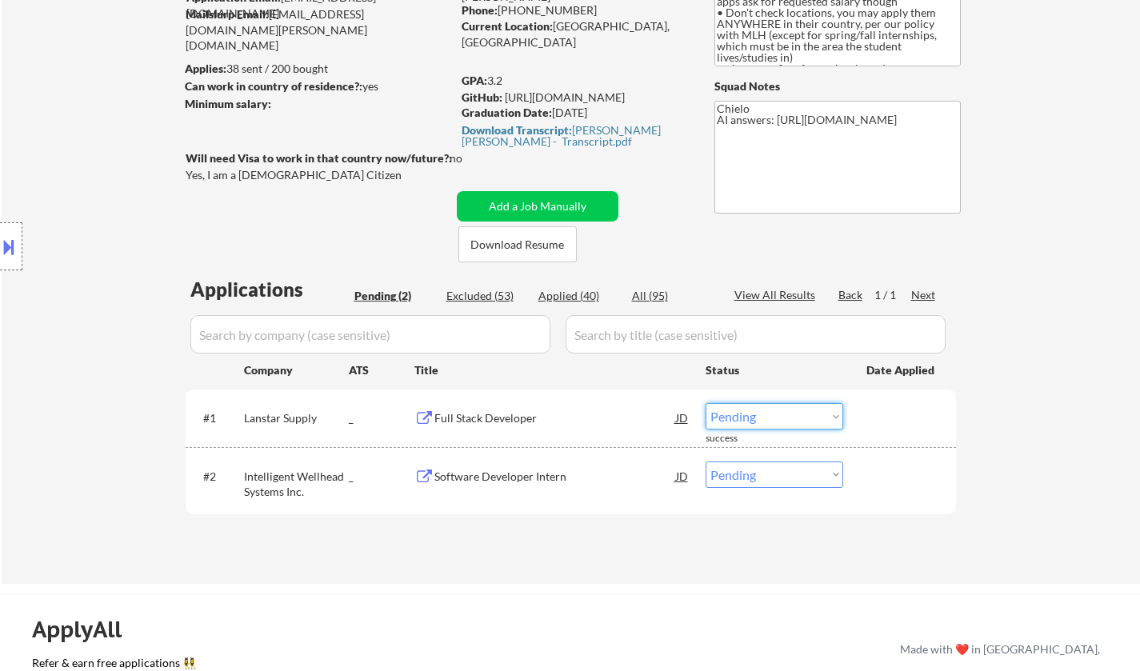
click at [772, 408] on select "Choose an option... Pending Applied Excluded (Questions) Excluded (Expired) Exc…" at bounding box center [775, 416] width 138 height 26
click at [706, 403] on select "Choose an option... Pending Applied Excluded (Questions) Excluded (Expired) Exc…" at bounding box center [775, 416] width 138 height 26
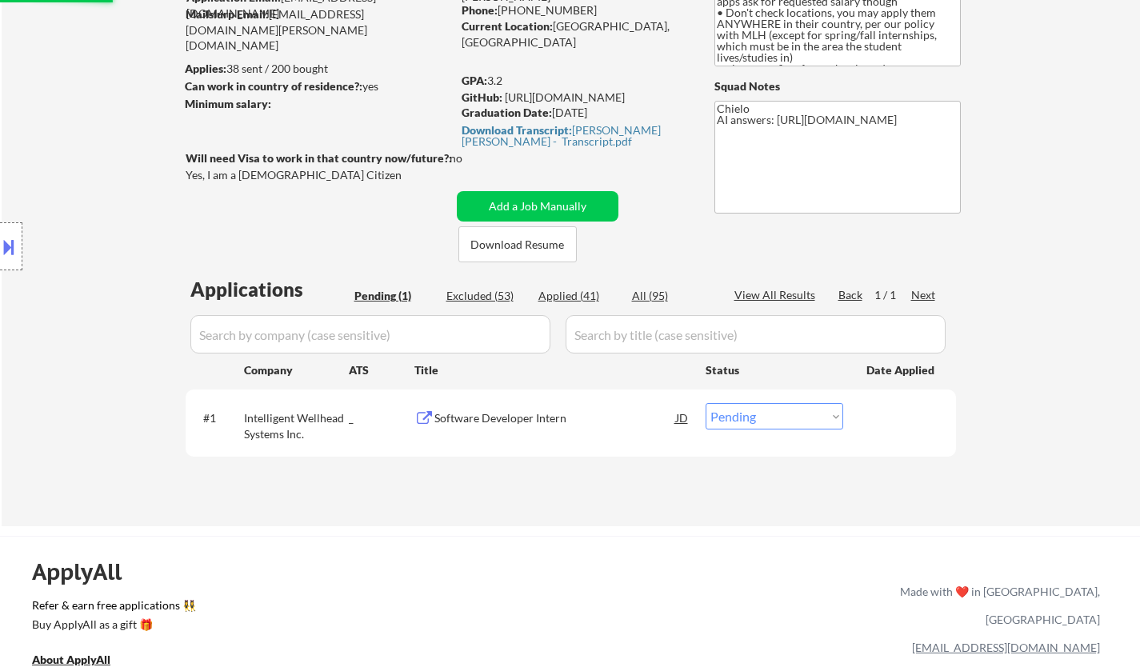
click at [795, 424] on select "Choose an option... Pending Applied Excluded (Questions) Excluded (Expired) Exc…" at bounding box center [775, 416] width 138 height 26
select select ""applied""
click at [706, 403] on select "Choose an option... Pending Applied Excluded (Questions) Excluded (Expired) Exc…" at bounding box center [775, 416] width 138 height 26
